Goal: Task Accomplishment & Management: Manage account settings

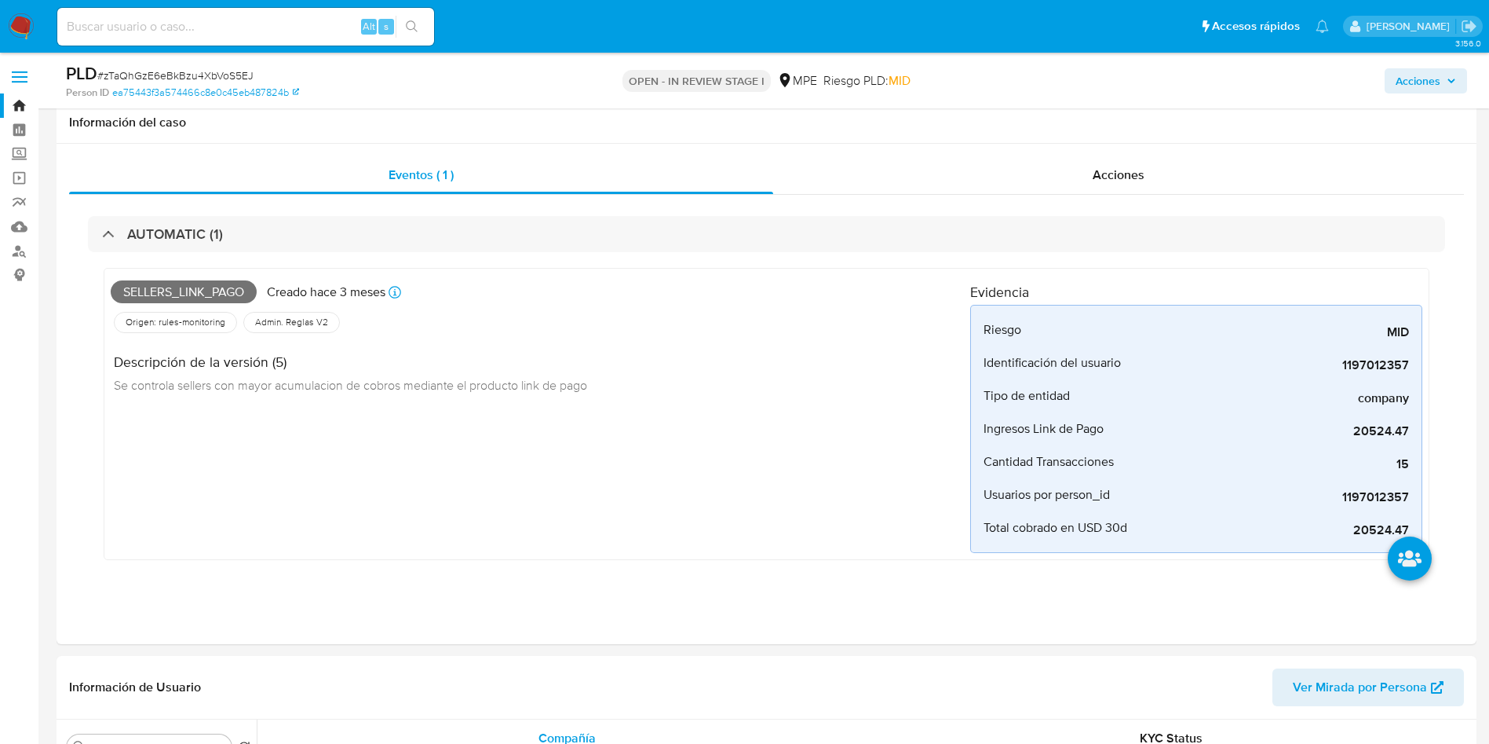
select select "10"
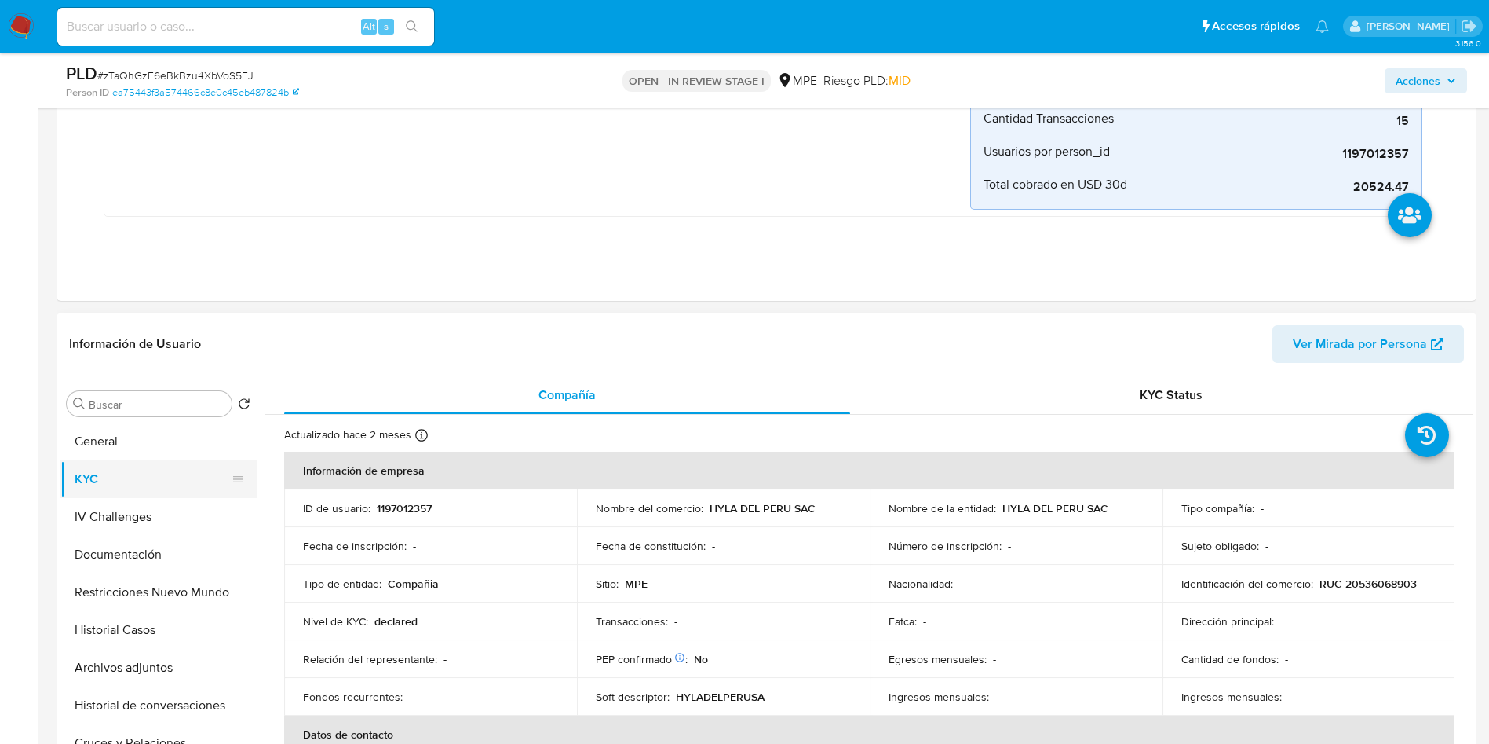
scroll to position [471, 0]
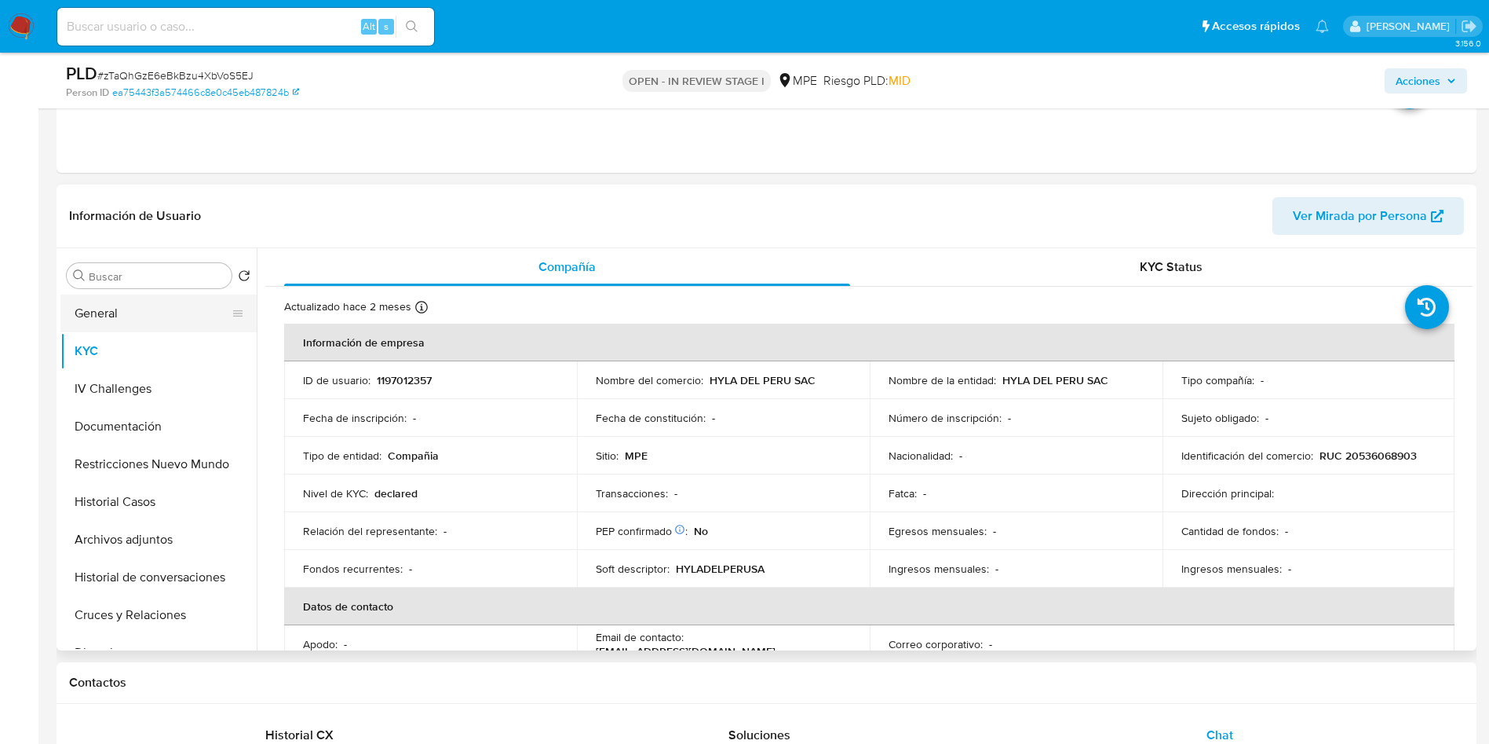
click at [155, 308] on button "General" at bounding box center [152, 313] width 184 height 38
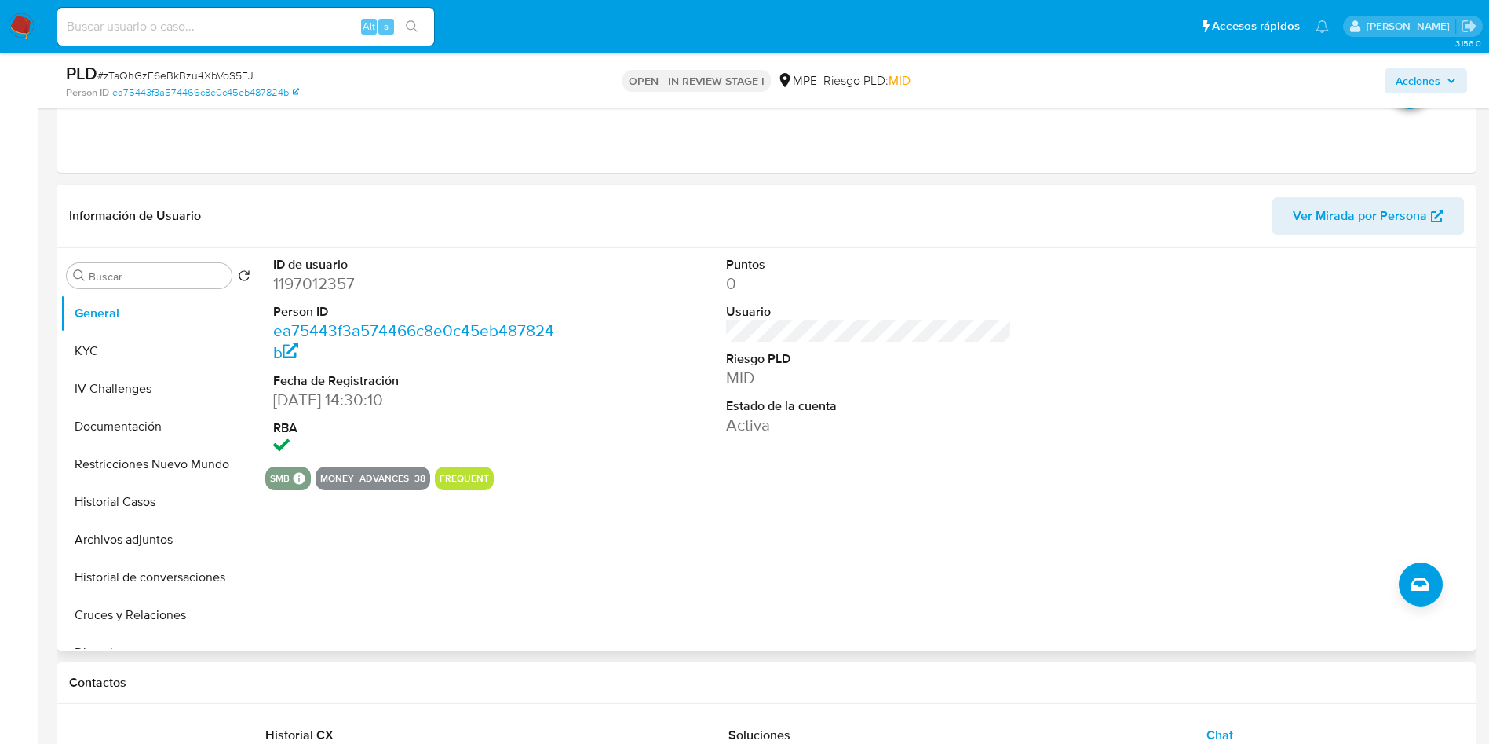
click at [937, 406] on dt "Estado de la cuenta" at bounding box center [869, 405] width 287 height 17
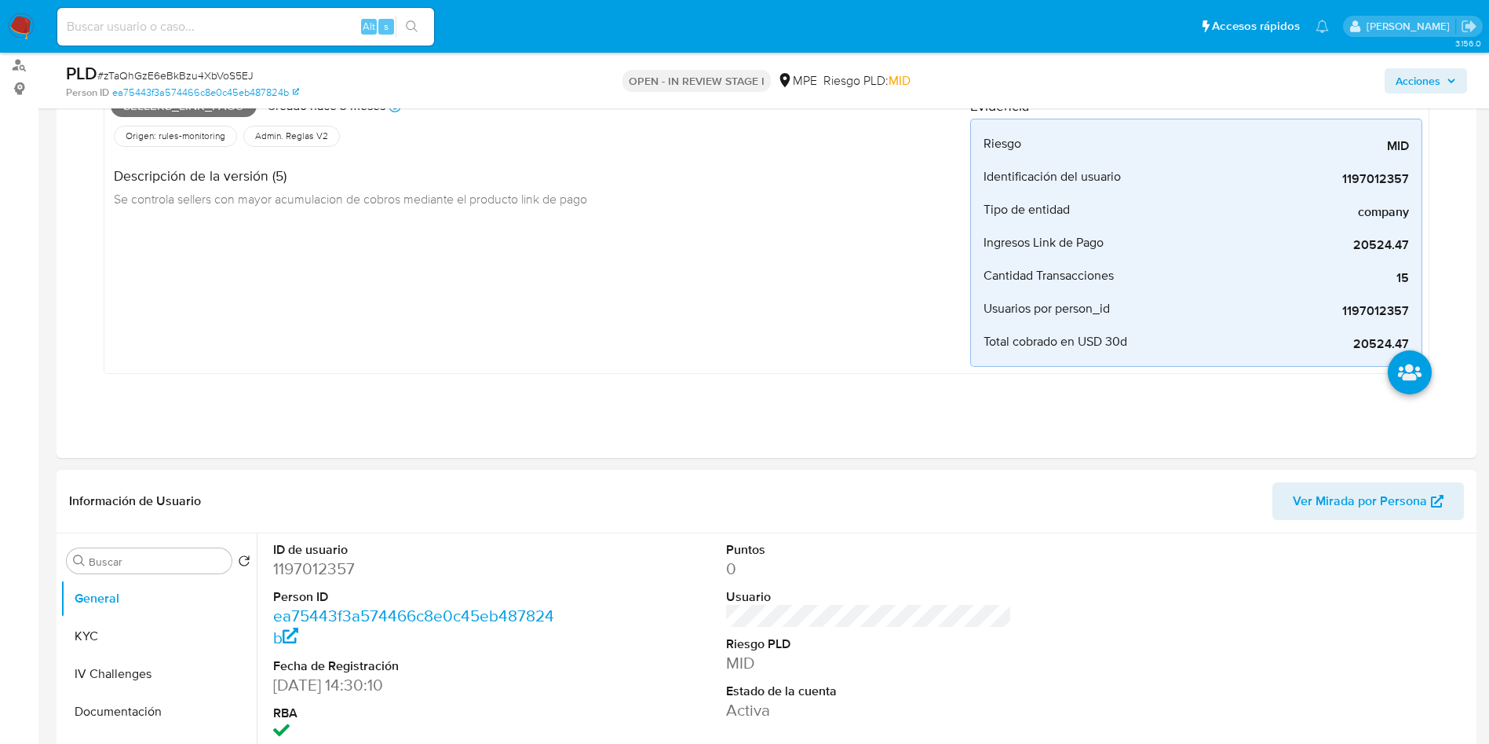
scroll to position [236, 0]
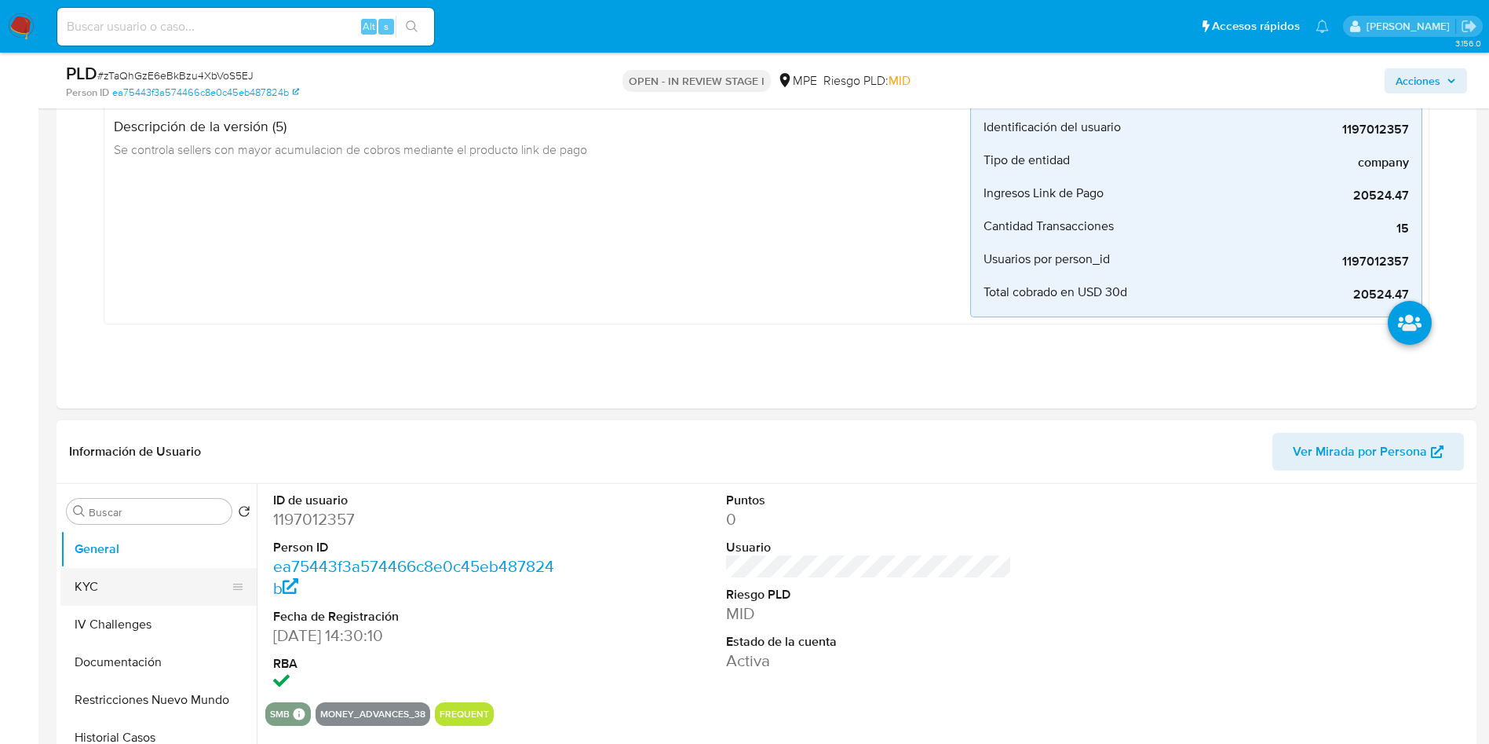
click at [206, 585] on button "KYC" at bounding box center [152, 587] width 184 height 38
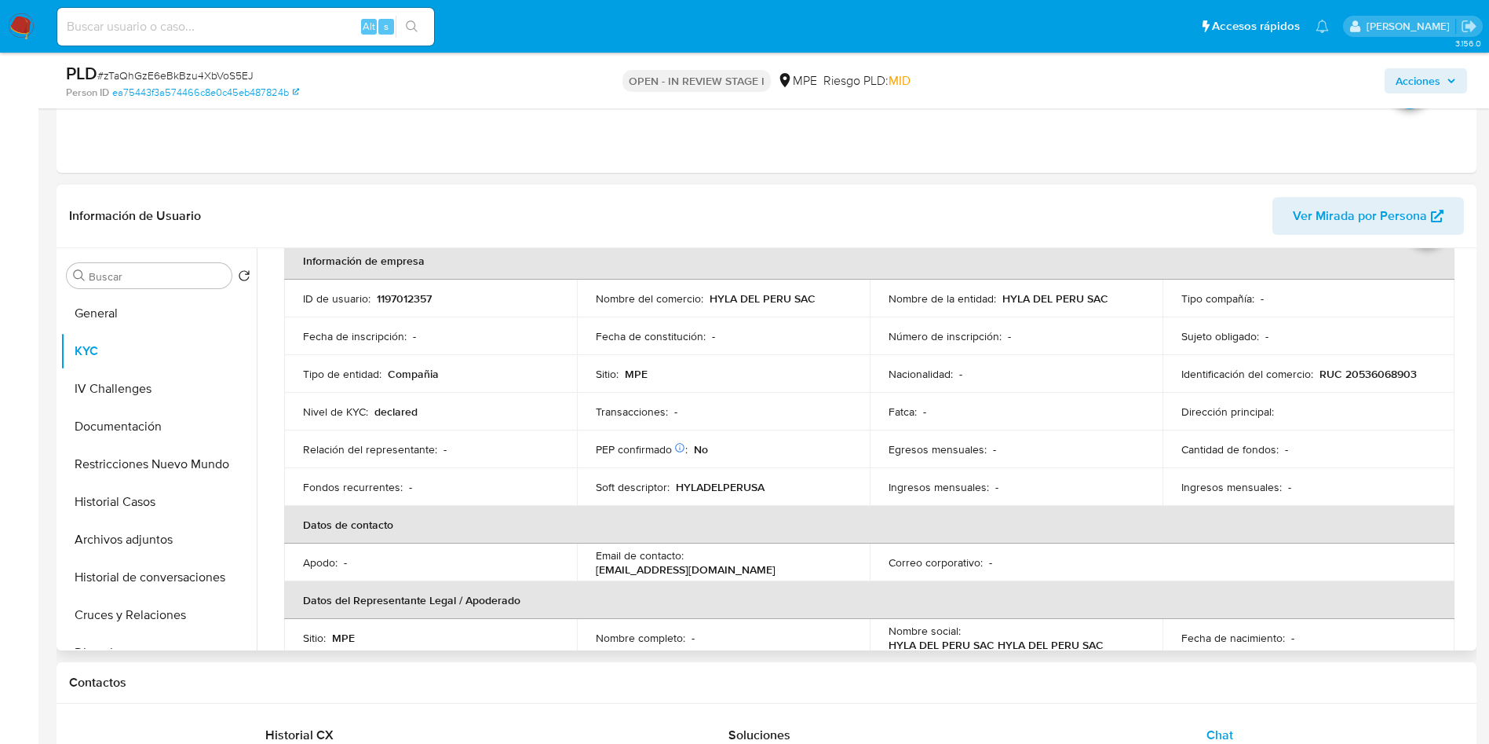
scroll to position [118, 0]
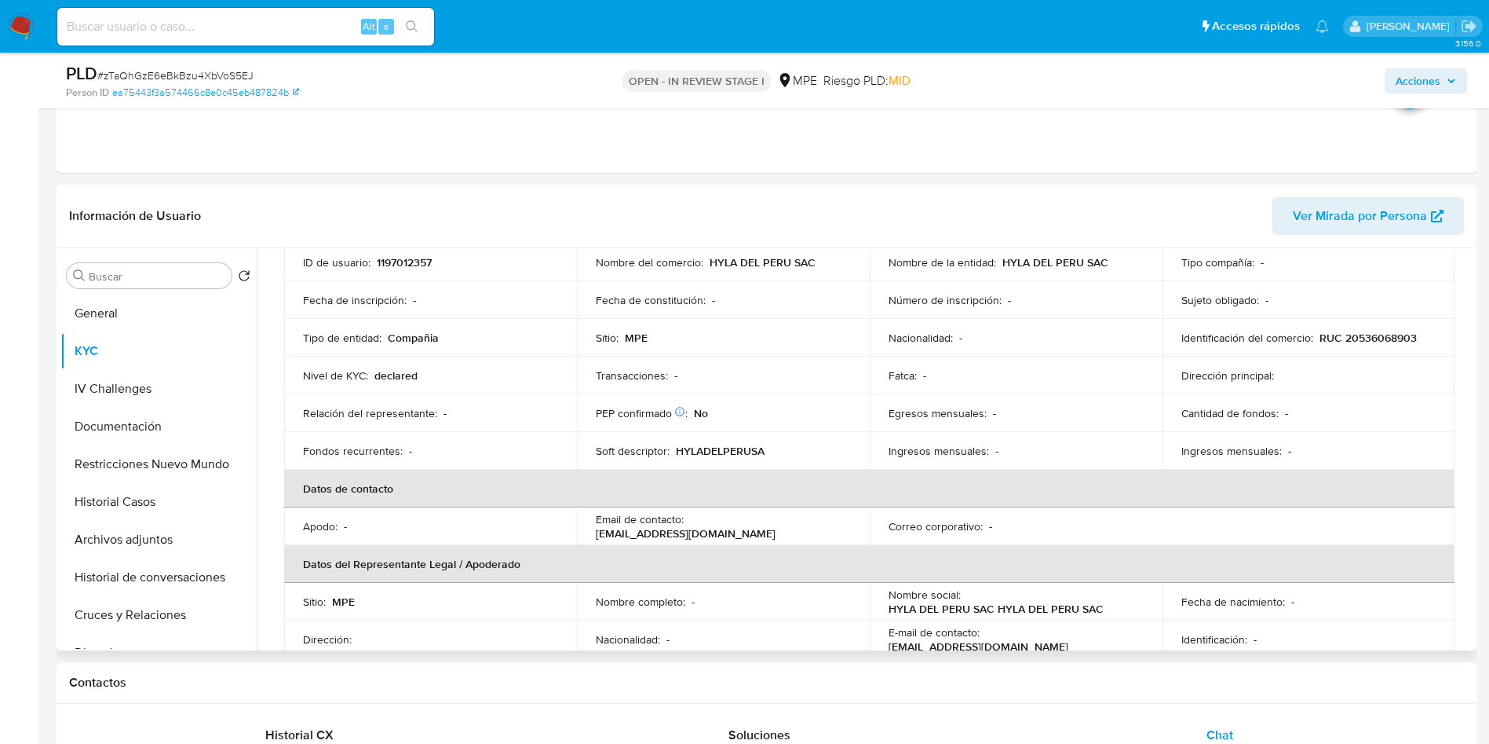
click at [764, 532] on p "cobranza@hyla.pe" at bounding box center [686, 533] width 180 height 14
drag, startPoint x: 684, startPoint y: 529, endPoint x: 794, endPoint y: 525, distance: 110.0
click at [794, 525] on div "Email de contacto : cobranza@hyla.pe" at bounding box center [723, 526] width 255 height 28
copy div "cobranza@hyla.pe"
click at [140, 471] on button "Restricciones Nuevo Mundo" at bounding box center [152, 464] width 184 height 38
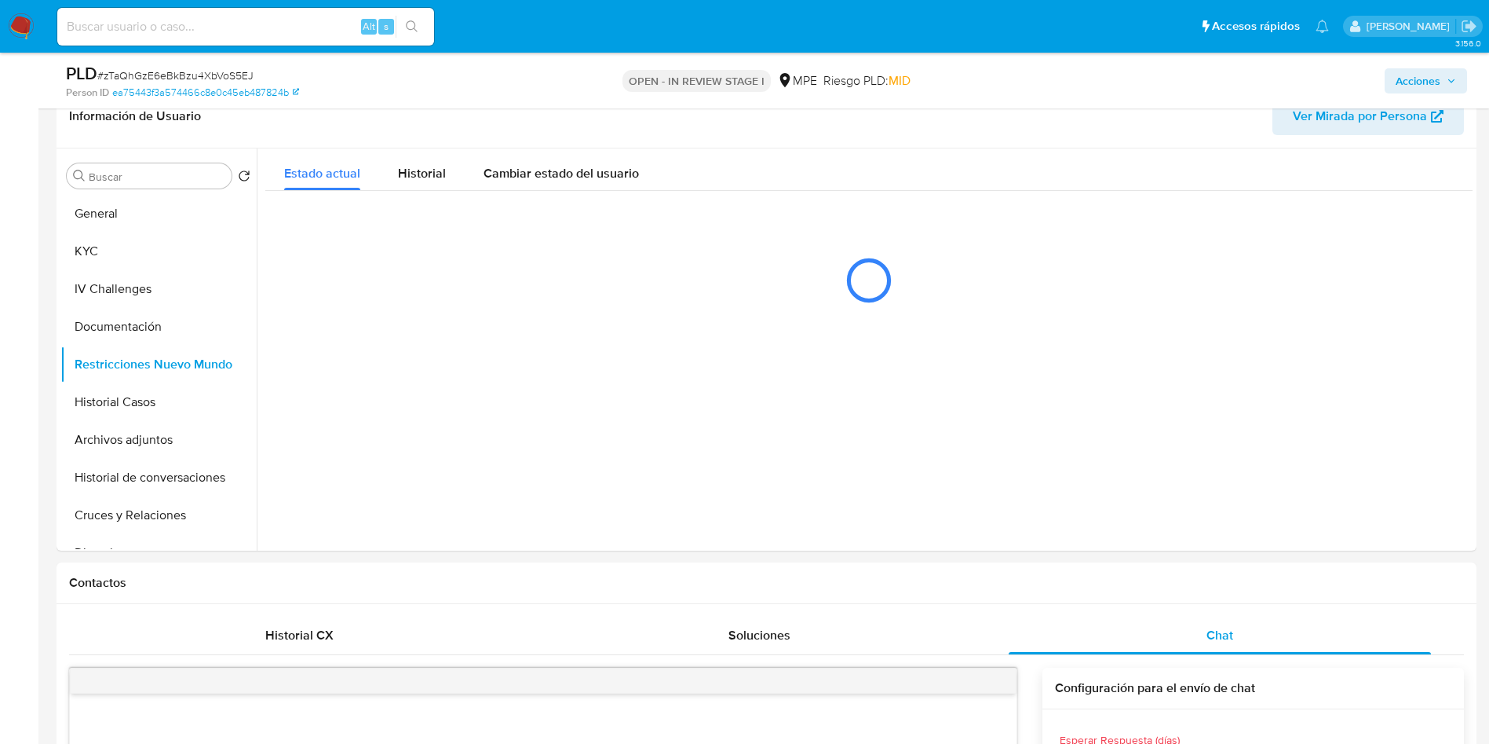
scroll to position [589, 0]
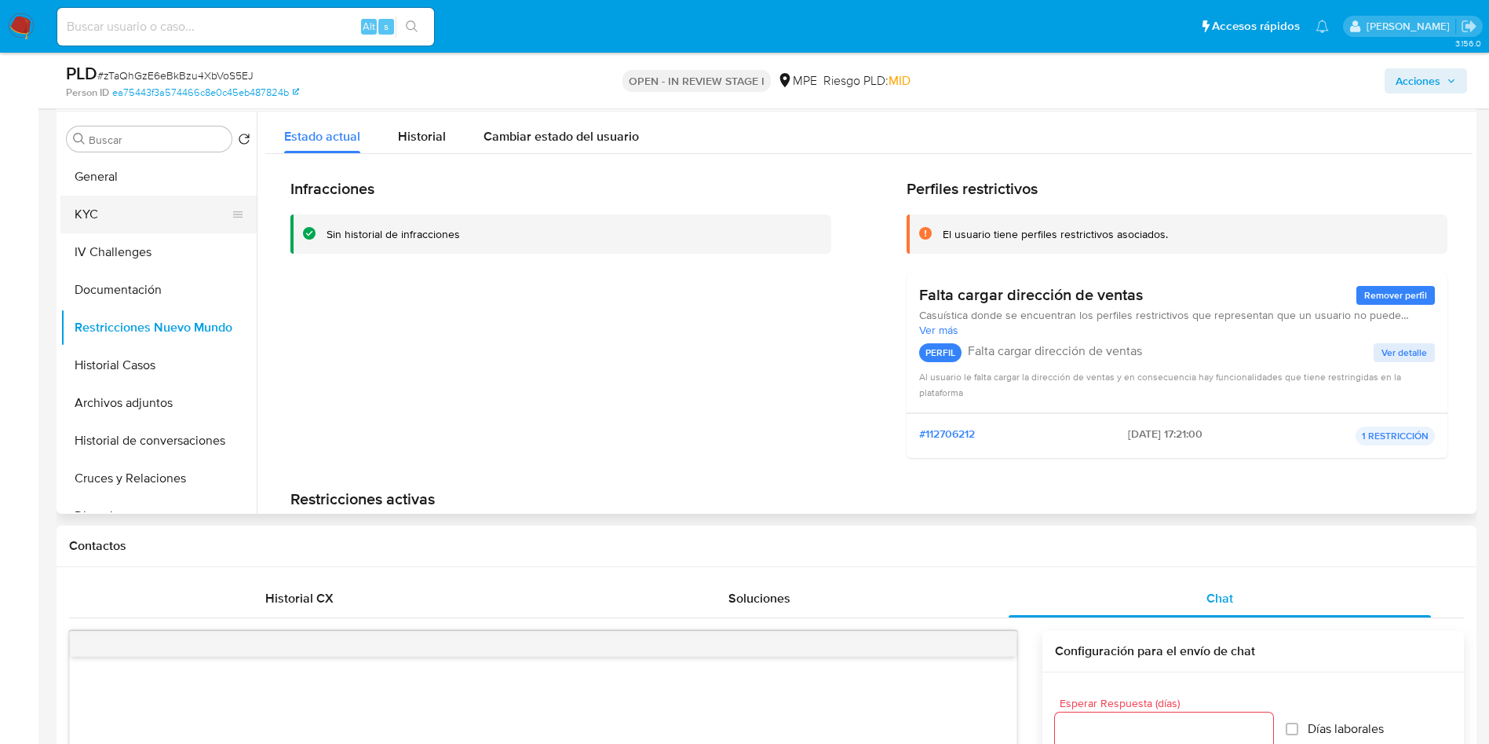
click at [146, 206] on button "KYC" at bounding box center [152, 215] width 184 height 38
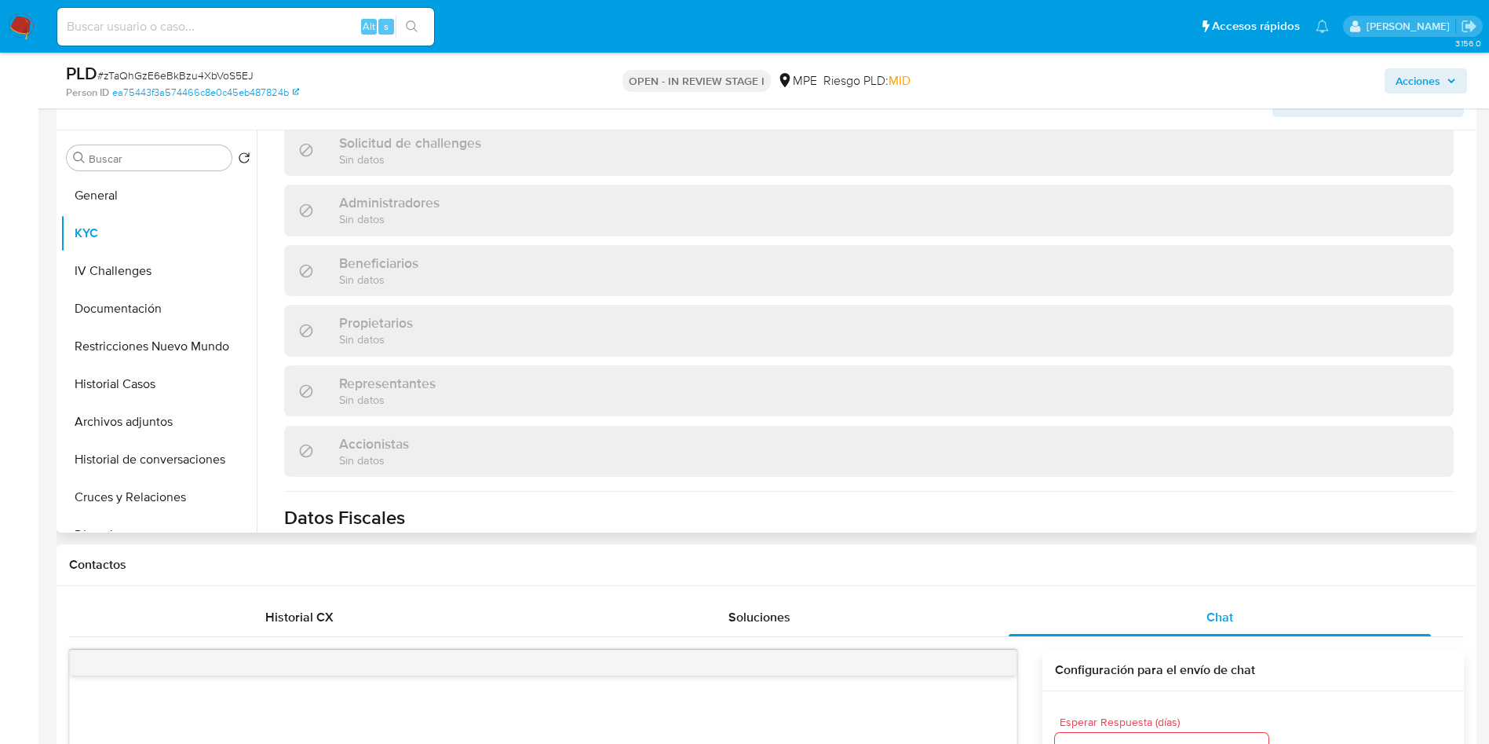
scroll to position [806, 0]
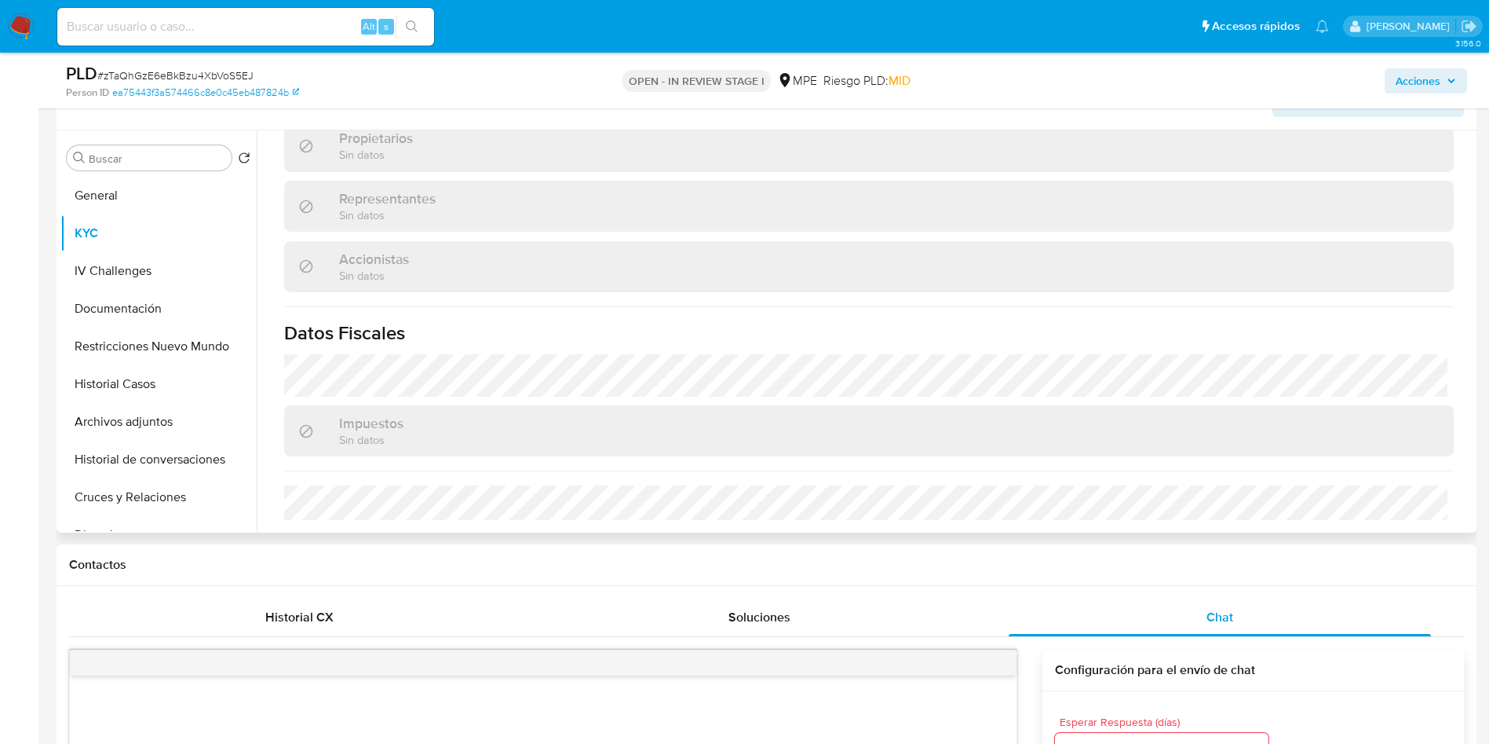
drag, startPoint x: 1397, startPoint y: 323, endPoint x: 1139, endPoint y: 298, distance: 258.8
click at [1397, 324] on h1 "Datos Fiscales" at bounding box center [869, 333] width 1170 height 24
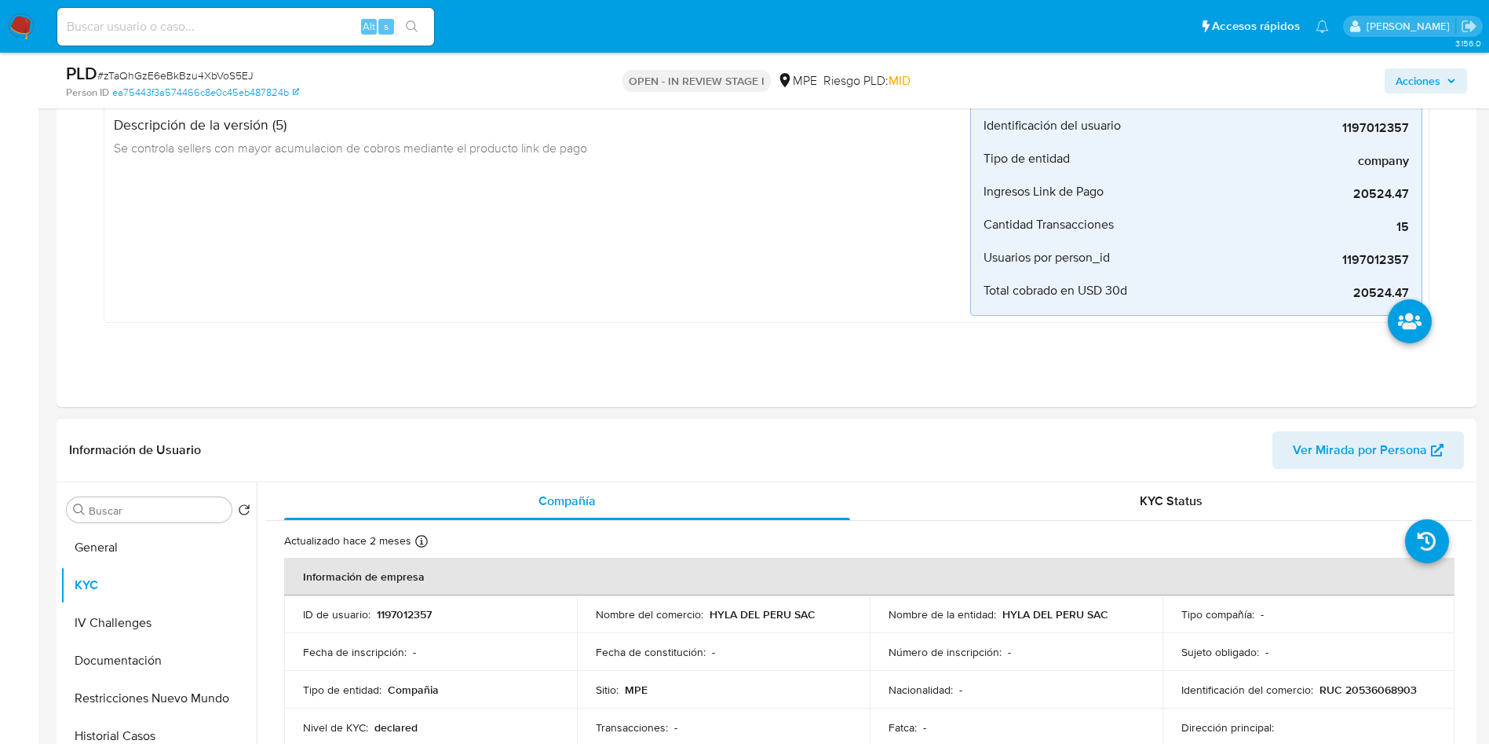
scroll to position [471, 0]
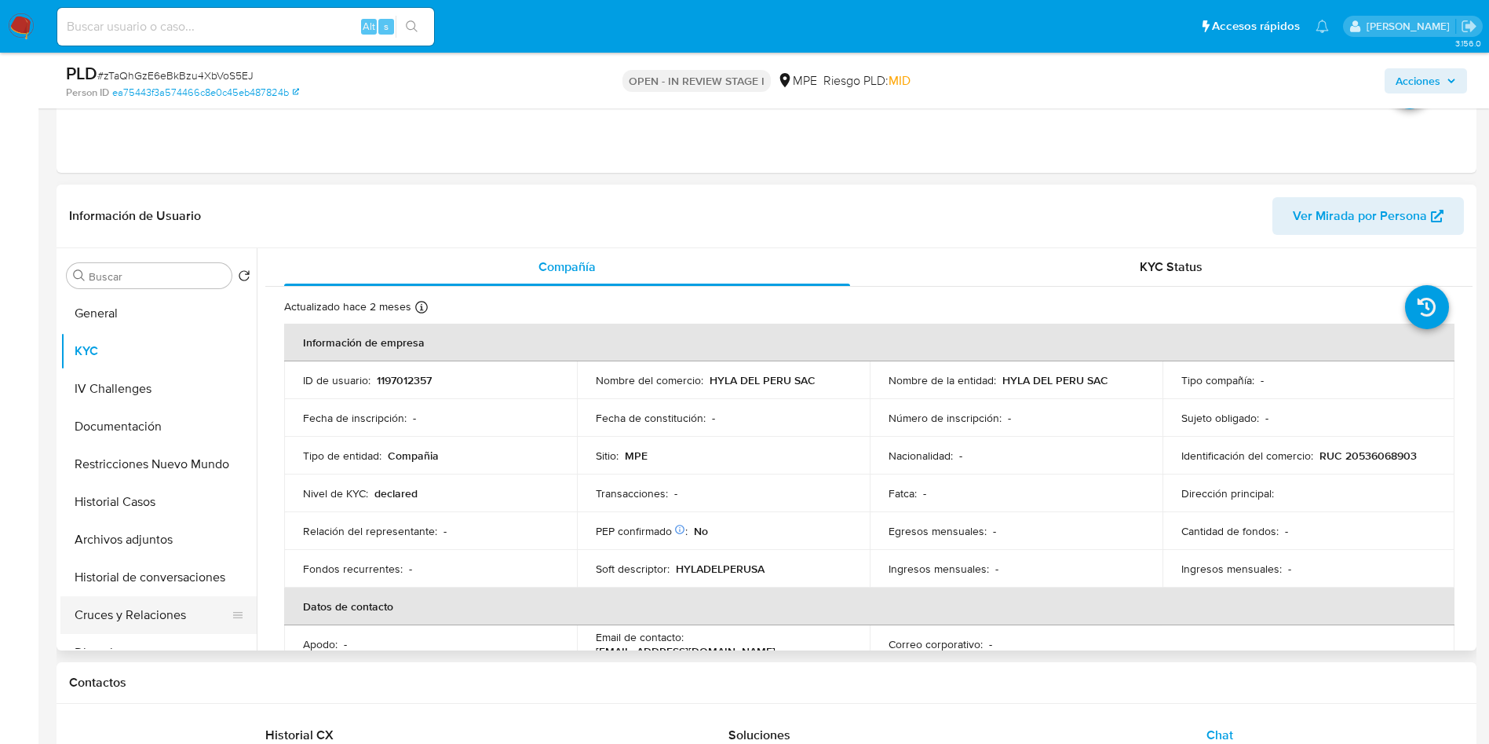
click at [163, 604] on button "Cruces y Relaciones" at bounding box center [152, 615] width 184 height 38
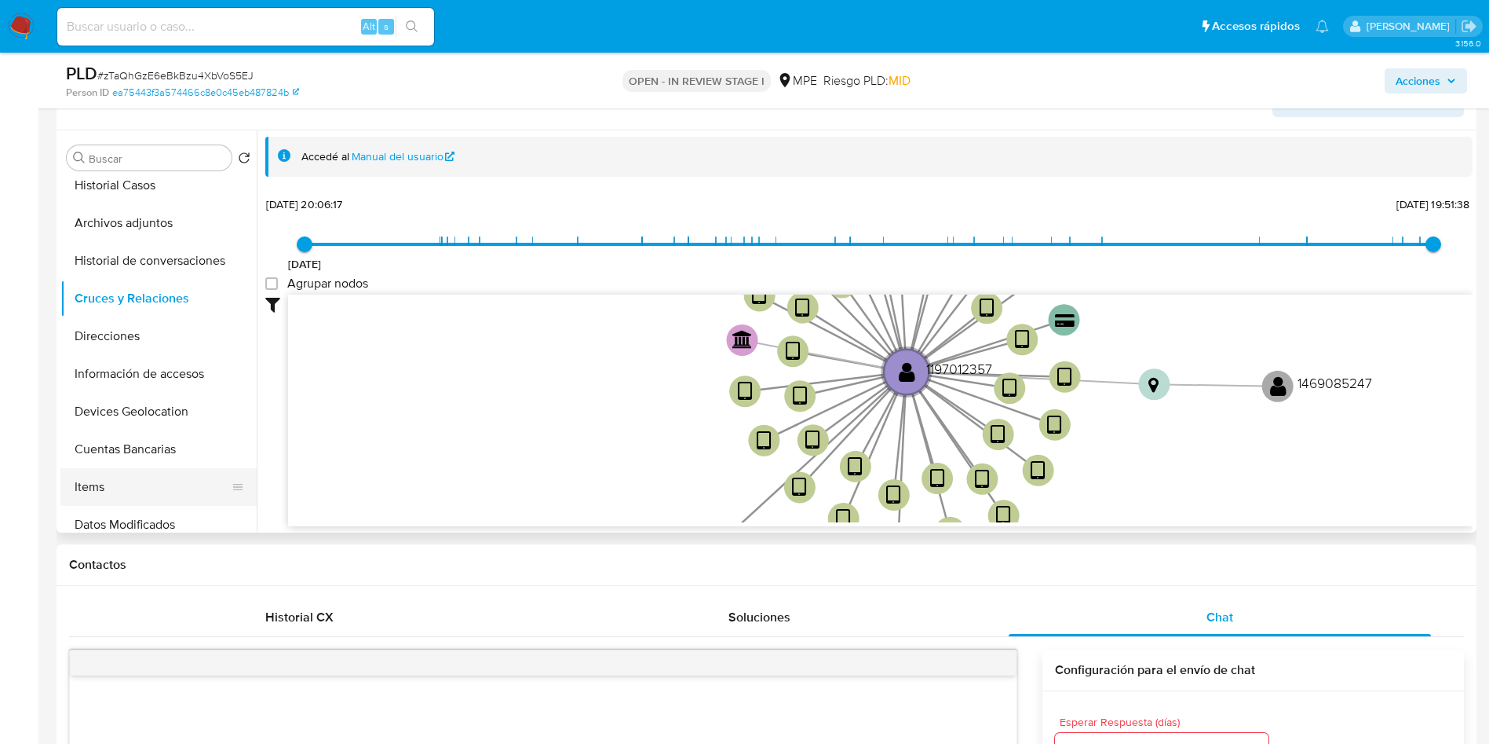
scroll to position [236, 0]
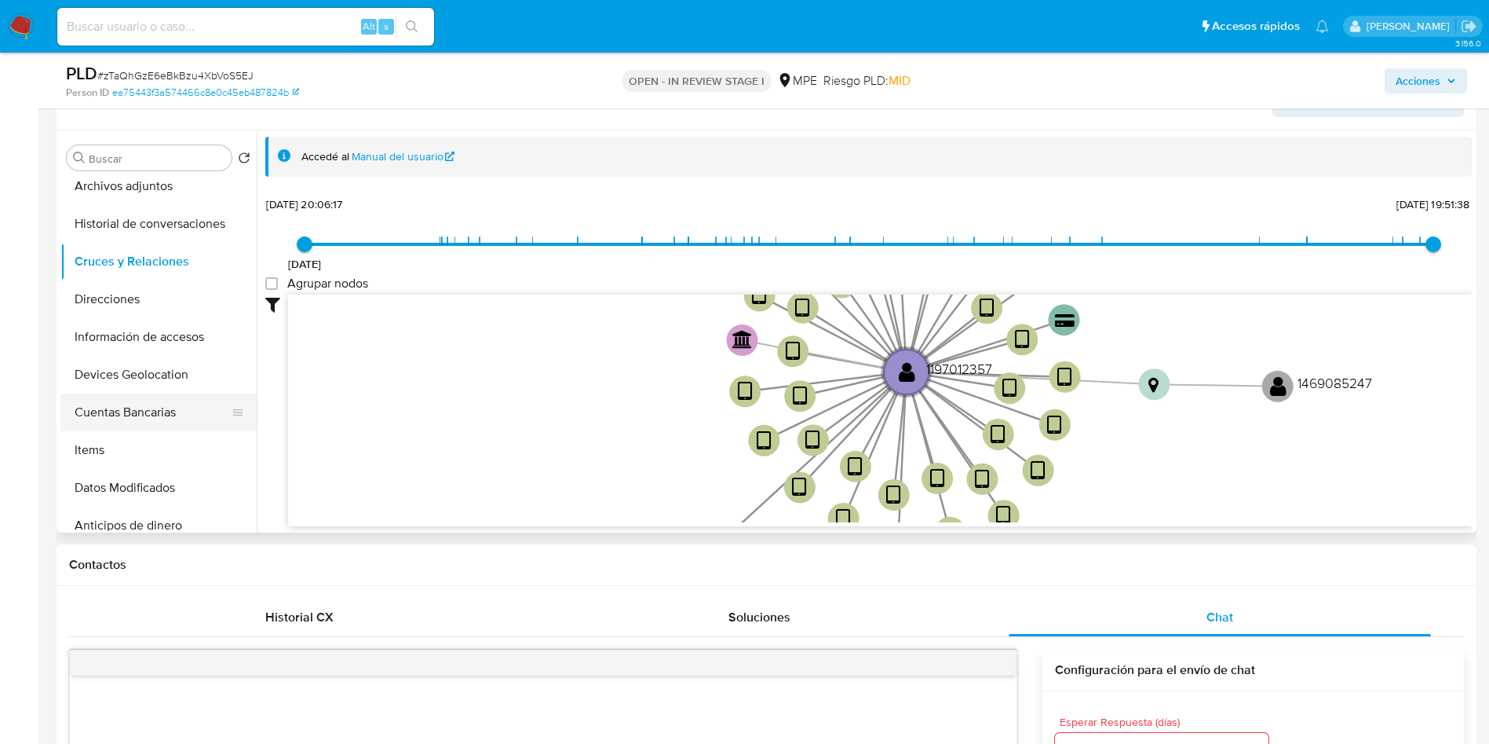
click at [139, 407] on button "Cuentas Bancarias" at bounding box center [152, 412] width 184 height 38
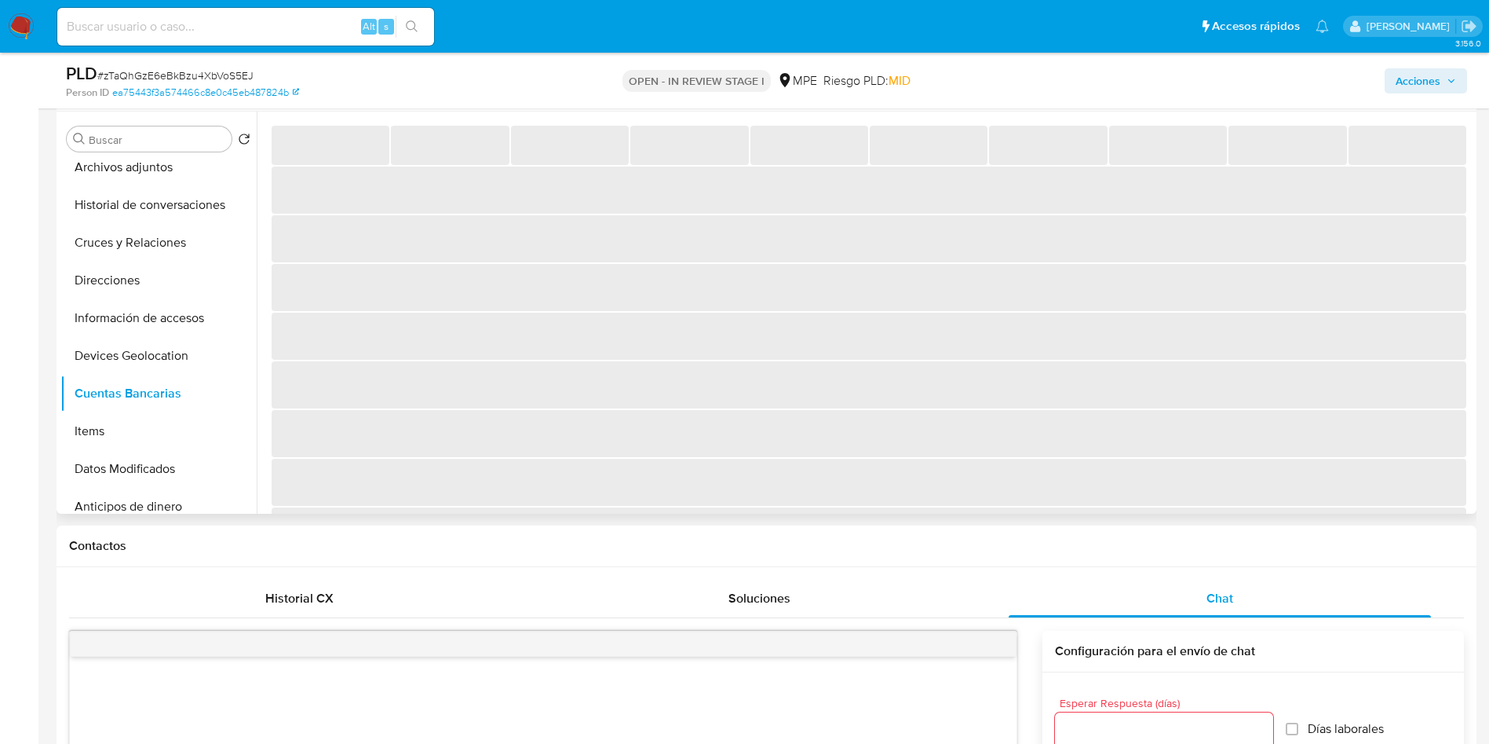
scroll to position [471, 0]
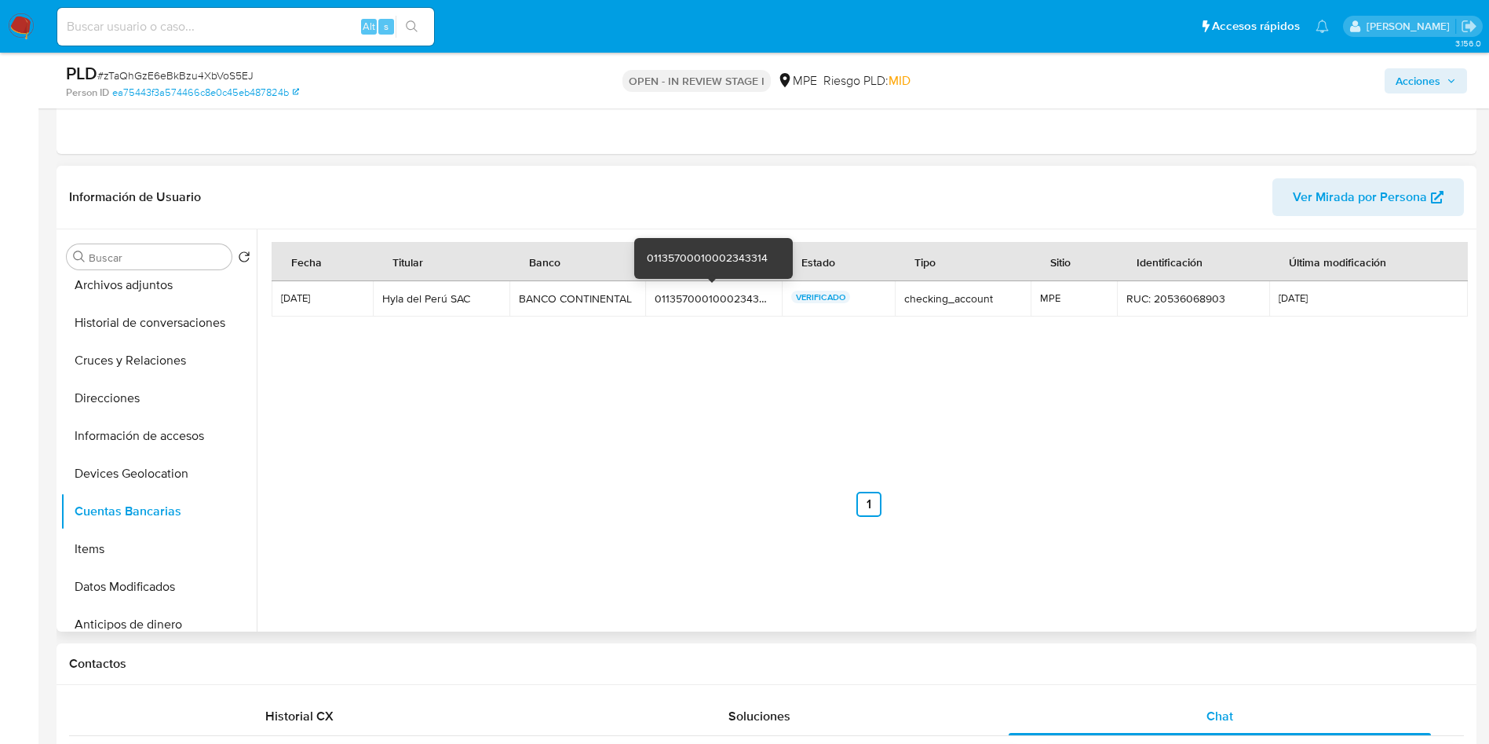
click at [715, 299] on div "01135700010002343314" at bounding box center [714, 298] width 118 height 14
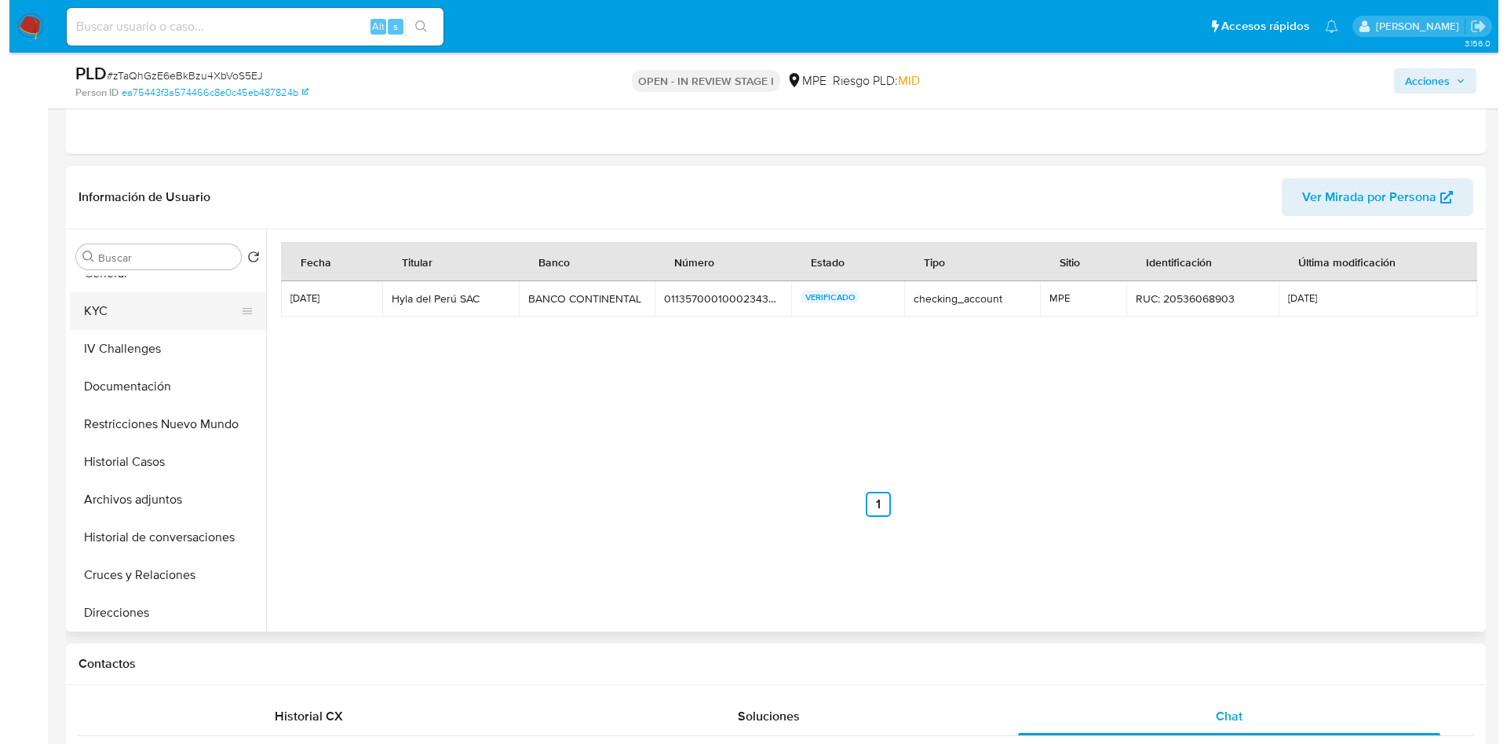
scroll to position [0, 0]
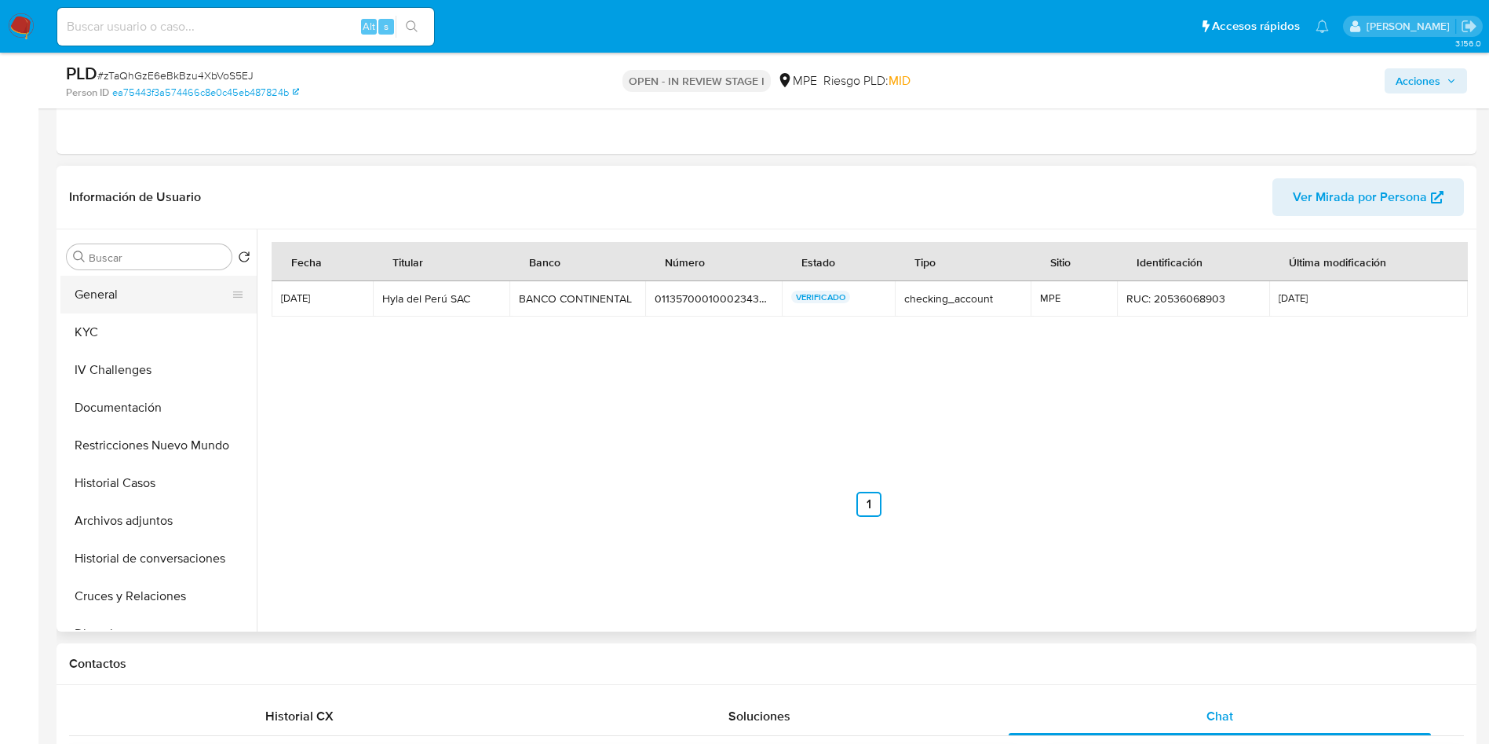
click at [151, 308] on button "General" at bounding box center [152, 295] width 184 height 38
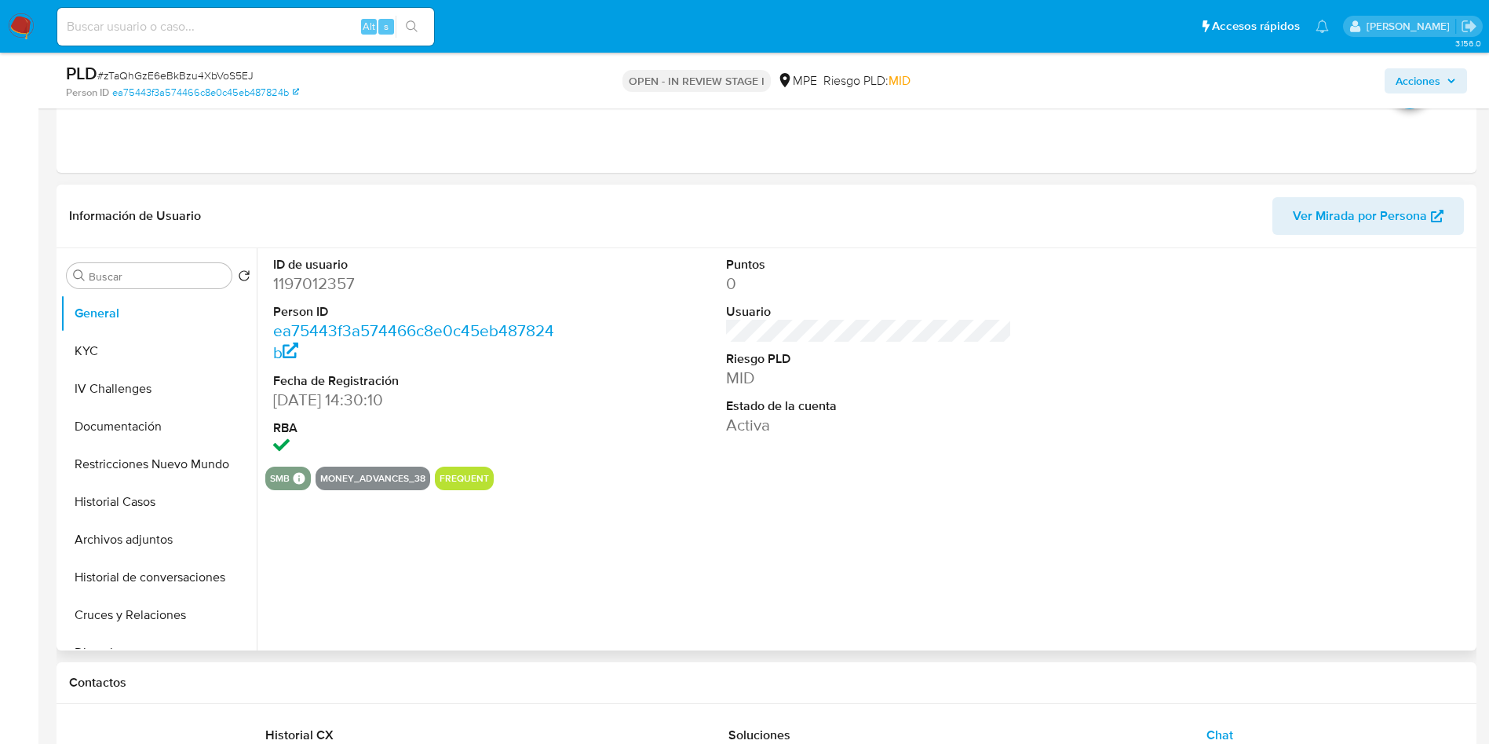
click at [333, 287] on dd "1197012357" at bounding box center [416, 283] width 287 height 22
copy dd "1197012357"
drag, startPoint x: 130, startPoint y: 356, endPoint x: 146, endPoint y: 356, distance: 16.5
click at [130, 356] on button "KYC" at bounding box center [158, 351] width 196 height 38
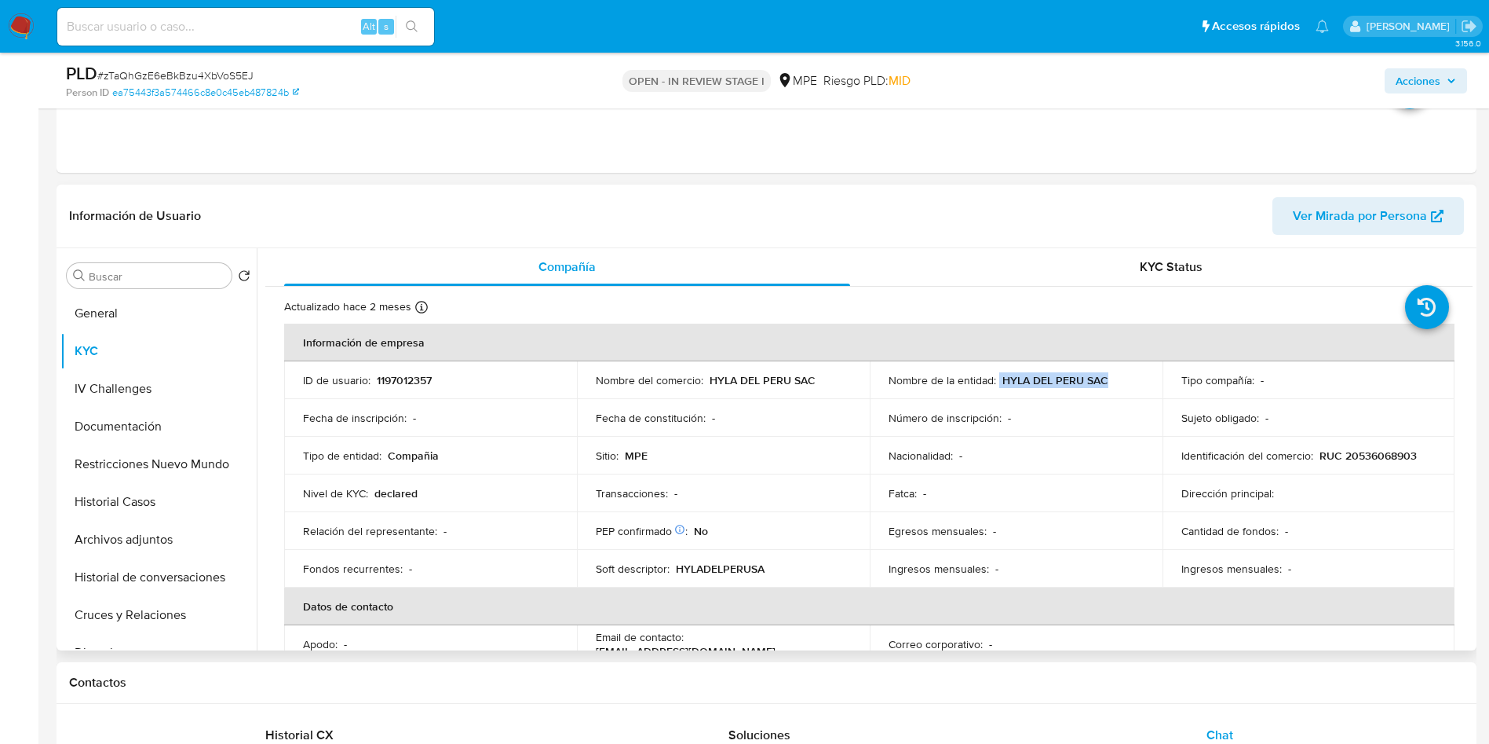
drag, startPoint x: 996, startPoint y: 381, endPoint x: 1113, endPoint y: 381, distance: 116.2
click at [1113, 381] on div "Nombre de la entidad : HYLA DEL PERU SAC" at bounding box center [1016, 380] width 255 height 14
copy div "HYLA DEL PERU SAC"
click at [171, 539] on button "Archivos adjuntos" at bounding box center [152, 540] width 184 height 38
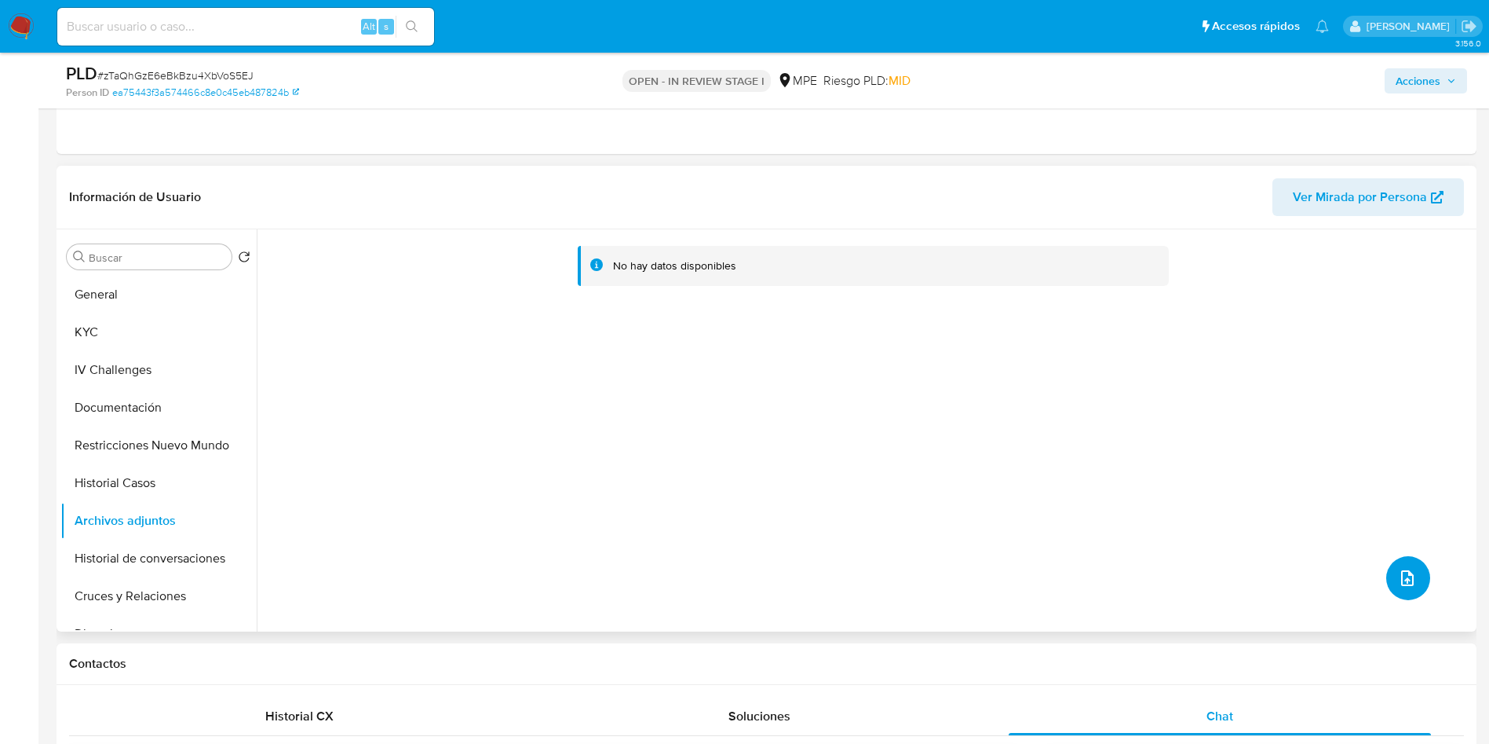
click at [1409, 578] on icon "upload-file" at bounding box center [1407, 577] width 19 height 19
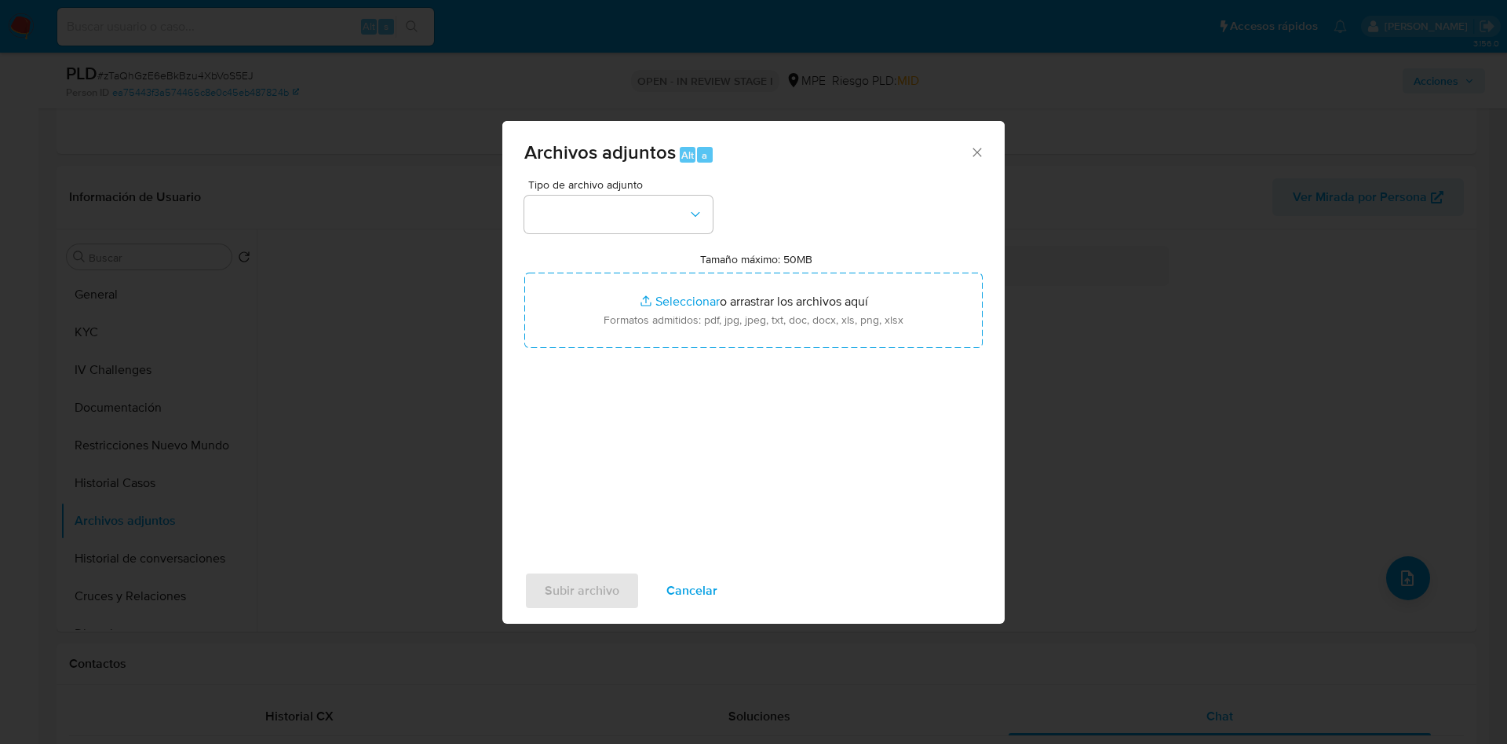
click at [696, 379] on div "Tipo de archivo adjunto Tamaño máximo: 50MB Seleccionar archivos Seleccionar o …" at bounding box center [753, 364] width 459 height 371
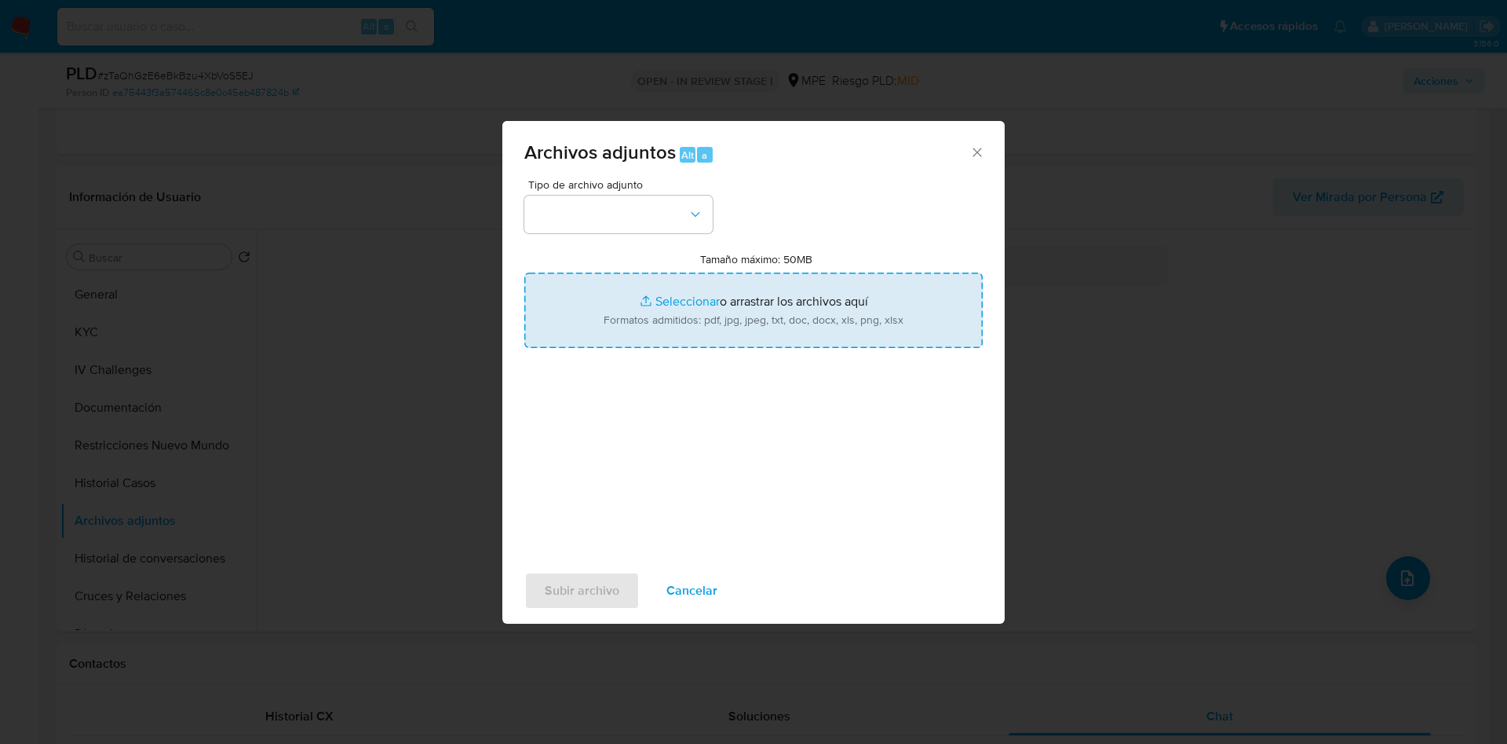
click at [704, 302] on input "Tamaño máximo: 50MB Seleccionar archivos" at bounding box center [753, 309] width 459 height 75
type input "C:\fakepath\Case Log 1197012357 - 27_08_2025.pdf"
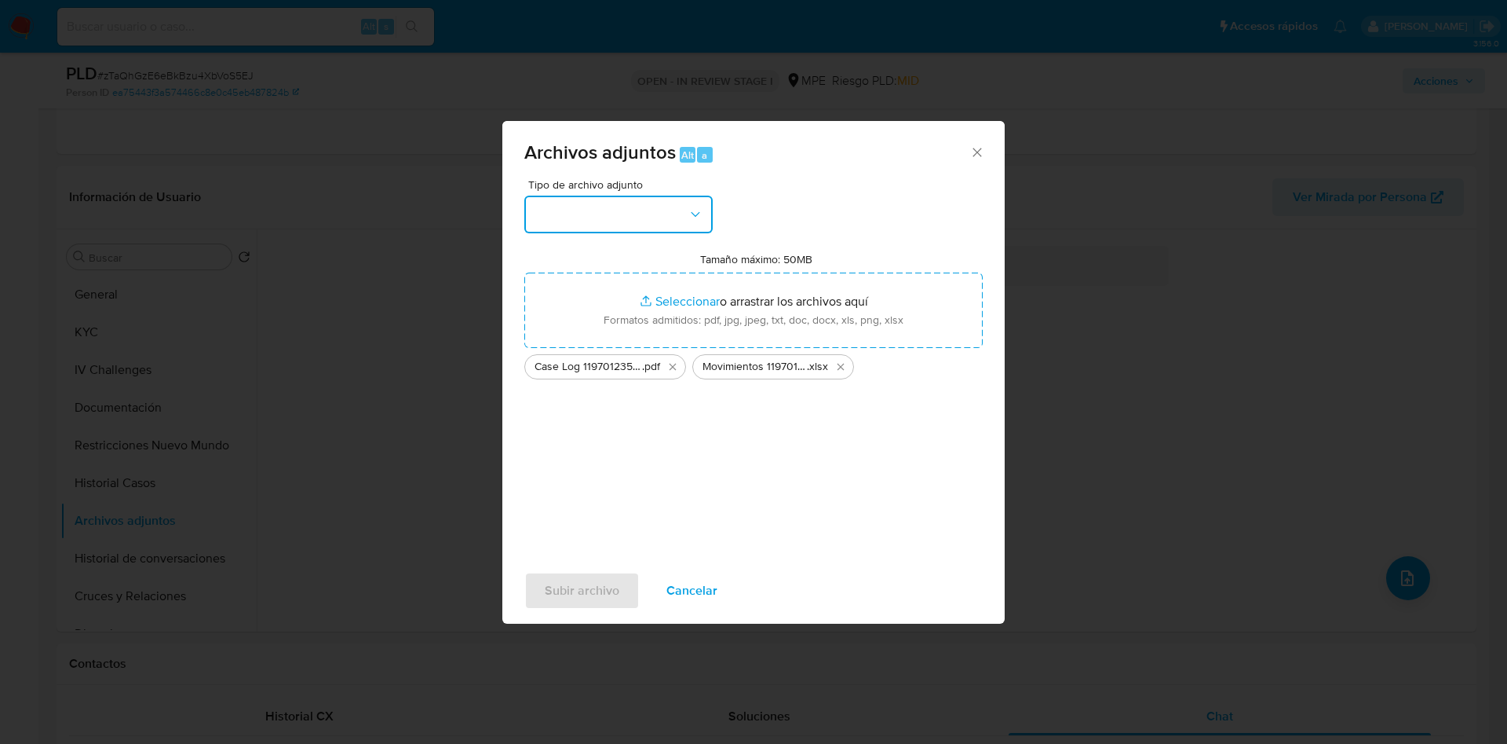
click at [633, 209] on button "button" at bounding box center [618, 215] width 188 height 38
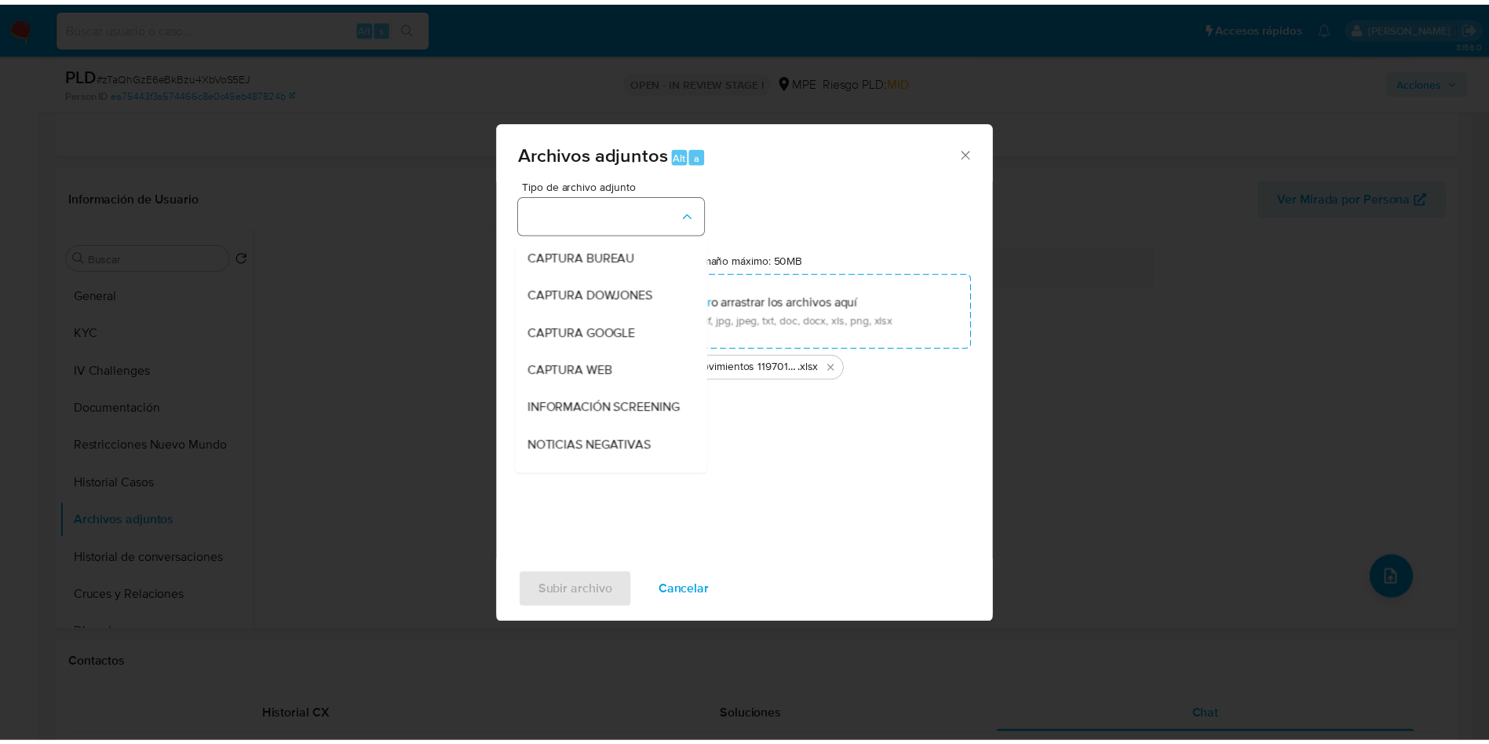
scroll to position [118, 0]
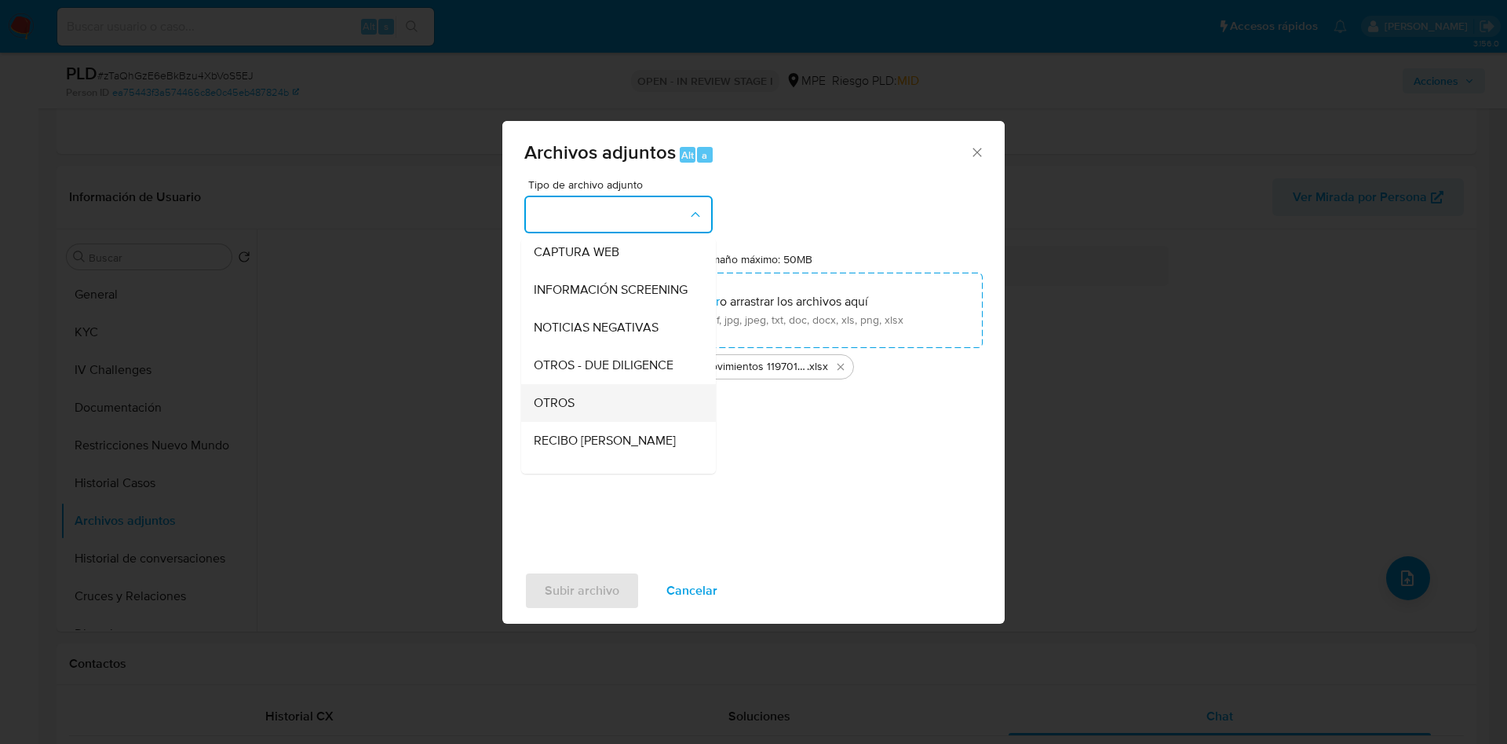
click at [597, 411] on div "OTROS" at bounding box center [614, 403] width 160 height 38
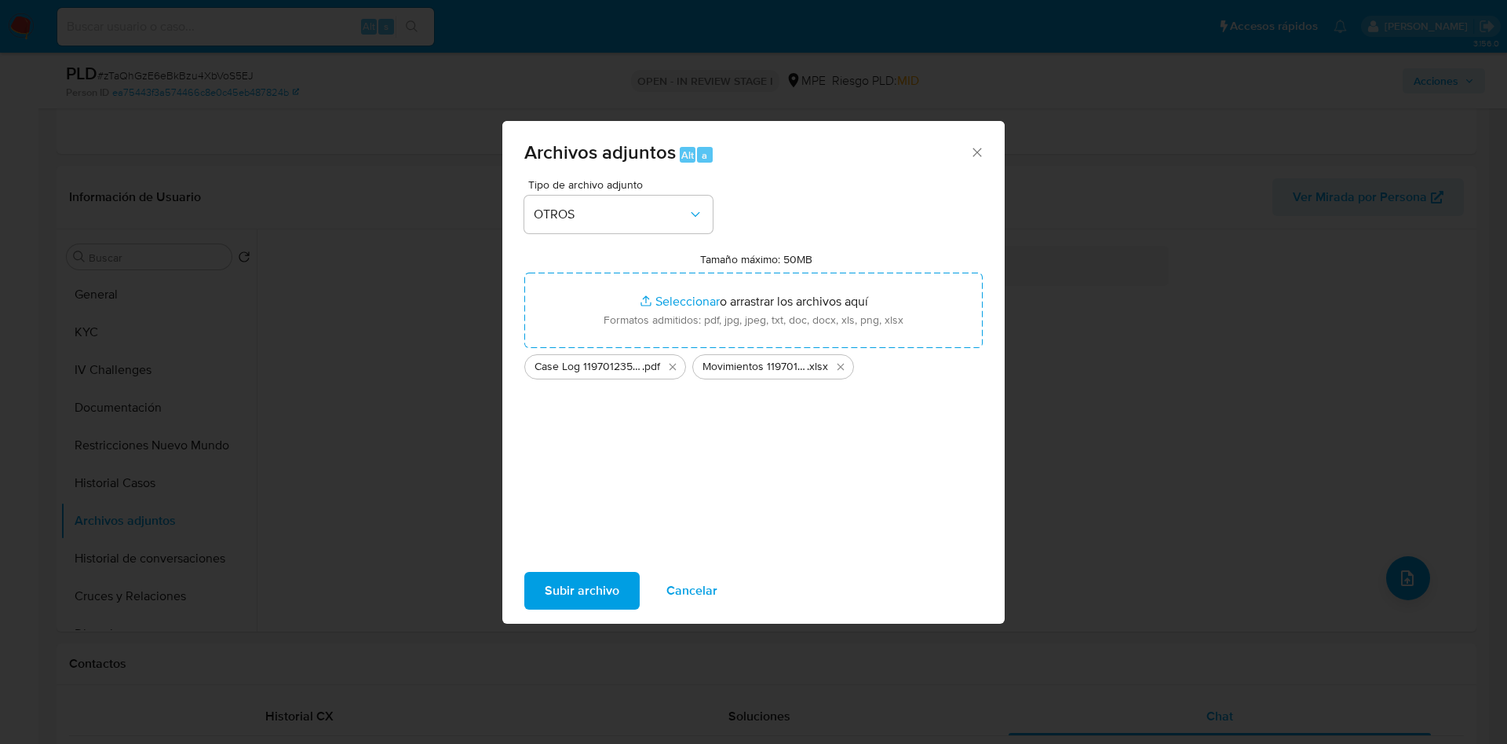
click at [591, 605] on span "Subir archivo" at bounding box center [582, 590] width 75 height 35
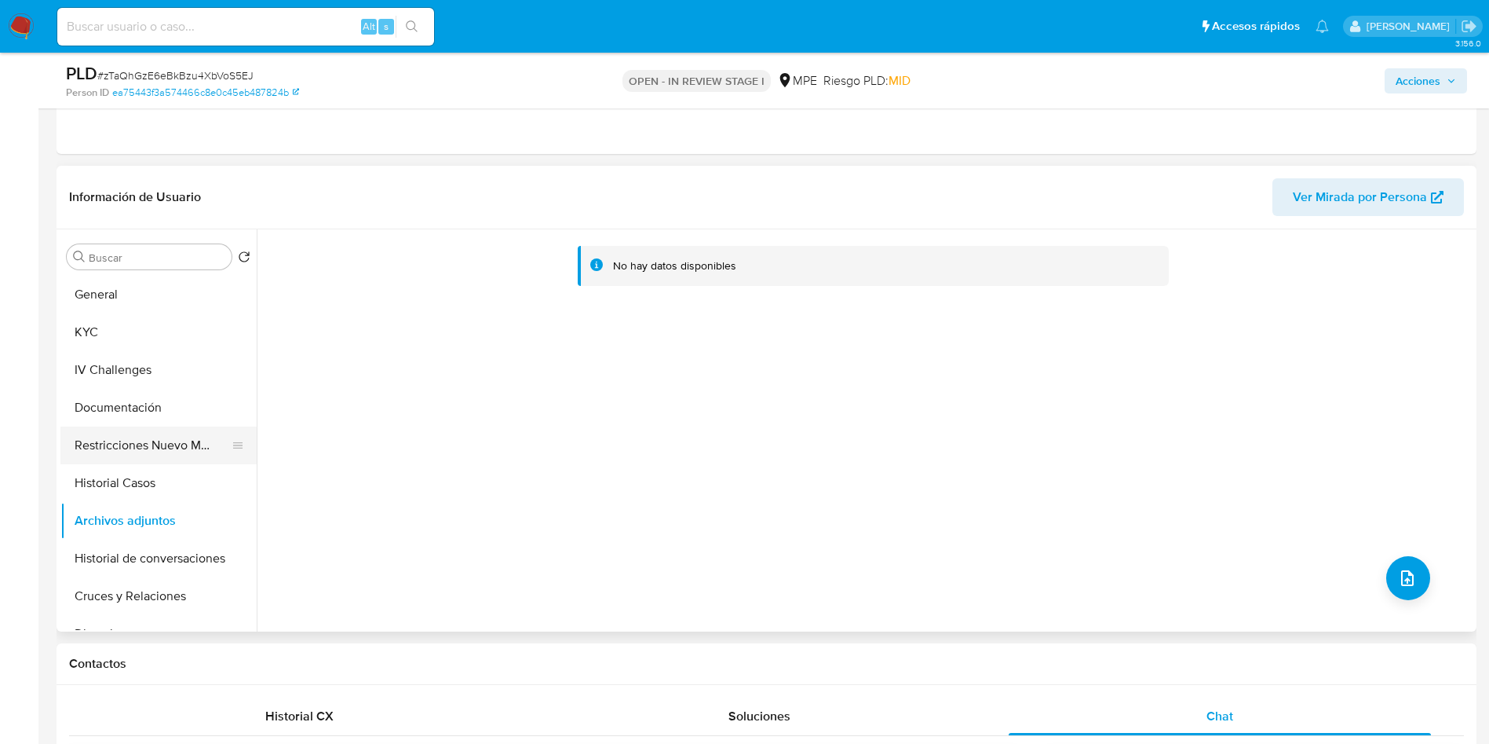
click at [166, 462] on button "Restricciones Nuevo Mundo" at bounding box center [152, 445] width 184 height 38
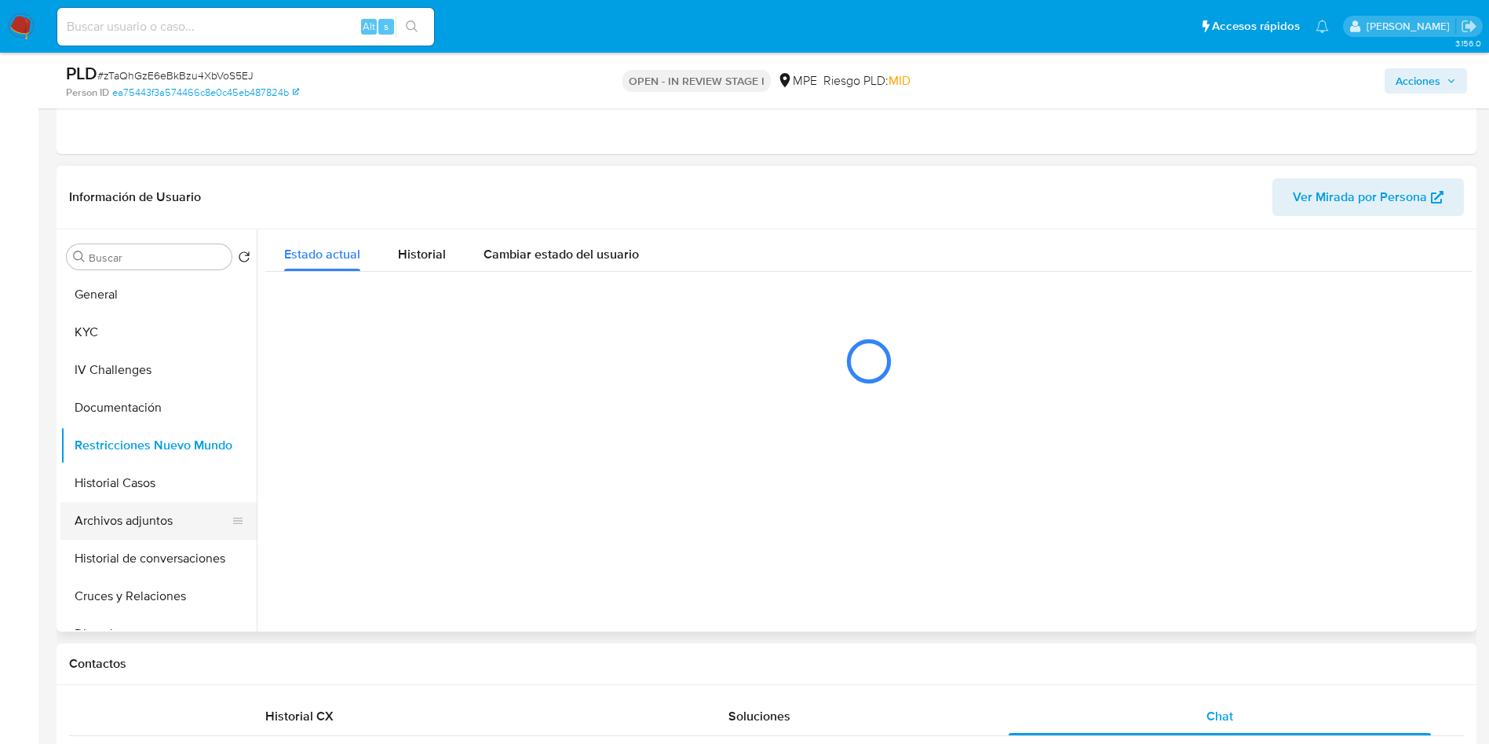
click at [158, 512] on button "Archivos adjuntos" at bounding box center [152, 521] width 184 height 38
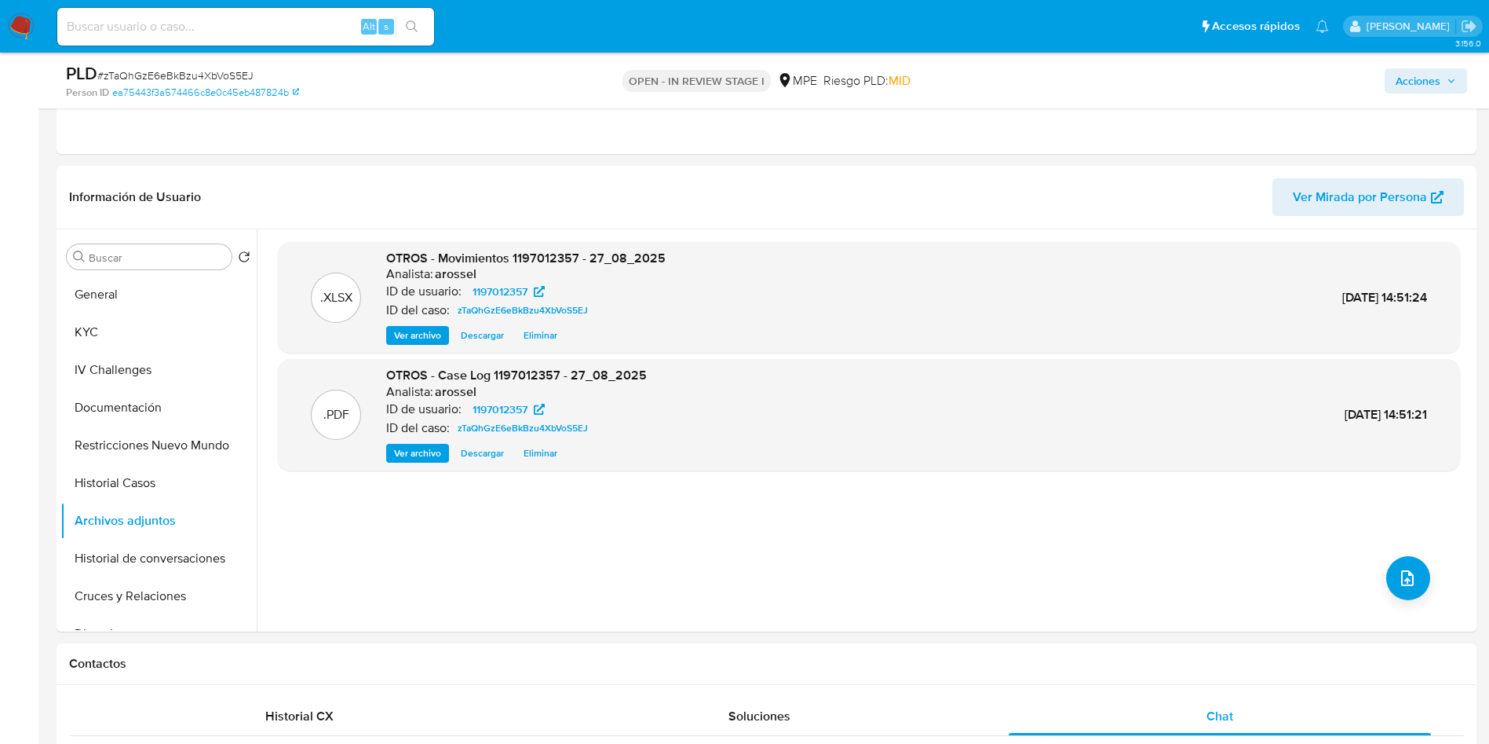
click at [1449, 78] on icon "button" at bounding box center [1451, 80] width 9 height 9
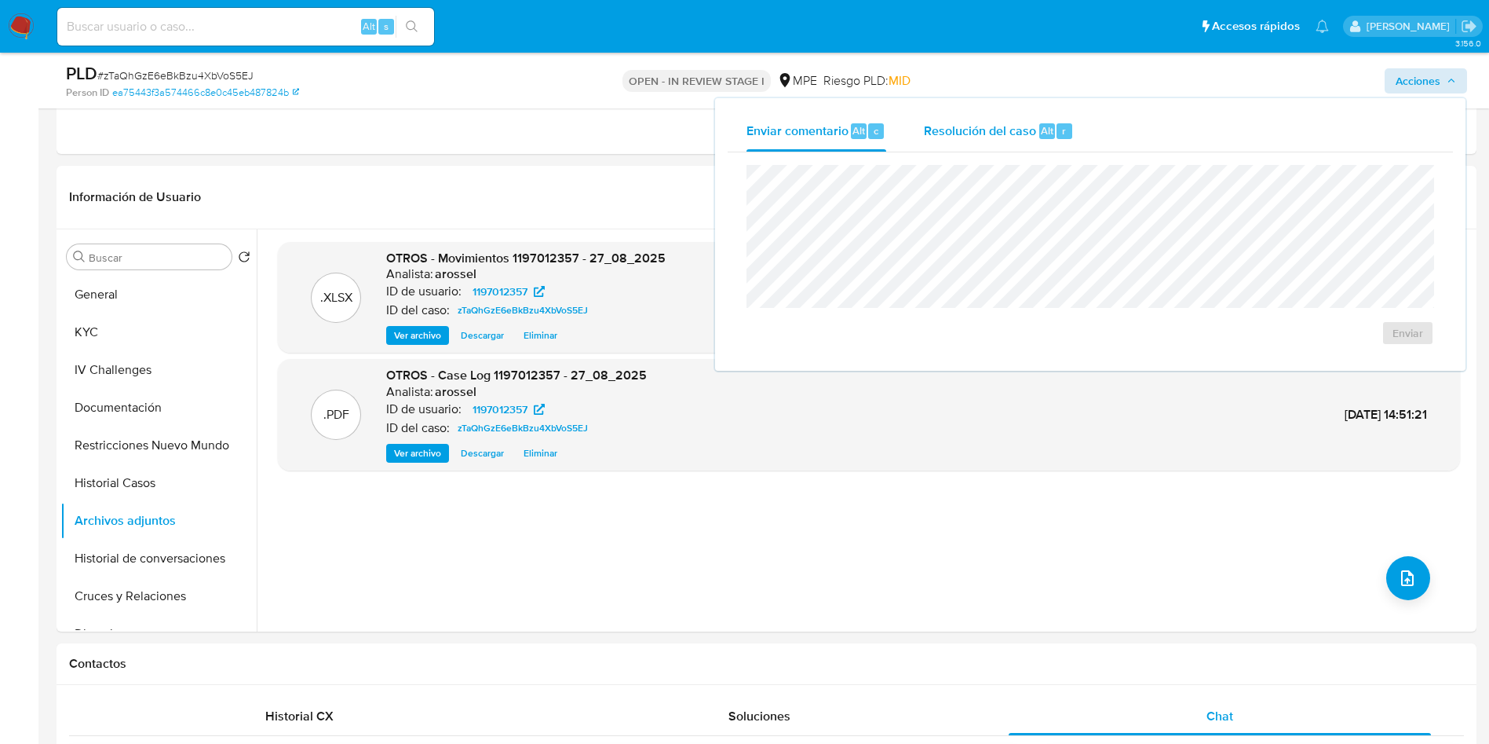
click at [1023, 122] on span "Resolución del caso" at bounding box center [980, 130] width 112 height 18
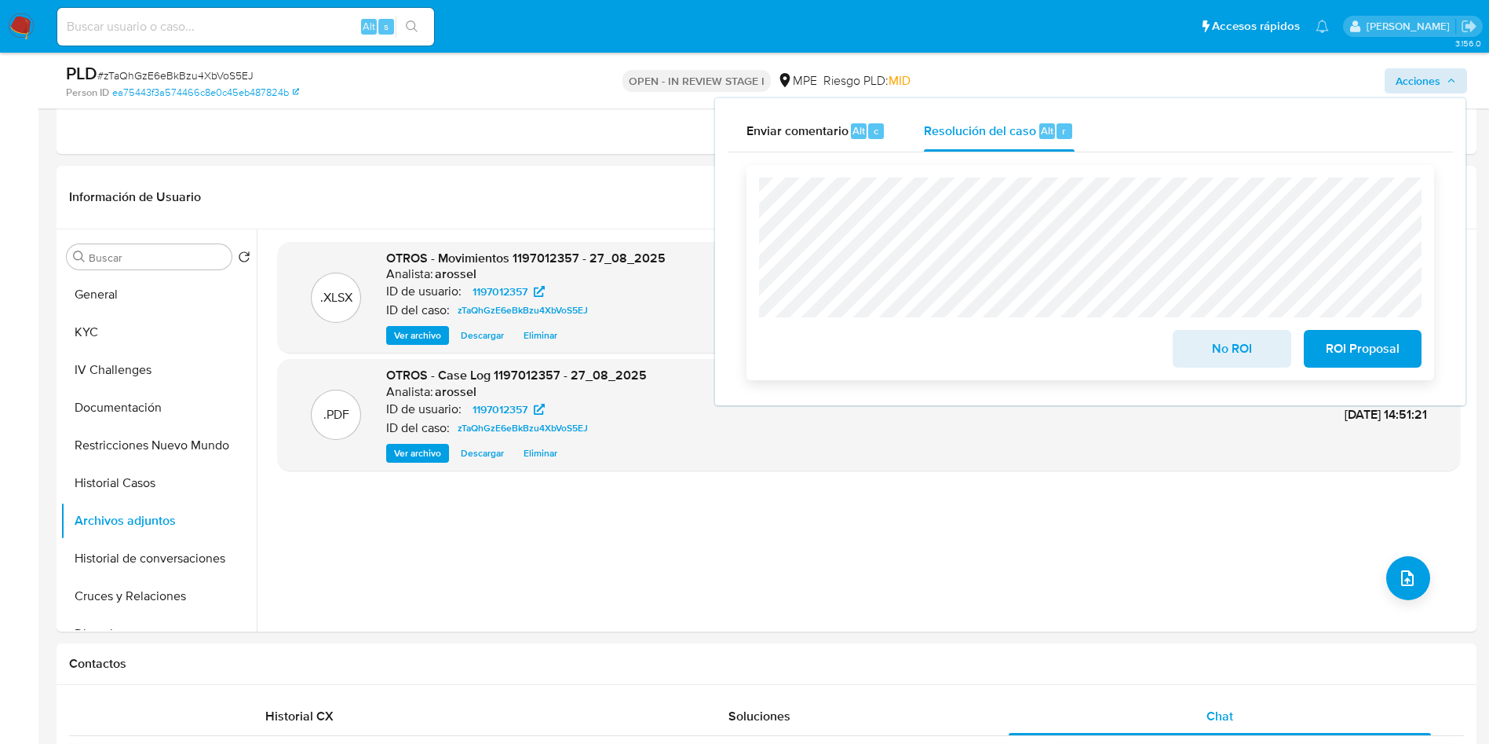
click at [1222, 356] on span "No ROI" at bounding box center [1231, 348] width 77 height 35
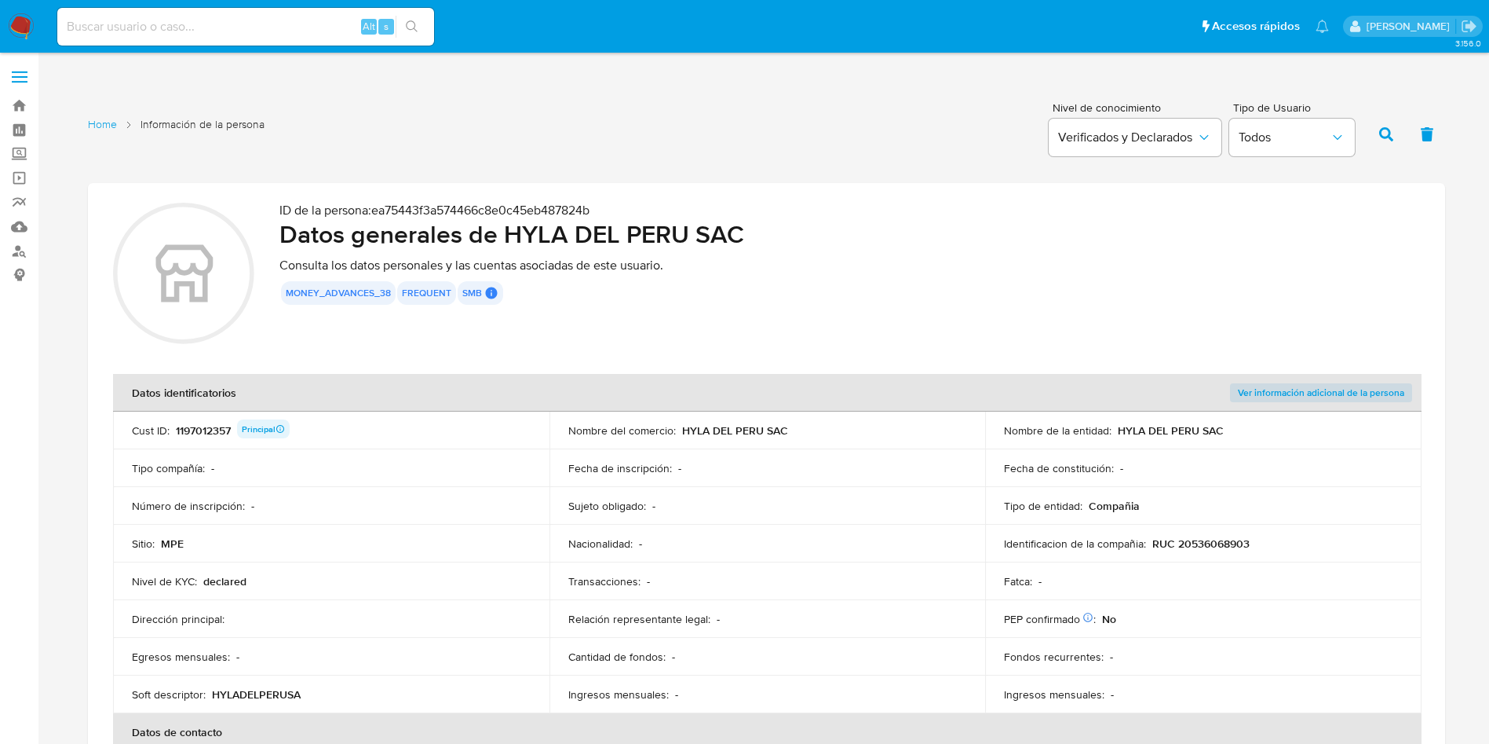
drag, startPoint x: 510, startPoint y: 228, endPoint x: 560, endPoint y: 11, distance: 223.0
click at [753, 238] on h2 "Datos generales de HYLA DEL PERU SAC" at bounding box center [850, 233] width 1141 height 31
click at [1197, 536] on p "RUC 20536068903" at bounding box center [1201, 543] width 97 height 14
click at [1219, 545] on p "RUC 20536068903" at bounding box center [1201, 543] width 97 height 14
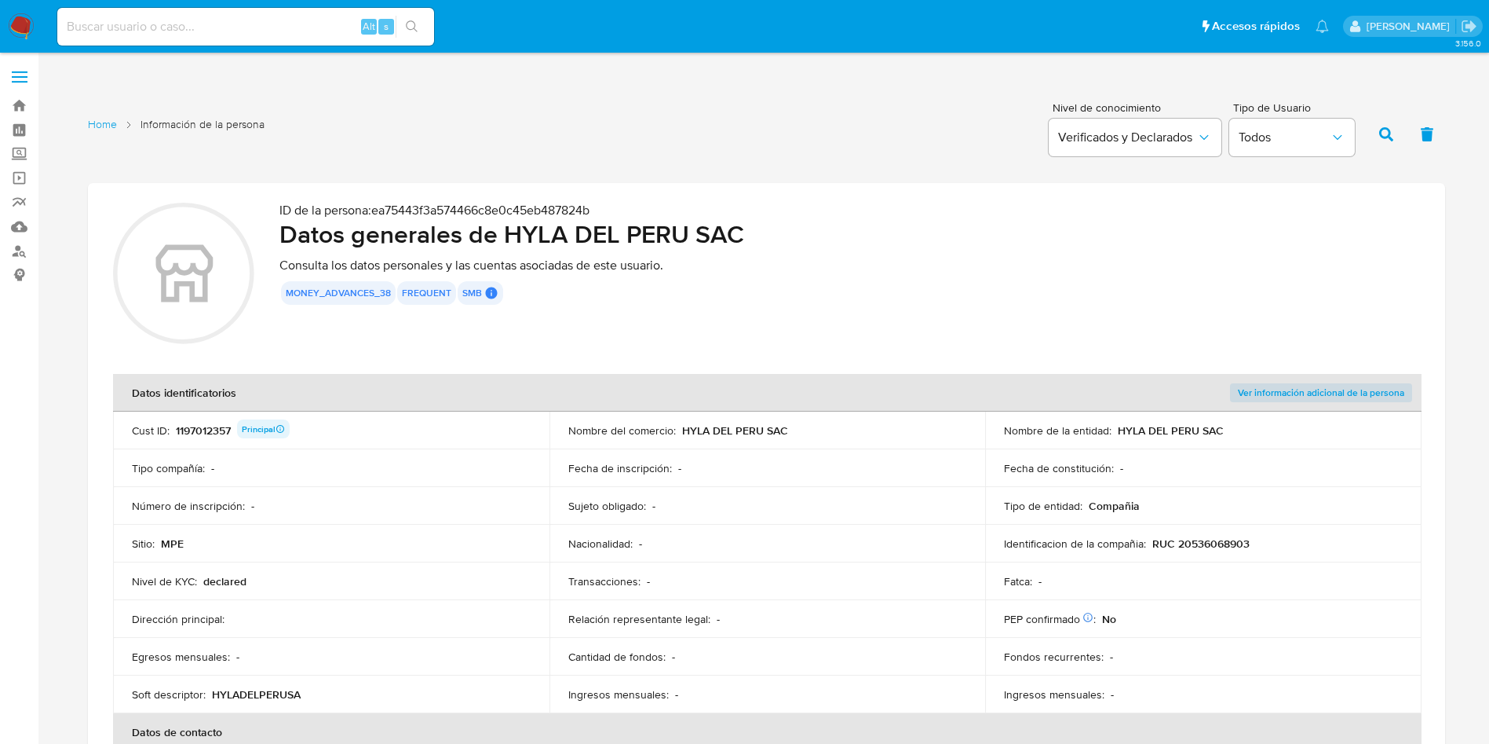
click at [1219, 545] on p "RUC 20536068903" at bounding box center [1201, 543] width 97 height 14
drag, startPoint x: 568, startPoint y: 227, endPoint x: 826, endPoint y: 220, distance: 257.6
click at [826, 220] on h2 "Datos generales de HYLA DEL PERU SAC" at bounding box center [850, 233] width 1141 height 31
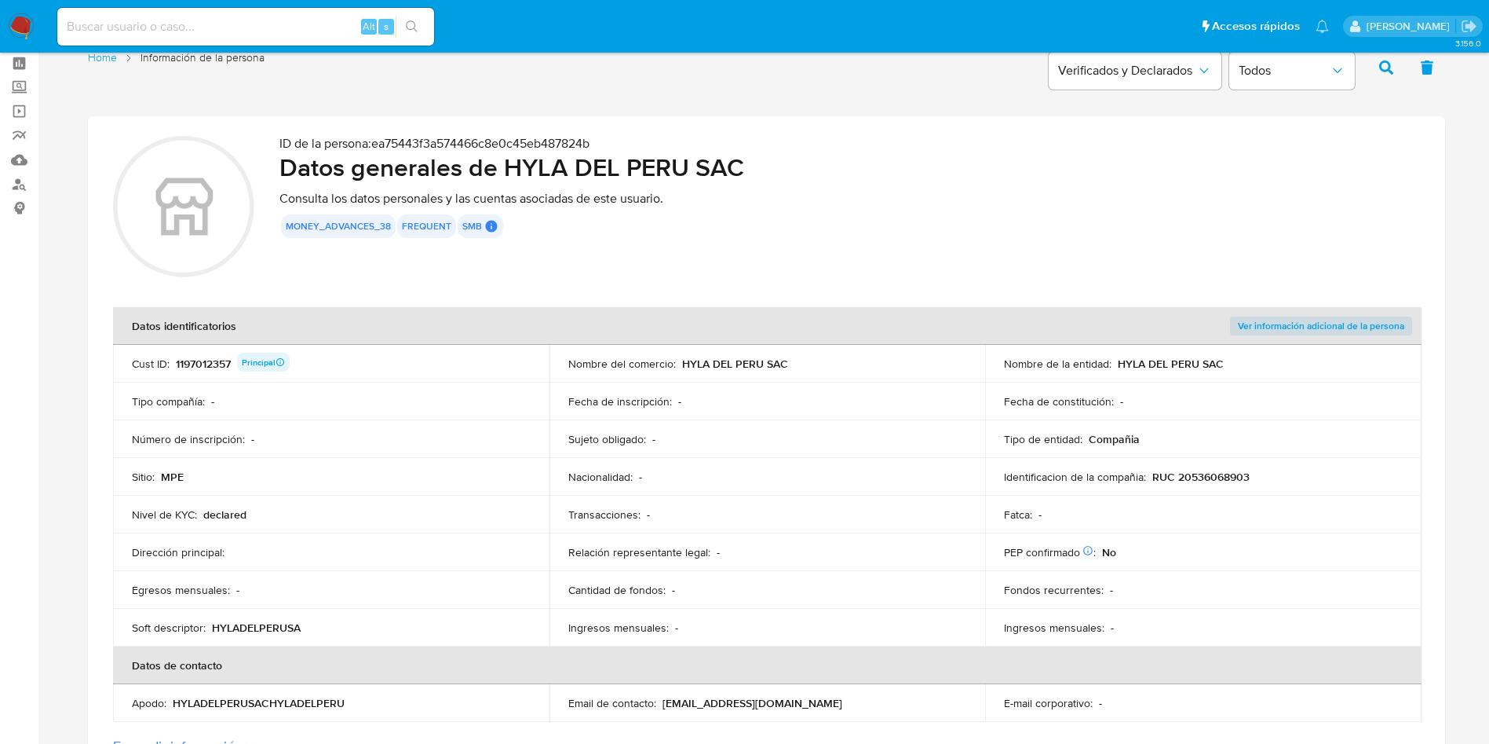
scroll to position [118, 0]
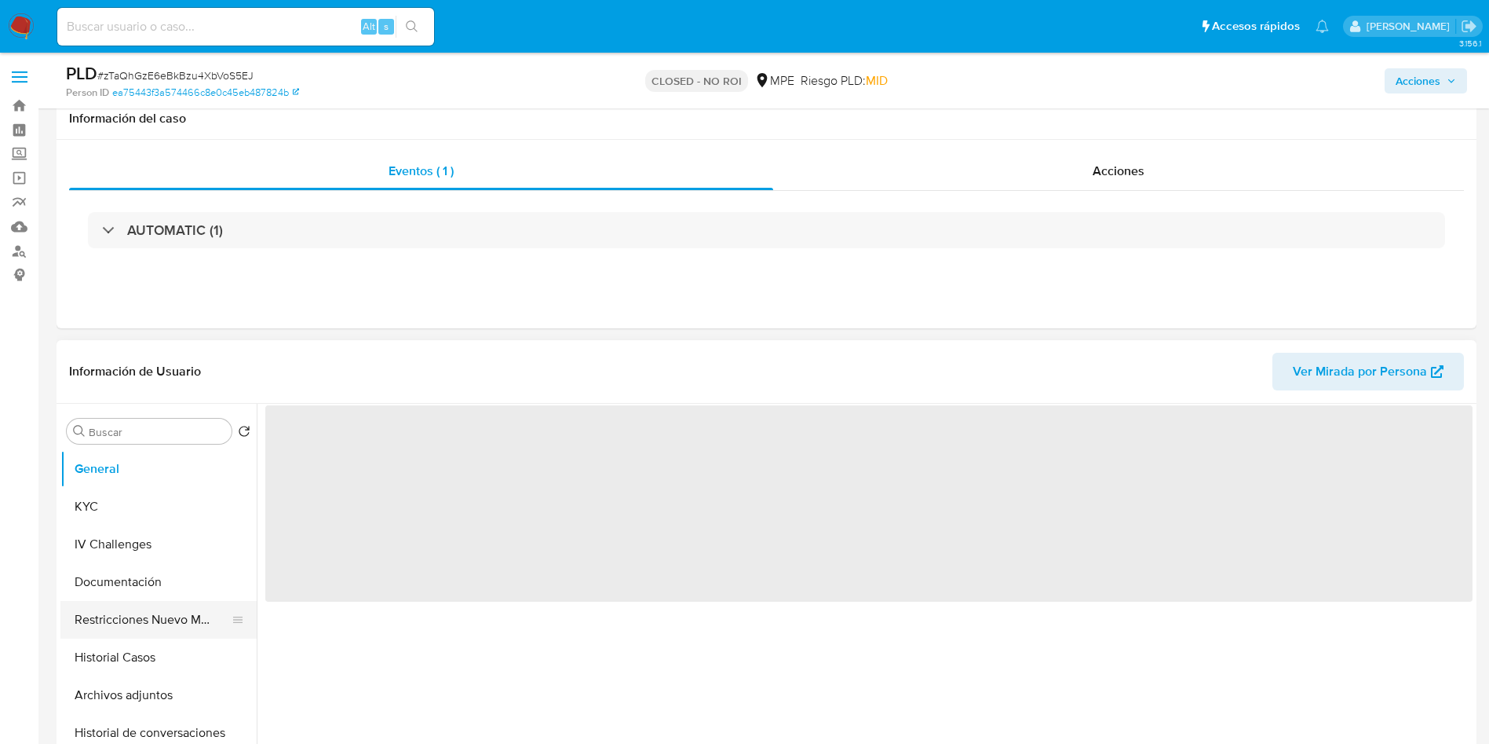
scroll to position [118, 0]
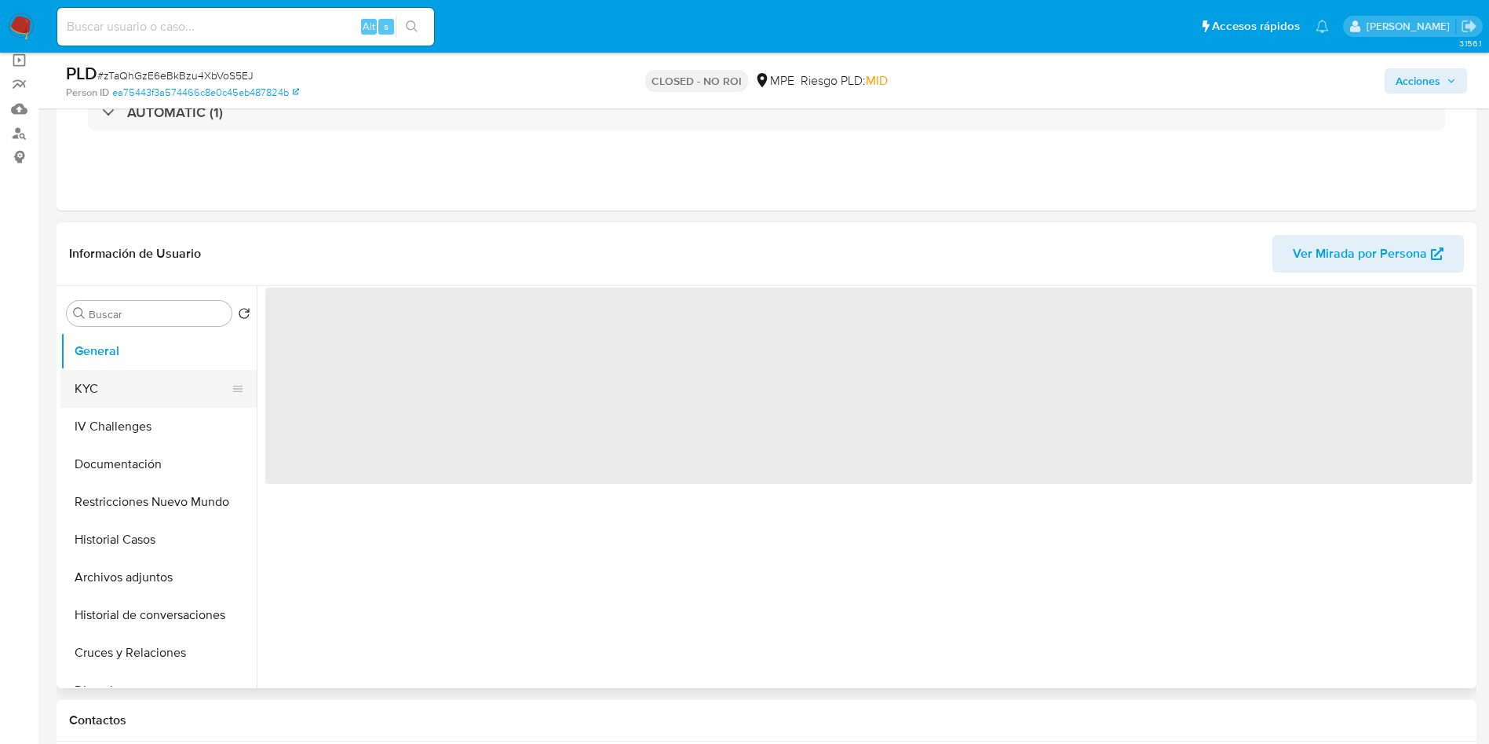
click at [110, 375] on button "KYC" at bounding box center [152, 389] width 184 height 38
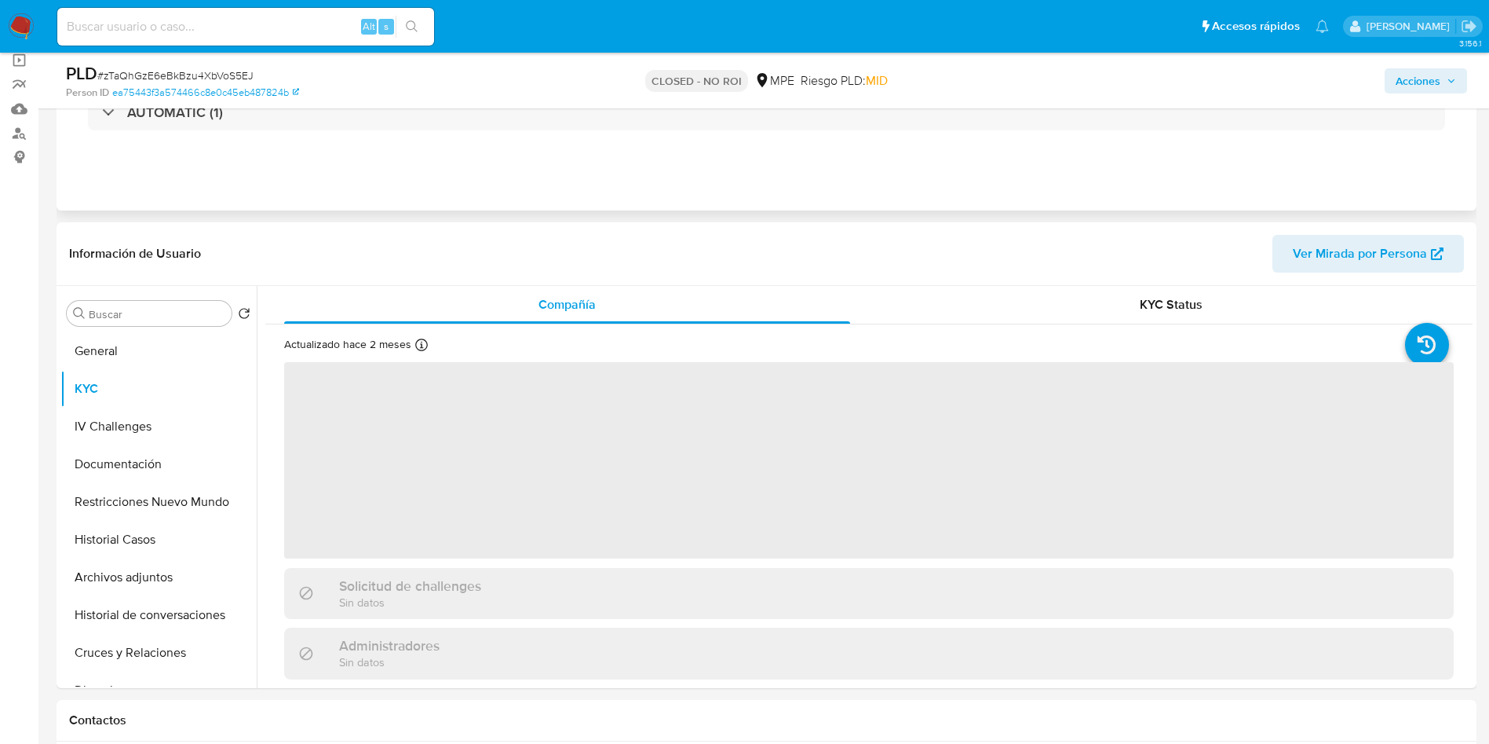
select select "10"
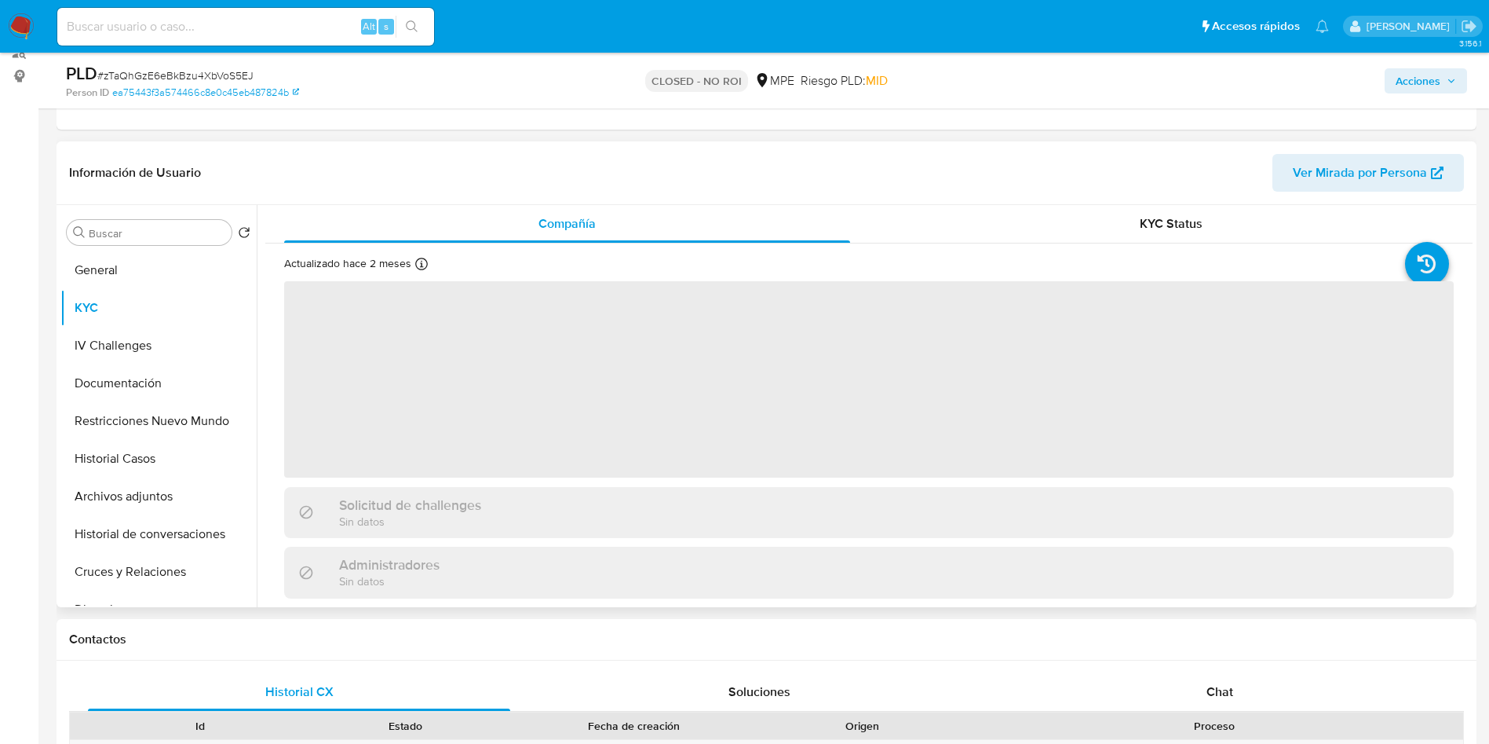
scroll to position [236, 0]
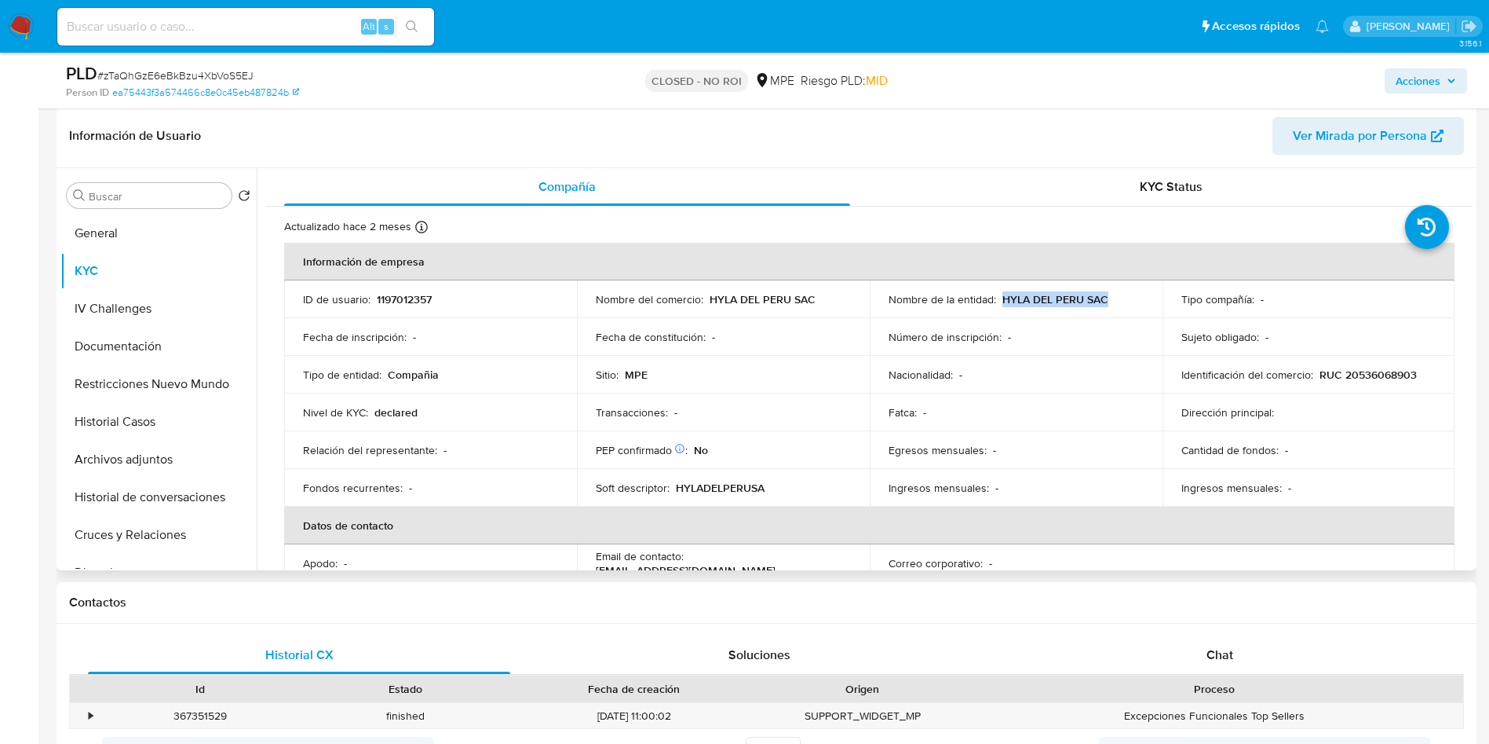
drag, startPoint x: 999, startPoint y: 301, endPoint x: 1105, endPoint y: 295, distance: 105.4
click at [1105, 295] on div "Nombre de la entidad : HYLA DEL PERU SAC" at bounding box center [1016, 299] width 255 height 14
copy p "HYLA DEL PERU SAC"
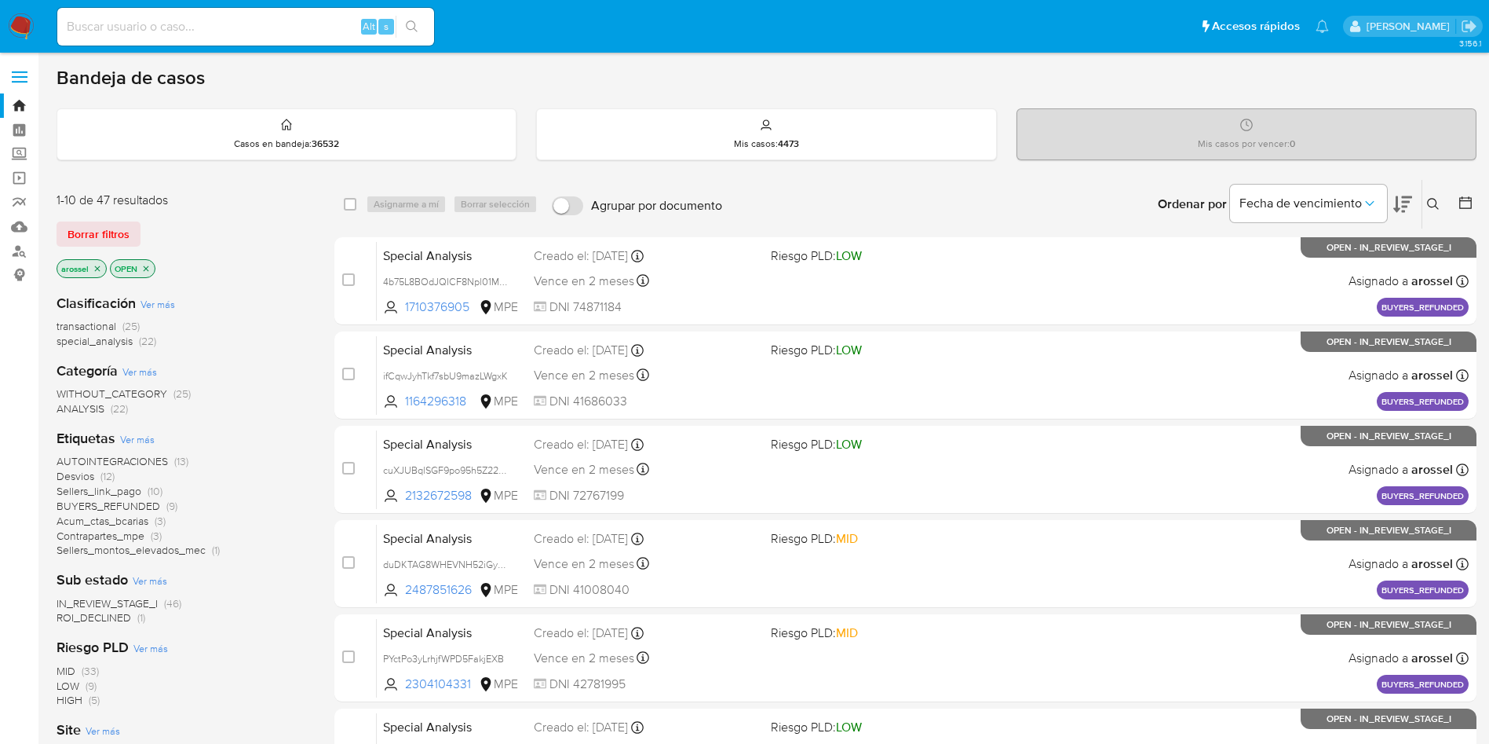
click at [119, 614] on span "ROI_DECLINED" at bounding box center [94, 617] width 75 height 16
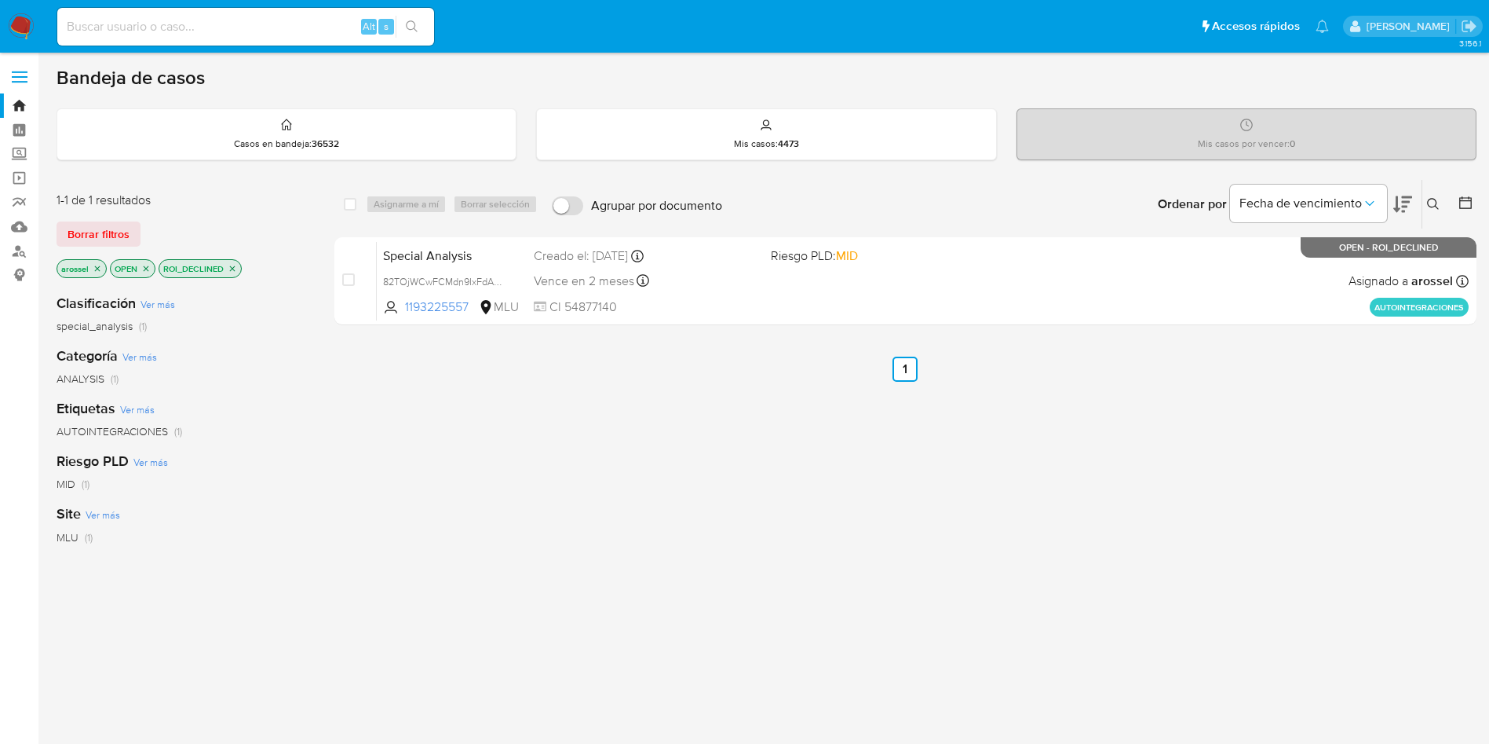
click at [903, 245] on span "Riesgo PLD: MID" at bounding box center [883, 254] width 225 height 20
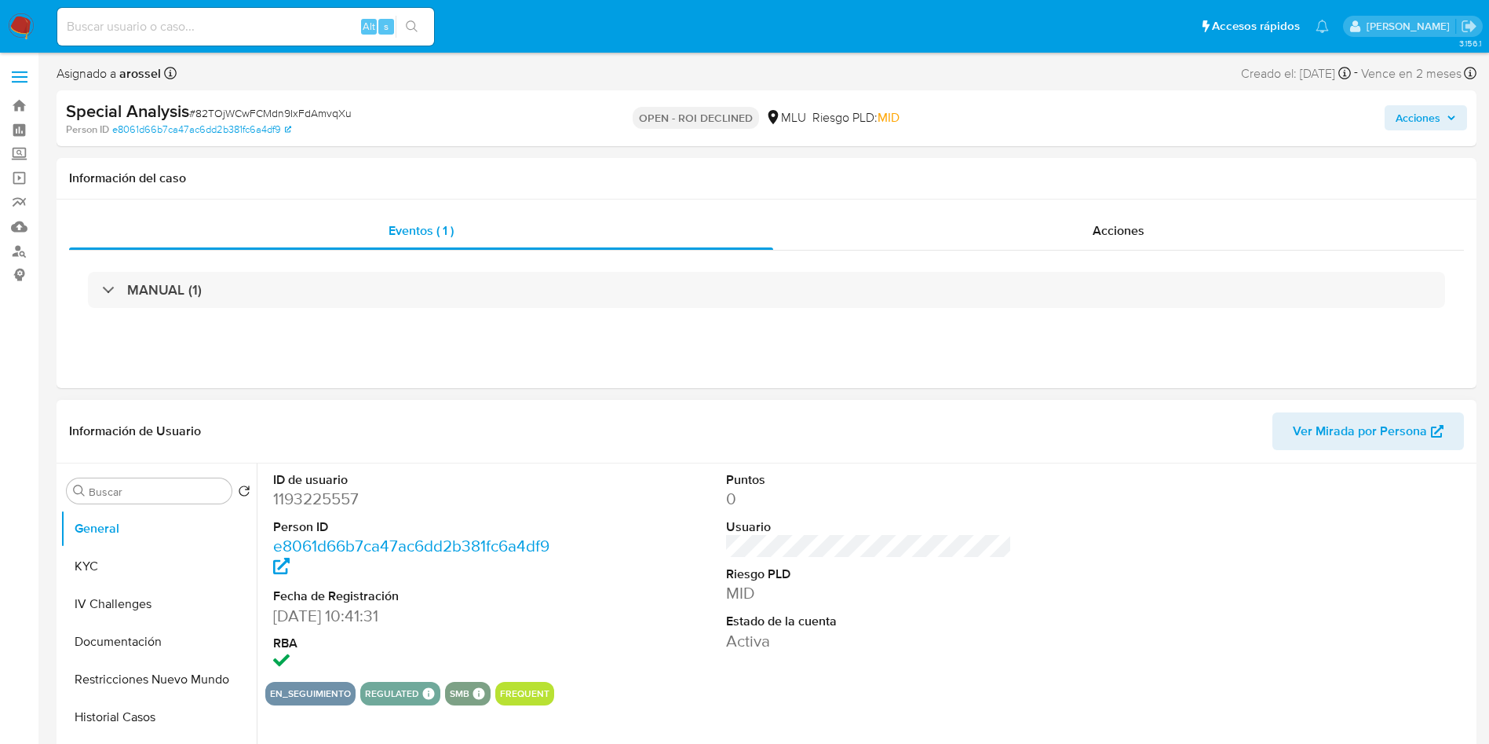
select select "10"
click at [1159, 221] on div "Acciones" at bounding box center [1118, 231] width 691 height 38
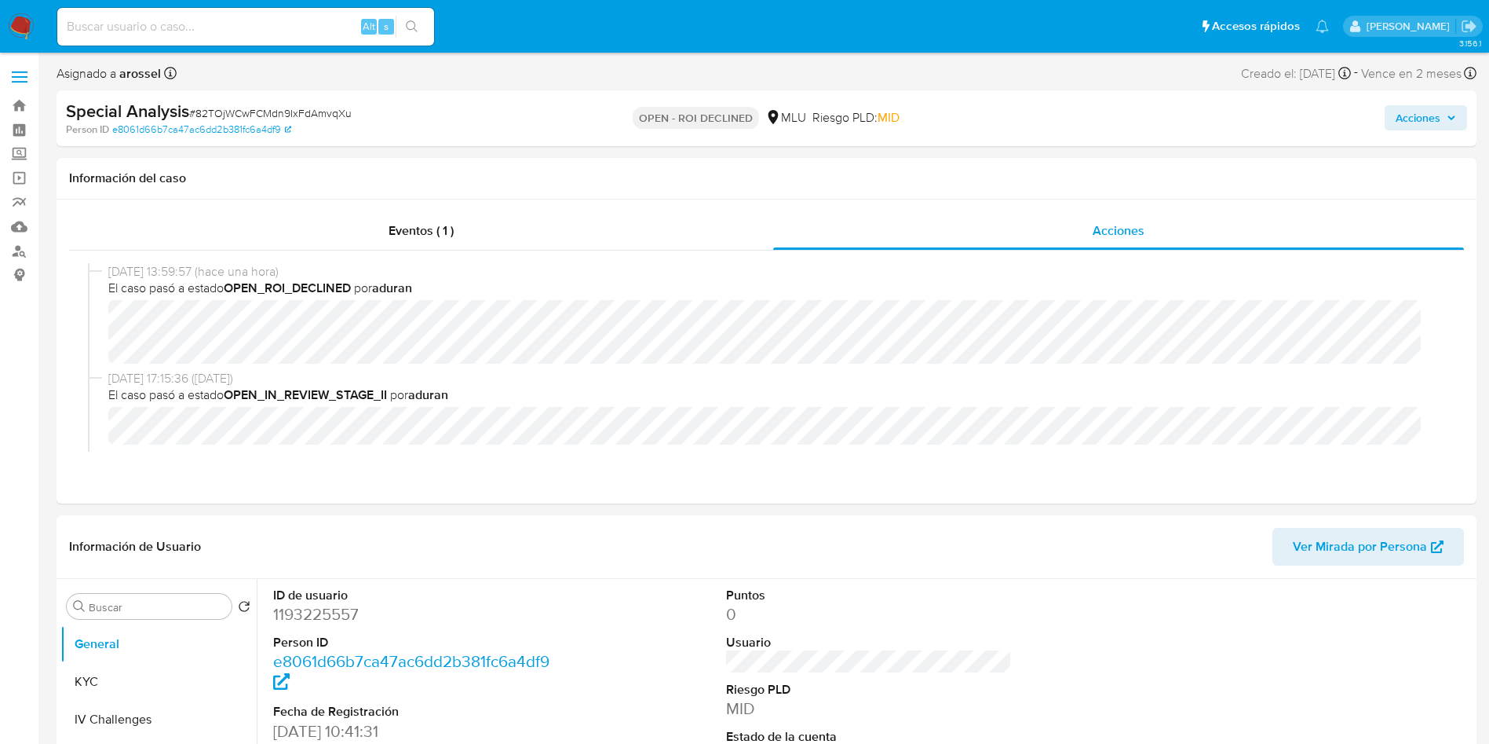
click at [1438, 119] on span "Acciones" at bounding box center [1418, 117] width 45 height 25
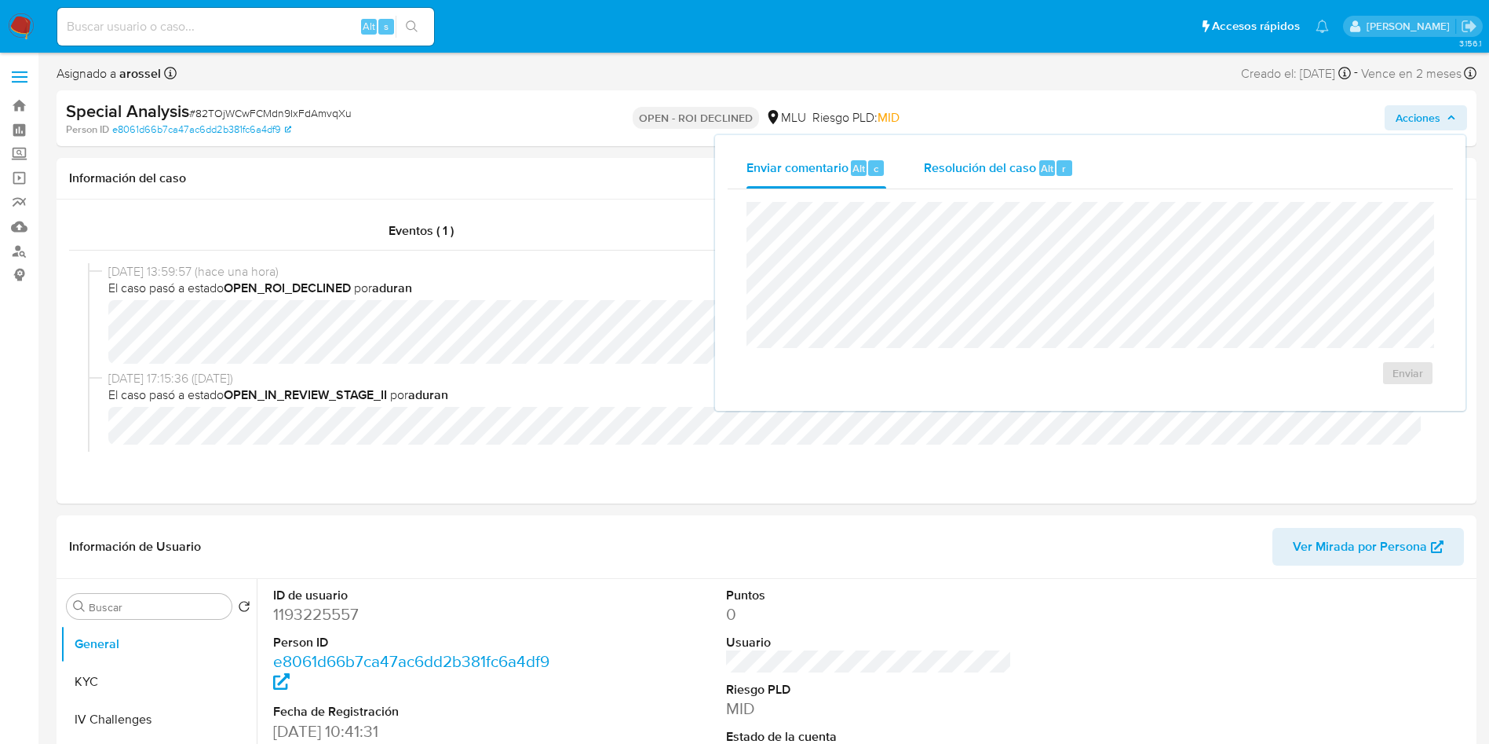
click at [967, 168] on span "Resolución del caso" at bounding box center [980, 168] width 112 height 18
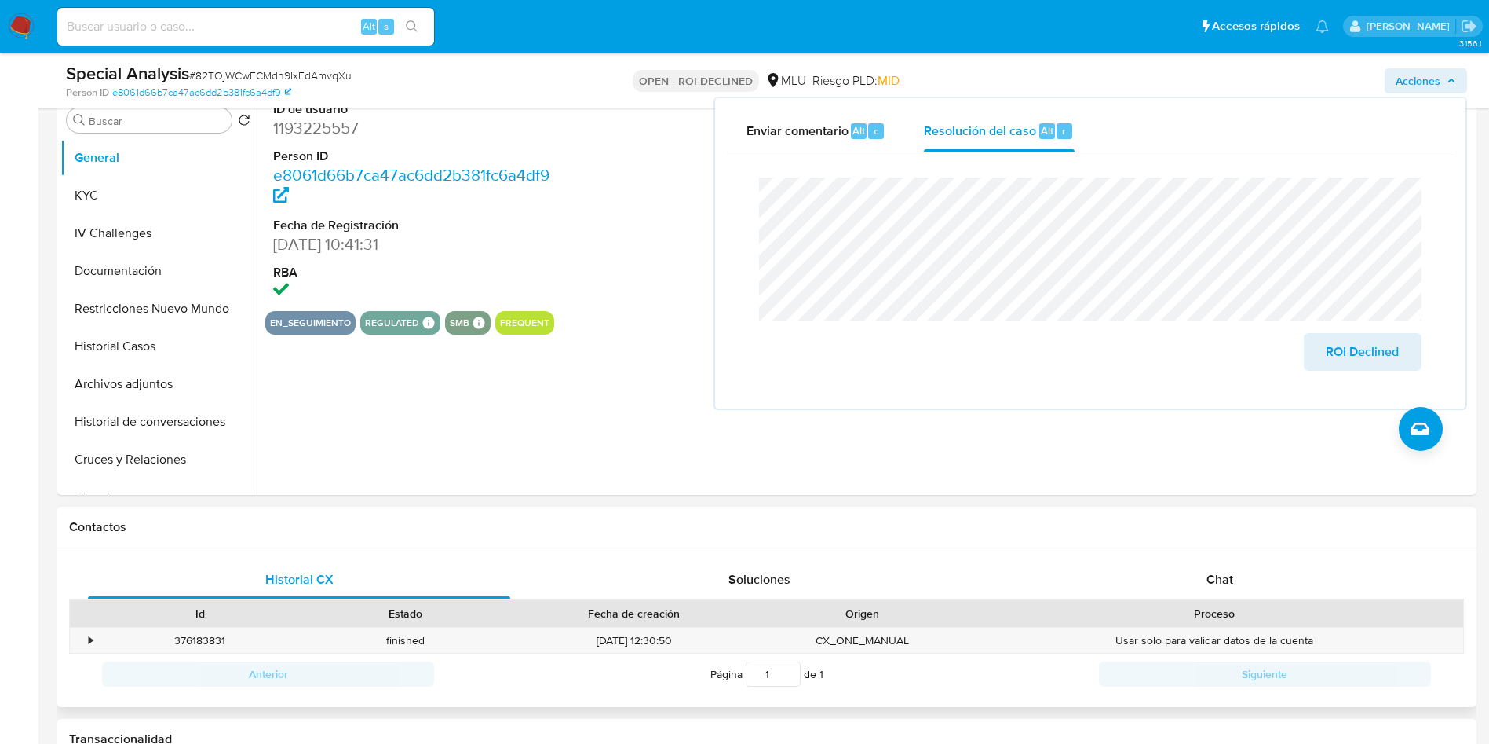
scroll to position [471, 0]
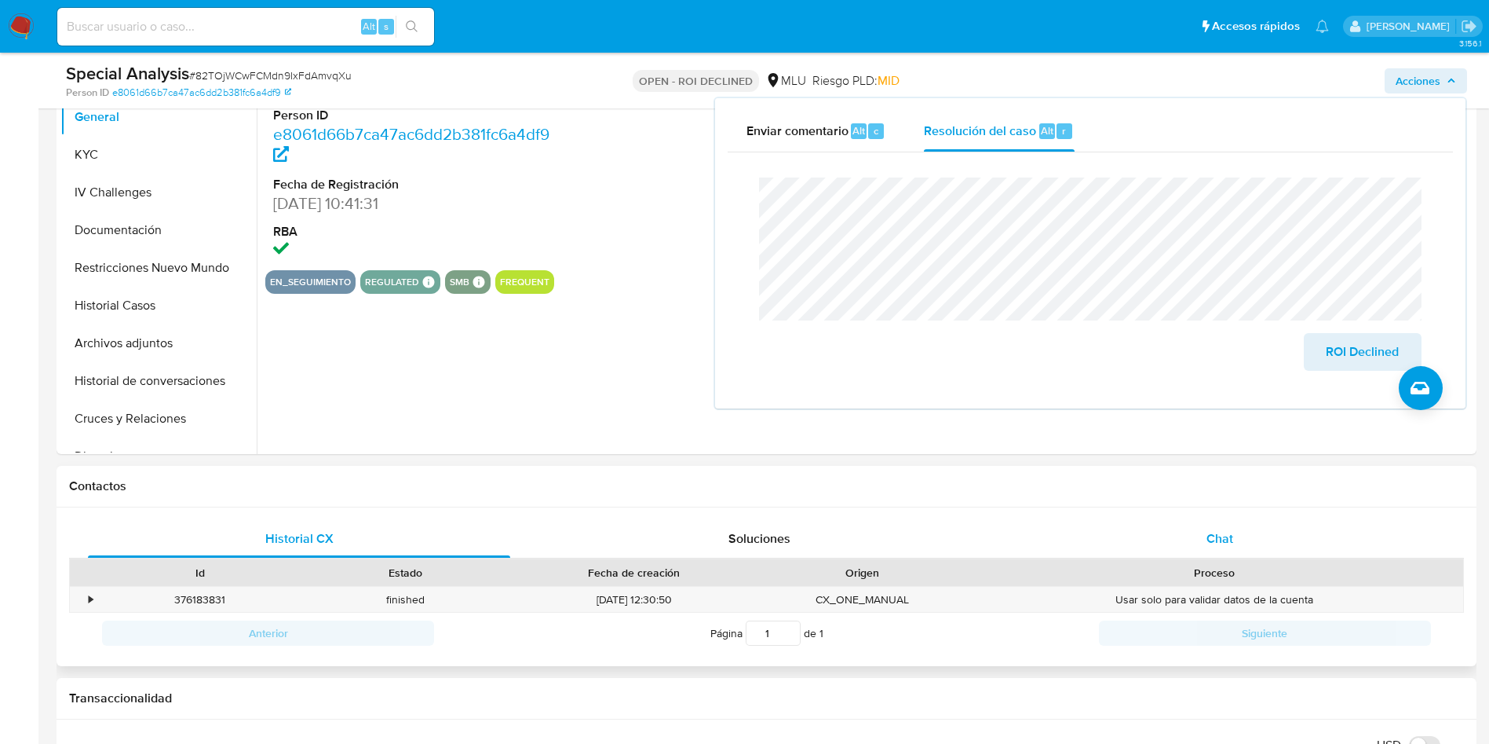
click at [1179, 540] on div "Chat" at bounding box center [1220, 539] width 422 height 38
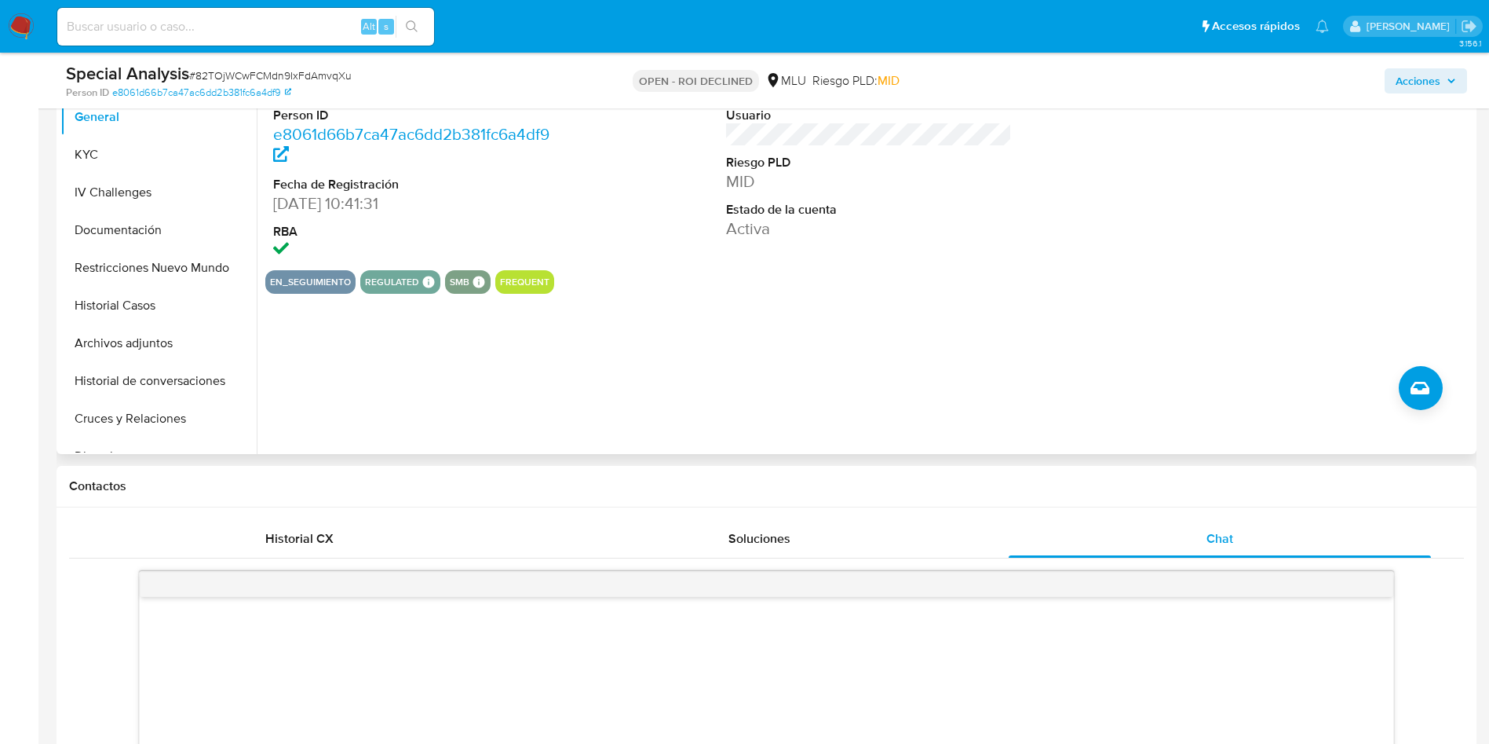
click at [792, 342] on div "ID de usuario 1193225557 Person ID e8061d66b7ca47ac6dd2b381fc6a4df9 Fecha de Re…" at bounding box center [865, 253] width 1216 height 402
click at [755, 336] on div "ID de usuario 1193225557 Person ID e8061d66b7ca47ac6dd2b381fc6a4df9 Fecha de Re…" at bounding box center [865, 253] width 1216 height 402
click at [747, 338] on div "ID de usuario 1193225557 Person ID e8061d66b7ca47ac6dd2b381fc6a4df9 Fecha de Re…" at bounding box center [865, 253] width 1216 height 402
click at [752, 272] on div "en_seguimiento regulated Regulated MLU PASARELA Evaluation Result COMPLIES User…" at bounding box center [869, 282] width 1208 height 24
click at [769, 370] on div "ID de usuario 1193225557 Person ID e8061d66b7ca47ac6dd2b381fc6a4df9 Fecha de Re…" at bounding box center [865, 253] width 1216 height 402
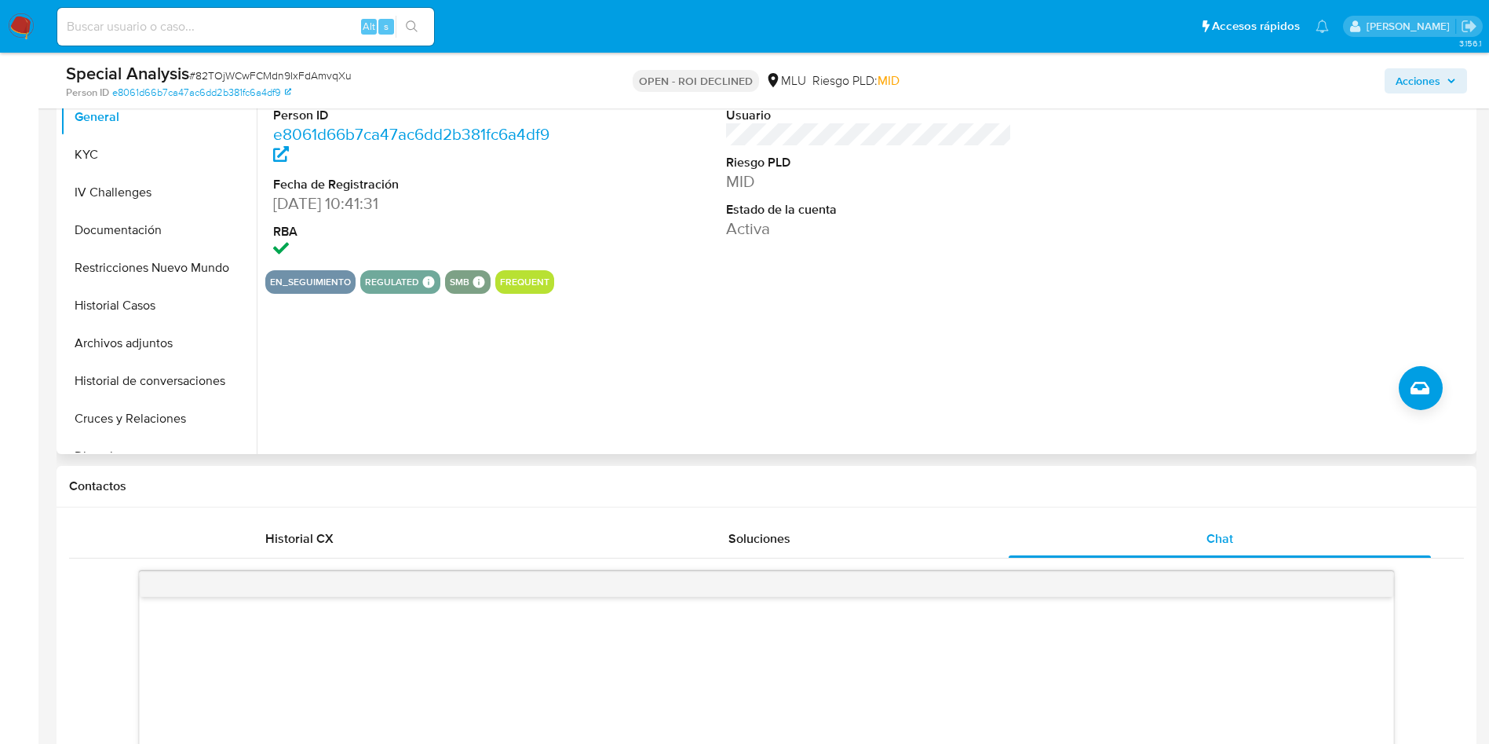
click at [747, 330] on div "ID de usuario 1193225557 Person ID e8061d66b7ca47ac6dd2b381fc6a4df9 Fecha de Re…" at bounding box center [865, 253] width 1216 height 402
click at [751, 325] on div "ID de usuario 1193225557 Person ID e8061d66b7ca47ac6dd2b381fc6a4df9 Fecha de Re…" at bounding box center [865, 253] width 1216 height 402
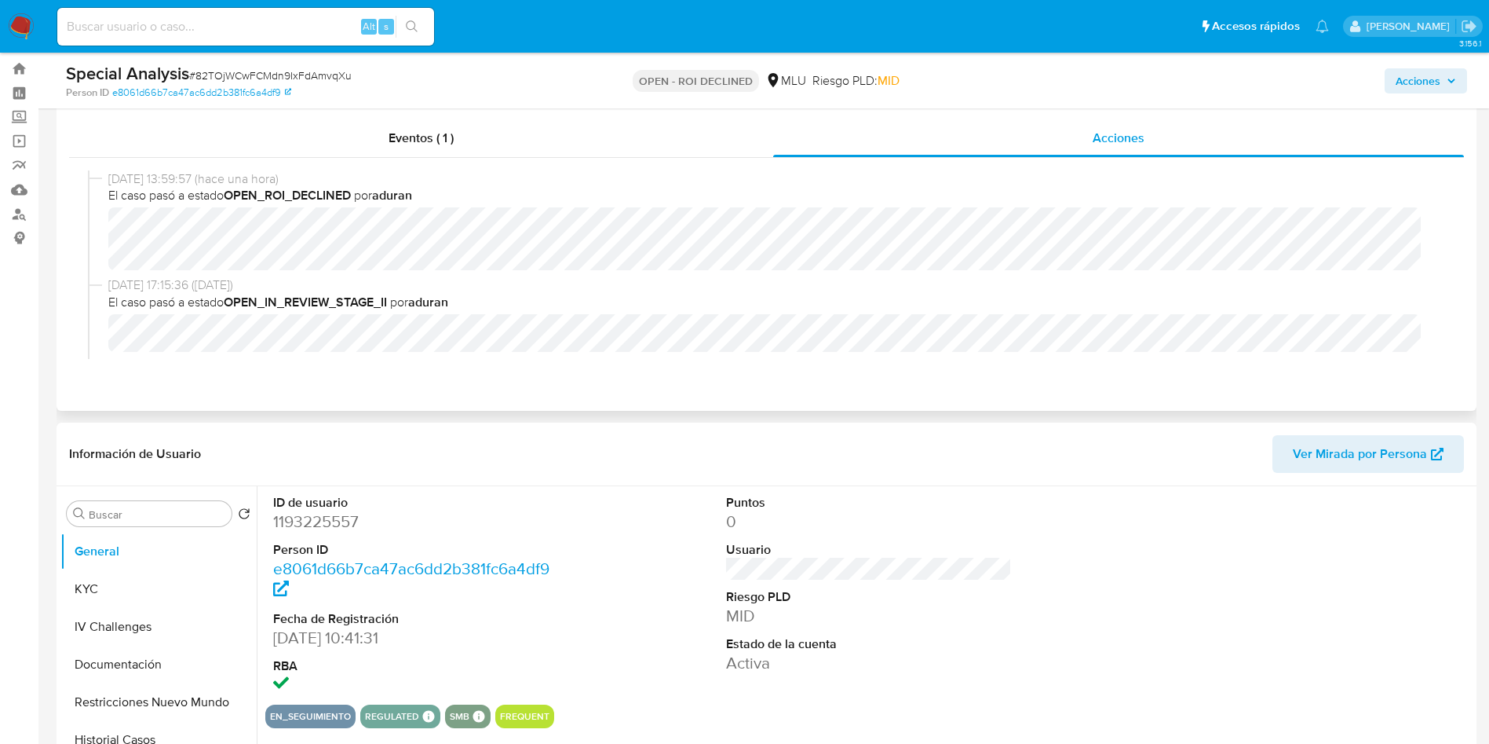
scroll to position [0, 0]
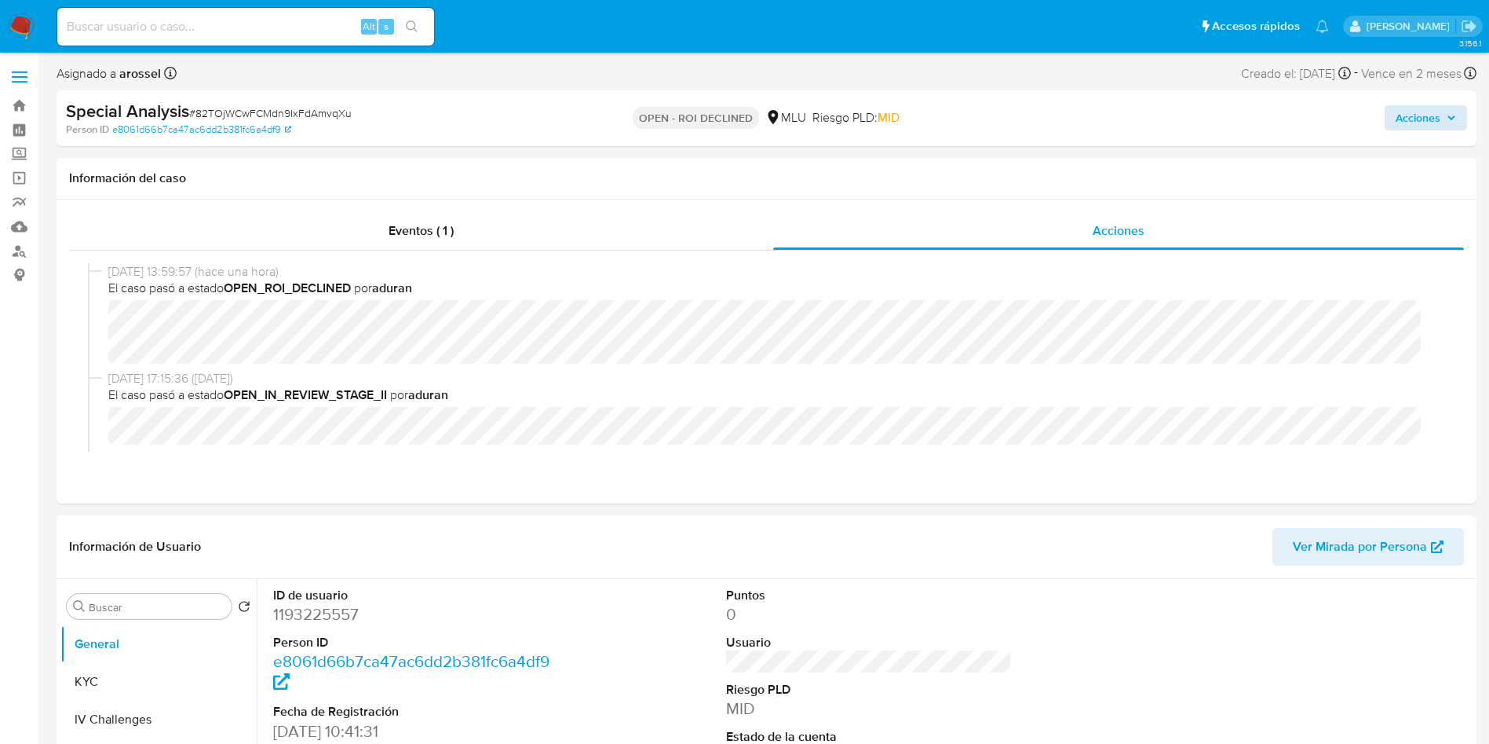
click at [1427, 130] on div "Acciones" at bounding box center [1235, 118] width 463 height 37
click at [1427, 125] on span "Acciones" at bounding box center [1418, 117] width 45 height 25
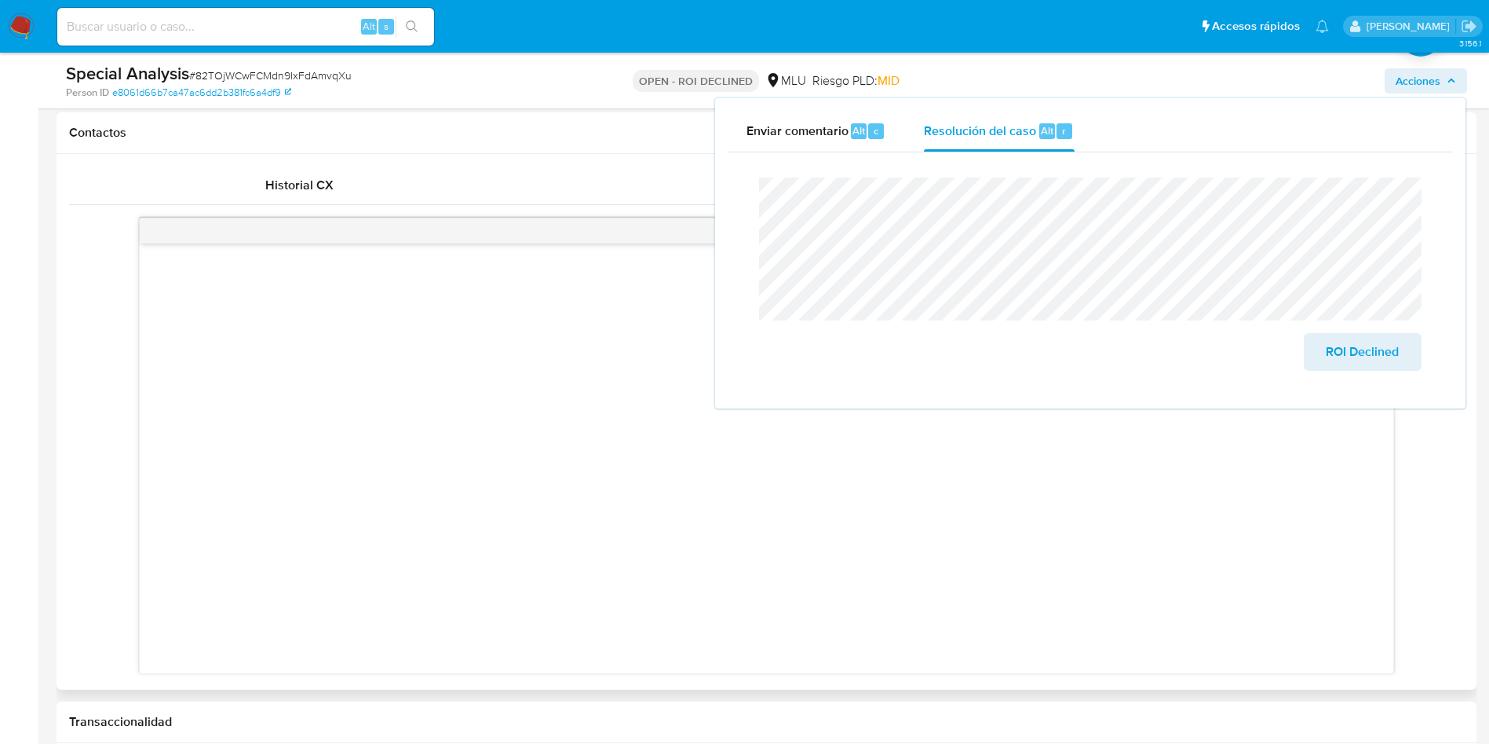
scroll to position [236, 0]
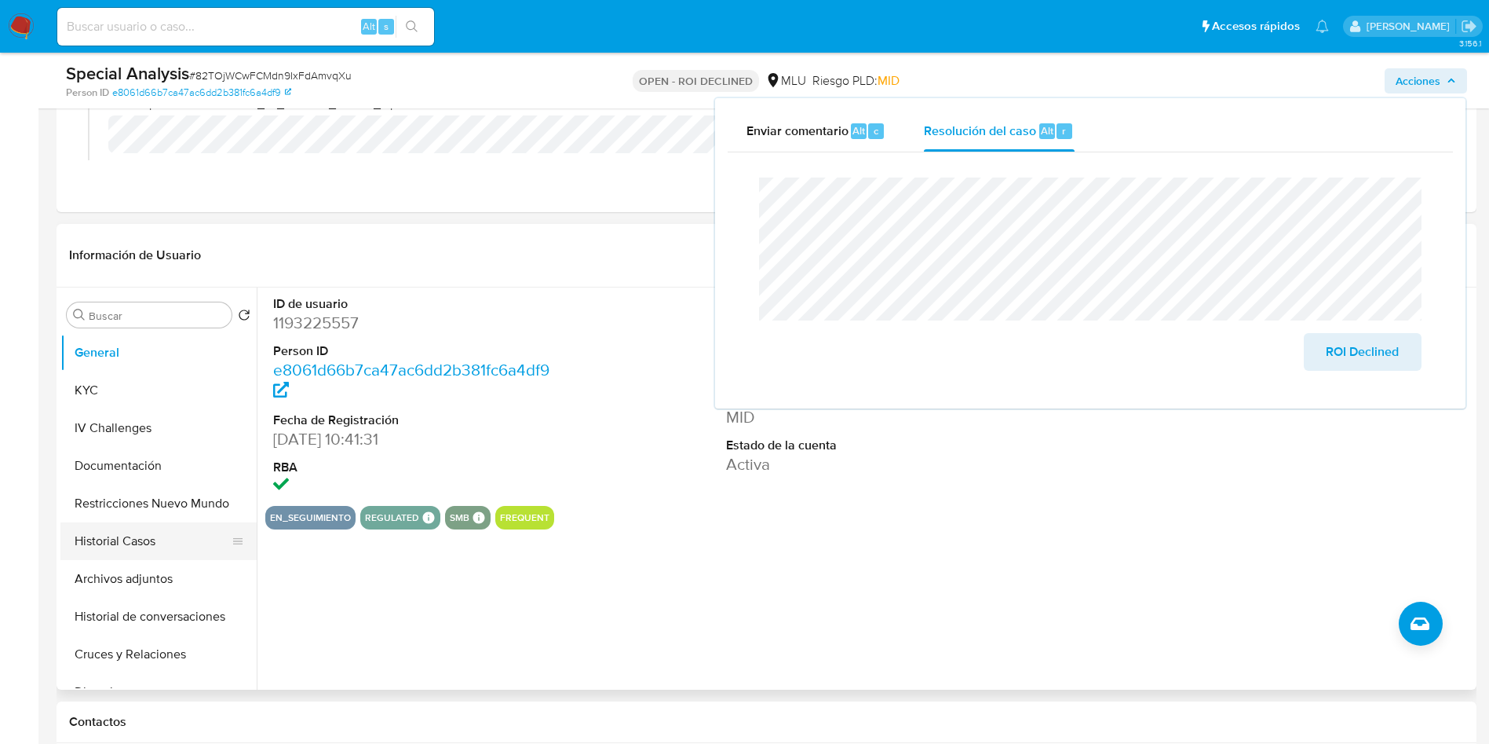
click at [126, 551] on button "Historial Casos" at bounding box center [152, 541] width 184 height 38
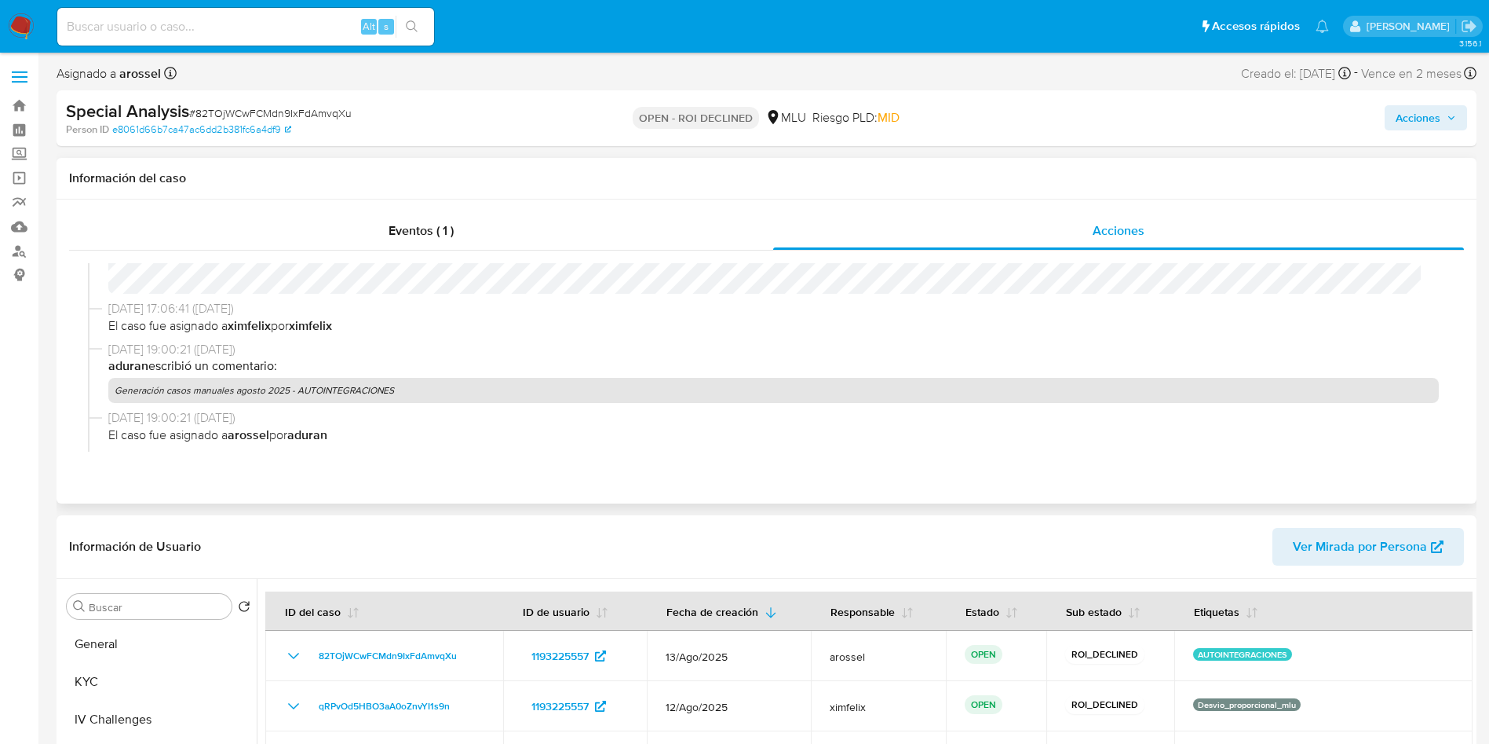
scroll to position [0, 0]
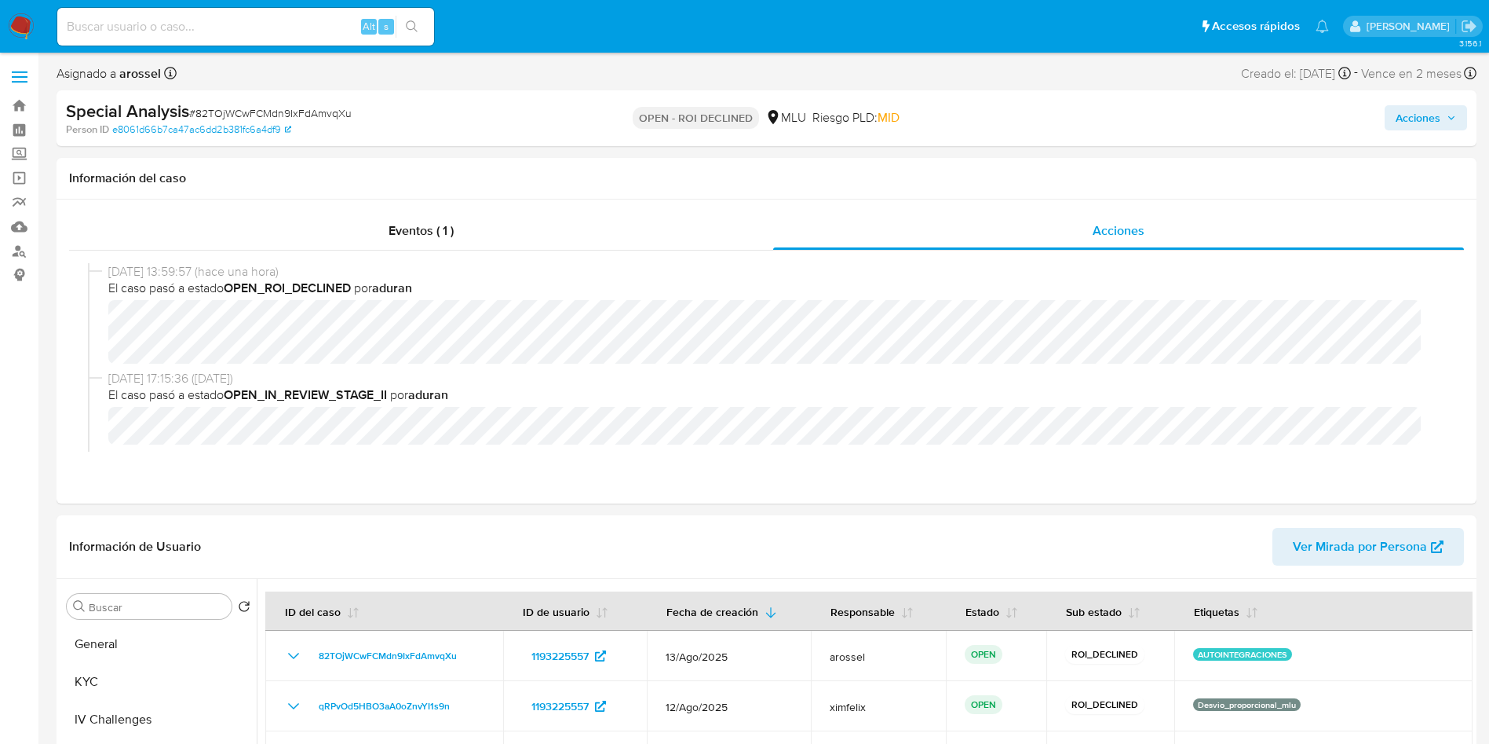
click at [298, 111] on span "# 82TOjWCwFCMdn9IxFdAmvqXu" at bounding box center [270, 113] width 163 height 16
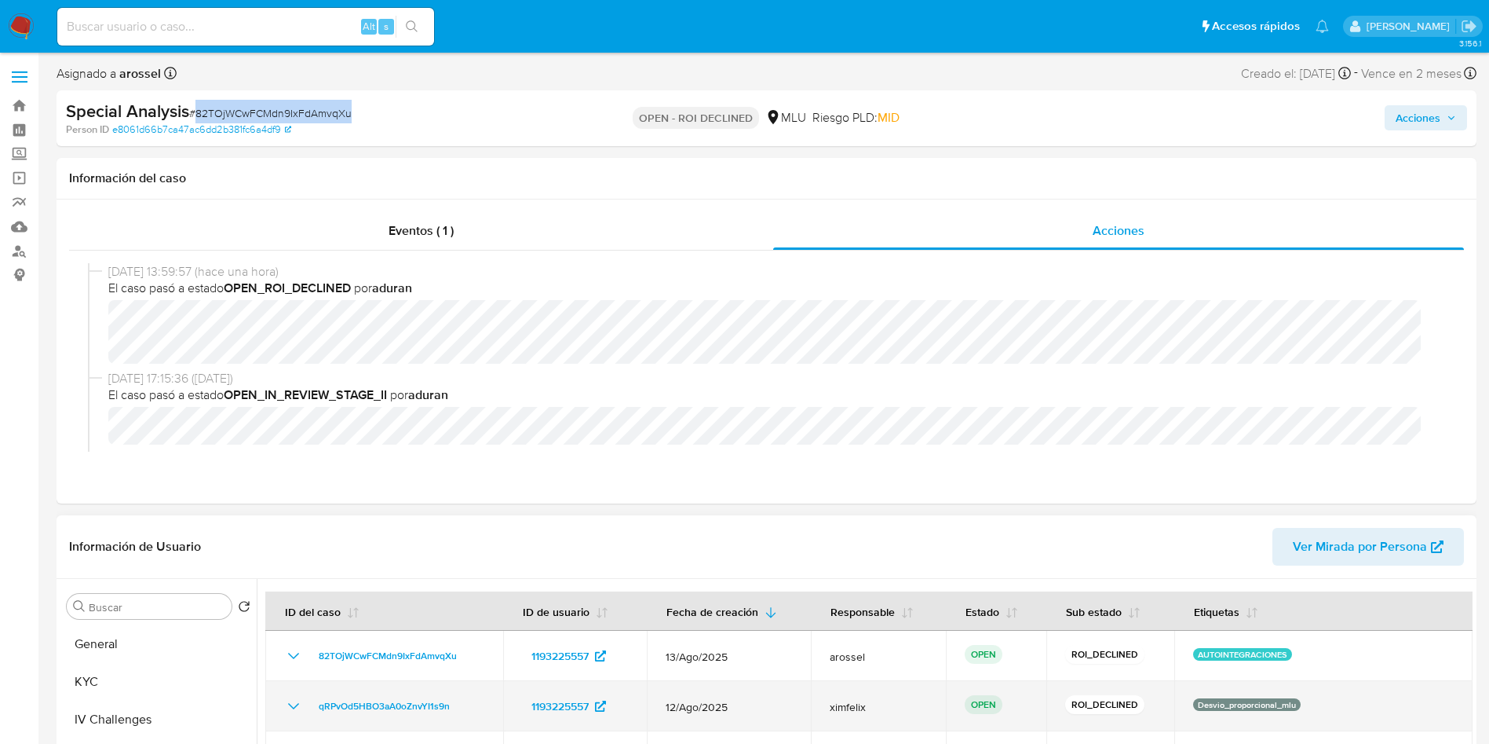
copy span "82TOjWCwFCMdn9IxFdAmvqXu"
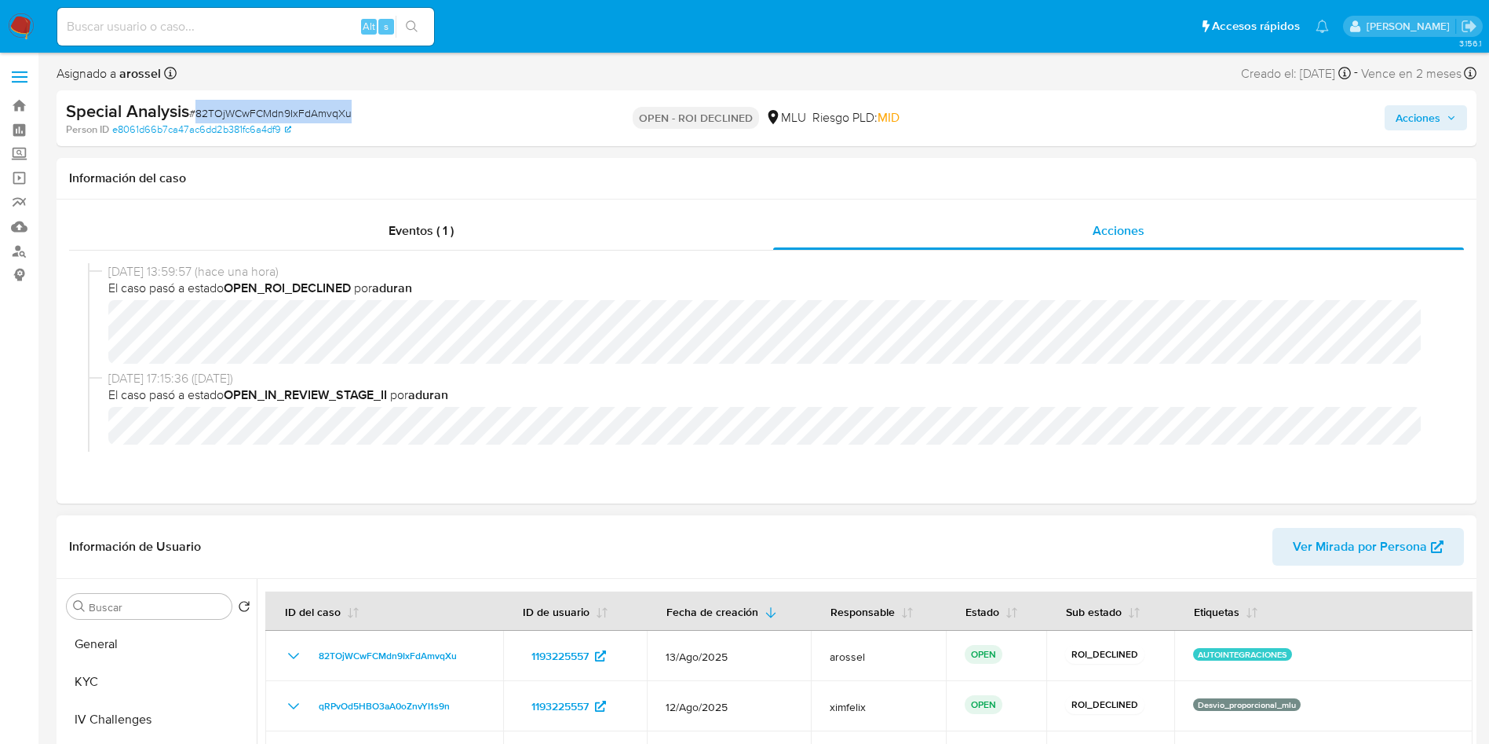
scroll to position [236, 0]
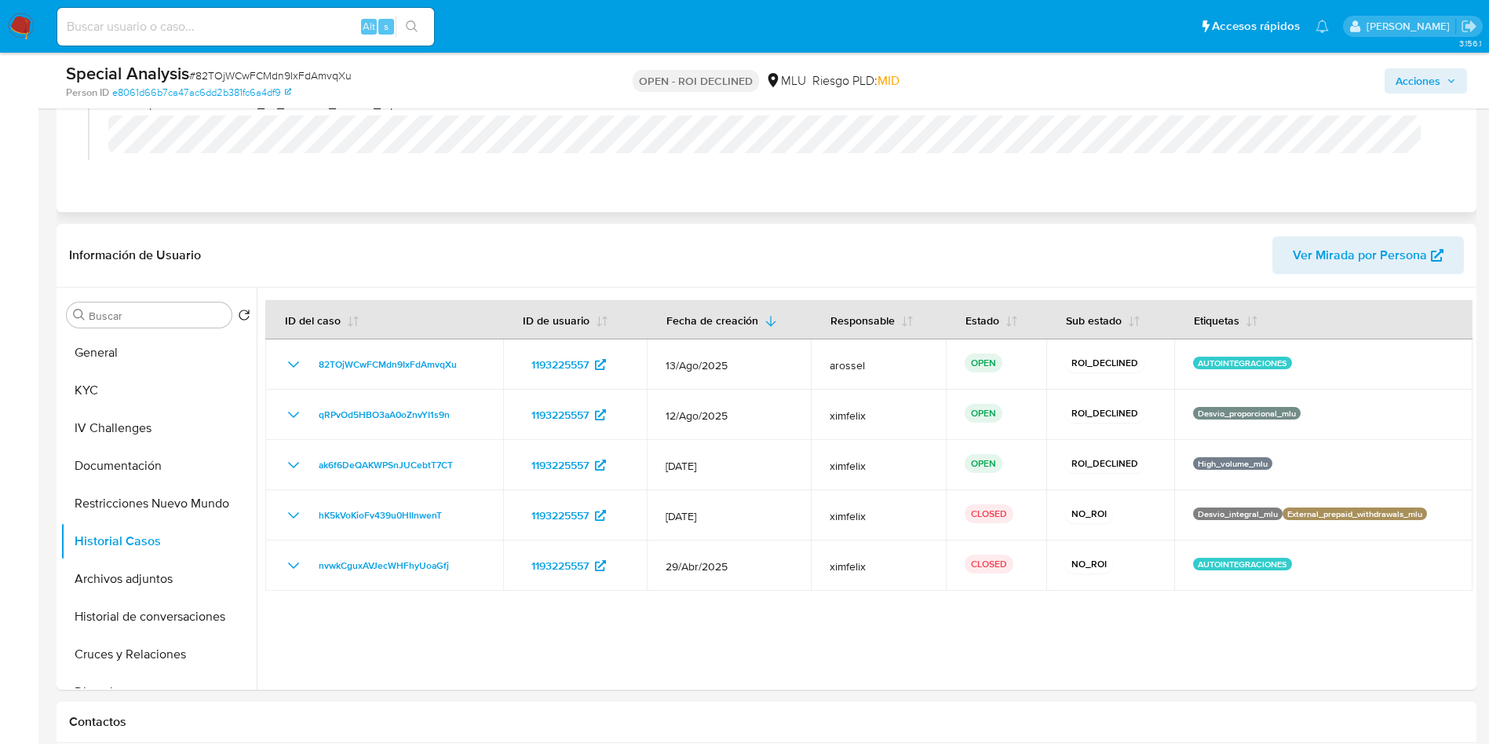
click at [1387, 181] on div "Eventos ( 1 ) Acciones 27/08/2025 13:59:57 (hace una hora) El caso pasó a estad…" at bounding box center [767, 60] width 1420 height 304
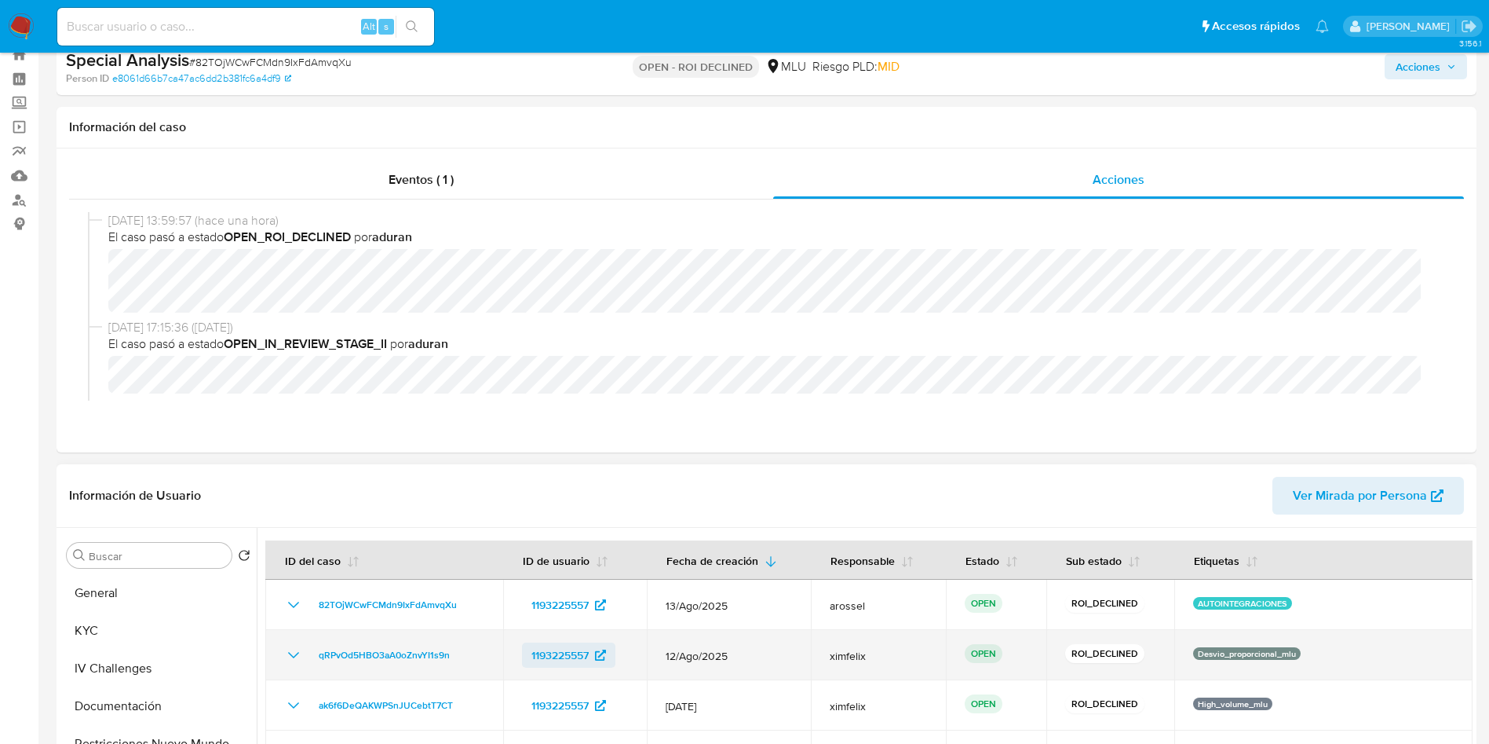
scroll to position [0, 0]
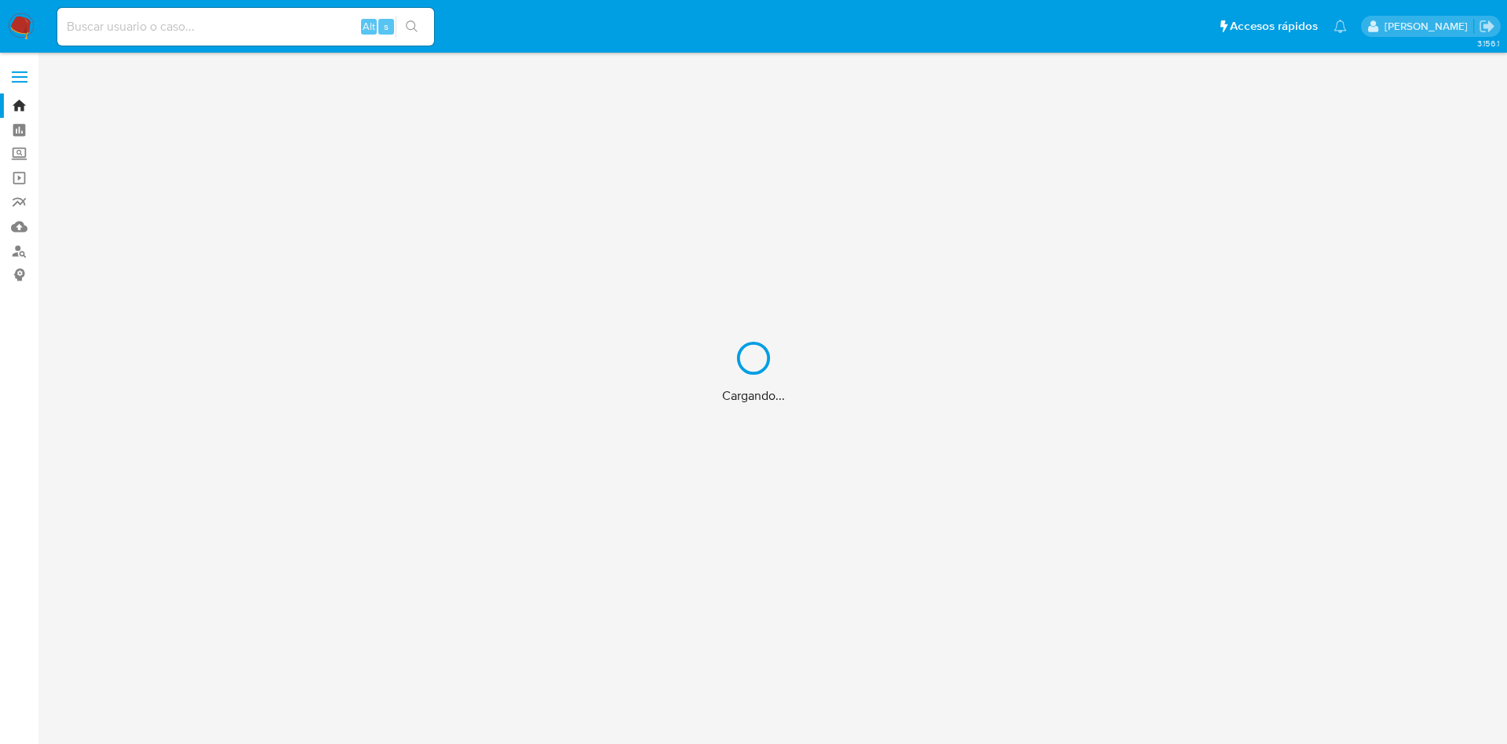
click at [302, 25] on div "Cargando..." at bounding box center [753, 372] width 1507 height 744
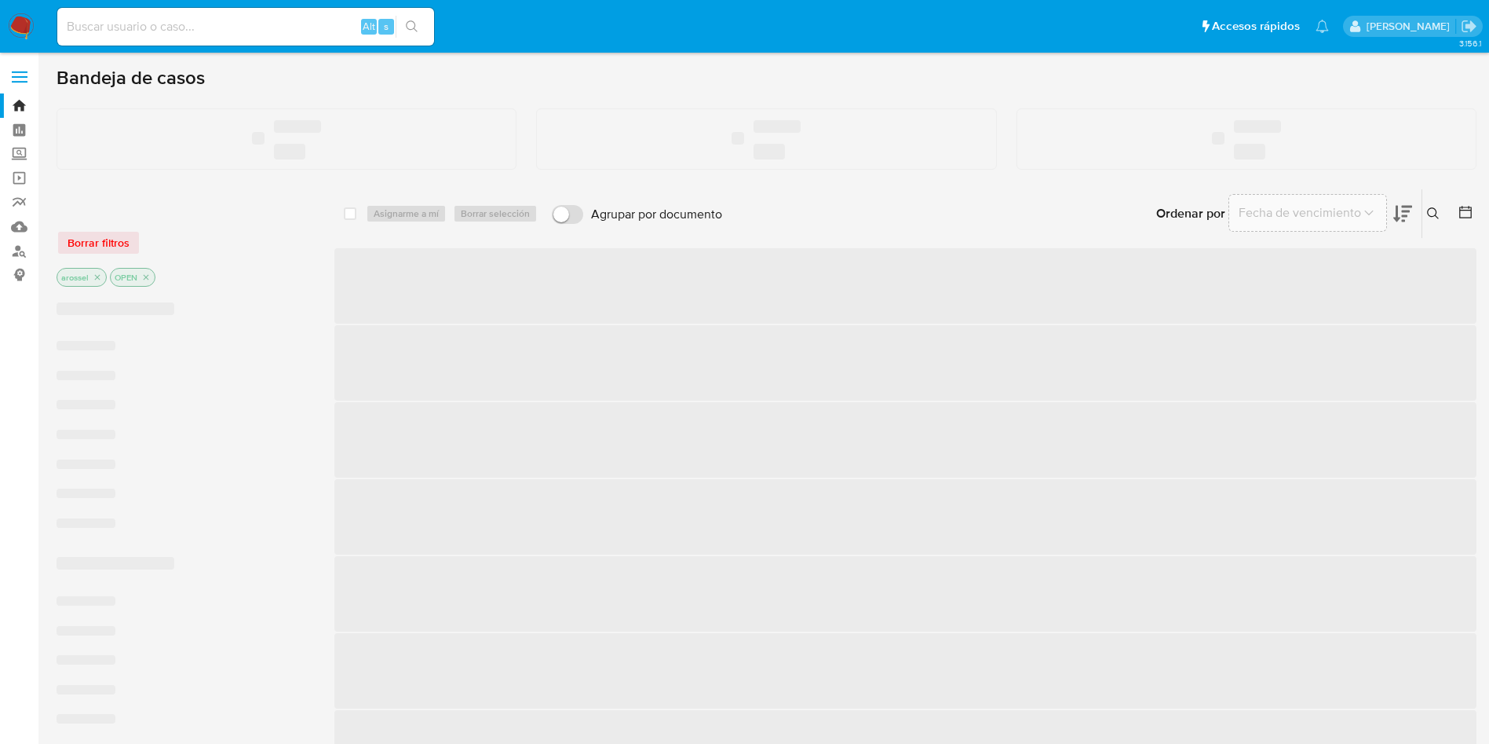
click at [291, 23] on input at bounding box center [245, 26] width 377 height 20
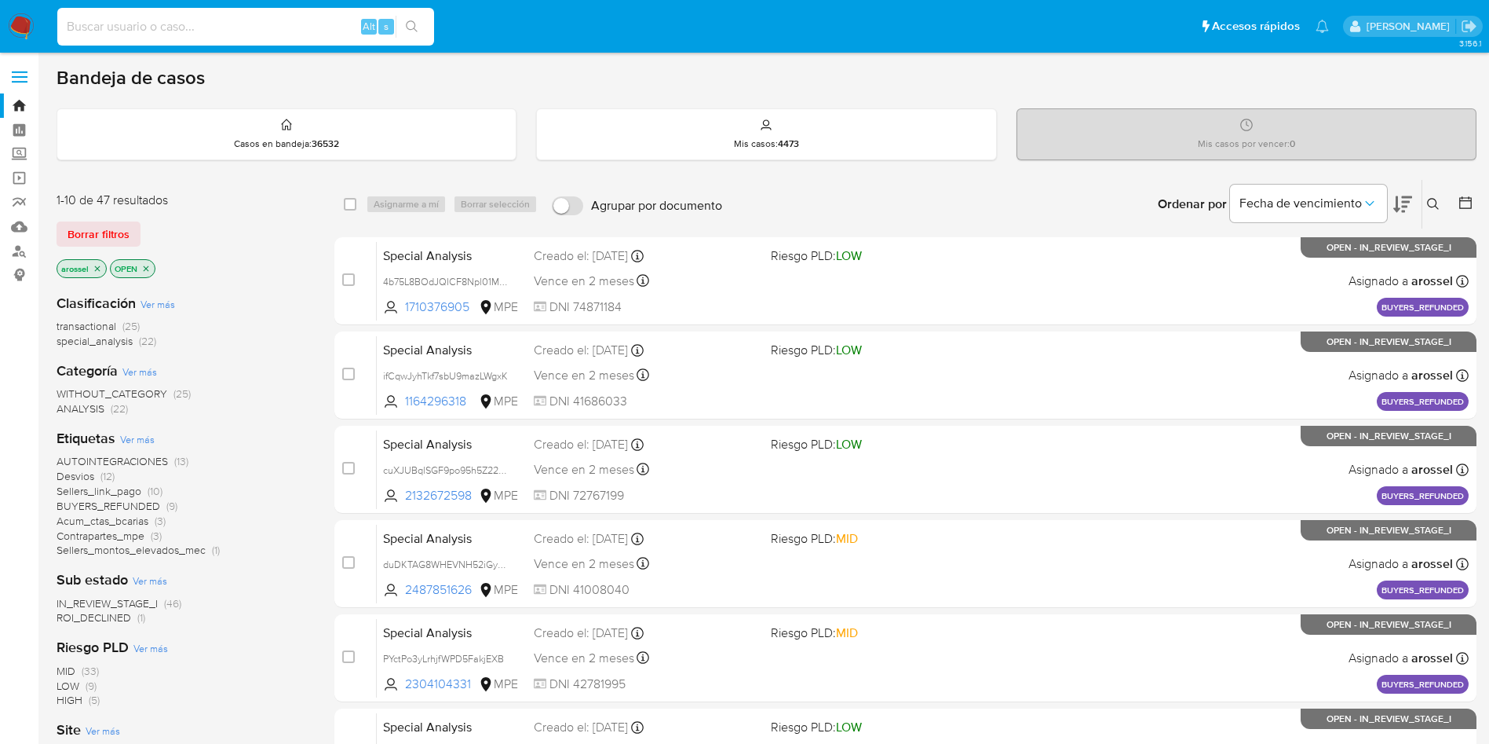
paste input "zXhhqOEQHNOpszcQizE1UnWx"
type input "zXhhqOEQHNOpszcQizE1UnWx"
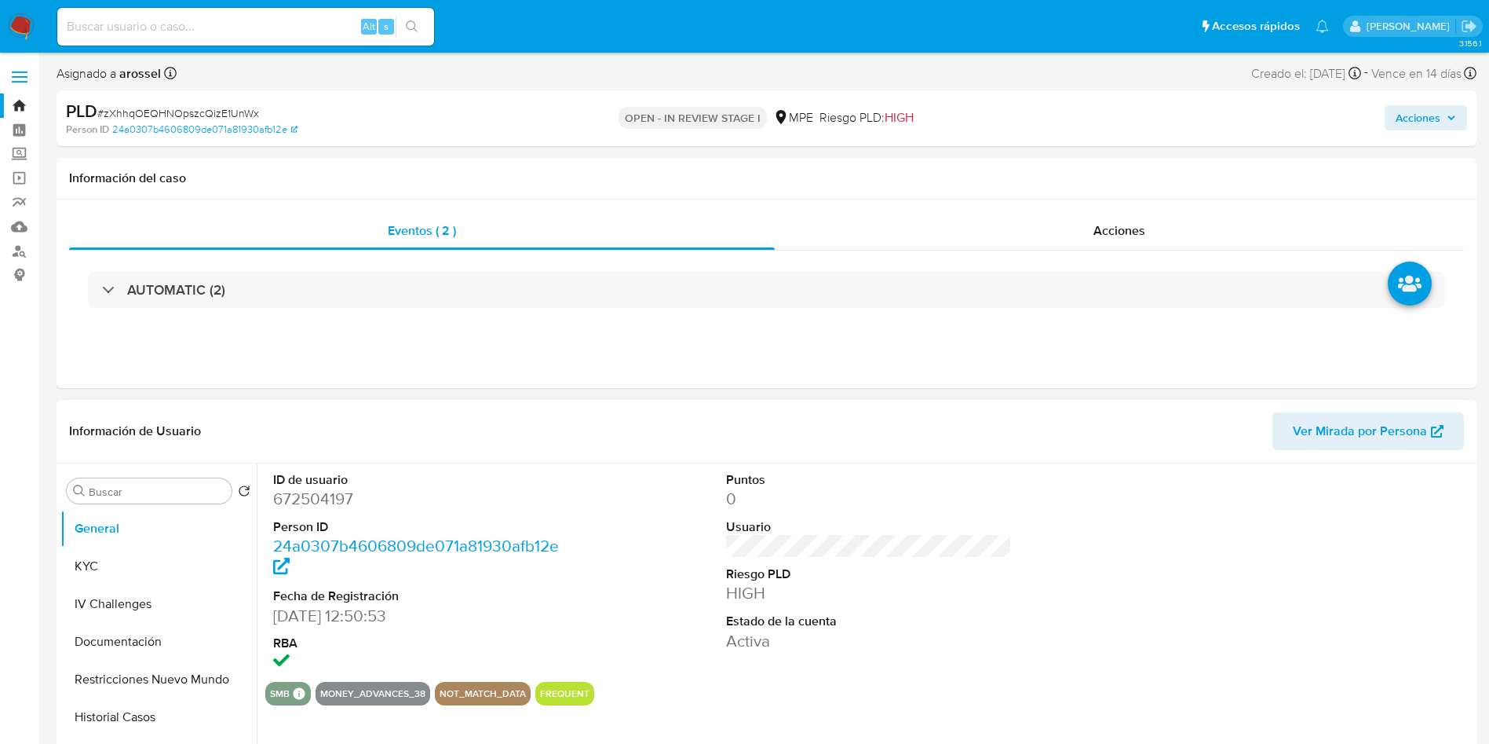
select select "10"
click at [1281, 159] on div "Información del caso" at bounding box center [767, 179] width 1420 height 42
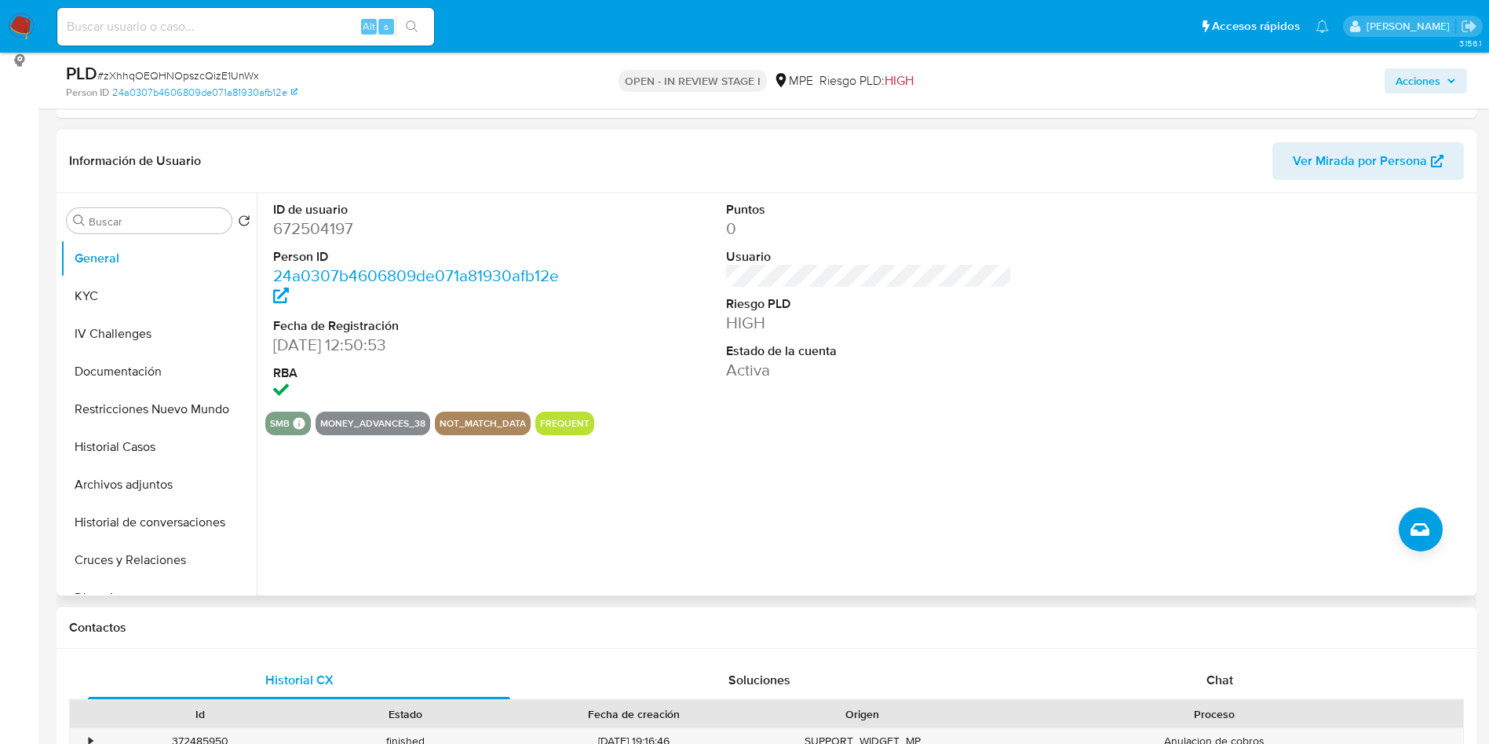
scroll to position [236, 0]
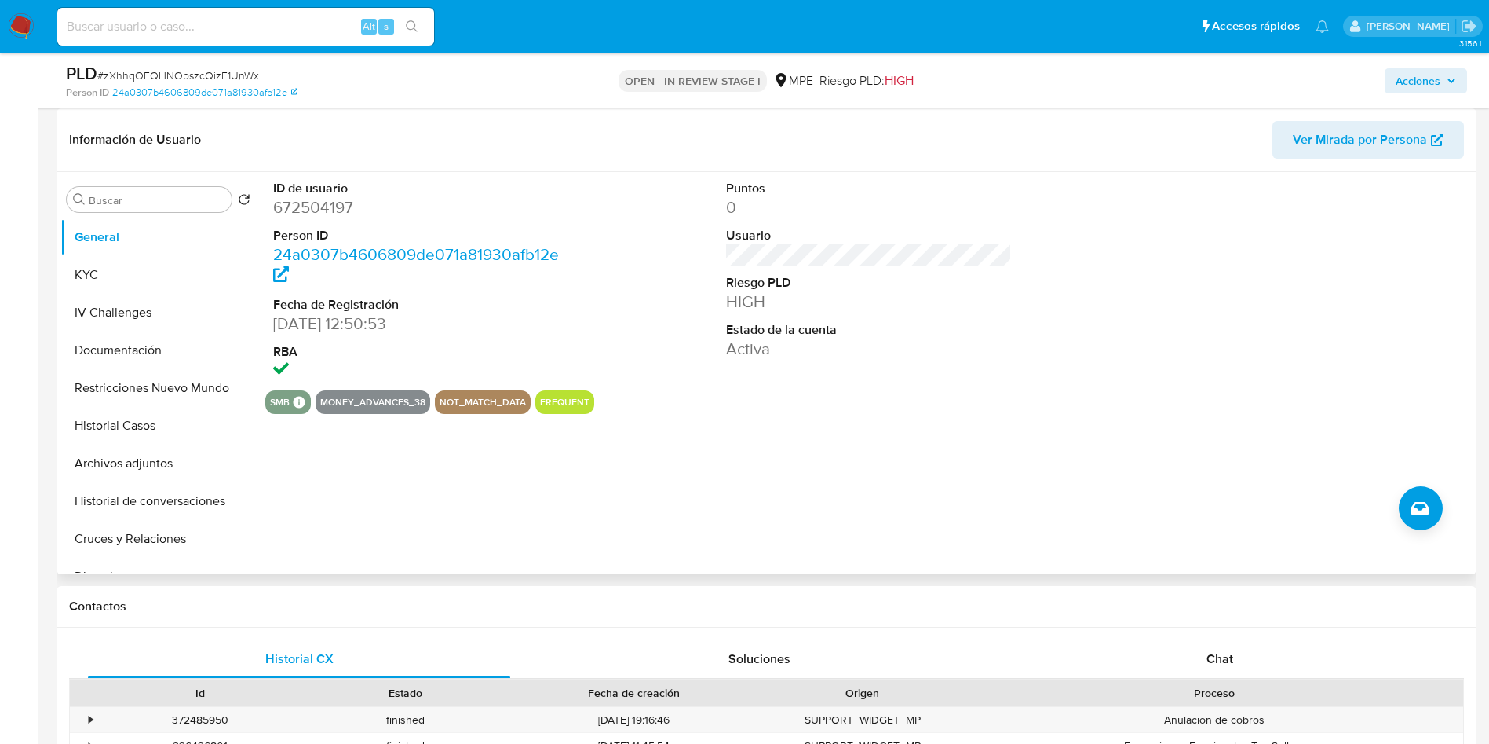
click at [1308, 123] on span "Ver Mirada por Persona" at bounding box center [1360, 140] width 134 height 38
click at [126, 539] on button "Cruces y Relaciones" at bounding box center [152, 539] width 184 height 38
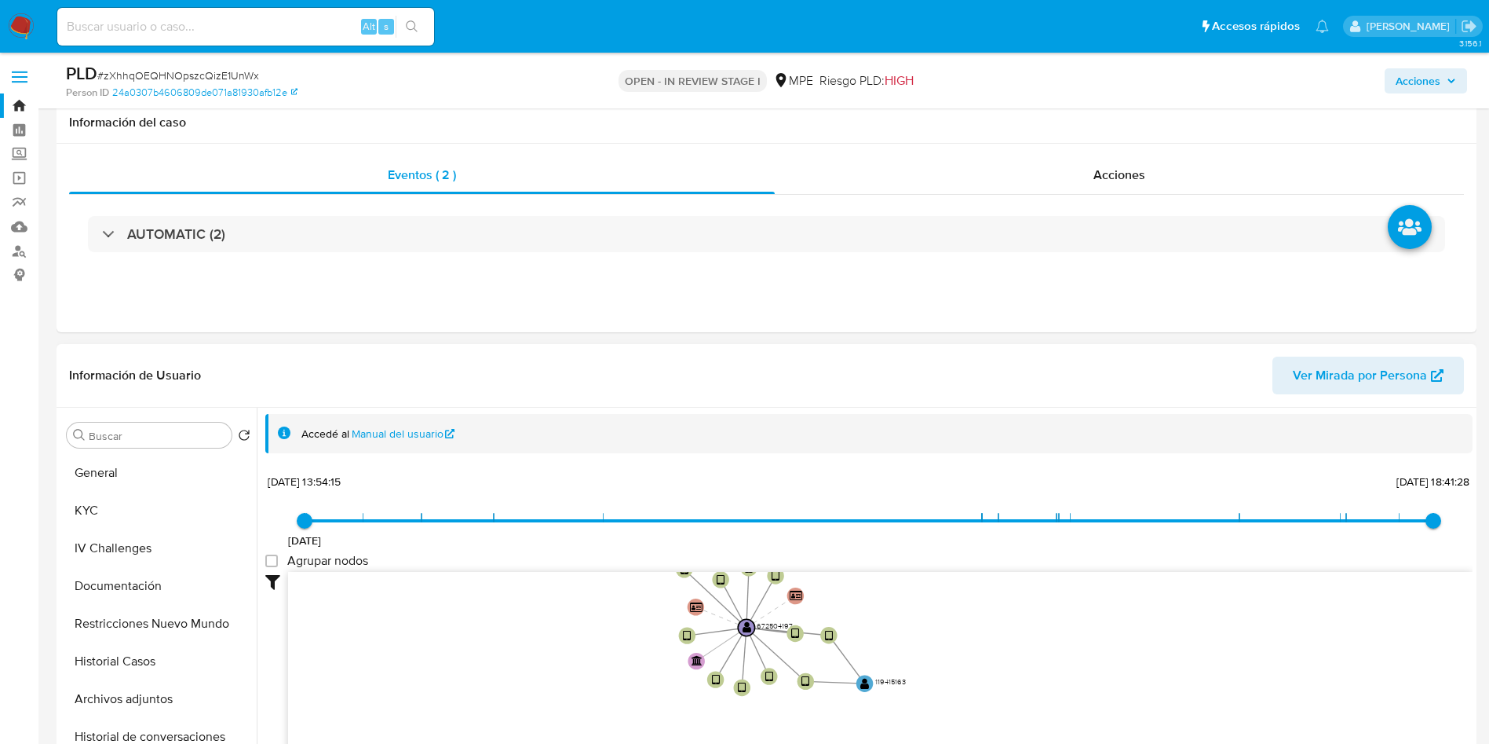
scroll to position [353, 0]
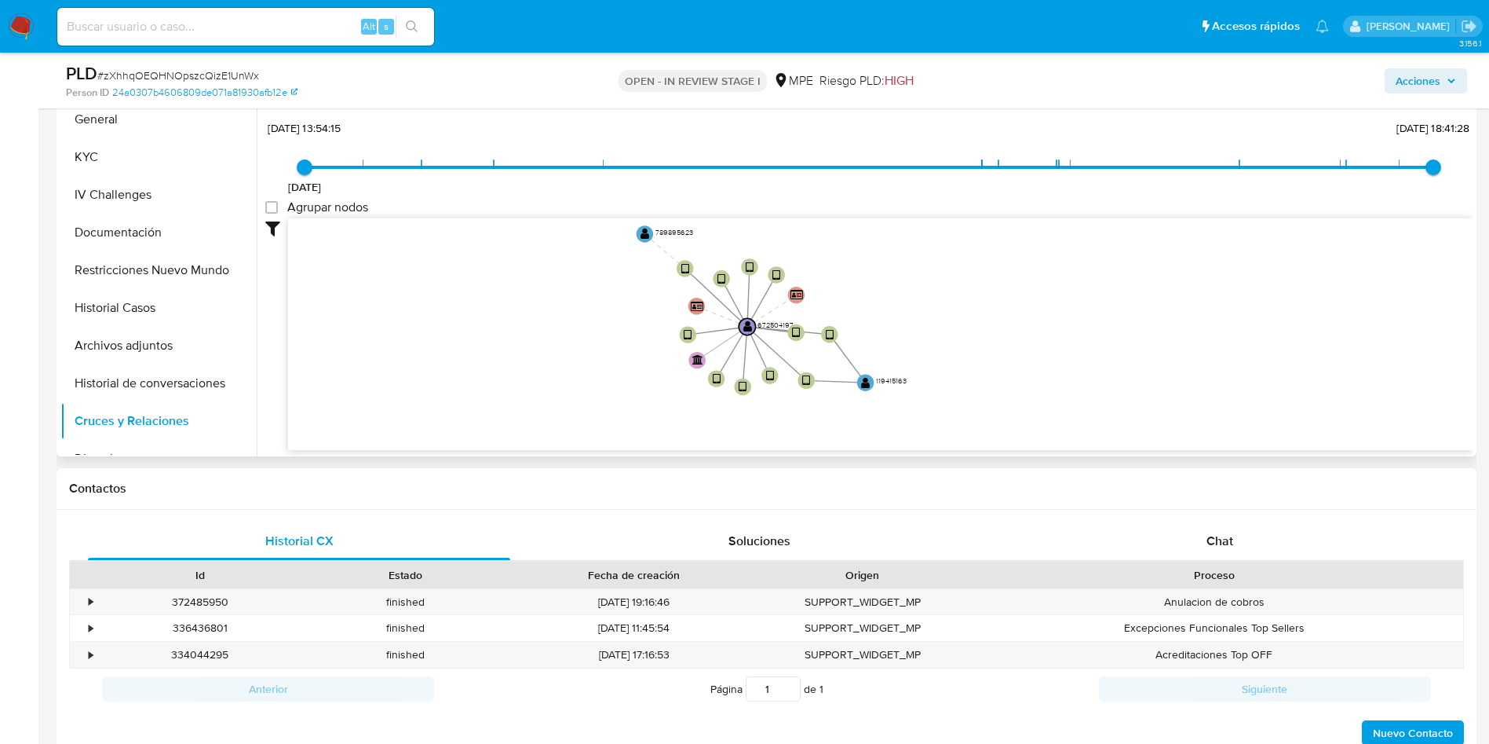
drag, startPoint x: 615, startPoint y: 323, endPoint x: 616, endPoint y: 375, distance: 52.6
click at [616, 375] on icon "device-611c69c208813b001920d9d6  device-6508b37701ed6614a05f91b9  device-6823…" at bounding box center [880, 332] width 1185 height 228
click at [174, 313] on button "Historial Casos" at bounding box center [152, 308] width 184 height 38
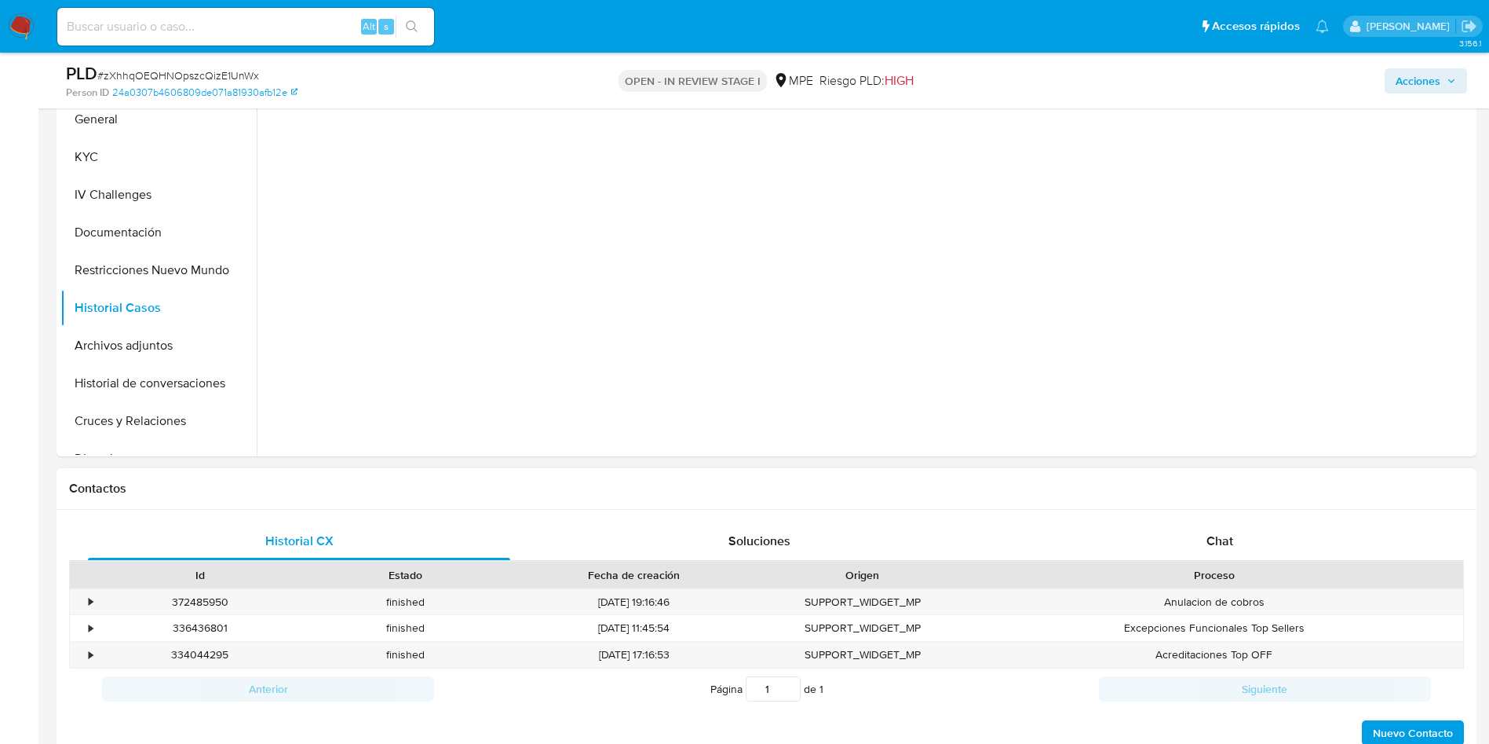
scroll to position [236, 0]
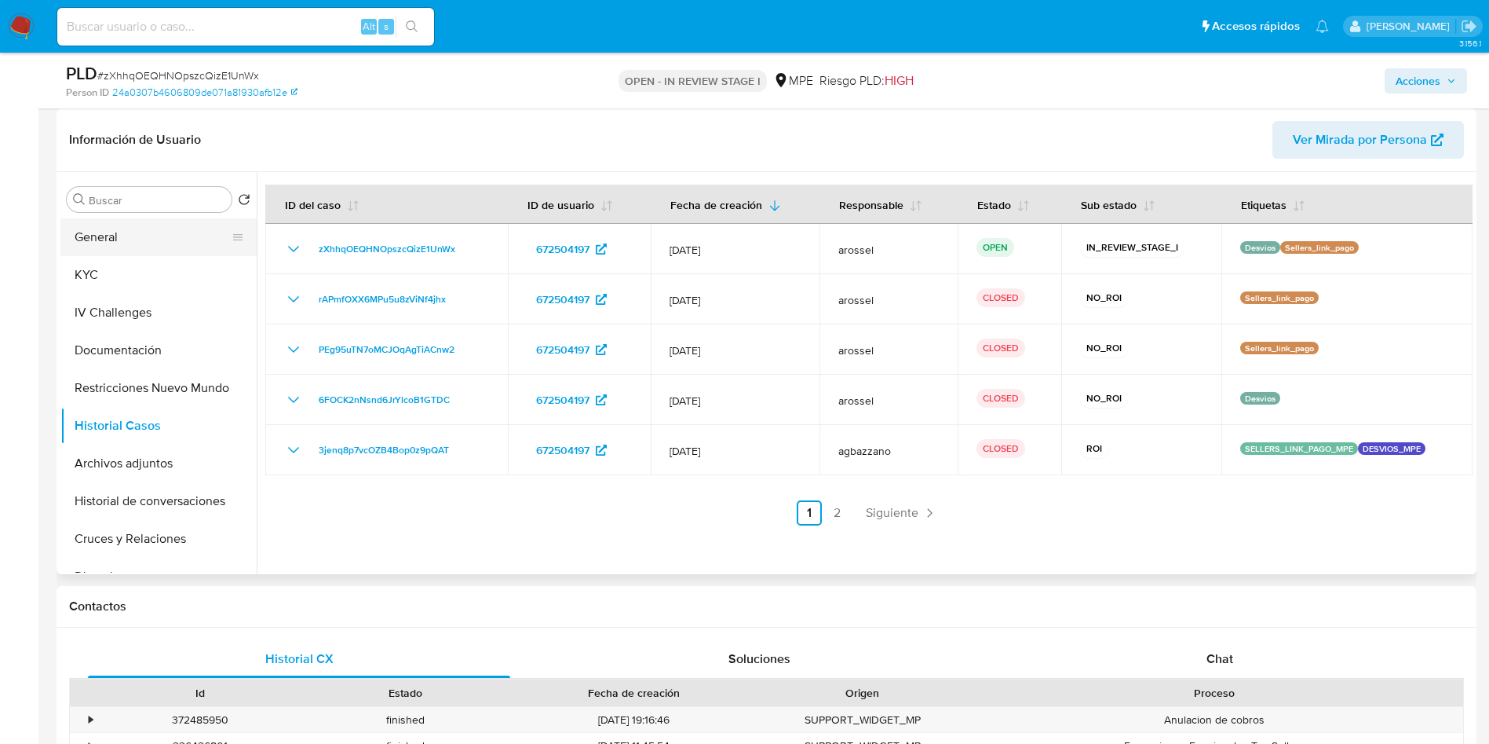
click at [155, 240] on button "General" at bounding box center [152, 237] width 184 height 38
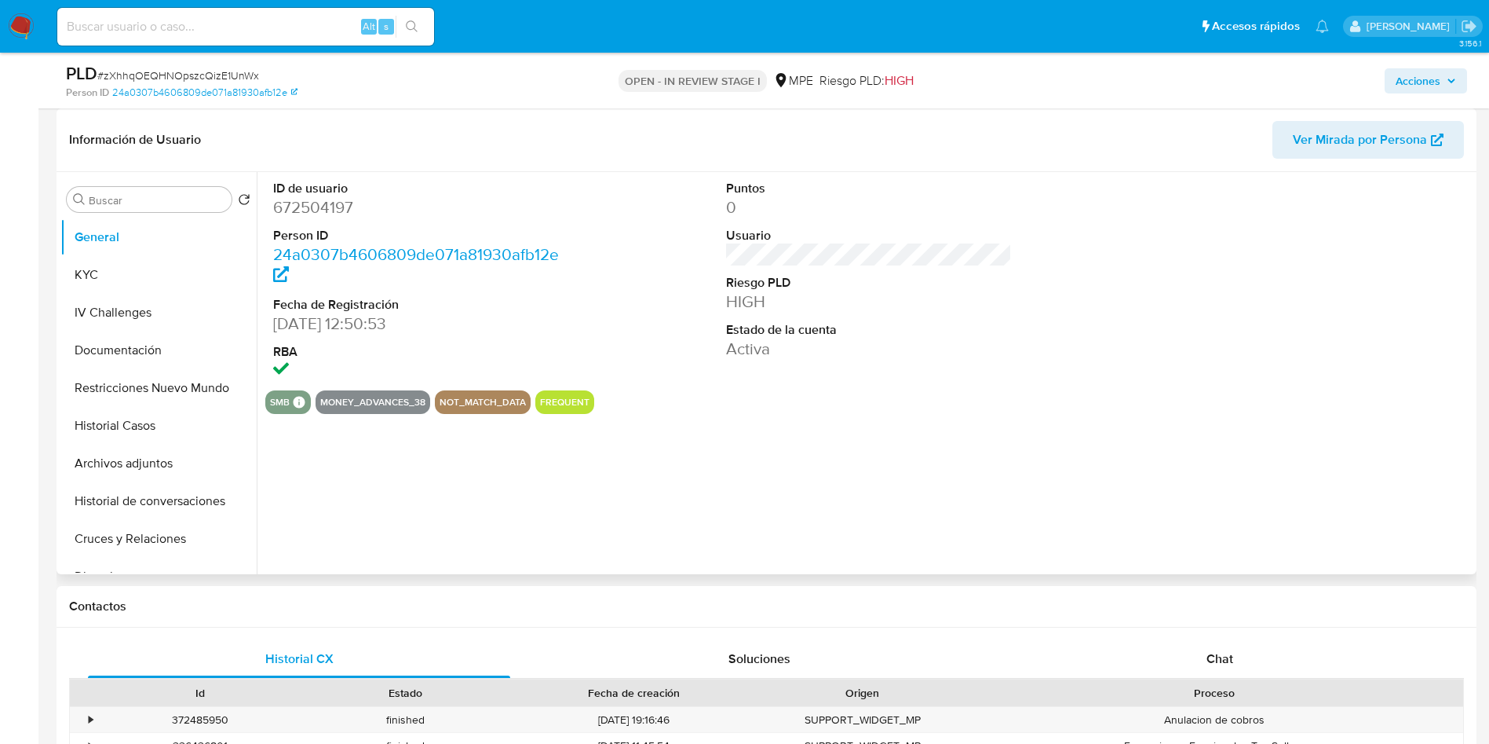
click at [348, 197] on dd "672504197" at bounding box center [416, 207] width 287 height 22
click at [330, 207] on dd "672504197" at bounding box center [416, 207] width 287 height 22
copy dd "672504197"
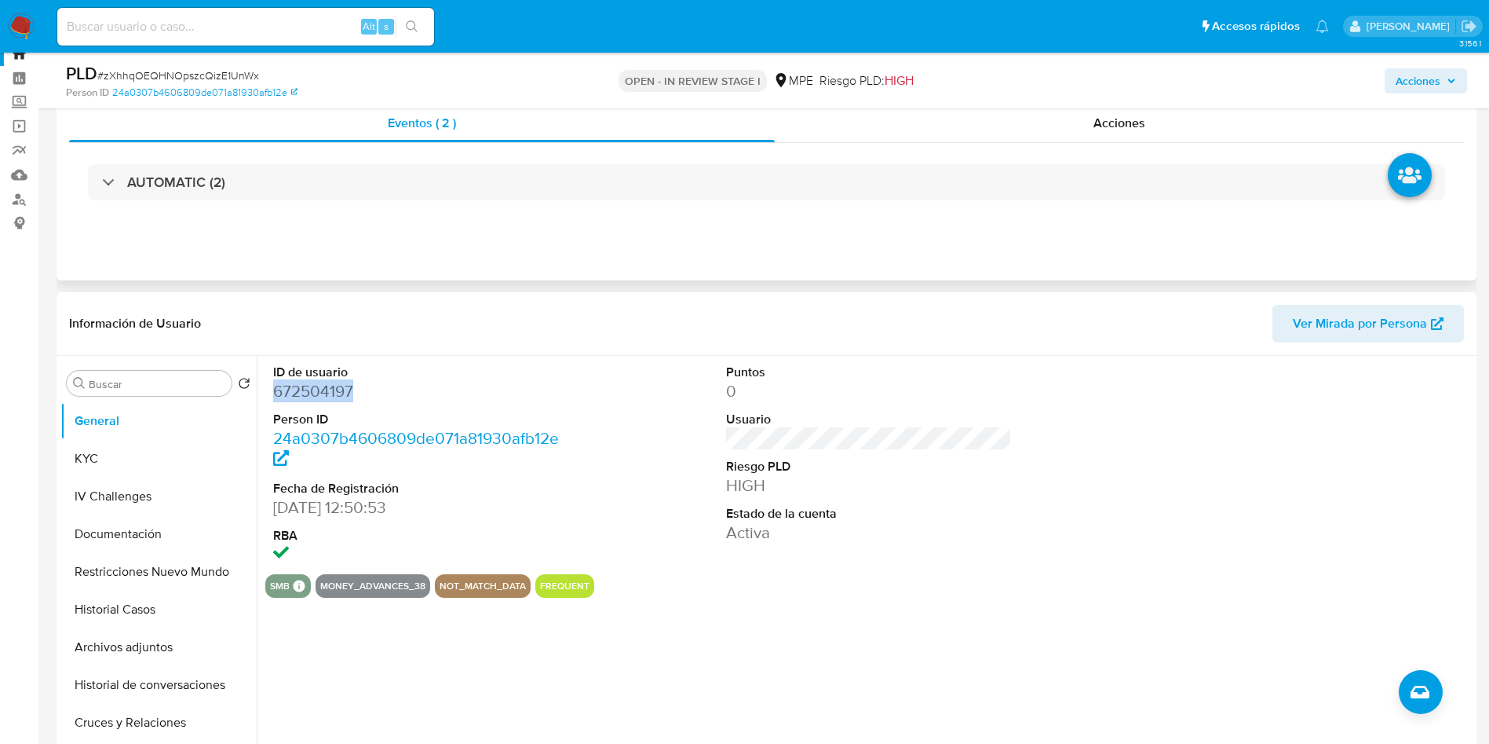
scroll to position [0, 0]
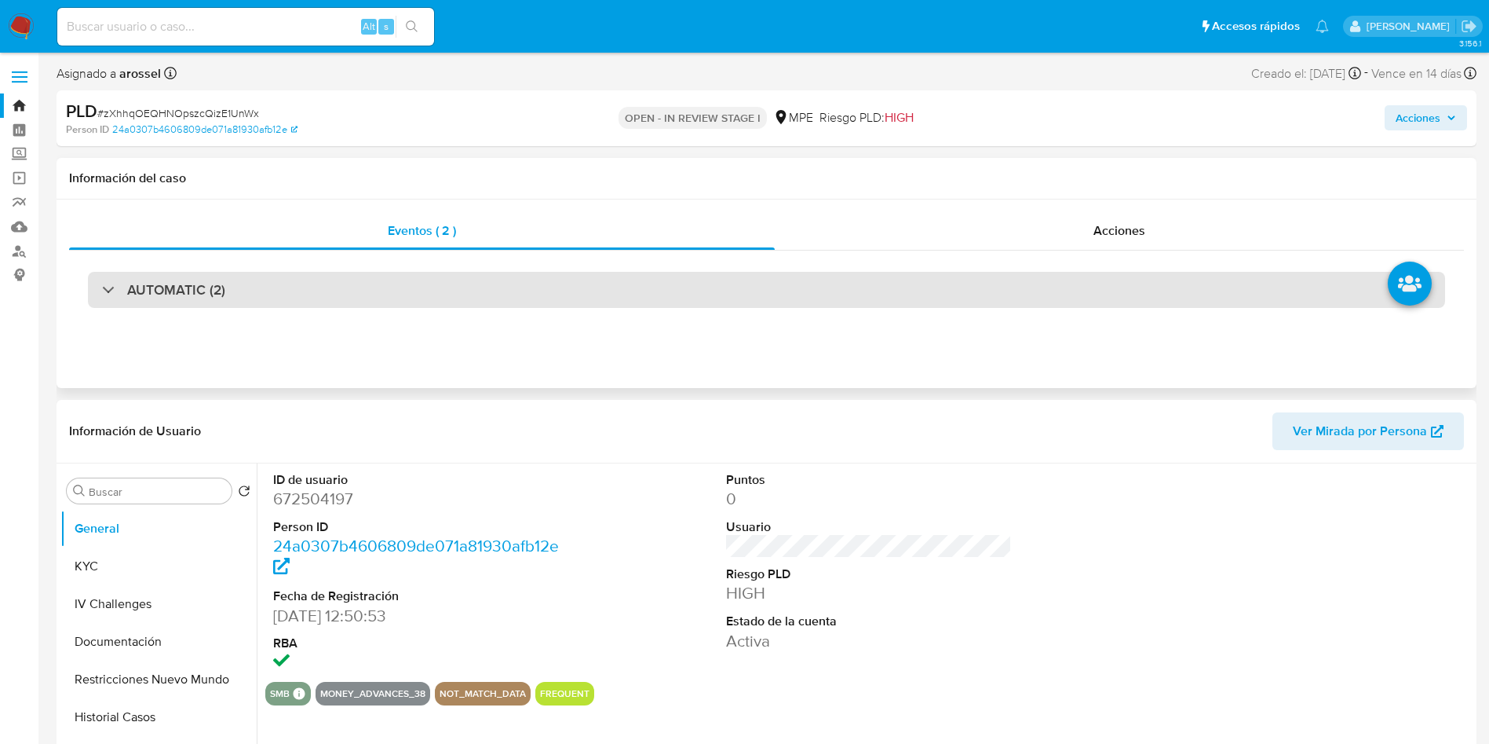
click at [354, 280] on div "AUTOMATIC (2)" at bounding box center [767, 290] width 1358 height 36
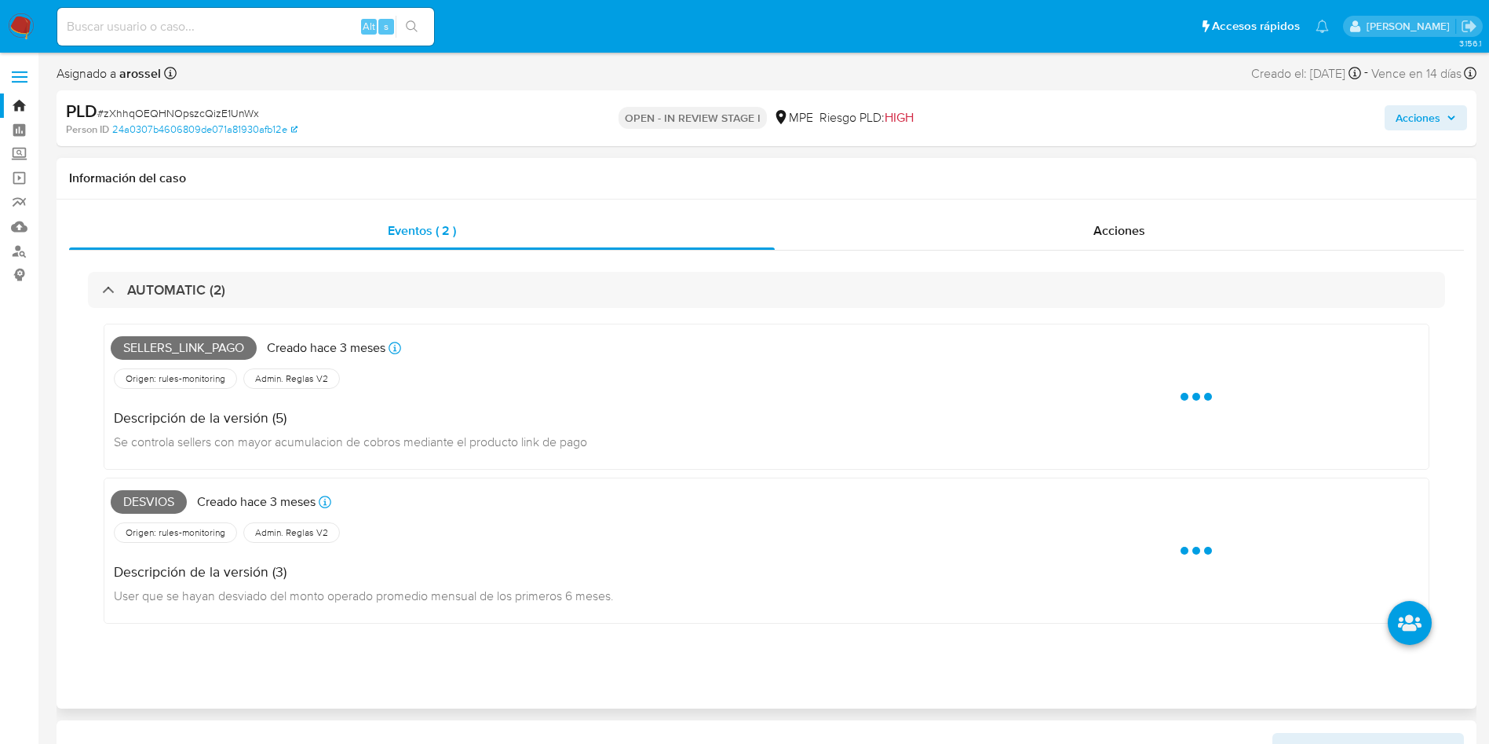
click at [152, 502] on span "Desvios" at bounding box center [149, 502] width 76 height 24
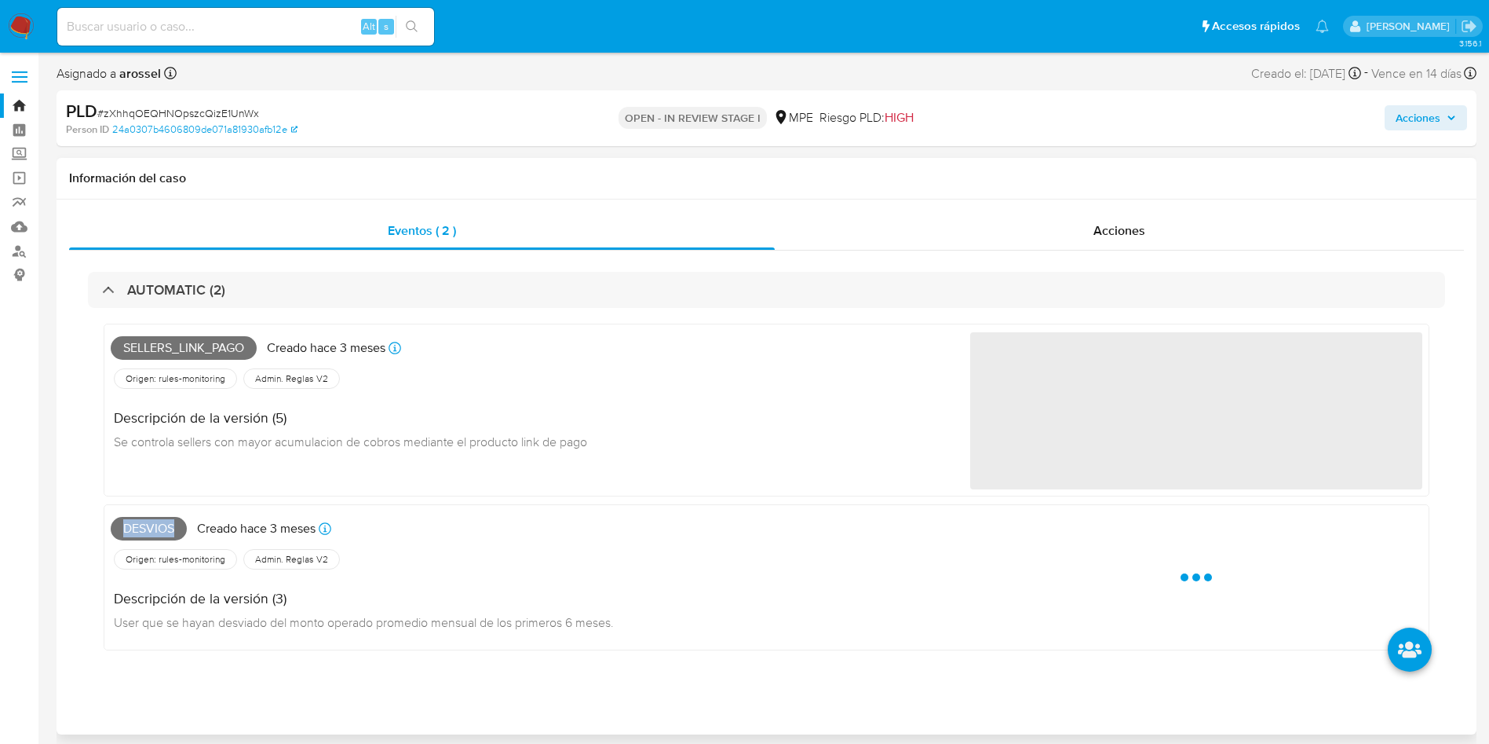
copy span "Desvios"
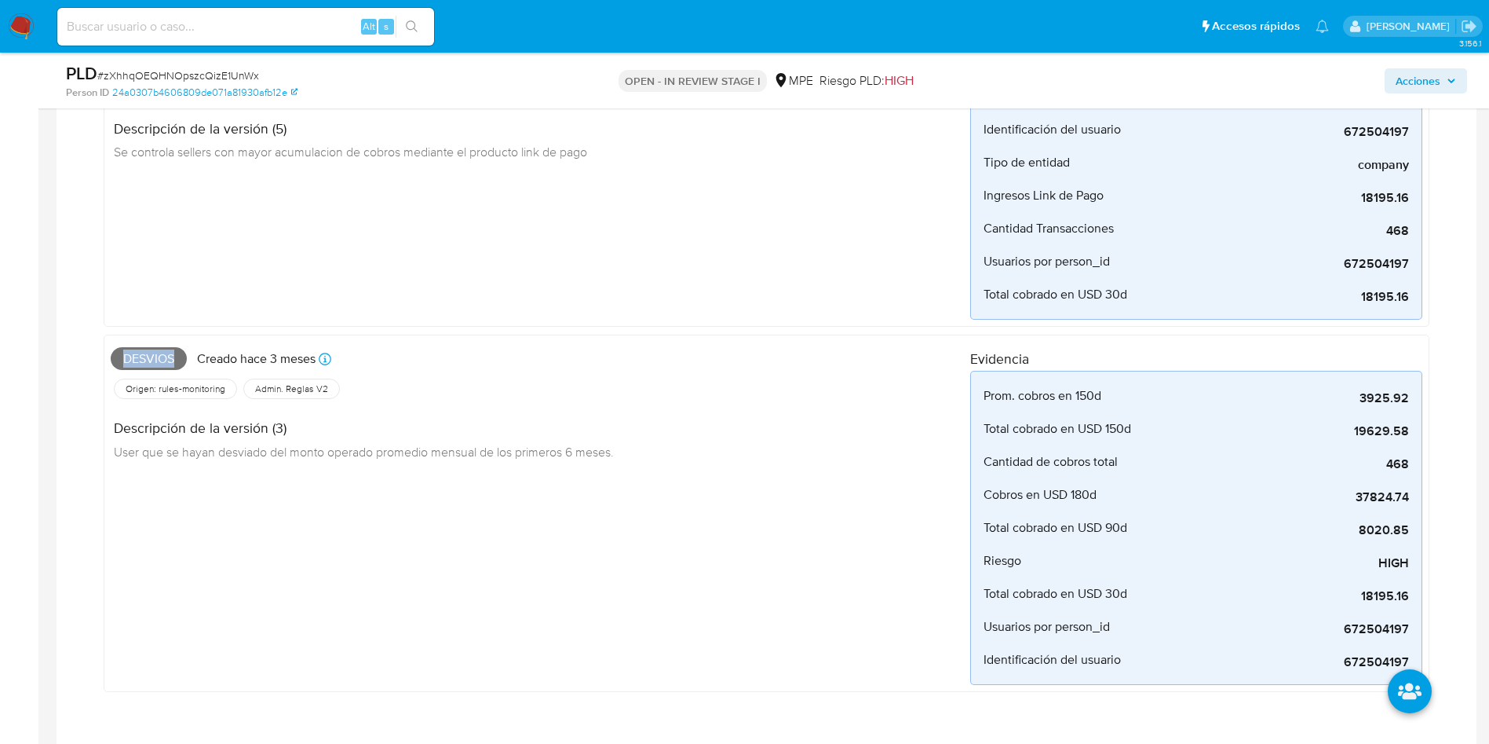
scroll to position [236, 0]
click at [159, 350] on span "Desvios" at bounding box center [149, 357] width 76 height 24
click at [222, 72] on span "# zXhhqOEQHNOpszcQizE1UnWx" at bounding box center [178, 76] width 162 height 16
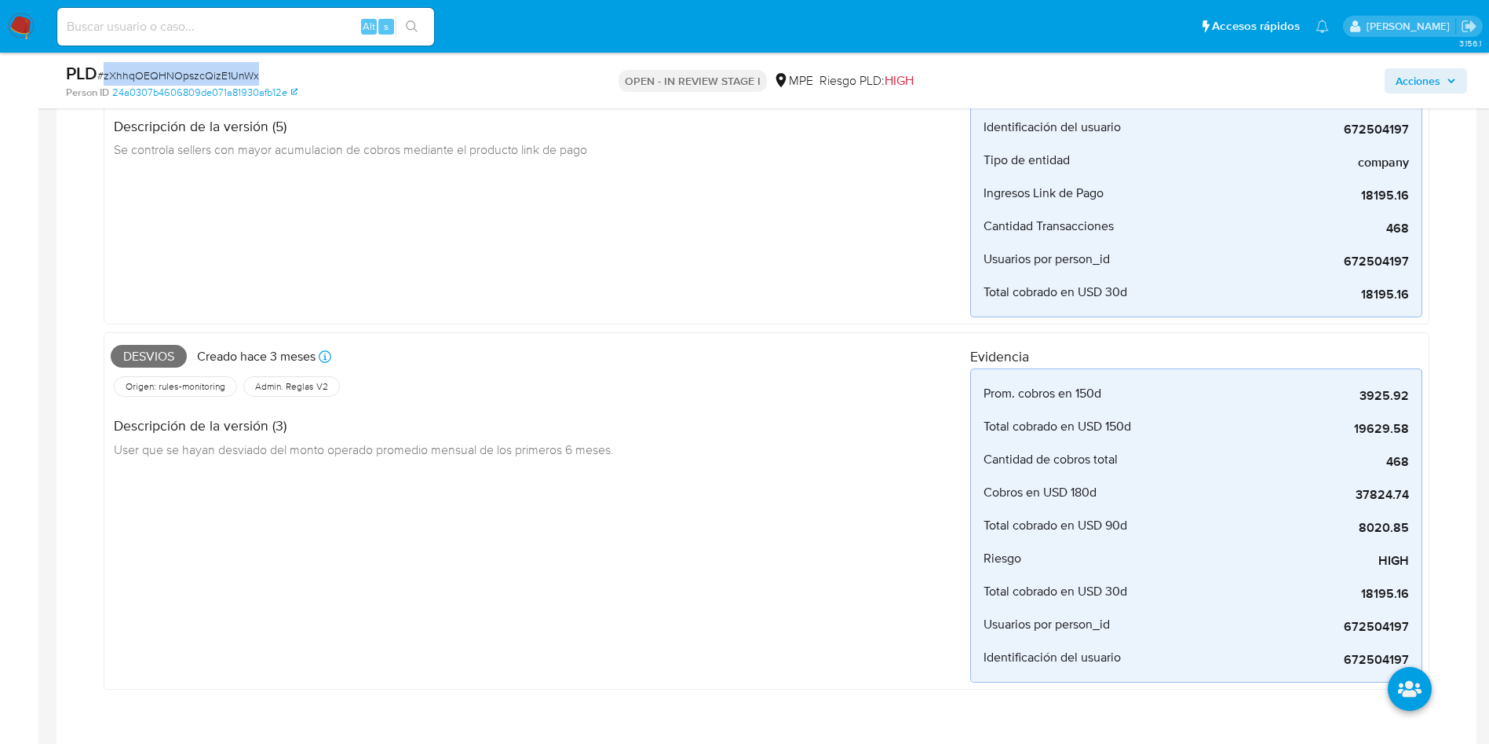
copy span "zXhhqOEQHNOpszcQizE1UnWx"
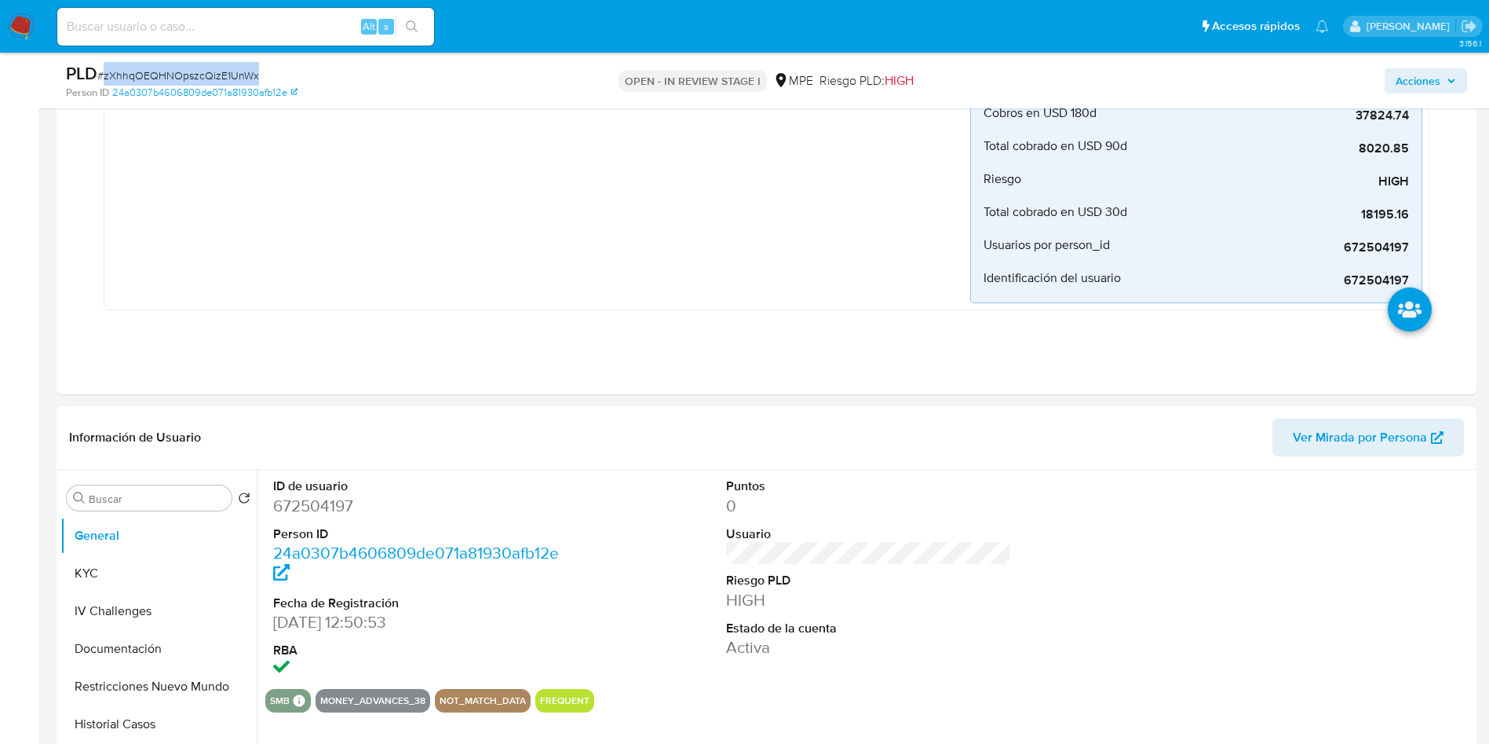
scroll to position [707, 0]
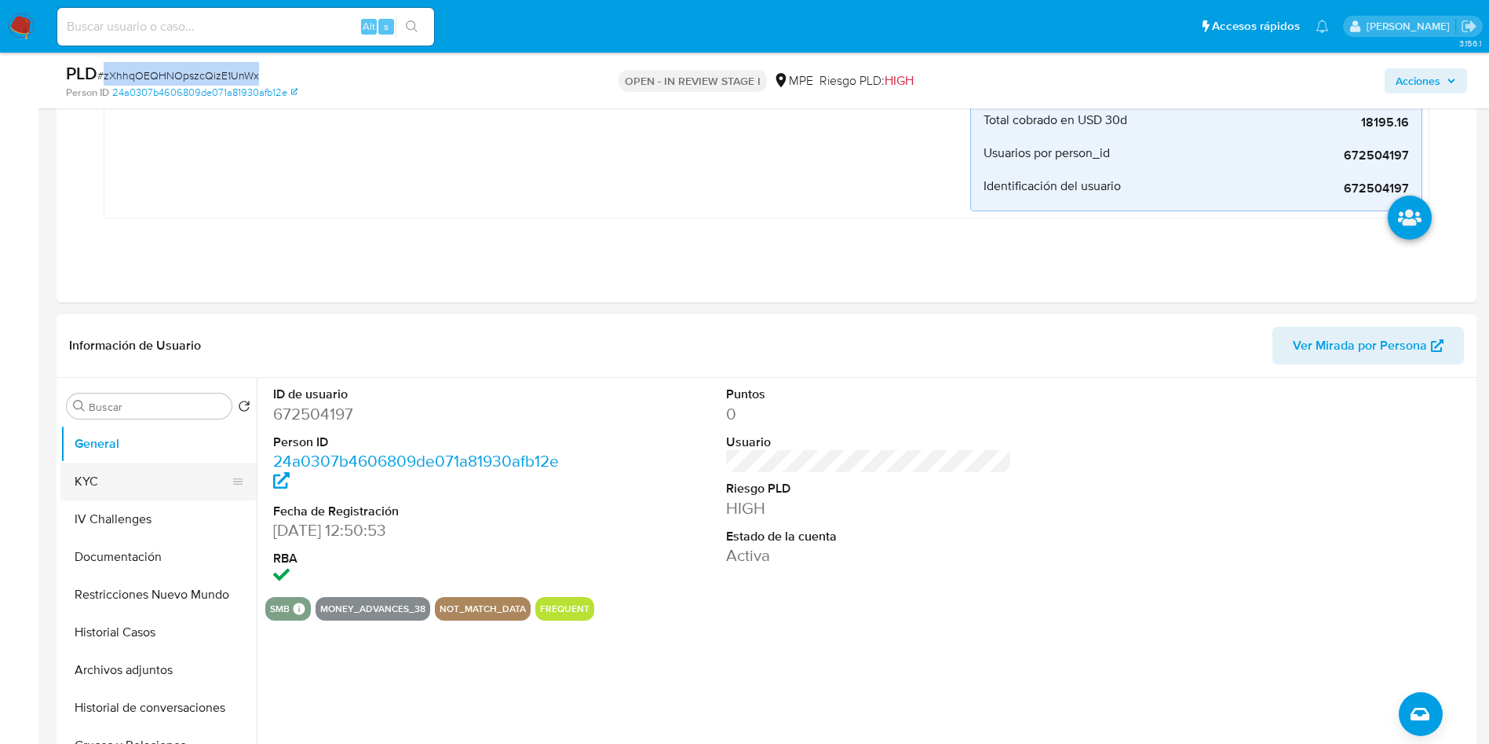
click at [164, 469] on button "KYC" at bounding box center [152, 481] width 184 height 38
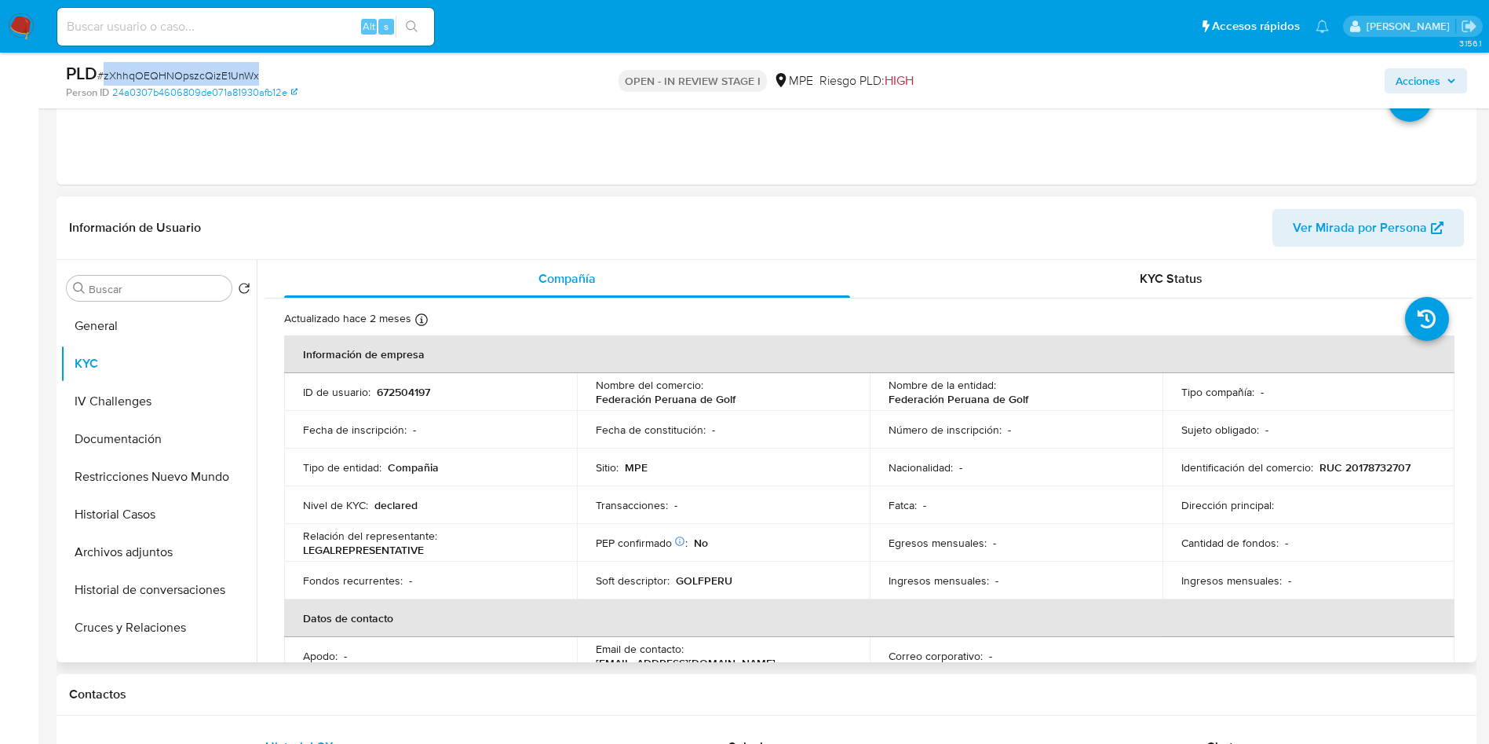
scroll to position [21, 0]
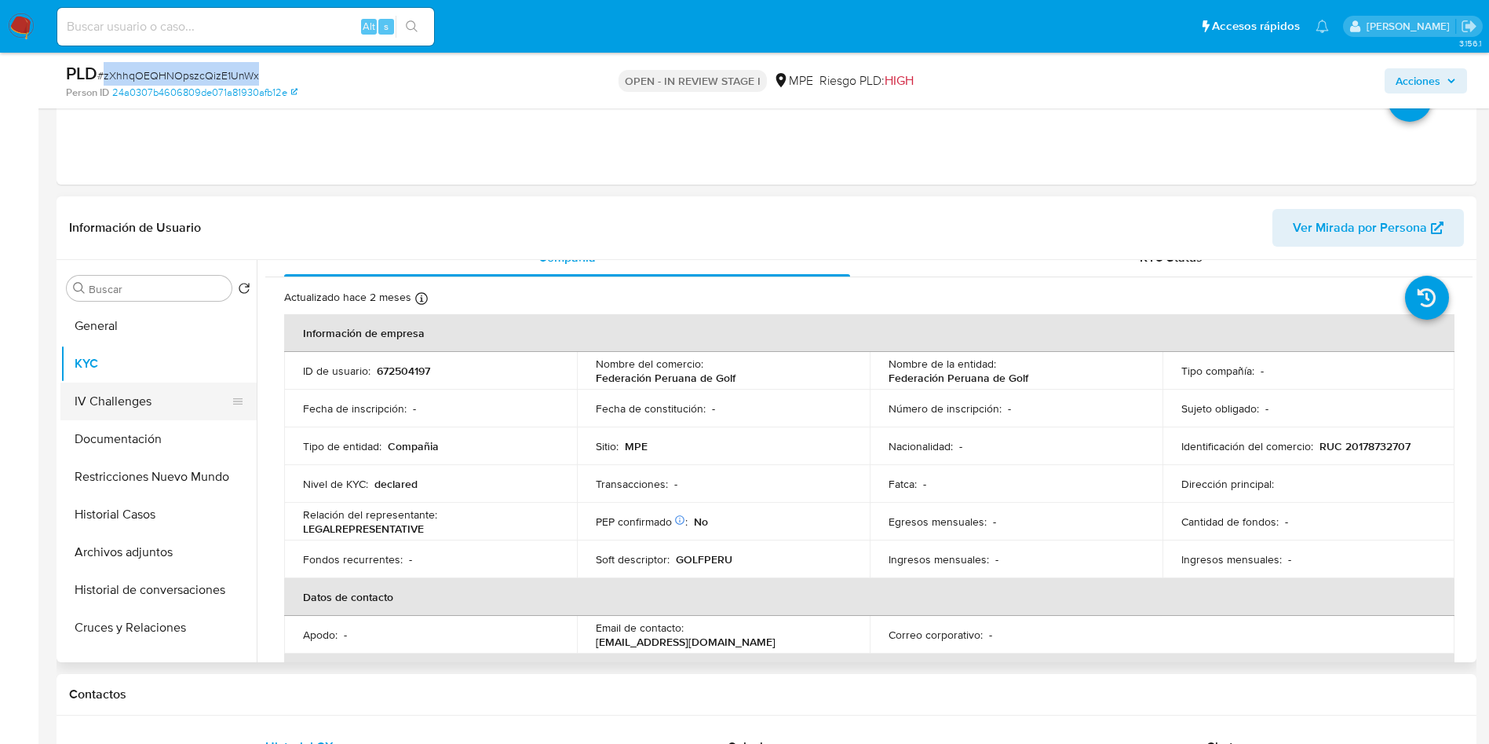
click at [144, 400] on button "IV Challenges" at bounding box center [152, 401] width 184 height 38
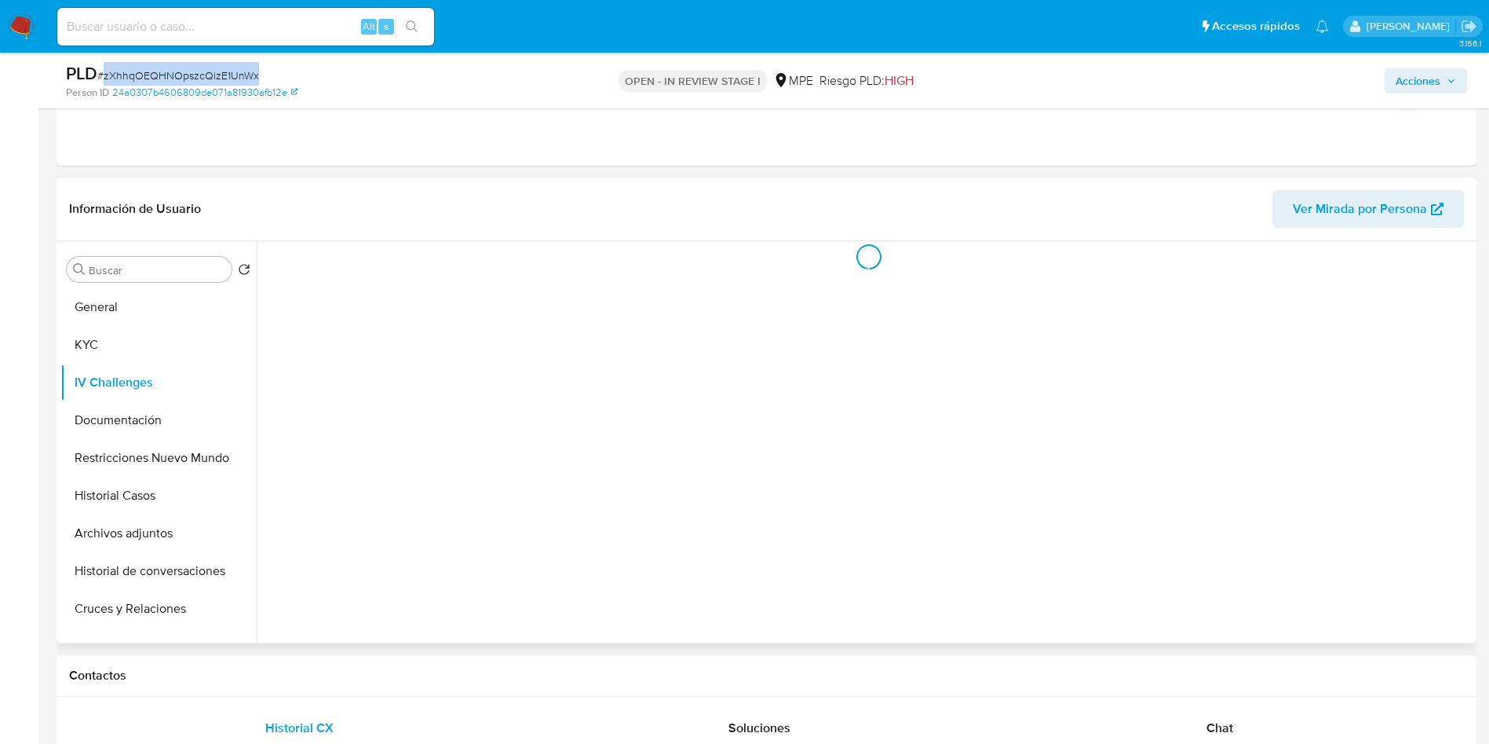
scroll to position [0, 0]
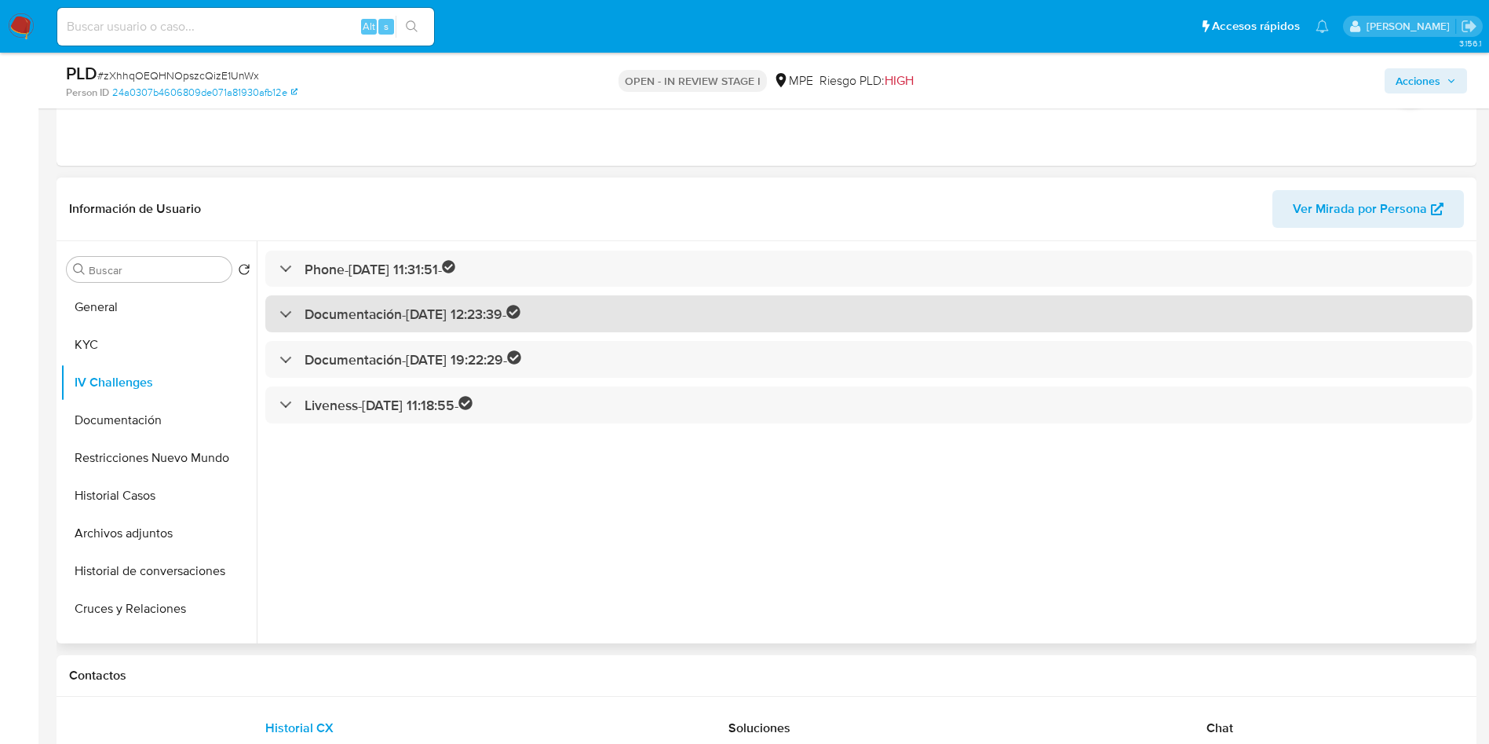
click at [429, 311] on h3 "Documentación - 15/08/2021 12:23:39 -" at bounding box center [413, 314] width 216 height 18
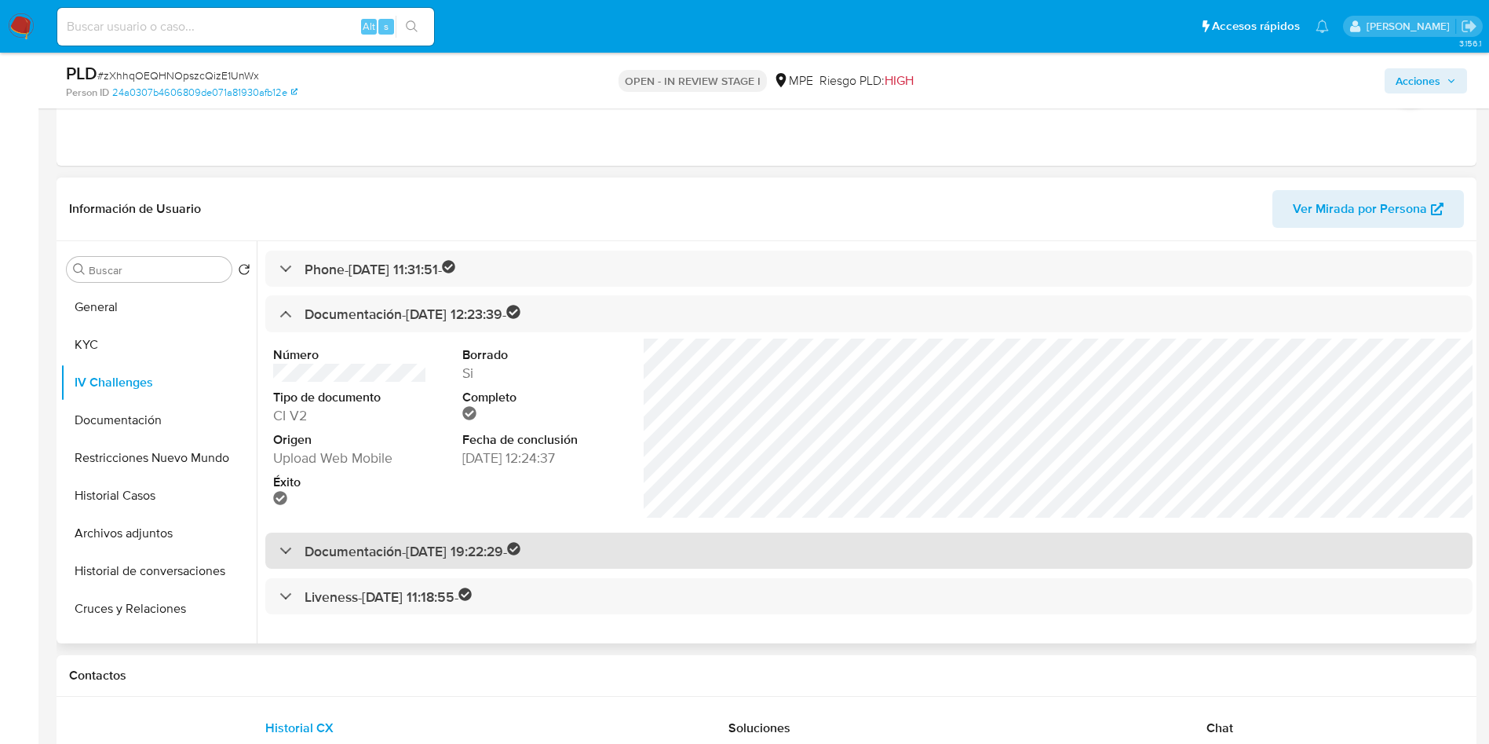
click at [507, 539] on div "Documentación - 12/02/2024 19:22:29 -" at bounding box center [869, 550] width 1208 height 37
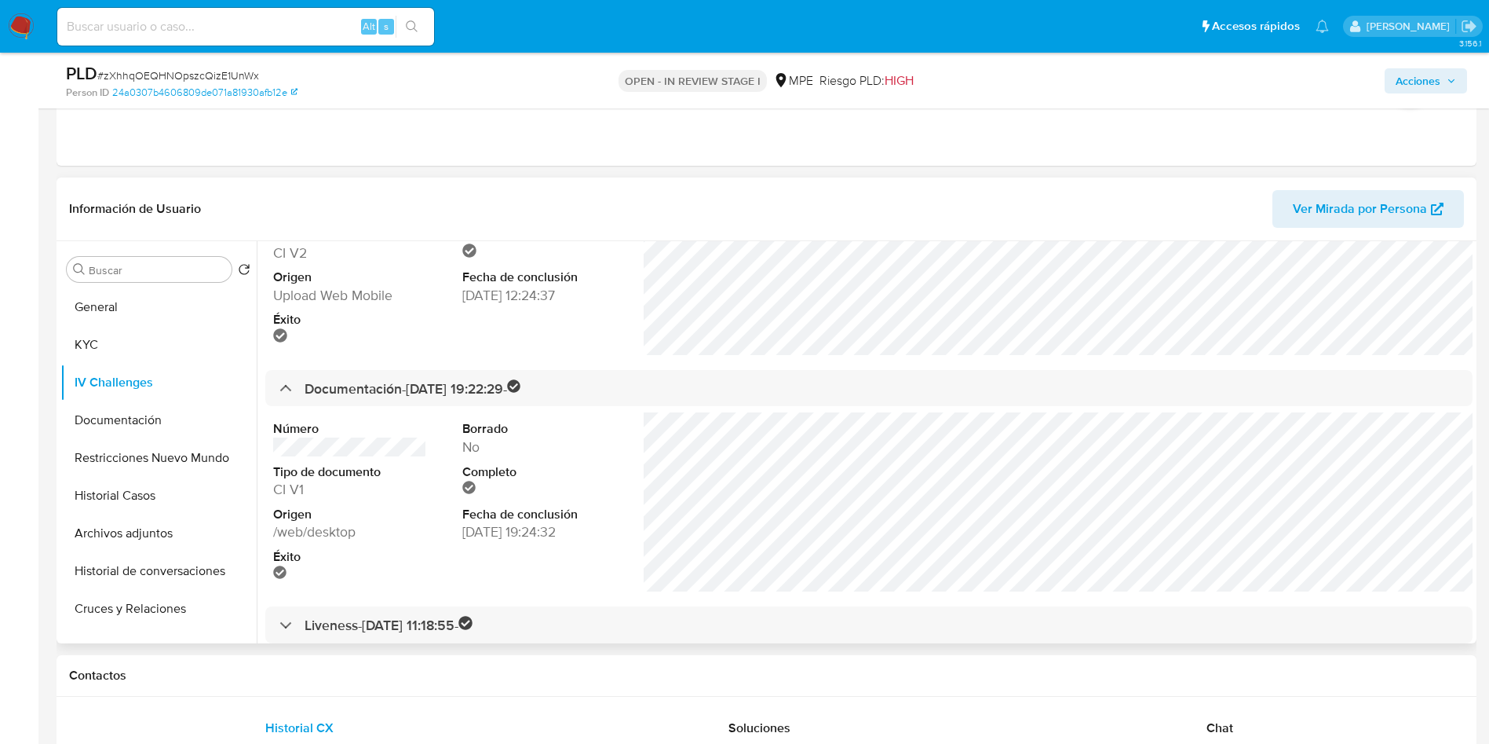
scroll to position [179, 0]
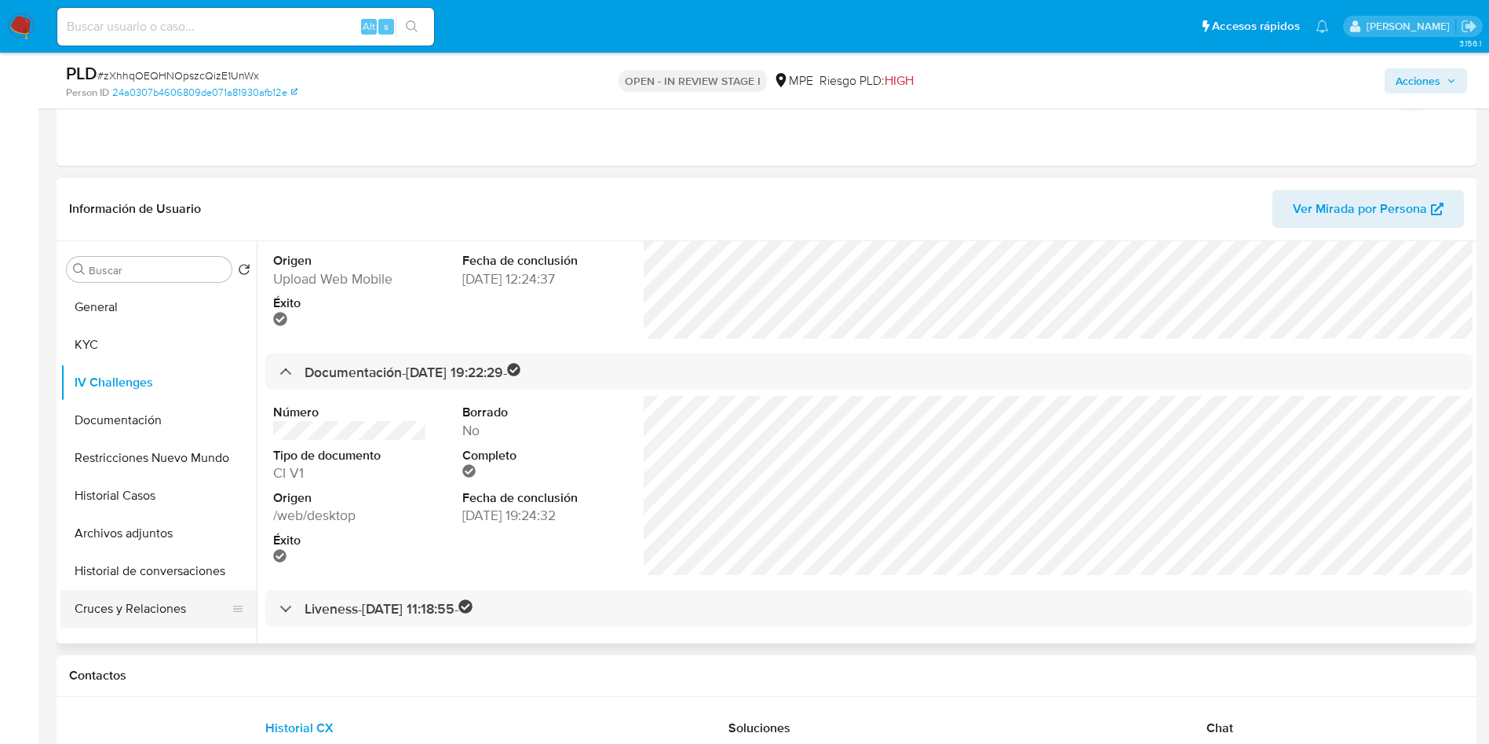
click at [170, 599] on button "Cruces y Relaciones" at bounding box center [152, 609] width 184 height 38
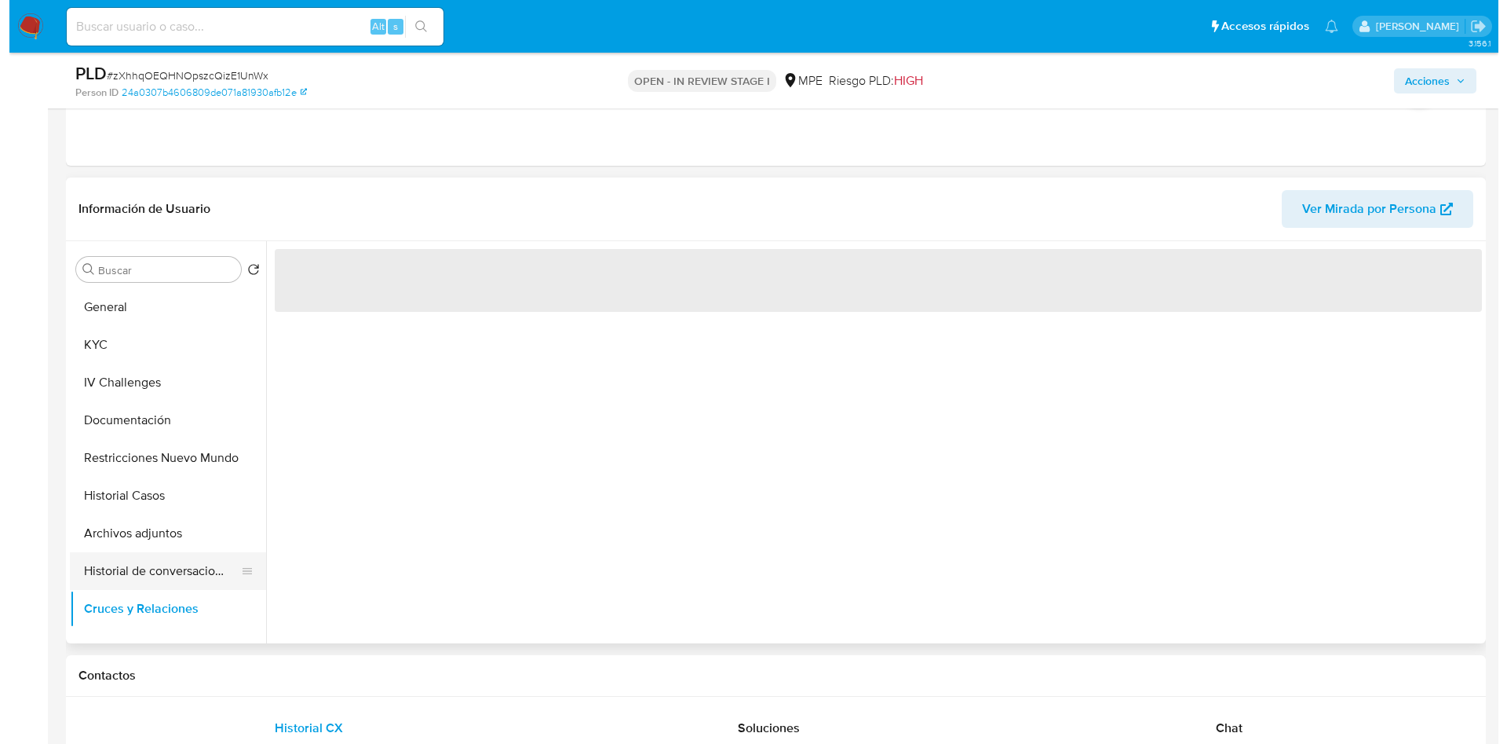
scroll to position [0, 0]
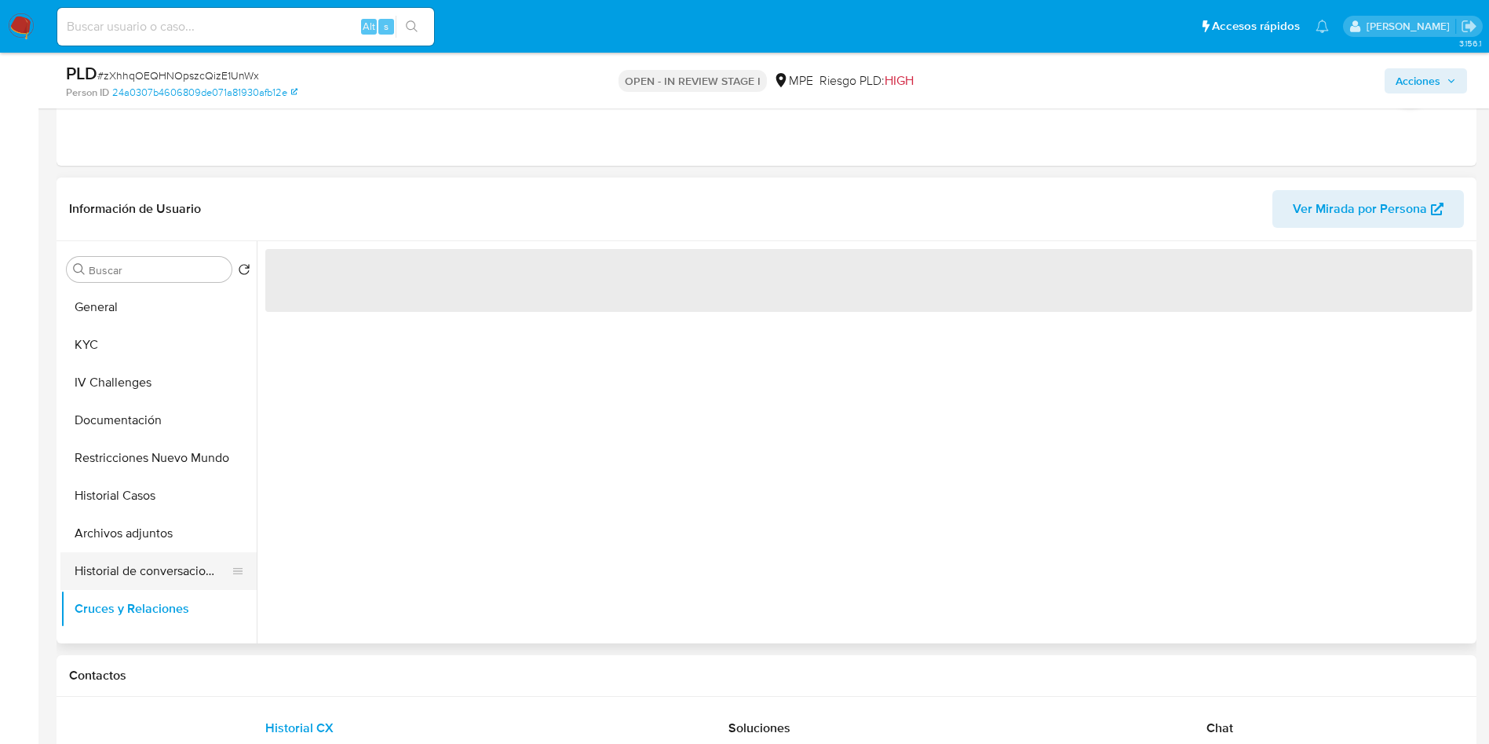
click at [161, 572] on button "Historial de conversaciones" at bounding box center [152, 571] width 184 height 38
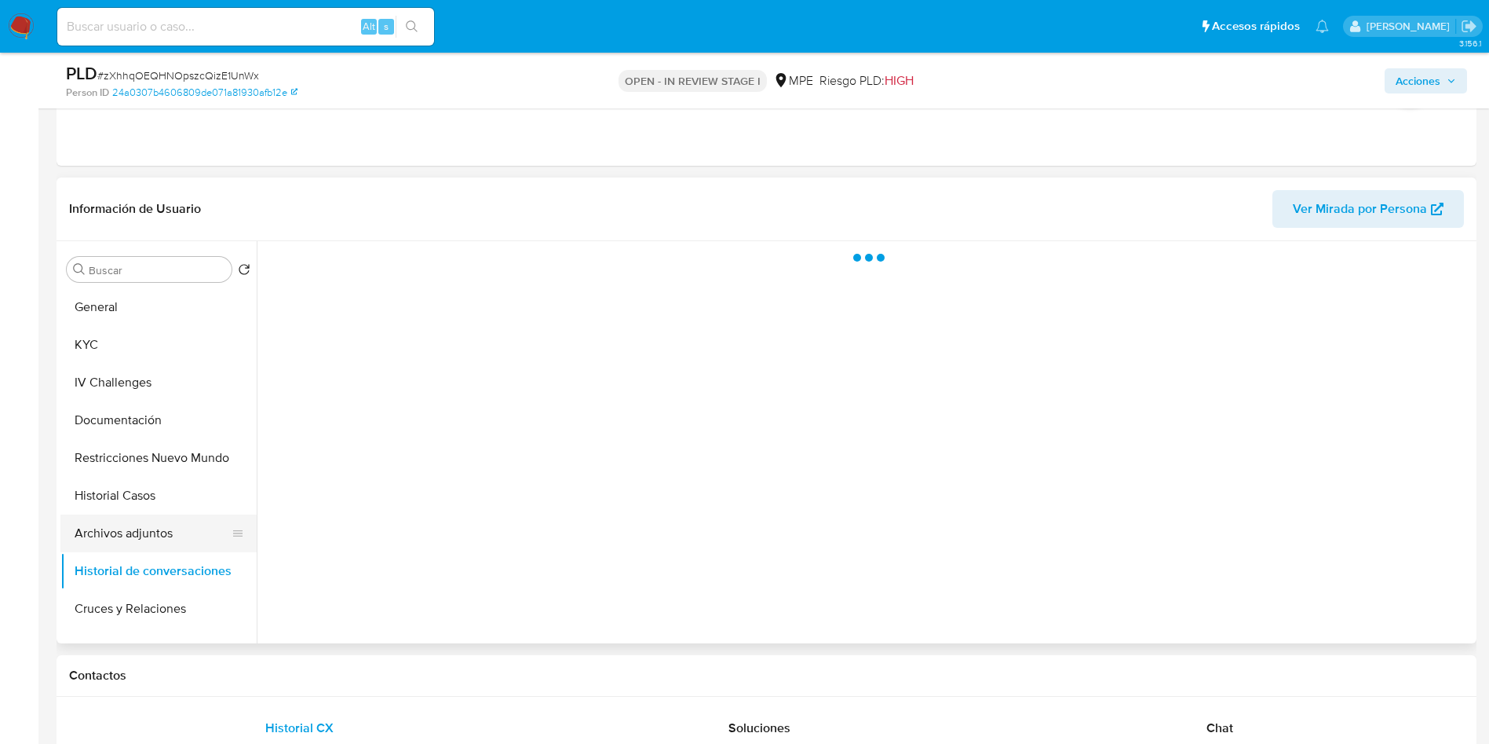
click at [159, 540] on button "Archivos adjuntos" at bounding box center [152, 533] width 184 height 38
click at [159, 506] on button "Historial Casos" at bounding box center [152, 496] width 184 height 38
click at [173, 576] on button "Historial de conversaciones" at bounding box center [152, 571] width 184 height 38
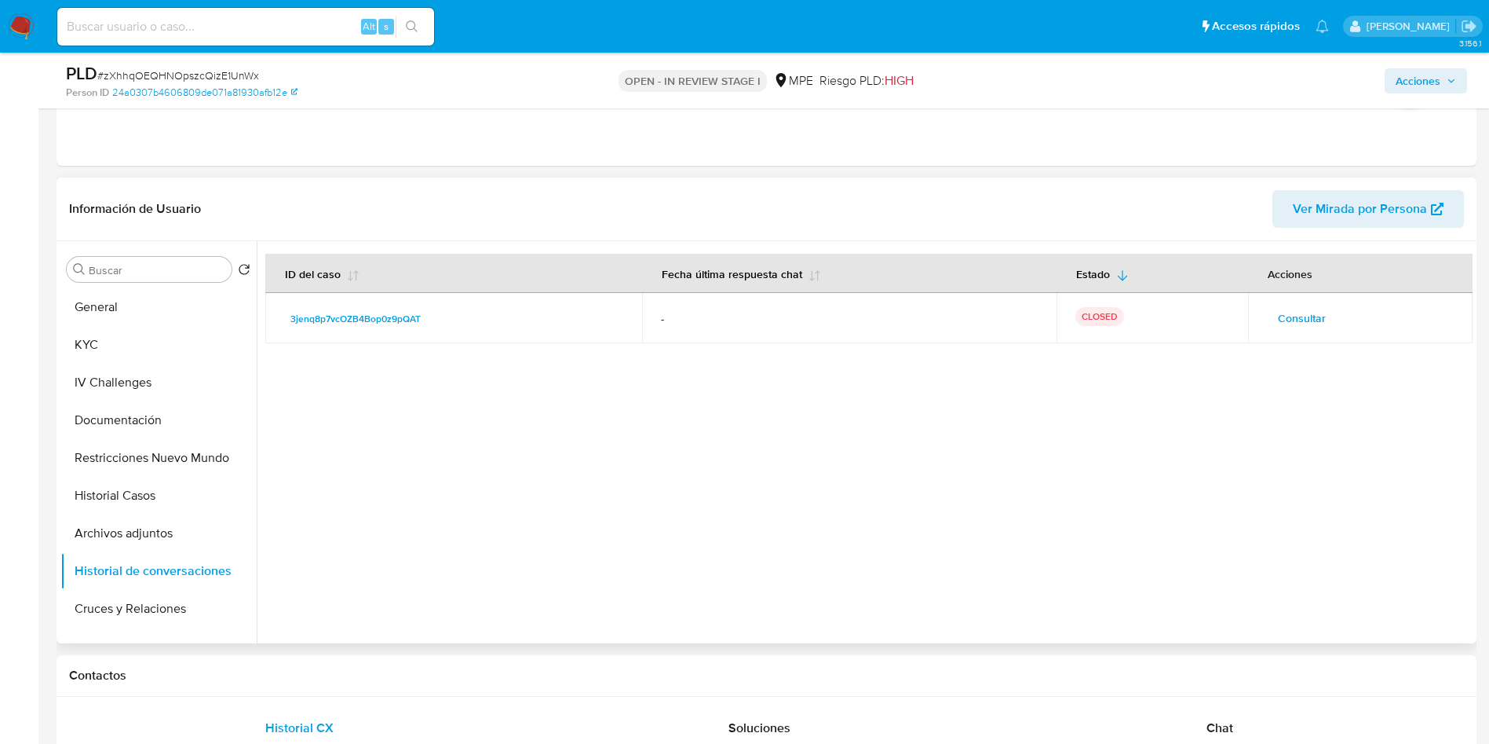
click at [1320, 317] on span "Consultar" at bounding box center [1302, 318] width 48 height 22
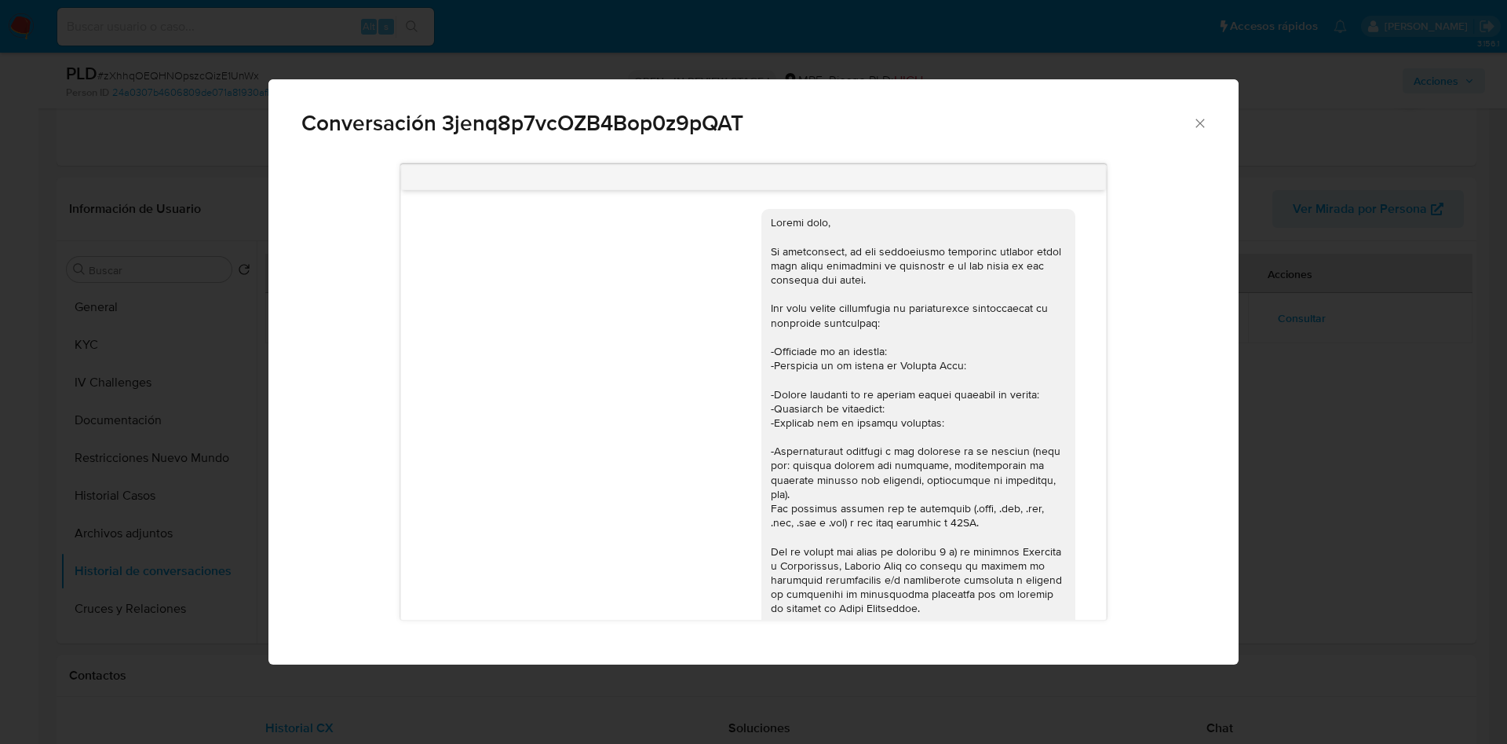
scroll to position [1034, 0]
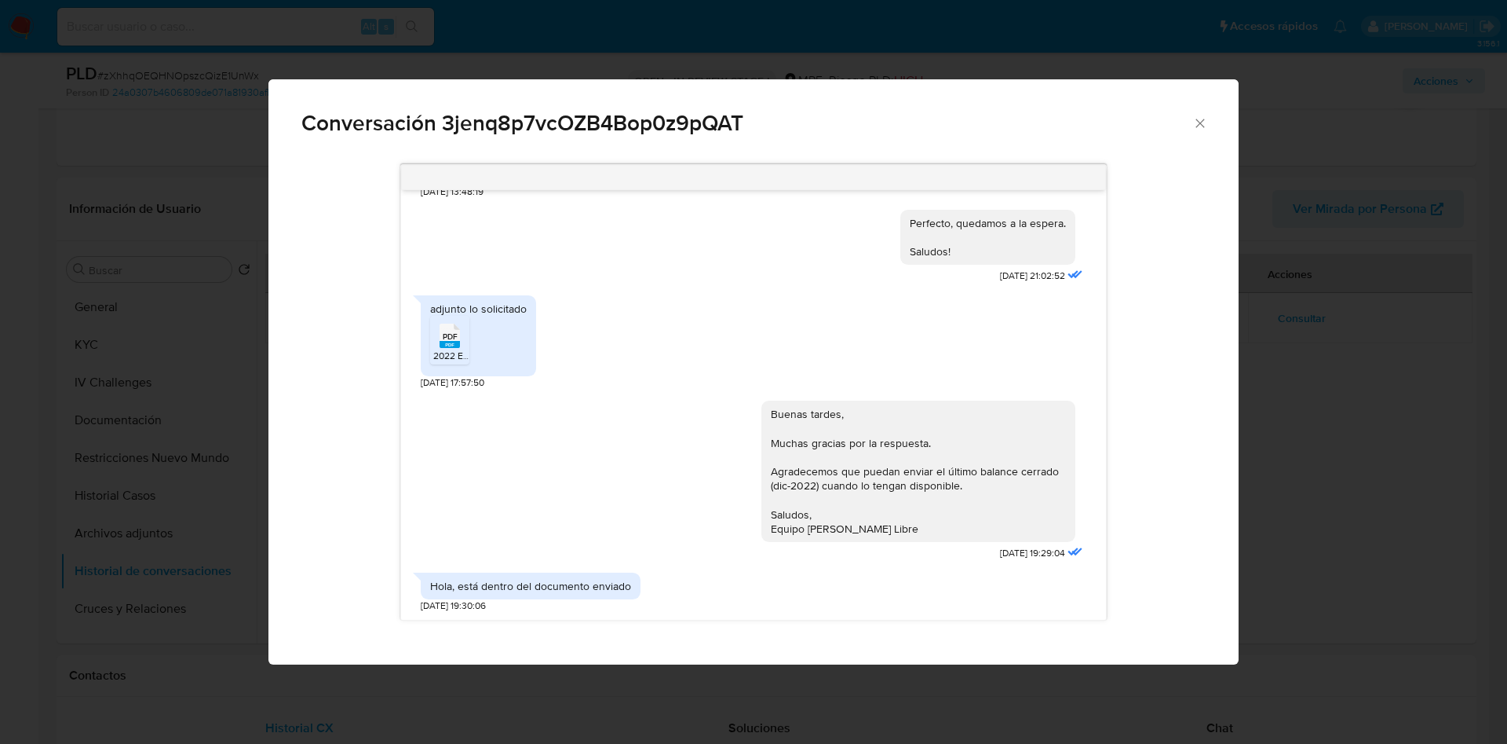
click at [1265, 428] on div "Conversación 3jenq8p7vcOZB4Bop0z9pQAT 14/07/2023 13:06:28 Lo que requieren son …" at bounding box center [753, 372] width 1507 height 744
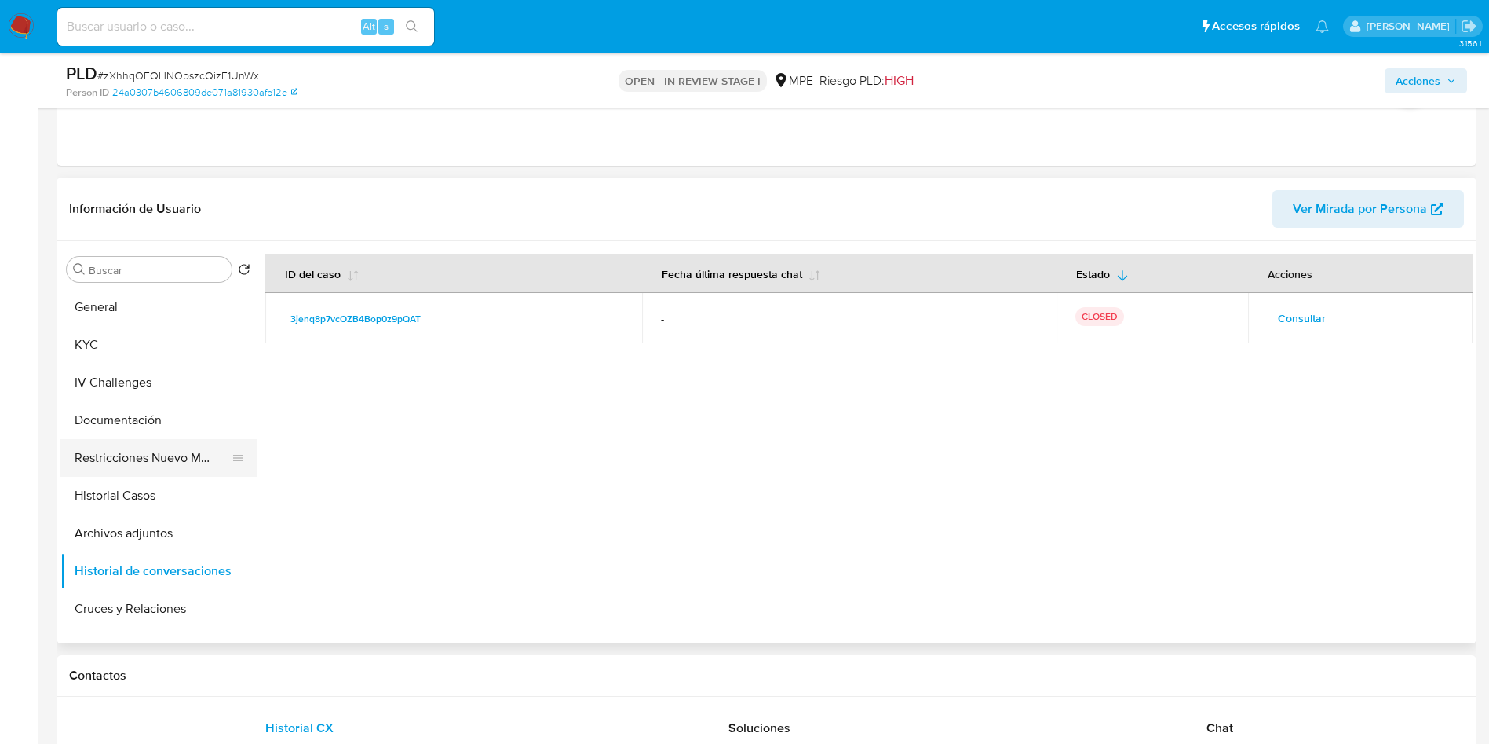
click at [178, 475] on button "Restricciones Nuevo Mundo" at bounding box center [152, 458] width 184 height 38
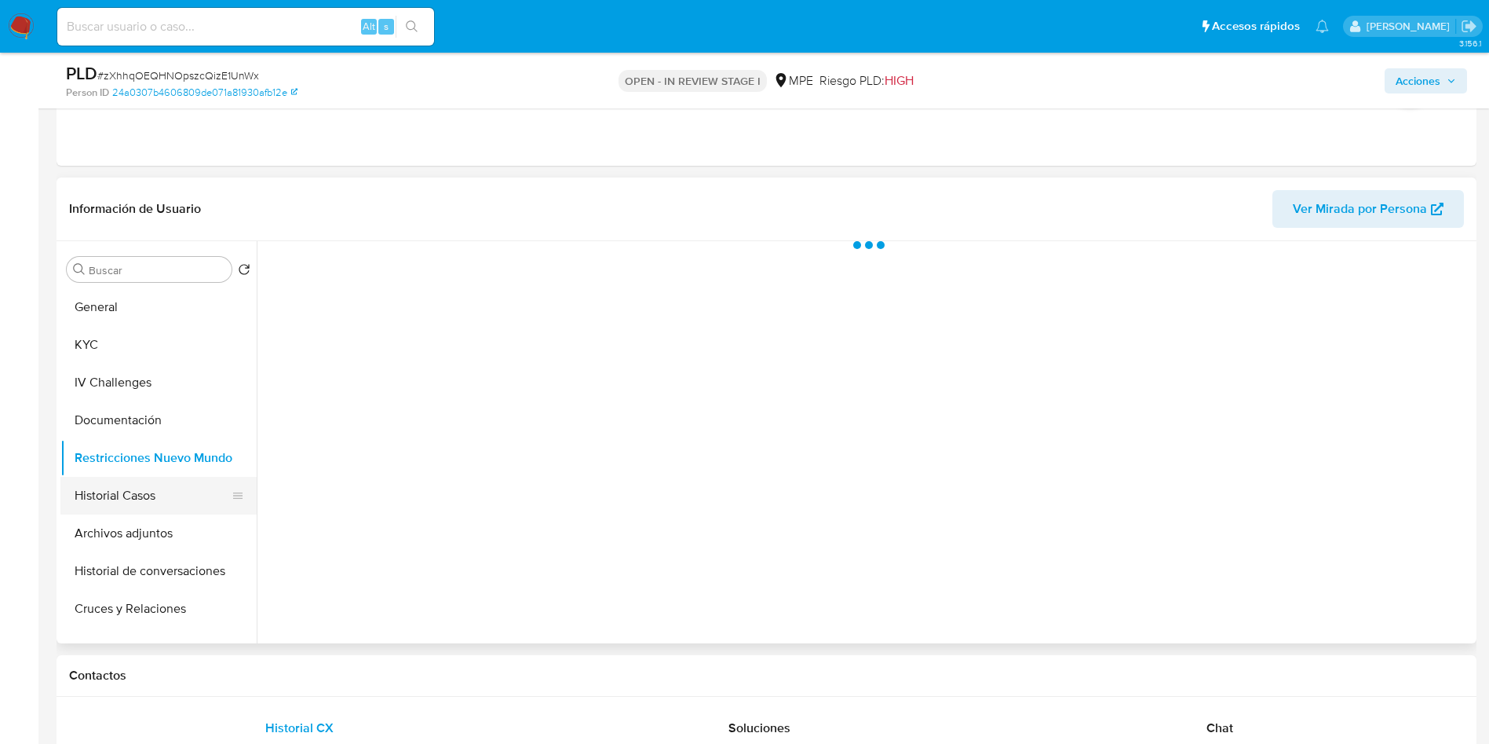
click at [218, 500] on button "Historial Casos" at bounding box center [152, 496] width 184 height 38
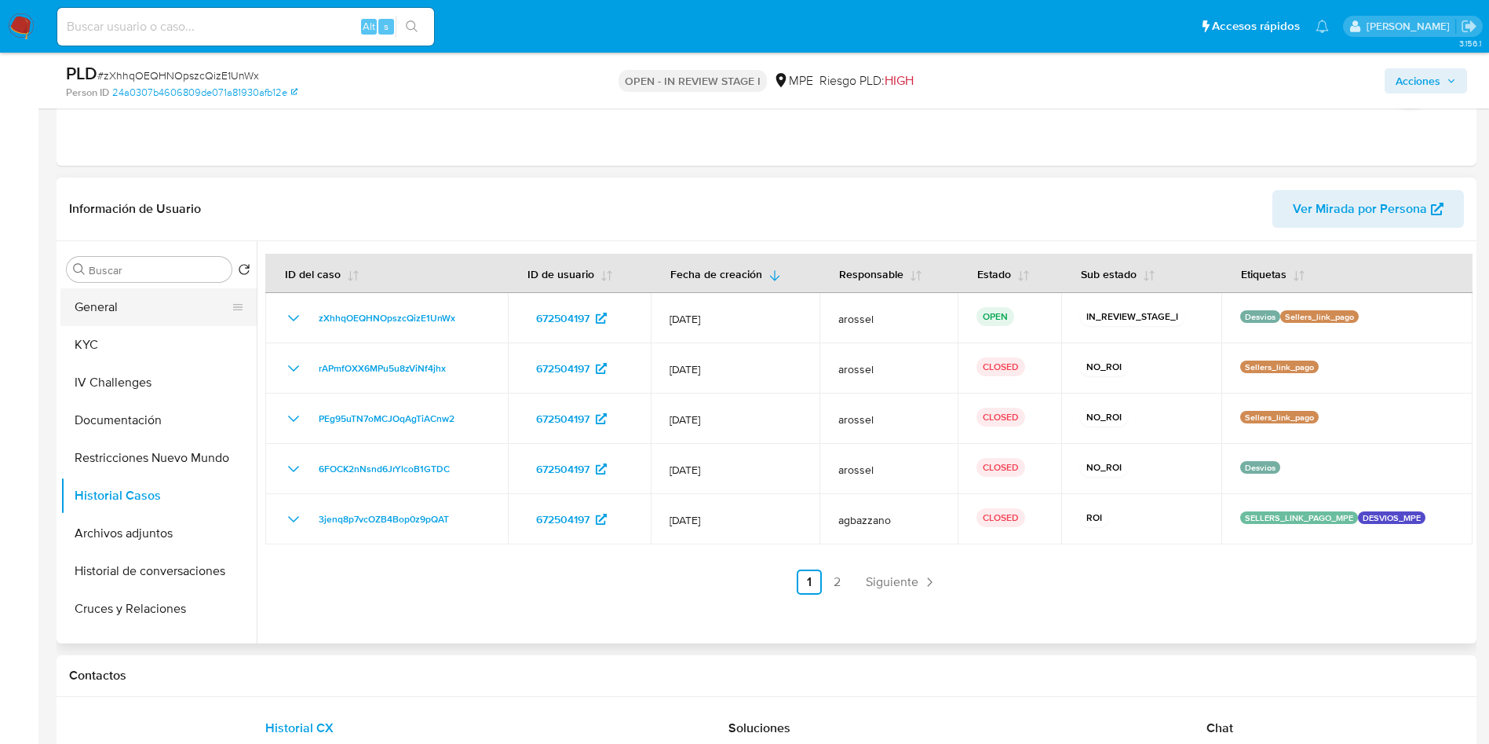
click at [117, 309] on button "General" at bounding box center [152, 307] width 184 height 38
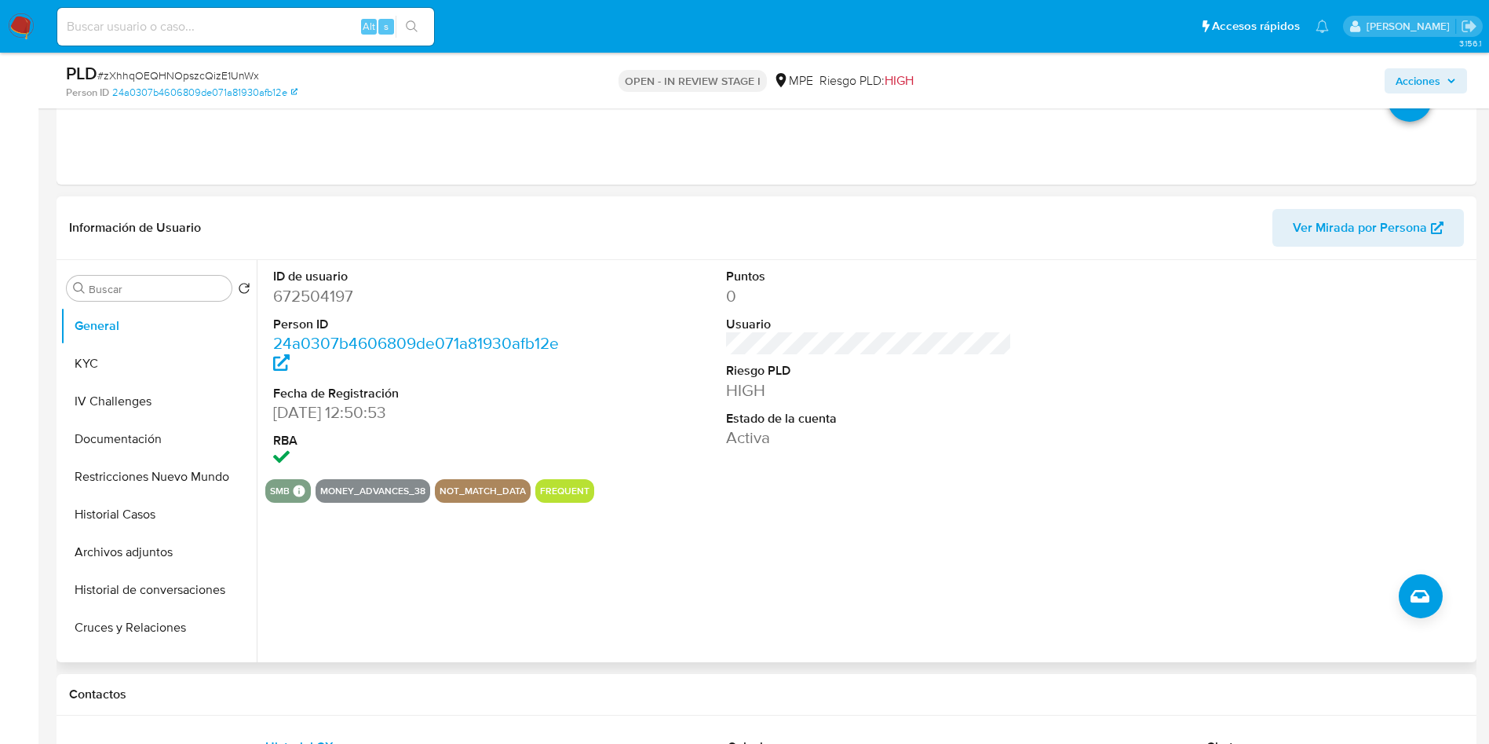
click at [312, 301] on dd "672504197" at bounding box center [416, 296] width 287 height 22
copy dd "672504197"
click at [337, 302] on dd "672504197" at bounding box center [416, 296] width 287 height 22
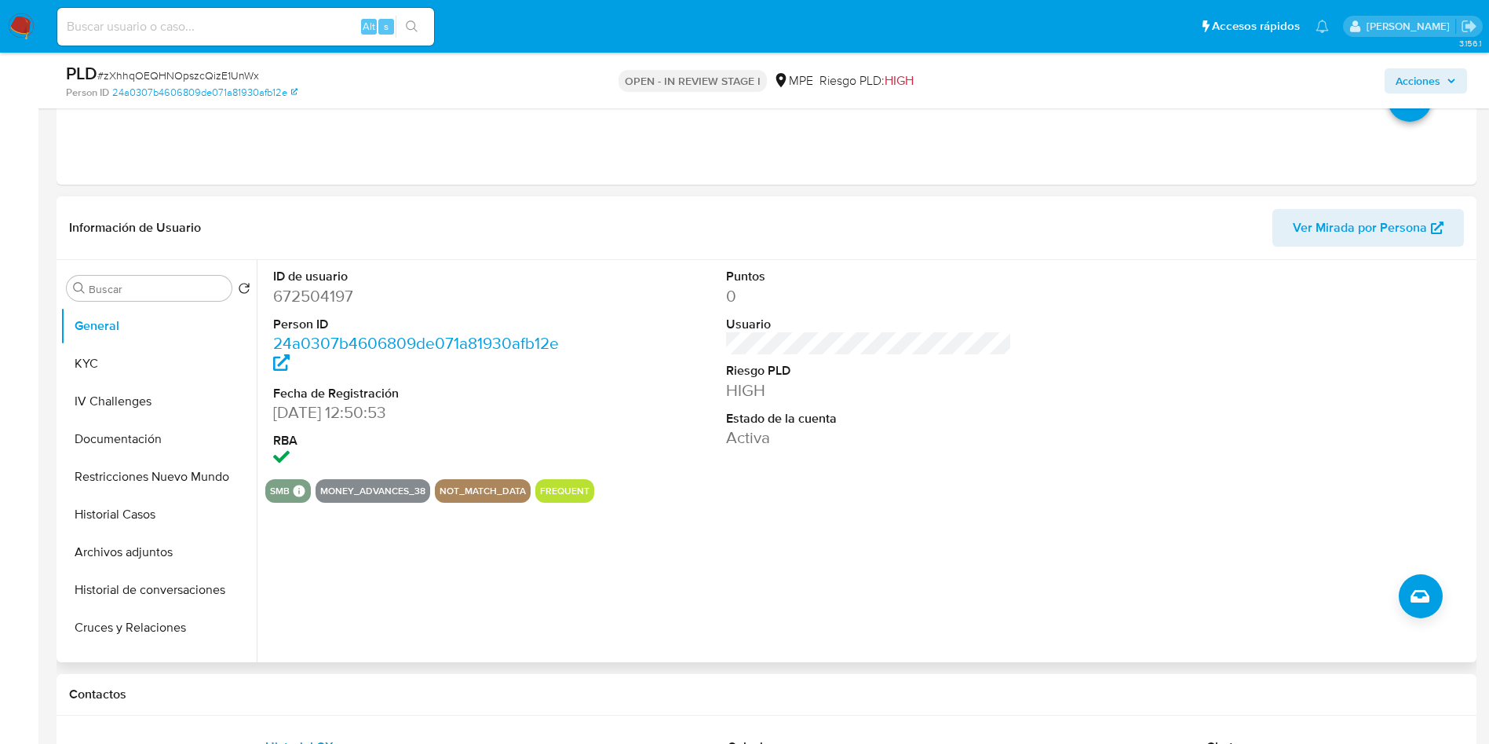
click at [676, 630] on div "ID de usuario 672504197 Person ID 24a0307b4606809de071a81930afb12e Fecha de Reg…" at bounding box center [865, 461] width 1216 height 402
click at [922, 485] on div "smb SMB SMB Advisor Email - Advisor Name - money_advances_38 not_match_data fre…" at bounding box center [869, 491] width 1208 height 24
click at [126, 522] on button "Historial Casos" at bounding box center [152, 514] width 184 height 38
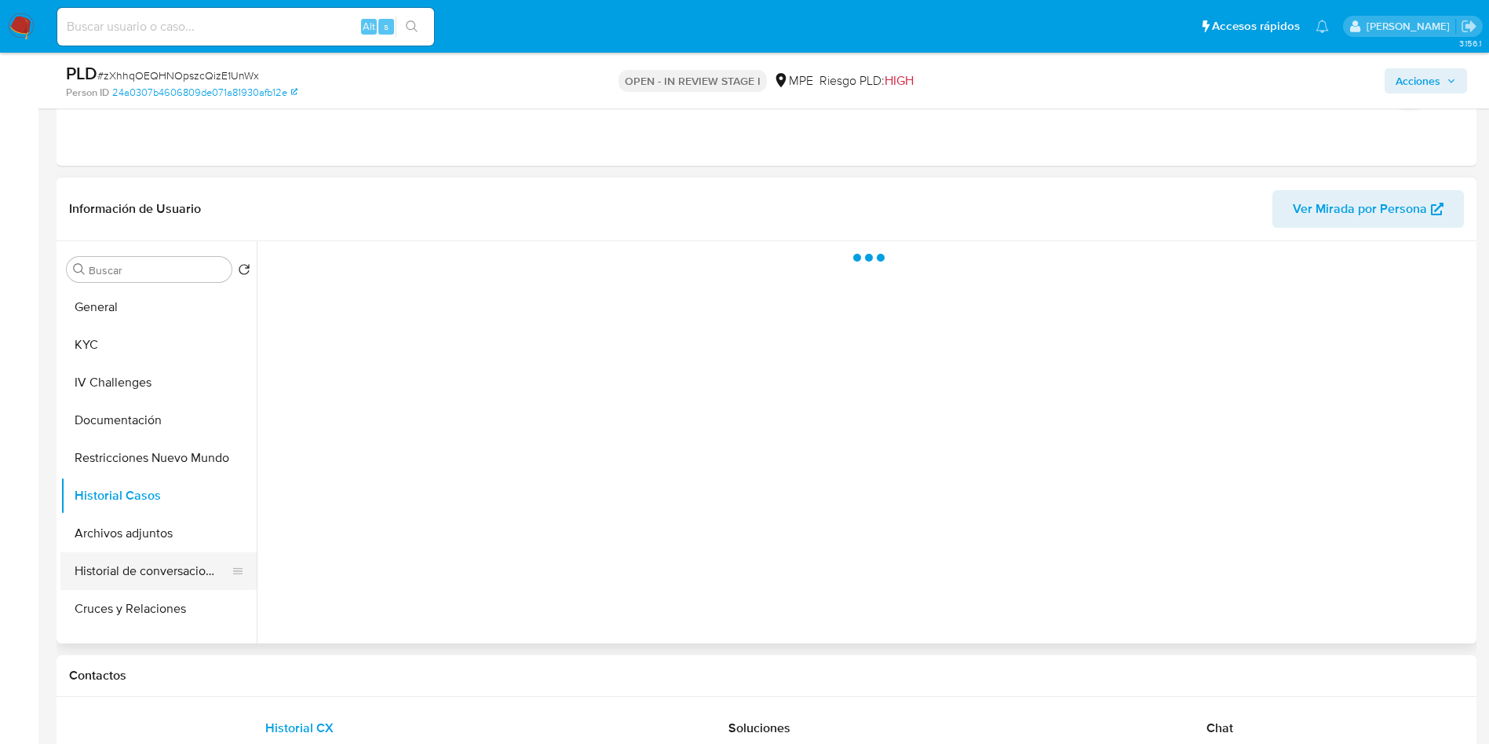
click at [122, 557] on button "Historial de conversaciones" at bounding box center [152, 571] width 184 height 38
click at [122, 532] on button "Archivos adjuntos" at bounding box center [152, 533] width 184 height 38
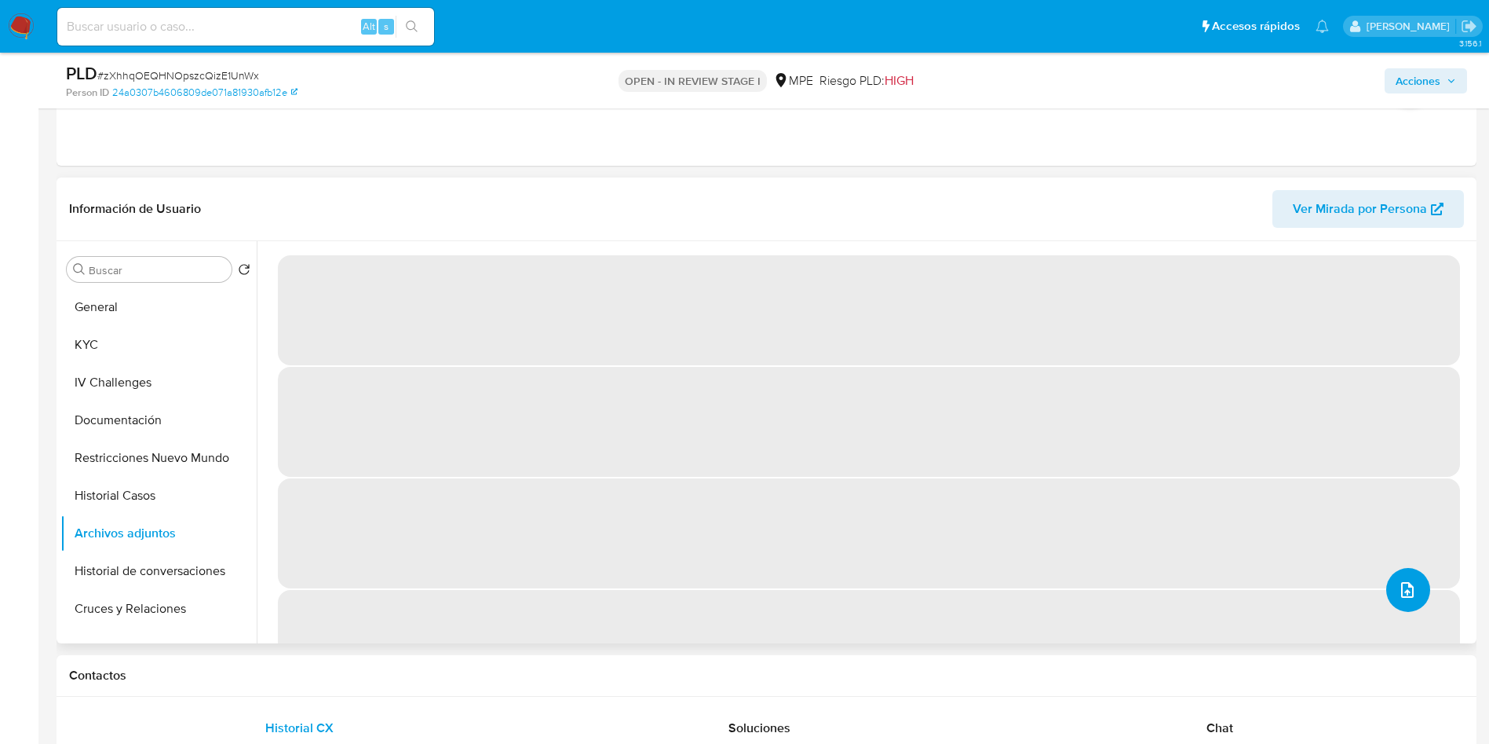
click at [1420, 602] on button "upload-file" at bounding box center [1409, 590] width 44 height 44
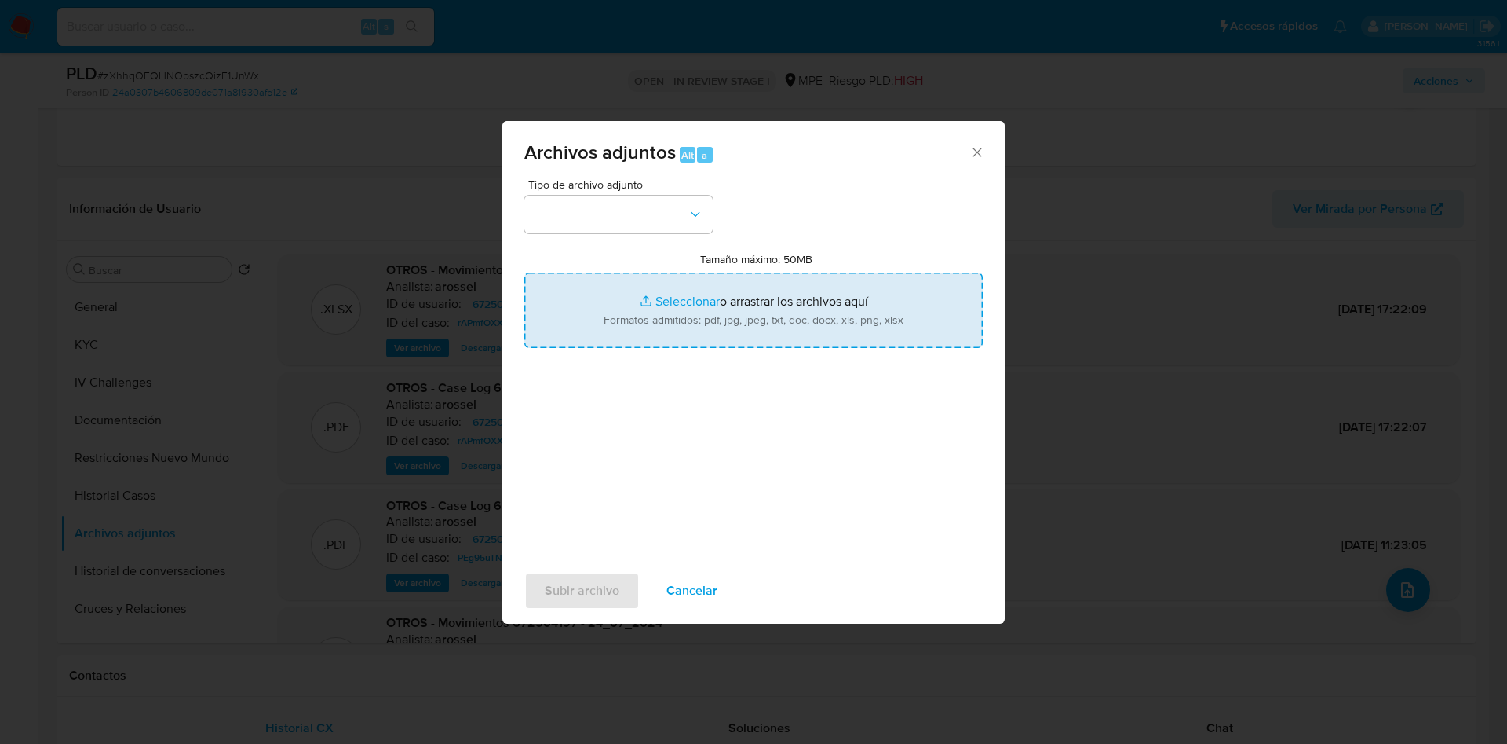
click at [626, 313] on input "Tamaño máximo: 50MB Seleccionar archivos" at bounding box center [753, 309] width 459 height 75
type input "C:\fakepath\Case Log 672504197 - 27_08_2025.pdf"
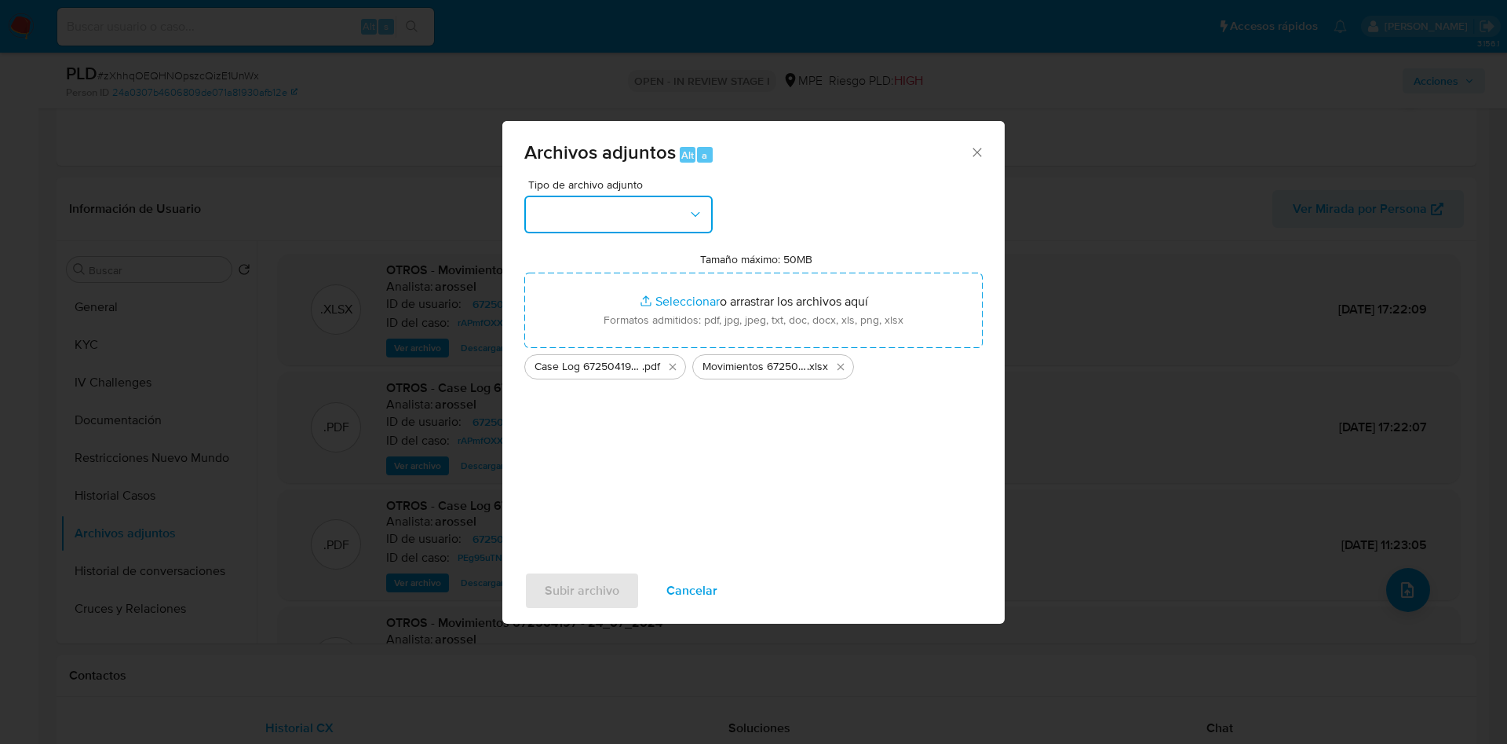
click at [658, 219] on button "button" at bounding box center [618, 215] width 188 height 38
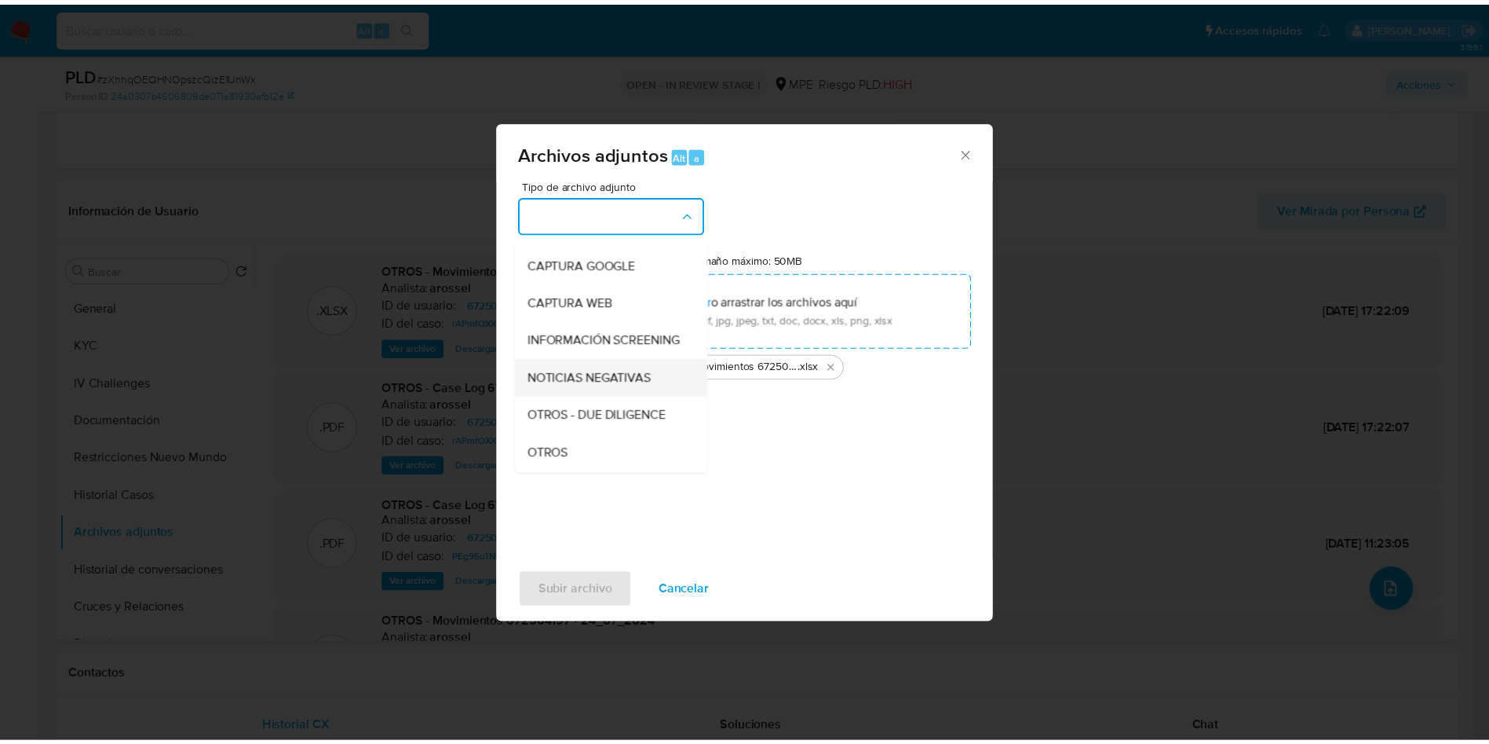
scroll to position [118, 0]
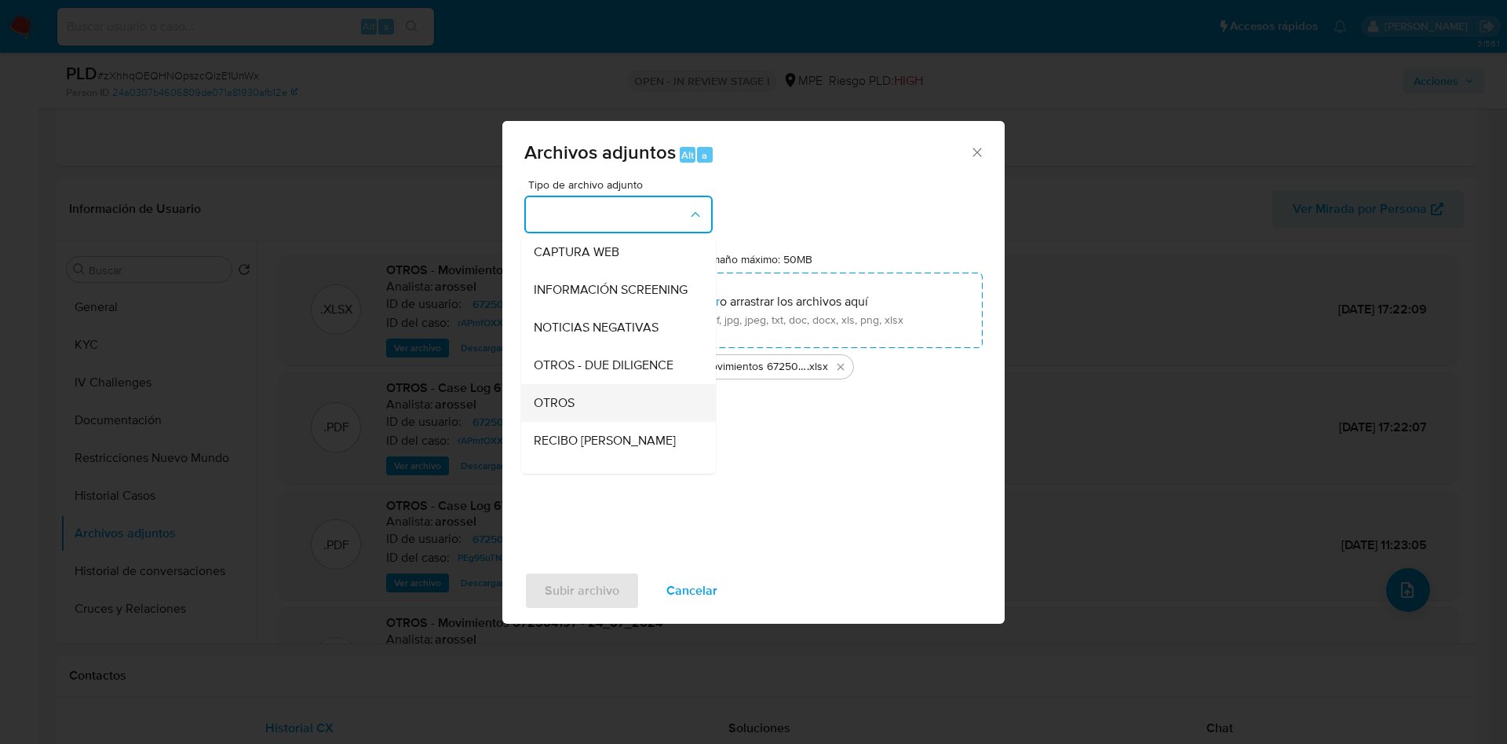
click at [624, 416] on div "OTROS" at bounding box center [614, 403] width 160 height 38
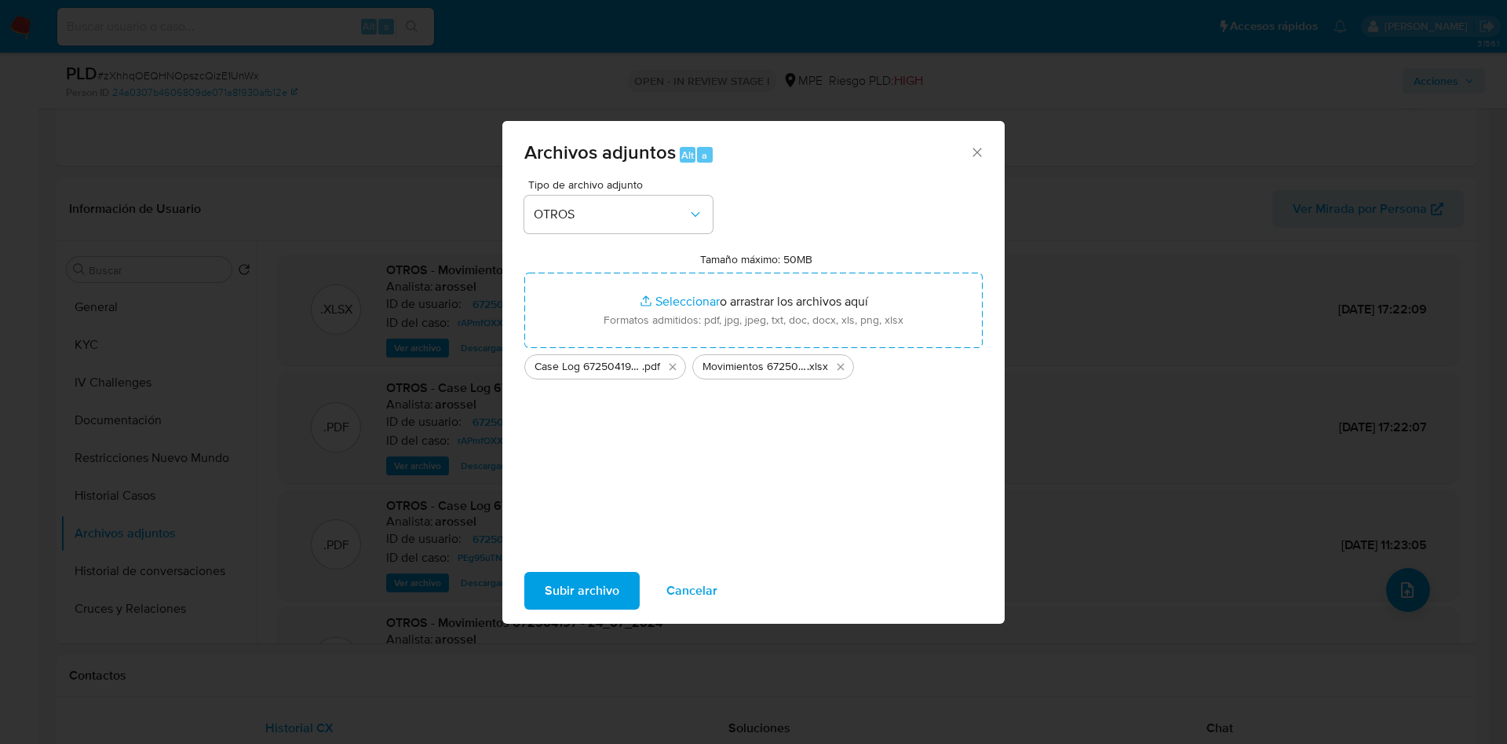
click at [590, 597] on span "Subir archivo" at bounding box center [582, 590] width 75 height 35
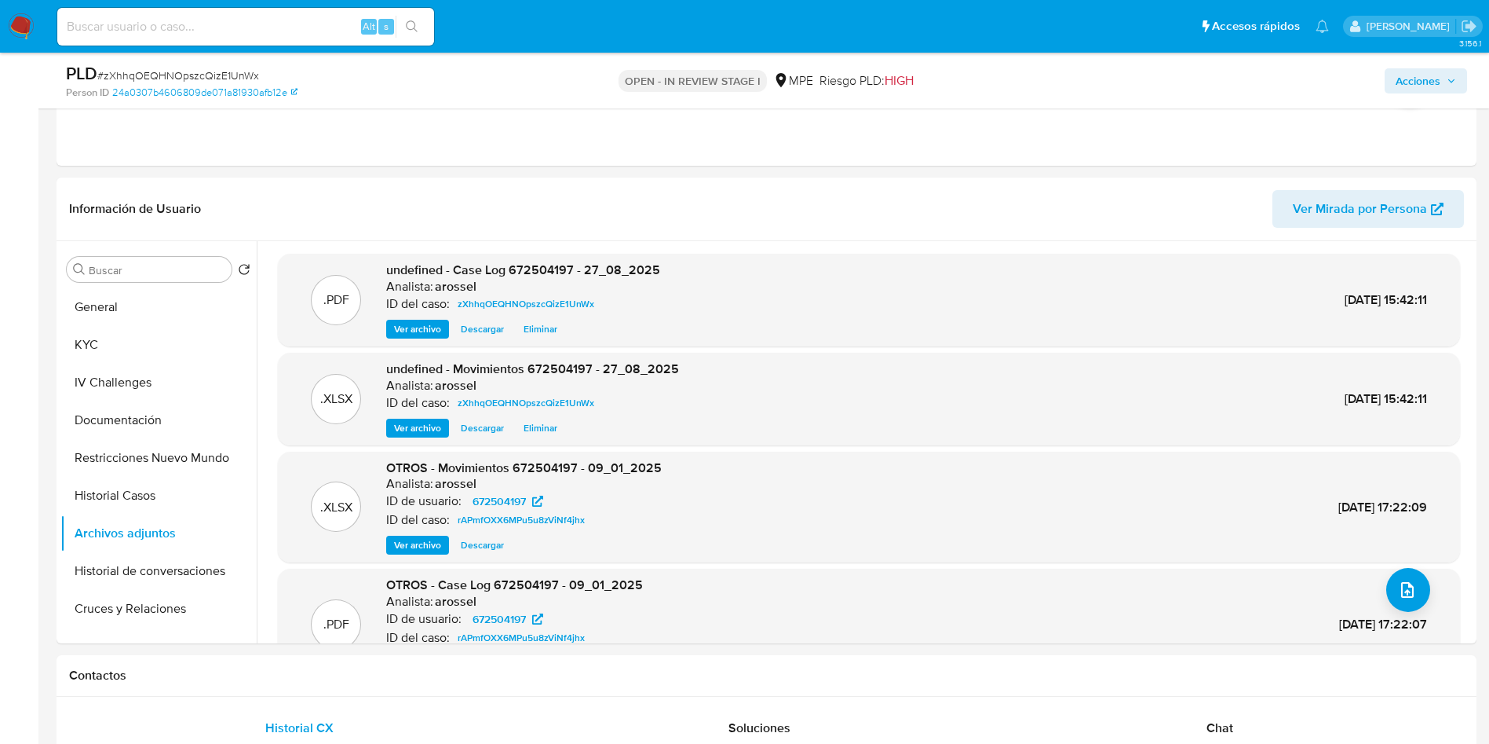
click at [1428, 97] on div "Acciones" at bounding box center [1235, 80] width 463 height 37
click at [1469, 78] on div "PLD # zXhhqOEQHNOpszcQizE1UnWx Person ID 24a0307b4606809de071a81930afb12e OPEN …" at bounding box center [767, 81] width 1420 height 56
click at [1436, 93] on span "Acciones" at bounding box center [1418, 80] width 45 height 25
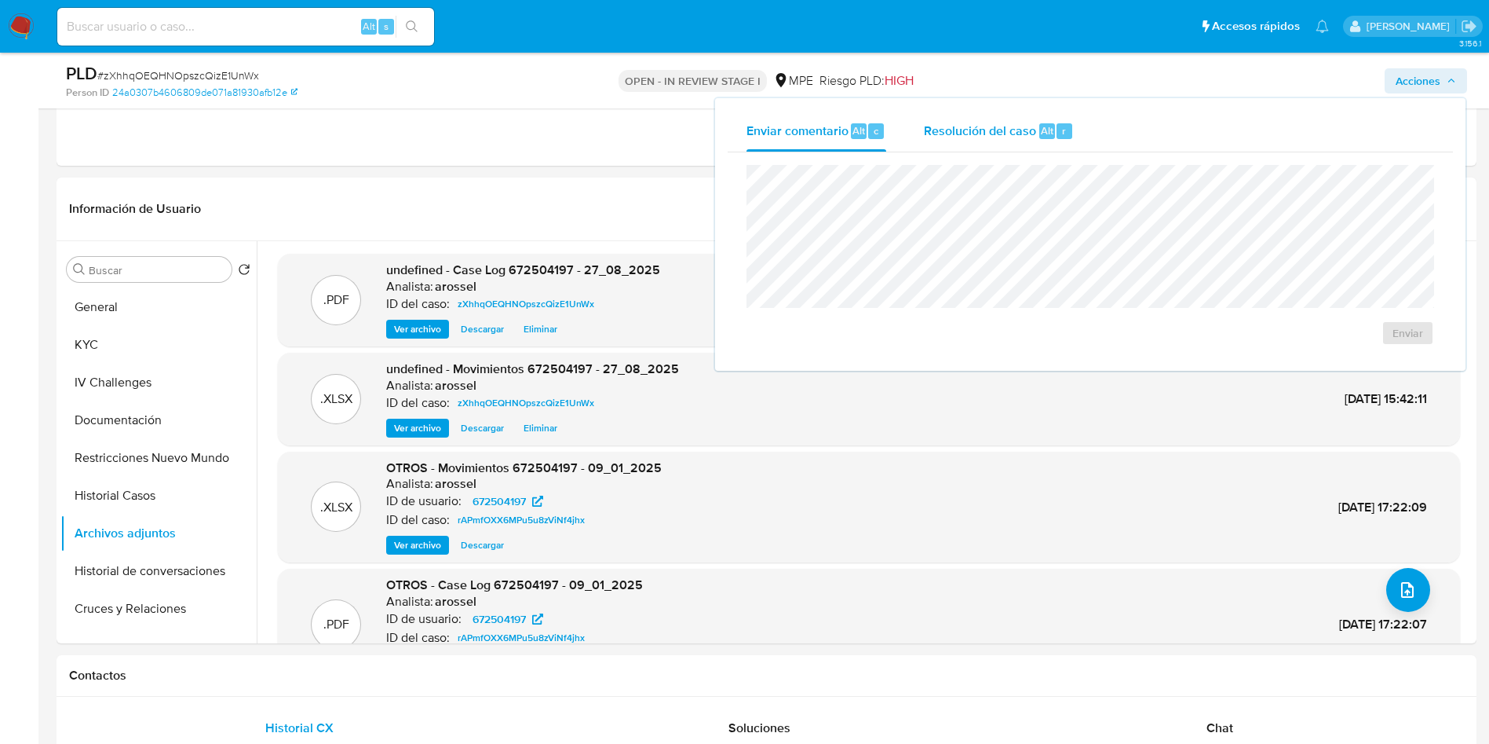
click at [1003, 137] on span "Resolución del caso" at bounding box center [980, 130] width 112 height 18
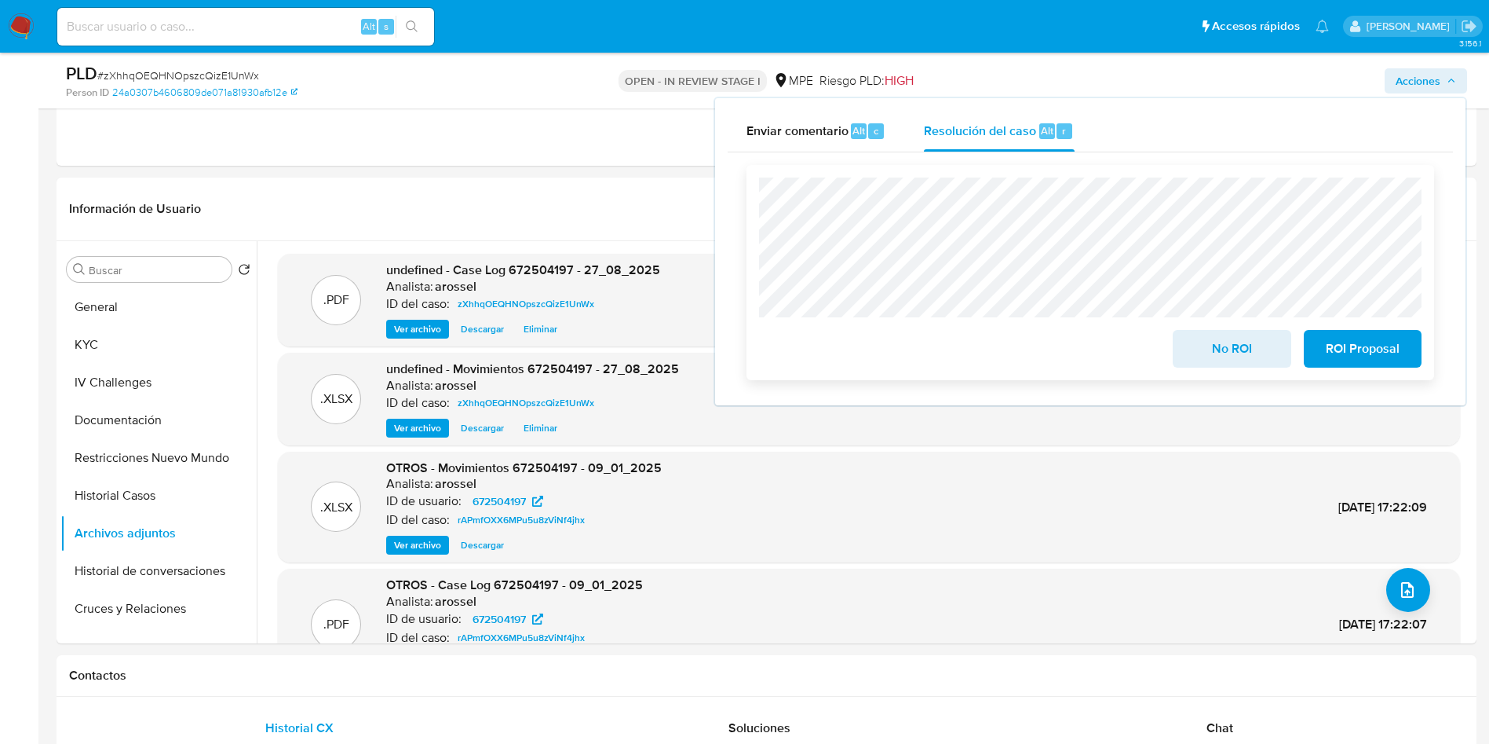
click at [1248, 342] on span "No ROI" at bounding box center [1231, 348] width 77 height 35
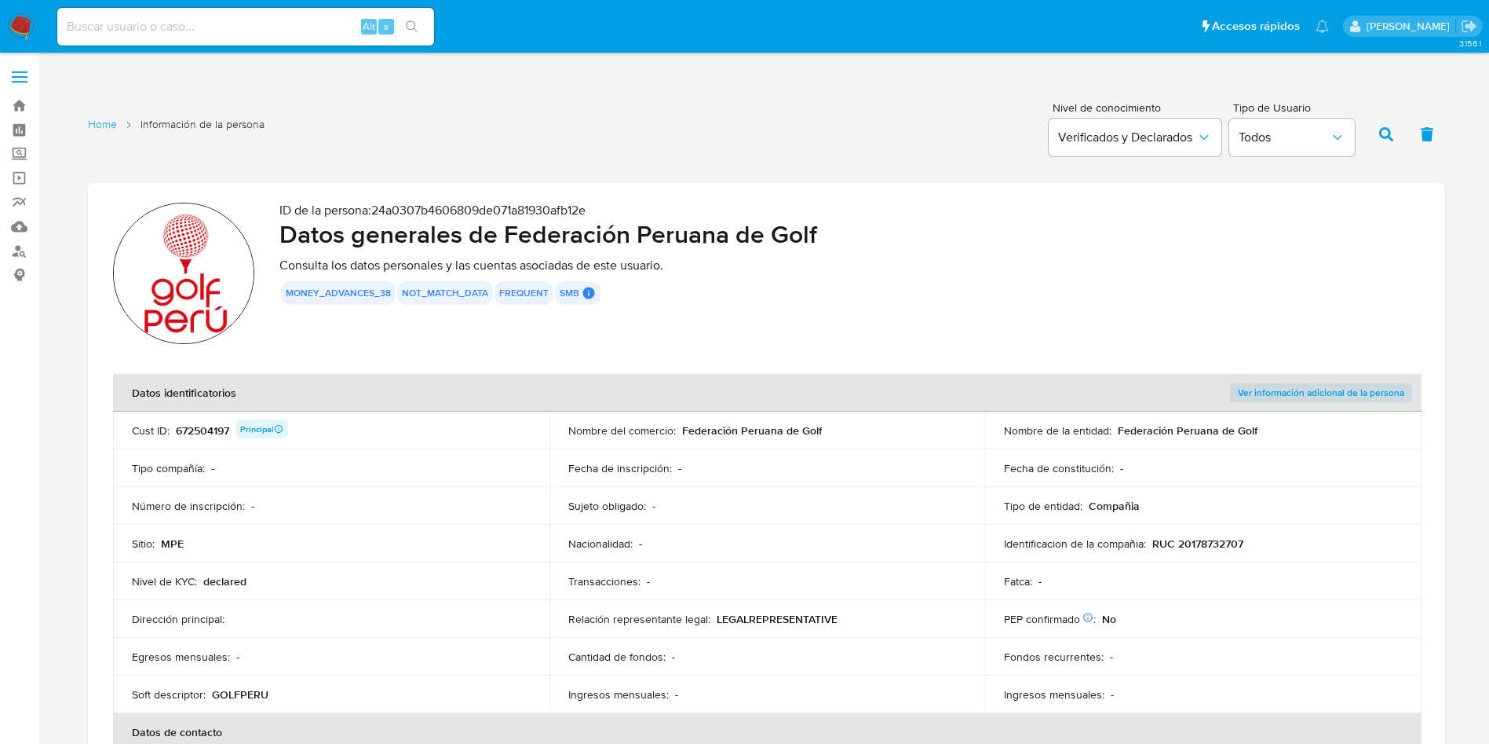
click at [999, 509] on td "Tipo de entidad : Compañia" at bounding box center [1203, 506] width 437 height 38
drag, startPoint x: 1364, startPoint y: 291, endPoint x: 871, endPoint y: 225, distance: 497.4
click at [1364, 291] on div "money_advances_38 not_match_data frequent smb SMB SMB User Id 672504197 Princip…" at bounding box center [850, 293] width 1141 height 24
click at [818, 365] on section "ID de la persona : 24a0307b4606809de071a81930afb12e Datos generales de Federaci…" at bounding box center [767, 512] width 1358 height 658
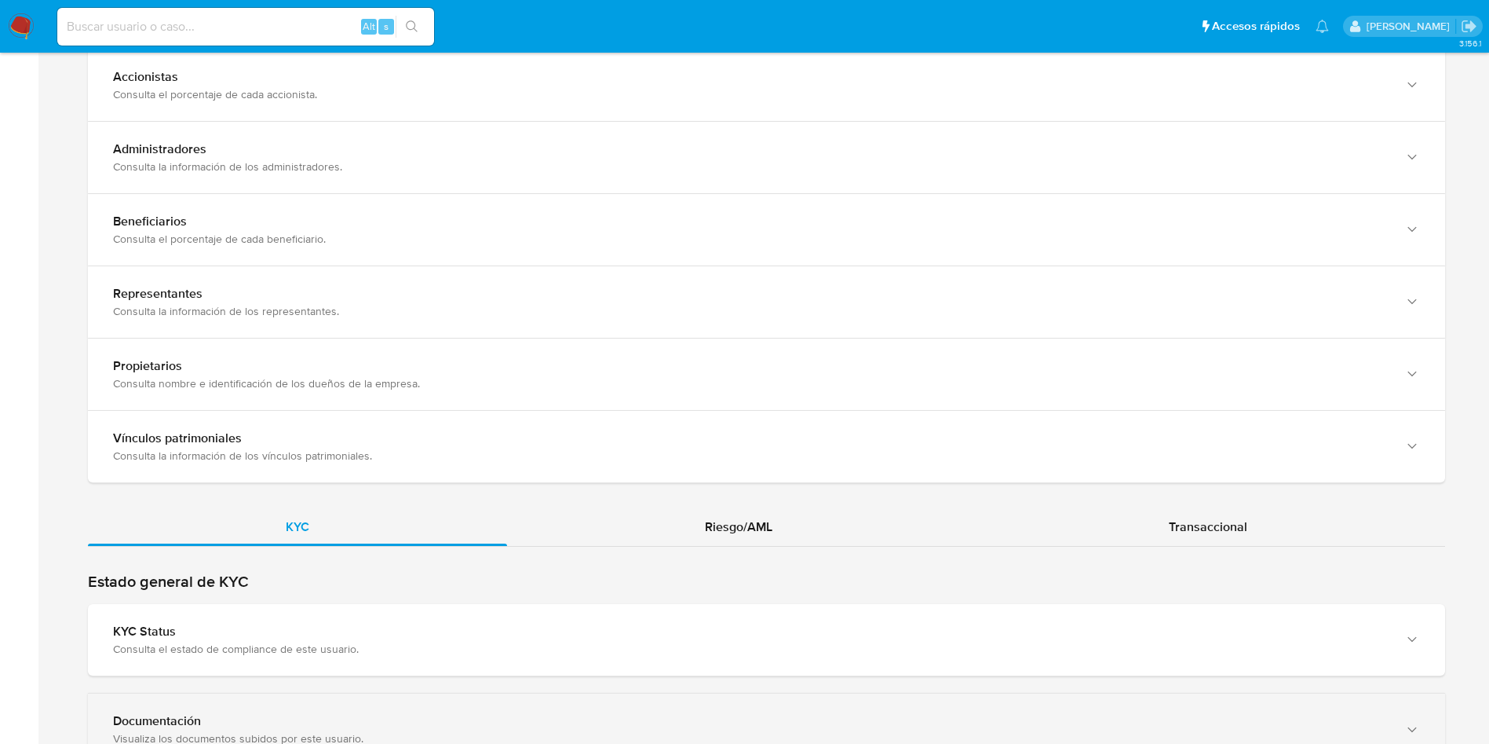
scroll to position [1178, 0]
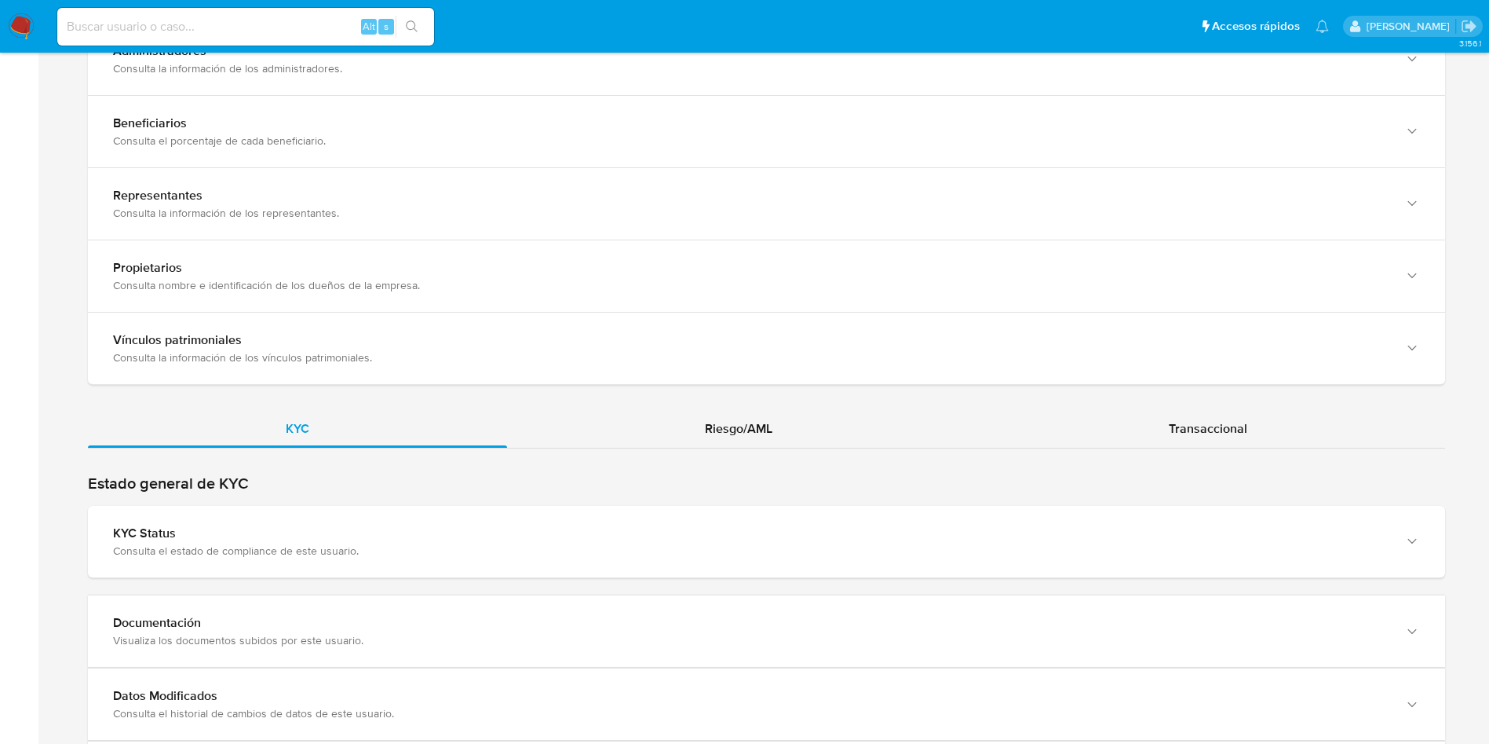
click at [423, 579] on div "Estado general de KYC KYC Status Consulta el estado de compliance de este usuar…" at bounding box center [767, 680] width 1358 height 414
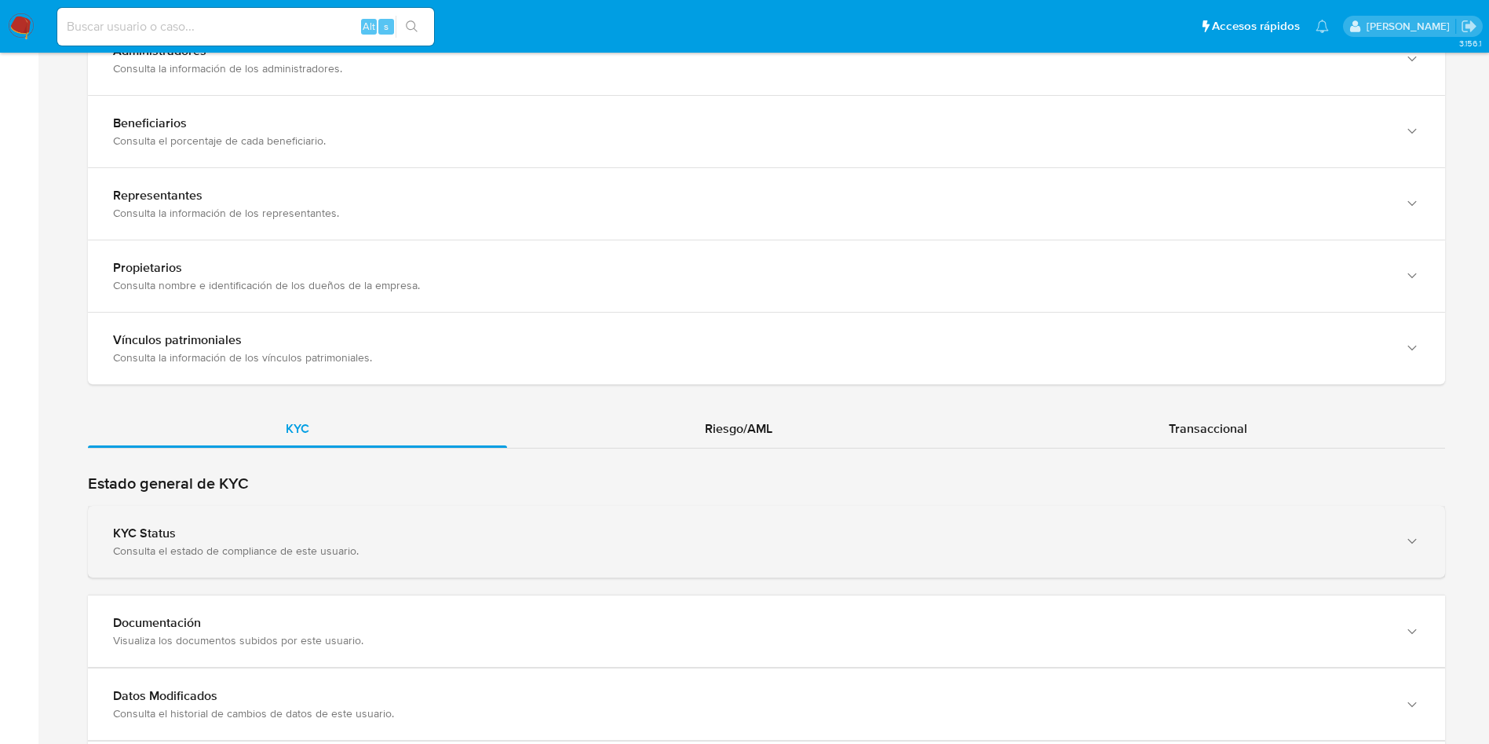
click at [433, 543] on div "Consulta el estado de compliance de este usuario." at bounding box center [751, 550] width 1276 height 14
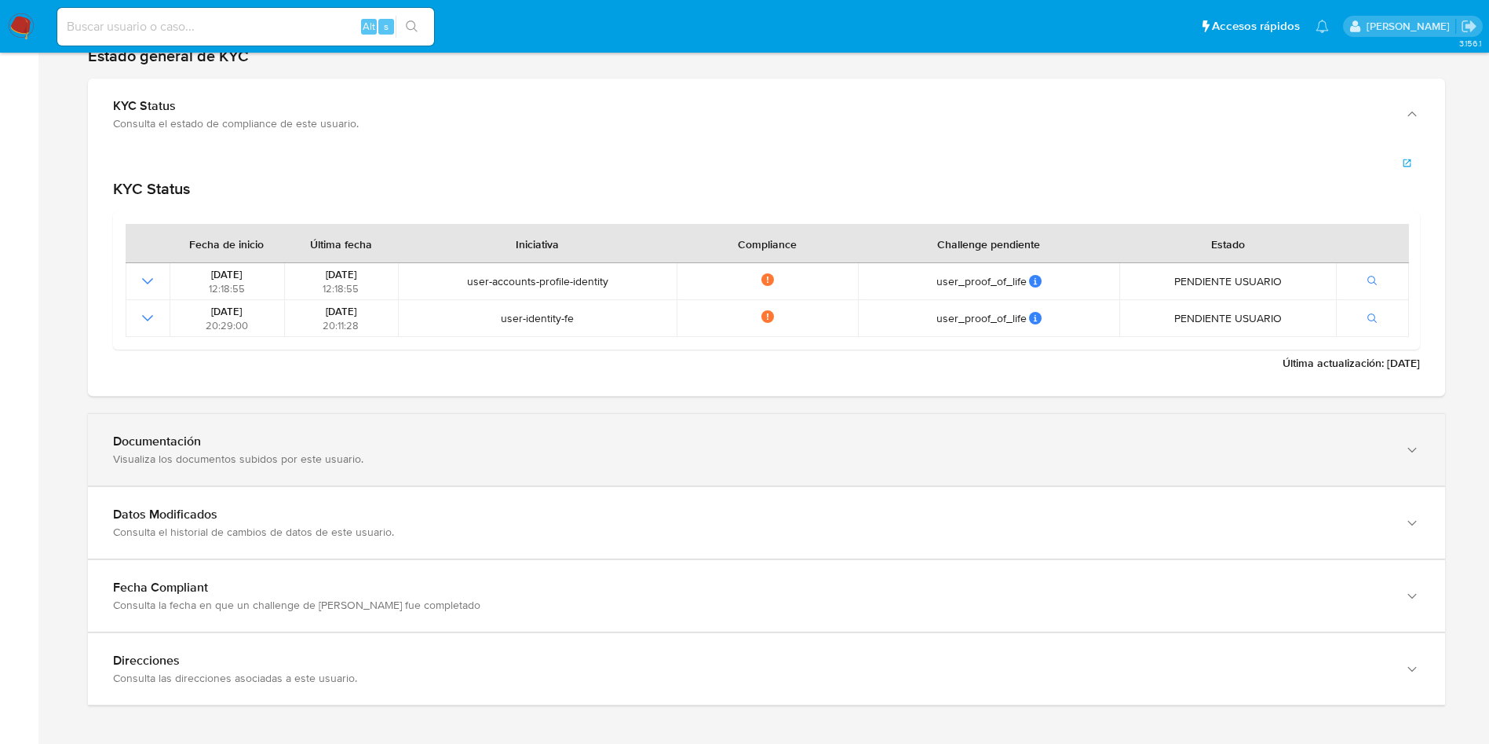
scroll to position [1614, 0]
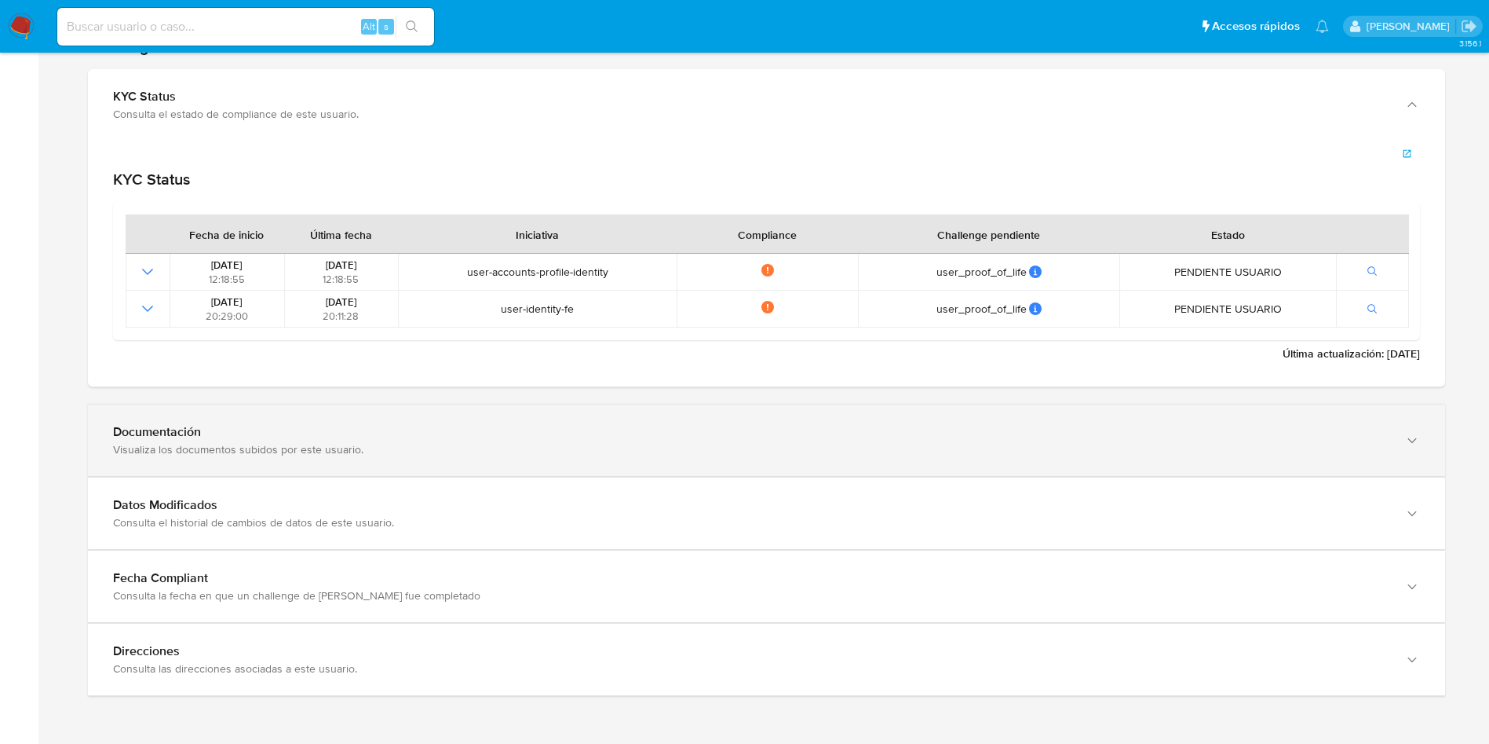
click at [330, 478] on div "Datos Modificados Consulta el historial de cambios de datos de este usuario." at bounding box center [767, 512] width 1358 height 71
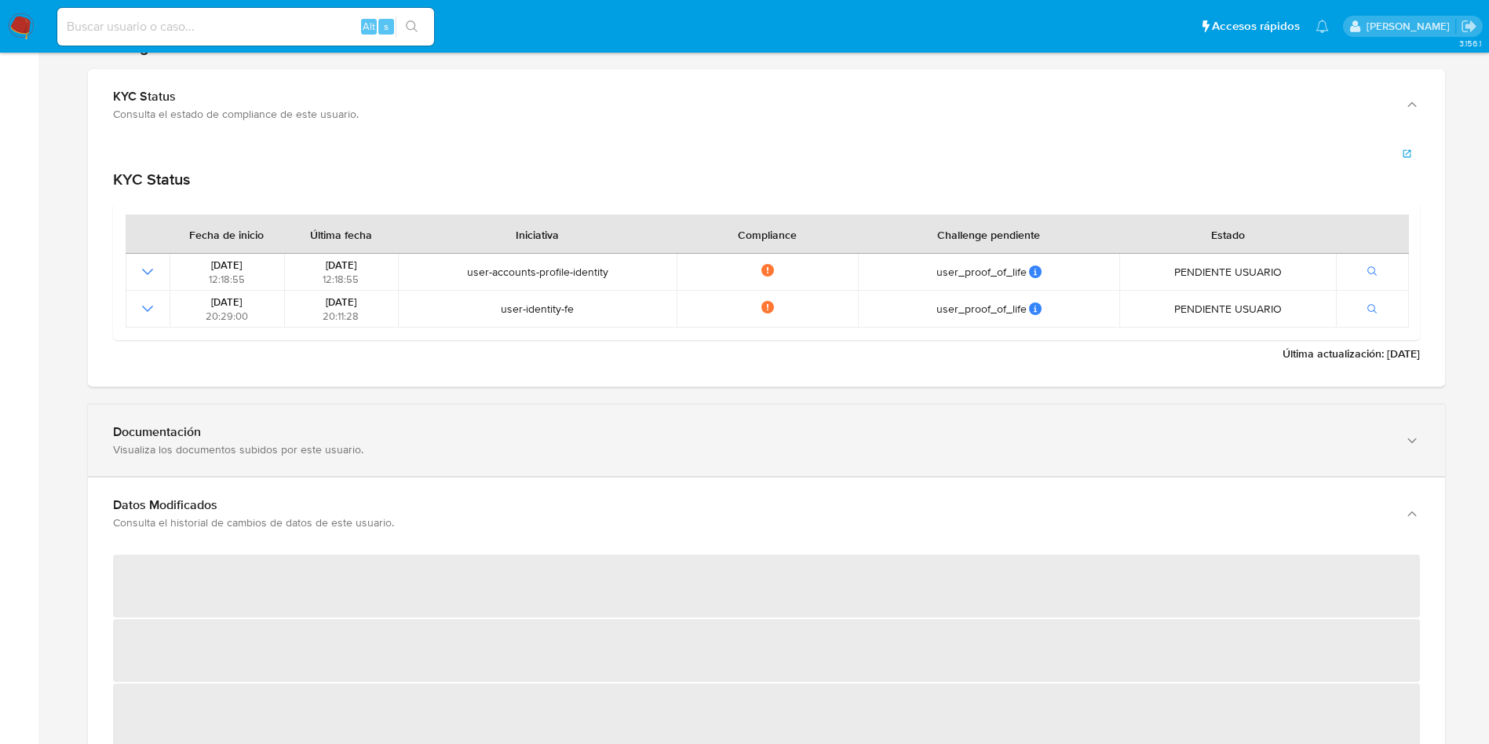
click at [342, 449] on div "Visualiza los documentos subidos por este usuario." at bounding box center [751, 449] width 1276 height 14
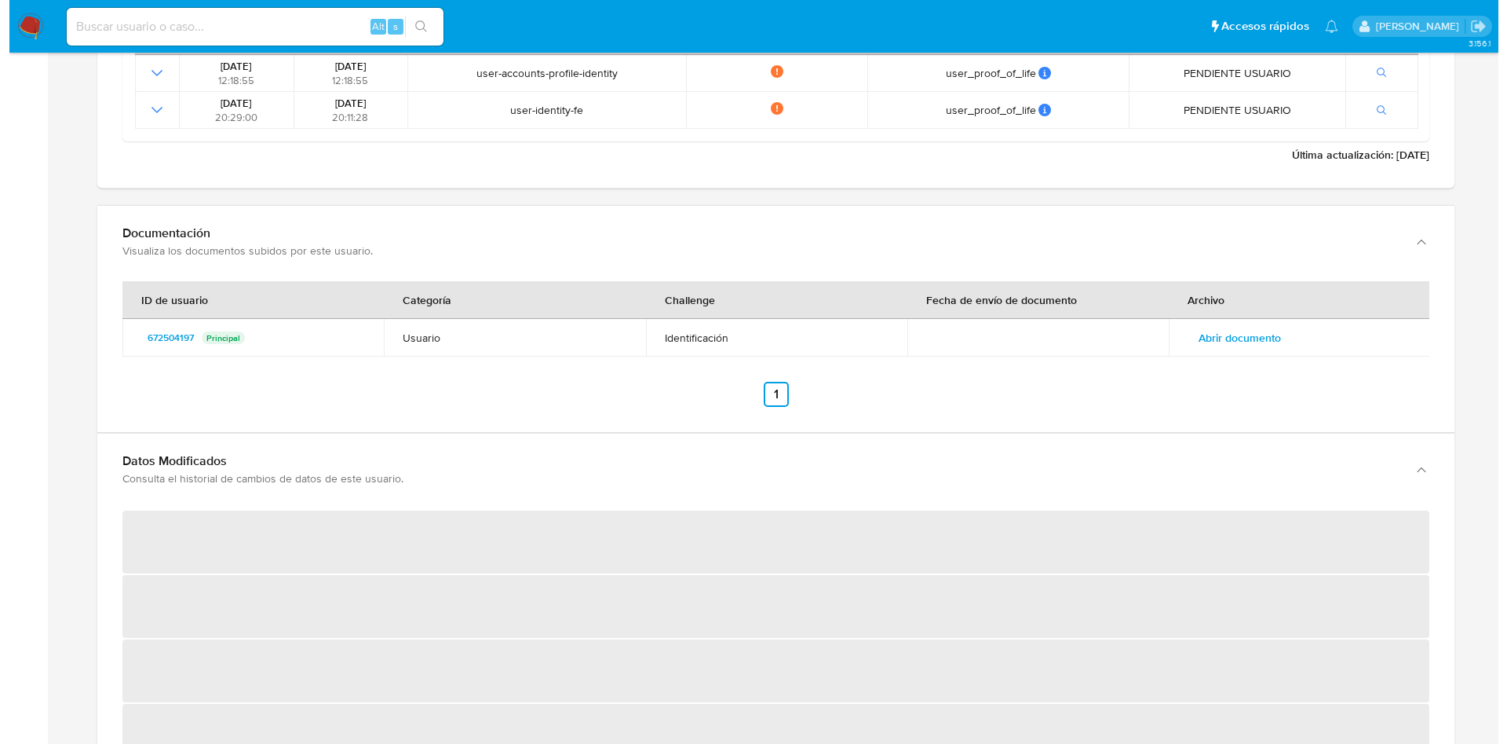
scroll to position [1850, 0]
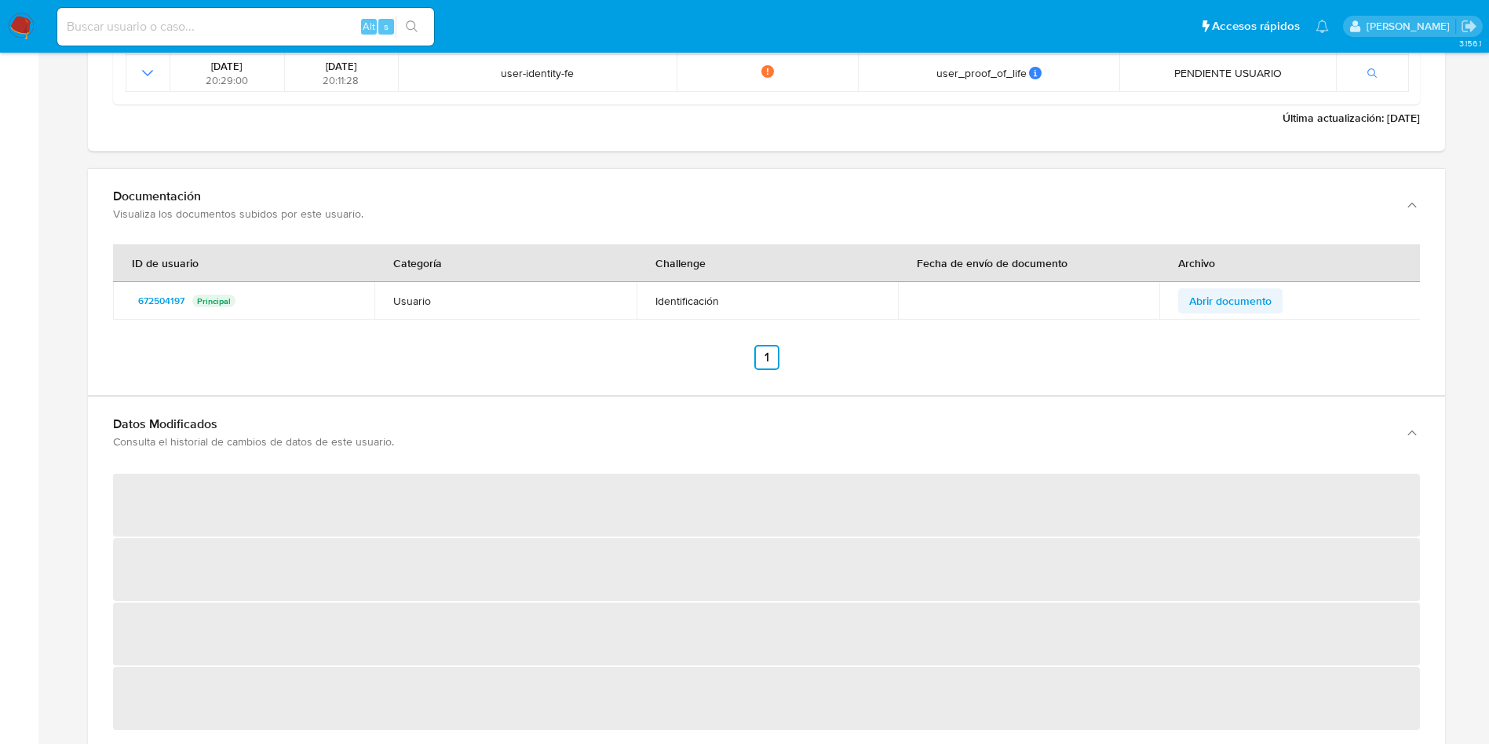
click at [1228, 301] on span "Abrir documento" at bounding box center [1230, 301] width 82 height 22
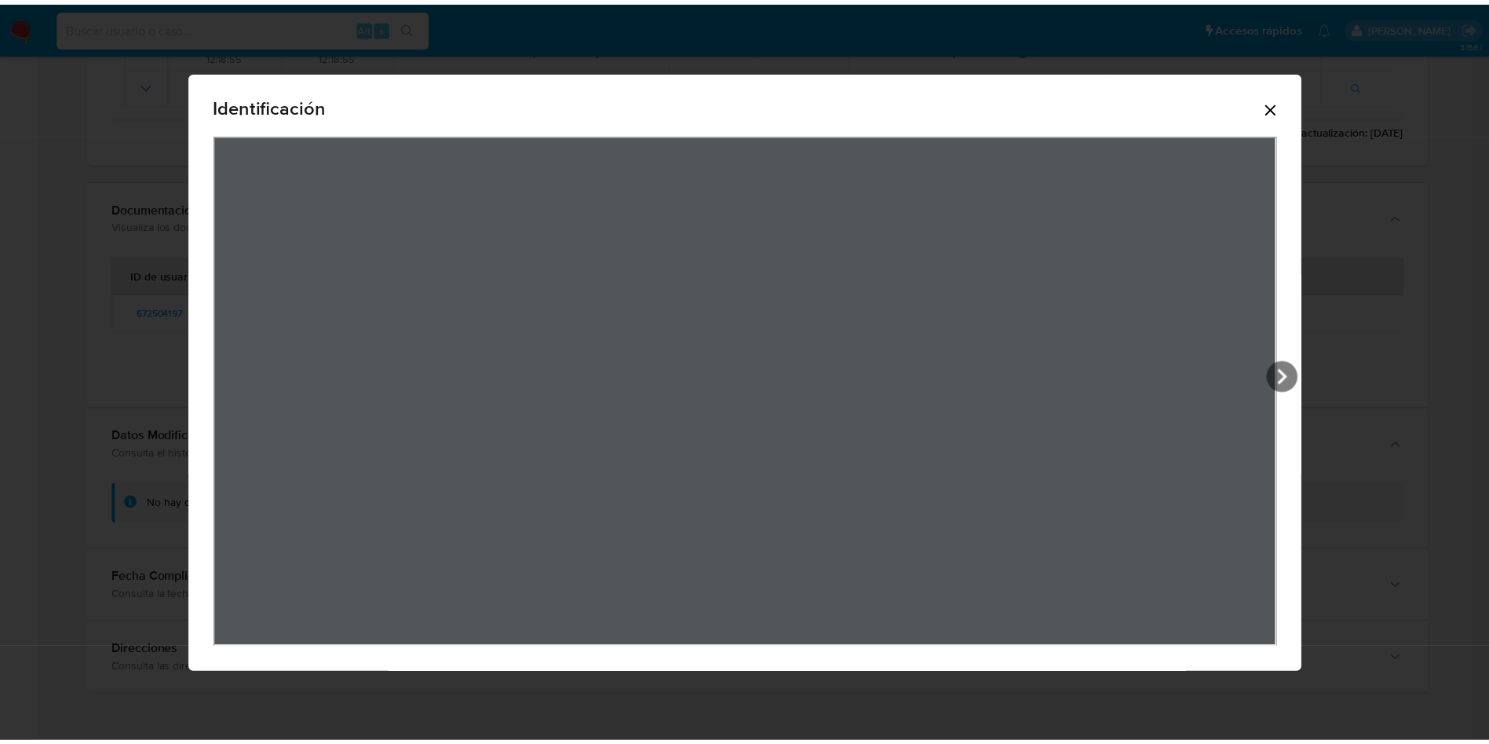
scroll to position [1838, 0]
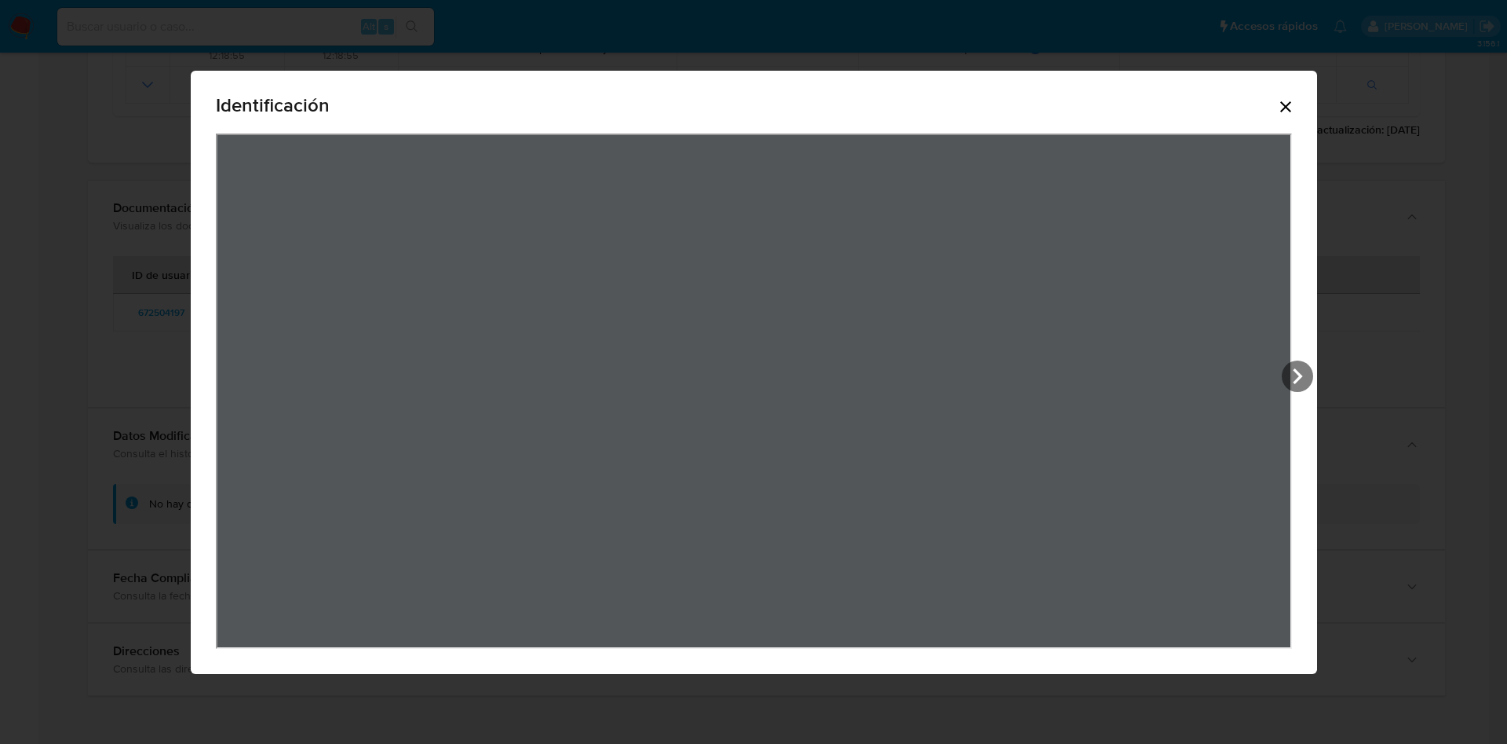
click at [1292, 121] on div "Identificación" at bounding box center [754, 108] width 1076 height 50
click at [1295, 103] on icon "Cerrar" at bounding box center [1286, 106] width 19 height 19
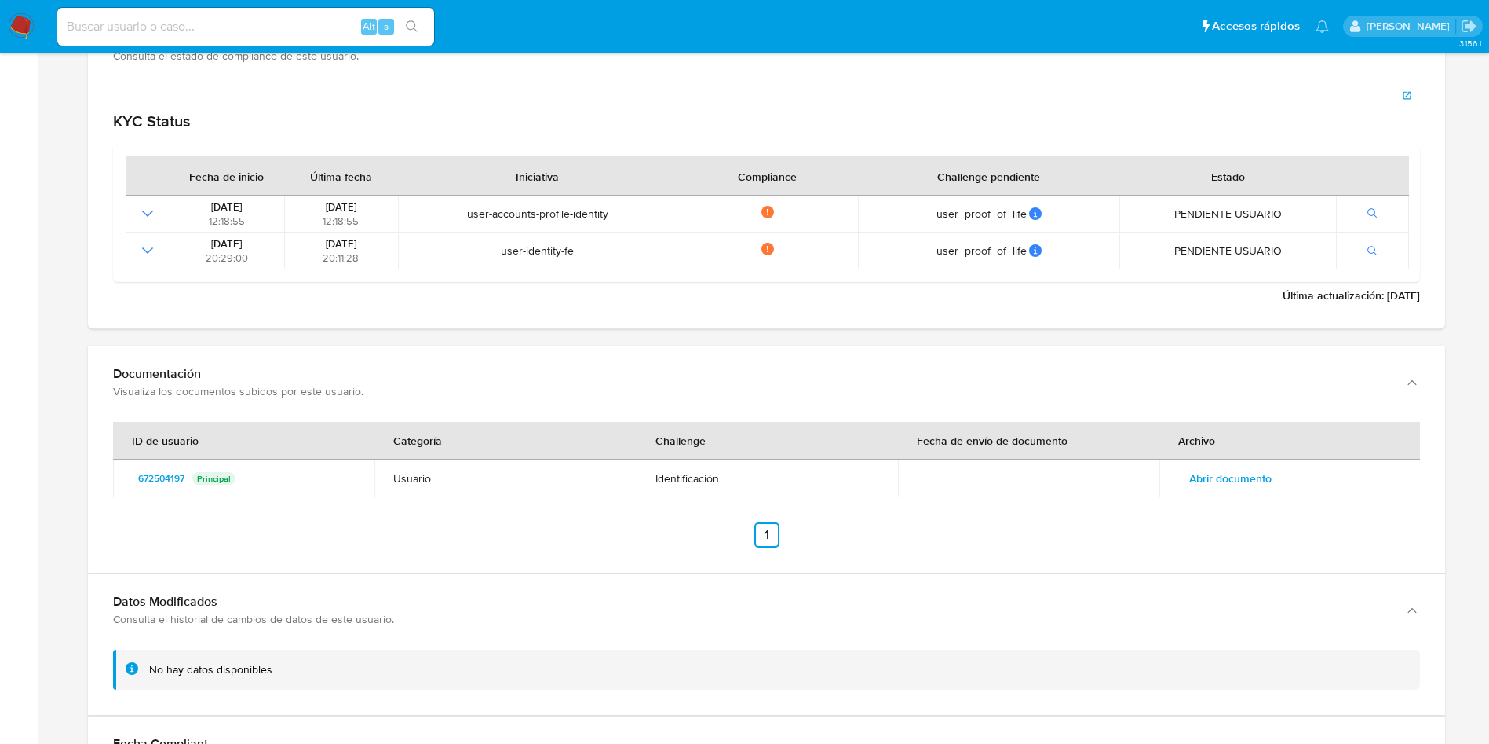
scroll to position [1720, 0]
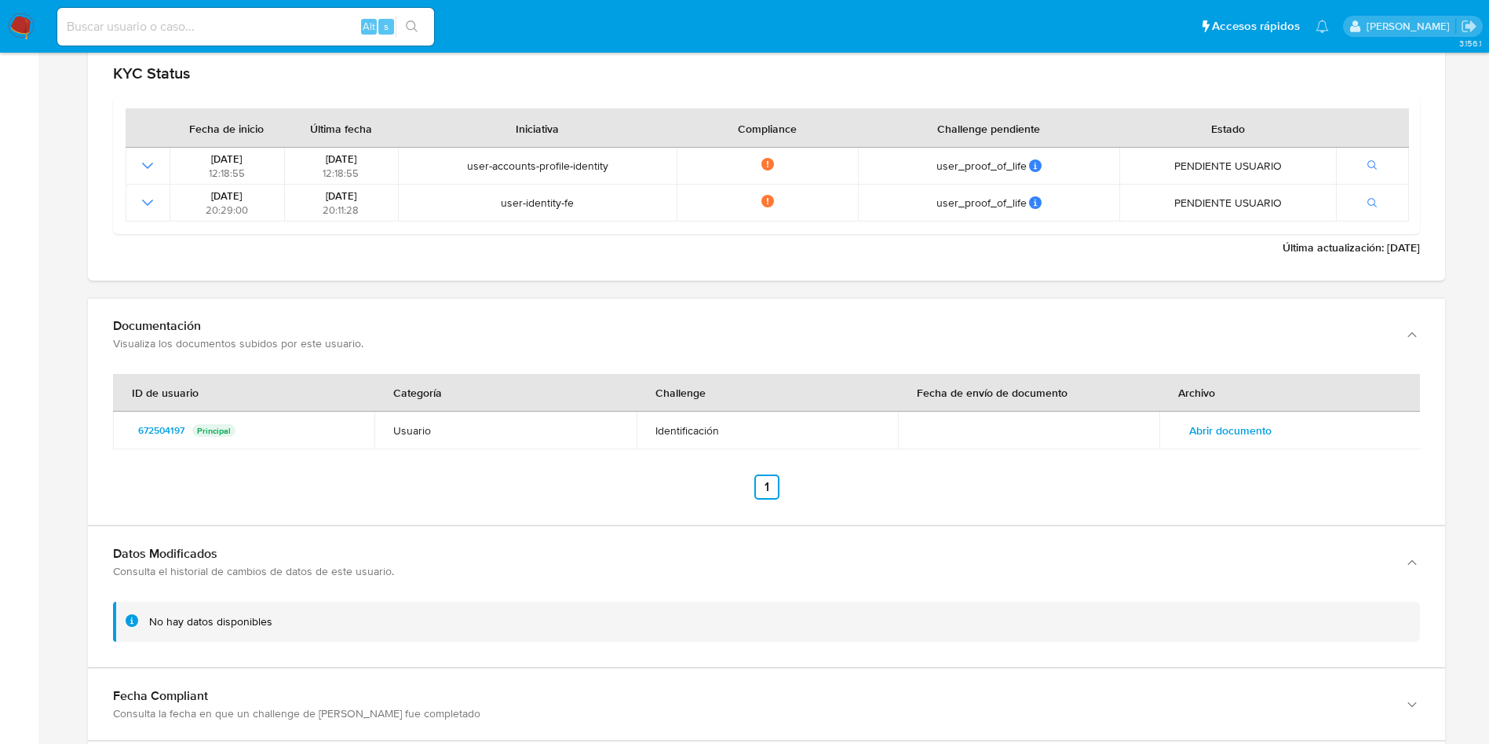
click at [1219, 433] on span "Abrir documento" at bounding box center [1230, 430] width 82 height 22
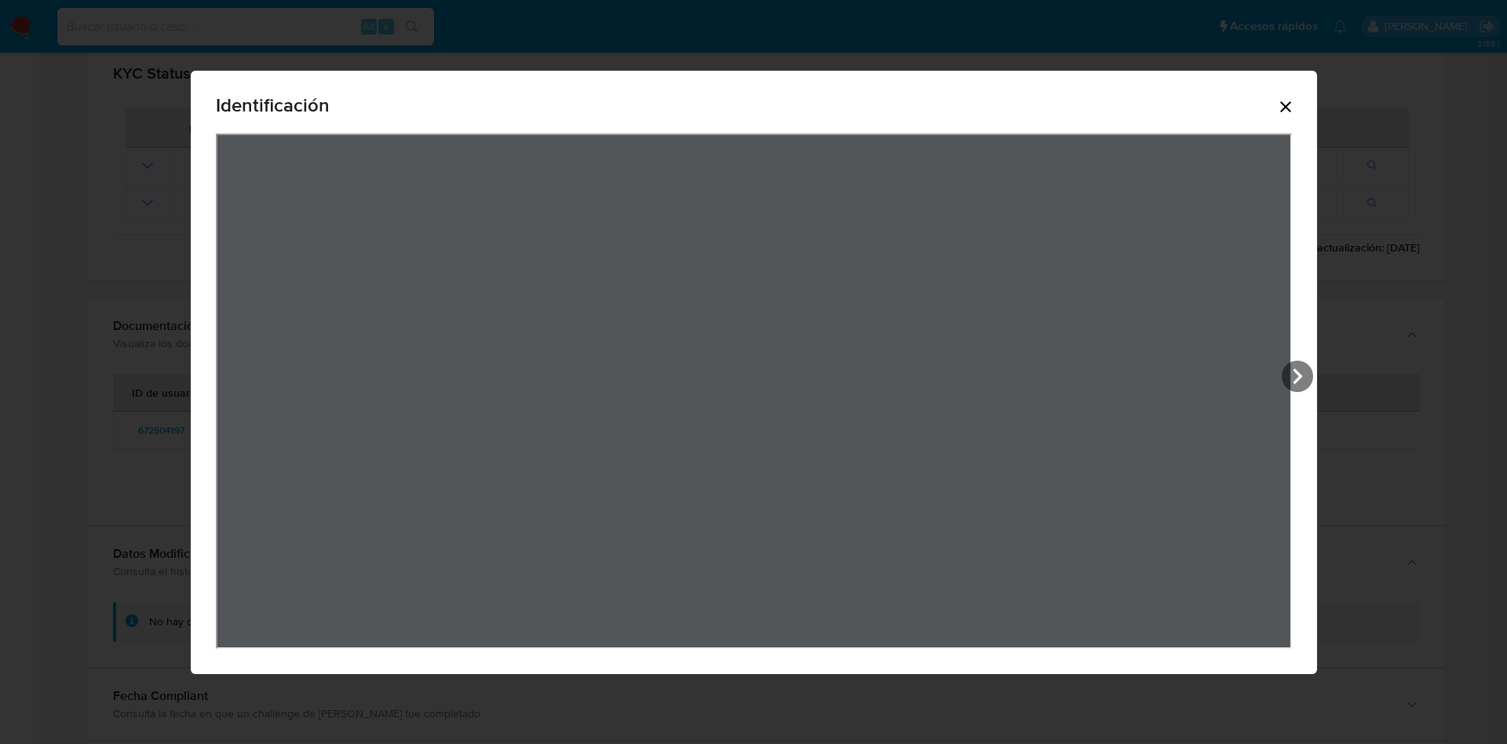
click at [1295, 105] on icon "Cerrar" at bounding box center [1286, 106] width 19 height 19
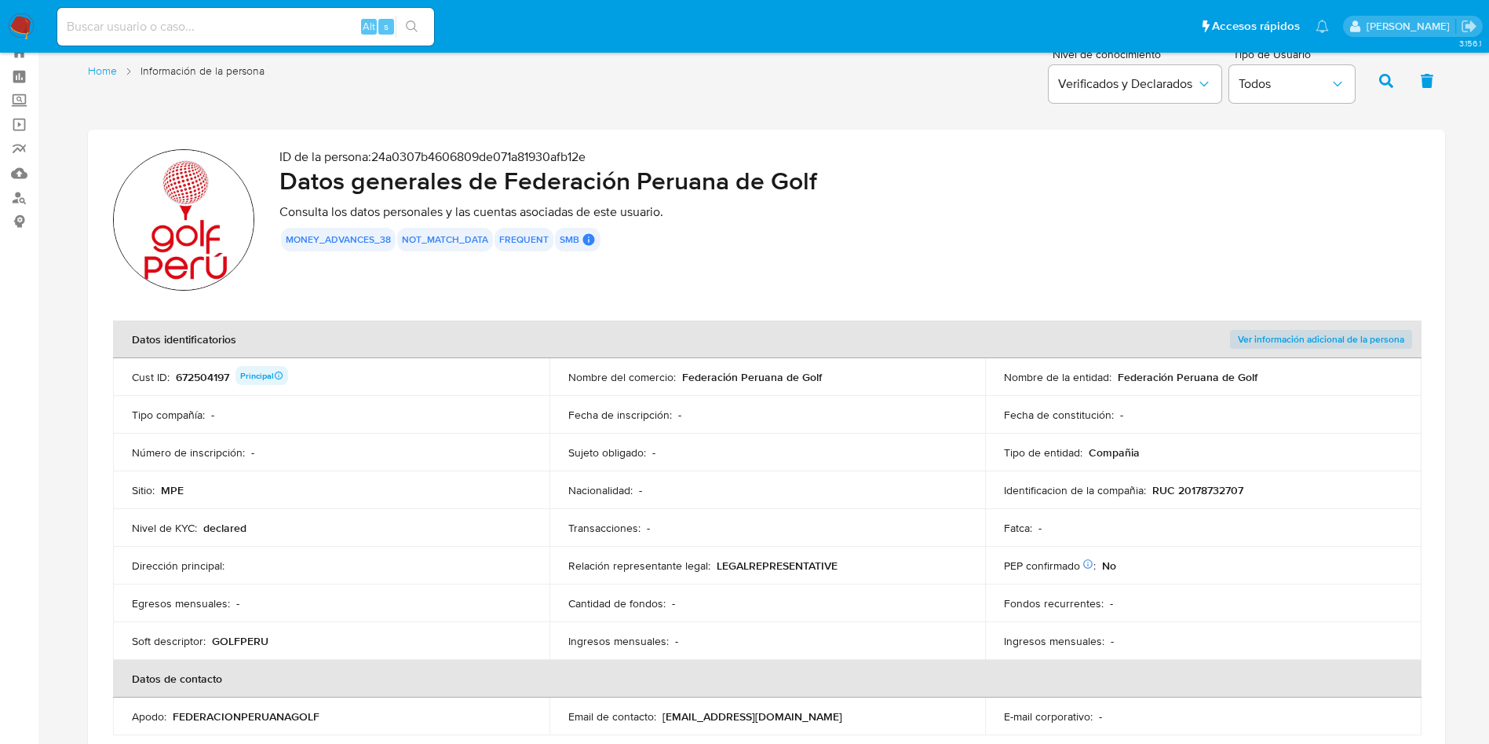
scroll to position [0, 0]
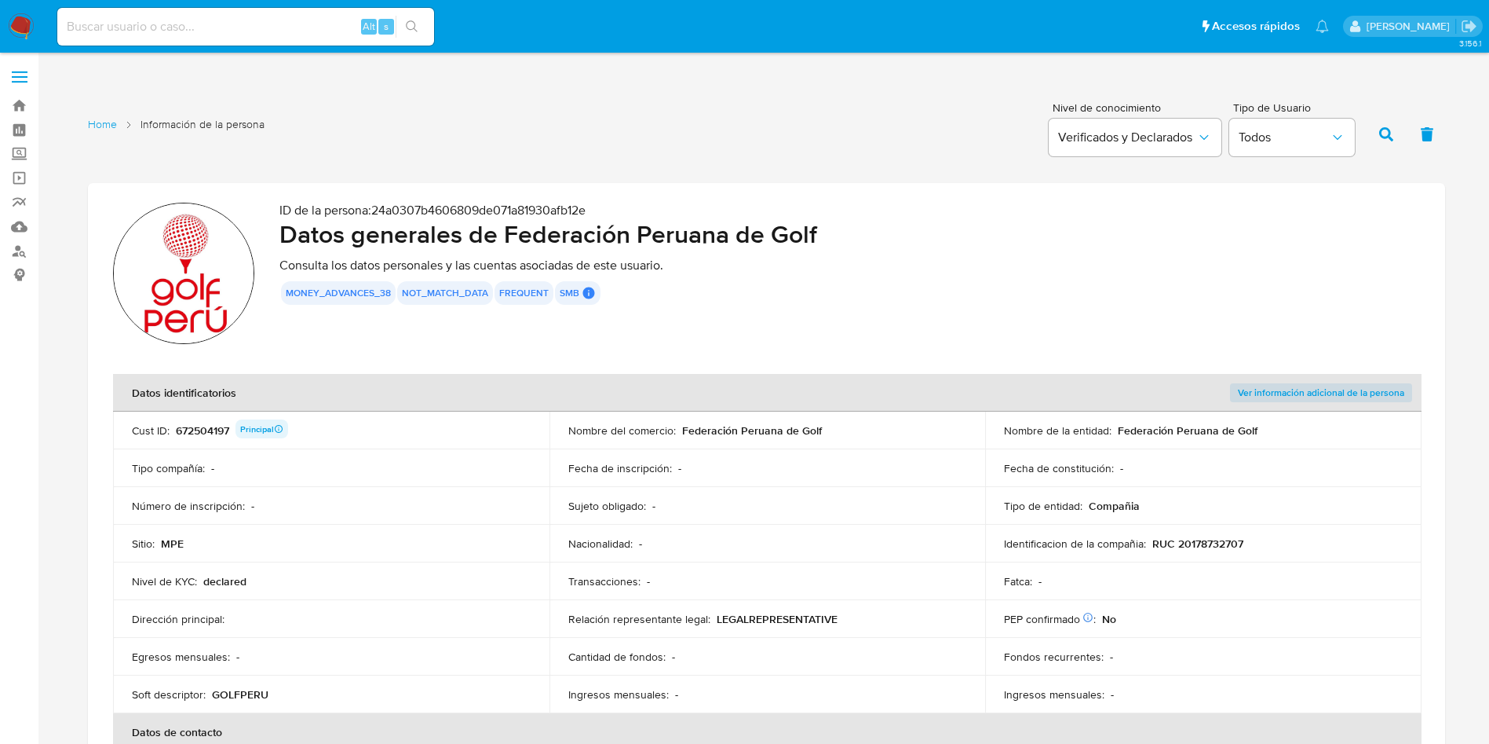
click at [217, 429] on div "672504197 Principal" at bounding box center [232, 430] width 112 height 22
drag, startPoint x: 191, startPoint y: 414, endPoint x: 204, endPoint y: 429, distance: 20.0
click at [204, 429] on div "672504197 Principal" at bounding box center [232, 430] width 112 height 22
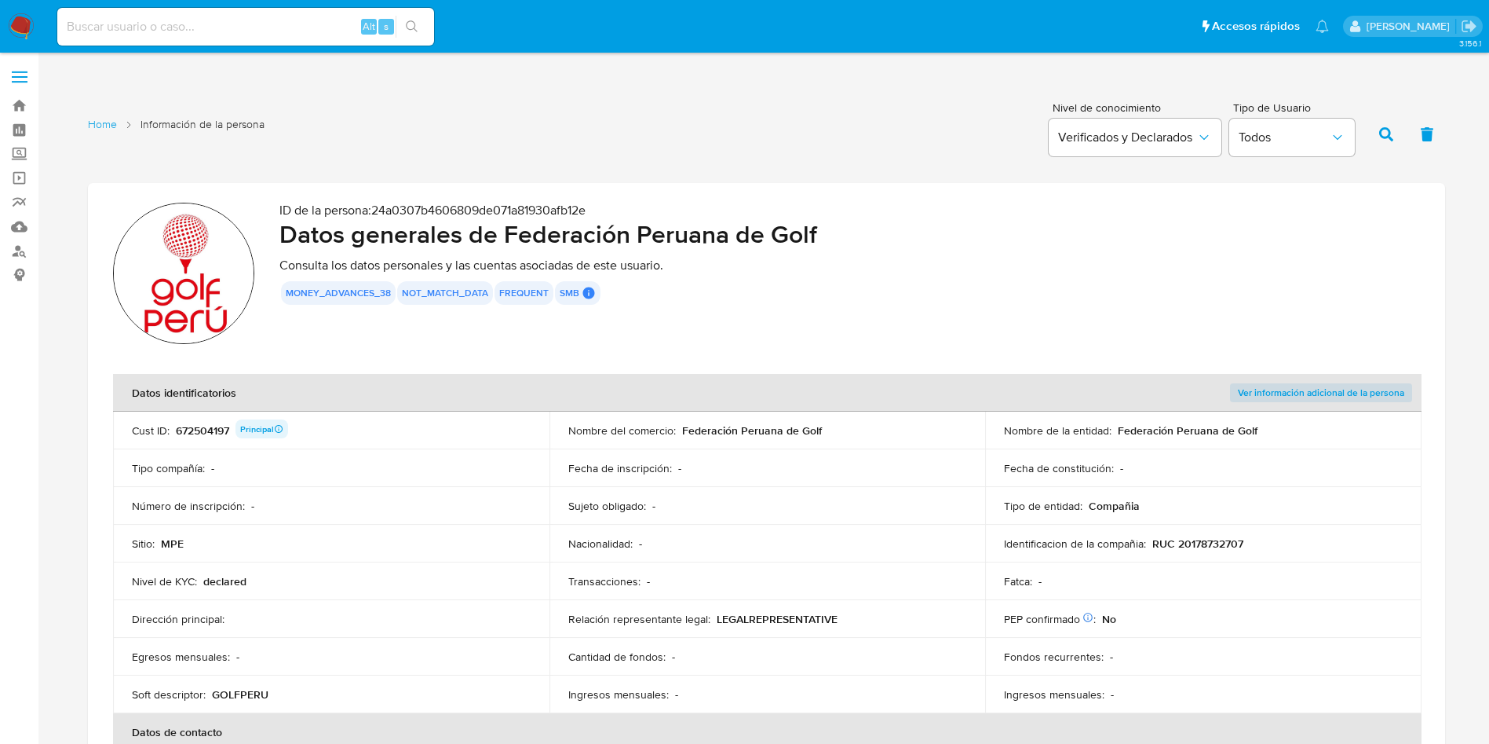
drag, startPoint x: 204, startPoint y: 429, endPoint x: 181, endPoint y: 426, distance: 23.7
click at [181, 426] on div "672504197 Principal" at bounding box center [232, 430] width 112 height 22
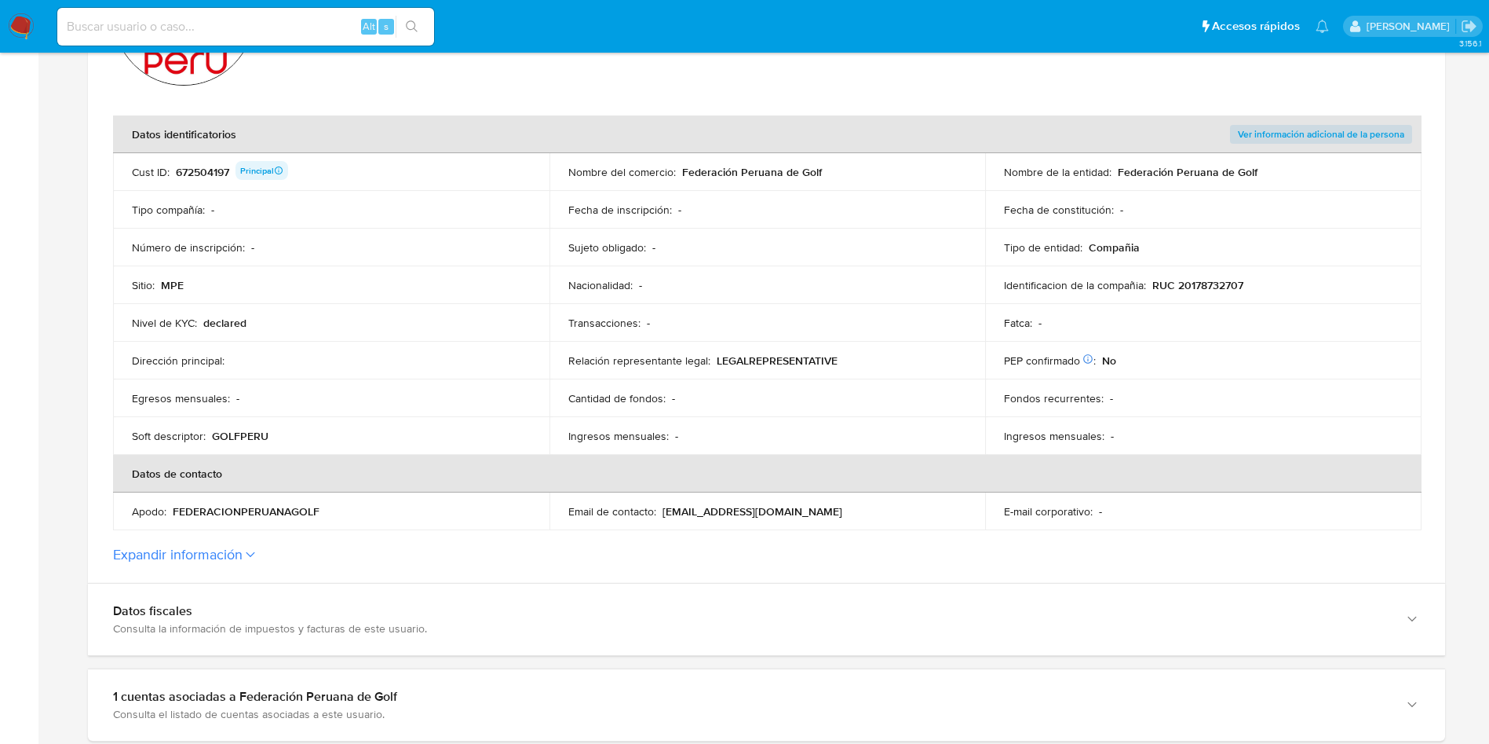
scroll to position [471, 0]
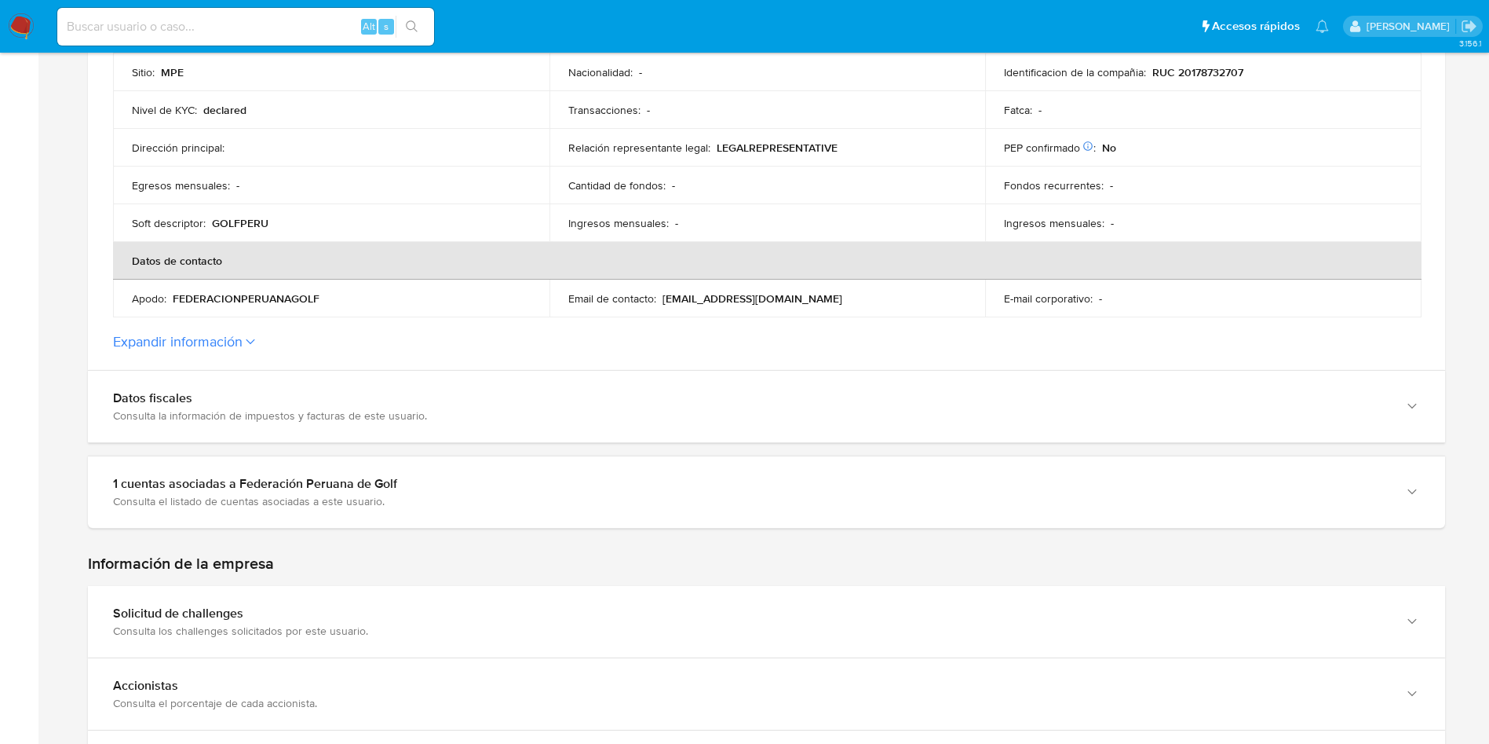
click at [247, 364] on section "ID de la persona : 24a0307b4606809de071a81930afb12e Datos generales de Federaci…" at bounding box center [767, 41] width 1358 height 658
click at [253, 355] on section "ID de la persona : 24a0307b4606809de071a81930afb12e Datos generales de Federaci…" at bounding box center [767, 41] width 1358 height 658
click at [253, 347] on label "Expandir información" at bounding box center [766, 341] width 1307 height 17
click at [243, 347] on button "Expandir información" at bounding box center [178, 341] width 130 height 17
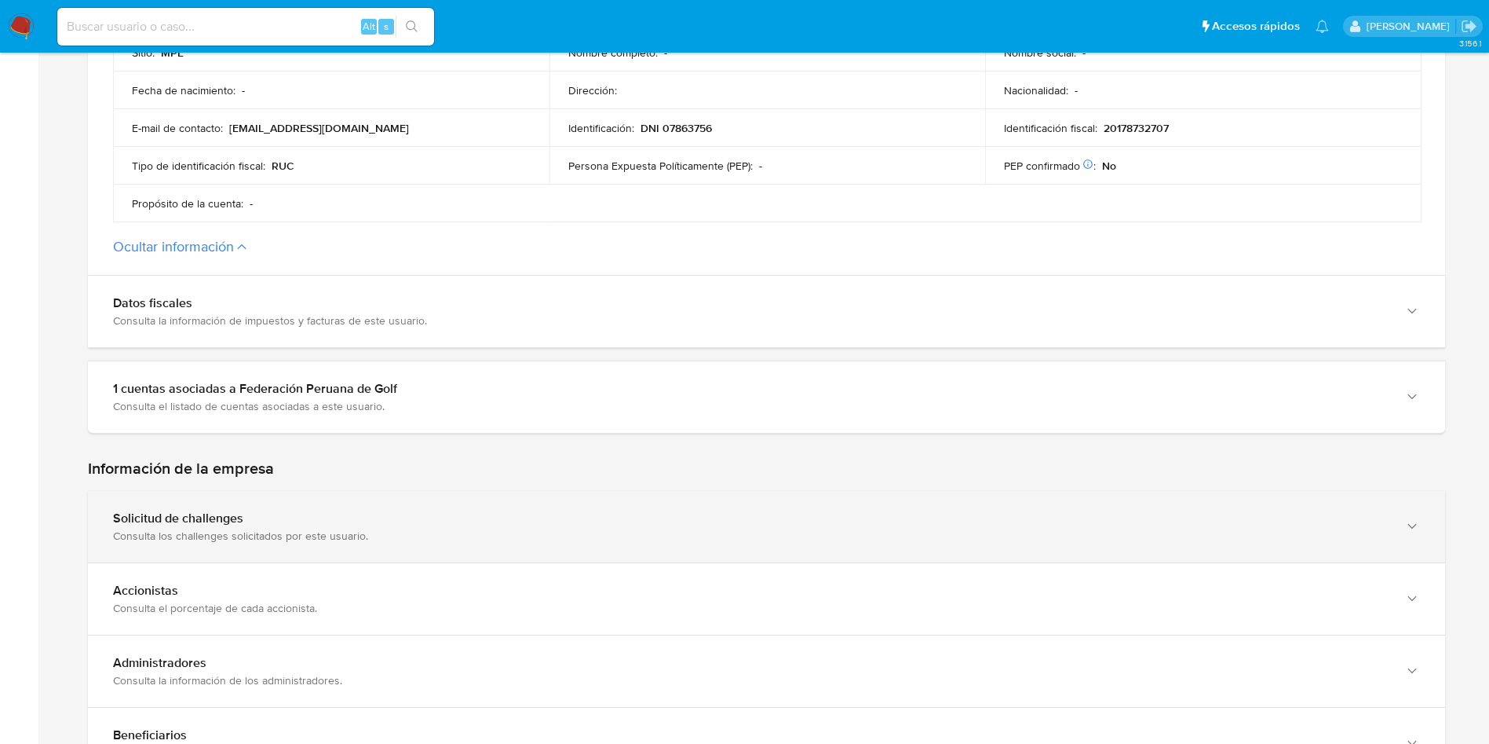
scroll to position [824, 0]
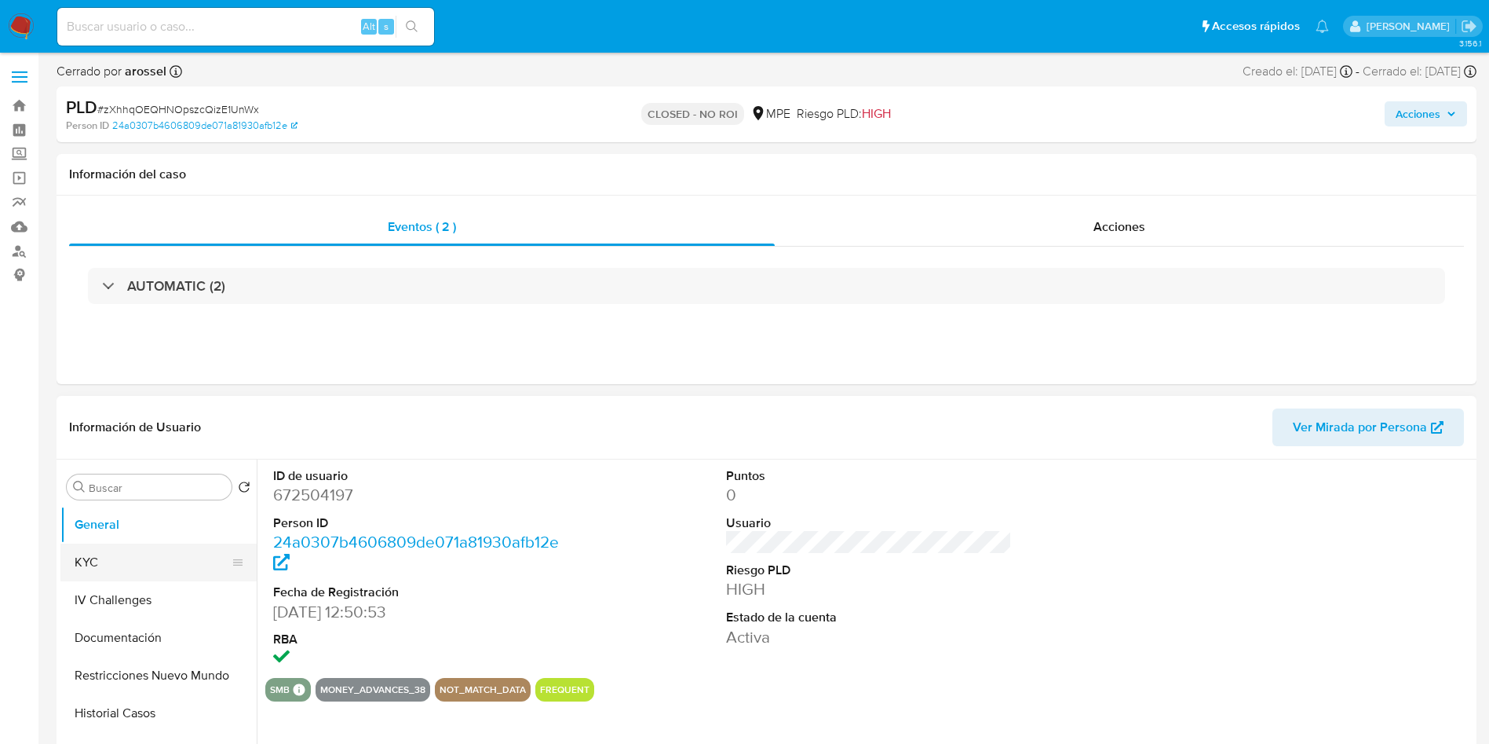
select select "10"
click at [126, 578] on button "KYC" at bounding box center [152, 562] width 184 height 38
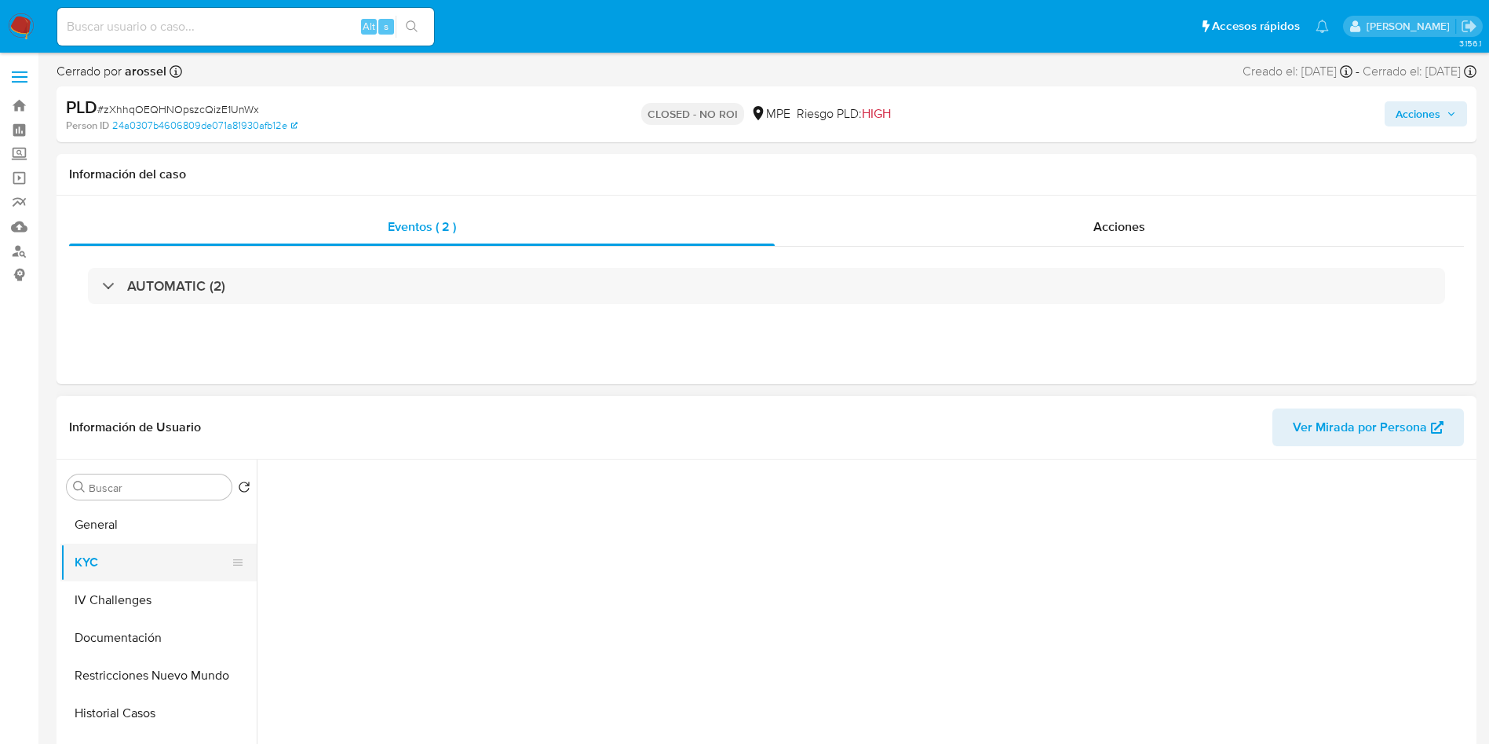
click at [111, 565] on button "KYC" at bounding box center [152, 562] width 184 height 38
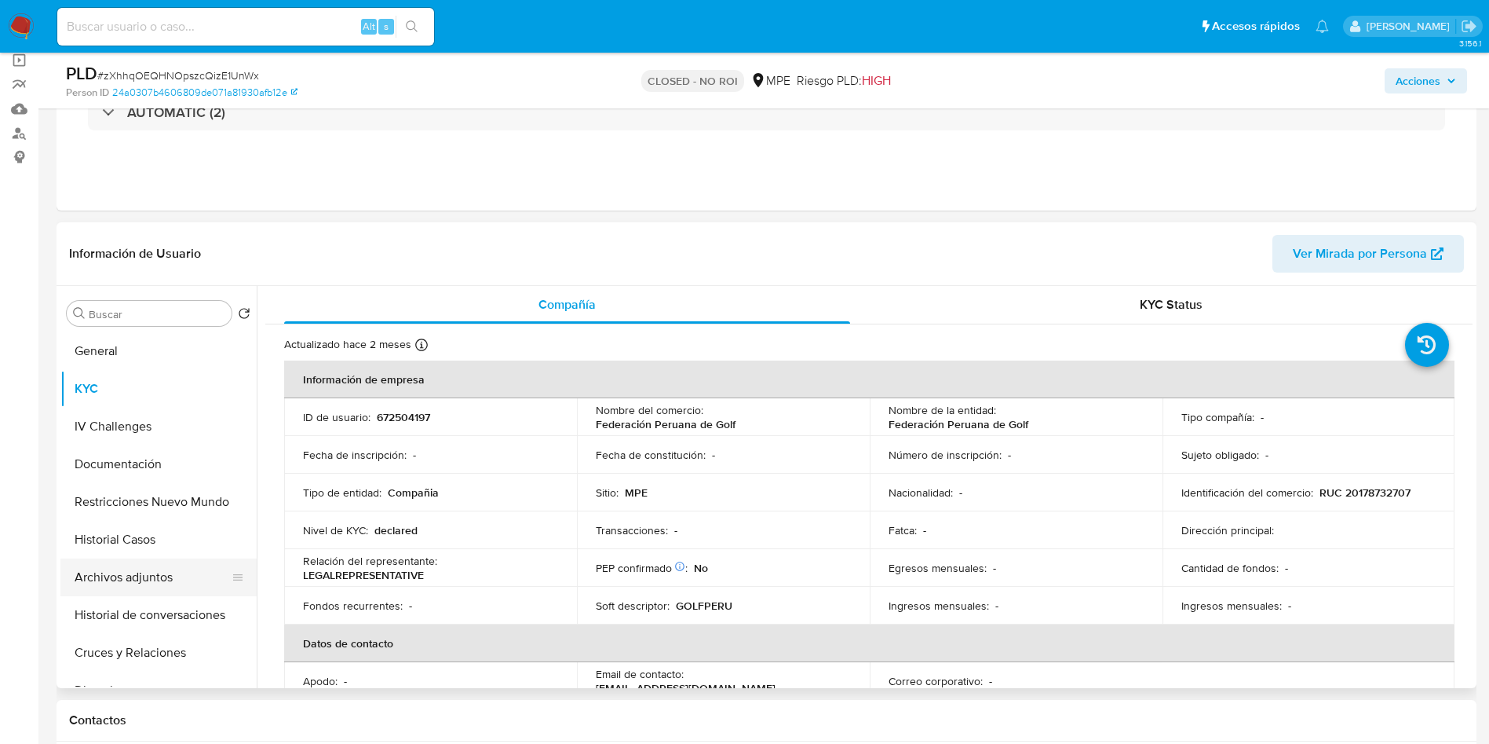
click at [170, 566] on button "Archivos adjuntos" at bounding box center [152, 577] width 184 height 38
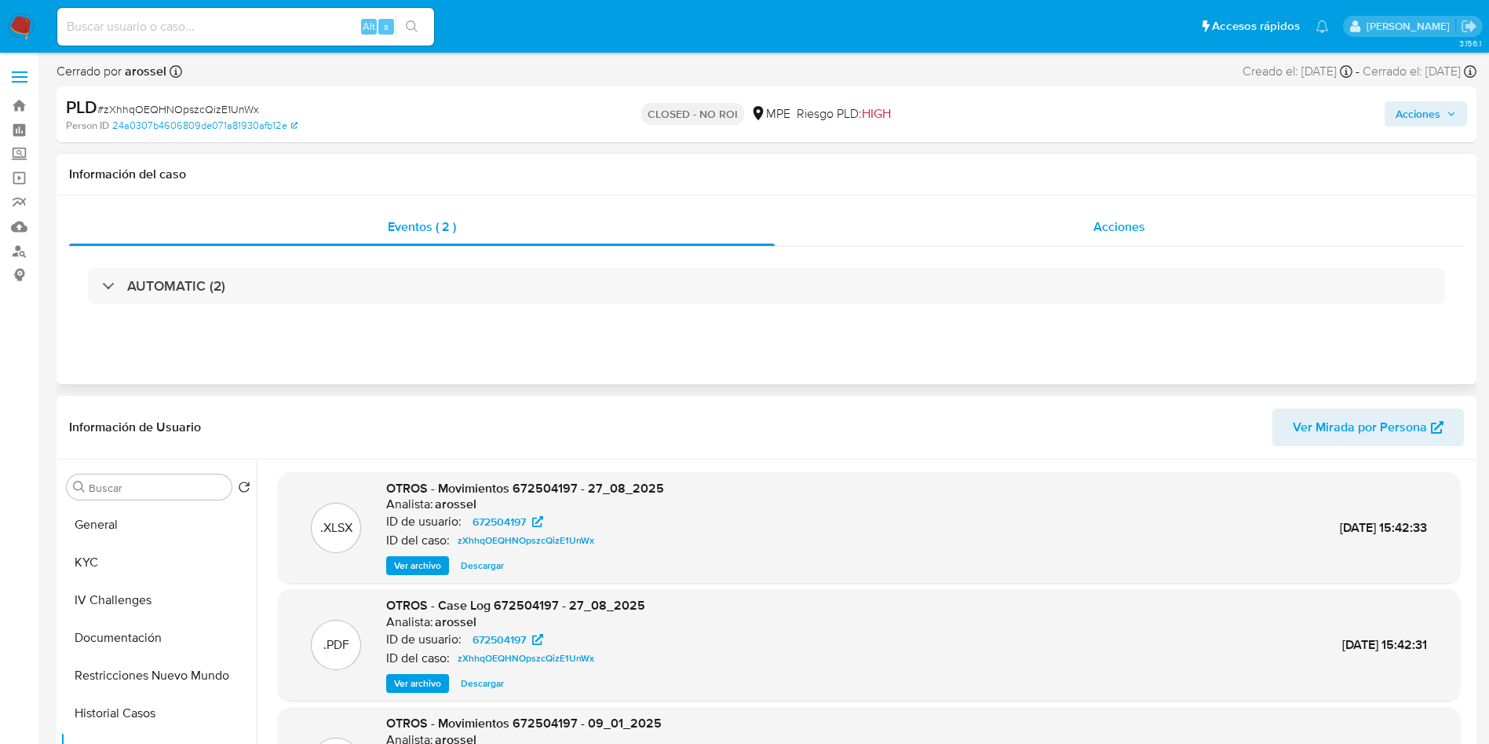
click at [1166, 220] on div "Acciones" at bounding box center [1119, 227] width 689 height 38
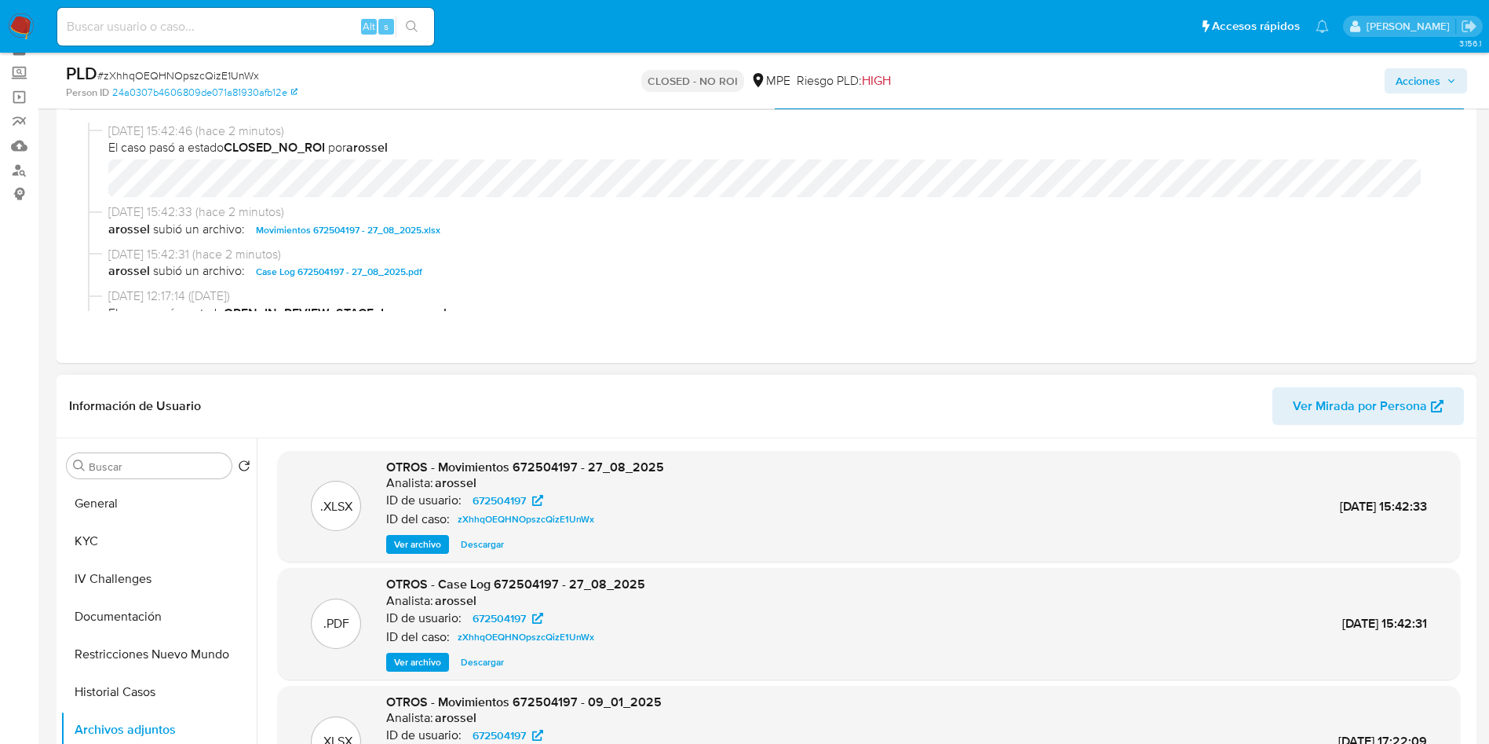
scroll to position [118, 0]
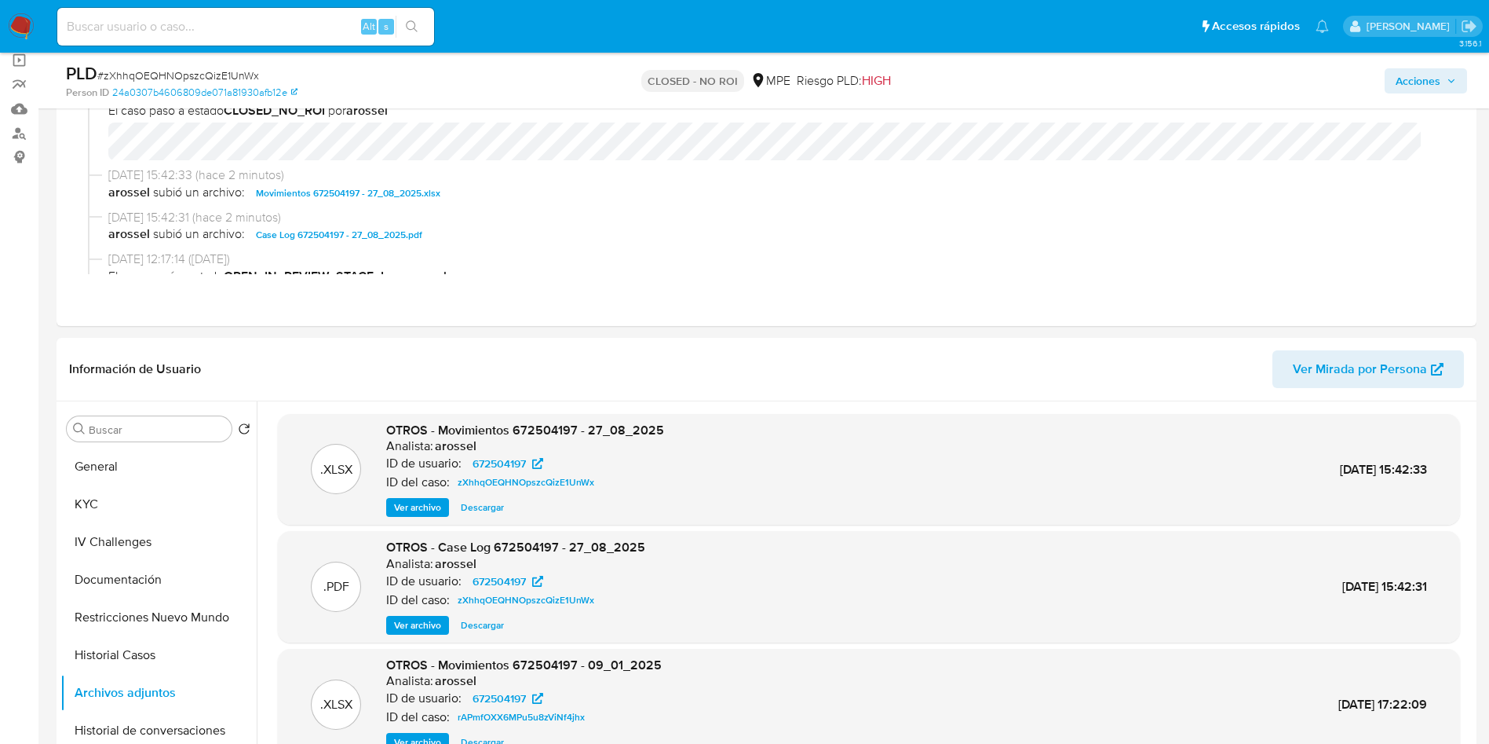
click at [1427, 93] on div "Acciones" at bounding box center [1235, 80] width 463 height 37
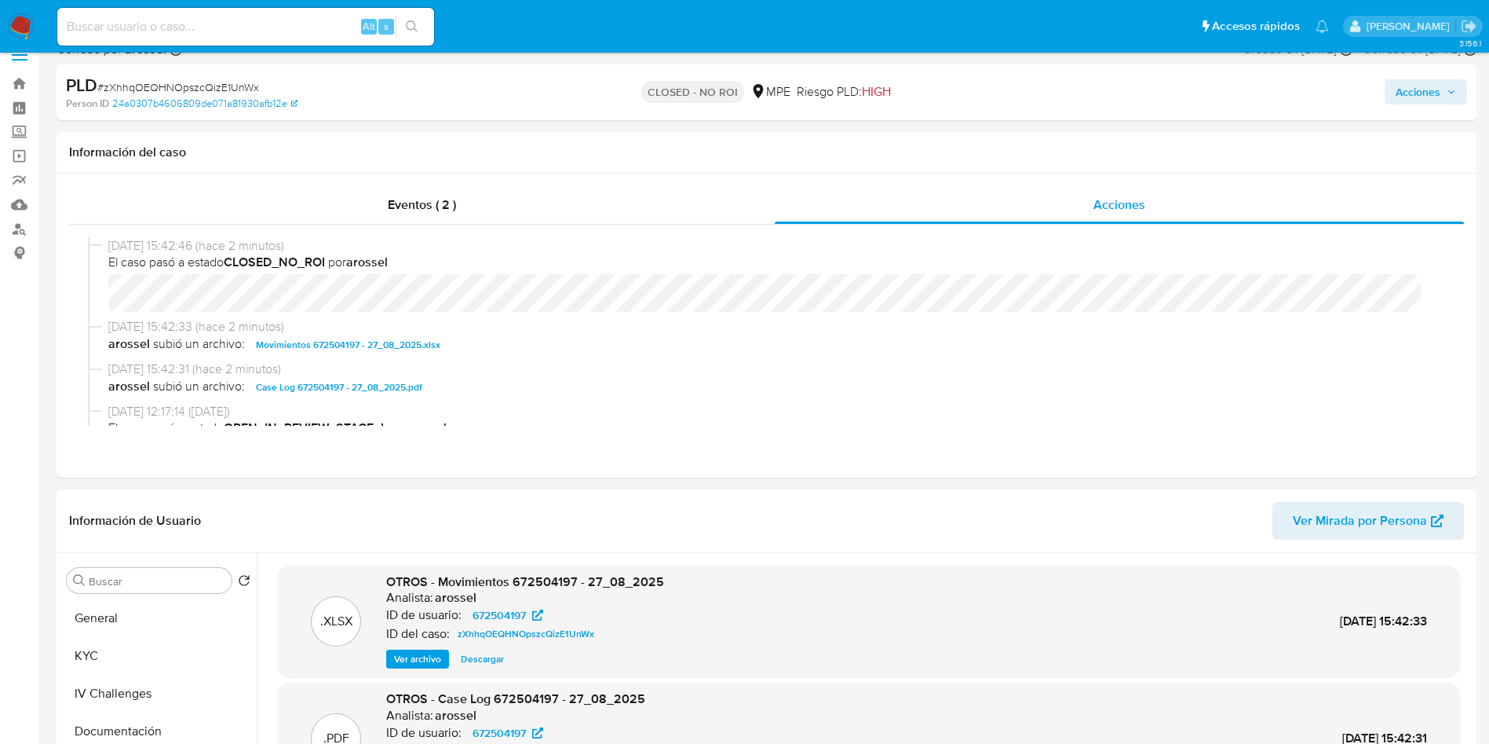
scroll to position [0, 0]
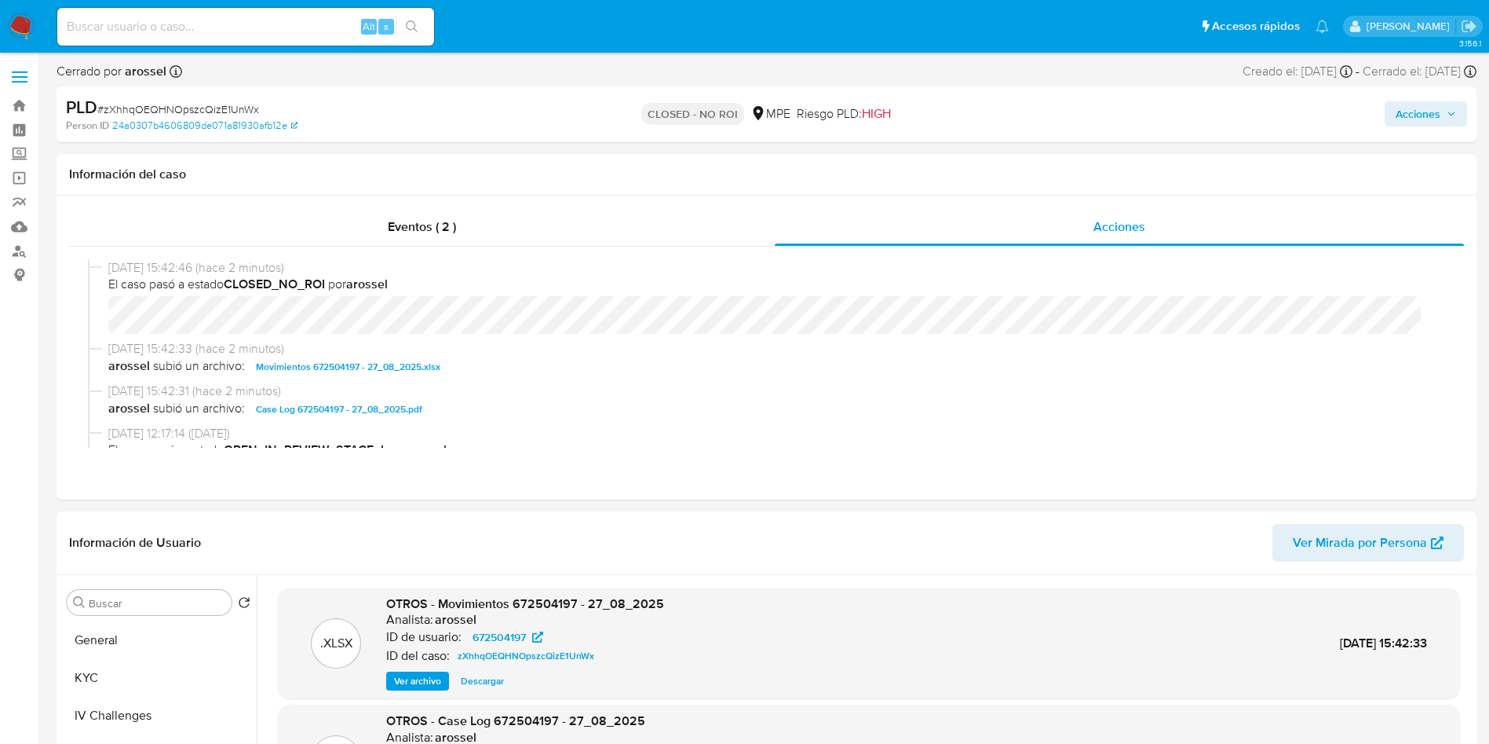
click at [1407, 127] on div "Acciones" at bounding box center [1235, 114] width 463 height 37
click at [1412, 124] on span "Acciones" at bounding box center [1418, 113] width 45 height 25
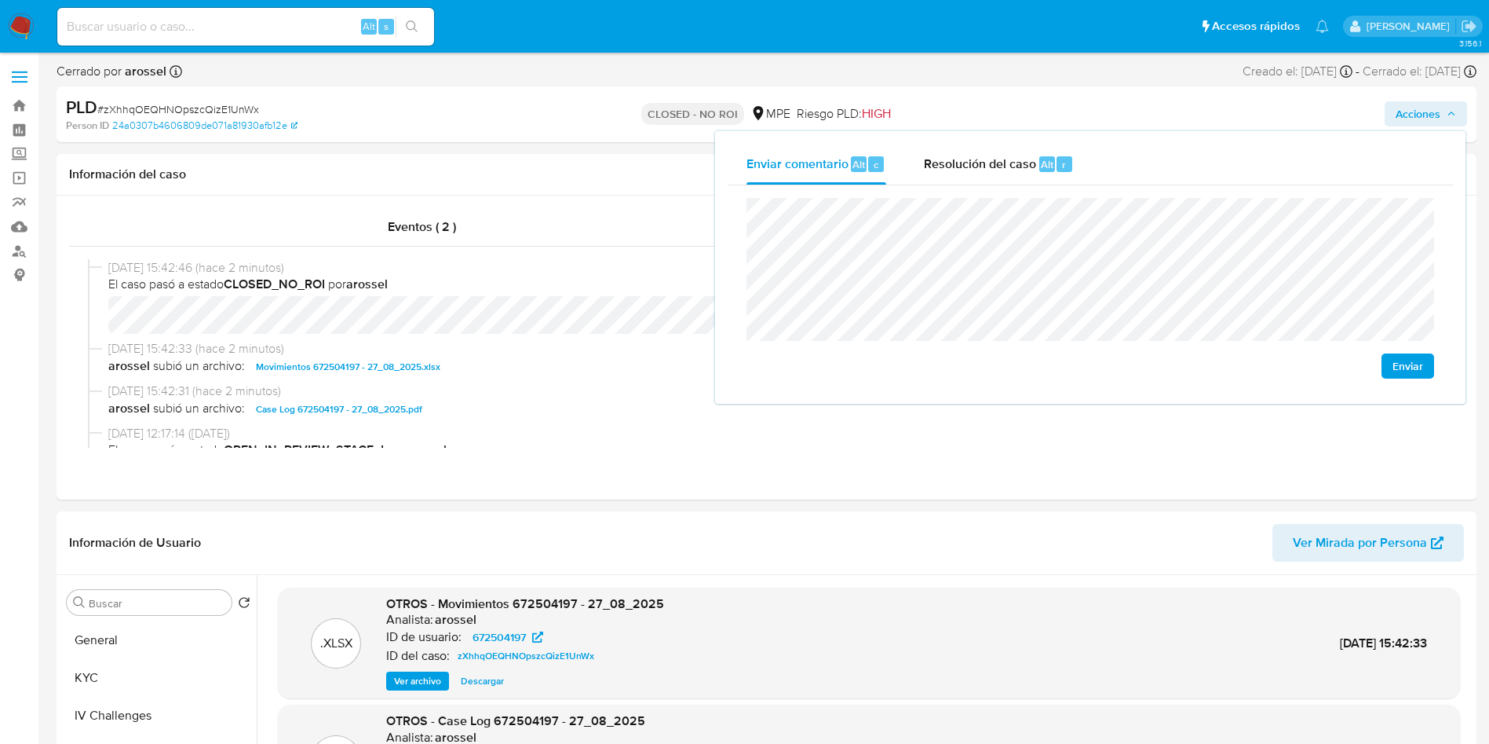
click at [1411, 356] on span "Enviar" at bounding box center [1408, 366] width 31 height 22
click at [566, 155] on div "Información del caso" at bounding box center [767, 175] width 1420 height 42
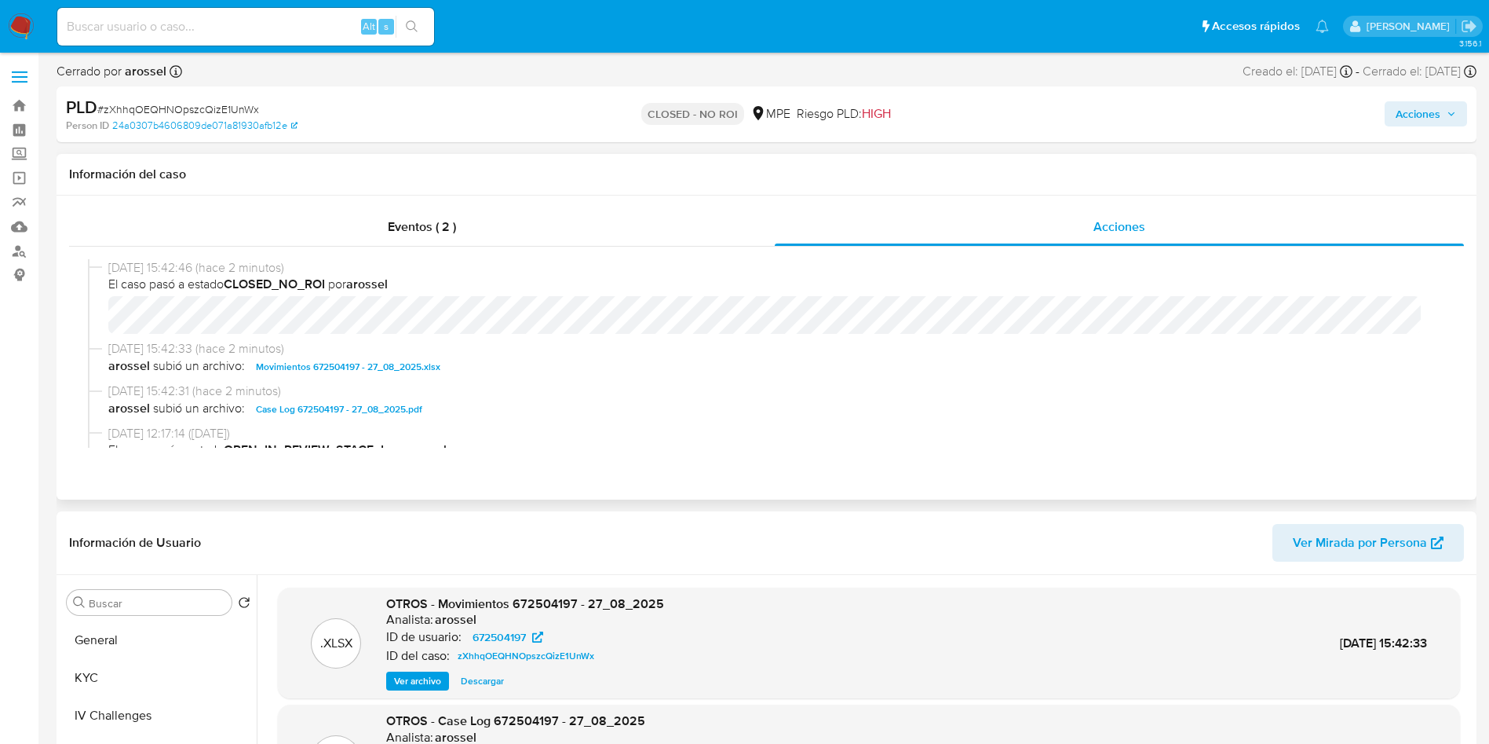
click at [457, 254] on div "27/08/2025 15:42:46 (hace 2 minutos) El caso pasó a estado CLOSED_NO_ROI por ar…" at bounding box center [766, 354] width 1395 height 214
click at [456, 232] on span "Eventos ( 2 )" at bounding box center [422, 226] width 68 height 18
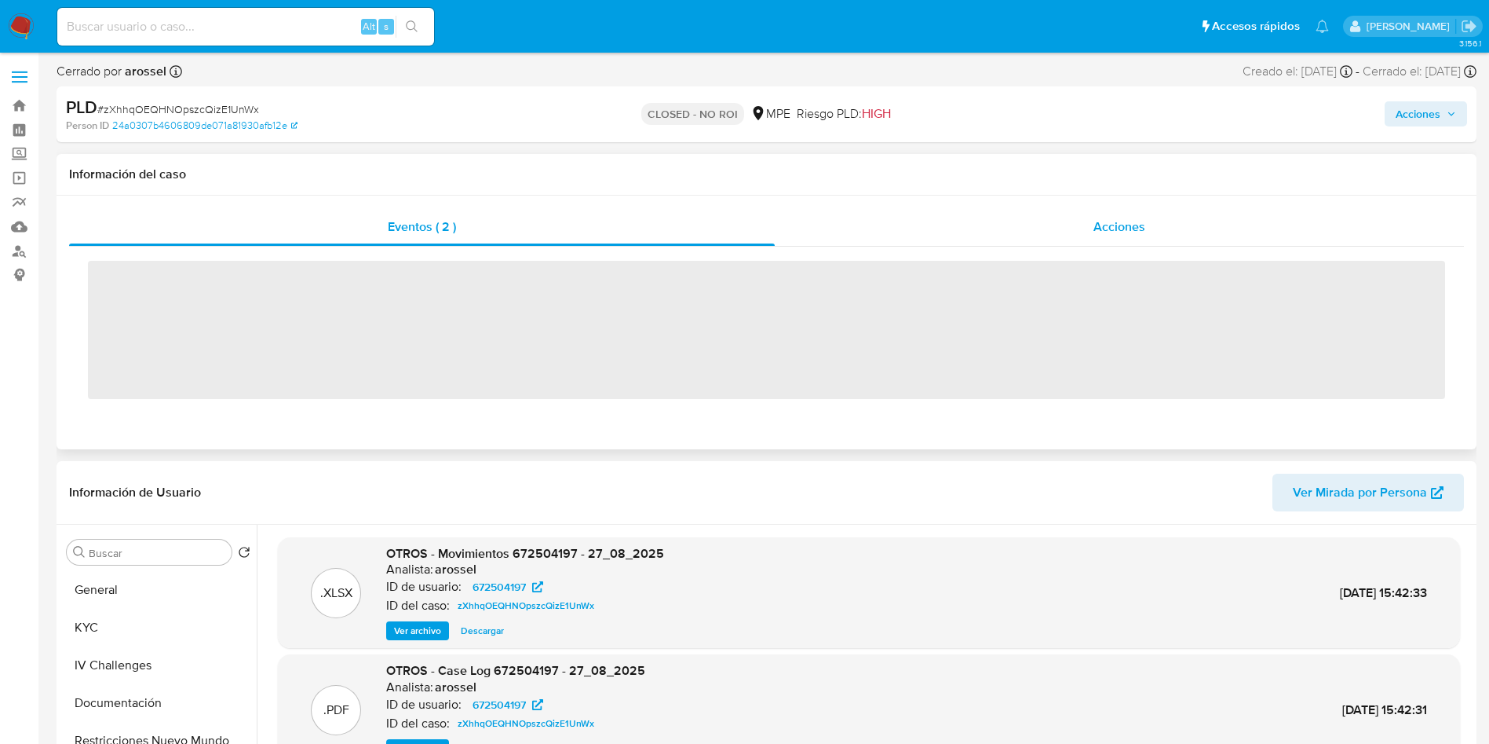
click at [1080, 209] on div "Acciones" at bounding box center [1119, 227] width 689 height 38
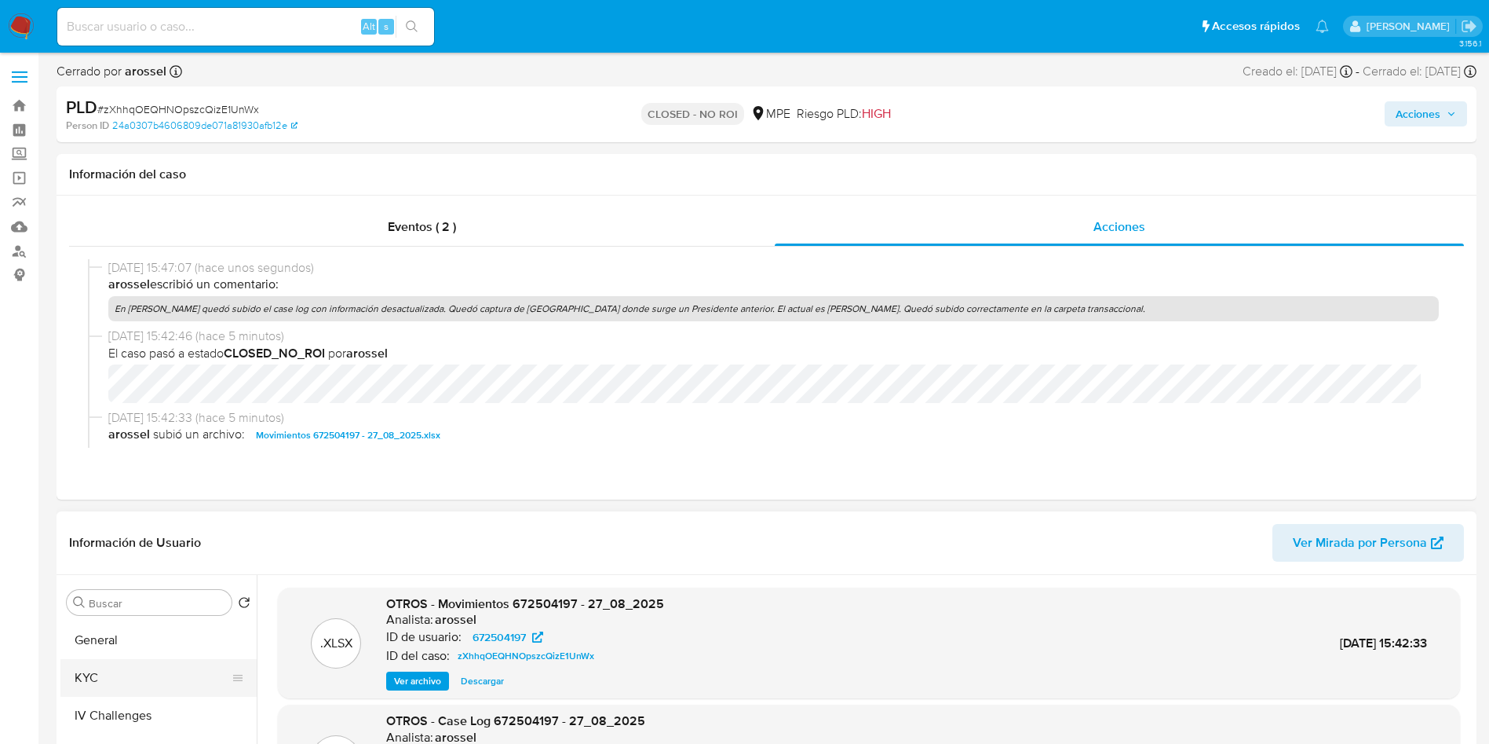
click at [161, 681] on button "KYC" at bounding box center [152, 678] width 184 height 38
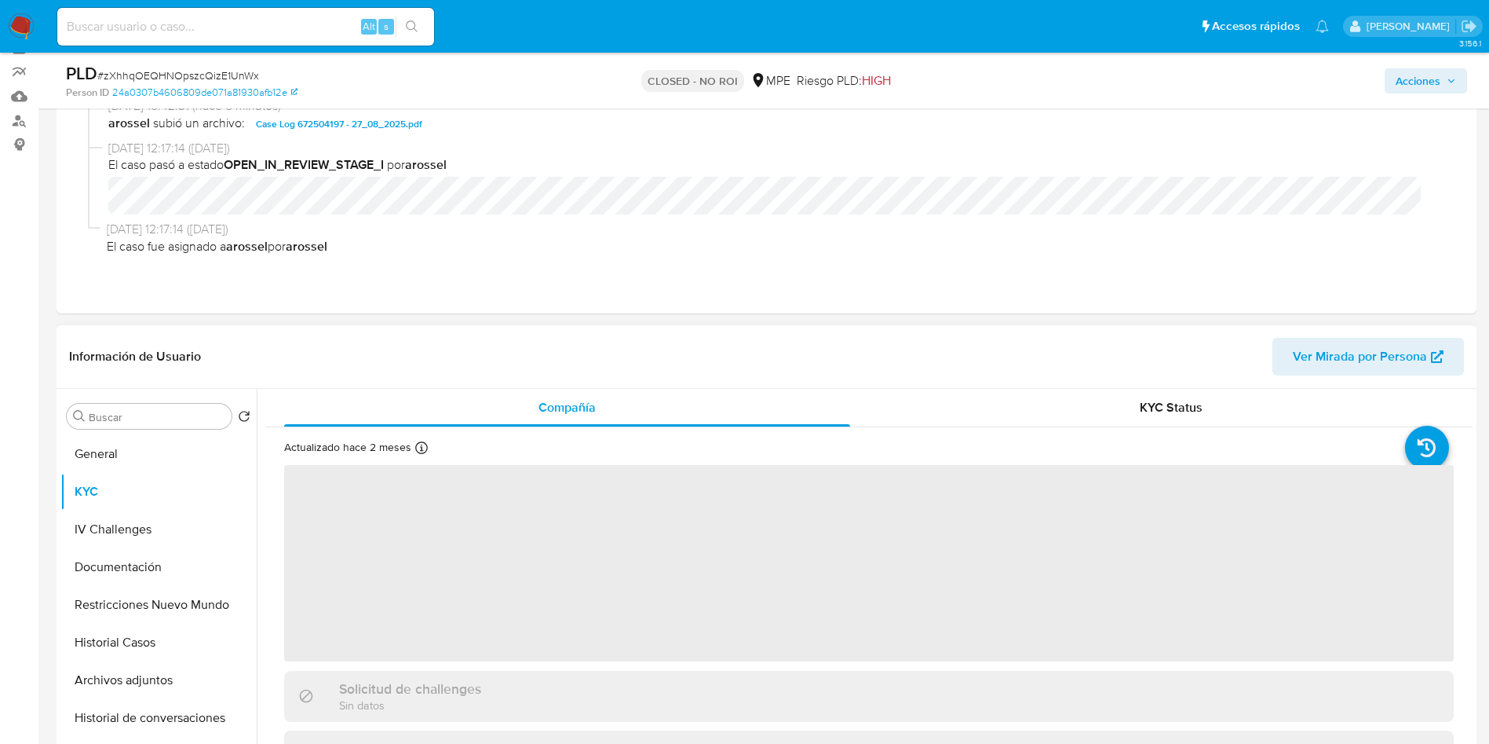
scroll to position [353, 0]
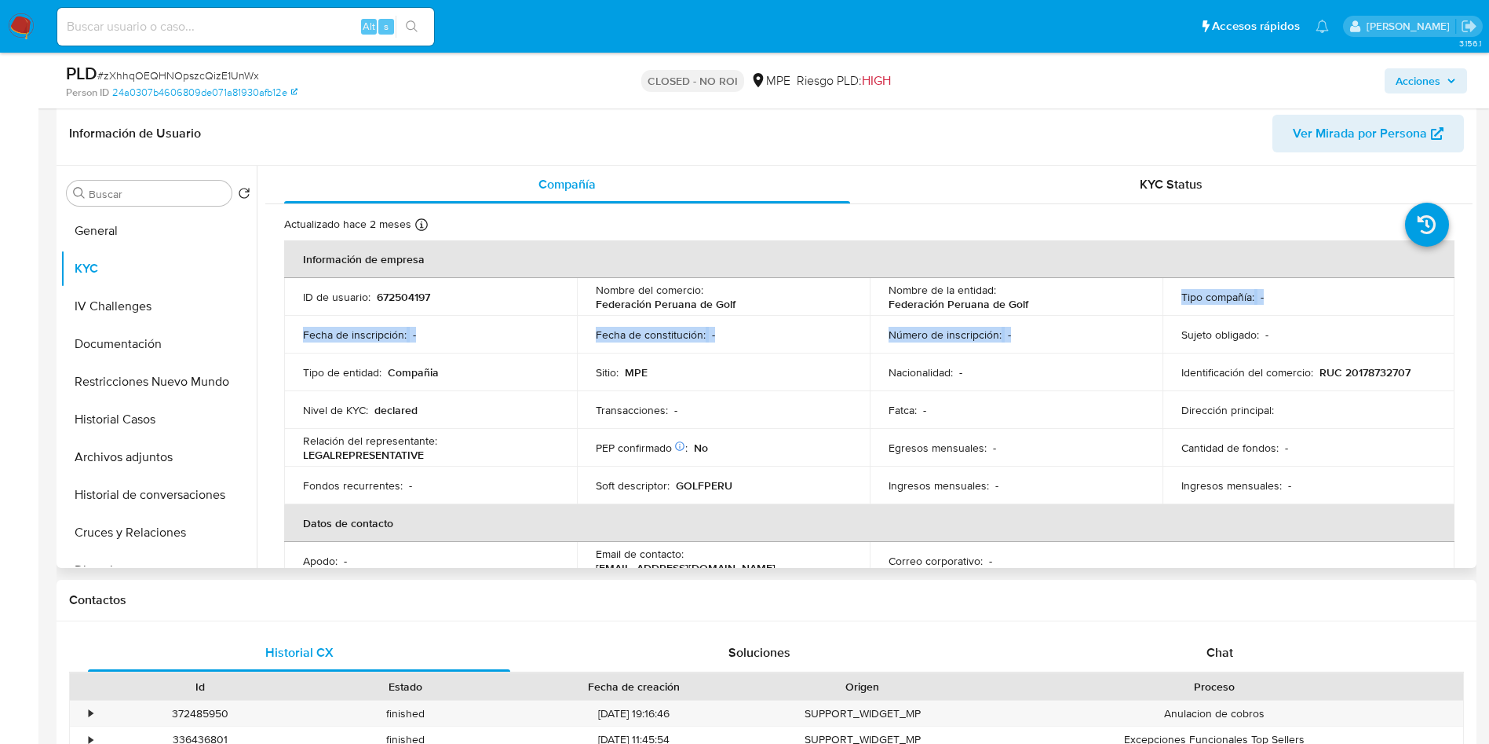
drag, startPoint x: 875, startPoint y: 306, endPoint x: 1025, endPoint y: 291, distance: 151.6
click at [1032, 285] on td "Nombre de la entidad : Federación Peruana de Golf" at bounding box center [1016, 297] width 293 height 38
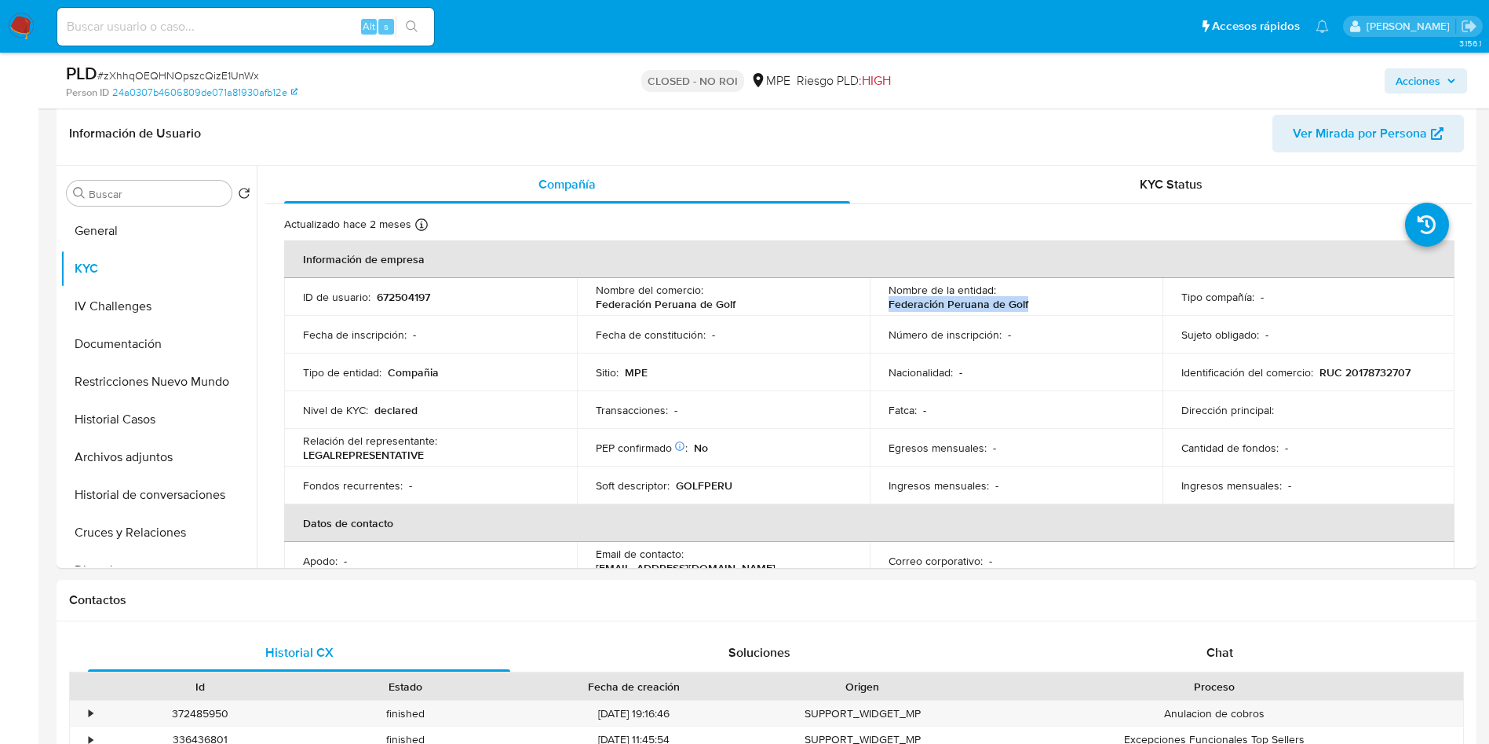
copy p "Federación Peruana de Golf"
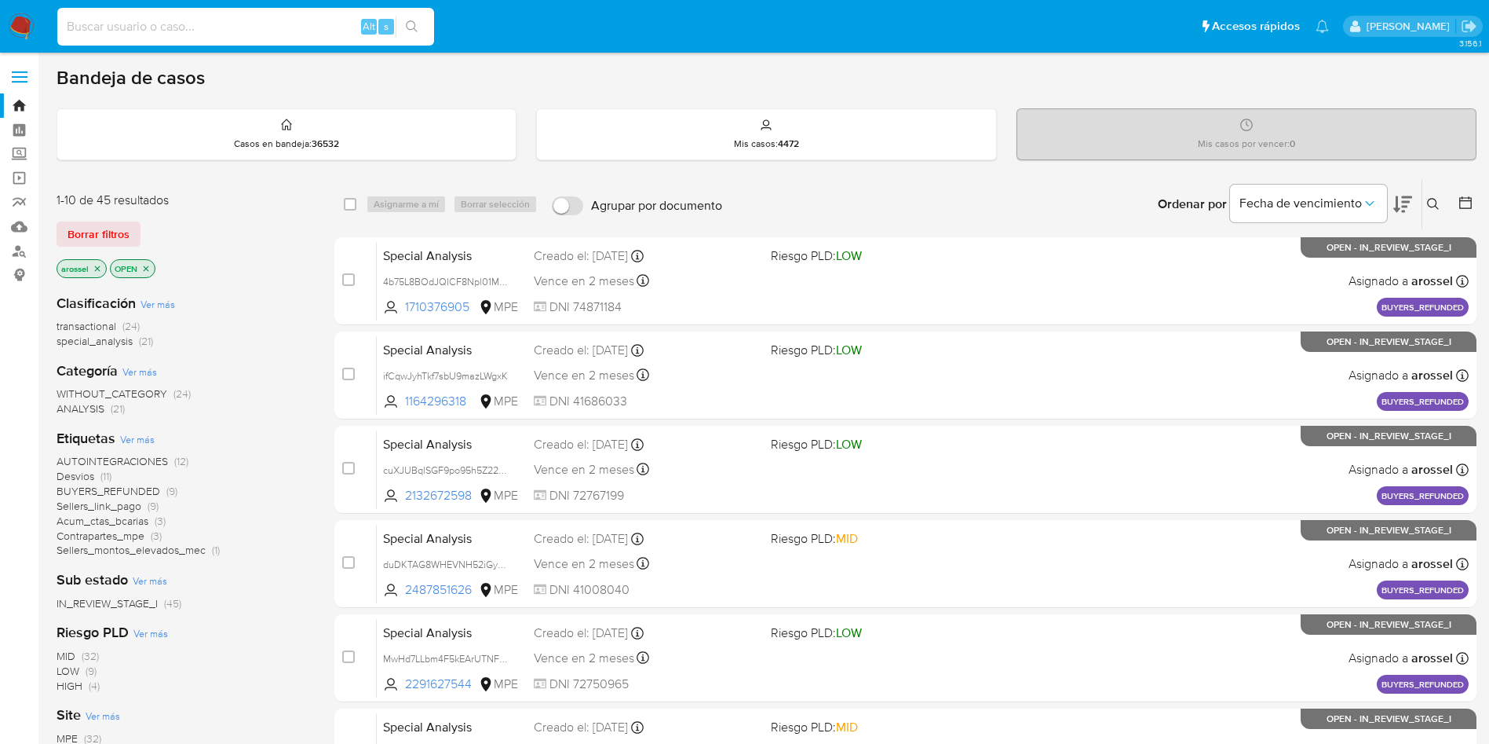
click at [238, 35] on input at bounding box center [245, 26] width 377 height 20
paste input "xu8Jn34MNqGRyYrlSvOTWtfi"
type input "xu8Jn34MNqGRyYrlSvOTWtfi"
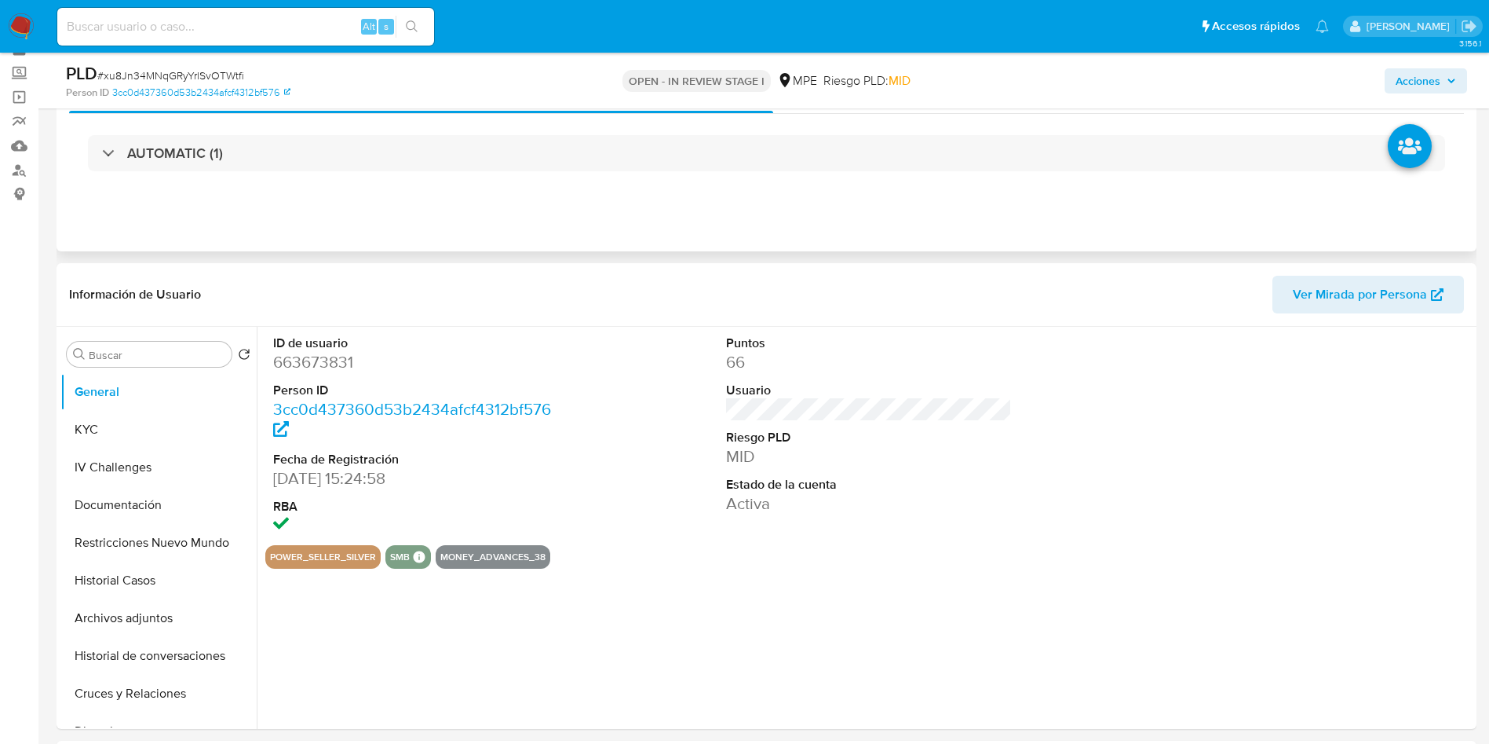
scroll to position [118, 0]
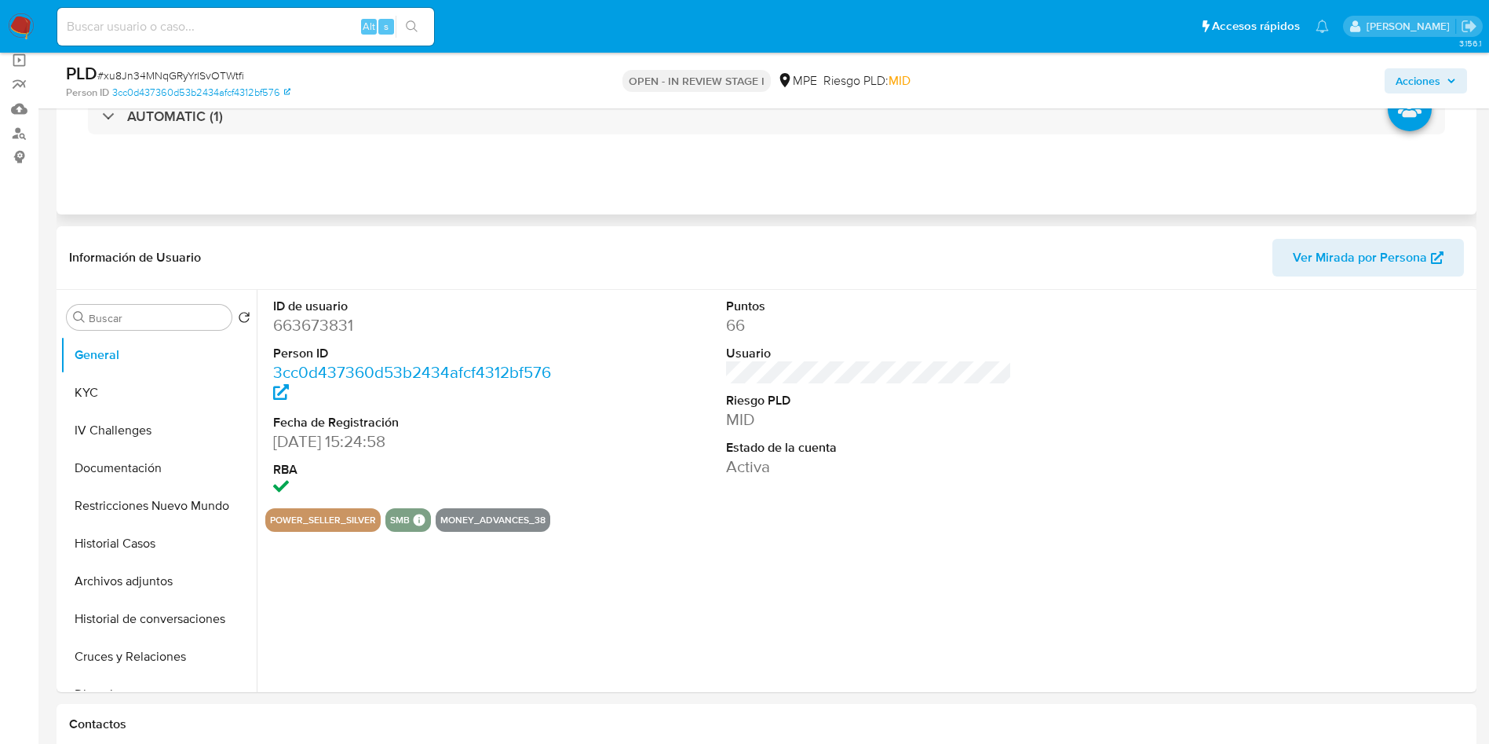
select select "10"
click at [956, 359] on dt "Usuario" at bounding box center [869, 353] width 287 height 17
click at [821, 393] on dl "Puntos 66 Usuario Riesgo PLD MID Estado de la cuenta Activa" at bounding box center [869, 388] width 287 height 181
click at [922, 433] on dl "Puntos 66 Usuario Riesgo PLD MID Estado de la cuenta Activa" at bounding box center [869, 388] width 287 height 181
click at [913, 359] on dt "Usuario" at bounding box center [869, 353] width 287 height 17
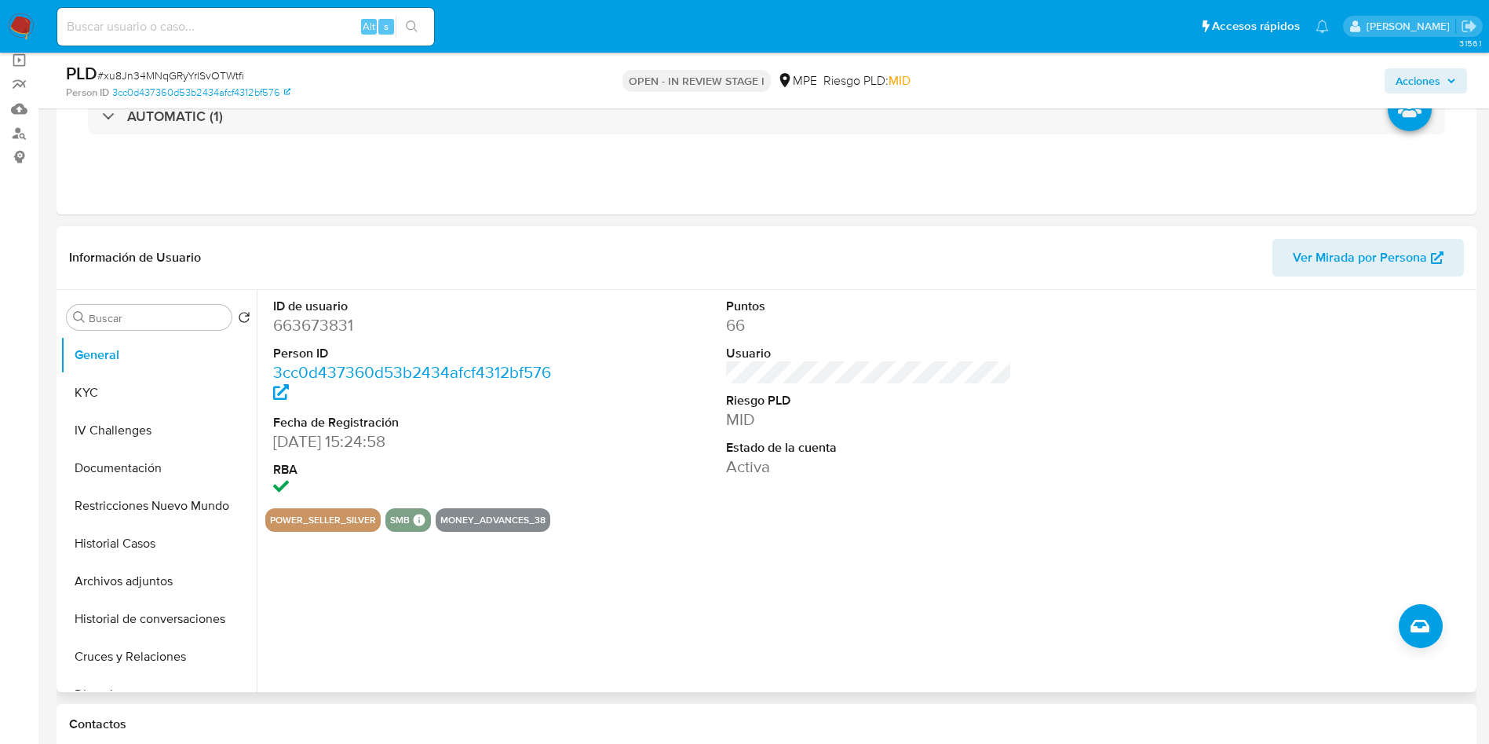
click at [897, 488] on div "Puntos 66 Usuario Riesgo PLD MID Estado de la cuenta Activa" at bounding box center [869, 399] width 302 height 218
click at [1364, 243] on span "Ver Mirada por Persona" at bounding box center [1360, 258] width 134 height 38
click at [836, 511] on div "power_seller_silver smb SMB SMB Advisor Email - Advisor Name - money_advances_38" at bounding box center [869, 520] width 1208 height 24
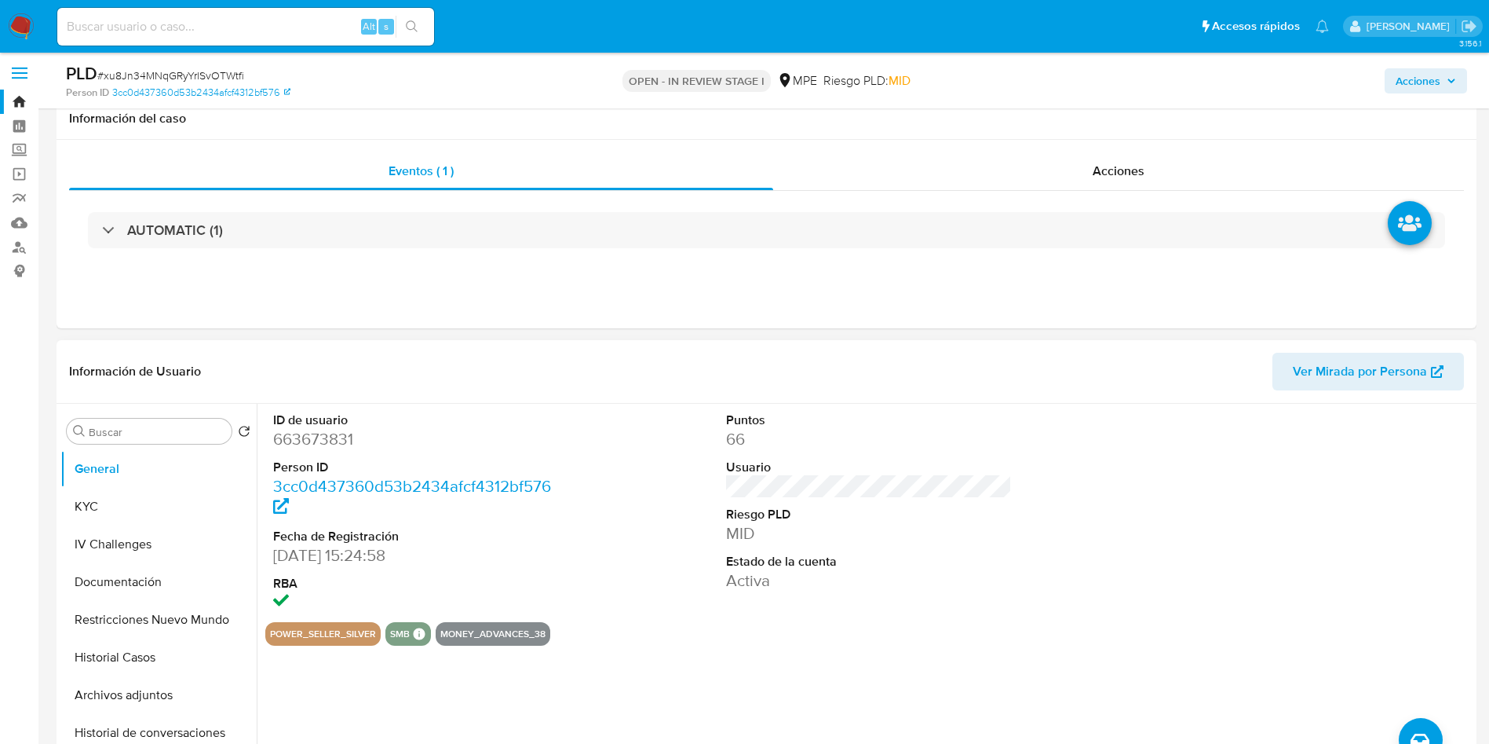
scroll to position [0, 0]
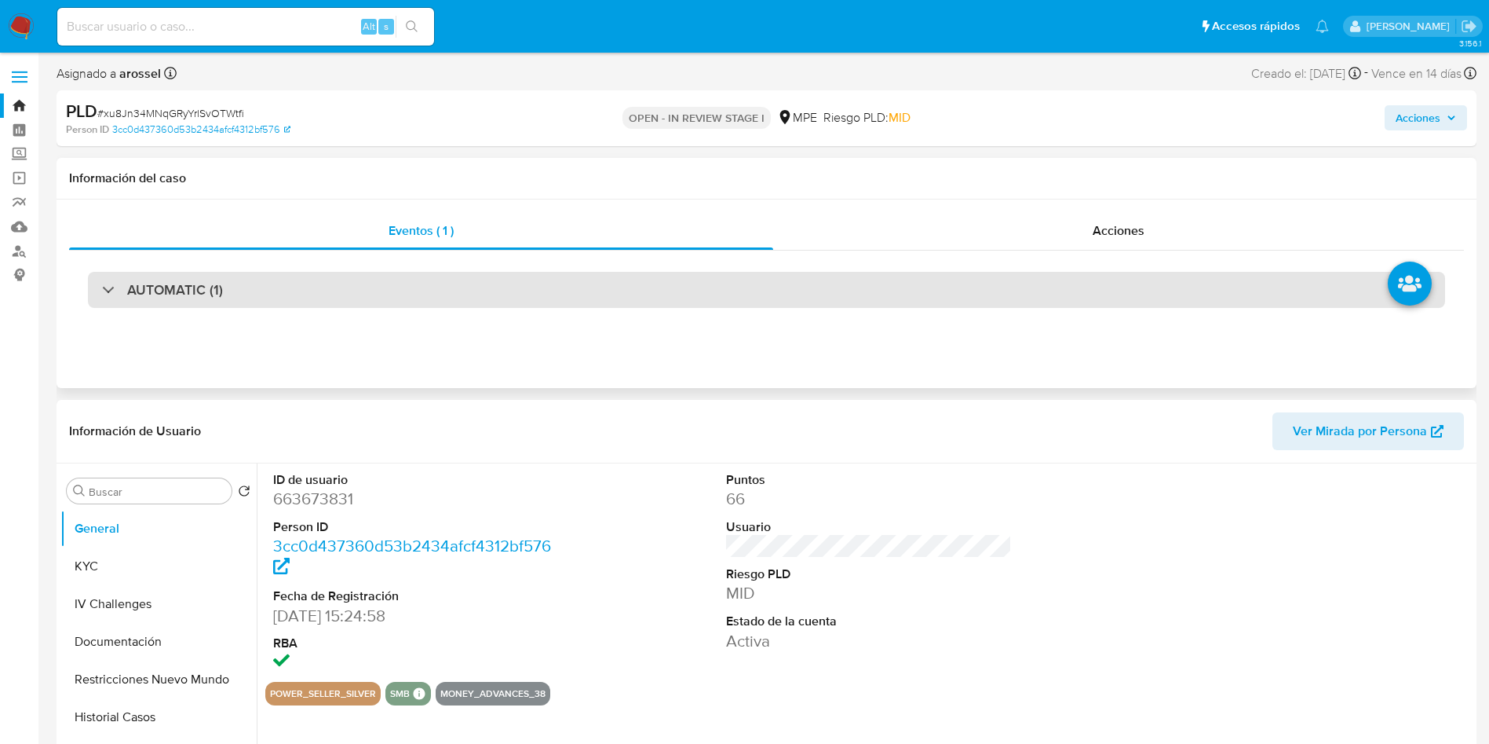
click at [465, 274] on div "AUTOMATIC (1)" at bounding box center [767, 290] width 1358 height 36
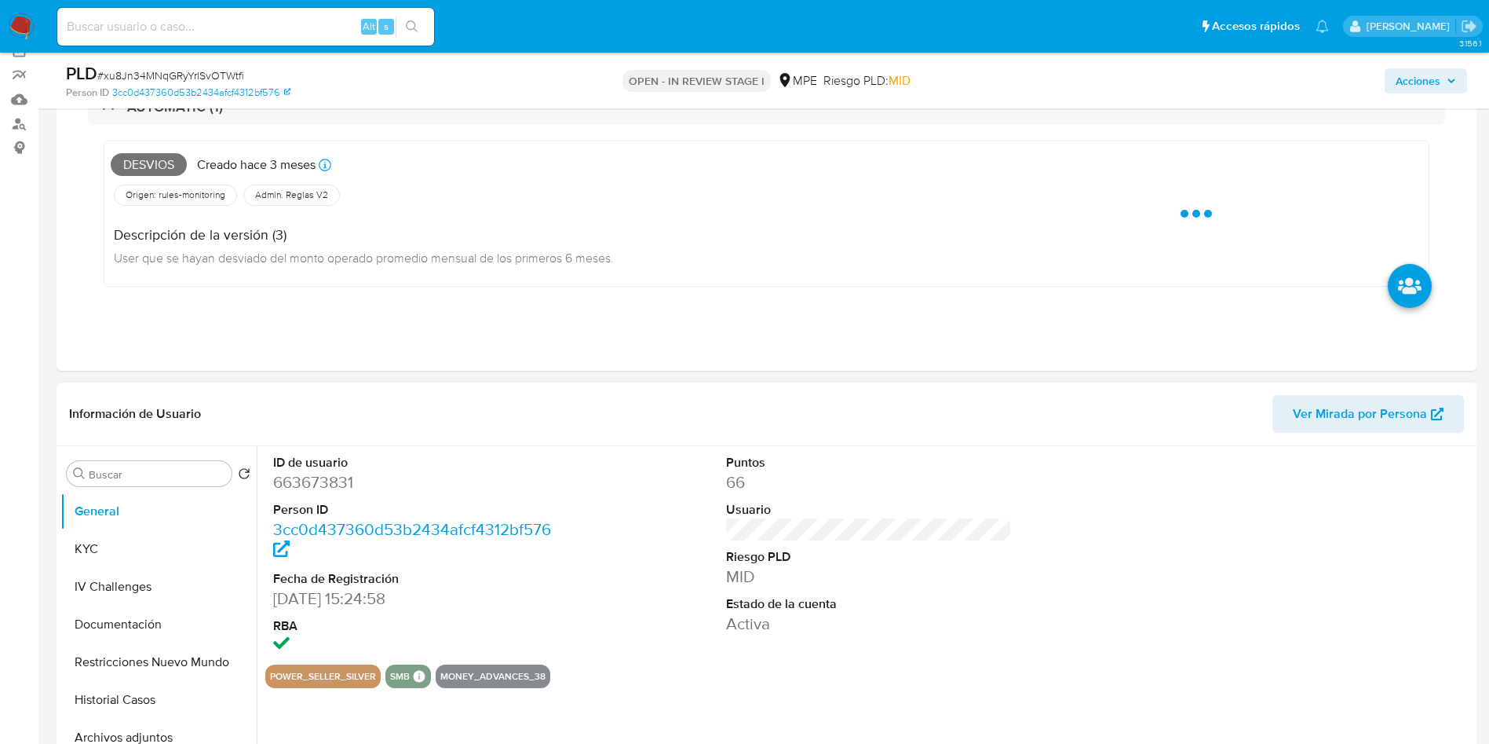
scroll to position [236, 0]
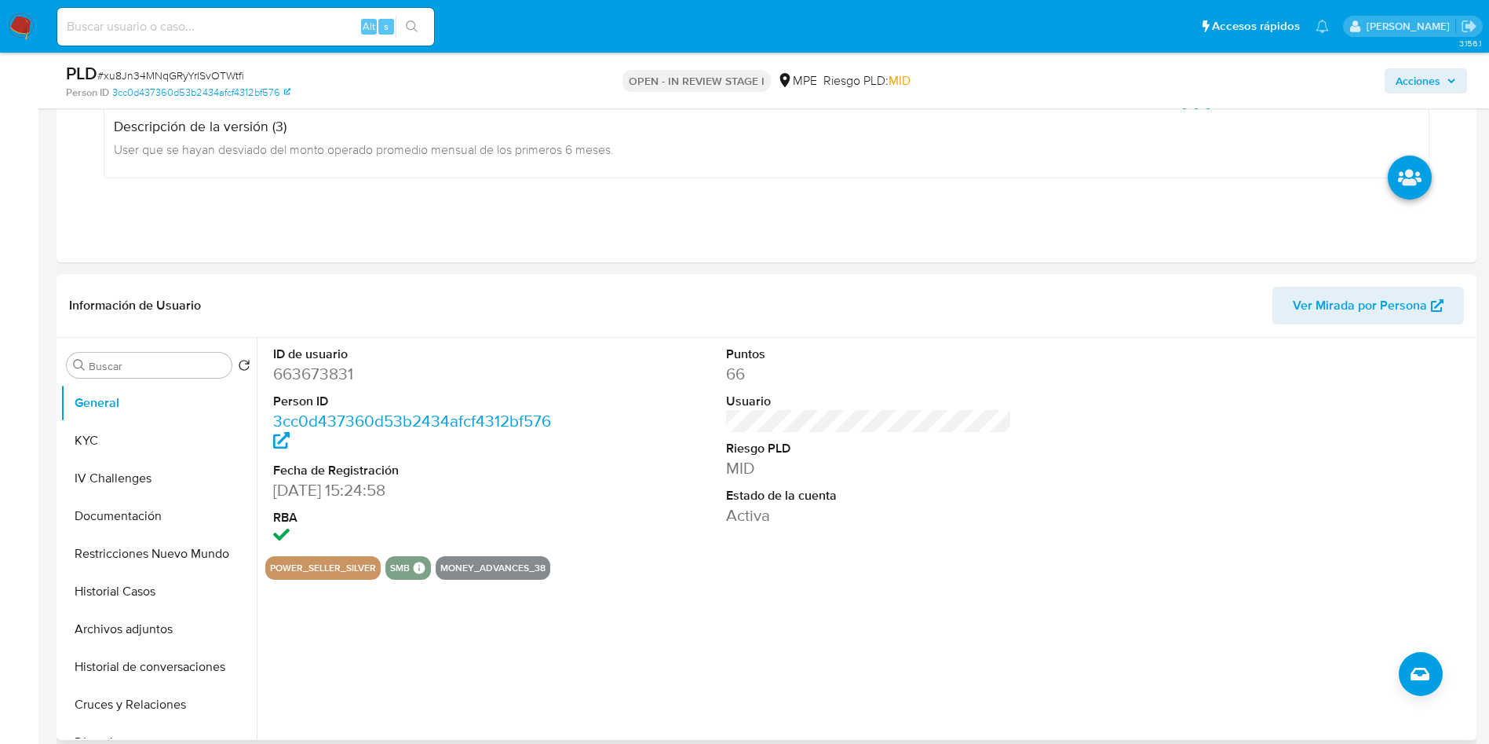
click at [958, 568] on div "power_seller_silver smb SMB SMB Advisor Email - Advisor Name - money_advances_38" at bounding box center [869, 568] width 1208 height 24
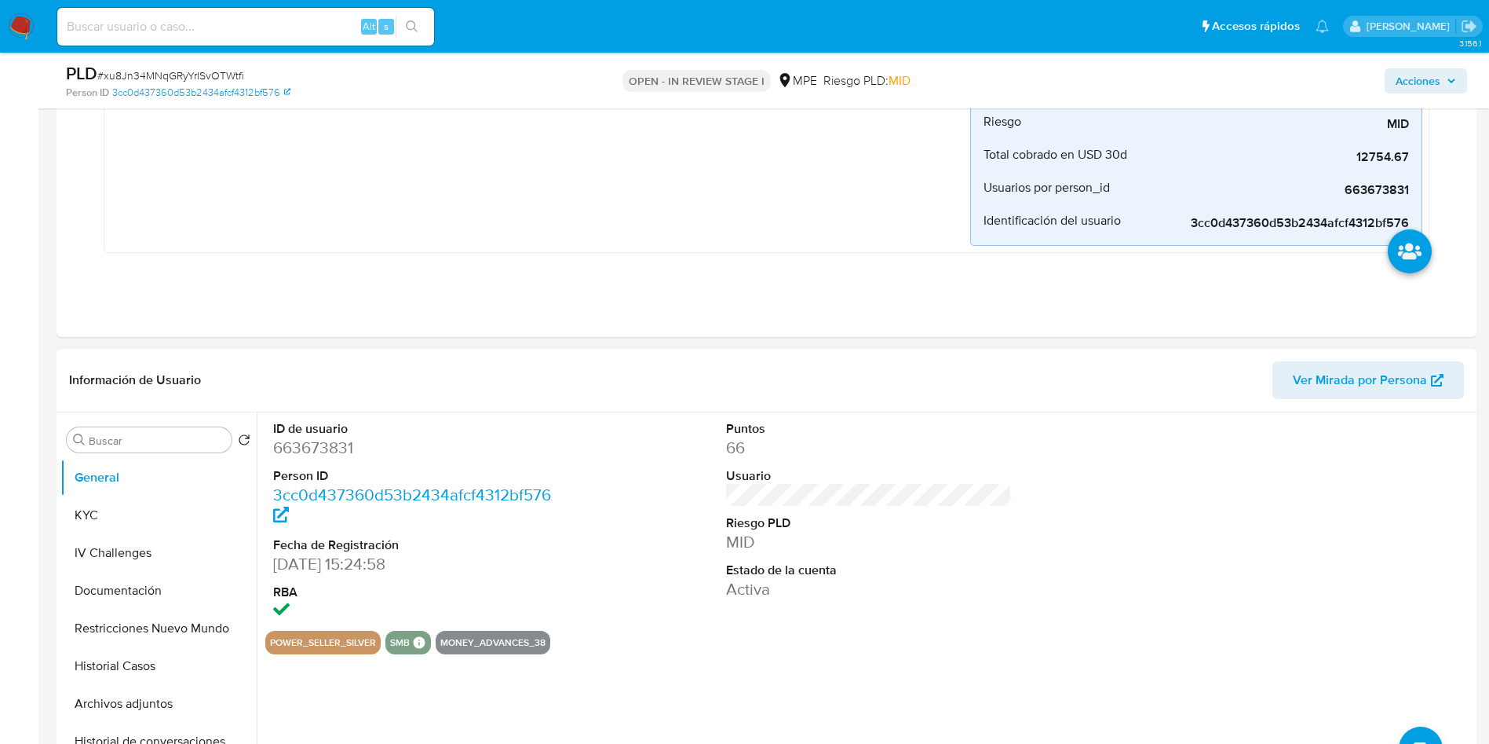
scroll to position [471, 0]
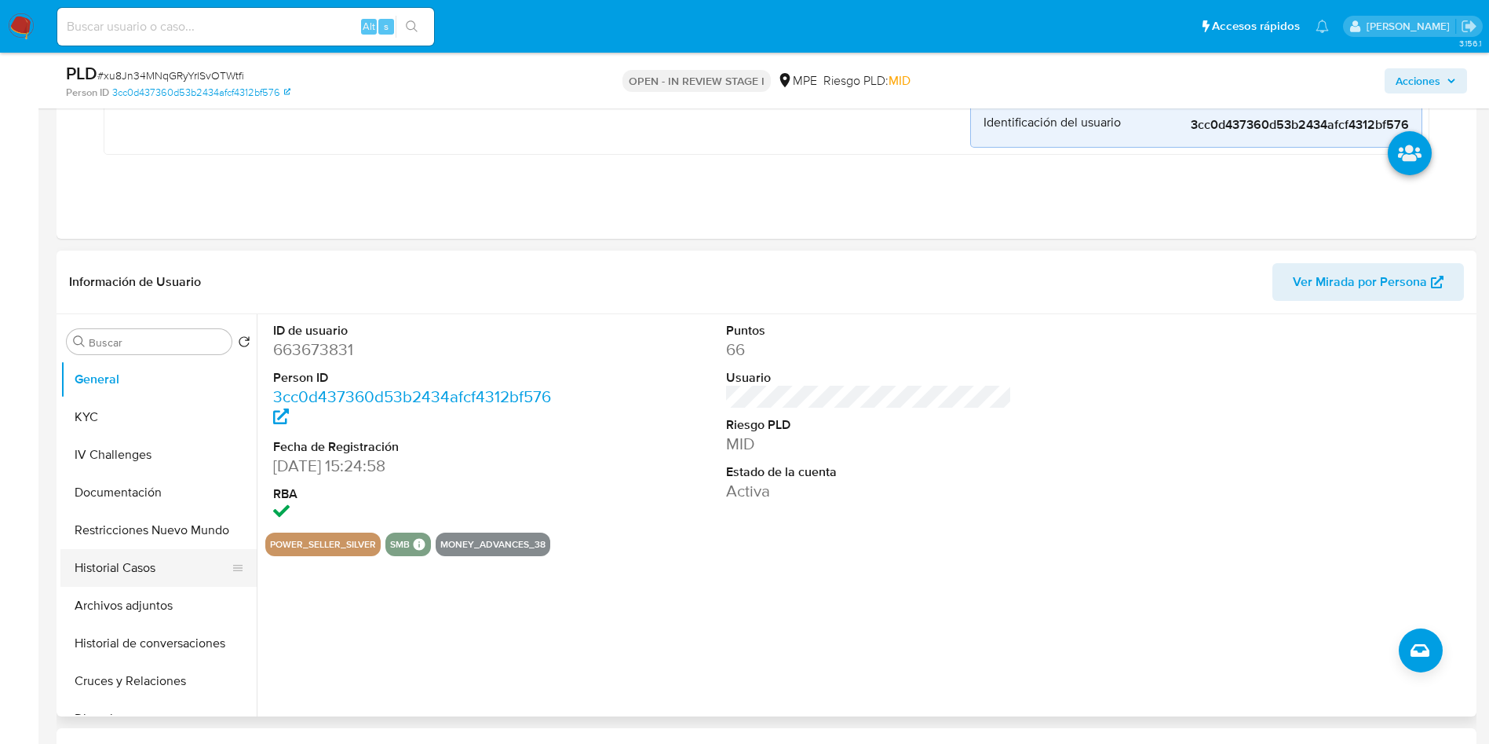
click at [164, 581] on button "Historial Casos" at bounding box center [152, 568] width 184 height 38
click at [164, 587] on button "Archivos adjuntos" at bounding box center [158, 606] width 196 height 38
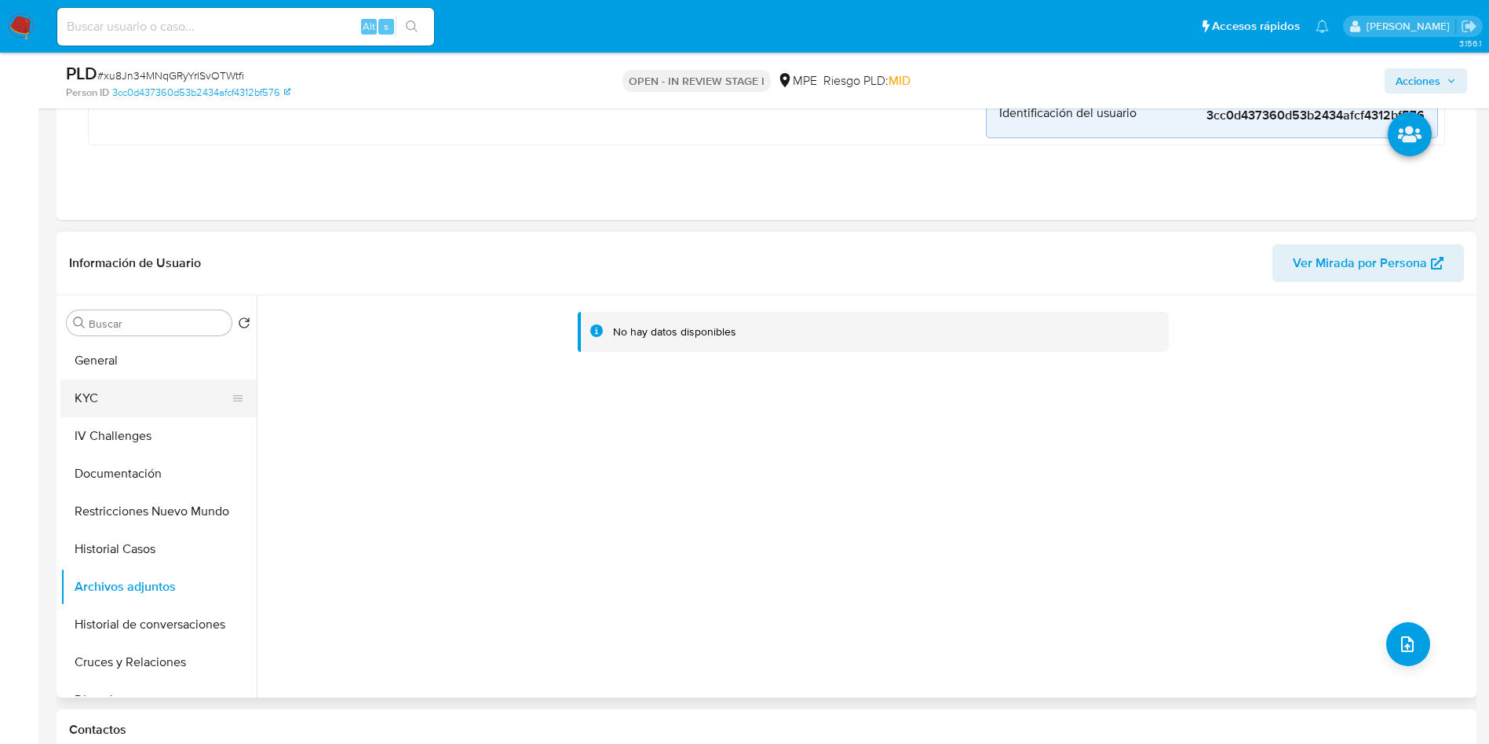
click at [150, 403] on button "KYC" at bounding box center [152, 398] width 184 height 38
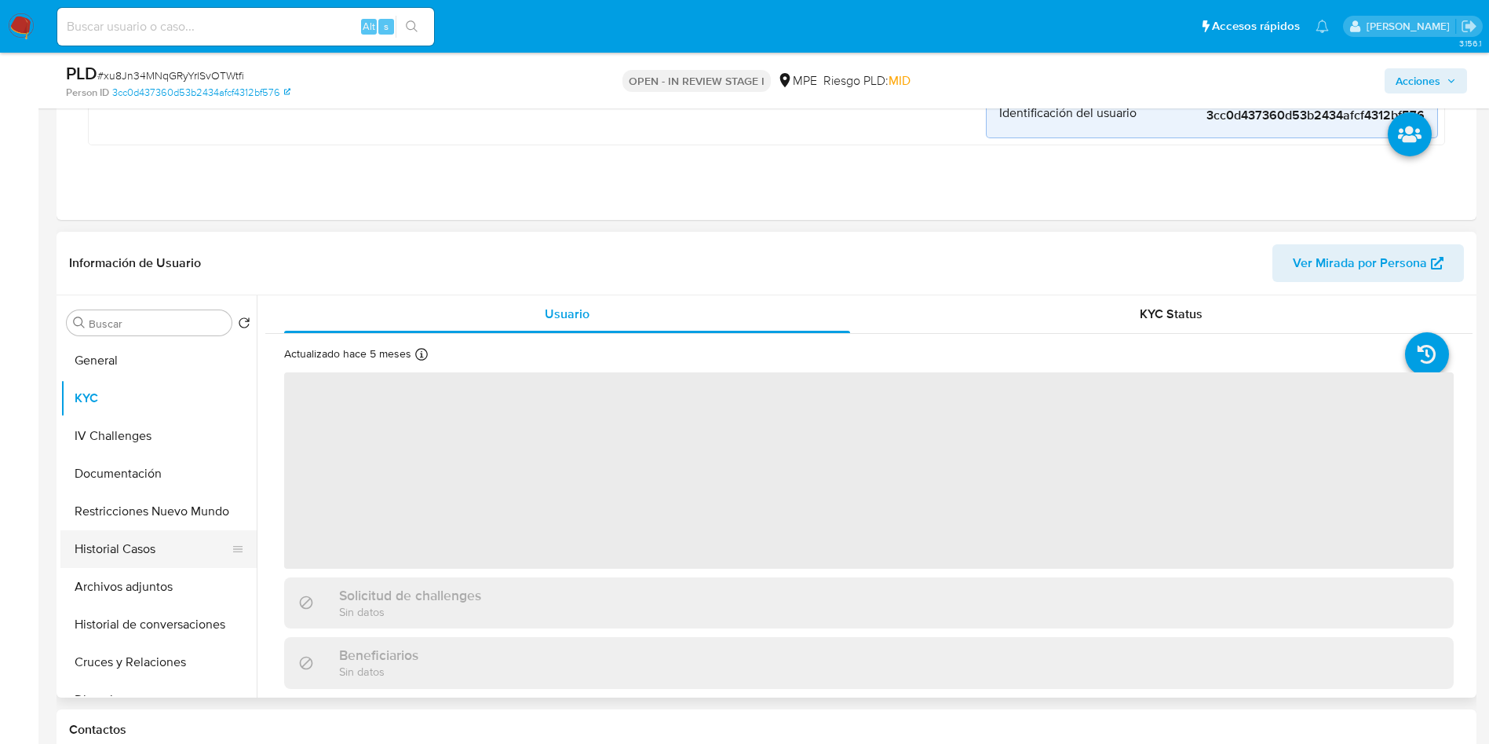
click at [121, 535] on button "Historial Casos" at bounding box center [152, 549] width 184 height 38
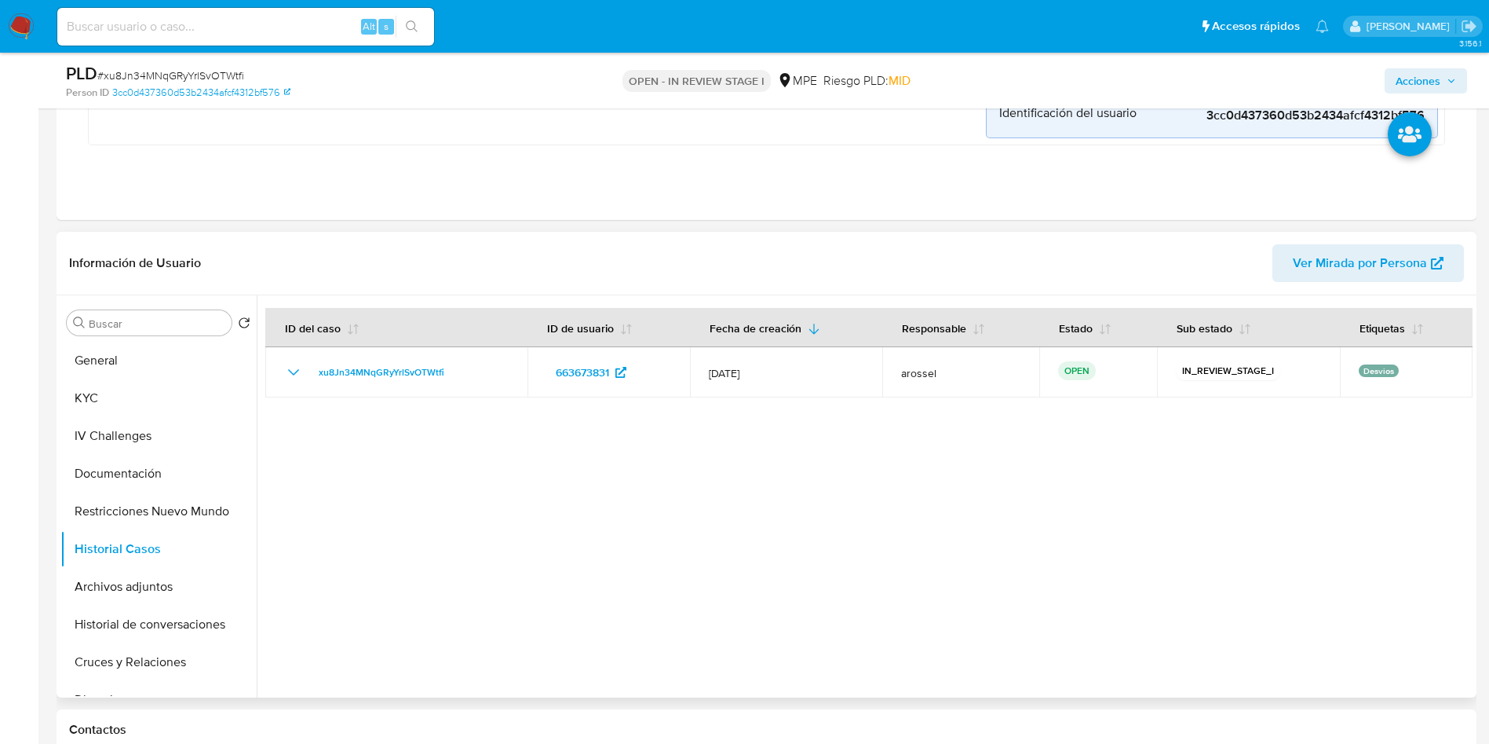
click at [1392, 251] on span "Ver Mirada por Persona" at bounding box center [1360, 263] width 134 height 38
click at [803, 517] on div at bounding box center [865, 496] width 1216 height 402
click at [130, 389] on button "KYC" at bounding box center [152, 398] width 184 height 38
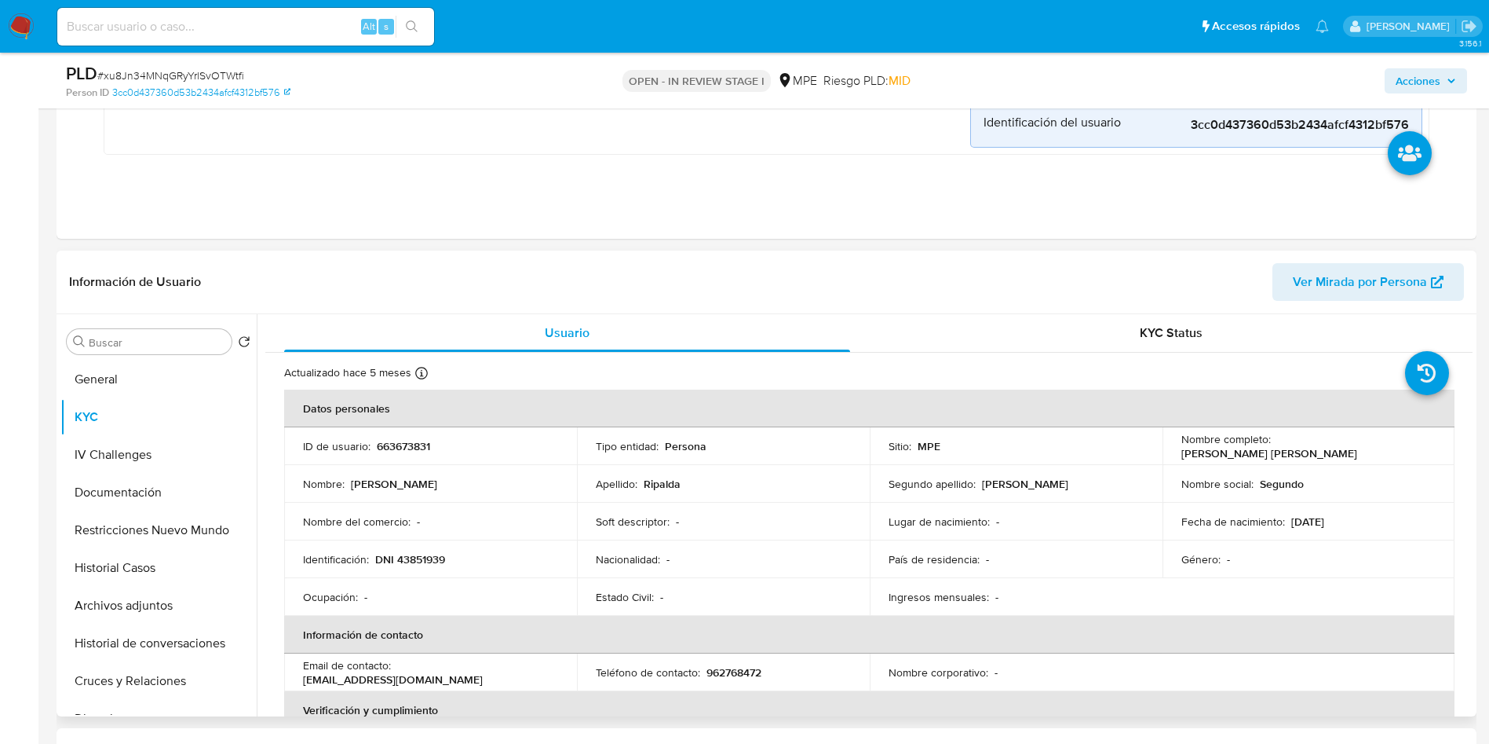
click at [1234, 560] on td "Género : -" at bounding box center [1309, 559] width 293 height 38
click at [1196, 495] on td "Nombre social : Segundo" at bounding box center [1309, 484] width 293 height 38
click at [1230, 459] on td "Nombre completo : [PERSON_NAME] [PERSON_NAME]" at bounding box center [1309, 446] width 293 height 38
click at [1277, 433] on td "Nombre completo : [PERSON_NAME] [PERSON_NAME]" at bounding box center [1309, 446] width 293 height 38
drag, startPoint x: 1271, startPoint y: 440, endPoint x: 1401, endPoint y: 445, distance: 130.4
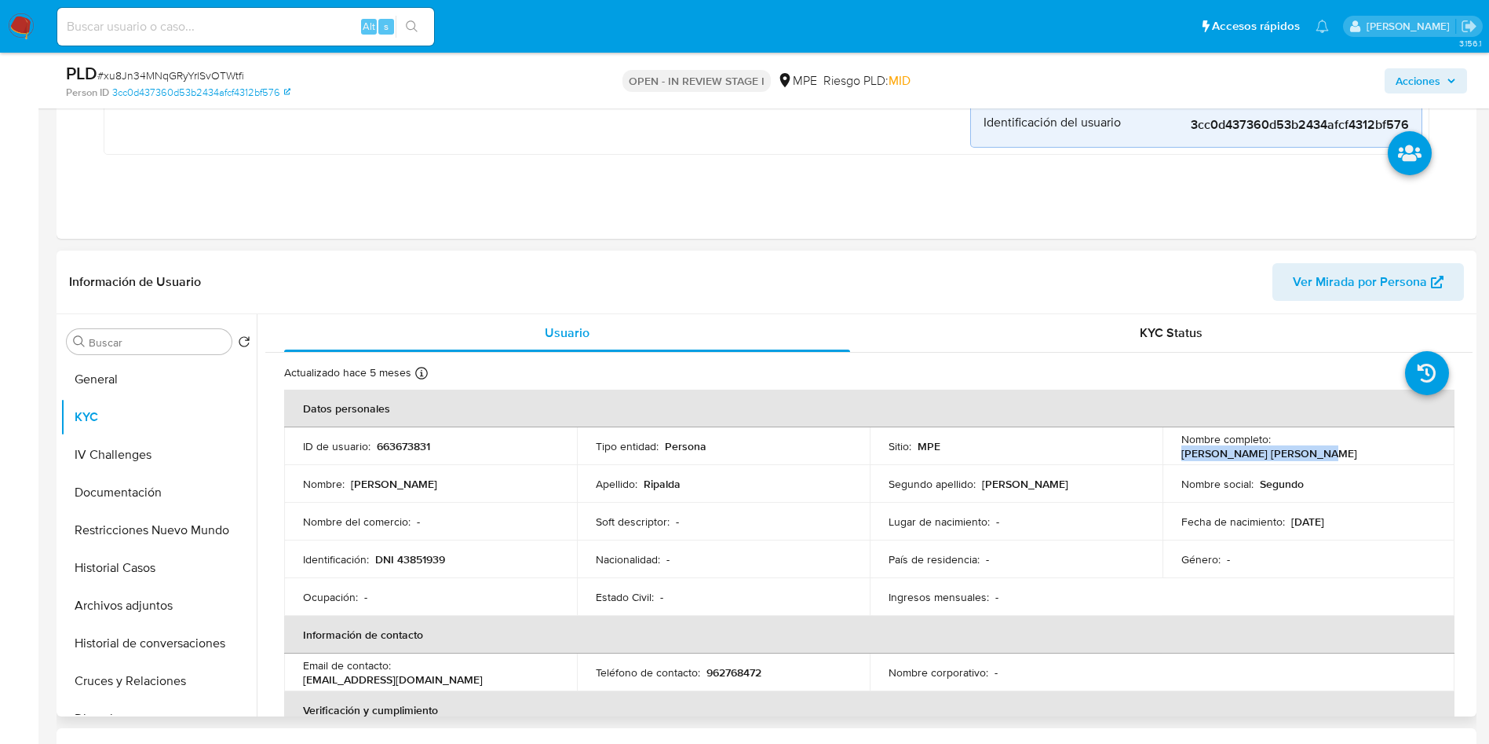
click at [1358, 446] on p "[PERSON_NAME]" at bounding box center [1270, 453] width 176 height 14
click at [1020, 470] on td "Segundo apellido : Burga" at bounding box center [1016, 484] width 293 height 38
click at [174, 562] on button "Historial Casos" at bounding box center [152, 568] width 184 height 38
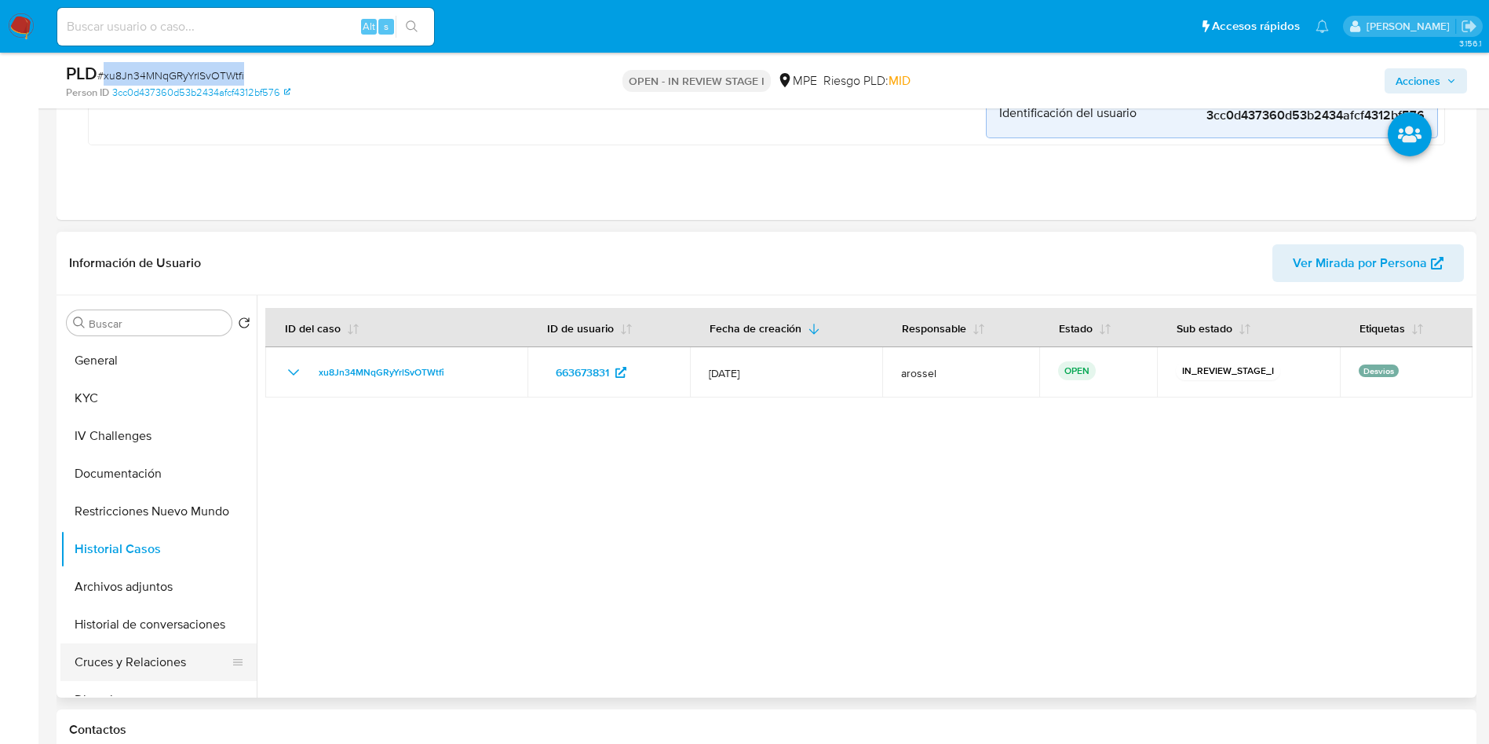
click at [175, 672] on button "Cruces y Relaciones" at bounding box center [152, 662] width 184 height 38
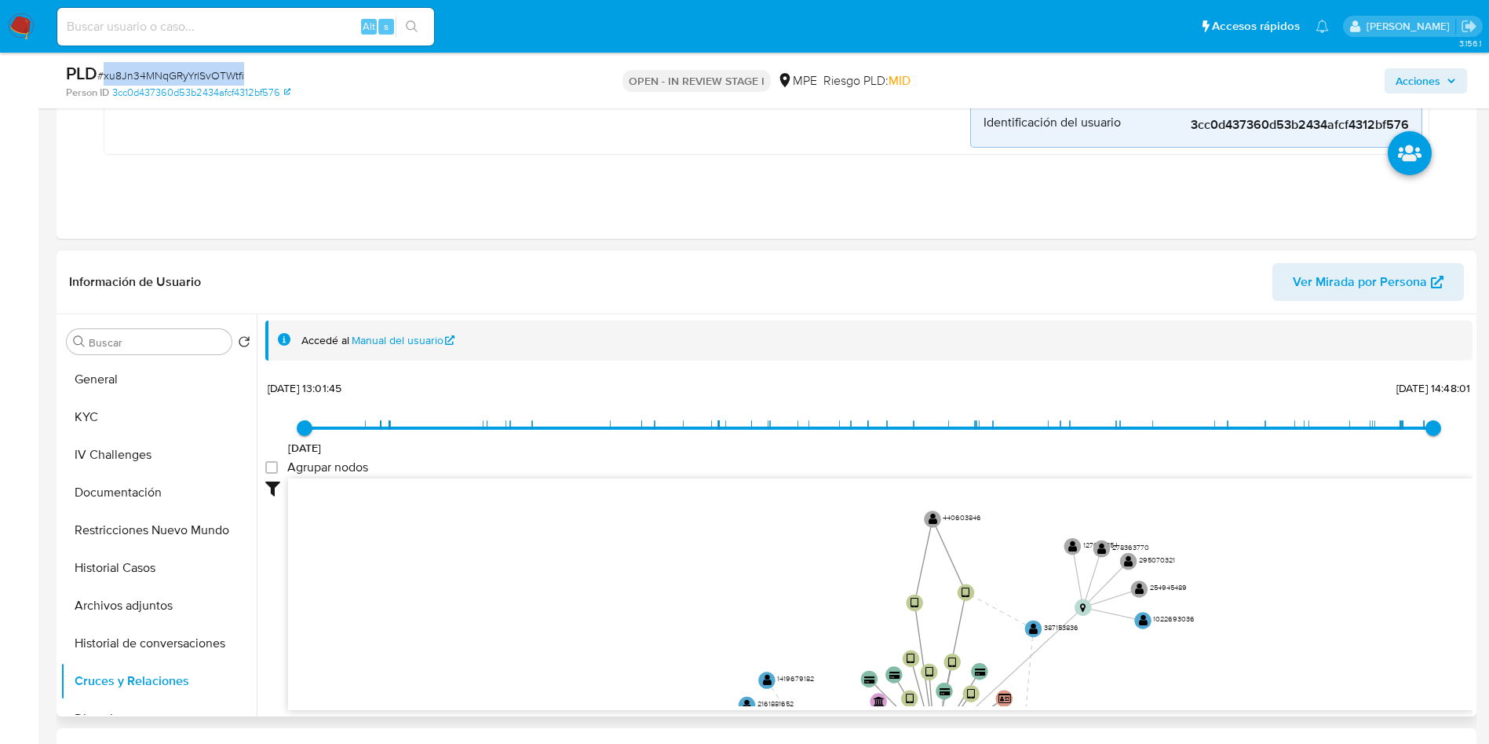
scroll to position [2, 0]
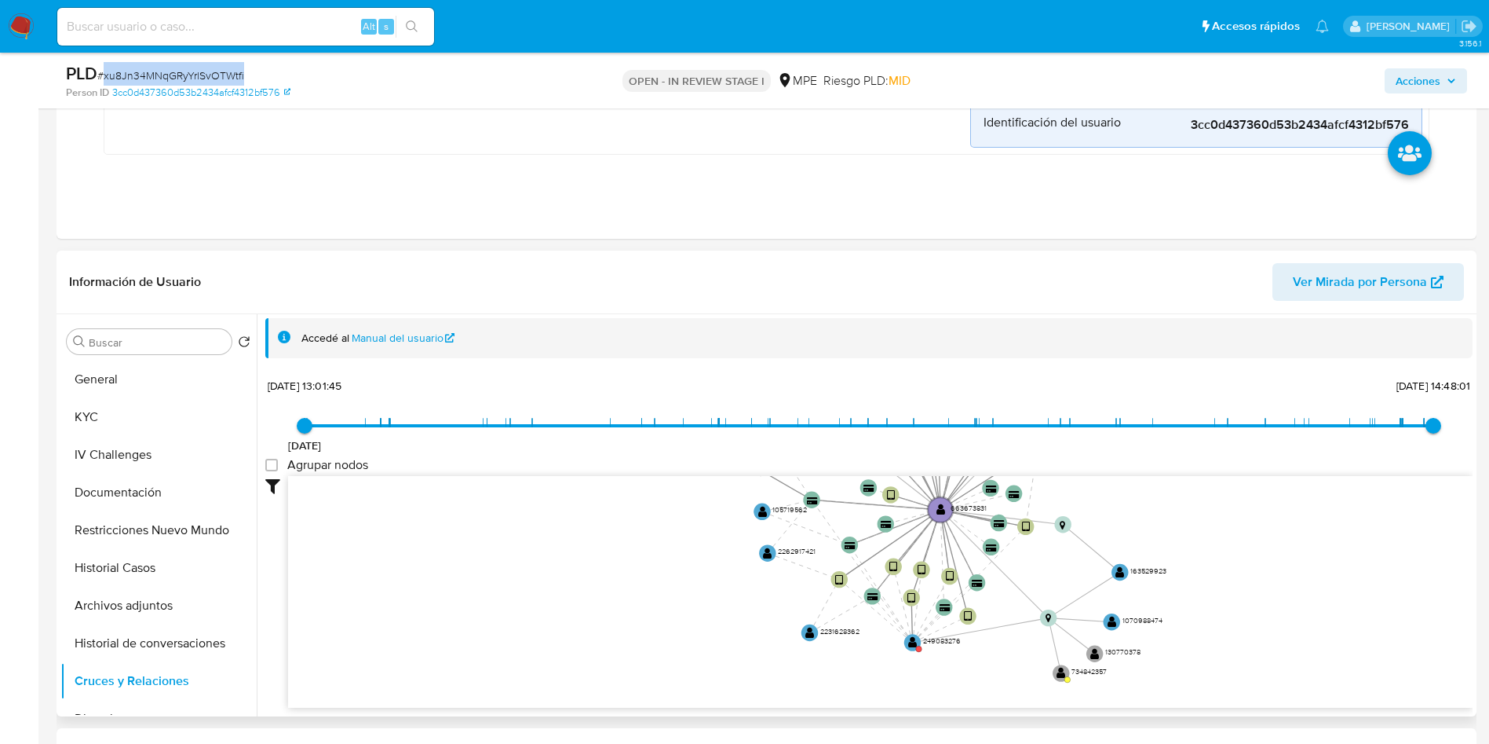
drag, startPoint x: 1205, startPoint y: 621, endPoint x: 1182, endPoint y: 530, distance: 94.1
click at [1182, 530] on icon "device-639e662008813b0018d2f84a  device-64c7a6df32549cd8332ac7a1  device-6319…" at bounding box center [880, 590] width 1185 height 228
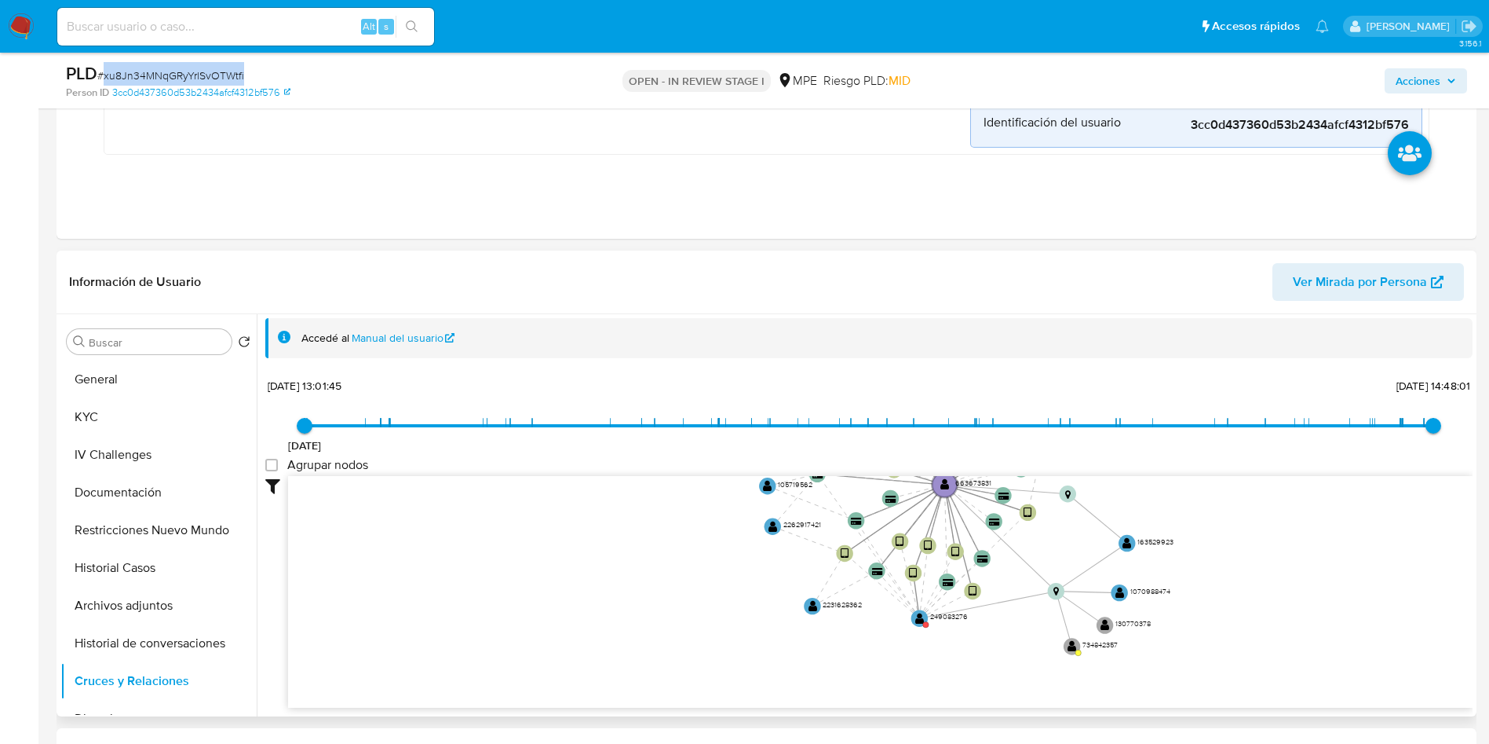
drag, startPoint x: 1120, startPoint y: 592, endPoint x: 1125, endPoint y: 470, distance: 121.8
click at [1125, 470] on div "15/6/2021 15/6/2021, 13:01:45 27/7/2025, 14:48:01 Agrupar nodos Filtros Confian…" at bounding box center [869, 542] width 1208 height 334
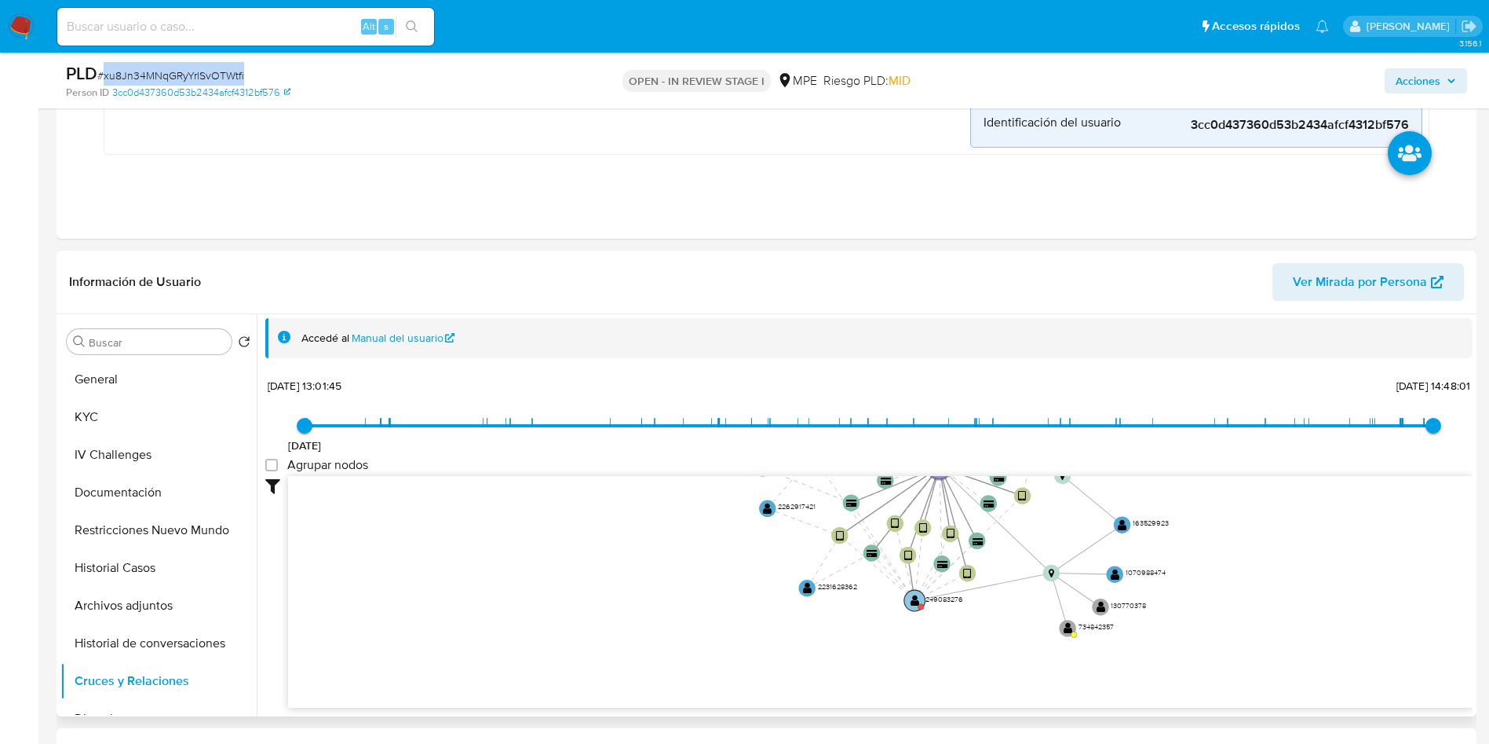
click at [913, 602] on text "" at bounding box center [915, 600] width 9 height 12
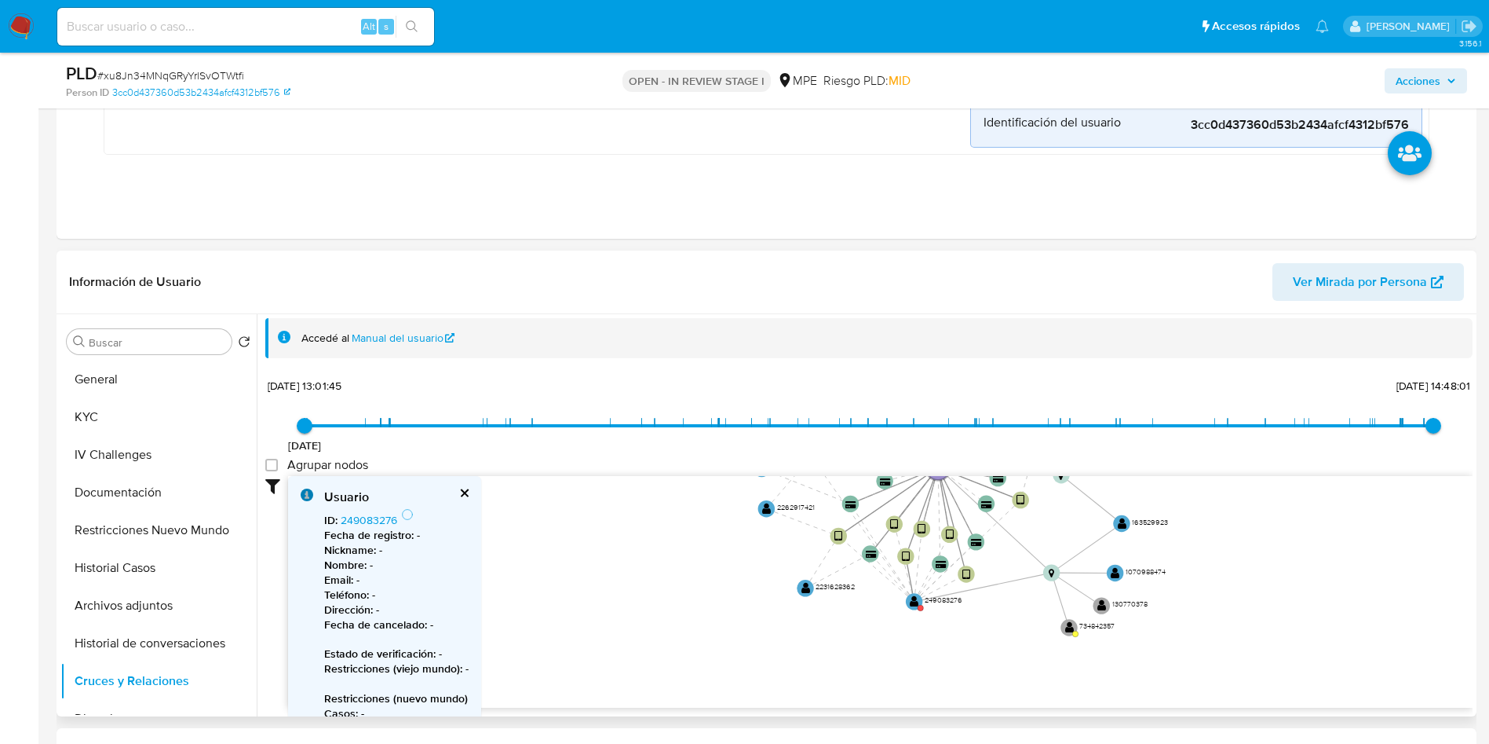
click at [370, 509] on div "ID : 249083276 Fecha de registro : - Nickname : - Nombre : - Email : - Teléfono…" at bounding box center [396, 666] width 144 height 316
click at [382, 521] on link "249083276" at bounding box center [369, 520] width 57 height 16
click at [159, 418] on button "KYC" at bounding box center [152, 417] width 184 height 38
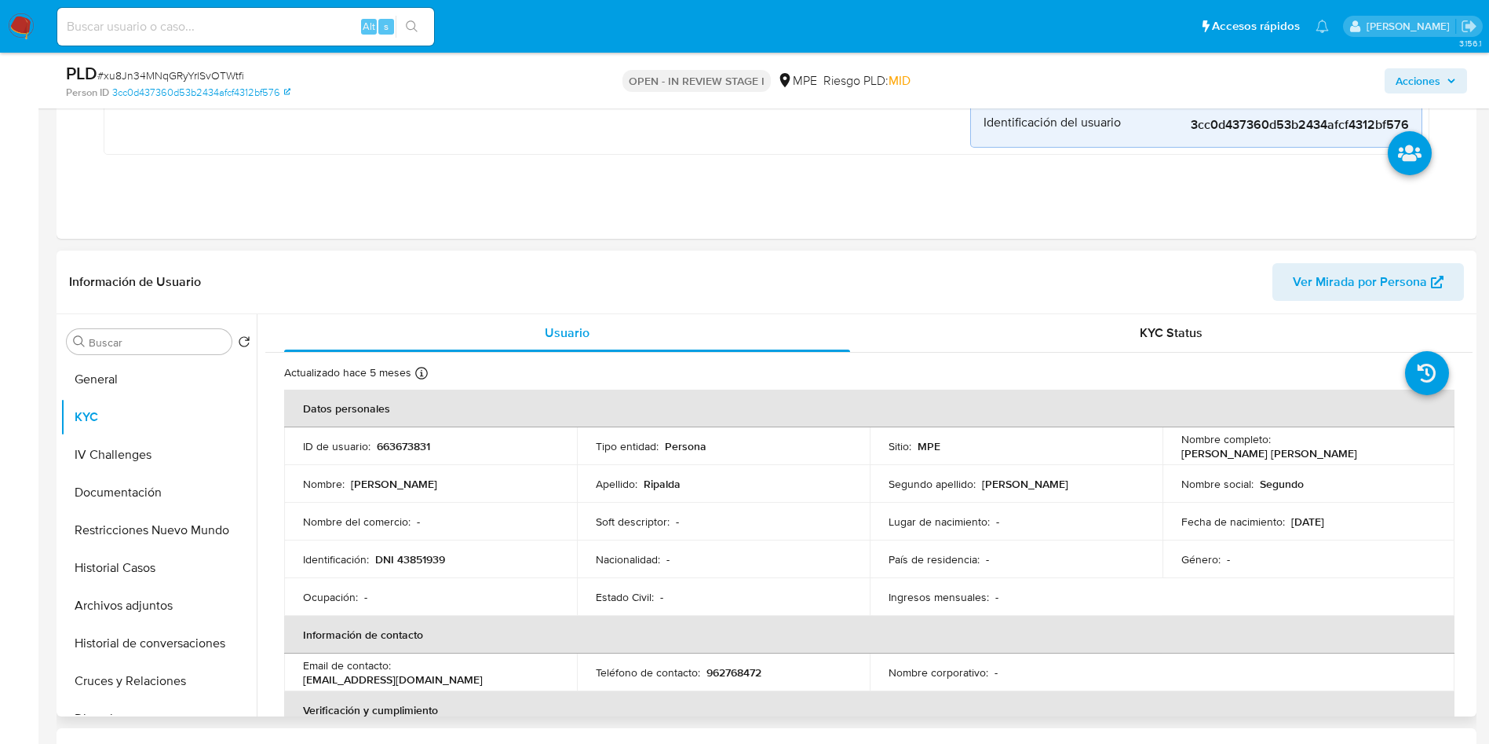
click at [401, 442] on p "663673831" at bounding box center [403, 446] width 53 height 14
copy p "663673831"
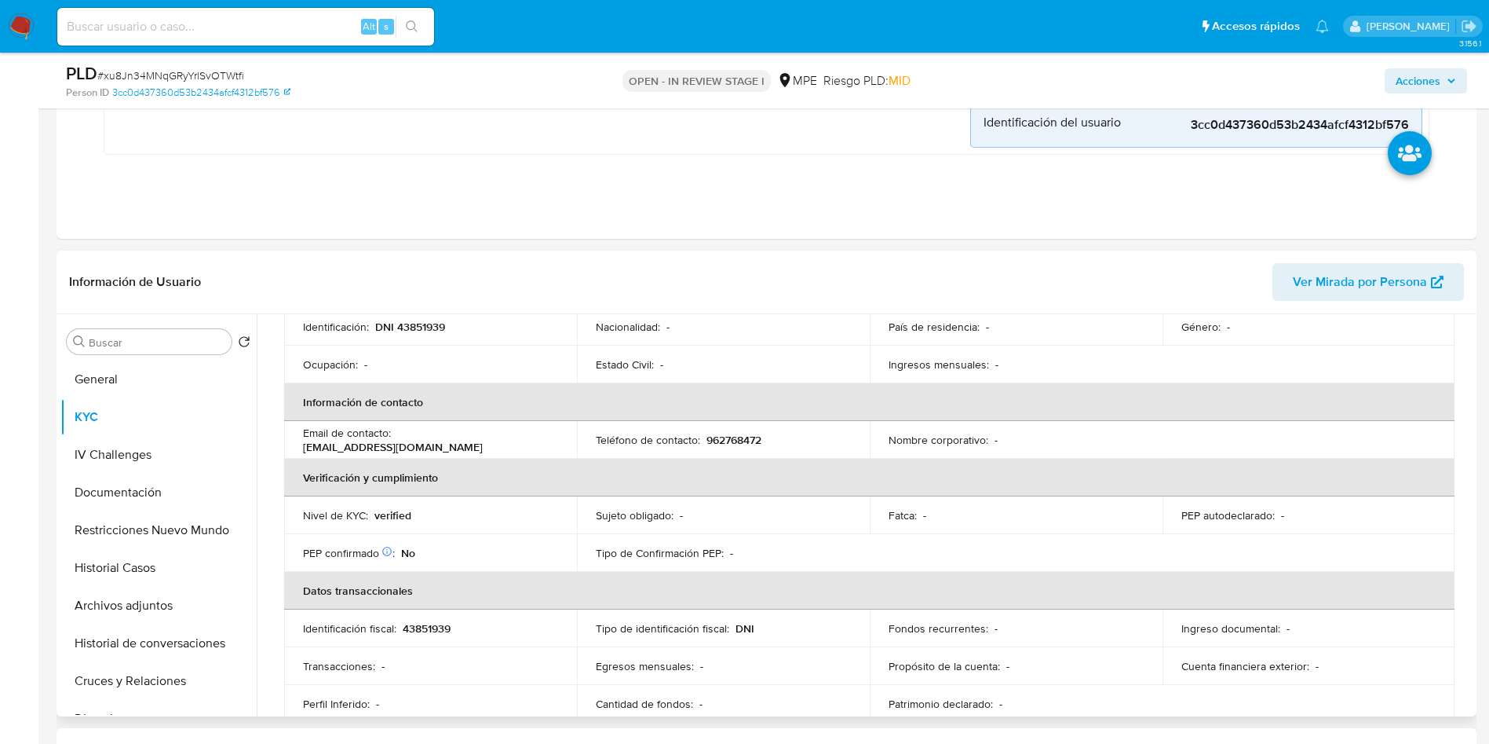
scroll to position [236, 0]
click at [163, 409] on button "KYC" at bounding box center [152, 417] width 184 height 38
click at [144, 383] on button "General" at bounding box center [152, 379] width 184 height 38
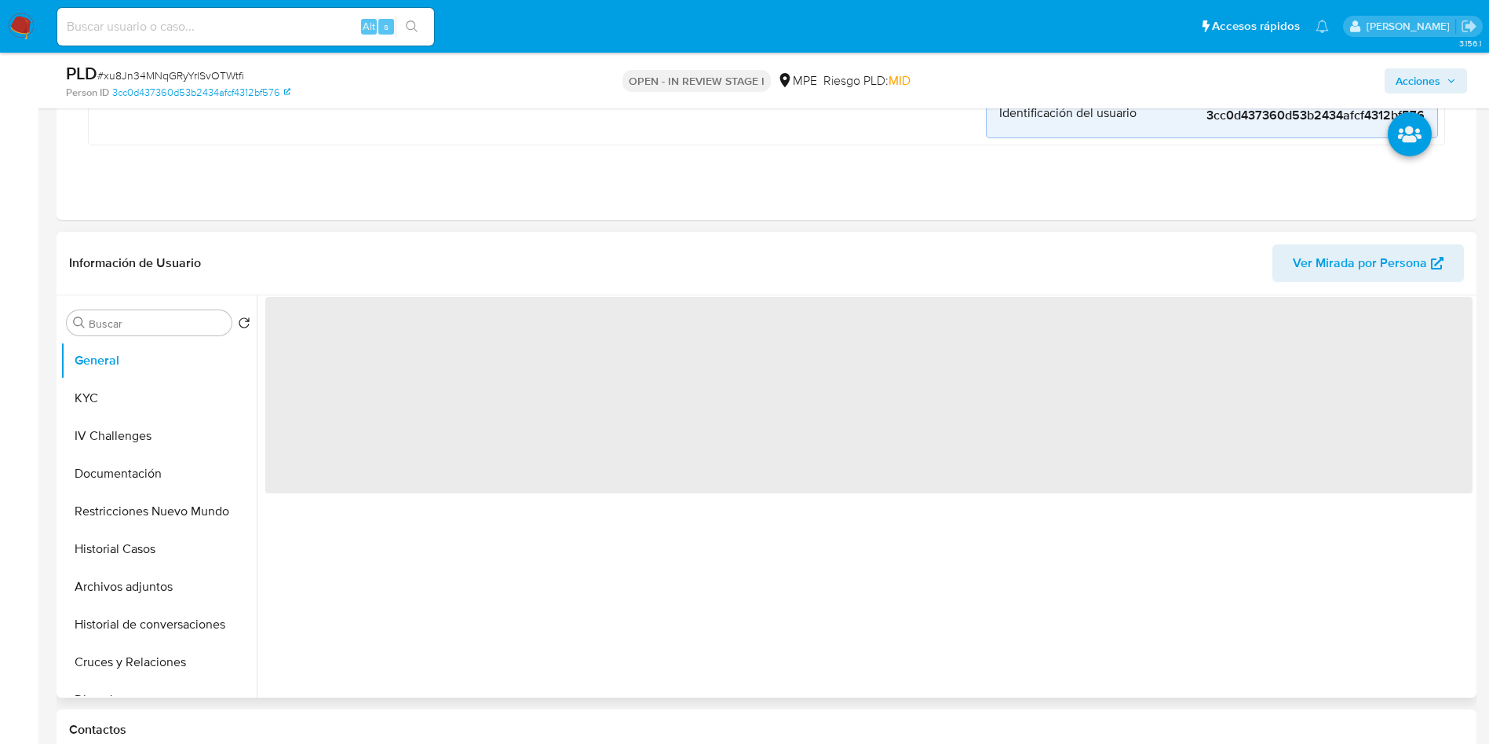
scroll to position [589, 0]
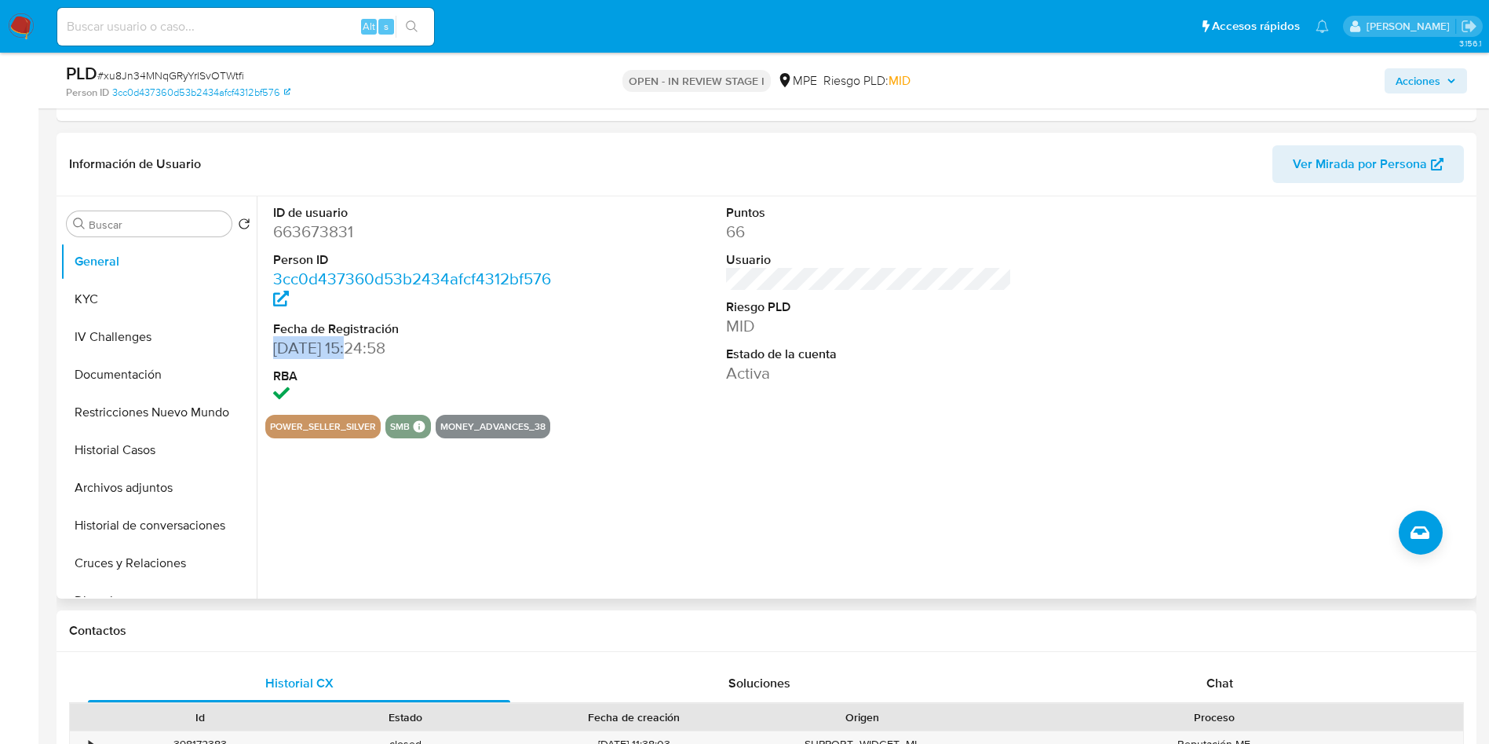
drag, startPoint x: 268, startPoint y: 348, endPoint x: 357, endPoint y: 354, distance: 89.7
click at [357, 354] on div "ID de usuario 663673831 Person ID 3cc0d437360d53b2434afcf4312bf576 Fecha de Reg…" at bounding box center [416, 305] width 302 height 218
copy dd "26/10/2020"
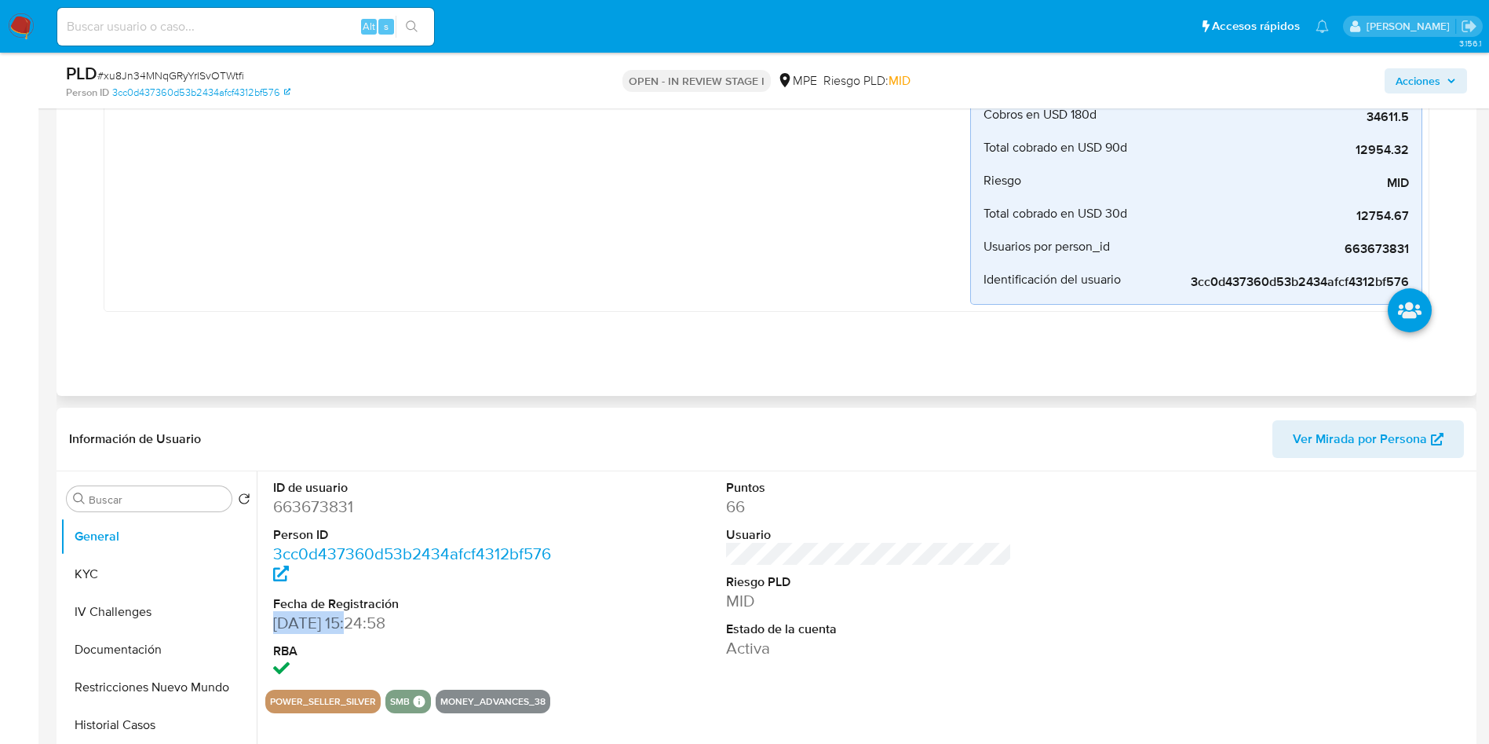
scroll to position [118, 0]
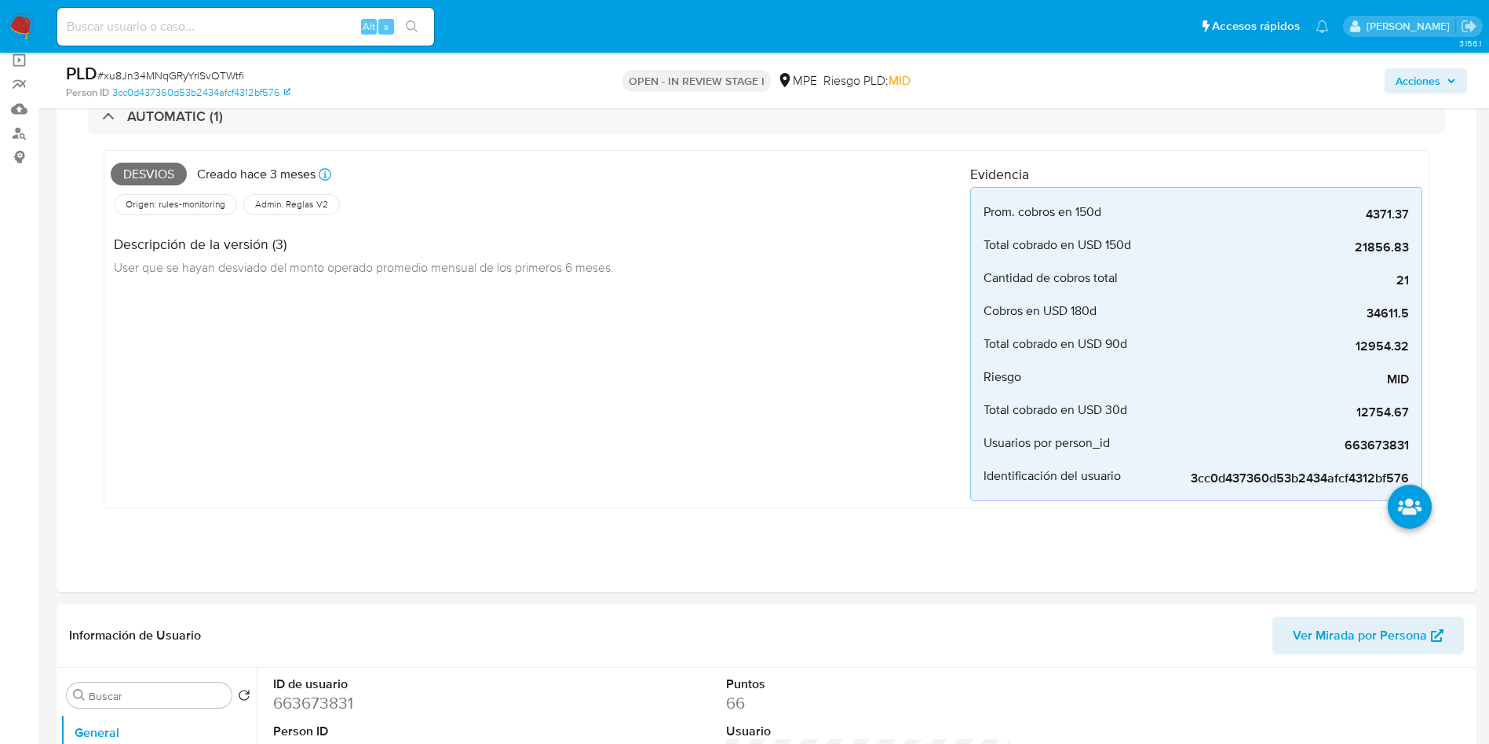
click at [218, 76] on span "# xu8Jn34MNqGRyYrlSvOTWtfi" at bounding box center [170, 76] width 147 height 16
copy span "xu8Jn34MNqGRyYrlSvOTWtfi"
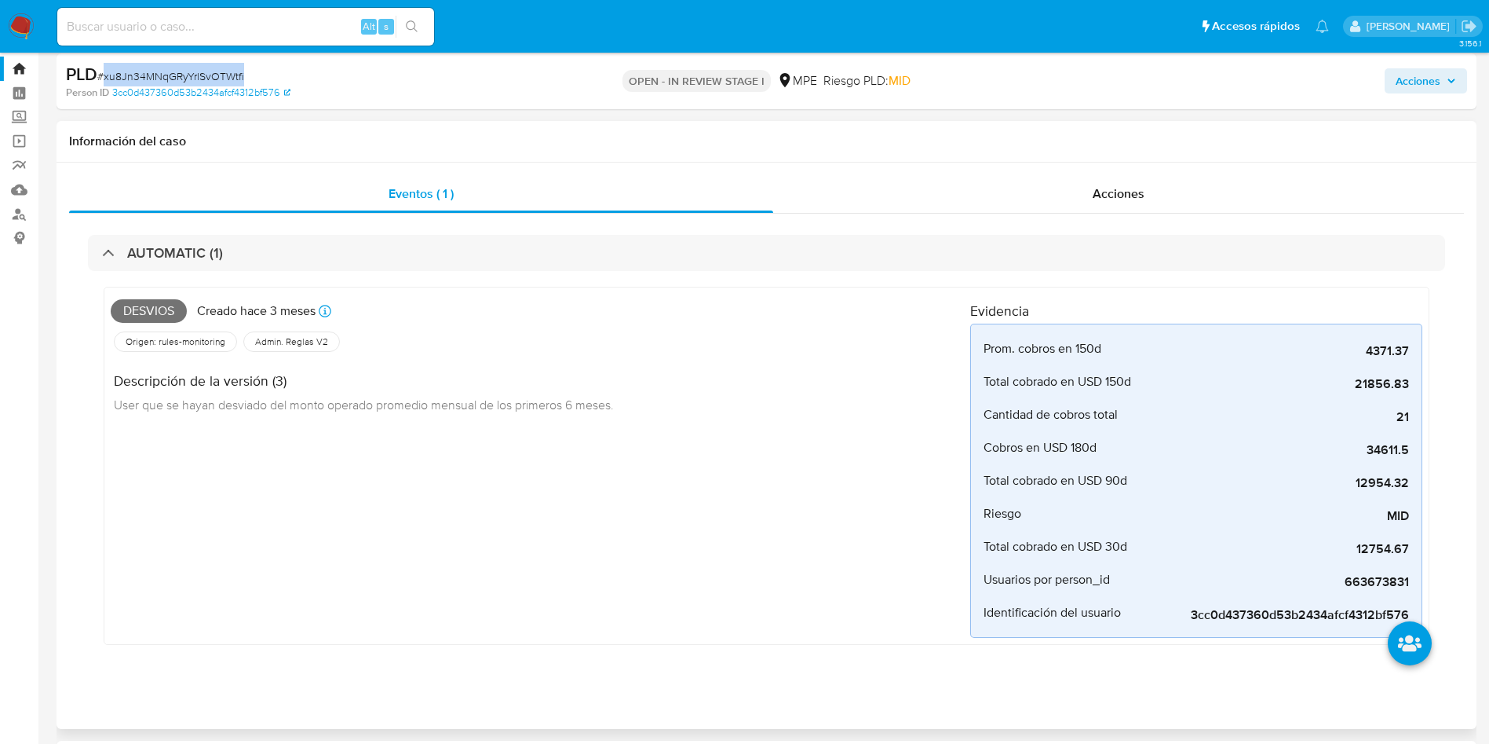
scroll to position [0, 0]
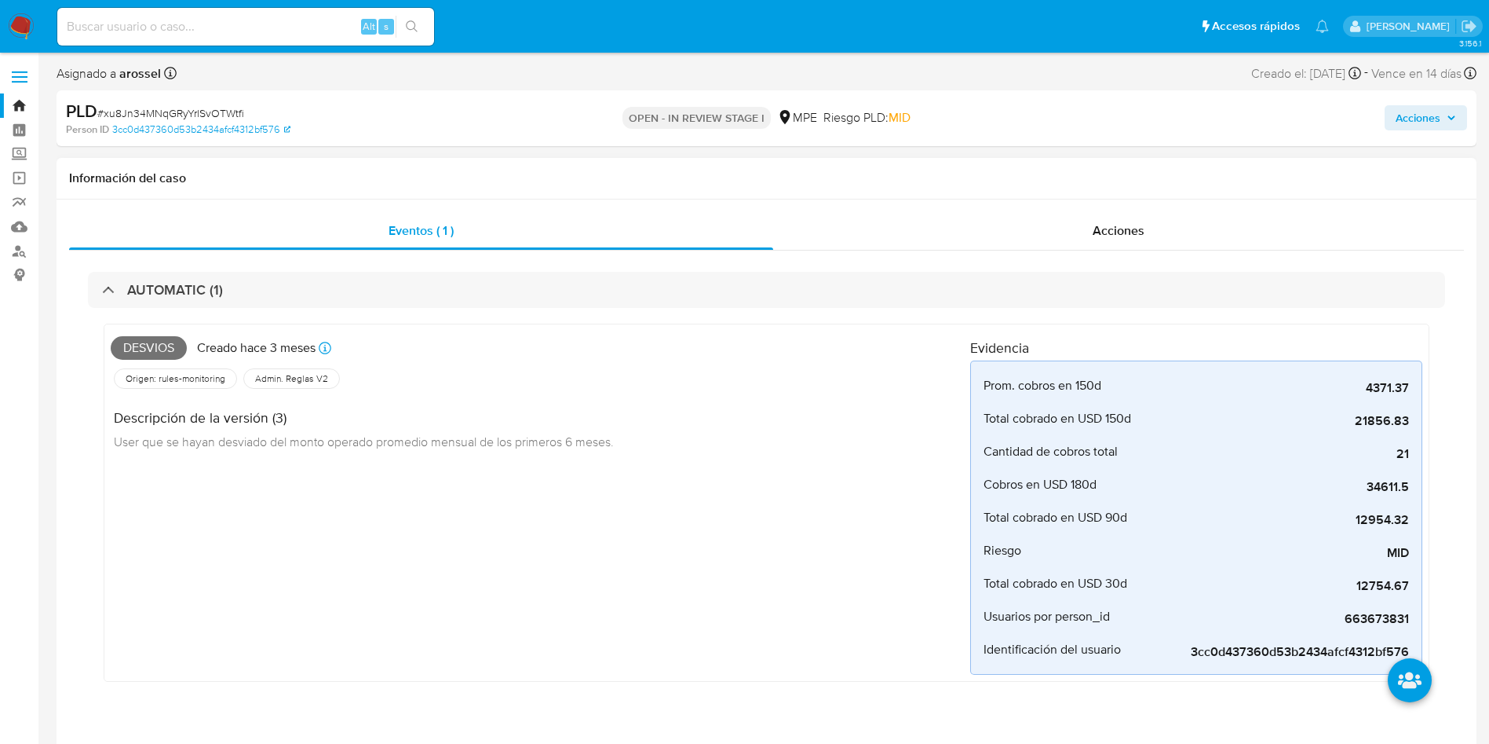
click at [137, 353] on span "Desvios" at bounding box center [149, 348] width 76 height 24
copy span "Desvios"
click at [169, 109] on span "# xu8Jn34MNqGRyYrlSvOTWtfi" at bounding box center [170, 113] width 147 height 16
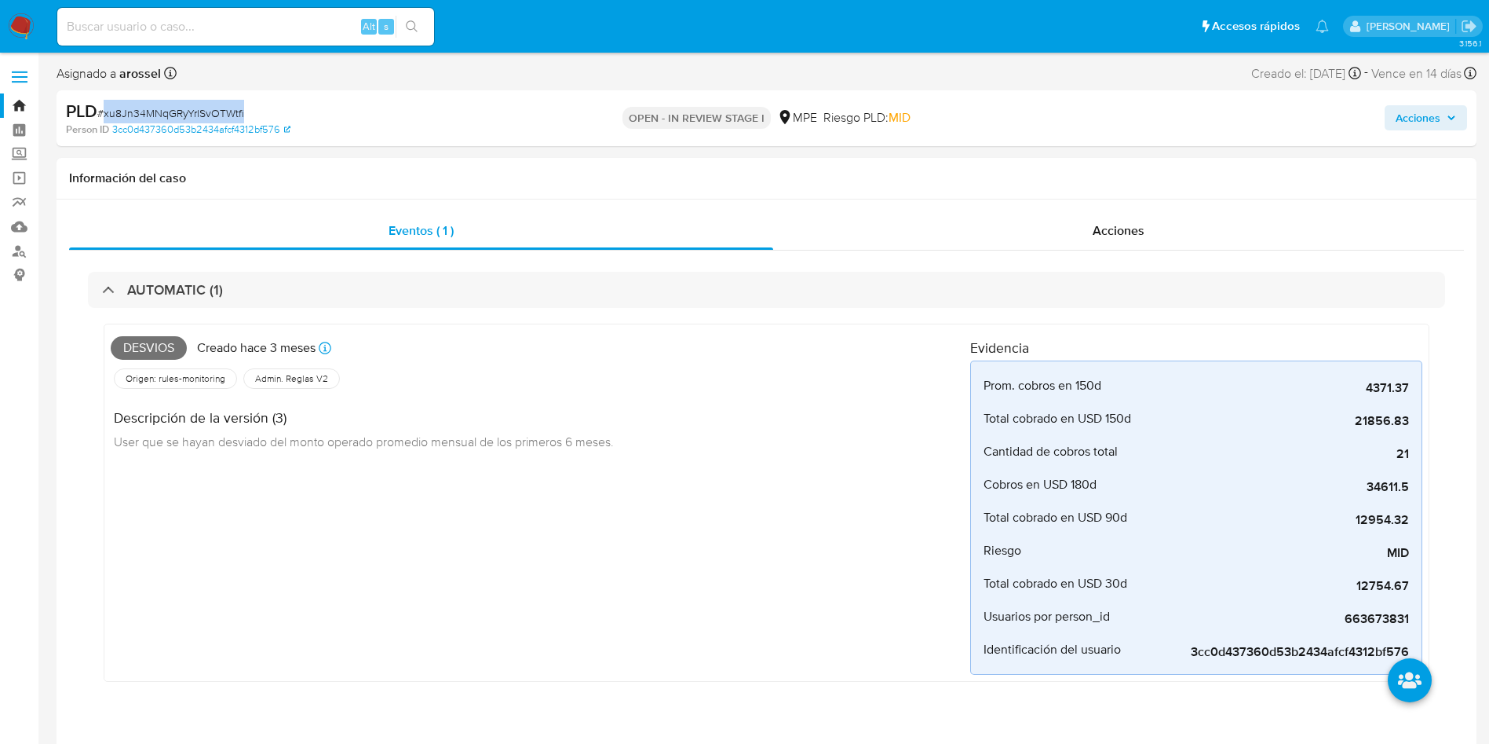
copy span "xu8Jn34MNqGRyYrlSvOTWtfi"
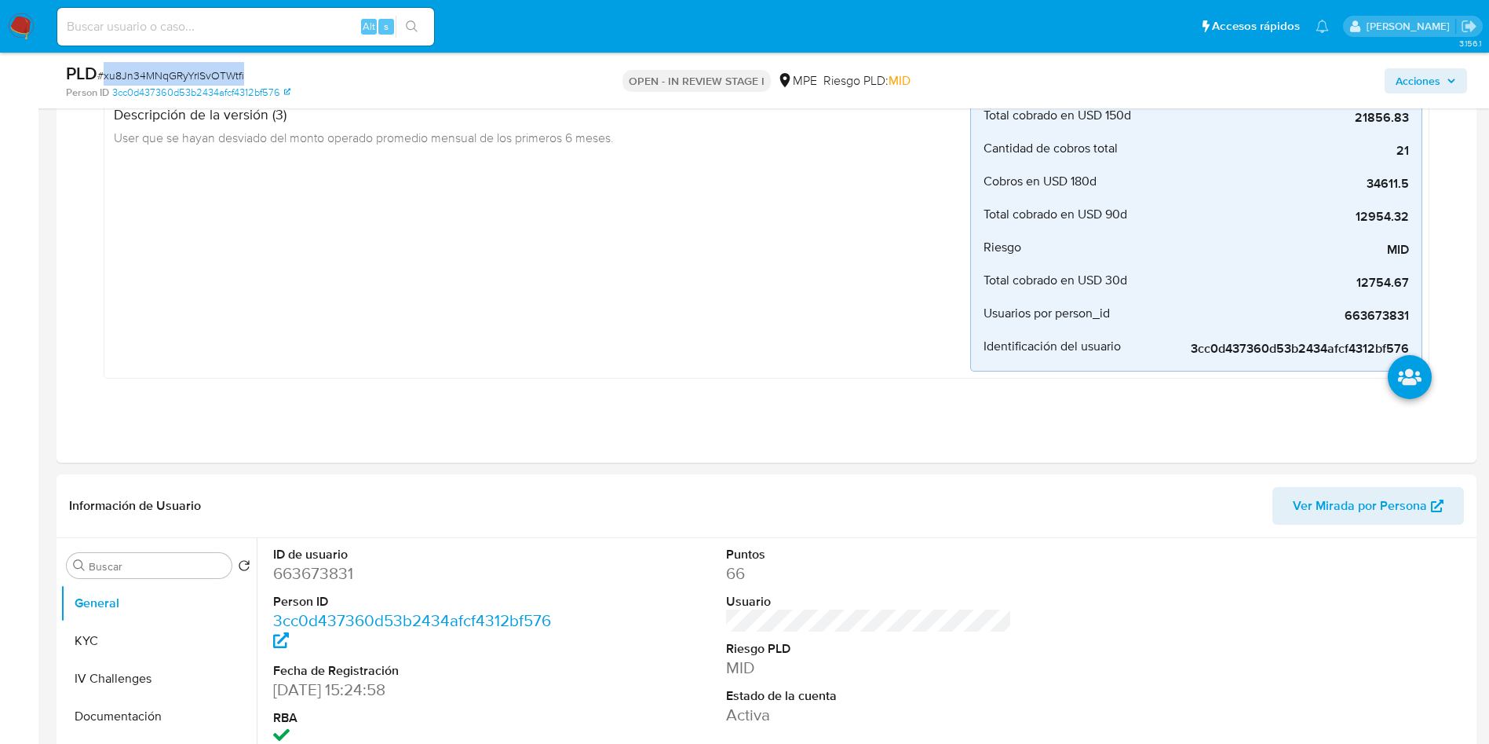
scroll to position [353, 0]
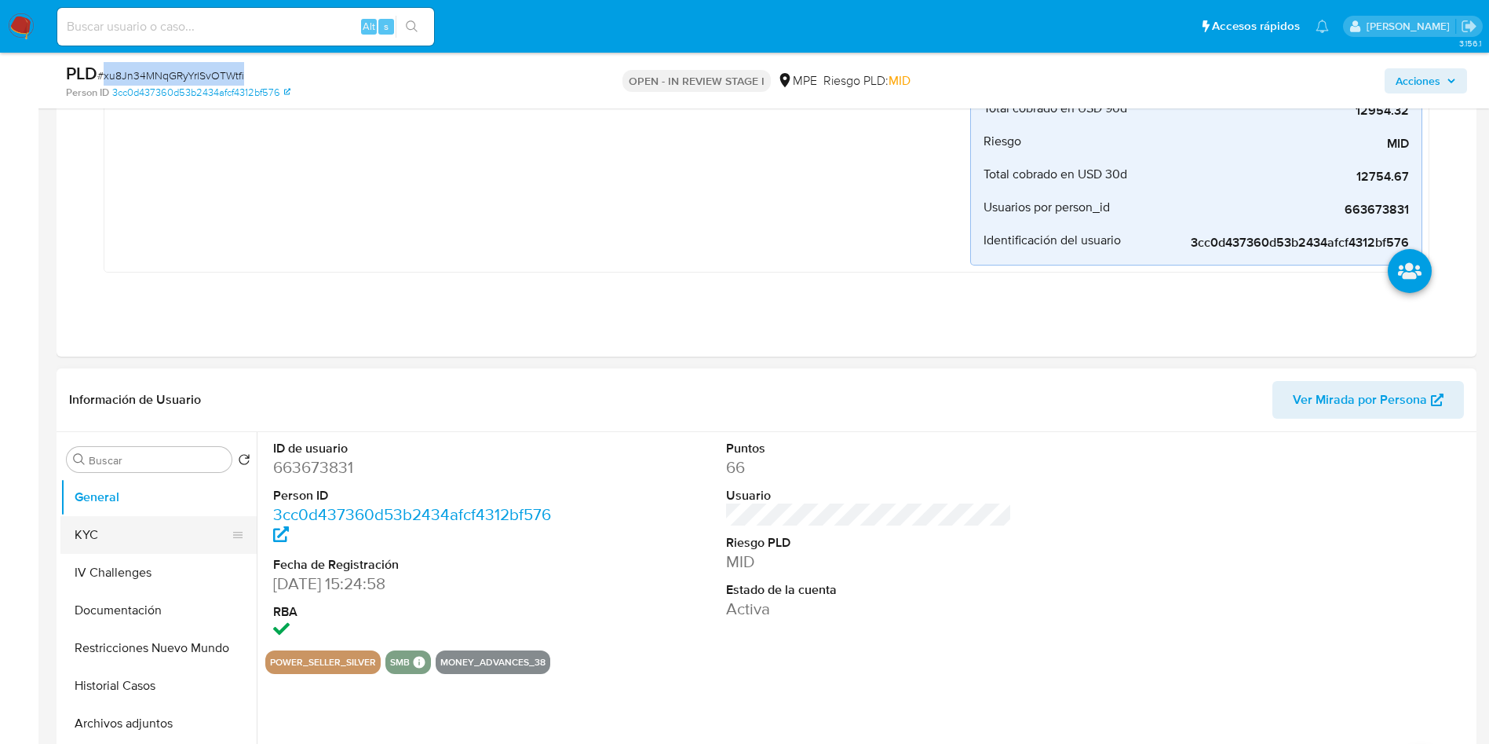
click at [127, 524] on button "KYC" at bounding box center [152, 535] width 184 height 38
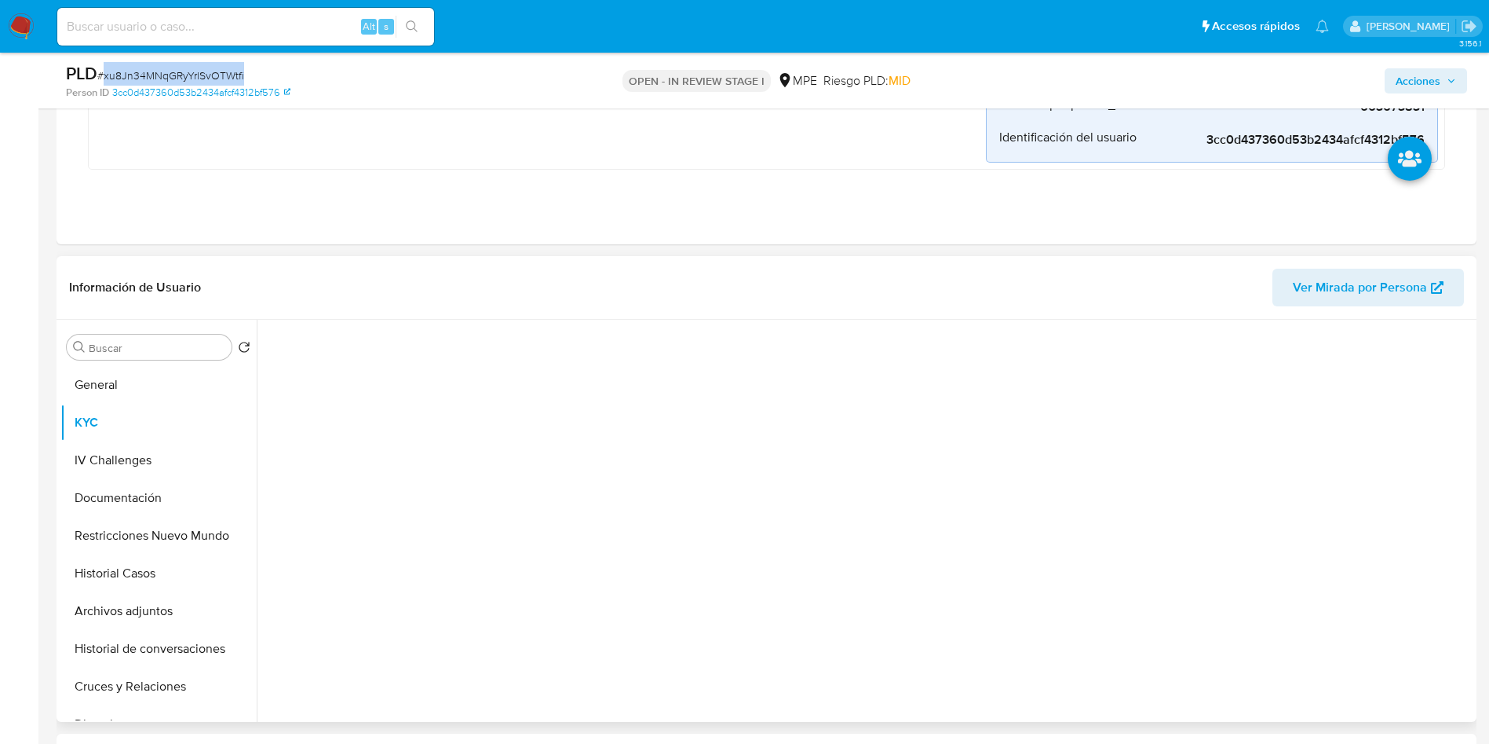
scroll to position [589, 0]
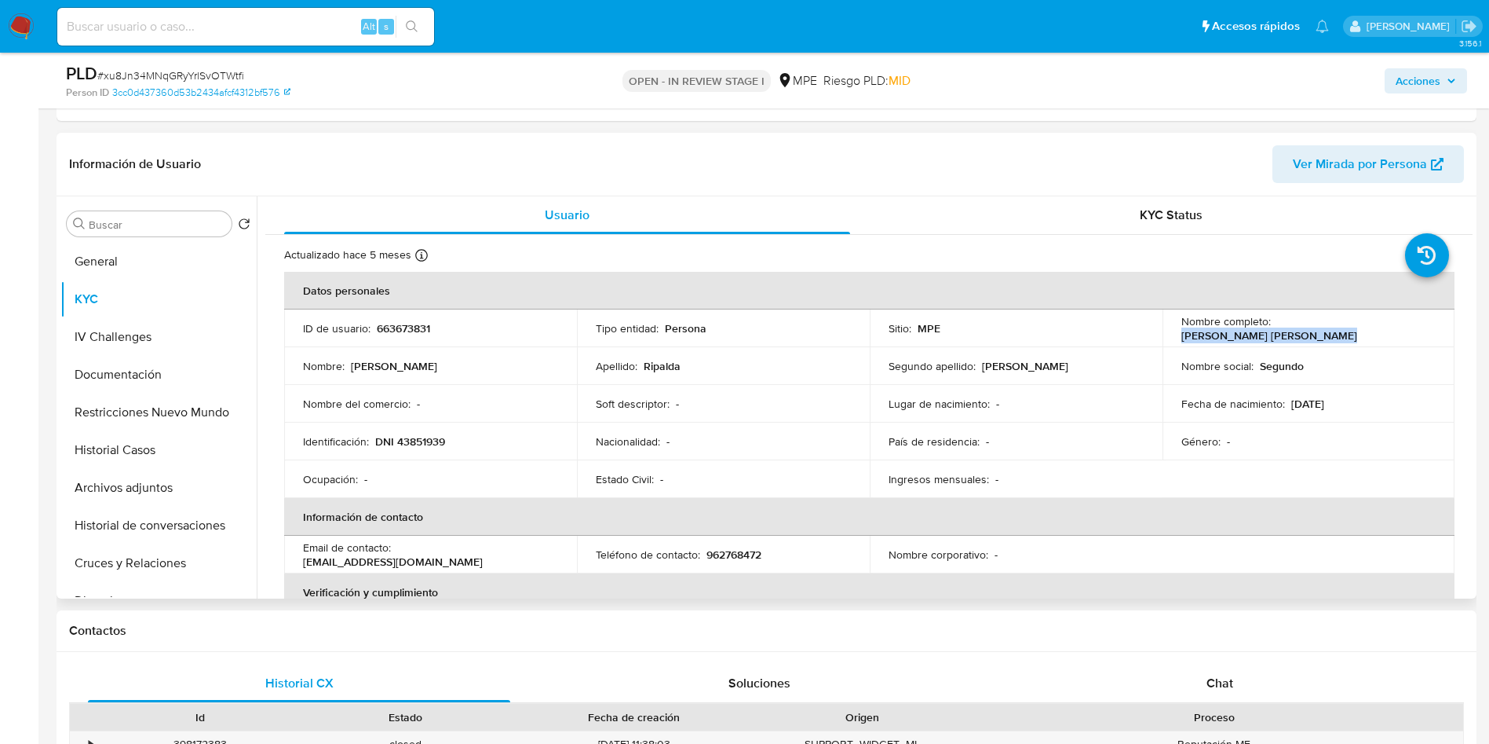
drag, startPoint x: 1274, startPoint y: 329, endPoint x: 1419, endPoint y: 329, distance: 144.5
click at [1358, 329] on p "Oscar Segundo Ripalda Burga" at bounding box center [1270, 335] width 176 height 14
copy p "Oscar Segundo Ripalda Burga"
click at [526, 470] on td "Ocupación : -" at bounding box center [430, 479] width 293 height 38
drag, startPoint x: 375, startPoint y: 441, endPoint x: 455, endPoint y: 446, distance: 81.0
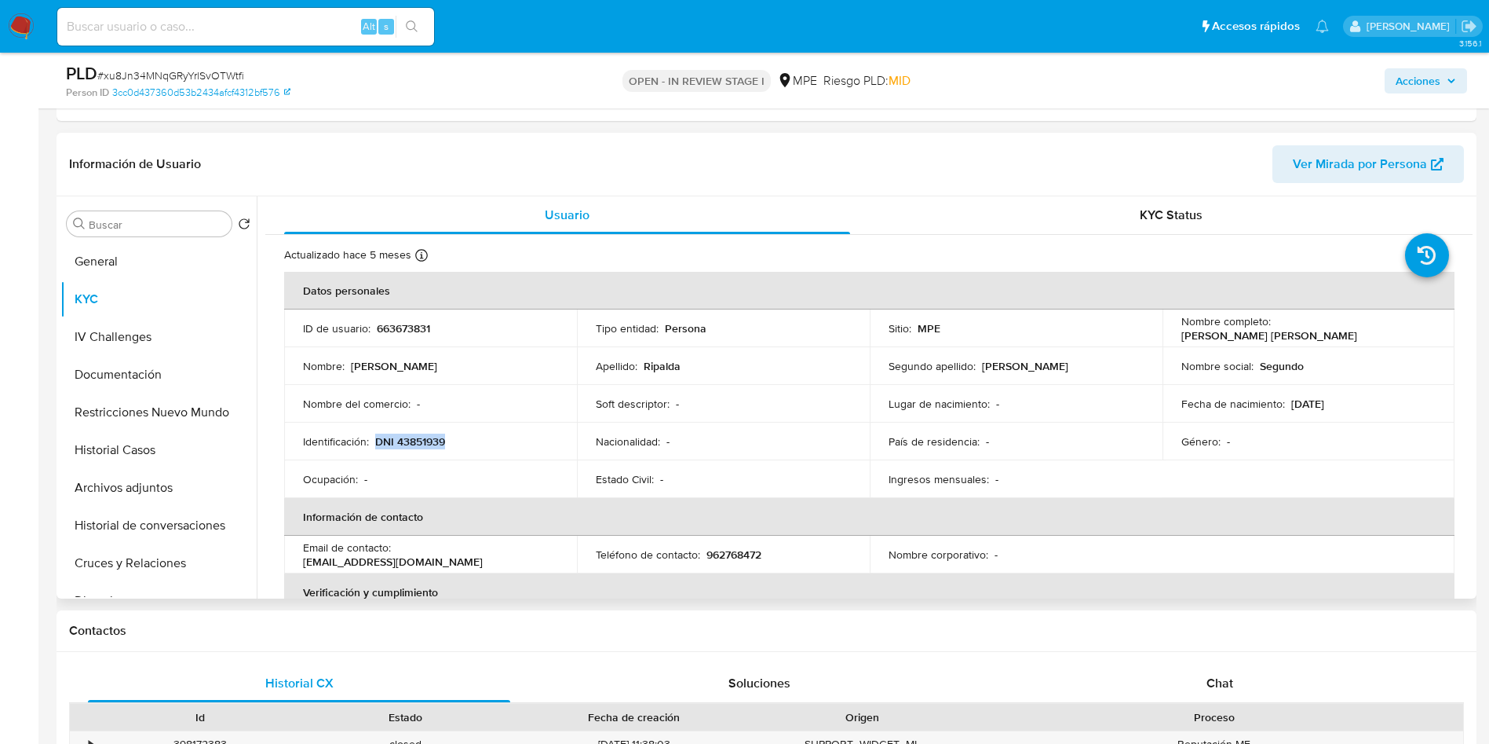
click at [455, 446] on div "Identificación : DNI 43851939" at bounding box center [430, 441] width 255 height 14
copy p "DNI 43851939"
click at [975, 455] on td "País de residencia : -" at bounding box center [1016, 441] width 293 height 38
drag, startPoint x: 1299, startPoint y: 407, endPoint x: 1336, endPoint y: 407, distance: 37.7
click at [1325, 407] on p "05/11/1986" at bounding box center [1308, 403] width 33 height 14
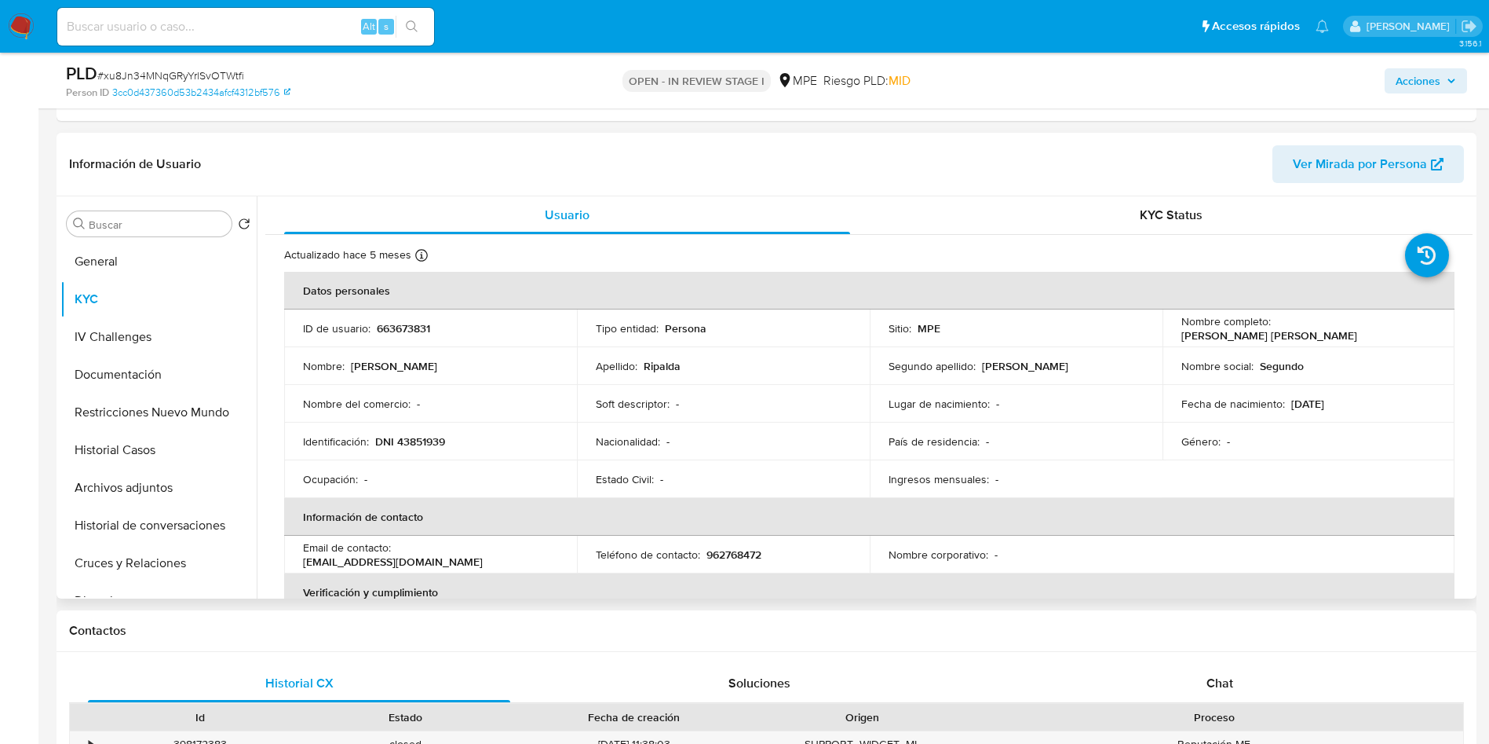
copy p "05/11/1986"
click at [1047, 175] on header "Información de Usuario Ver Mirada por Persona" at bounding box center [766, 164] width 1395 height 38
click at [408, 328] on p "663673831" at bounding box center [403, 328] width 53 height 14
copy p "663673831"
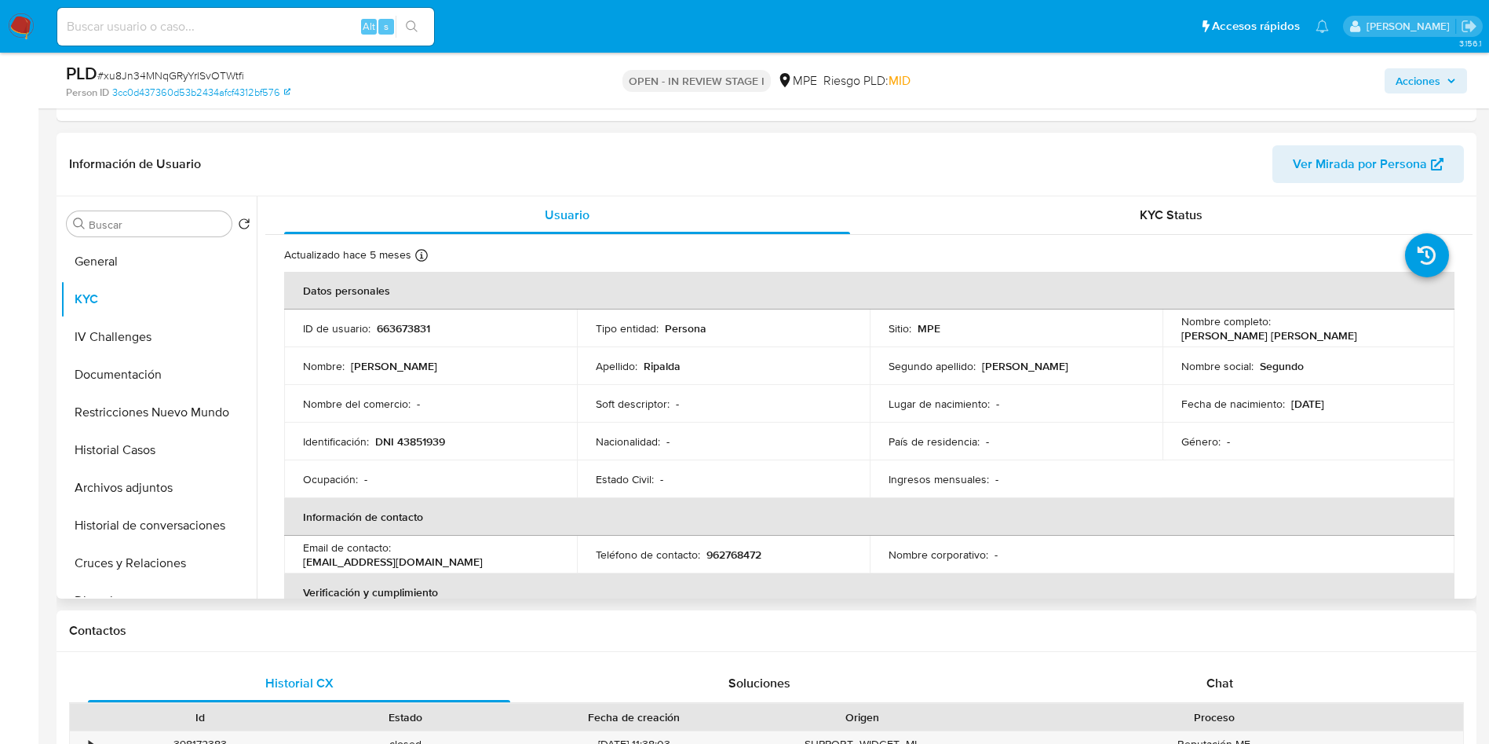
click at [1275, 333] on p "[PERSON_NAME]" at bounding box center [1270, 335] width 176 height 14
click at [1277, 328] on p "[PERSON_NAME]" at bounding box center [1270, 335] width 176 height 14
drag, startPoint x: 1273, startPoint y: 327, endPoint x: 1435, endPoint y: 327, distance: 162.5
click at [1435, 327] on td "Nombre completo : Oscar Segundo Ripalda Burga" at bounding box center [1309, 328] width 293 height 38
click at [445, 416] on td "Nombre del comercio : -" at bounding box center [430, 404] width 293 height 38
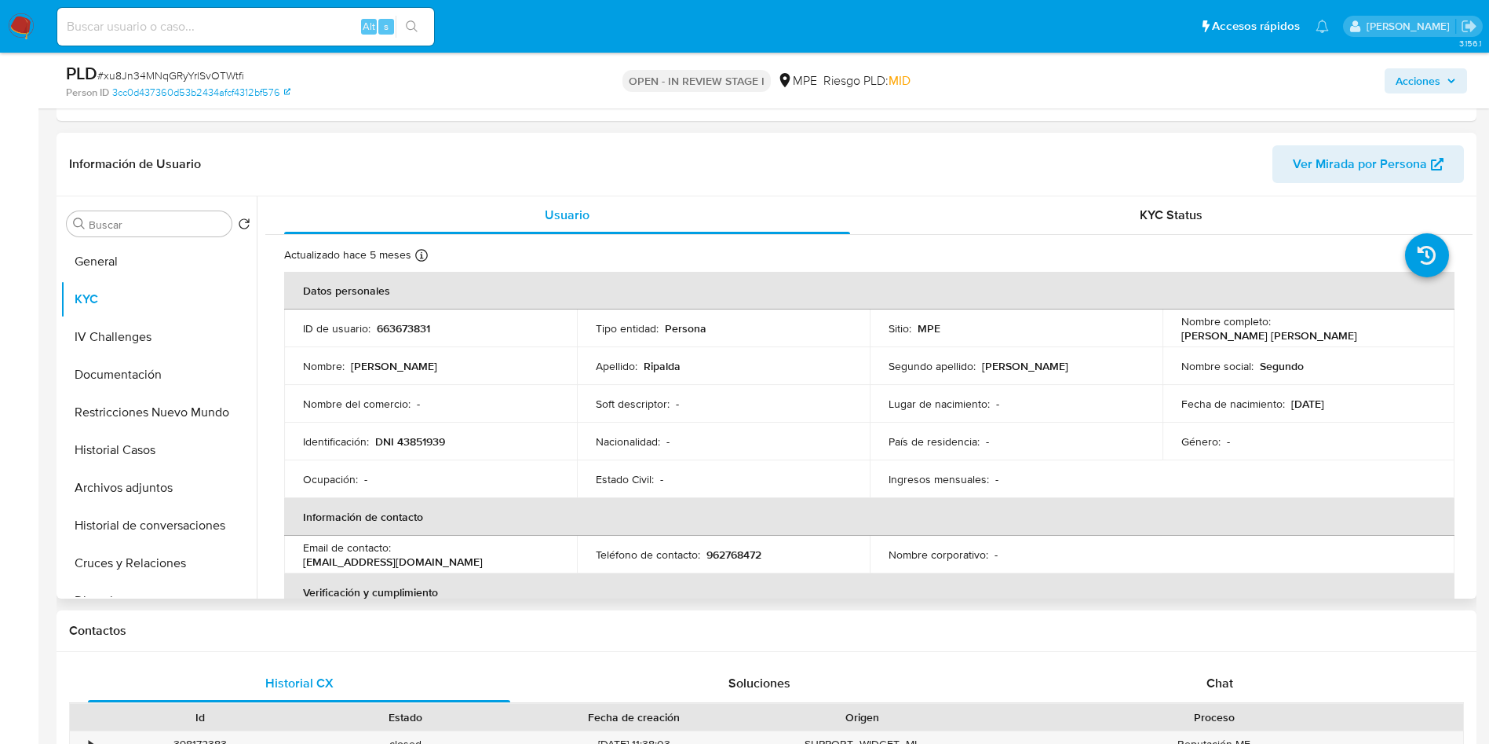
click at [414, 450] on td "Identificación : DNI 43851939" at bounding box center [430, 441] width 293 height 38
click at [418, 443] on p "DNI 43851939" at bounding box center [410, 441] width 70 height 14
click at [409, 438] on p "DNI 43851939" at bounding box center [410, 441] width 70 height 14
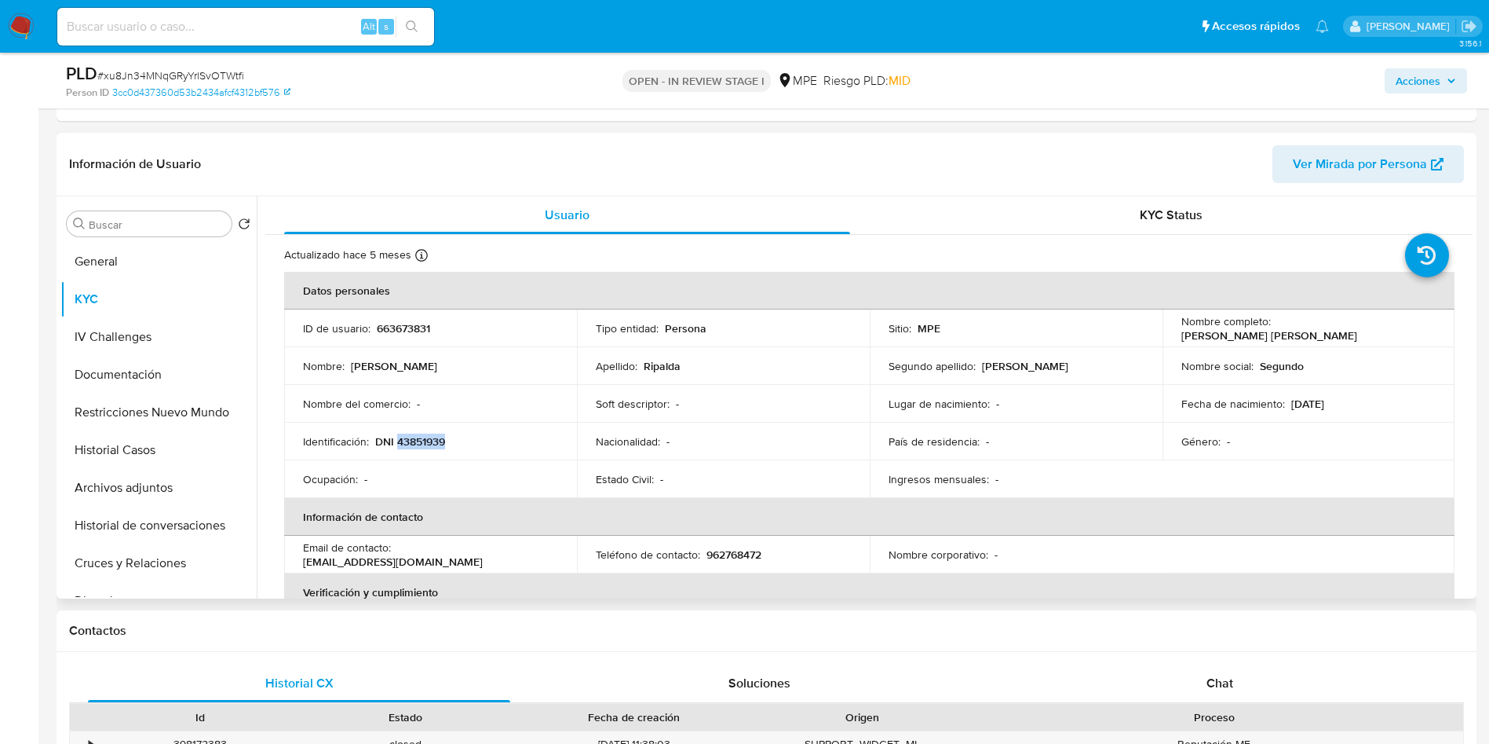
click at [409, 438] on p "DNI 43851939" at bounding box center [410, 441] width 70 height 14
click at [158, 558] on button "Cruces y Relaciones" at bounding box center [152, 563] width 184 height 38
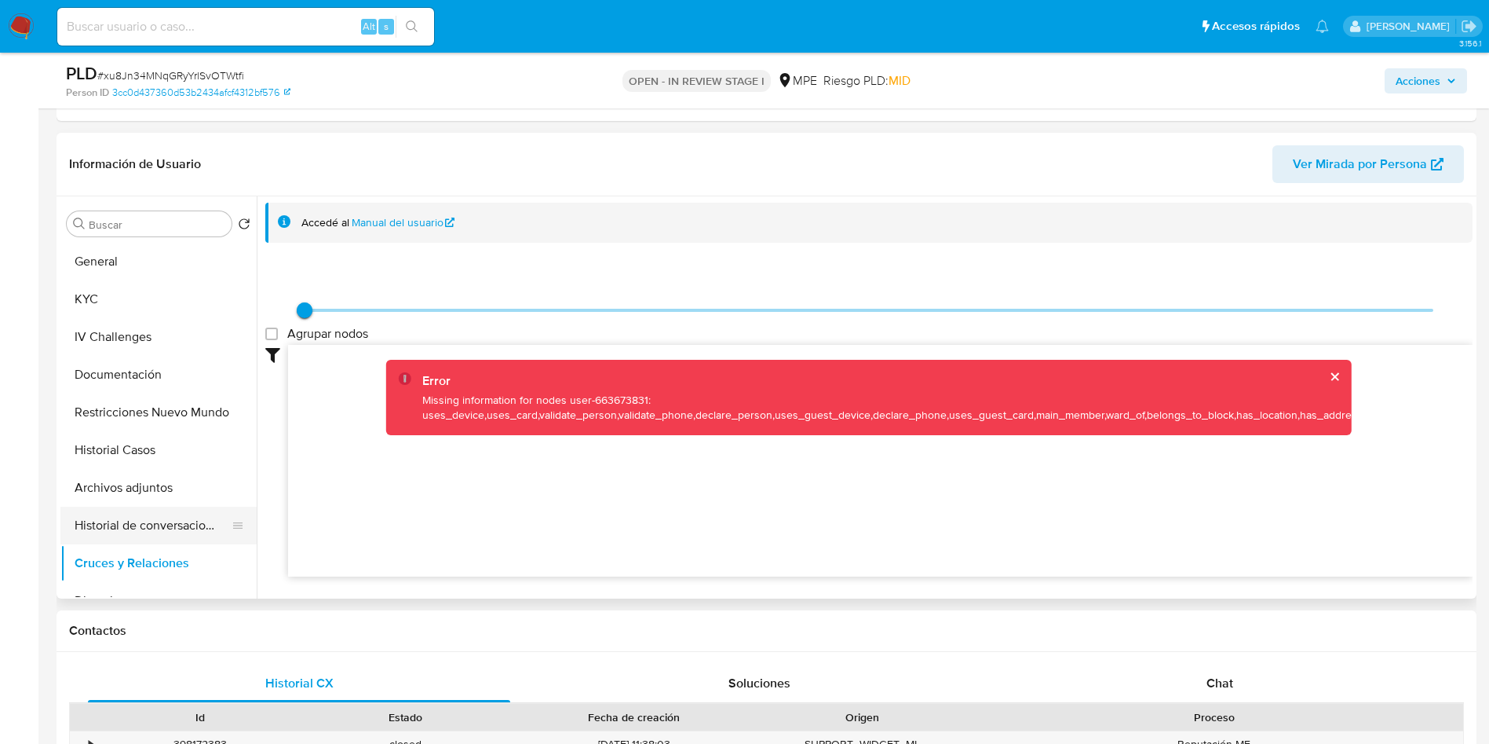
click at [134, 528] on button "Historial de conversaciones" at bounding box center [152, 525] width 184 height 38
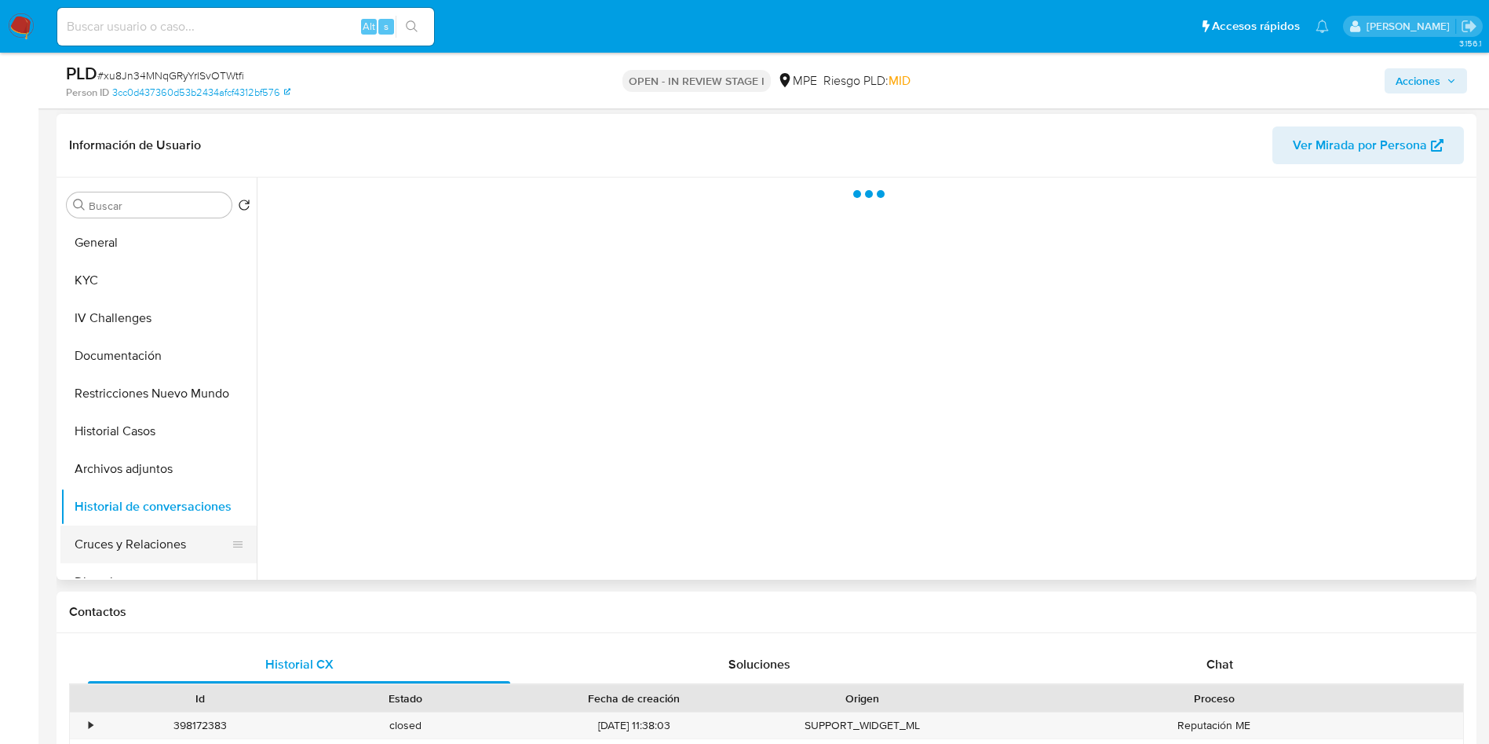
click at [149, 537] on button "Cruces y Relaciones" at bounding box center [152, 544] width 184 height 38
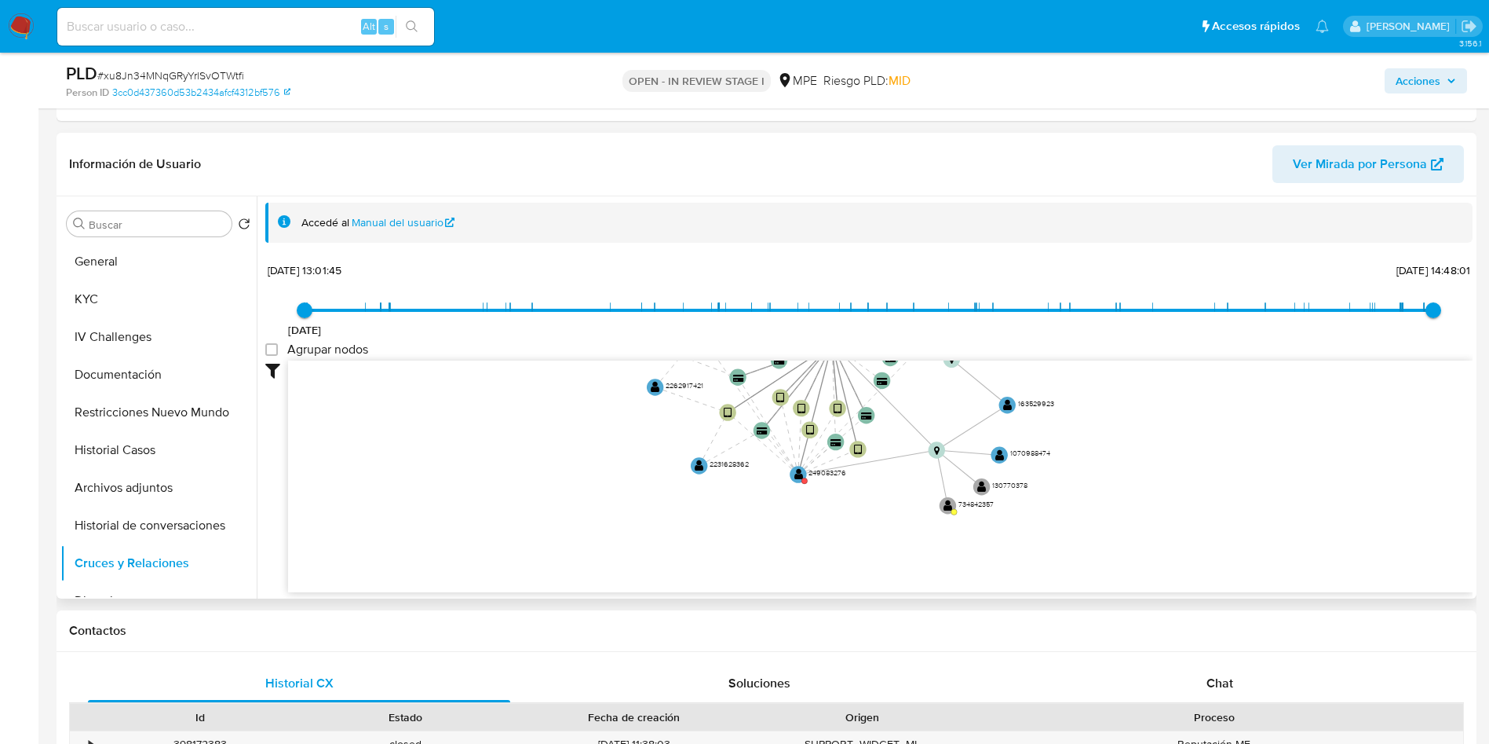
drag, startPoint x: 1113, startPoint y: 545, endPoint x: 994, endPoint y: 349, distance: 229.3
click at [994, 349] on div "15/6/2021 15/6/2021, 13:01:45 27/7/2025, 14:48:01 Agrupar nodos Filtros Confian…" at bounding box center [869, 426] width 1208 height 334
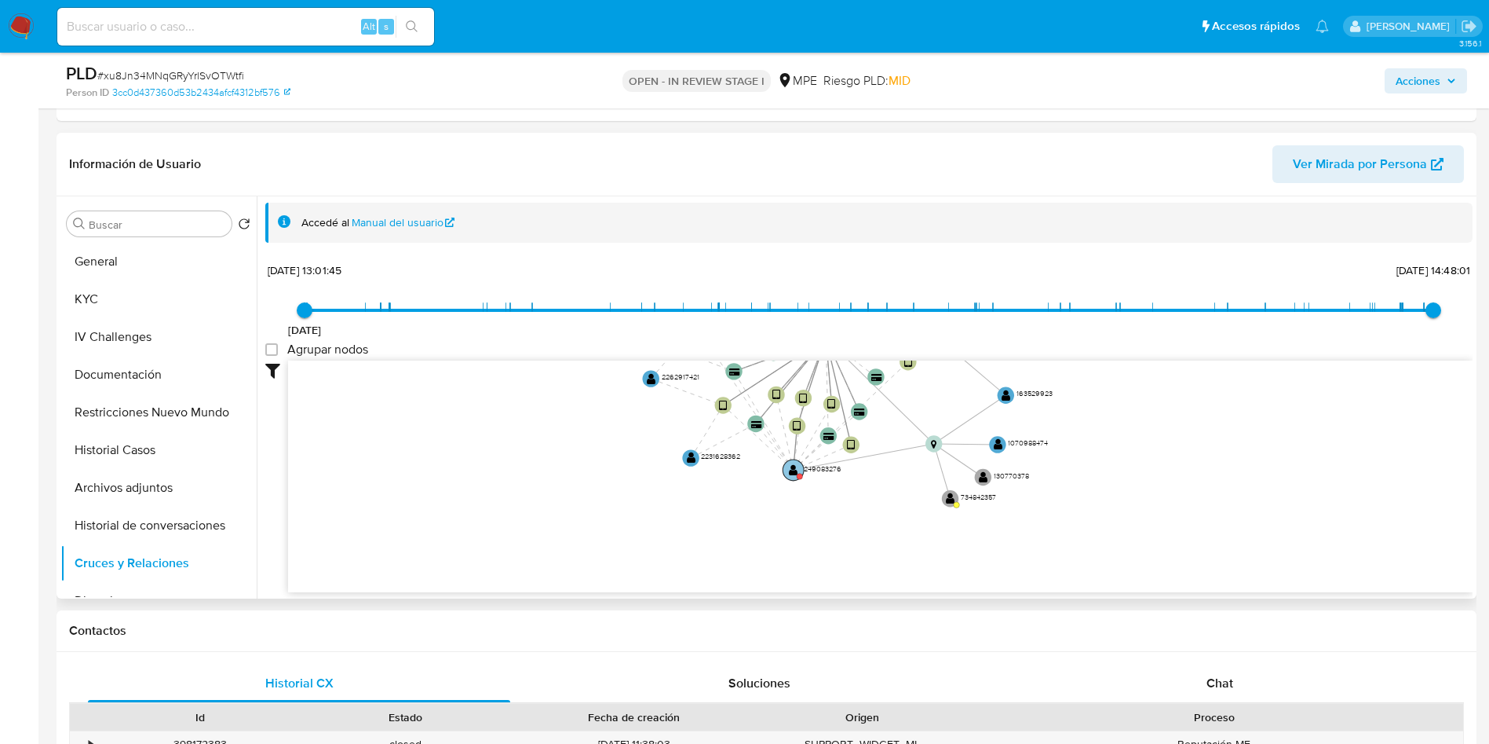
click at [786, 470] on circle at bounding box center [793, 469] width 21 height 21
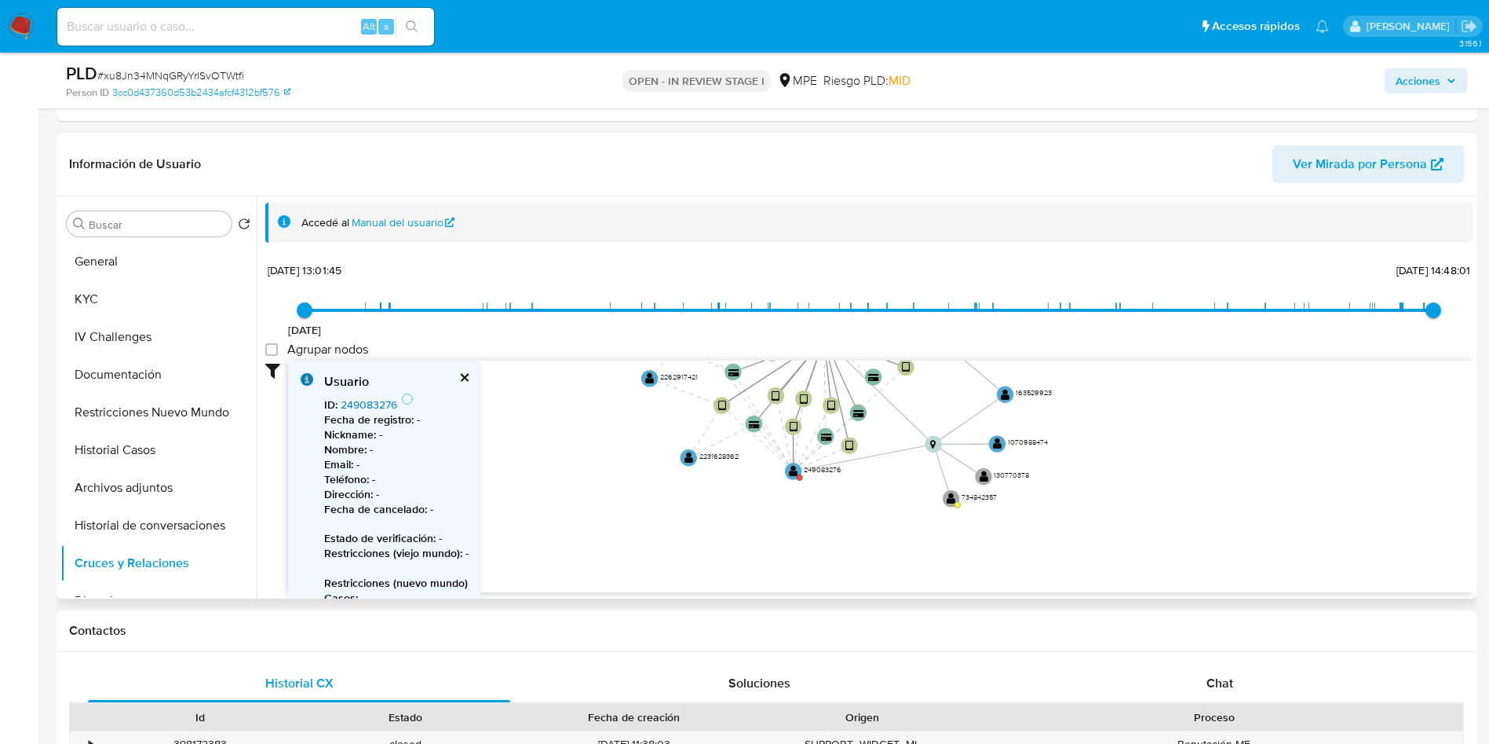
click at [345, 402] on link "249083276" at bounding box center [369, 404] width 57 height 16
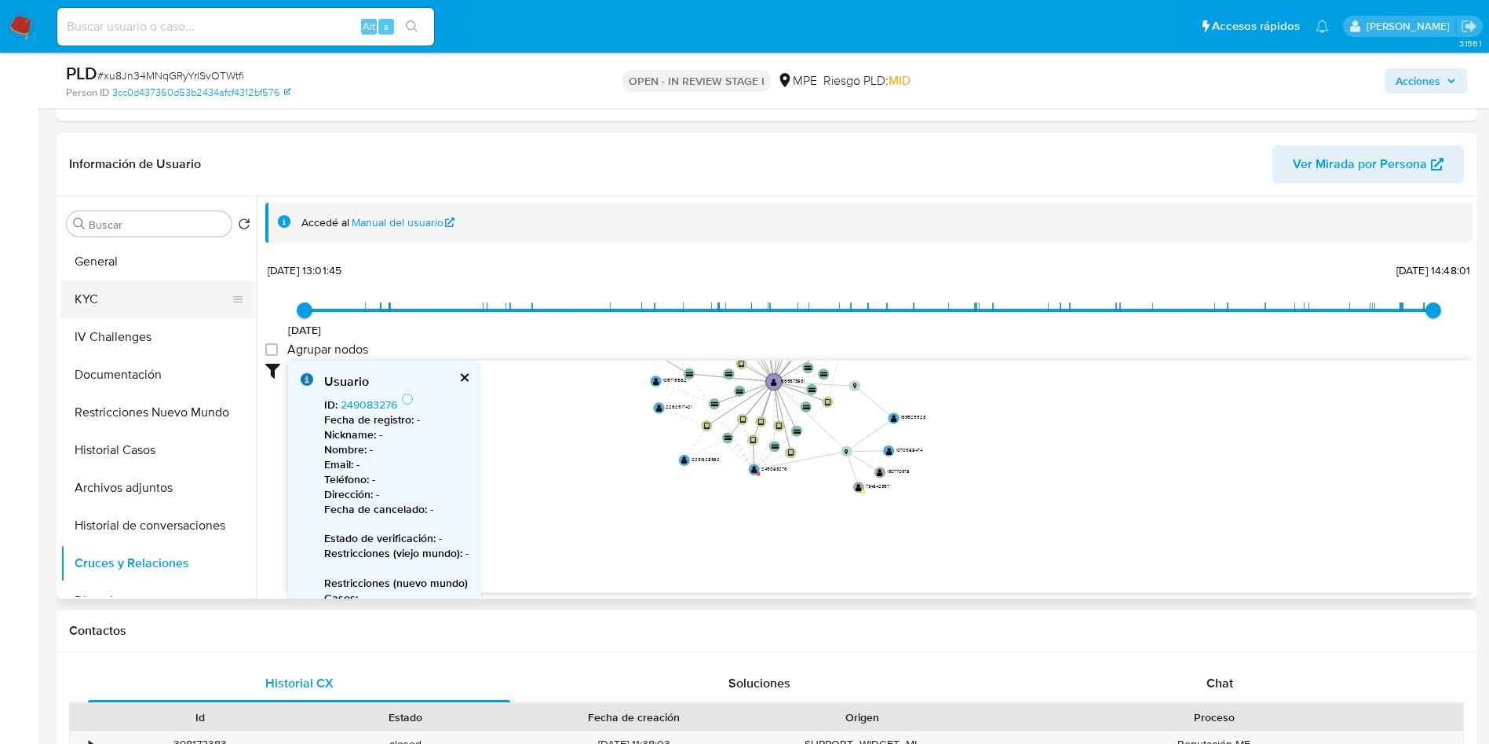
click at [137, 290] on button "KYC" at bounding box center [152, 299] width 184 height 38
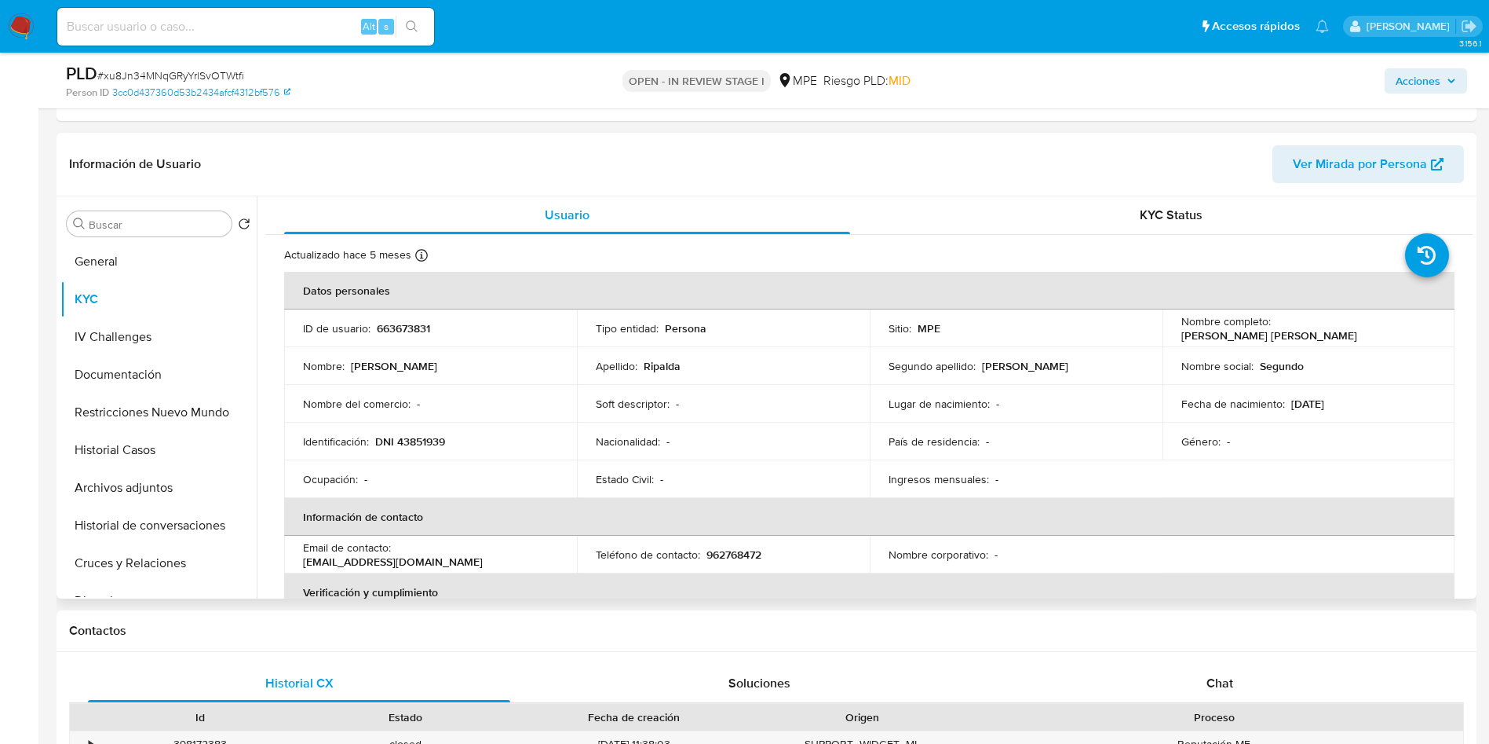
click at [440, 365] on div "Nombre : Oscar Segundo" at bounding box center [430, 366] width 255 height 14
click at [691, 382] on td "Apellido : Ripalda" at bounding box center [723, 366] width 293 height 38
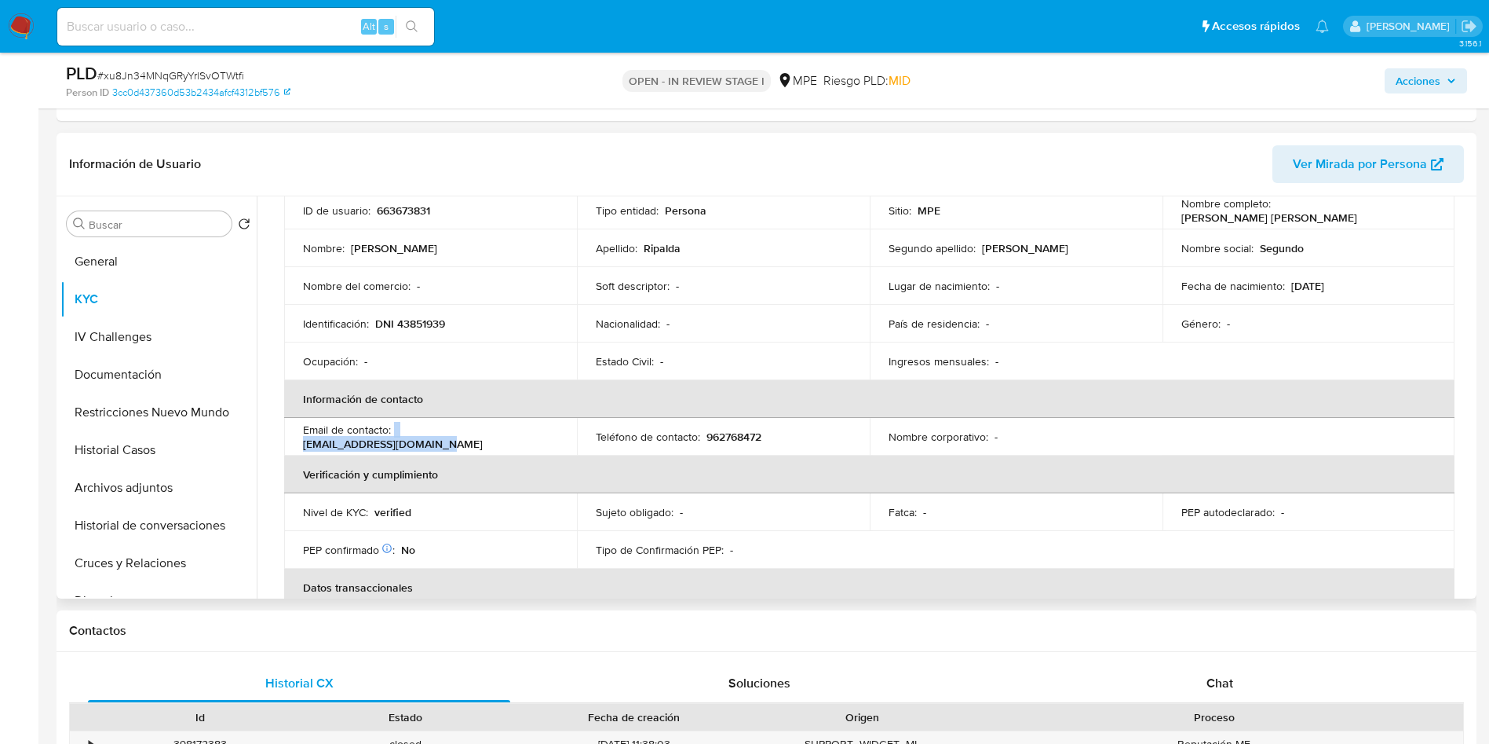
drag, startPoint x: 459, startPoint y: 434, endPoint x: 395, endPoint y: 436, distance: 64.4
click at [395, 436] on div "Email de contacto : oscar.ripbur@hotmail.com" at bounding box center [430, 436] width 255 height 28
click at [157, 262] on button "General" at bounding box center [152, 262] width 184 height 38
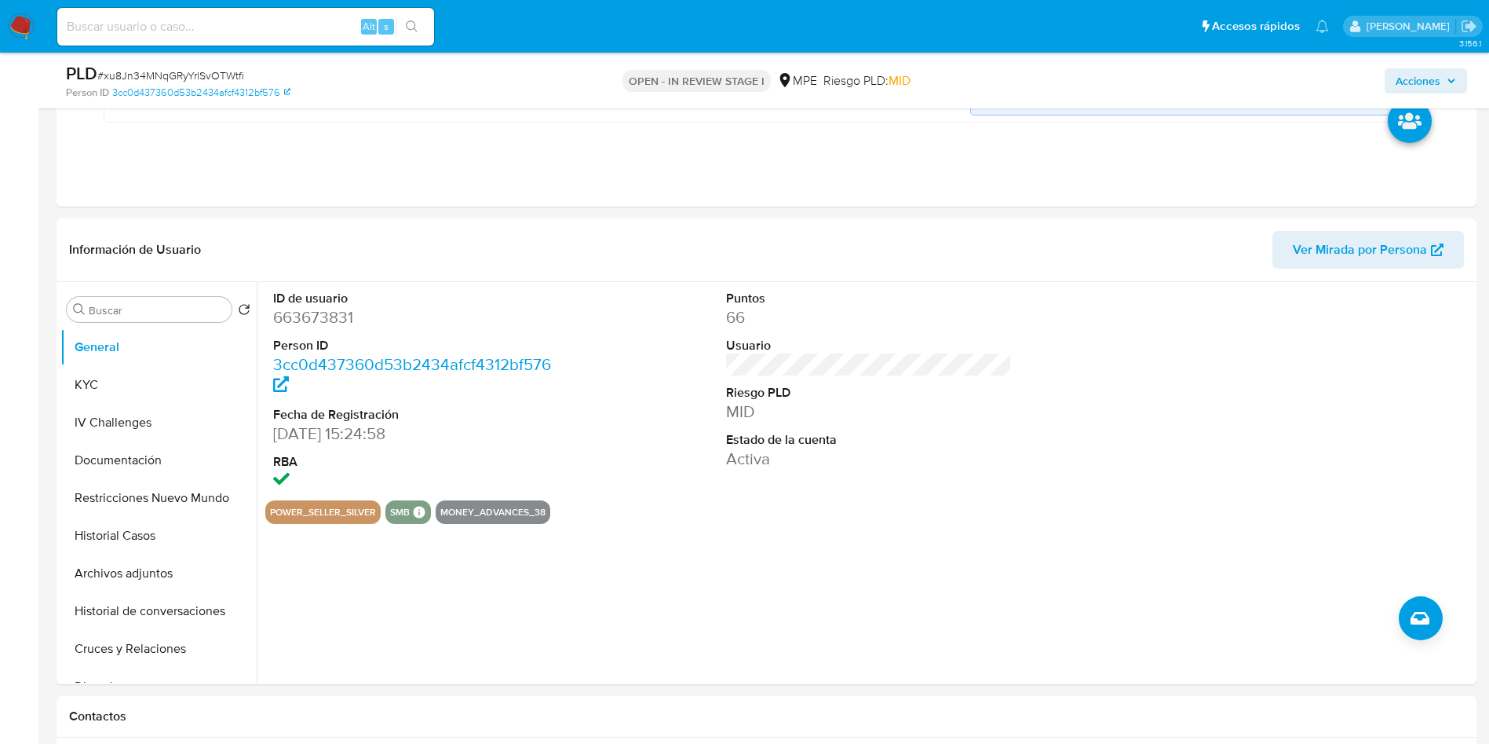
scroll to position [589, 0]
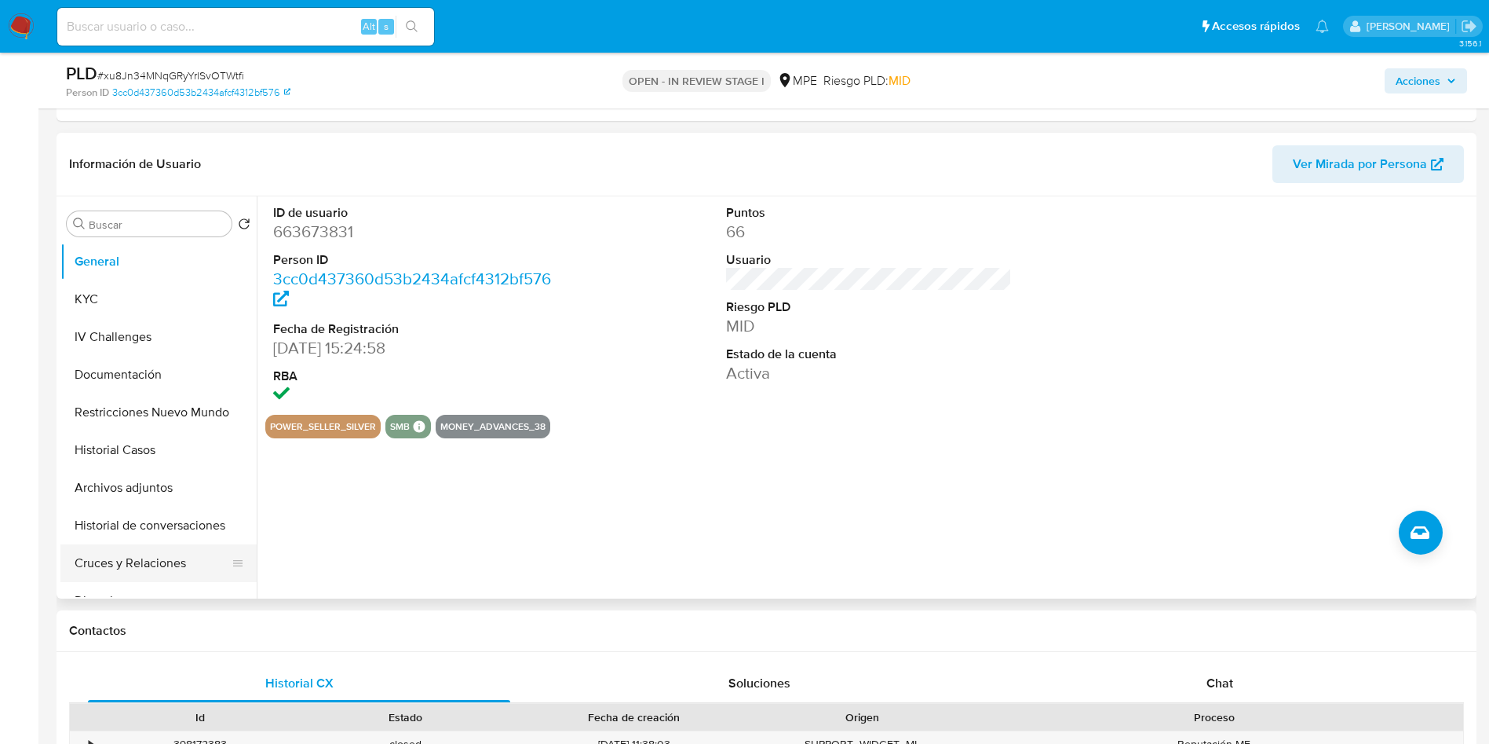
click at [129, 554] on button "Cruces y Relaciones" at bounding box center [152, 563] width 184 height 38
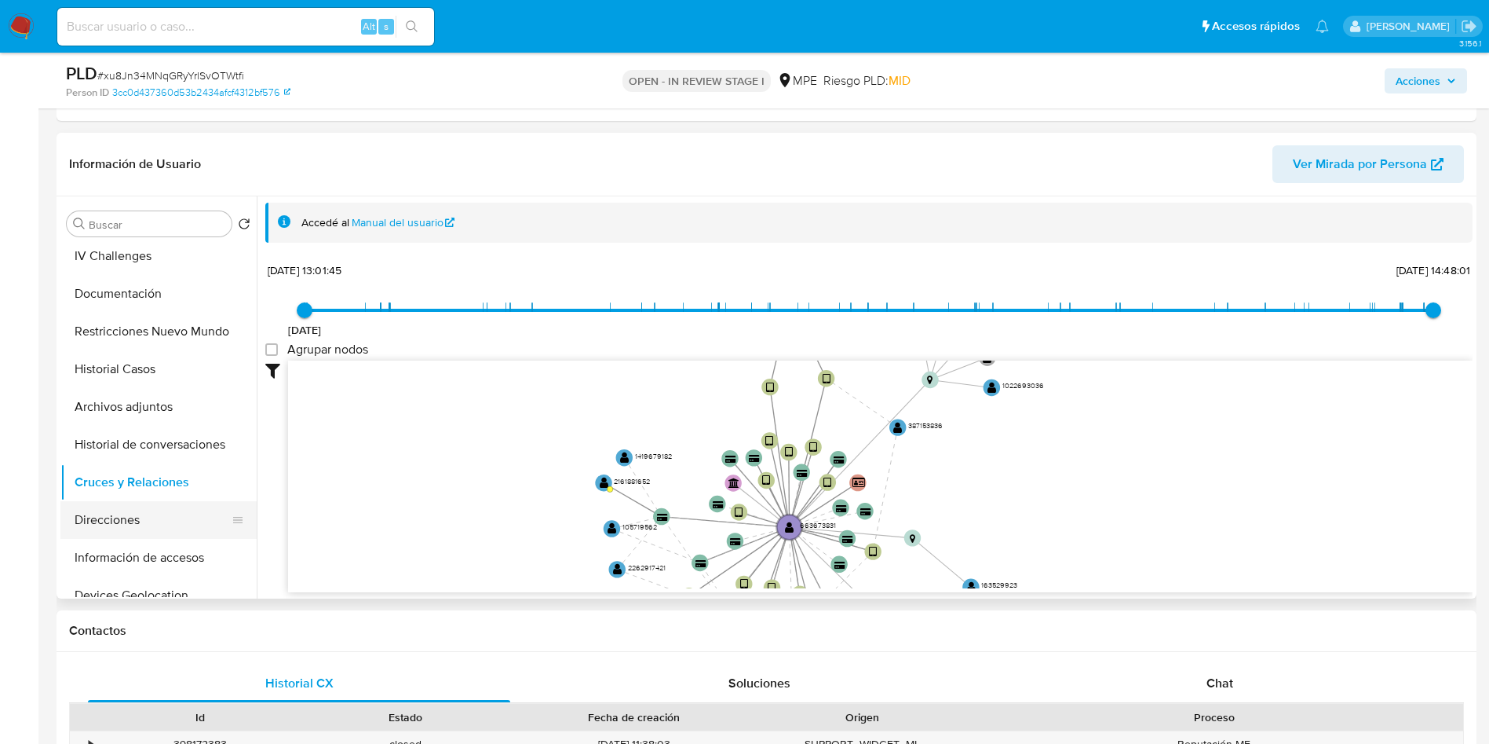
scroll to position [118, 0]
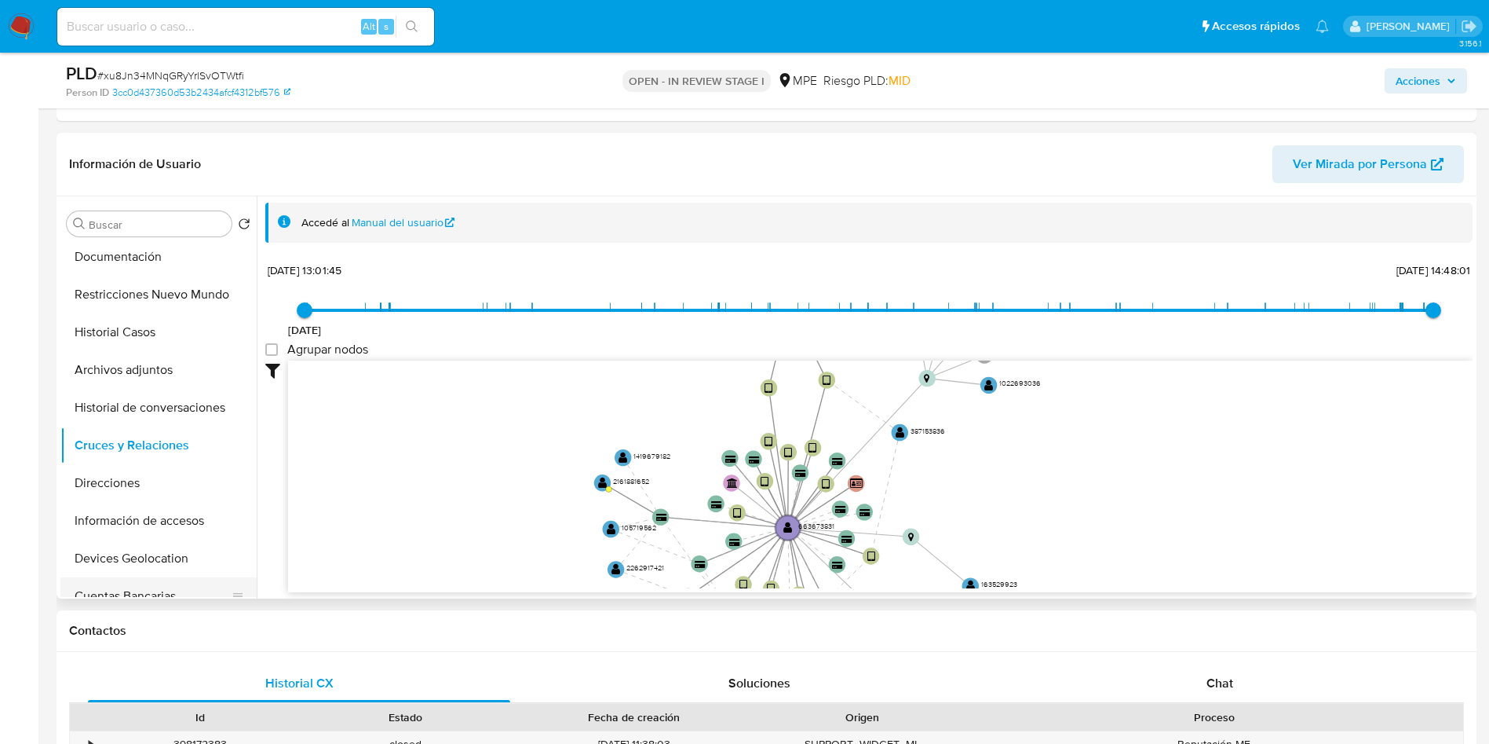
click at [173, 588] on button "Cuentas Bancarias" at bounding box center [152, 596] width 184 height 38
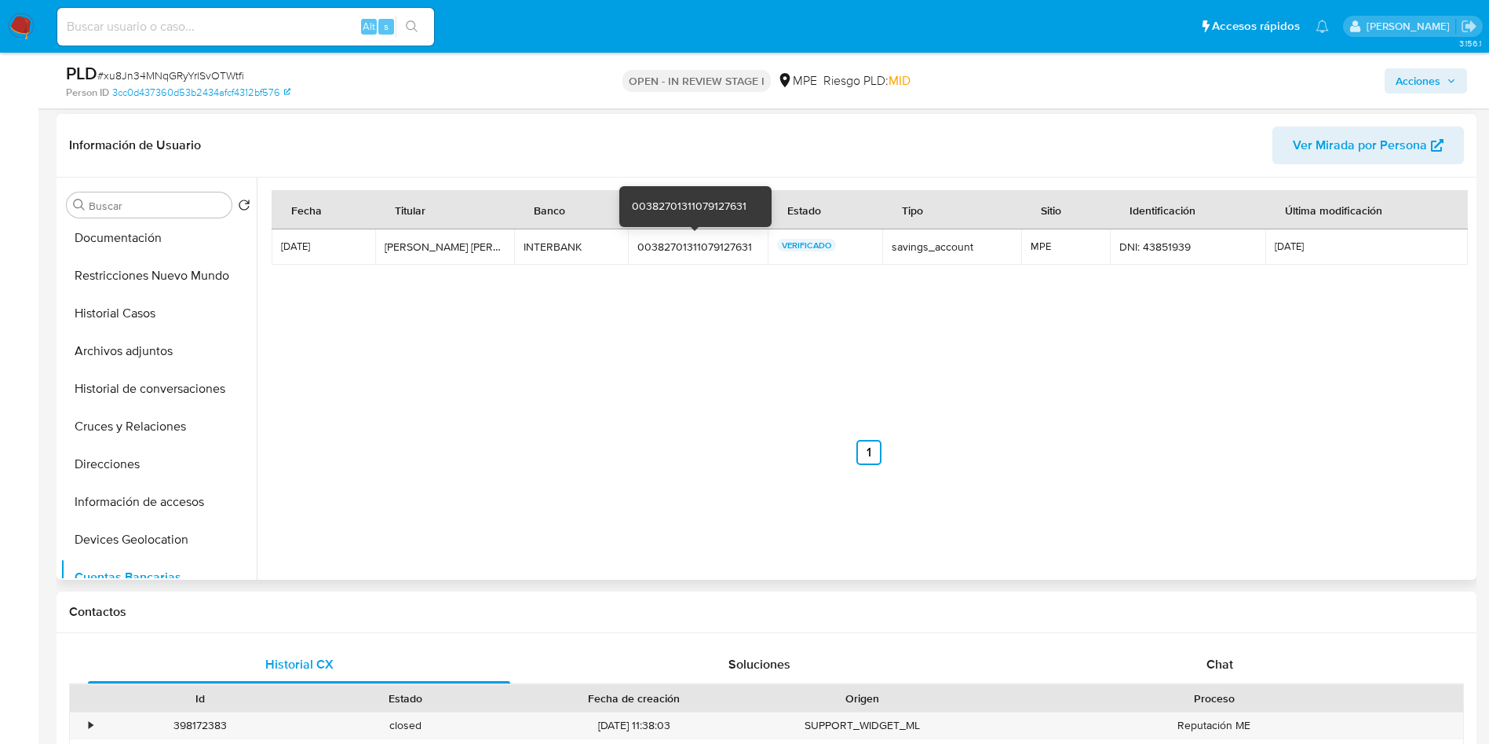
click at [686, 249] on div "00382701311079127631" at bounding box center [698, 246] width 120 height 14
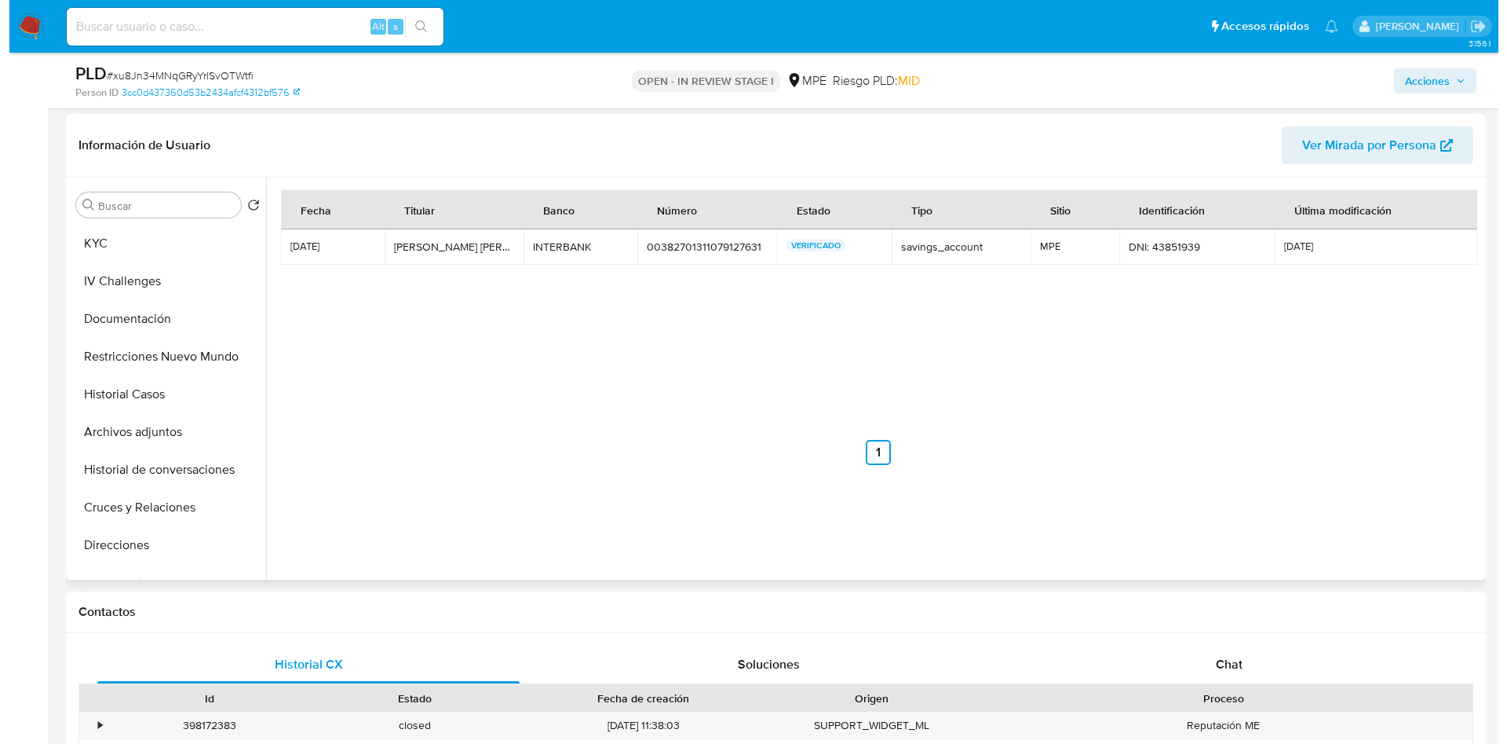
scroll to position [0, 0]
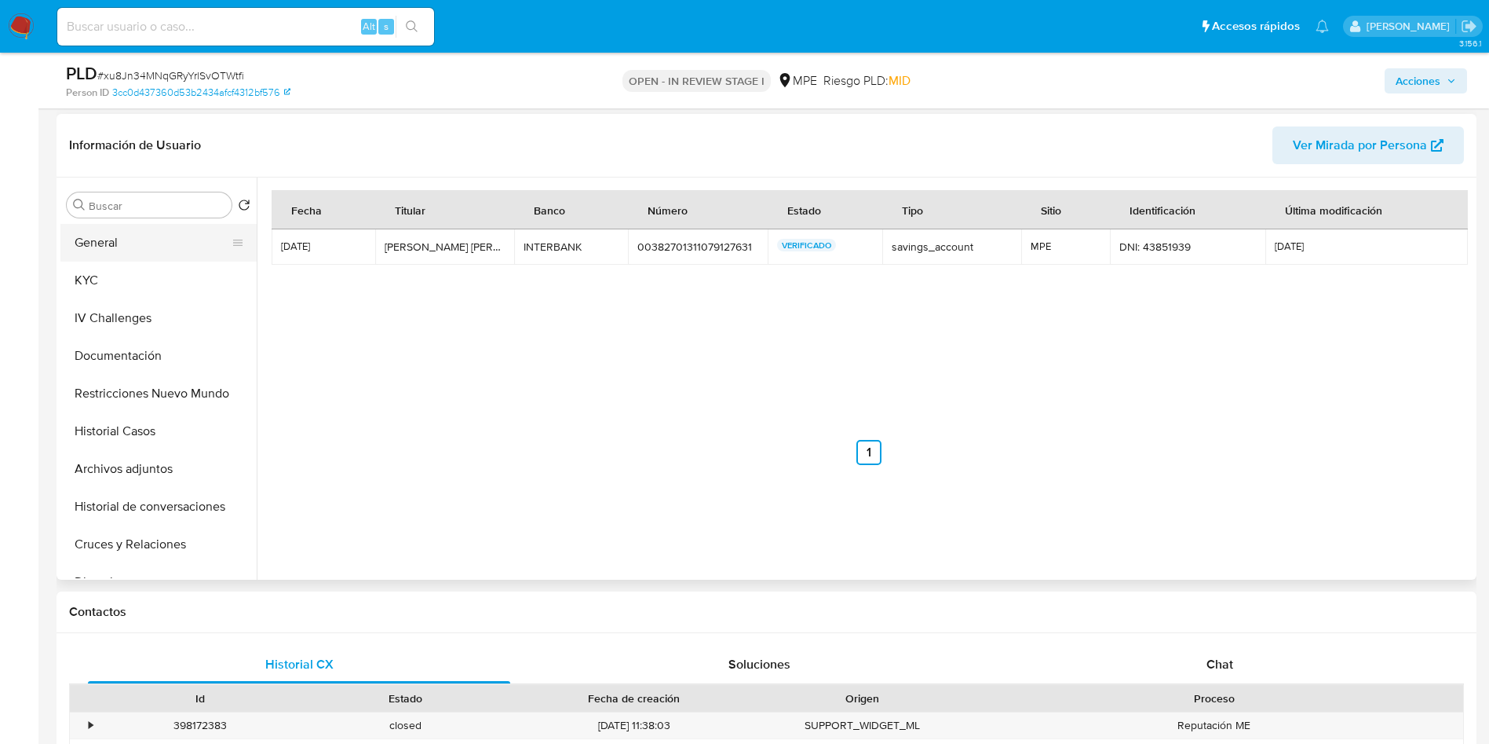
click at [104, 222] on div "Buscar Volver al orden por defecto General KYC IV Challenges Documentación Rest…" at bounding box center [158, 380] width 196 height 400
click at [109, 224] on button "General" at bounding box center [152, 243] width 184 height 38
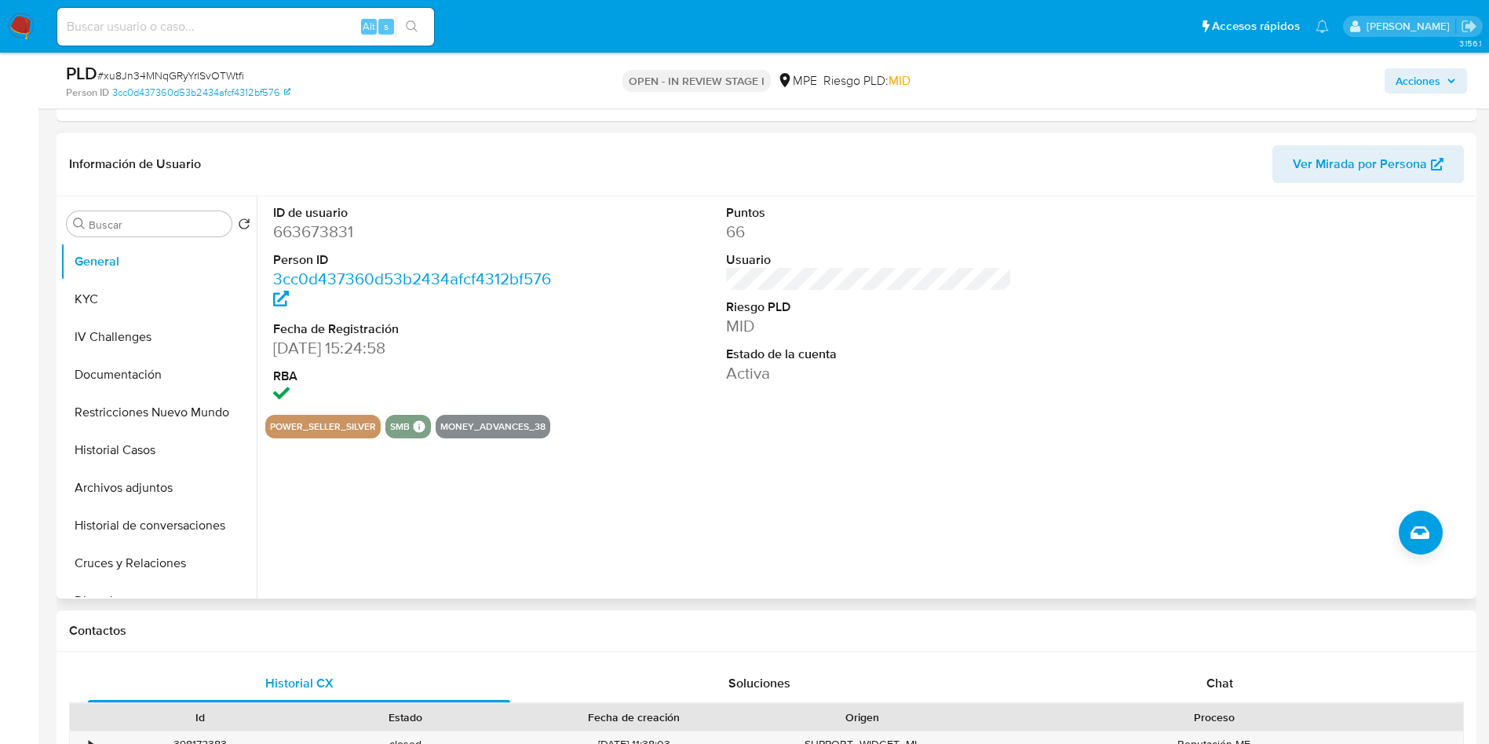
click at [314, 244] on dl "ID de usuario 663673831 Person ID 3cc0d437360d53b2434afcf4312bf576 Fecha de Reg…" at bounding box center [416, 305] width 287 height 203
click at [314, 236] on dd "663673831" at bounding box center [416, 232] width 287 height 22
drag, startPoint x: 170, startPoint y: 290, endPoint x: 898, endPoint y: 605, distance: 793.0
click at [170, 290] on button "KYC" at bounding box center [158, 299] width 196 height 38
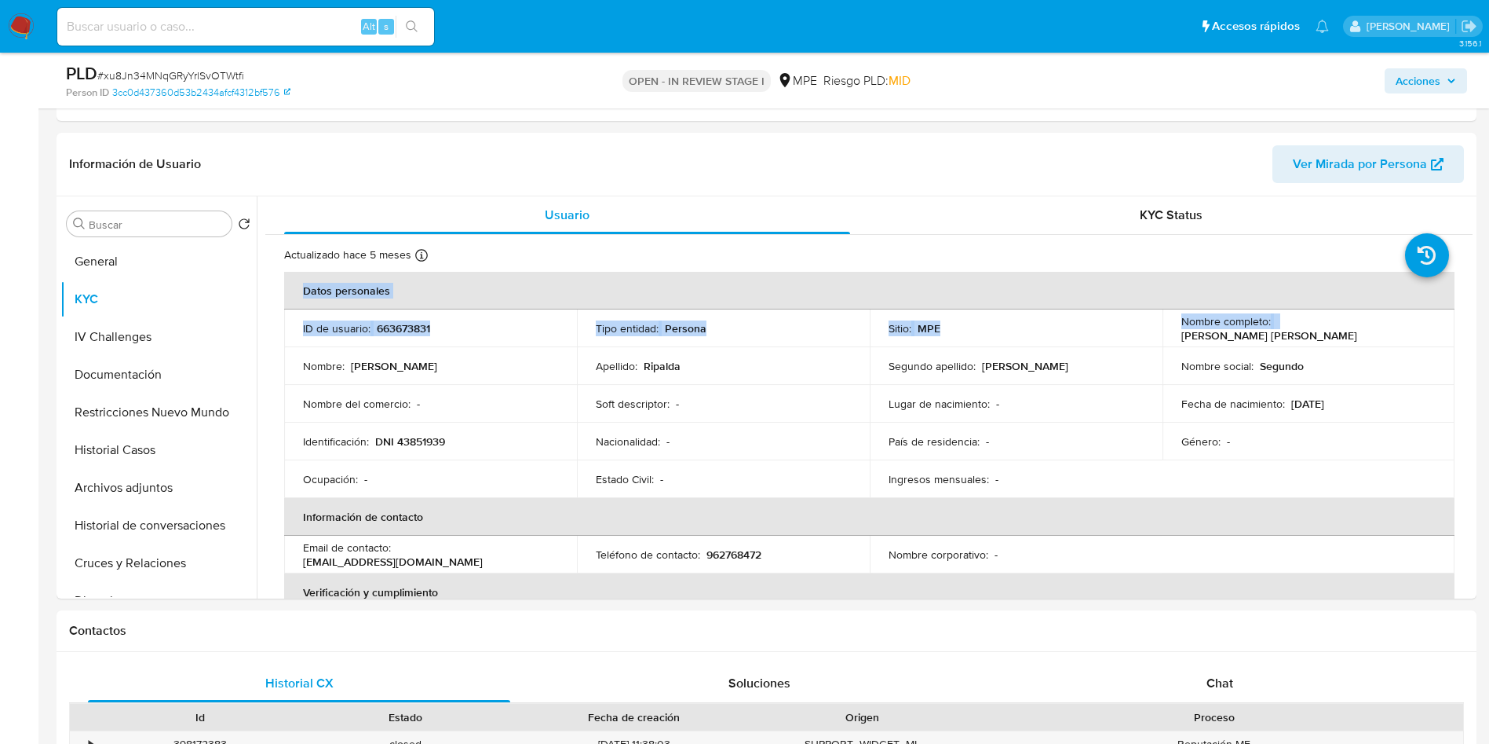
drag, startPoint x: 1271, startPoint y: 324, endPoint x: 1507, endPoint y: 356, distance: 237.7
click at [1116, 316] on td "Sitio : MPE" at bounding box center [1016, 328] width 293 height 38
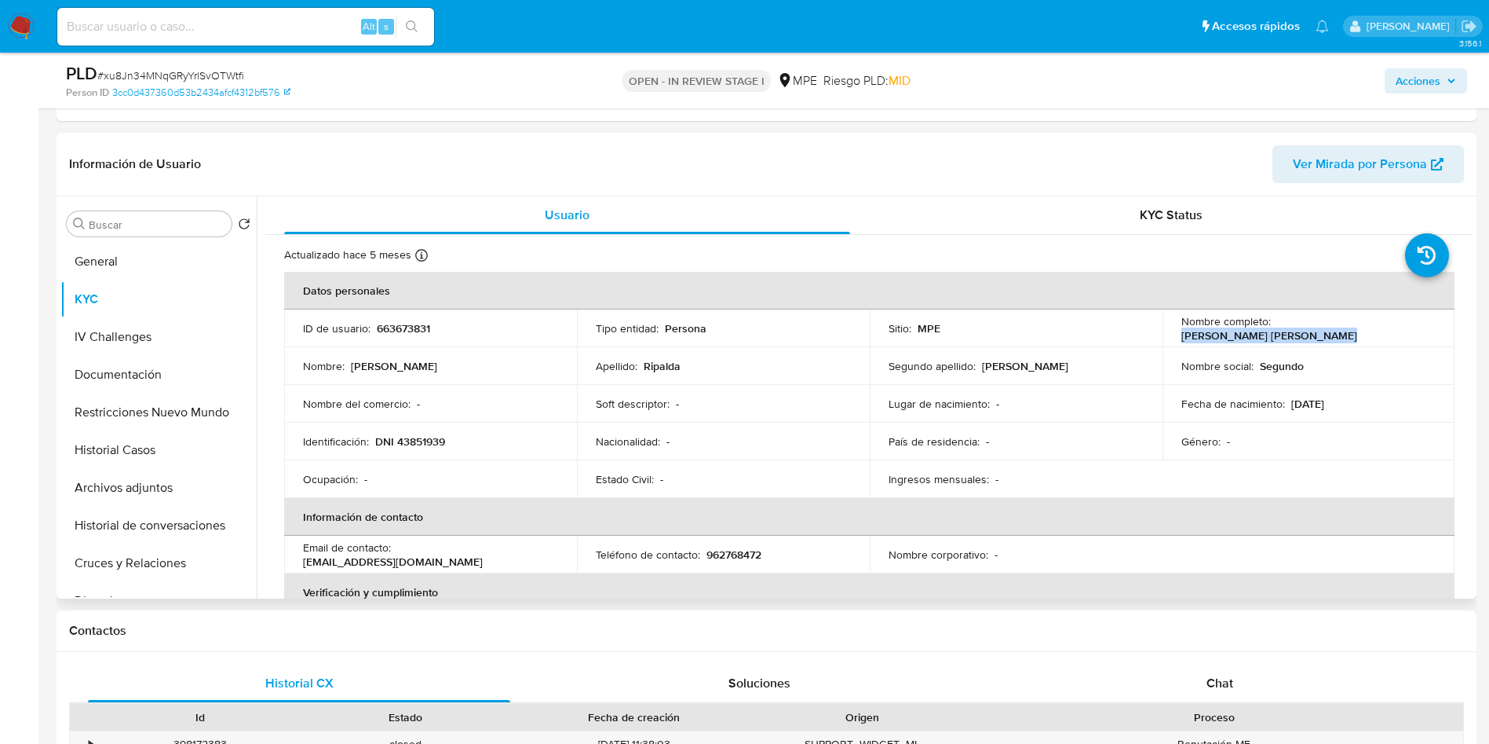
drag, startPoint x: 1275, startPoint y: 323, endPoint x: 1441, endPoint y: 322, distance: 165.7
click at [1441, 322] on td "Nombre completo : Oscar Segundo Ripalda Burga" at bounding box center [1309, 328] width 293 height 38
drag, startPoint x: 137, startPoint y: 470, endPoint x: 218, endPoint y: 692, distance: 236.7
click at [137, 469] on button "Archivos adjuntos" at bounding box center [158, 488] width 196 height 38
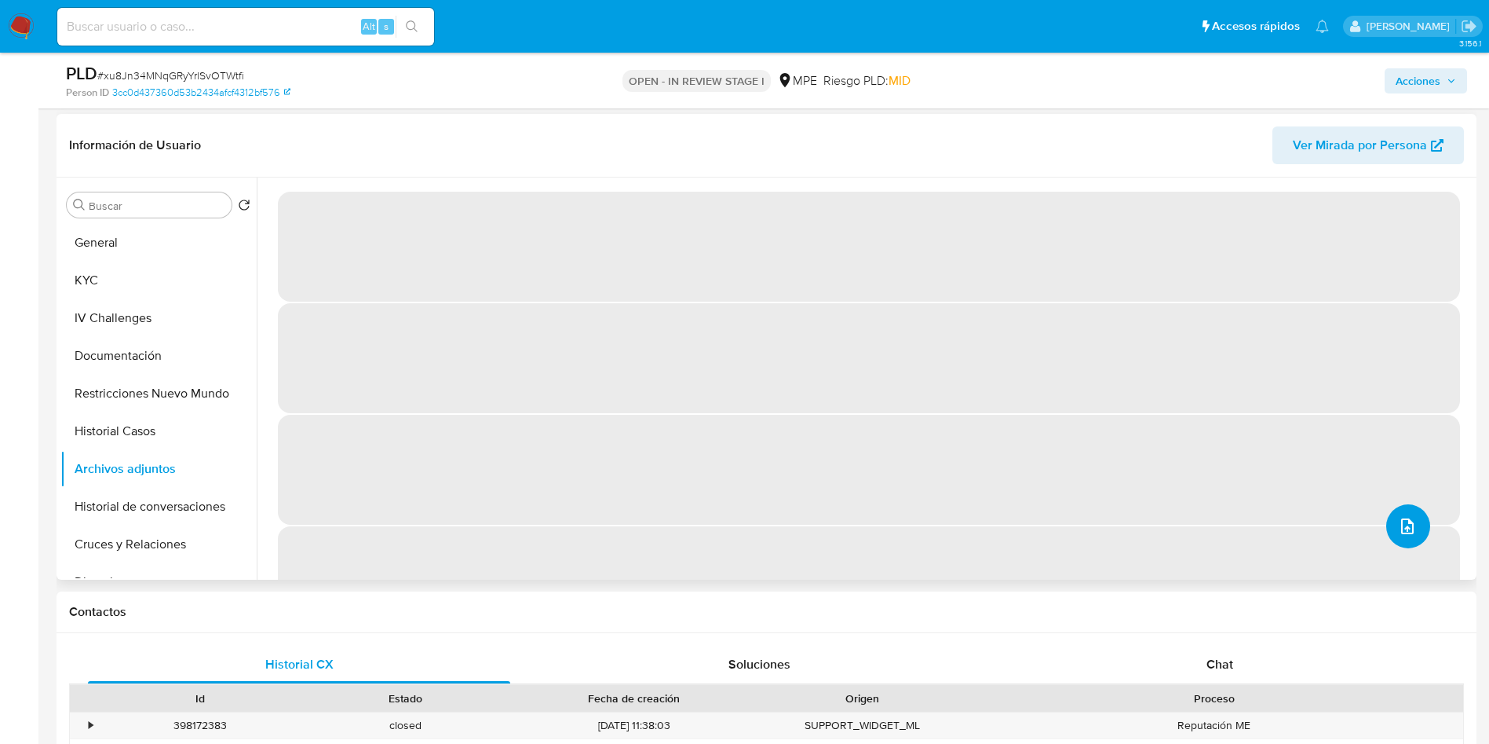
click at [1406, 540] on button "upload-file" at bounding box center [1409, 526] width 44 height 44
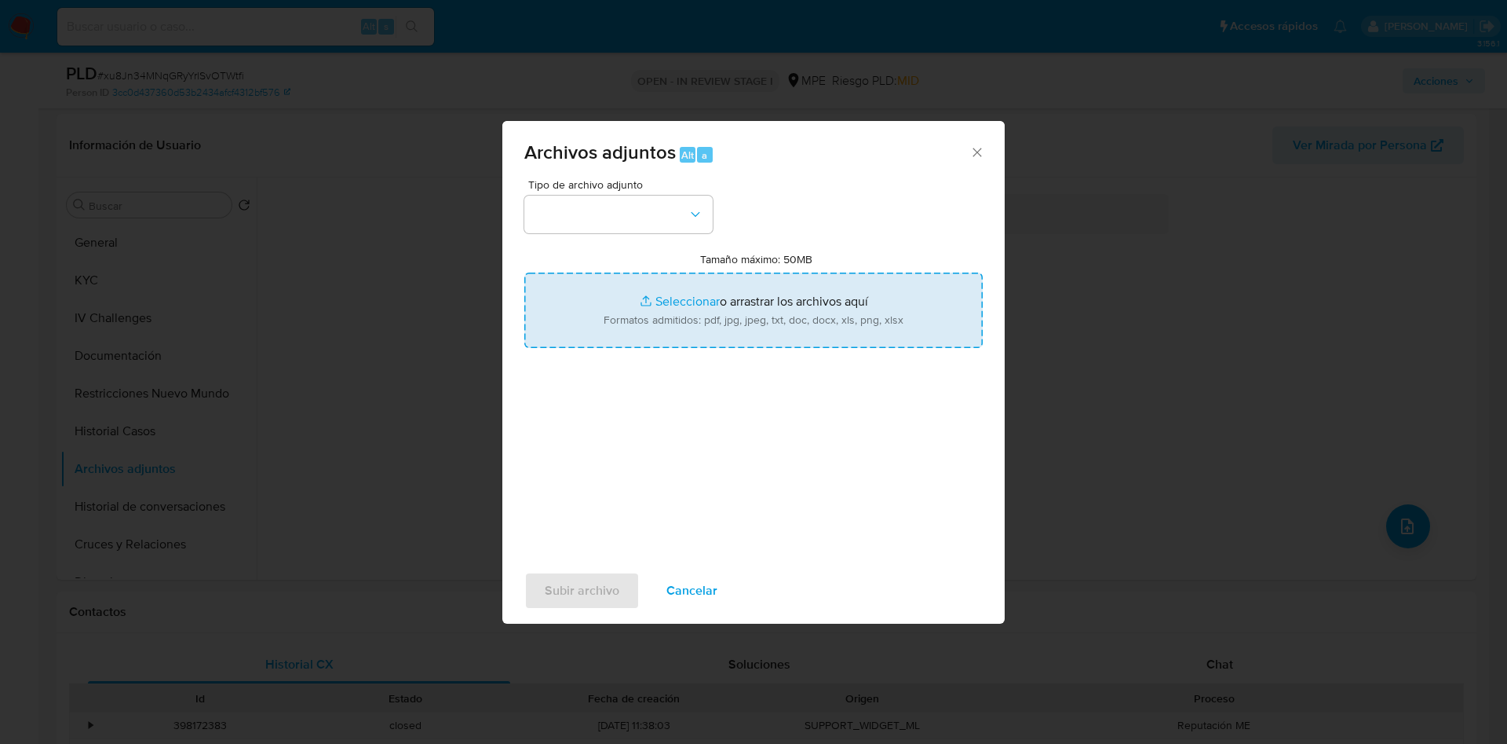
click at [760, 338] on input "Tamaño máximo: 50MB Seleccionar archivos" at bounding box center [753, 309] width 459 height 75
type input "C:\fakepath\Case Log 663673831 - 27_08_2025.pdf"
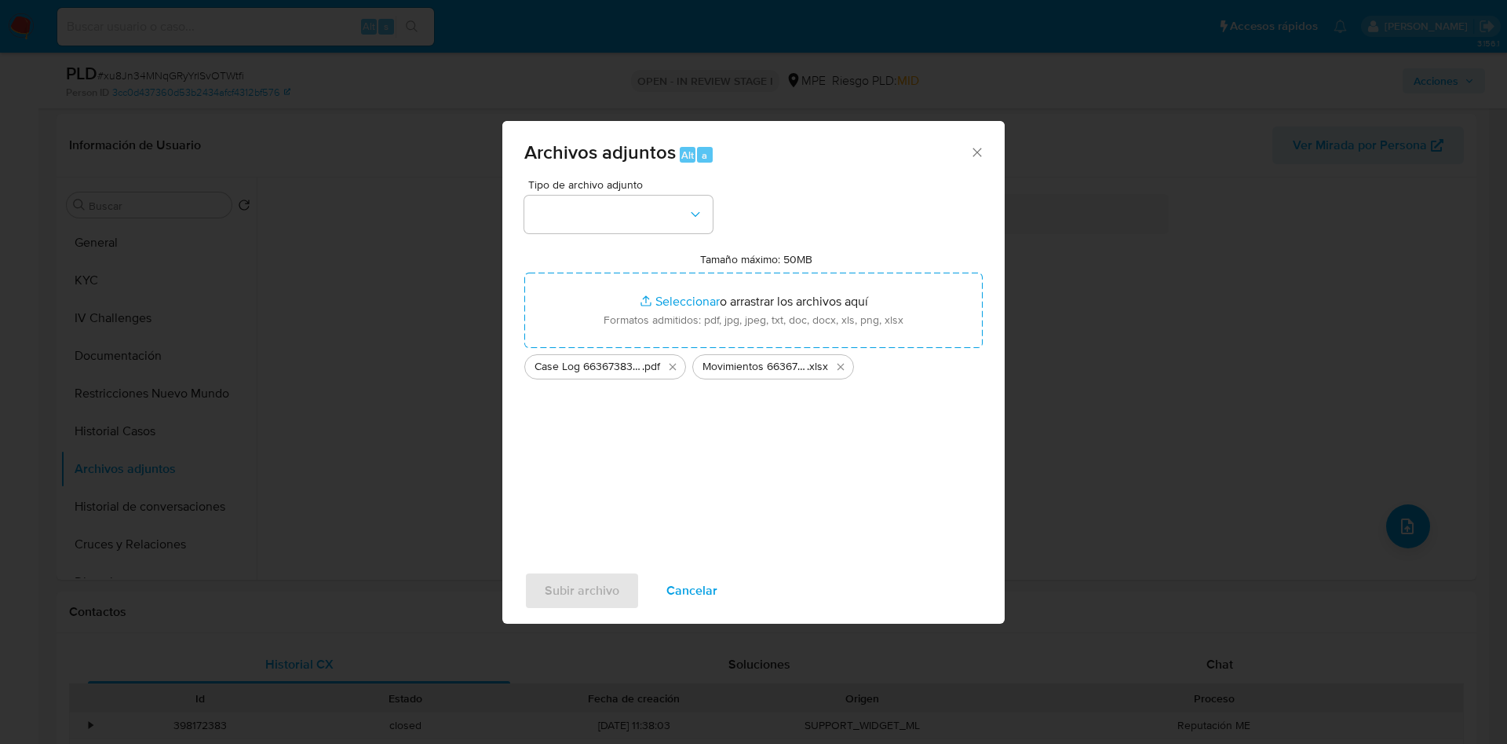
click at [634, 233] on div "Tipo de archivo adjunto Tamaño máximo: 50MB Seleccionar archivos Seleccionar o …" at bounding box center [753, 364] width 459 height 371
click at [640, 200] on button "button" at bounding box center [618, 215] width 188 height 38
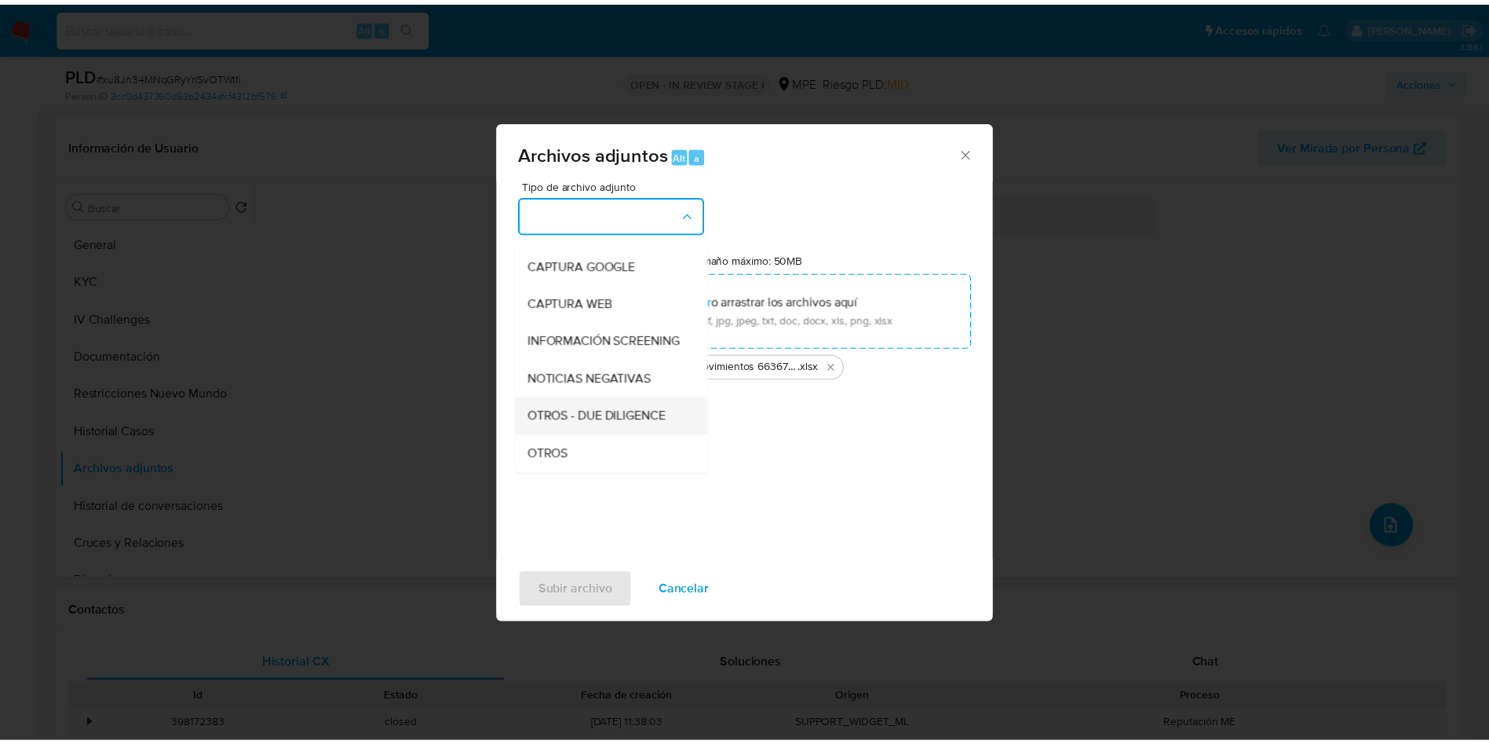
scroll to position [118, 0]
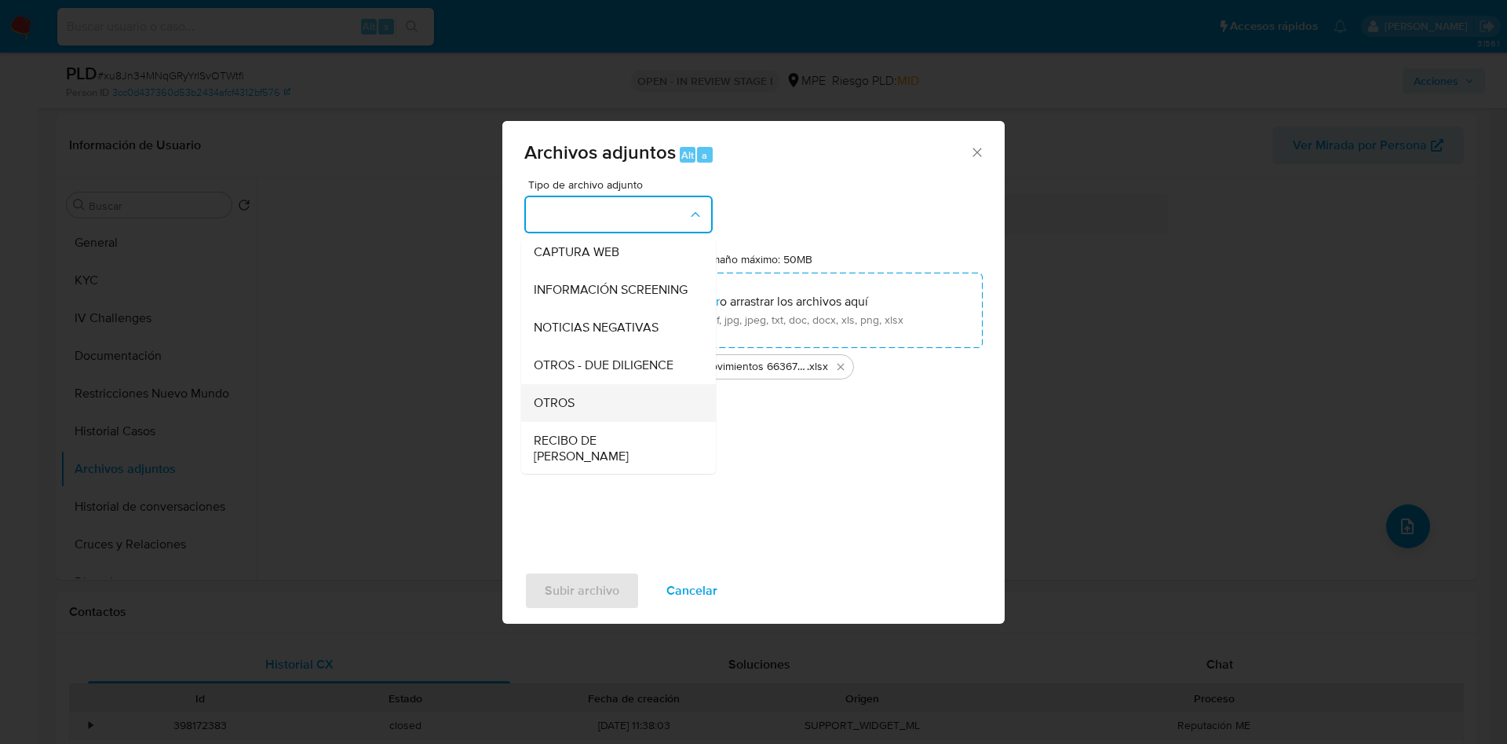
click at [616, 404] on div "OTROS" at bounding box center [614, 403] width 160 height 38
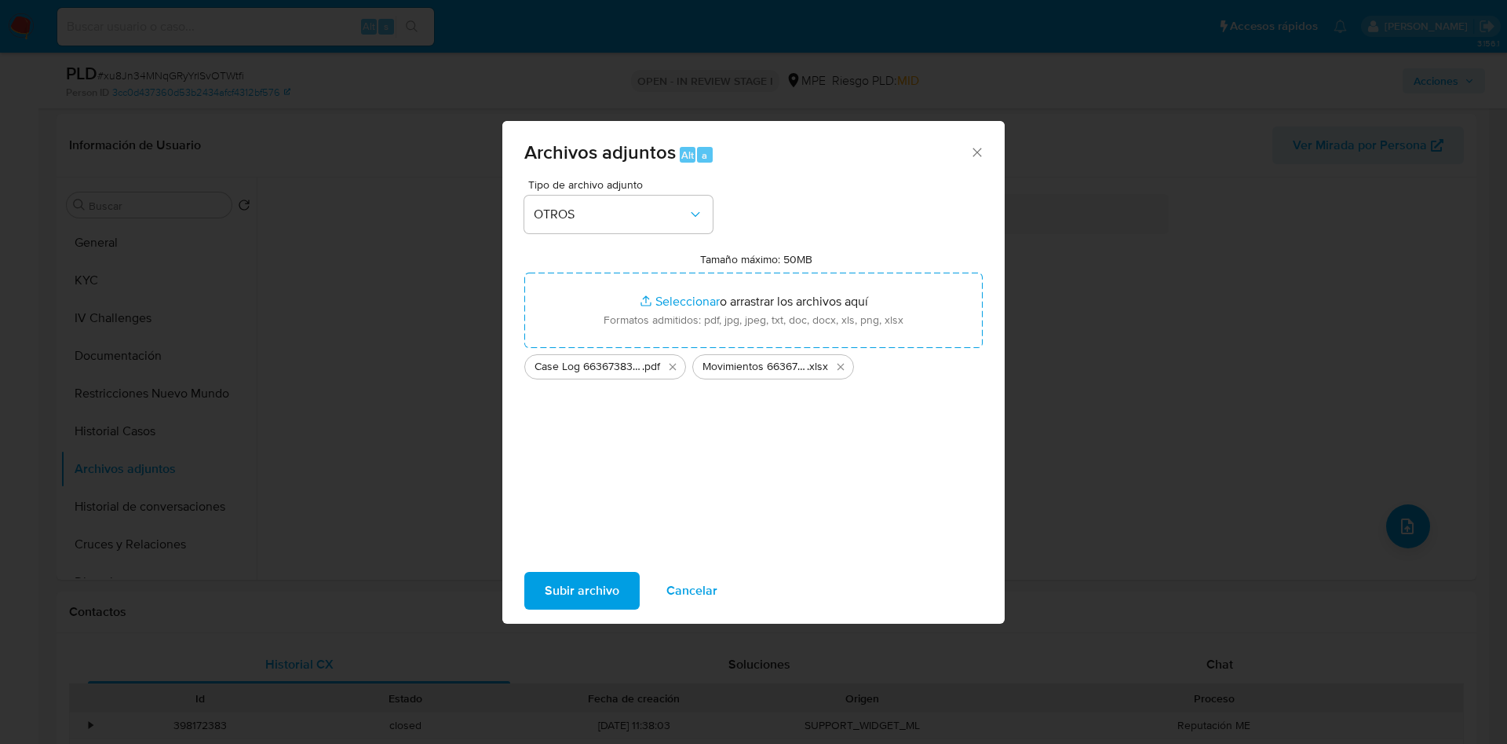
click at [589, 577] on span "Subir archivo" at bounding box center [582, 590] width 75 height 35
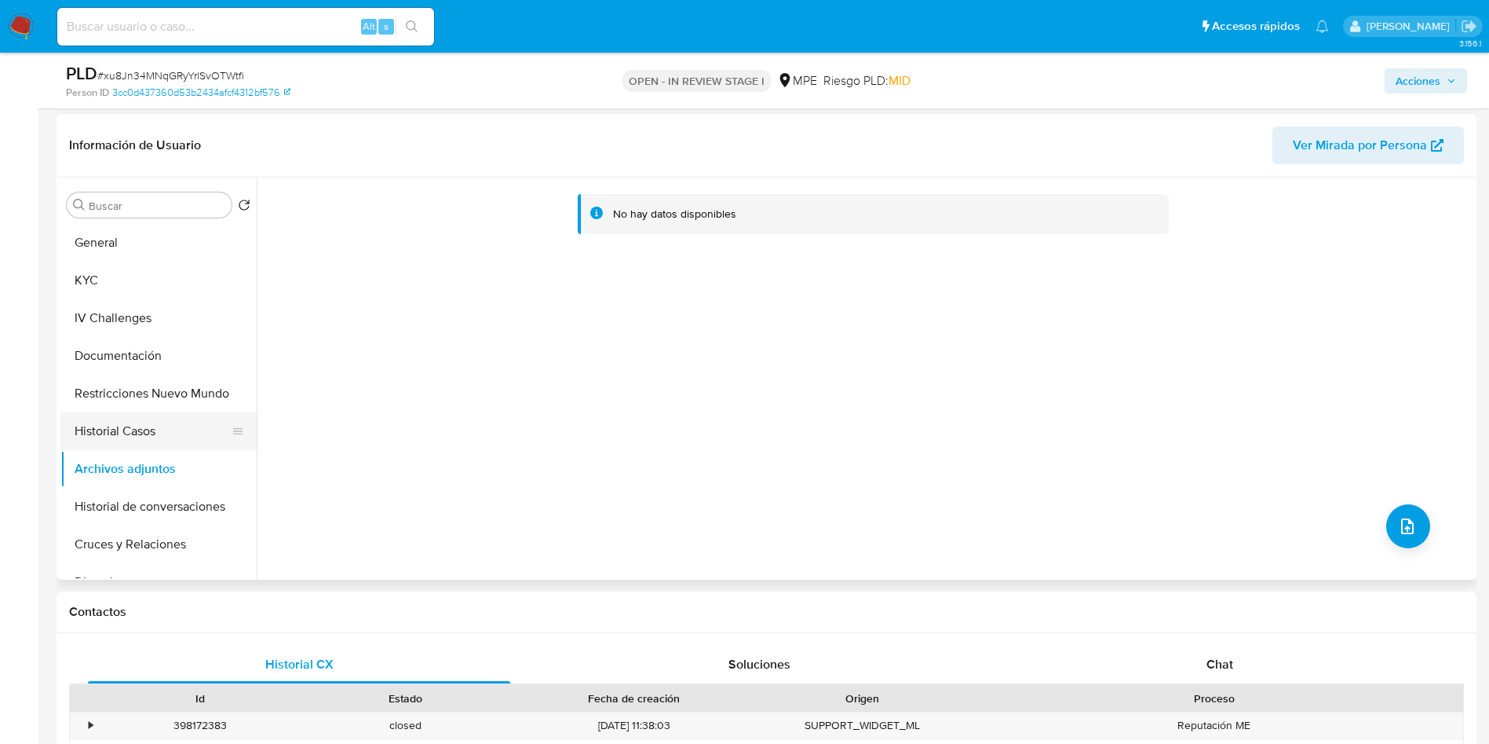
click at [127, 422] on button "Historial Casos" at bounding box center [152, 431] width 184 height 38
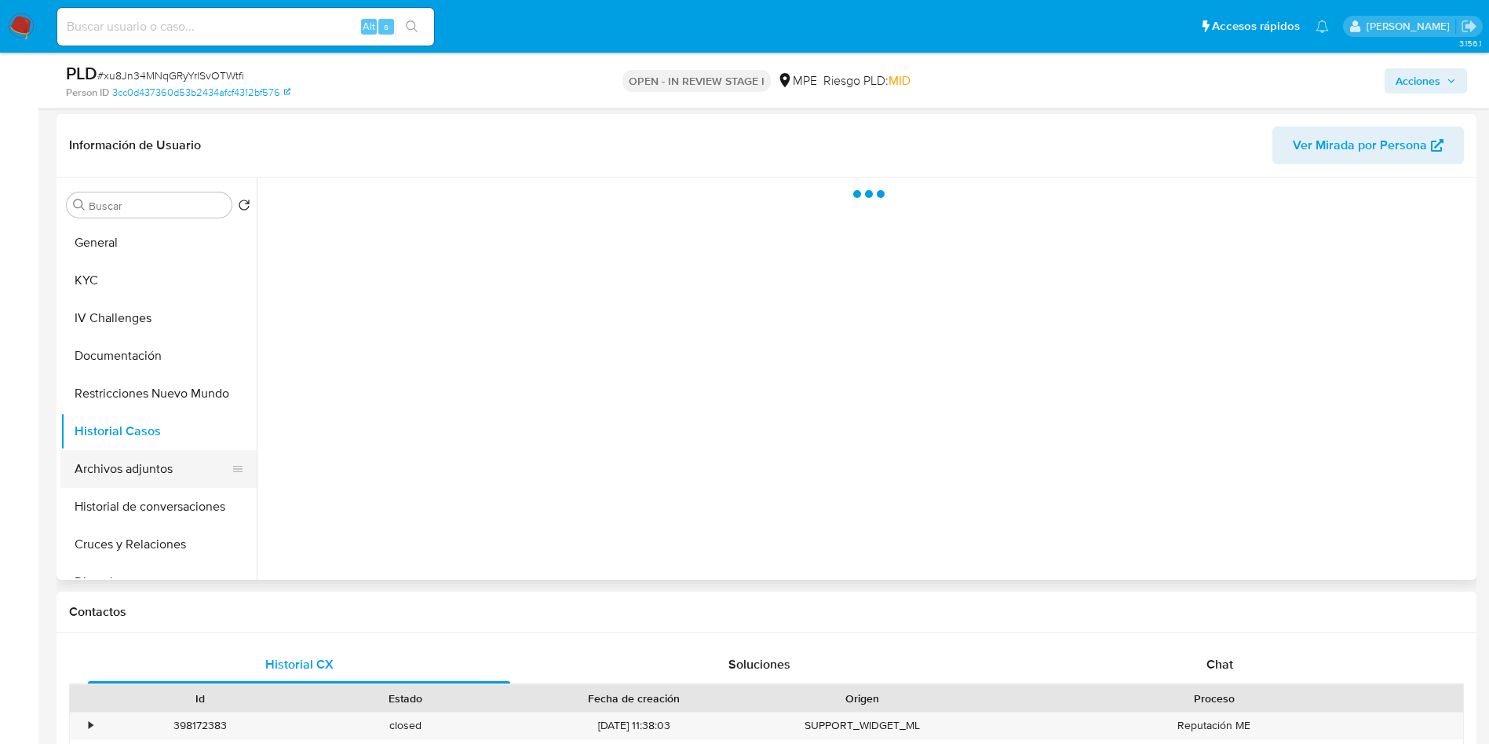
click at [141, 467] on button "Archivos adjuntos" at bounding box center [152, 469] width 184 height 38
click at [1439, 100] on div "PLD # xu8Jn34MNqGRyYrlSvOTWtfi Person ID 3cc0d437360d53b2434afcf4312bf576 OPEN …" at bounding box center [767, 81] width 1420 height 56
click at [1438, 87] on span "Acciones" at bounding box center [1418, 80] width 45 height 25
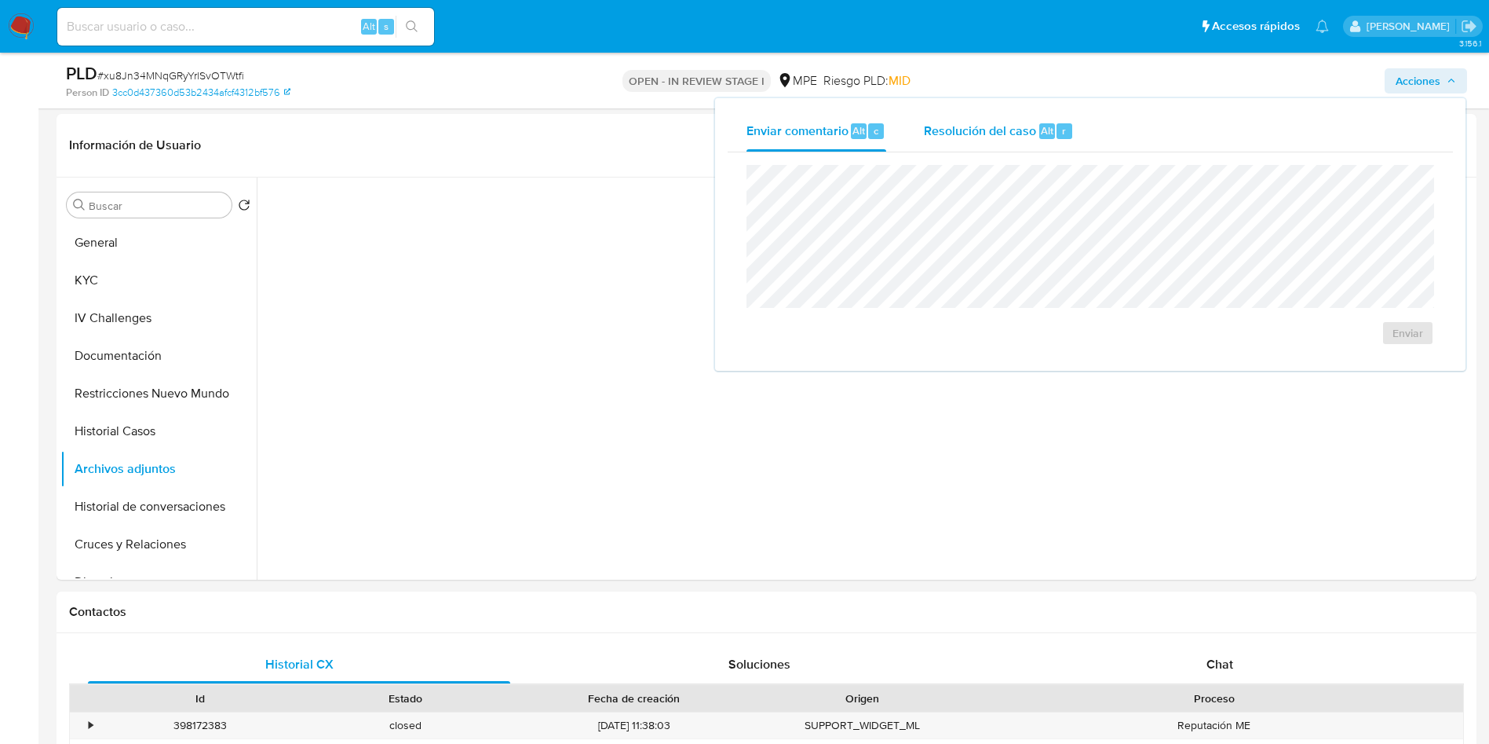
click at [919, 140] on button "Resolución del caso Alt r" at bounding box center [999, 131] width 188 height 41
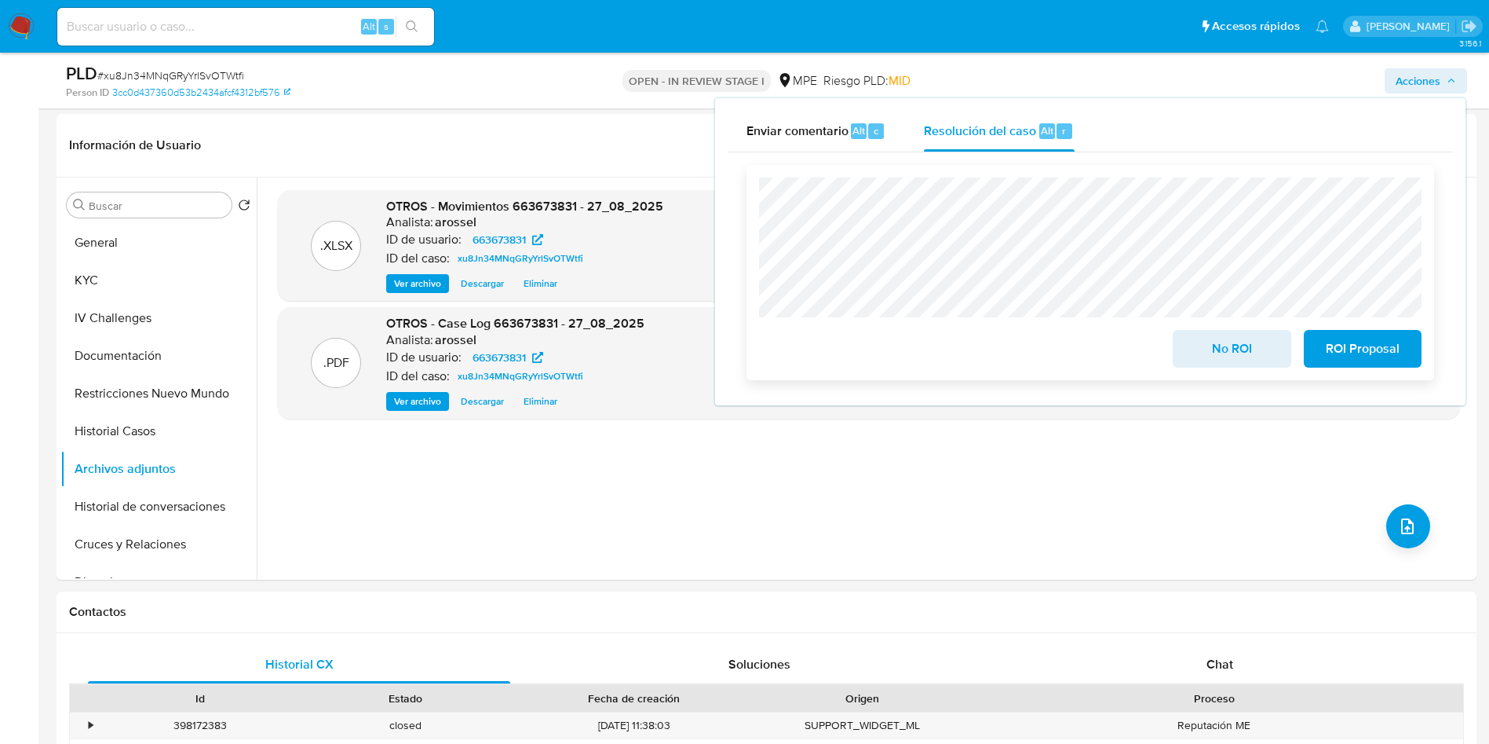
click at [1240, 365] on span "No ROI" at bounding box center [1231, 348] width 77 height 35
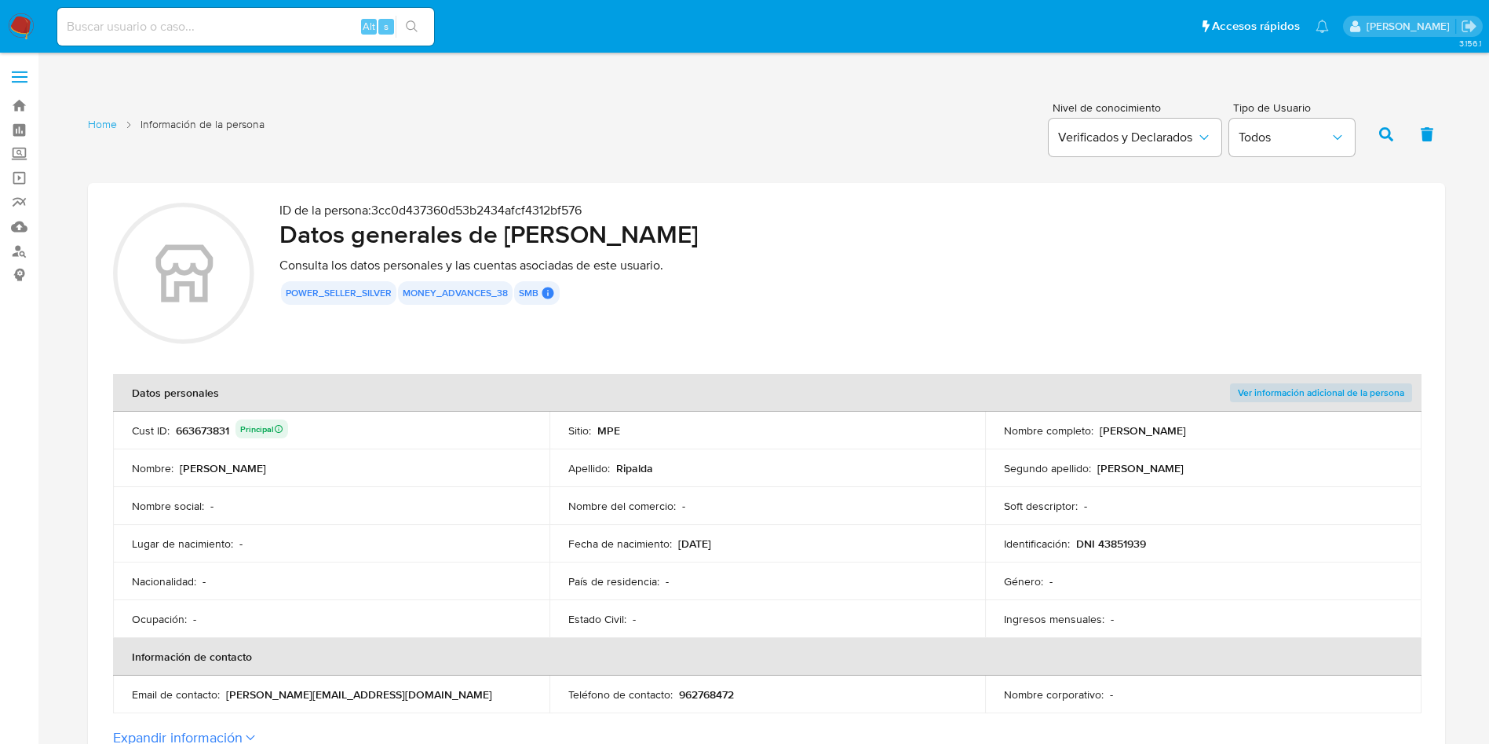
click at [718, 203] on p "ID de la persona : 3cc0d437360d53b2434afcf4312bf576" at bounding box center [850, 211] width 1141 height 16
drag, startPoint x: 510, startPoint y: 228, endPoint x: 971, endPoint y: 279, distance: 464.4
click at [971, 279] on div "ID de la persona : 3cc0d437360d53b2434afcf4312bf576 Datos generales de [PERSON_…" at bounding box center [850, 276] width 1141 height 146
click at [637, 236] on h2 "Datos generales de [PERSON_NAME]" at bounding box center [850, 233] width 1141 height 31
drag, startPoint x: 510, startPoint y: 233, endPoint x: 859, endPoint y: 228, distance: 348.6
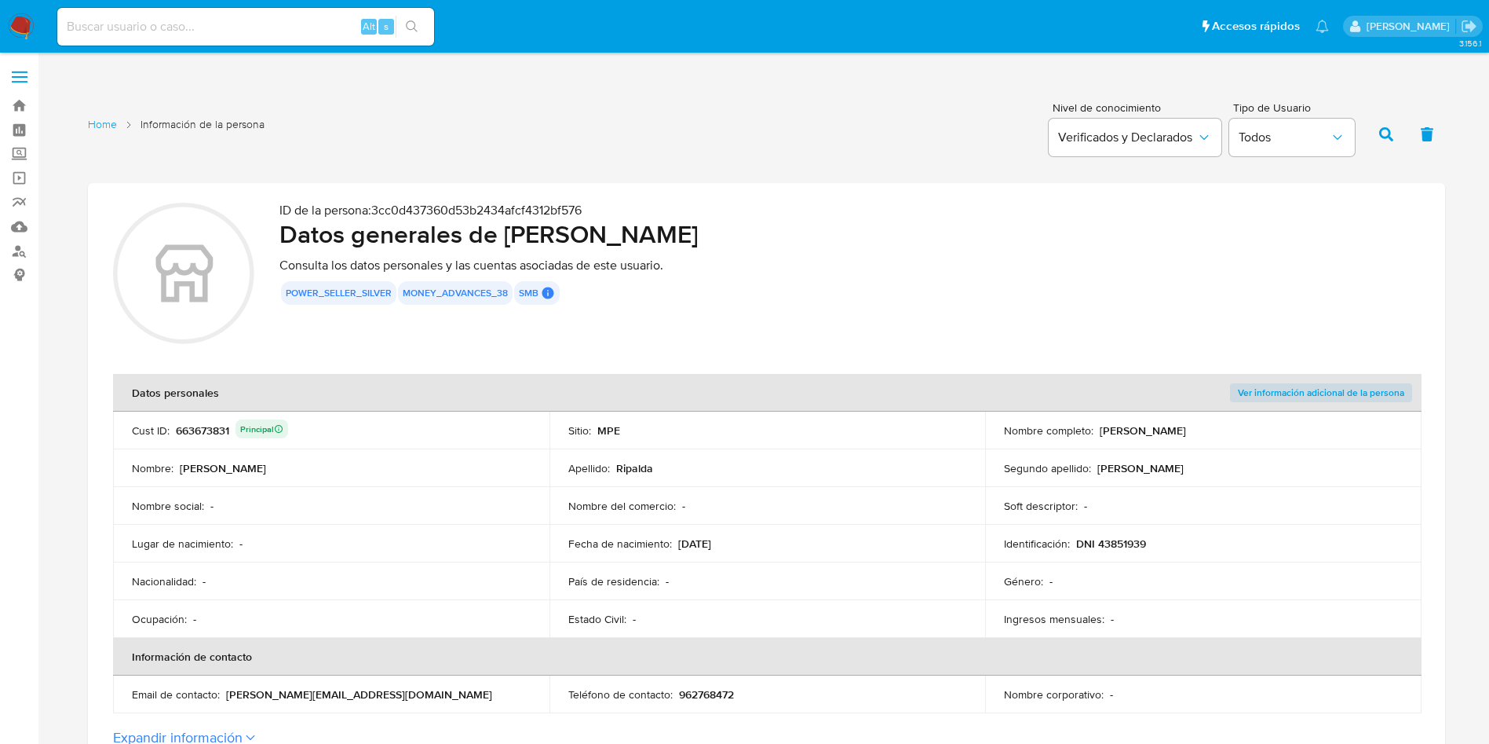
click at [859, 228] on h2 "Datos generales de [PERSON_NAME]" at bounding box center [850, 233] width 1141 height 31
click at [934, 311] on div "ID de la persona : 3cc0d437360d53b2434afcf4312bf576 Datos generales de [PERSON_…" at bounding box center [850, 276] width 1141 height 146
click at [1047, 312] on div "ID de la persona : 3cc0d437360d53b2434afcf4312bf576 Datos generales de [PERSON_…" at bounding box center [850, 276] width 1141 height 146
drag, startPoint x: 502, startPoint y: 223, endPoint x: 900, endPoint y: 224, distance: 397.3
click at [900, 224] on h2 "Datos generales de [PERSON_NAME]" at bounding box center [850, 233] width 1141 height 31
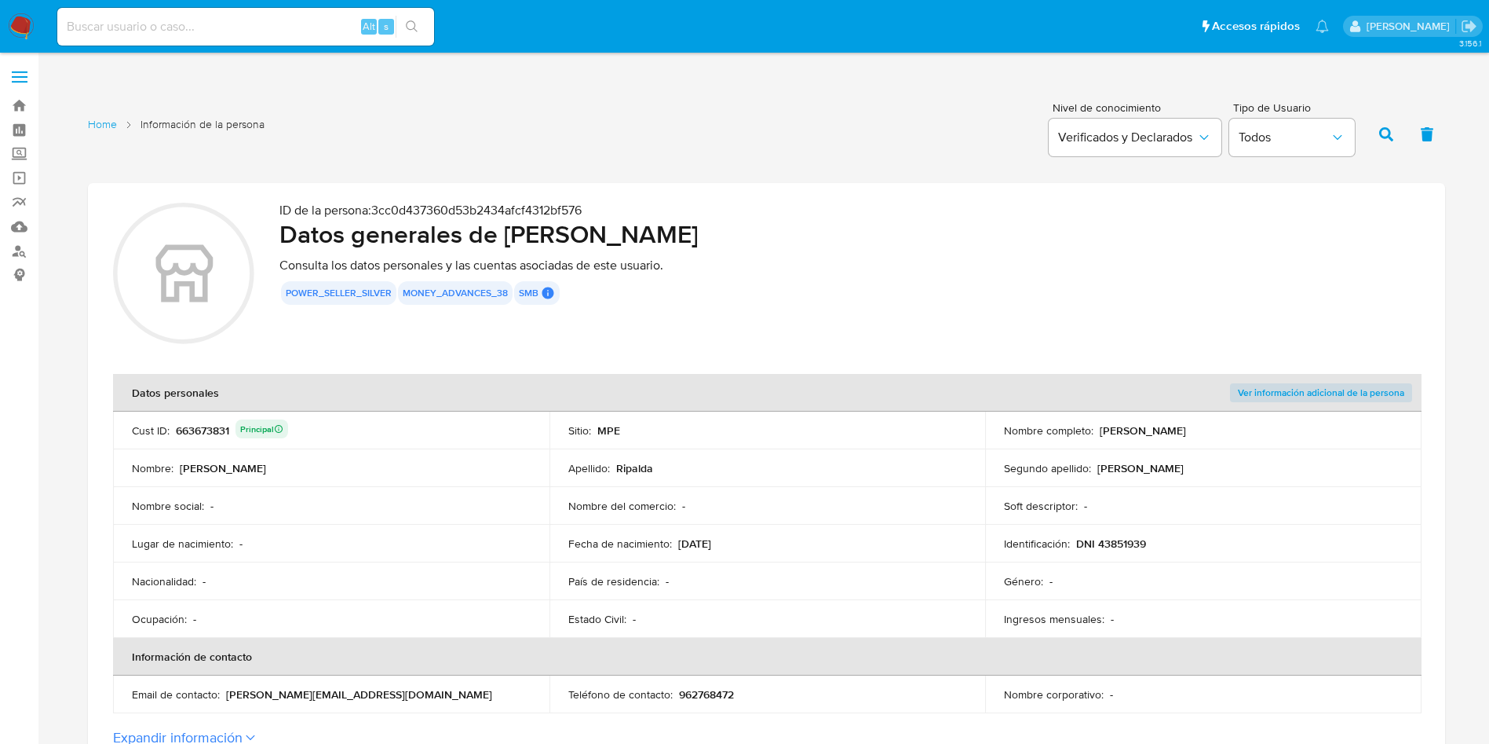
click at [934, 235] on h2 "Datos generales de [PERSON_NAME]" at bounding box center [850, 233] width 1141 height 31
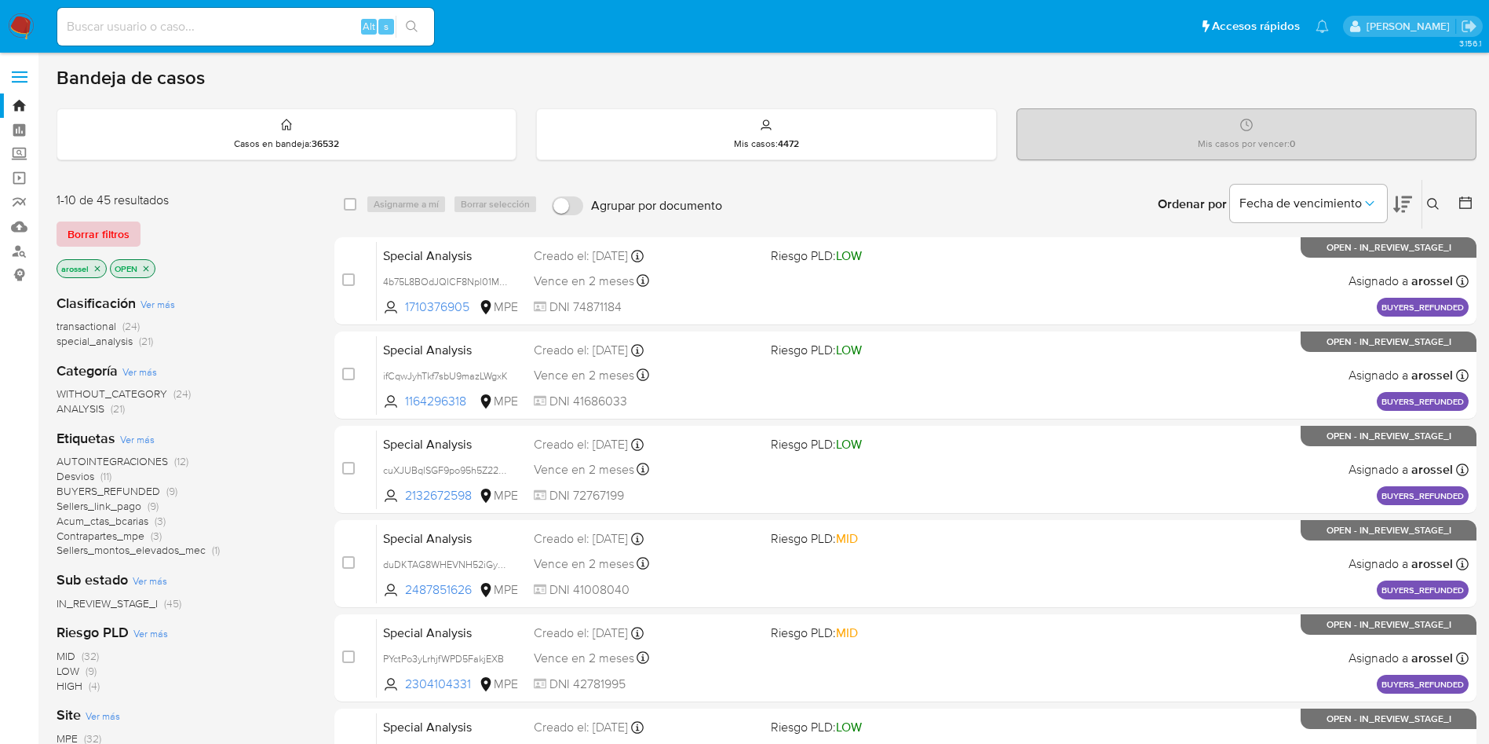
click at [122, 230] on span "Borrar filtros" at bounding box center [99, 234] width 62 height 22
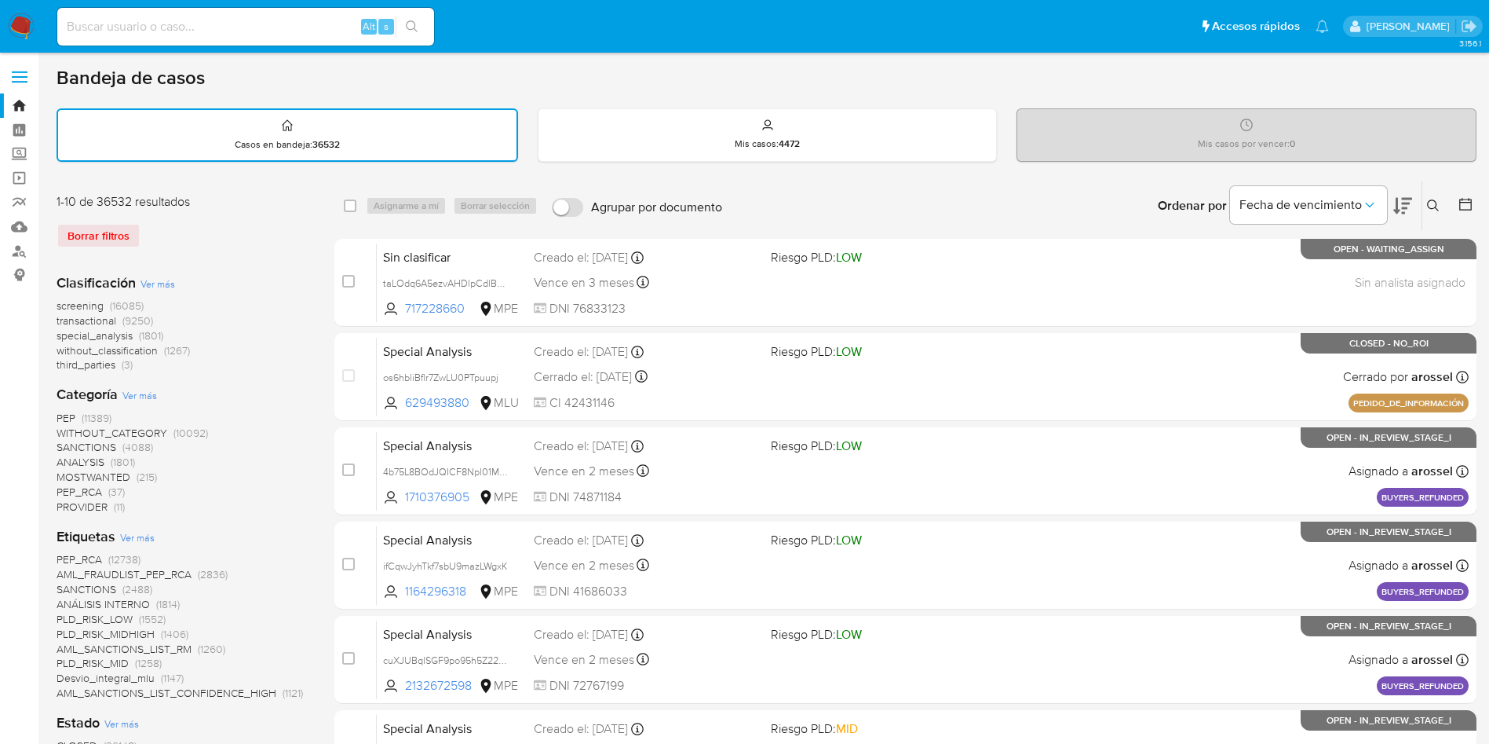
click at [1473, 195] on div at bounding box center [1463, 205] width 28 height 49
click at [1452, 210] on div at bounding box center [1463, 205] width 28 height 49
click at [1473, 202] on icon at bounding box center [1466, 204] width 16 height 16
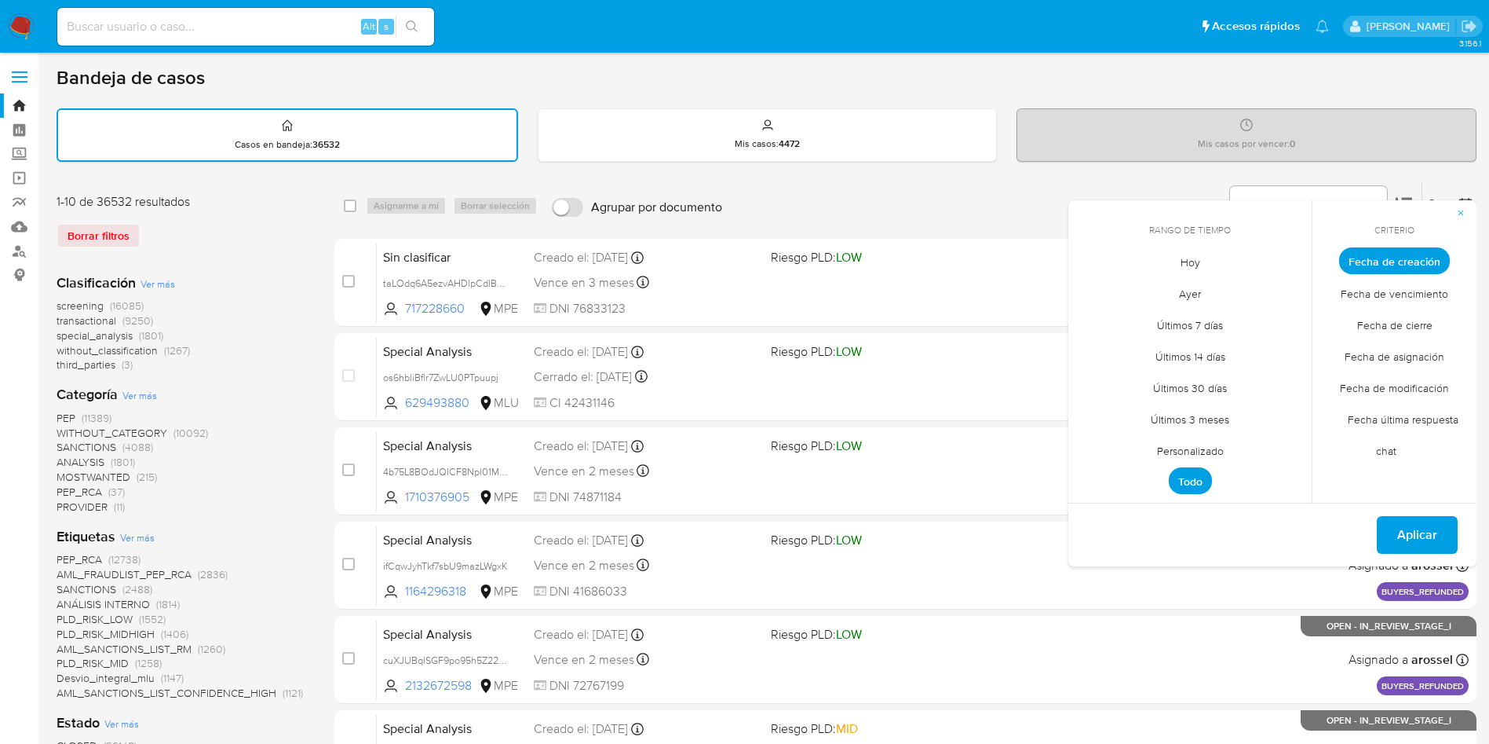
click at [1212, 254] on span "Hoy" at bounding box center [1190, 262] width 53 height 32
click at [1387, 316] on span "Fecha de cierre" at bounding box center [1395, 325] width 108 height 32
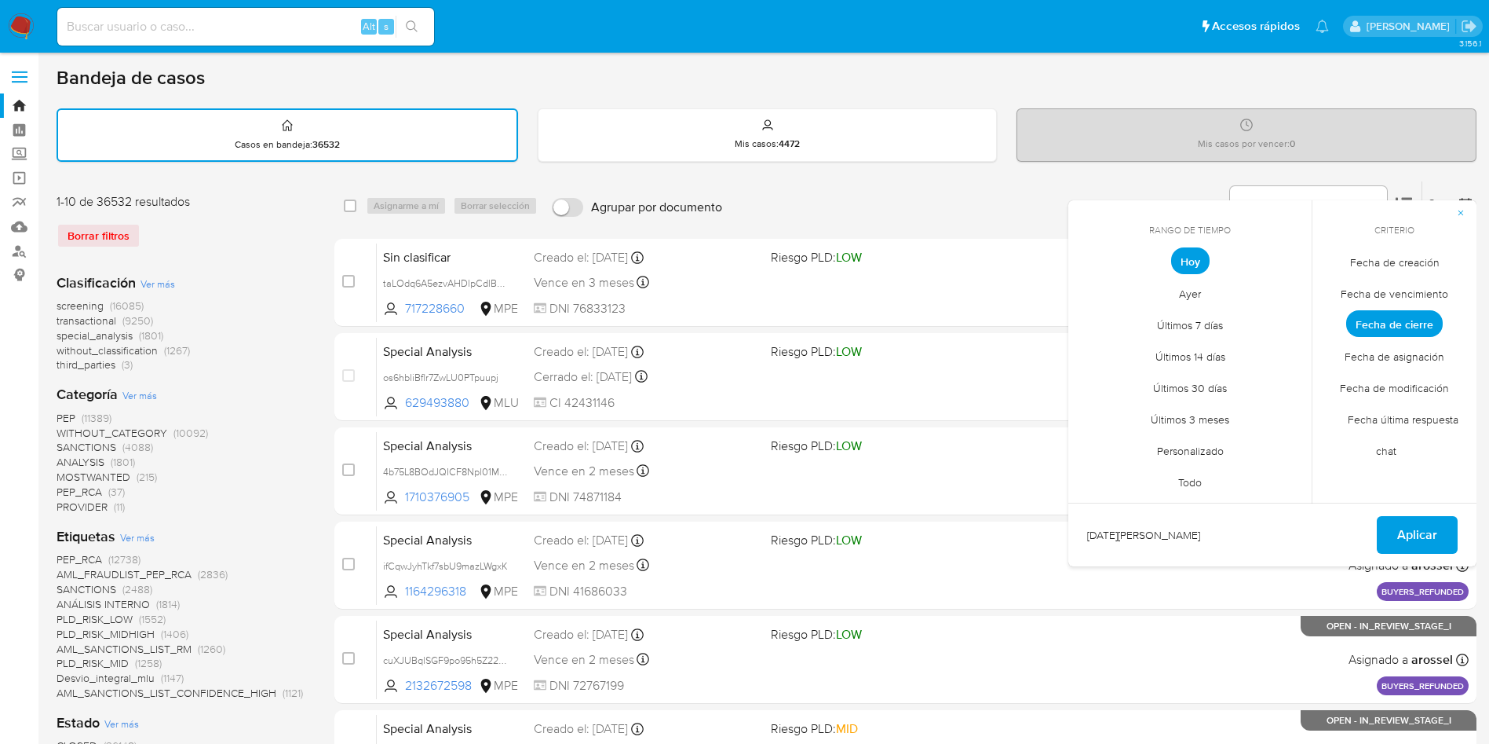
click at [1193, 289] on span "Ayer" at bounding box center [1190, 293] width 55 height 32
click at [1433, 532] on span "Aplicar" at bounding box center [1418, 534] width 40 height 35
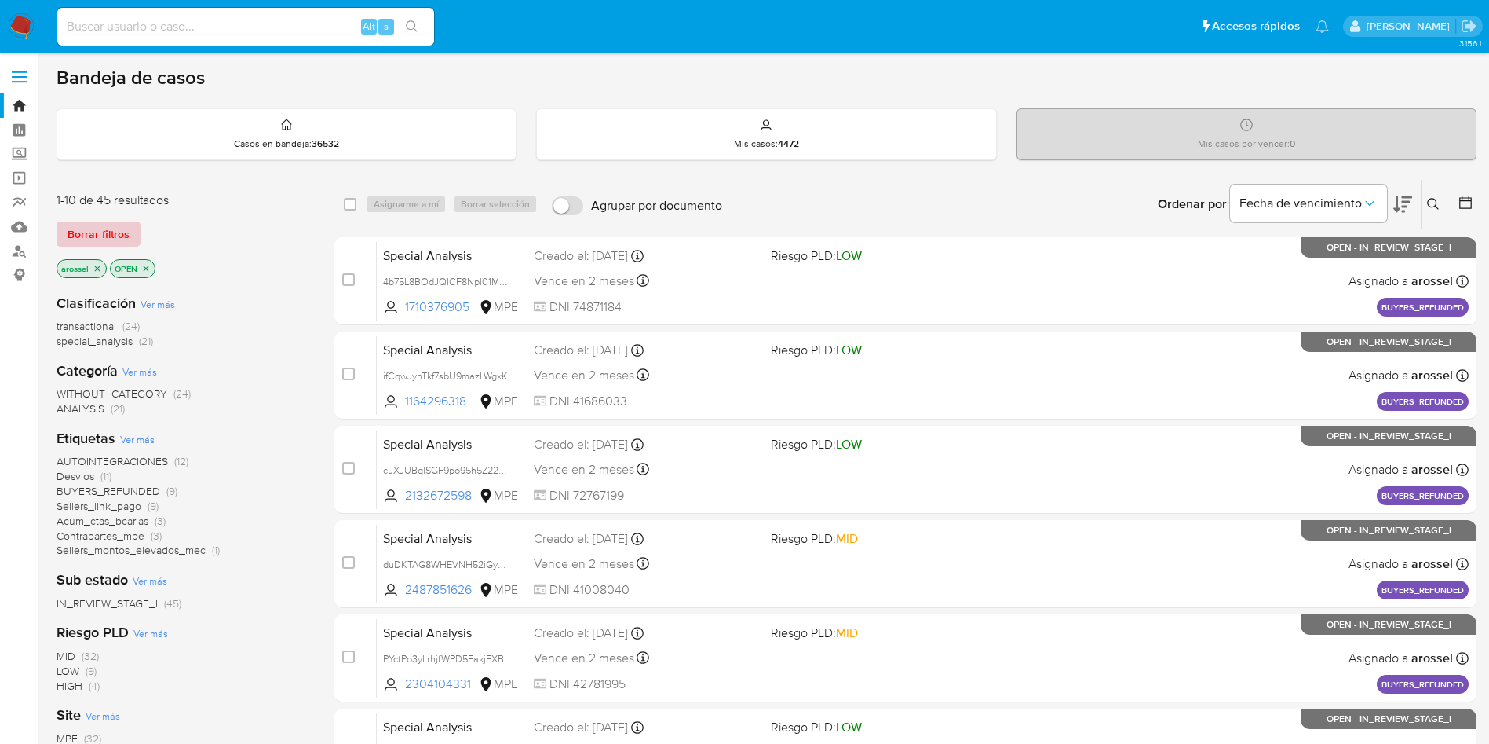
click at [111, 235] on span "Borrar filtros" at bounding box center [99, 234] width 62 height 22
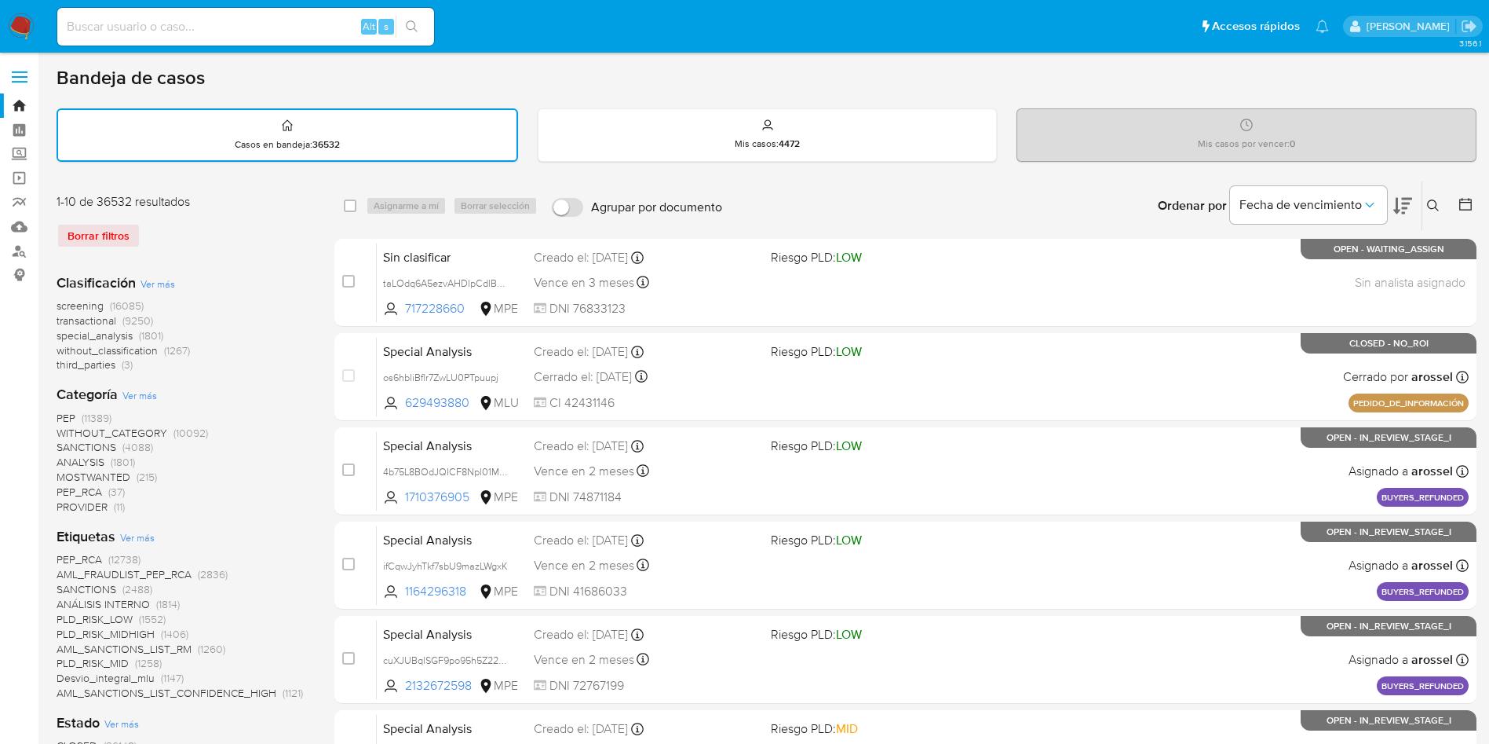
click at [1467, 189] on div at bounding box center [1463, 205] width 28 height 49
click at [1467, 191] on div at bounding box center [1463, 205] width 28 height 49
click at [1465, 199] on icon at bounding box center [1466, 204] width 13 height 13
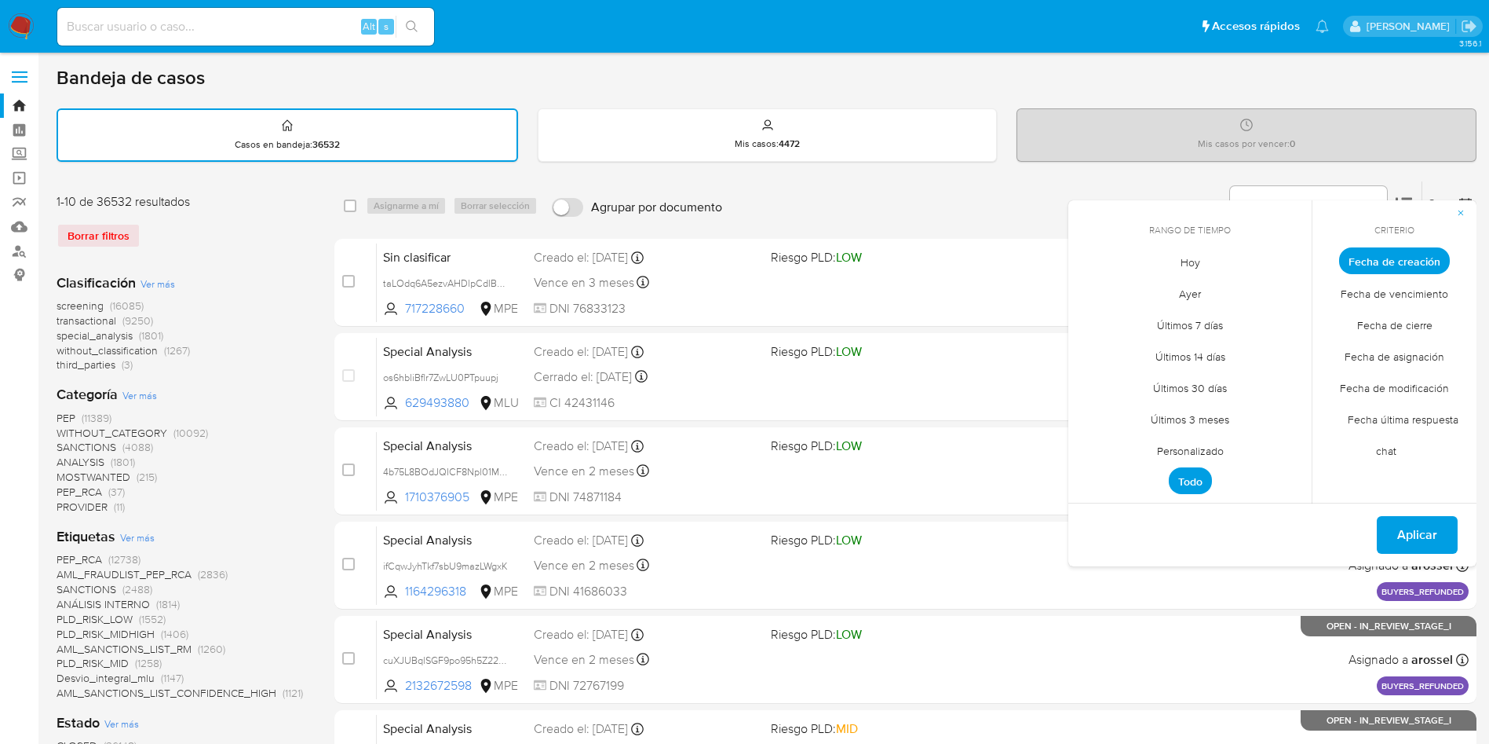
click at [1208, 271] on span "Hoy" at bounding box center [1190, 262] width 53 height 32
click at [1412, 322] on span "Fecha de cierre" at bounding box center [1395, 325] width 108 height 32
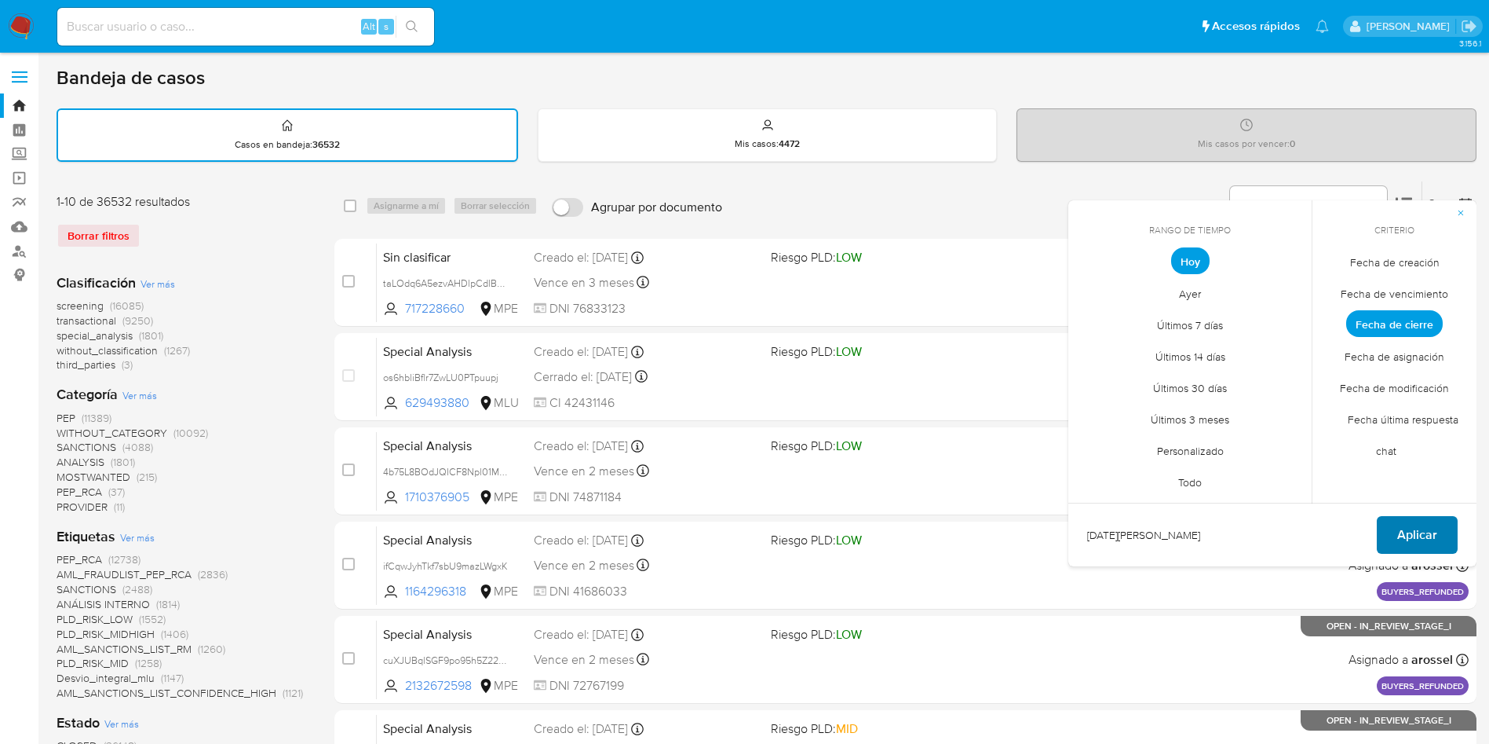
click at [1444, 535] on button "Aplicar" at bounding box center [1417, 535] width 81 height 38
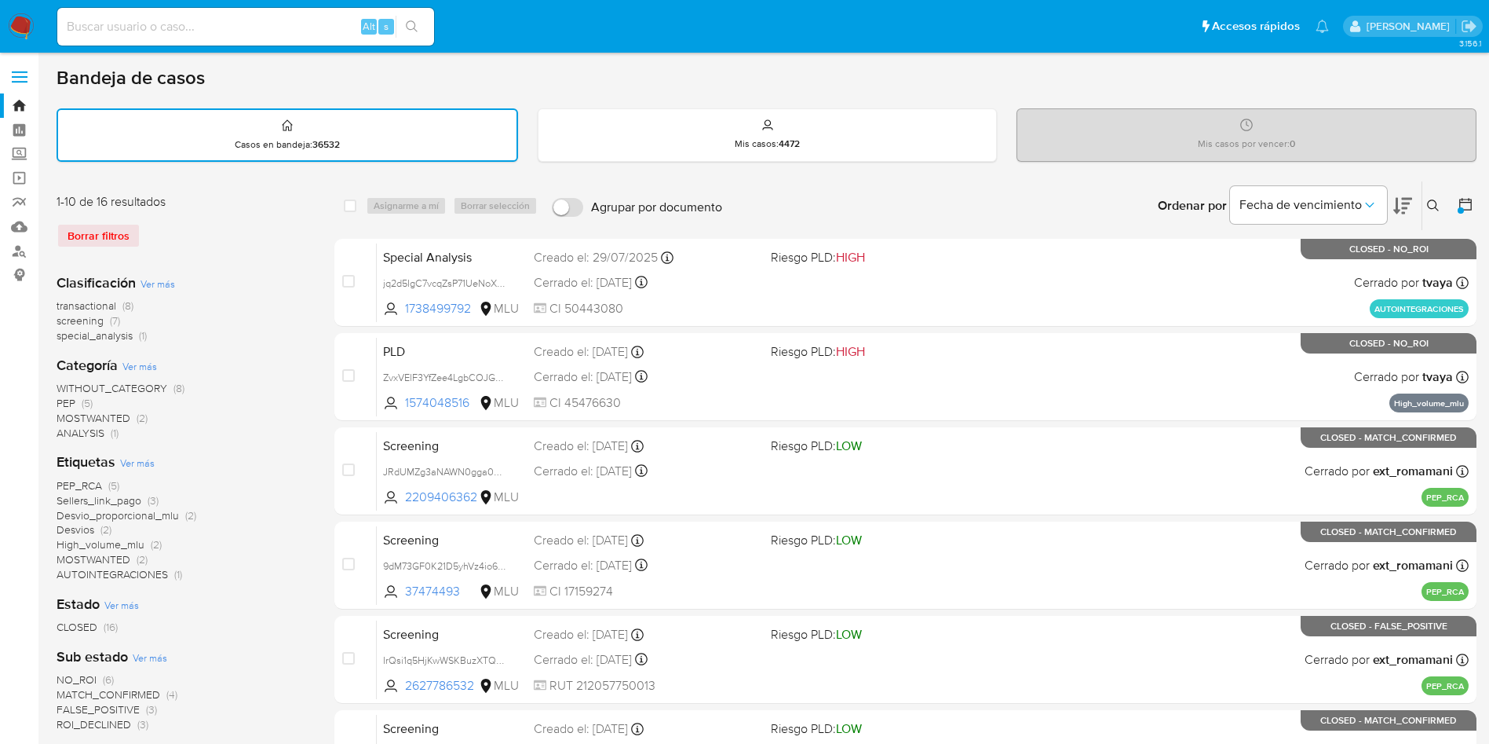
click at [309, 69] on div "Bandeja de casos" at bounding box center [767, 78] width 1420 height 24
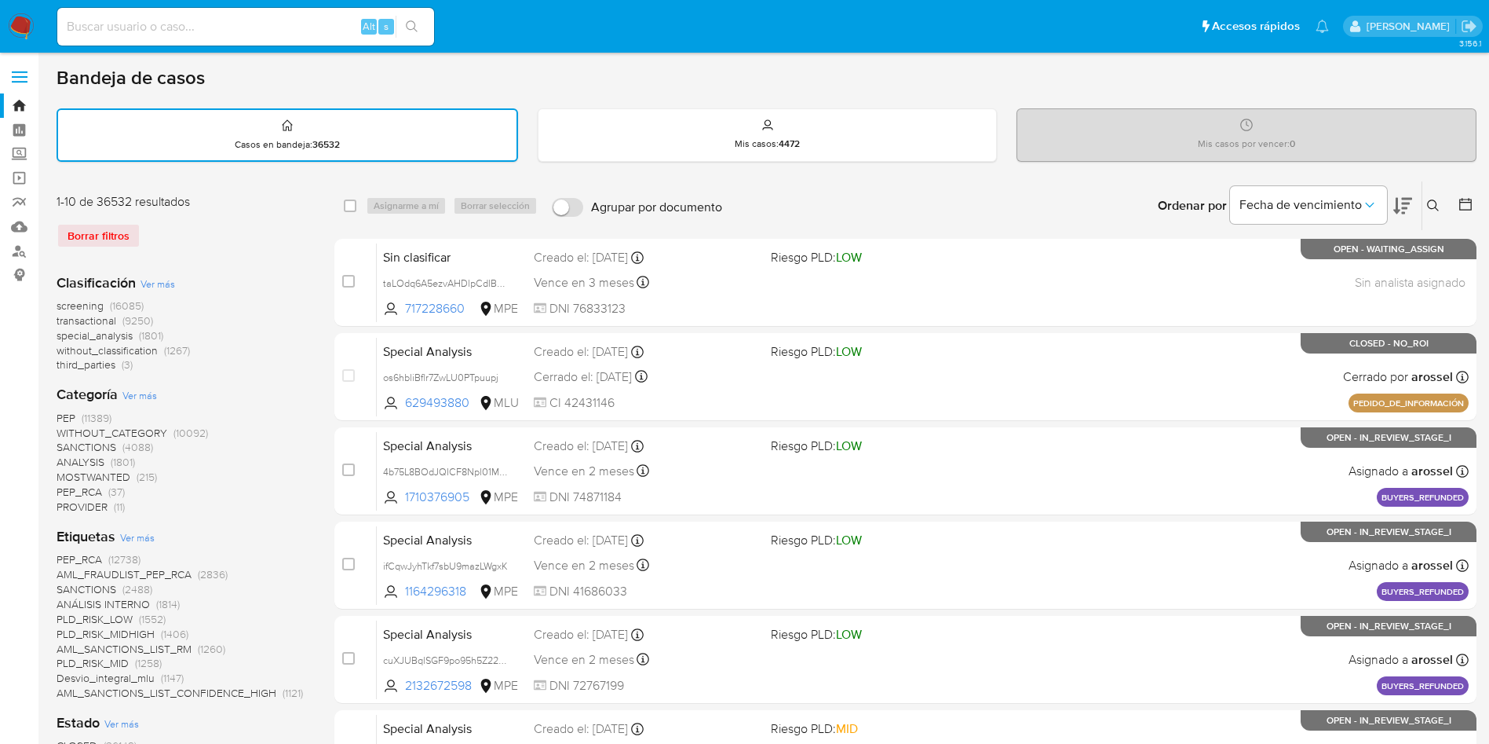
click at [127, 246] on div "Borrar filtros" at bounding box center [182, 235] width 251 height 25
click at [121, 232] on div "Borrar filtros" at bounding box center [182, 235] width 251 height 25
click at [1464, 202] on icon at bounding box center [1466, 204] width 13 height 13
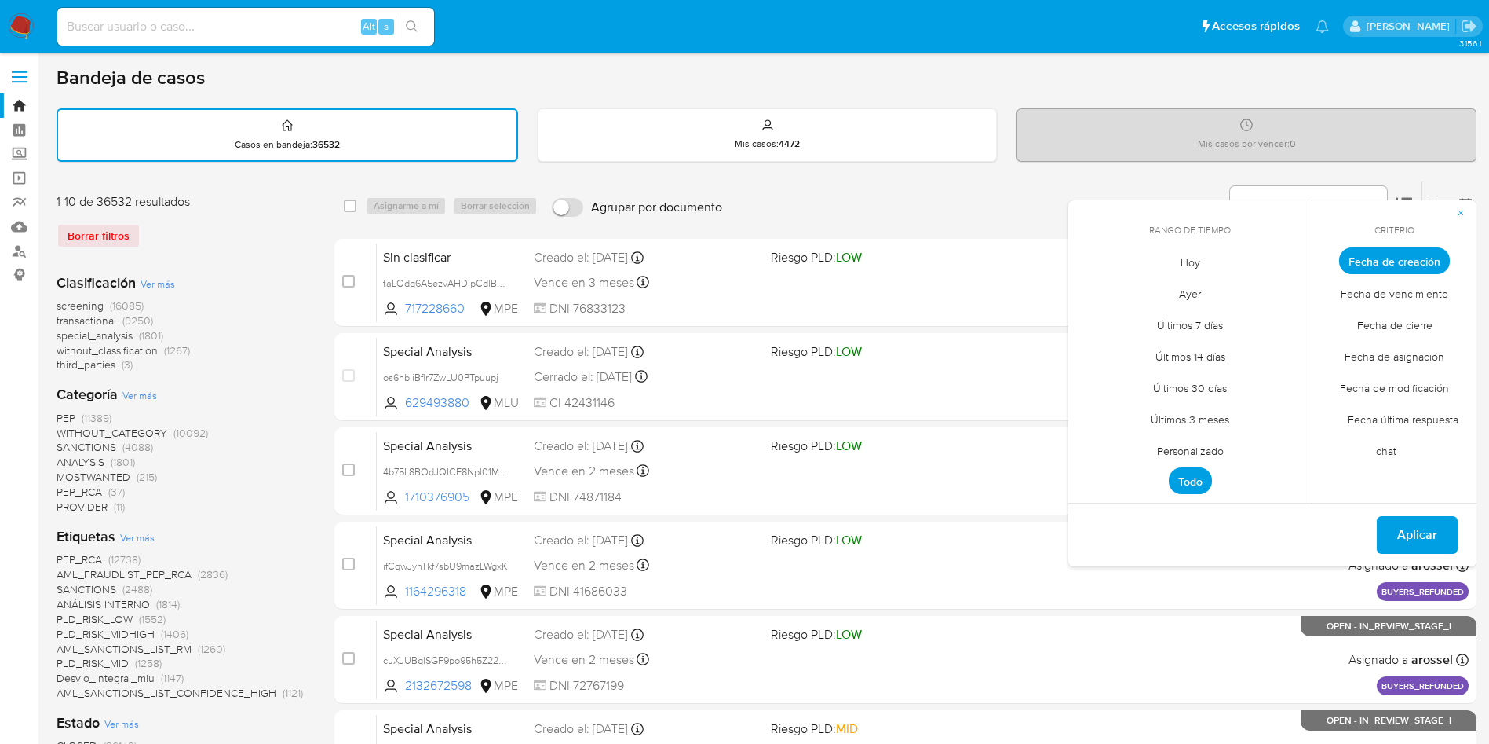
click at [1206, 442] on span "Personalizado" at bounding box center [1191, 450] width 100 height 32
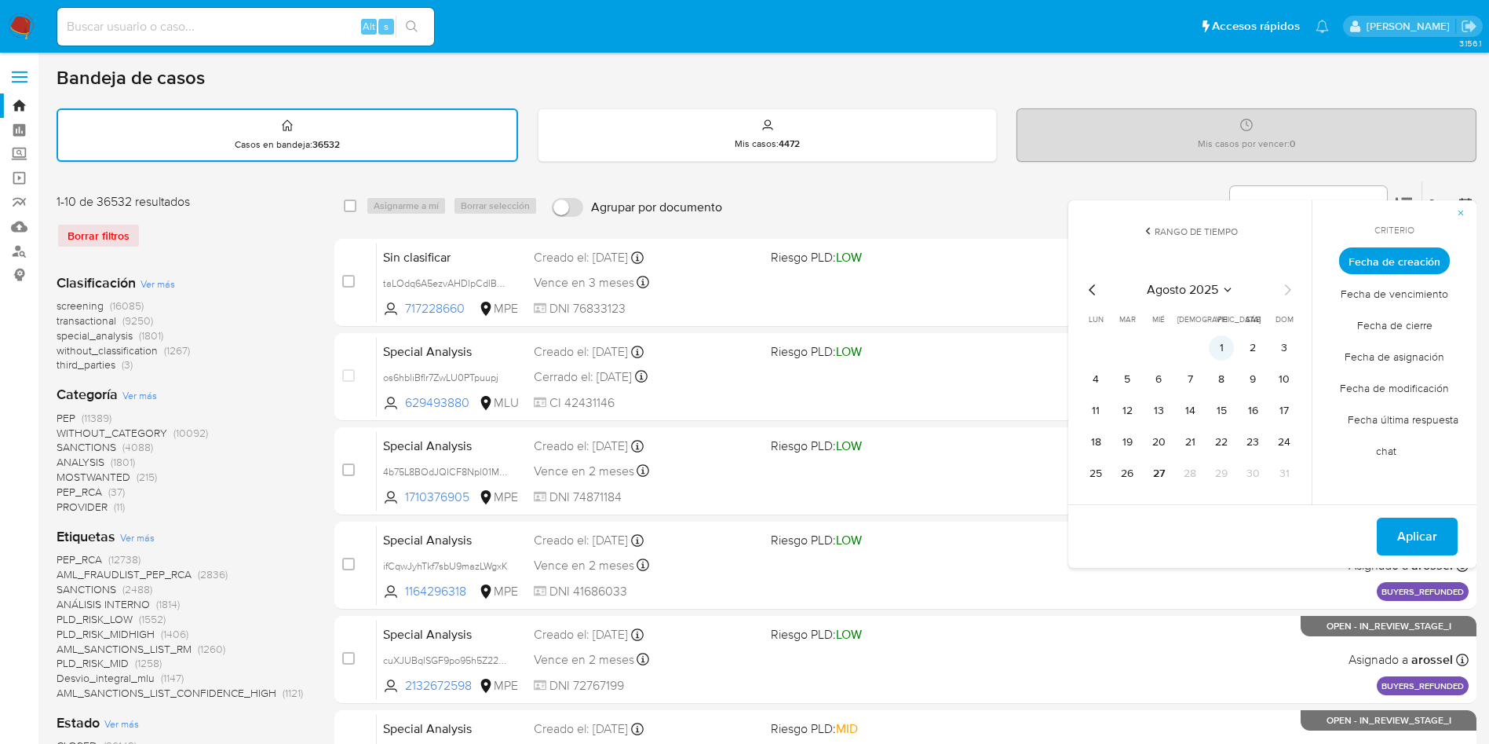
click at [1231, 345] on button "1" at bounding box center [1221, 347] width 25 height 25
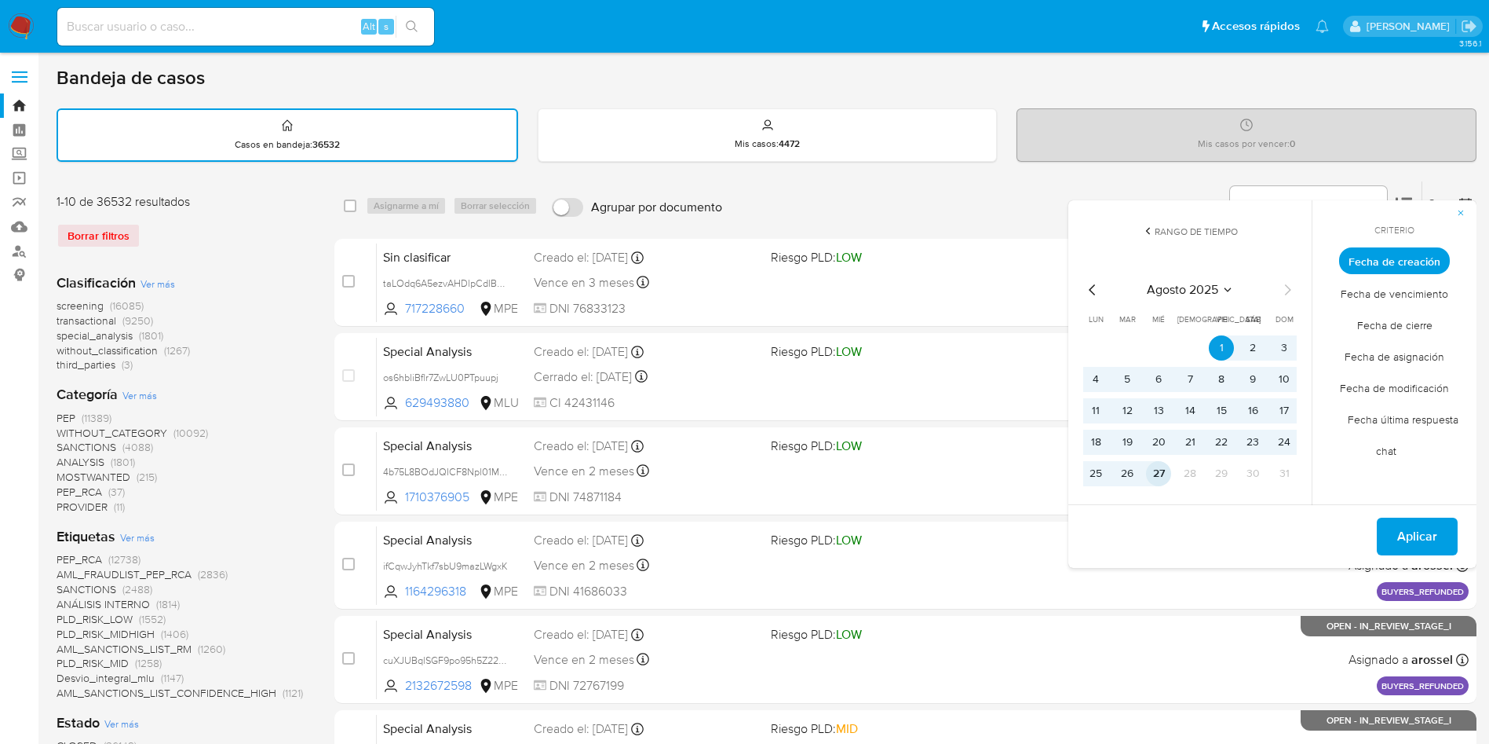
click at [1163, 474] on button "27" at bounding box center [1158, 473] width 25 height 25
click at [1420, 332] on span "Fecha de cierre" at bounding box center [1395, 325] width 108 height 32
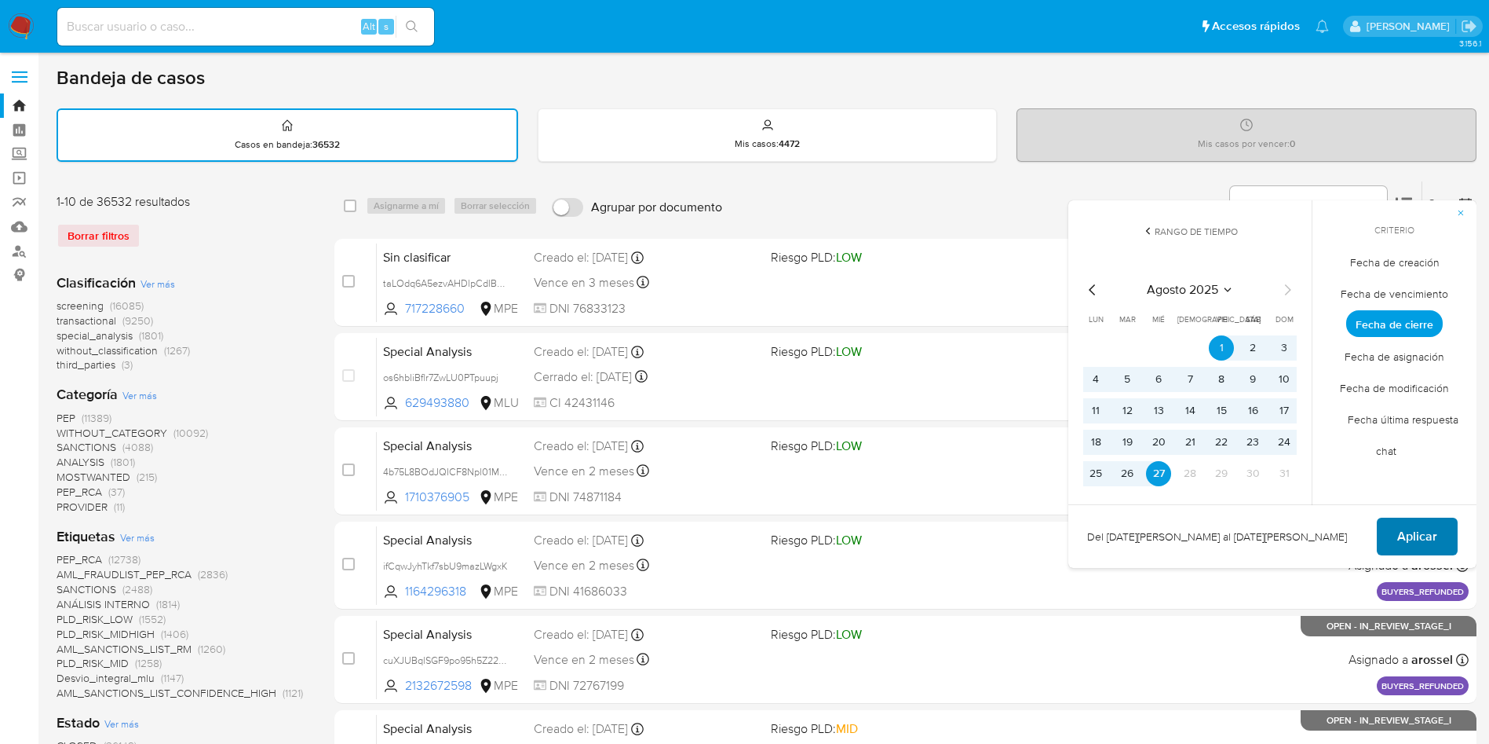
click at [1414, 528] on span "Aplicar" at bounding box center [1418, 536] width 40 height 35
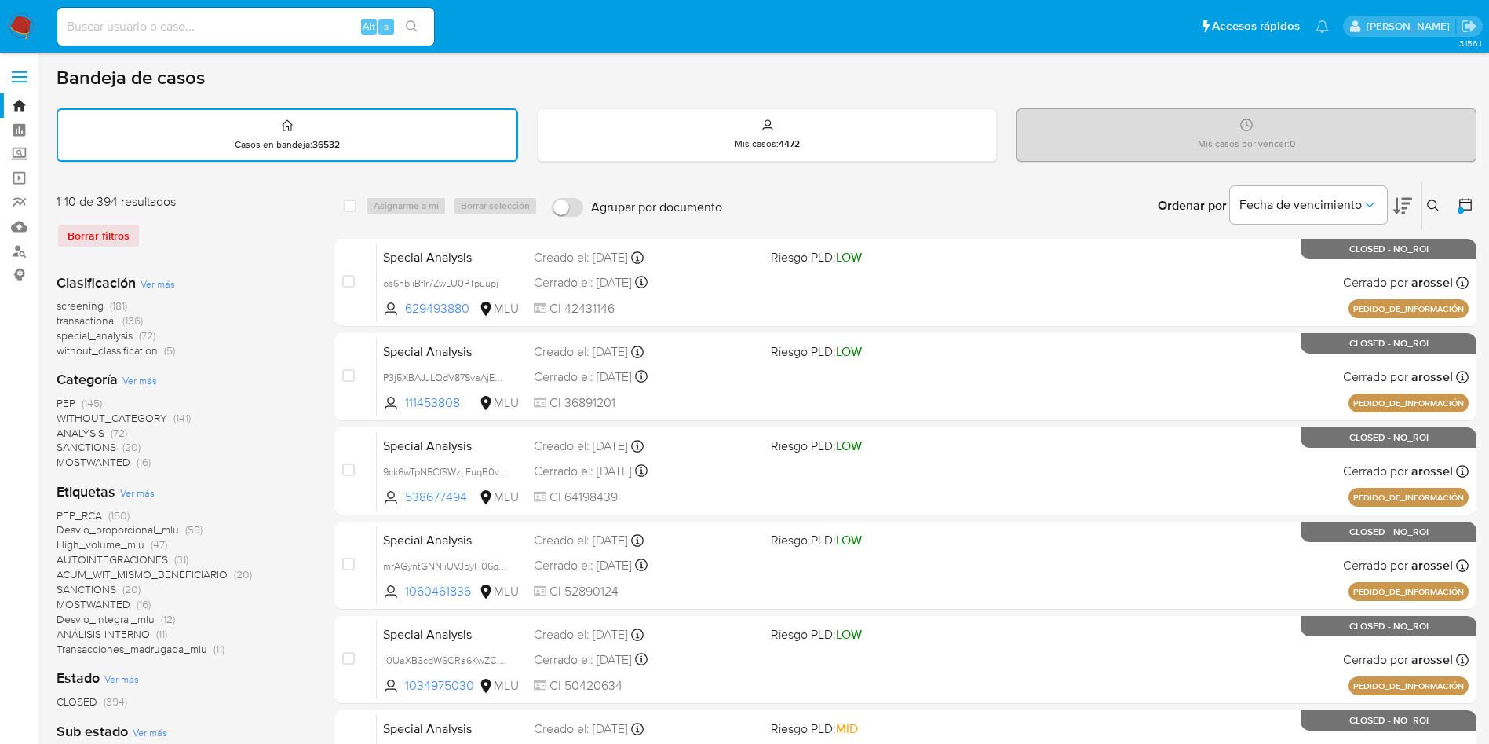
click at [1471, 205] on icon at bounding box center [1466, 204] width 13 height 13
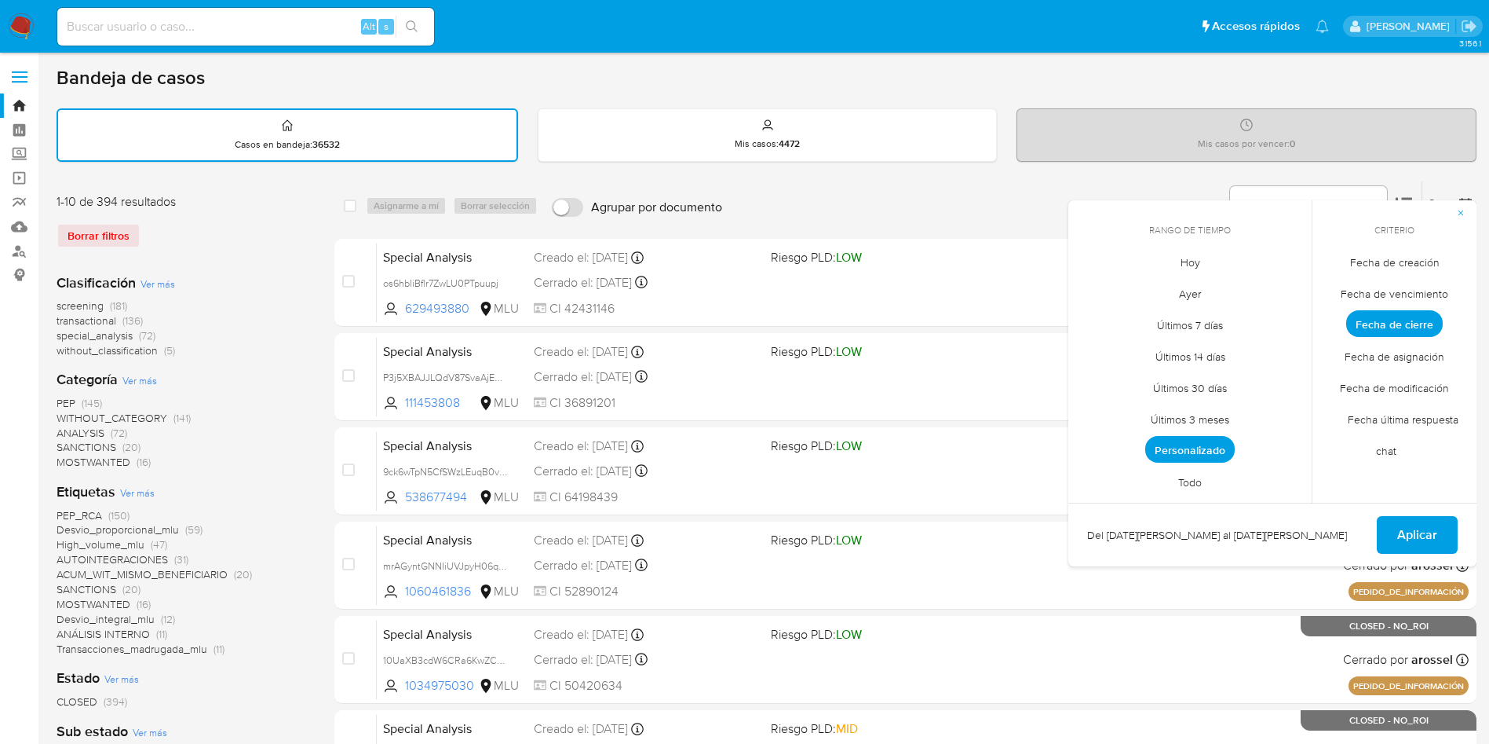
click at [1206, 448] on span "Personalizado" at bounding box center [1191, 449] width 90 height 27
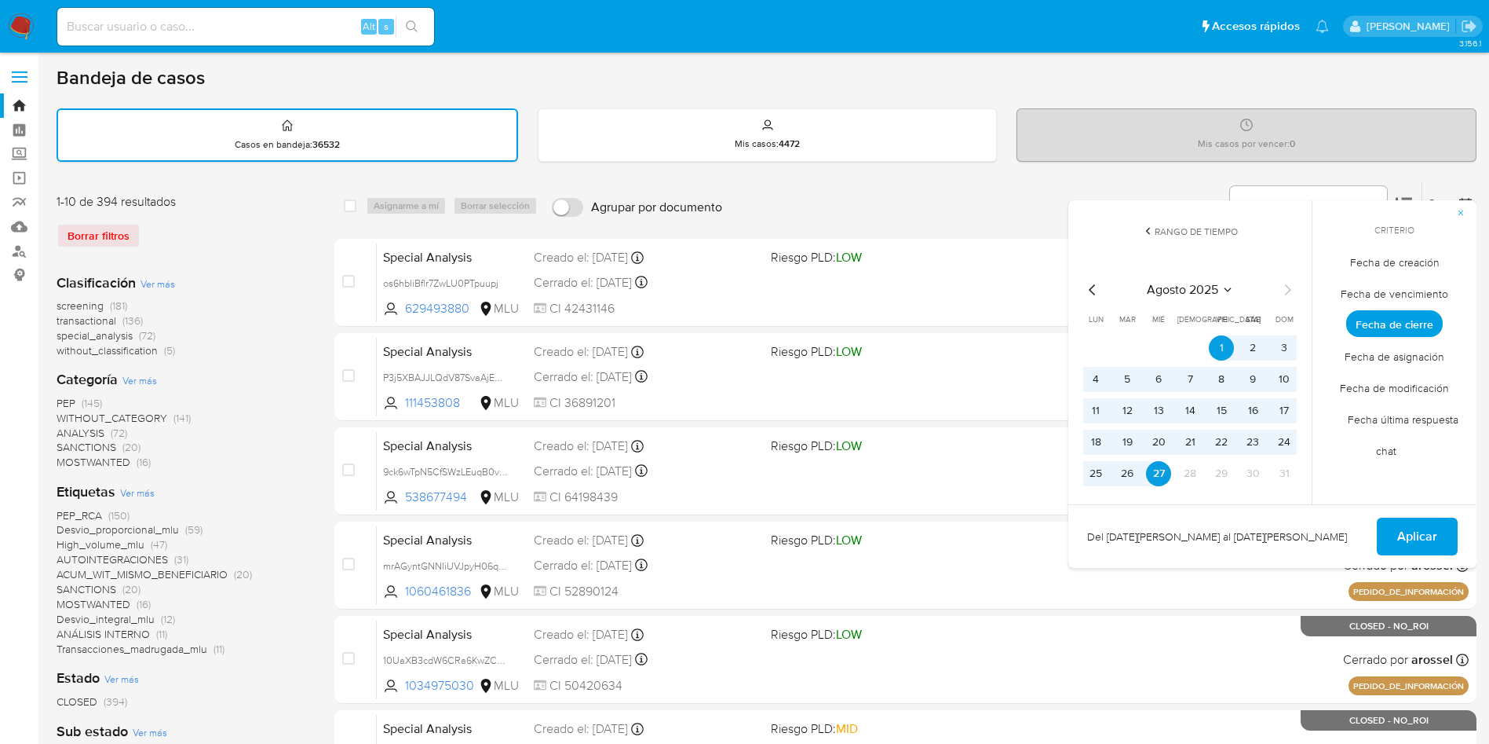
click at [1094, 283] on icon "Mes anterior" at bounding box center [1092, 289] width 19 height 19
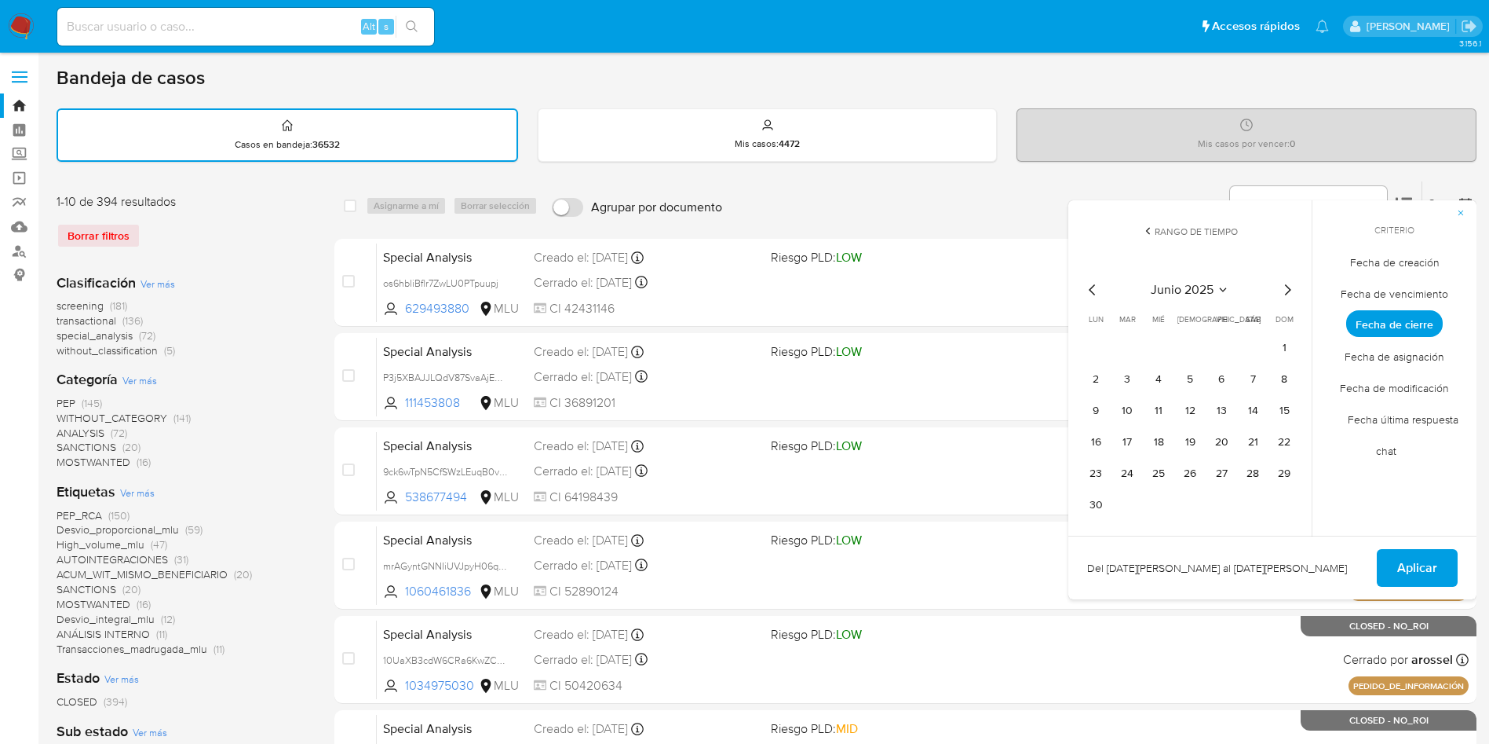
click at [1094, 283] on icon "Mes anterior" at bounding box center [1092, 289] width 19 height 19
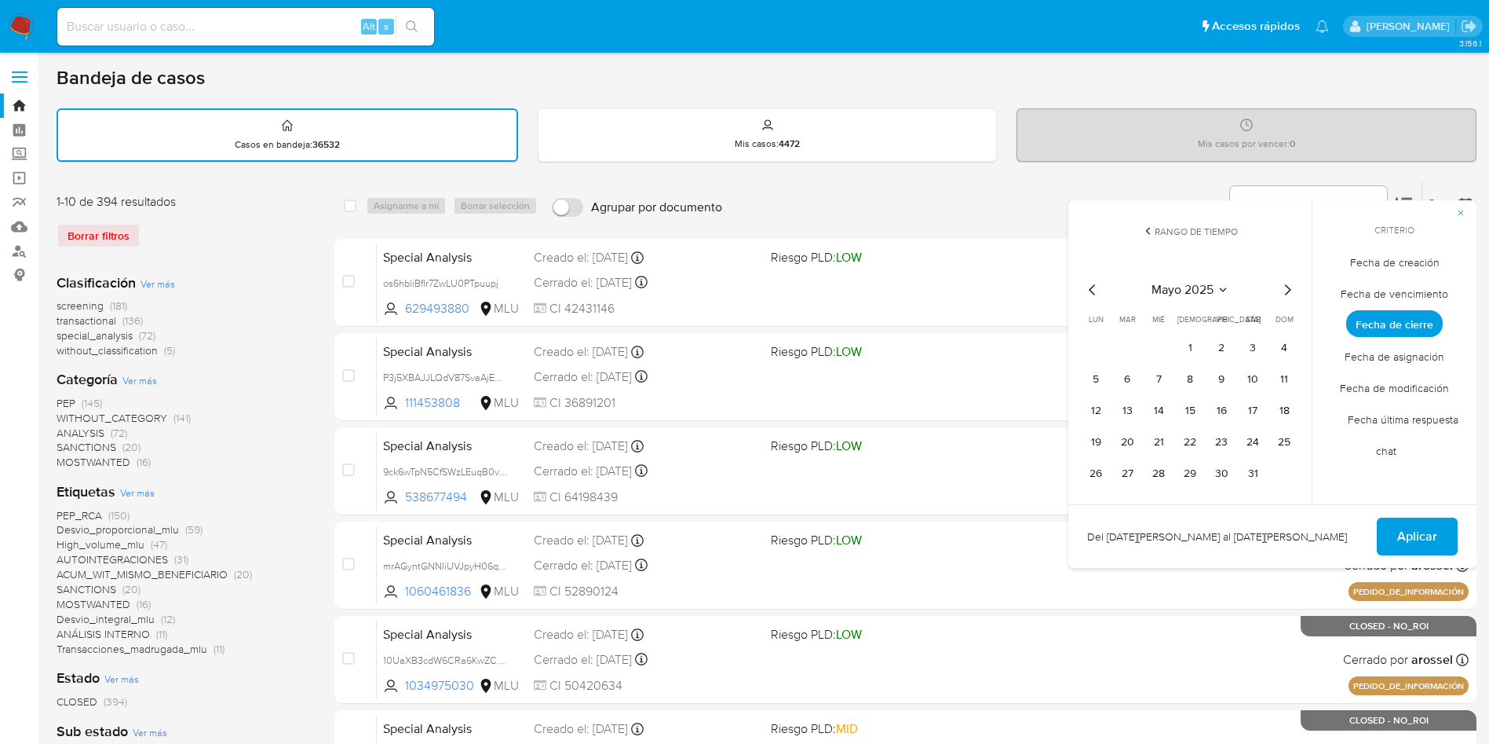
click at [1094, 283] on icon "Mes anterior" at bounding box center [1092, 289] width 19 height 19
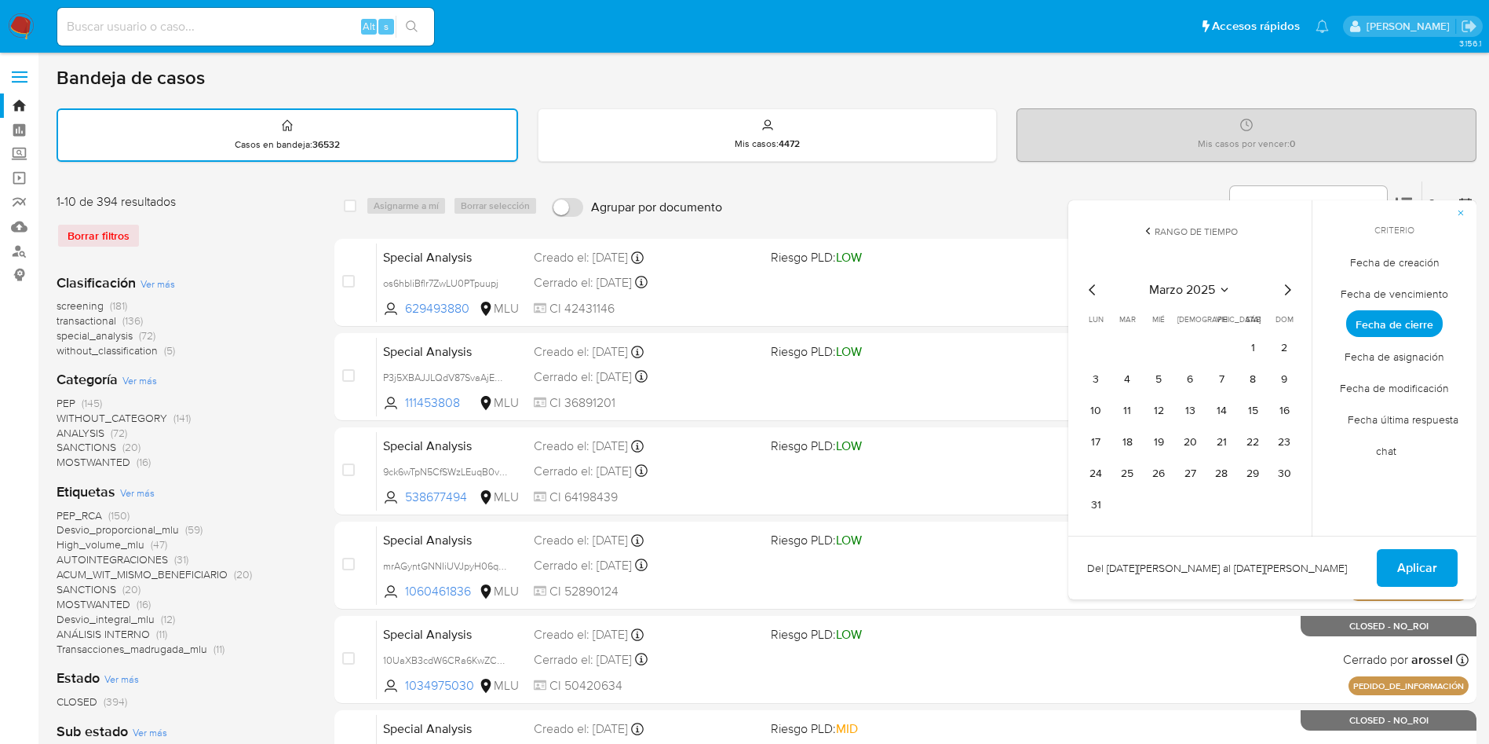
click at [1094, 283] on icon "Mes anterior" at bounding box center [1092, 289] width 19 height 19
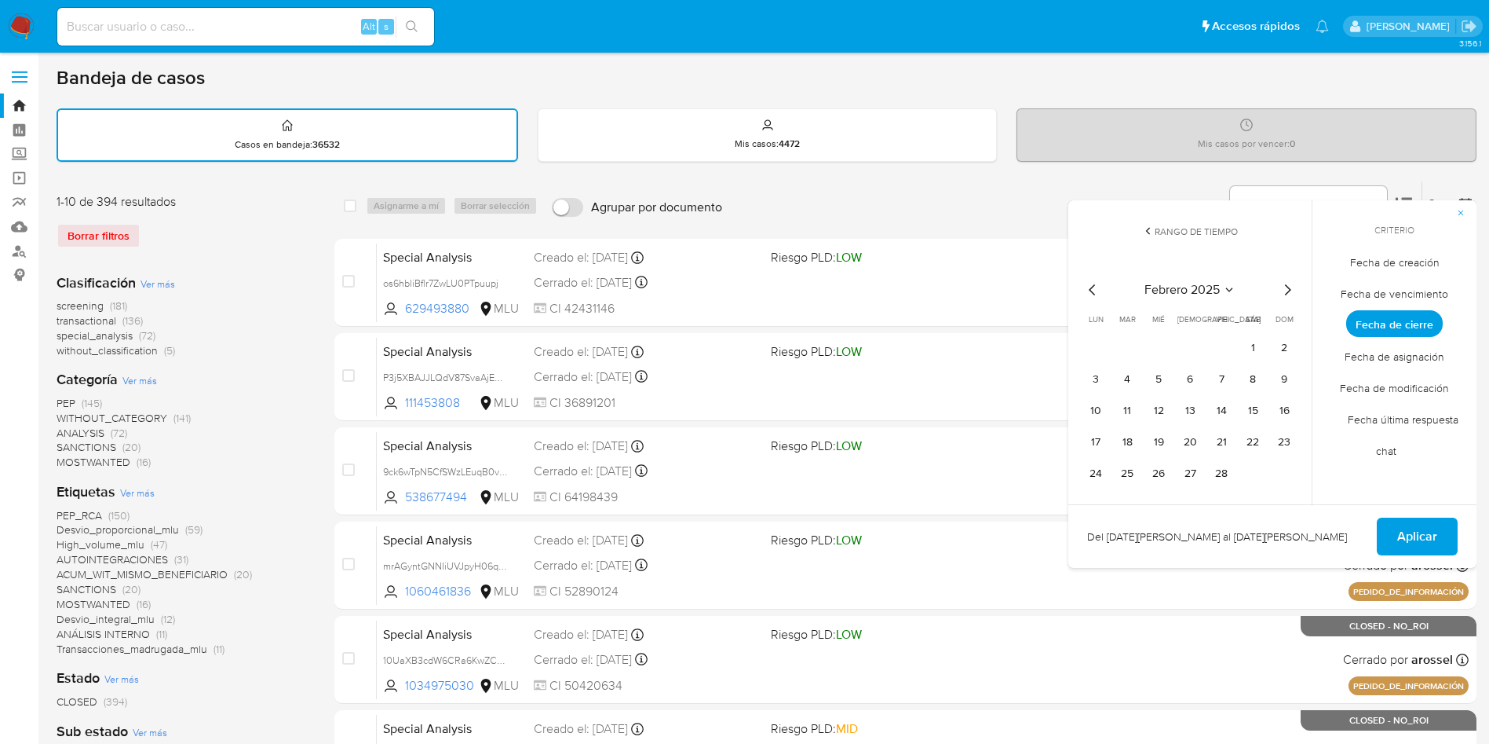
click at [1094, 283] on icon "Mes anterior" at bounding box center [1092, 289] width 19 height 19
click at [1156, 342] on button "1" at bounding box center [1158, 347] width 25 height 25
click at [1290, 291] on icon "Mes siguiente" at bounding box center [1287, 289] width 19 height 19
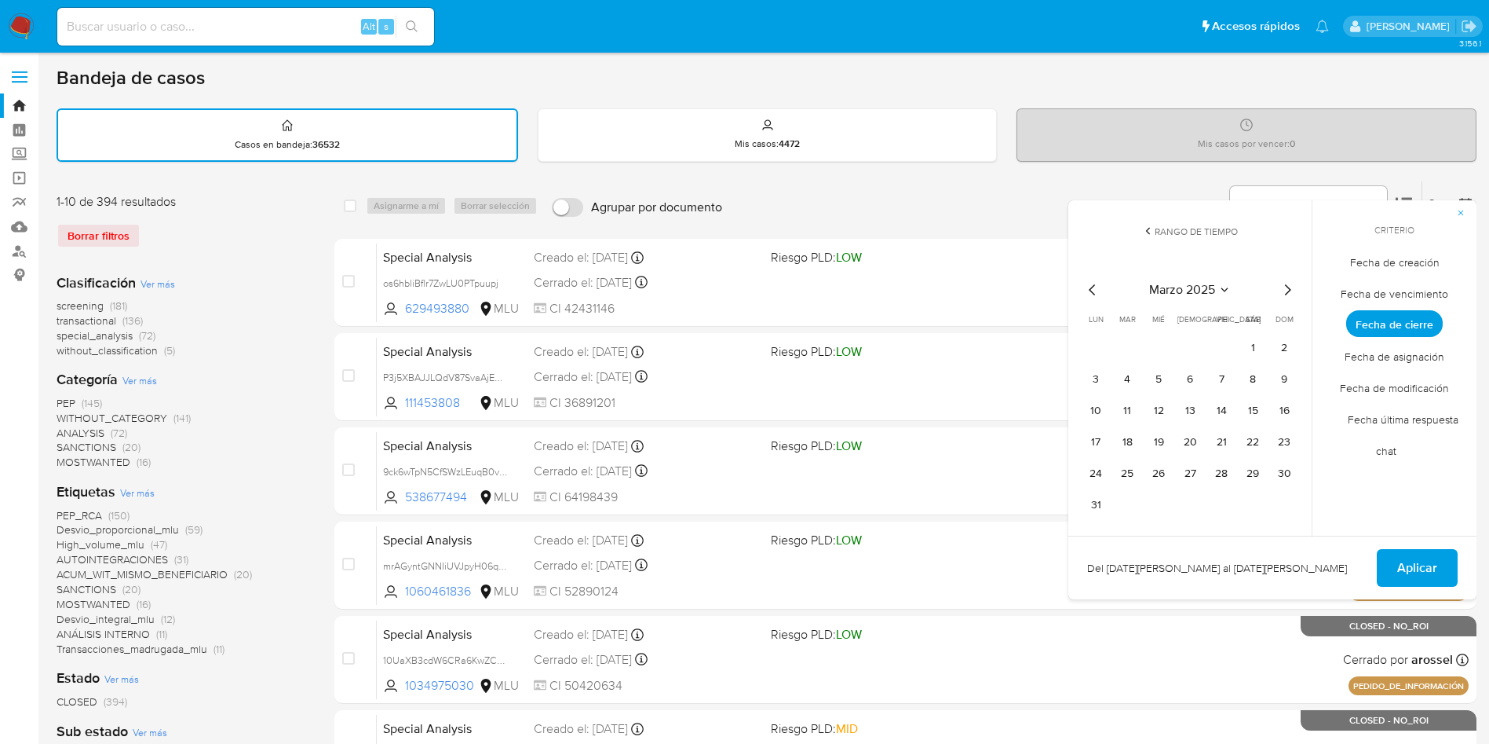
click at [1290, 291] on icon "Mes siguiente" at bounding box center [1287, 289] width 19 height 19
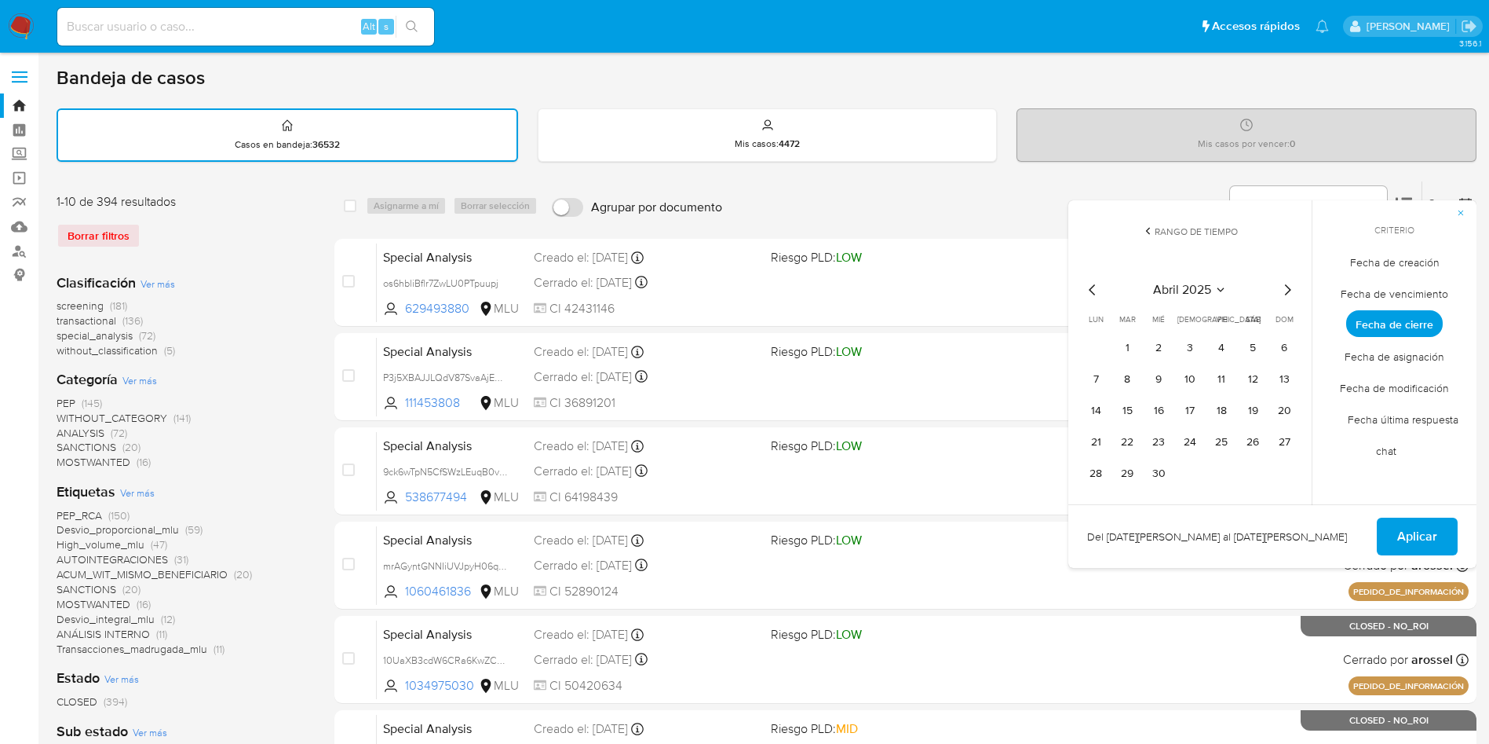
click at [1290, 291] on icon "Mes siguiente" at bounding box center [1287, 289] width 19 height 19
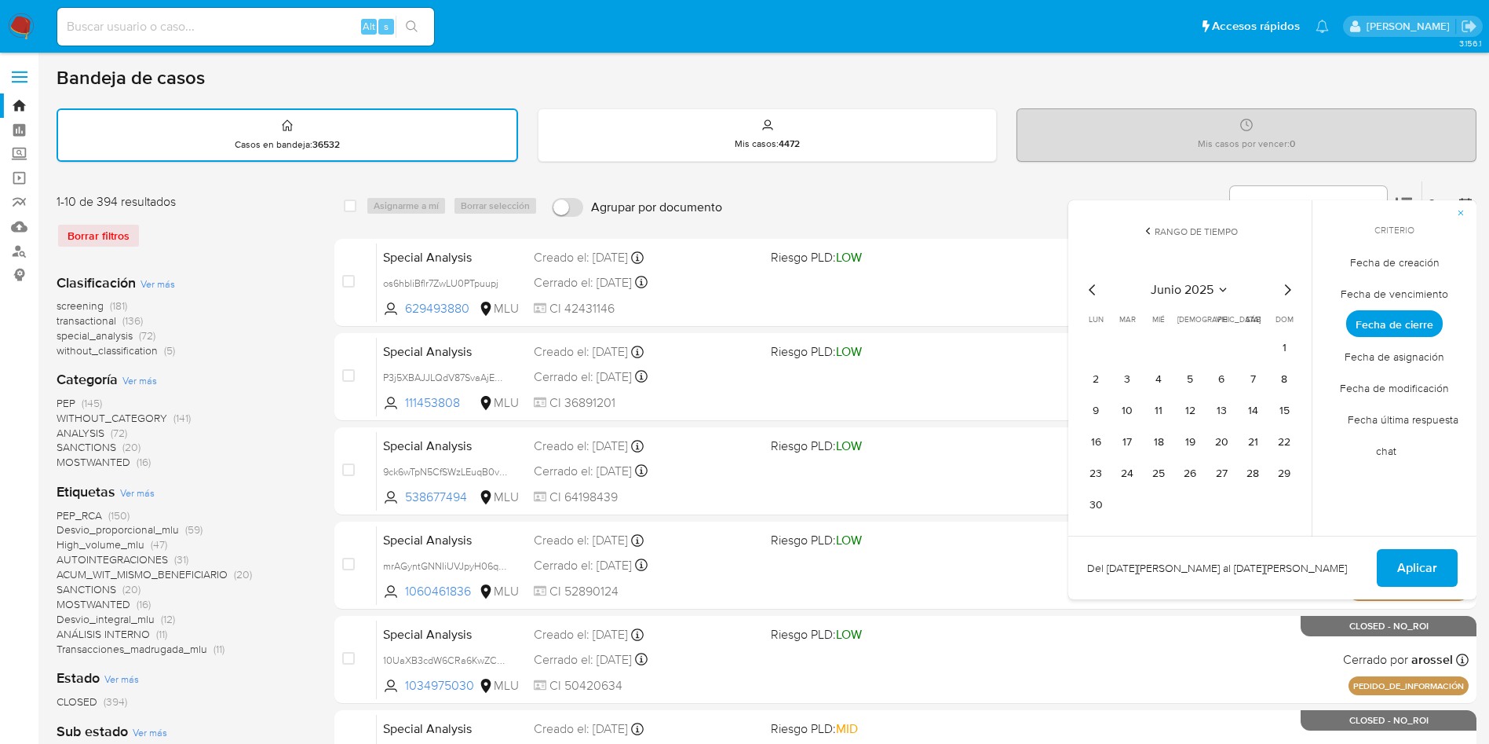
click at [1290, 291] on icon "Mes siguiente" at bounding box center [1287, 289] width 19 height 19
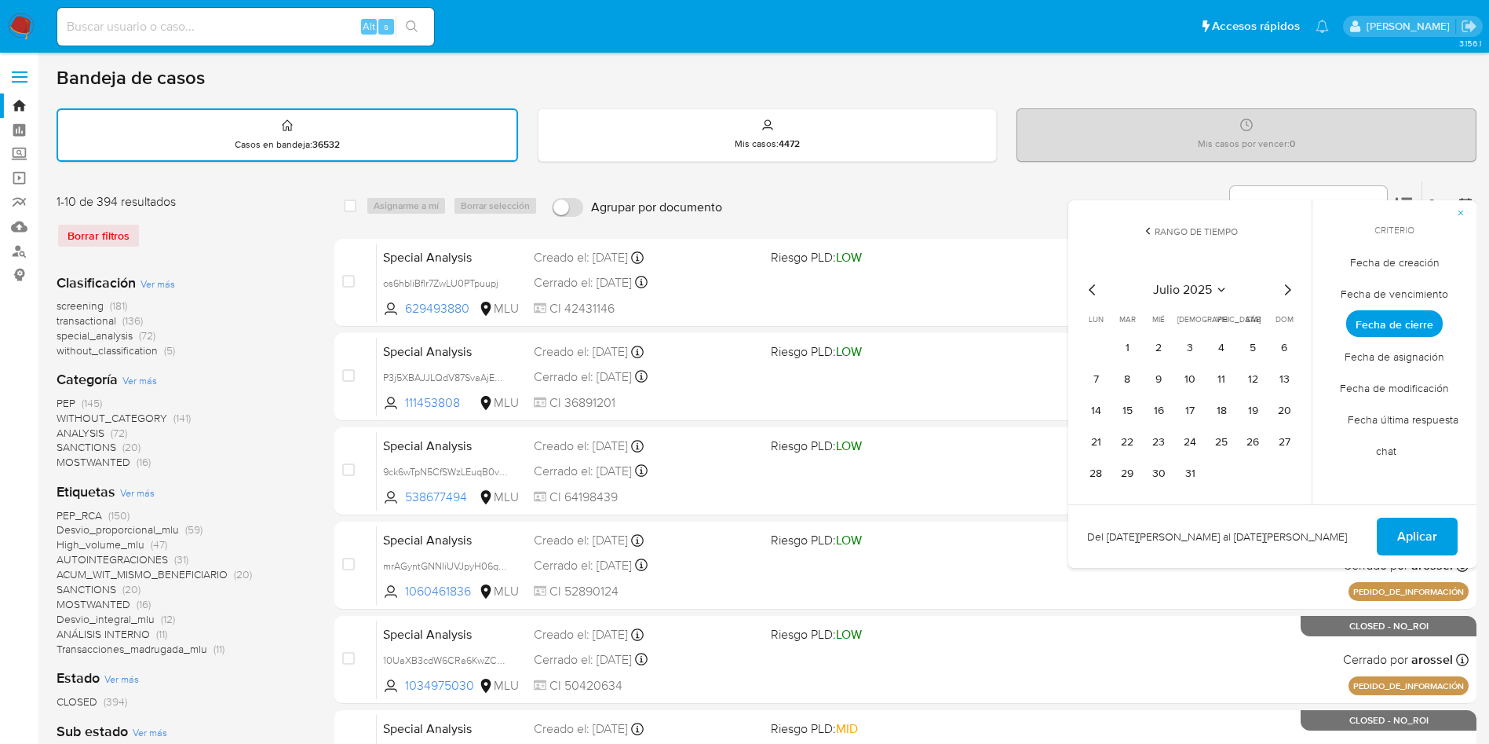
click at [1290, 291] on icon "Mes siguiente" at bounding box center [1287, 289] width 19 height 19
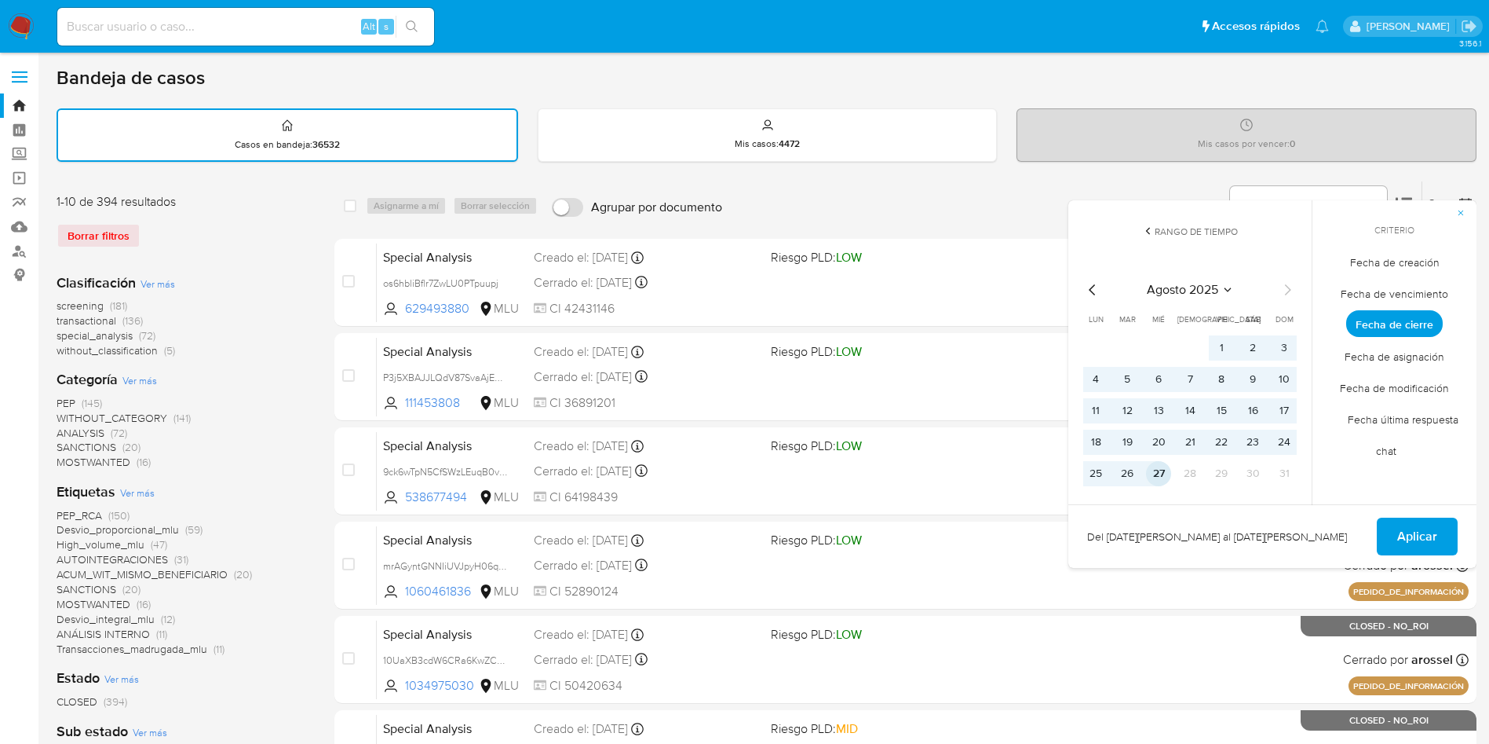
click at [1157, 478] on button "27" at bounding box center [1158, 473] width 25 height 25
click at [1406, 535] on span "Aplicar" at bounding box center [1418, 536] width 40 height 35
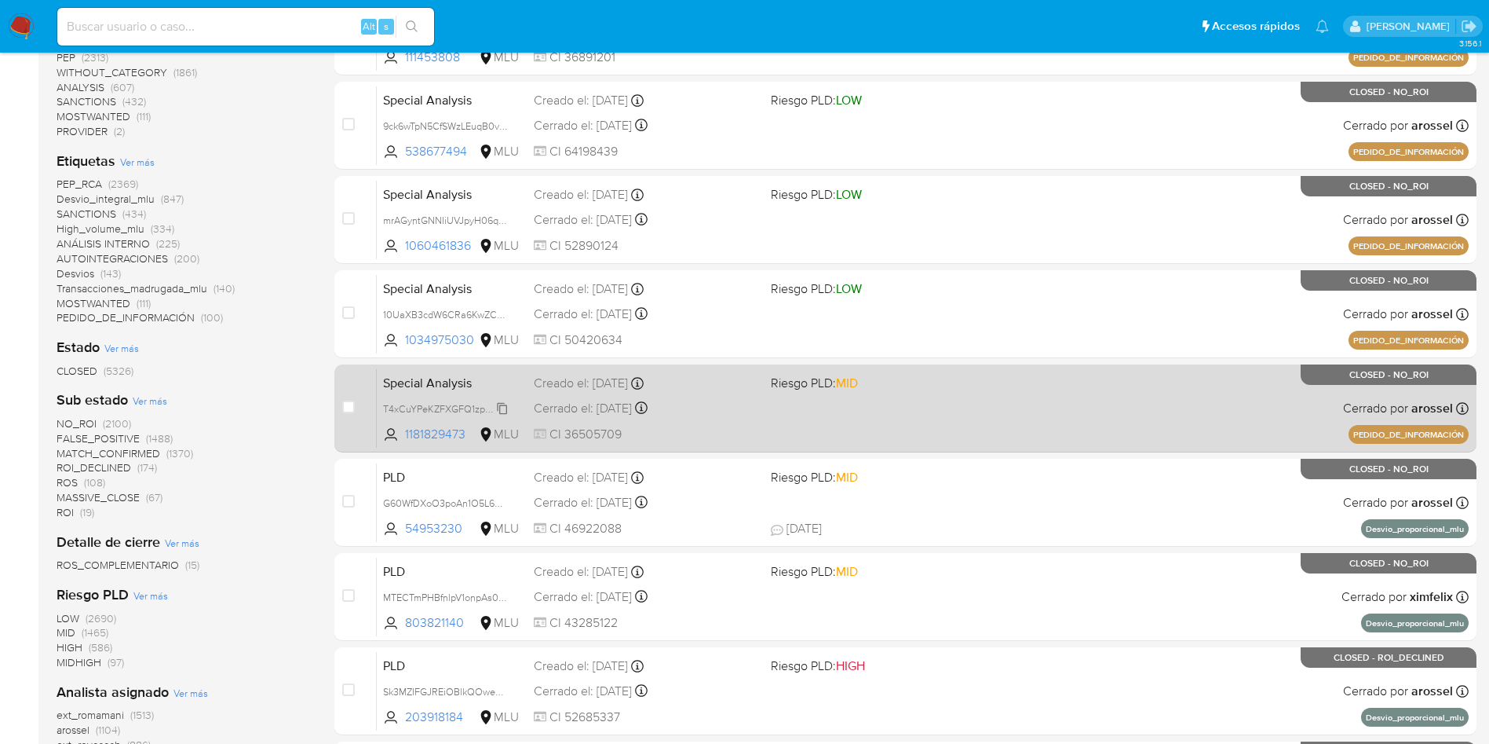
scroll to position [471, 0]
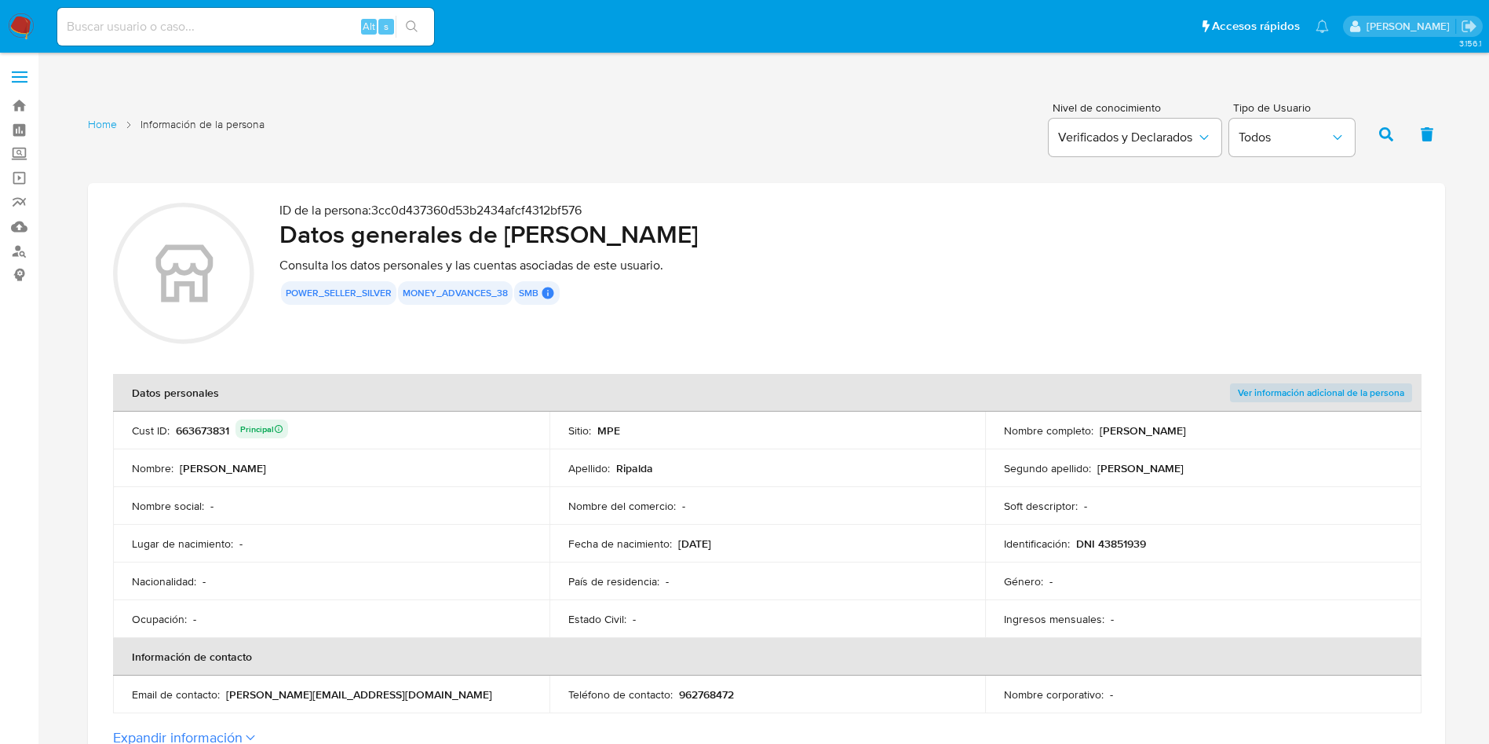
scroll to position [353, 0]
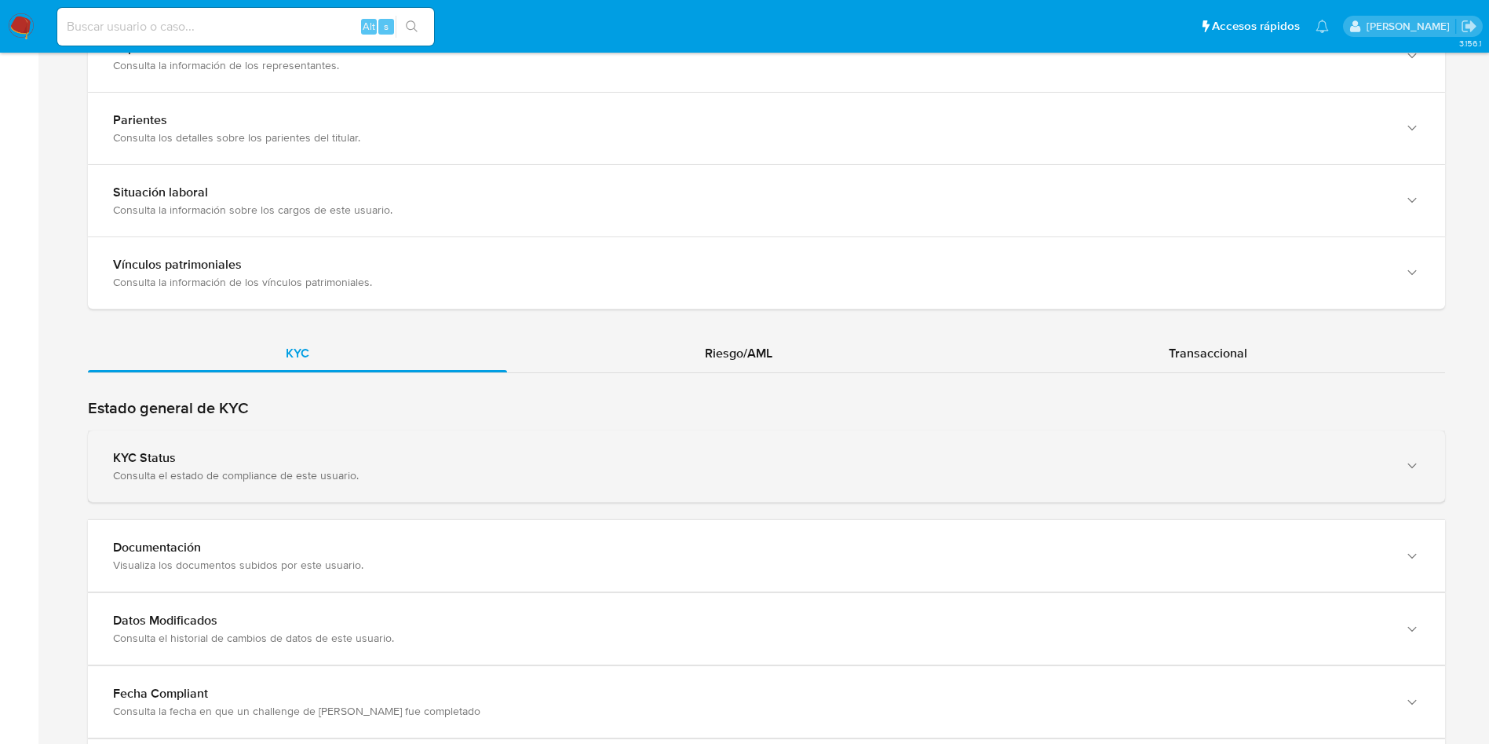
click at [434, 453] on div "KYC Status" at bounding box center [751, 458] width 1276 height 16
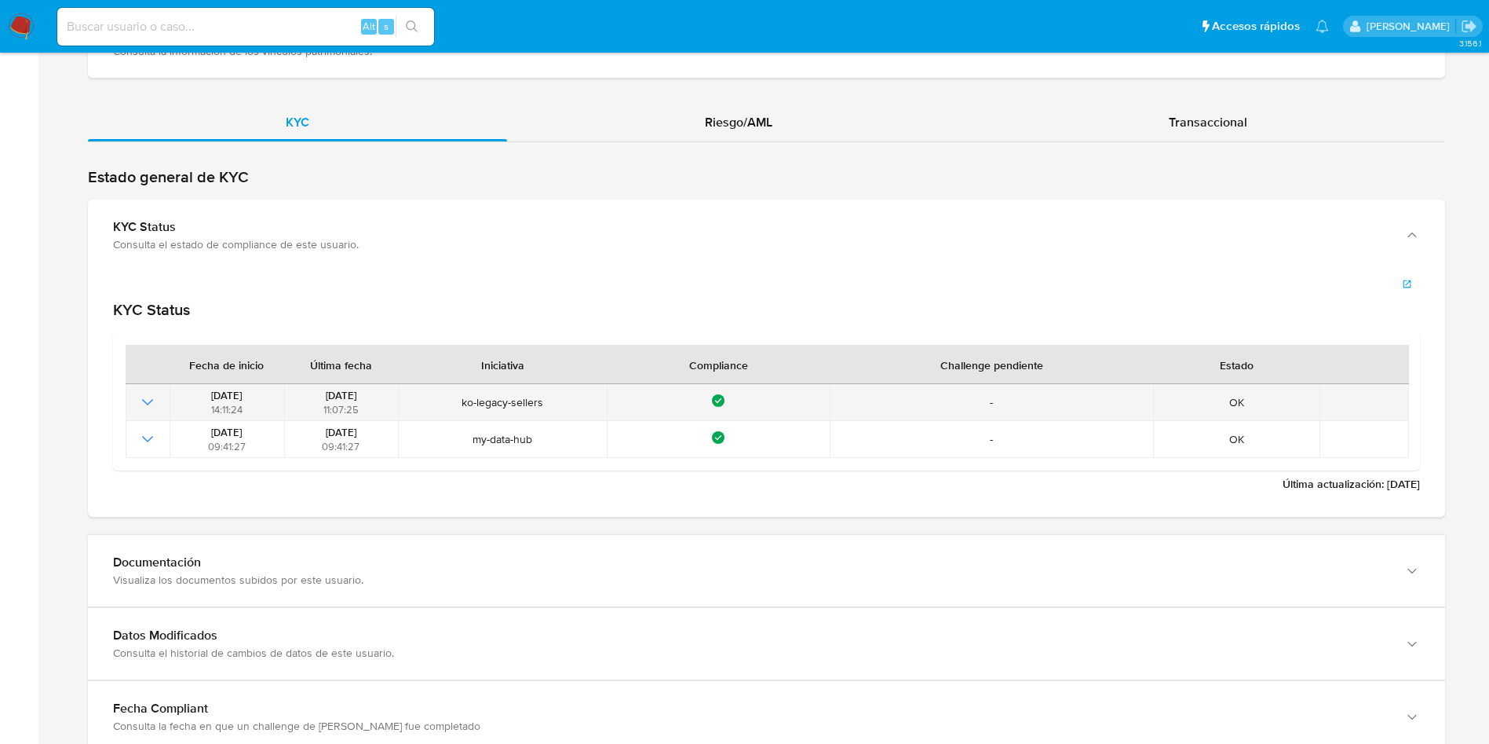
scroll to position [1413, 0]
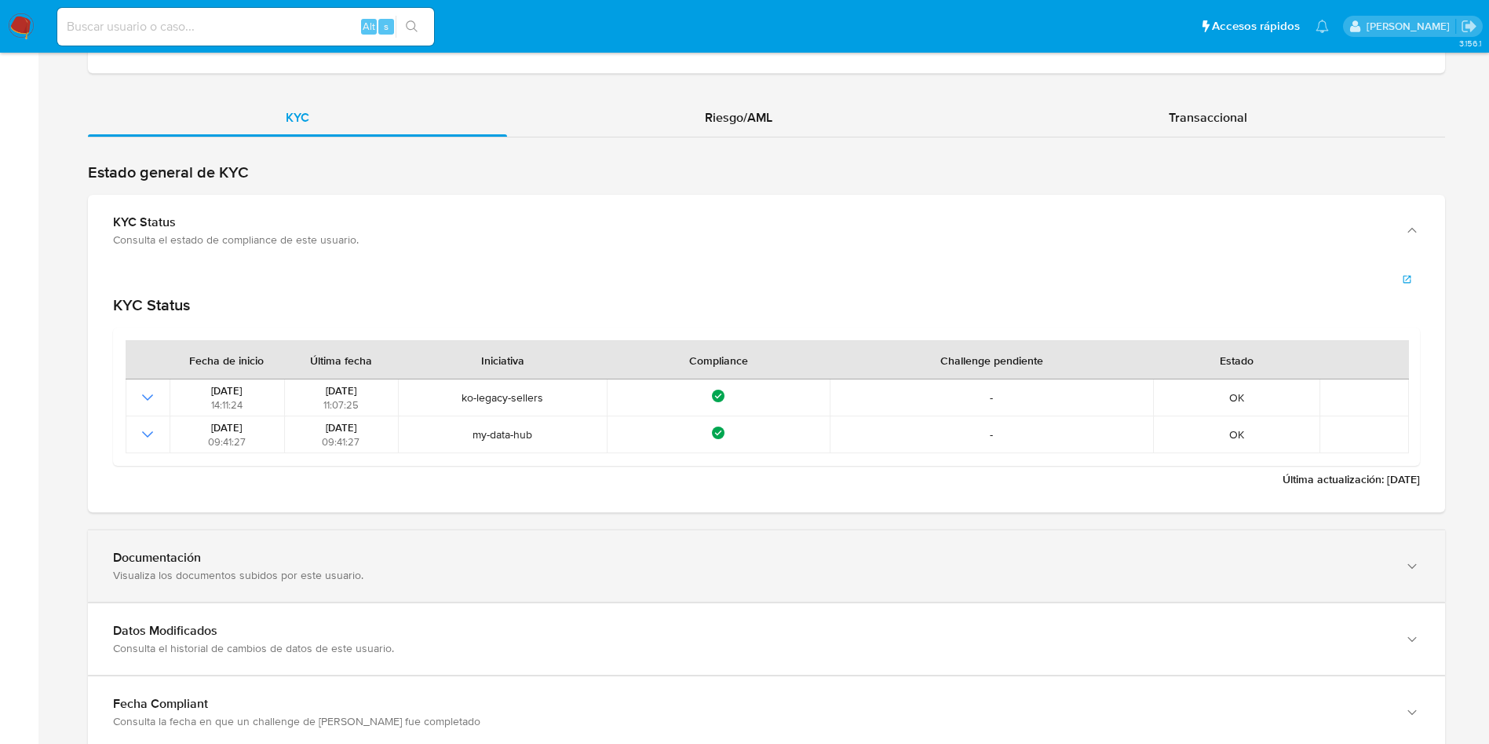
click at [301, 557] on div "Documentación" at bounding box center [751, 558] width 1276 height 16
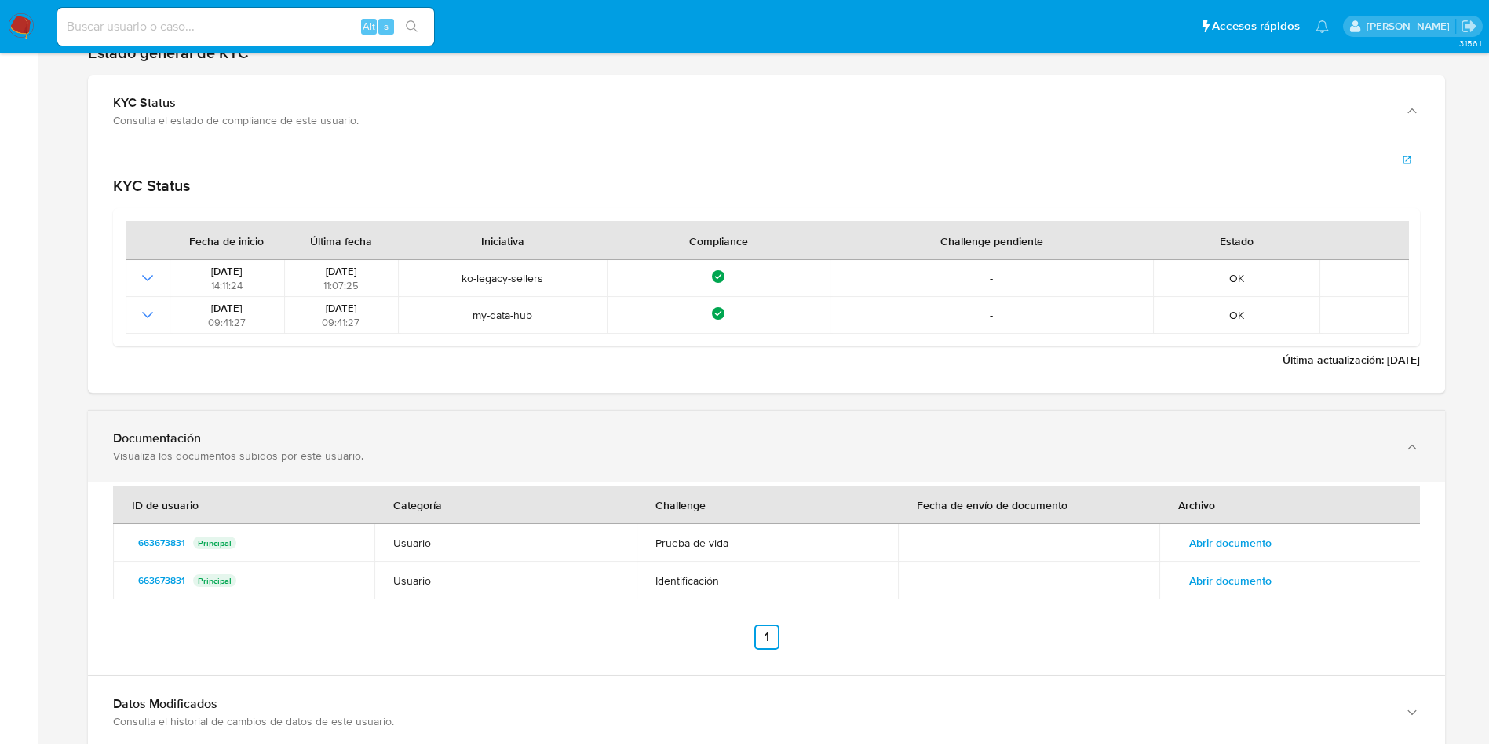
scroll to position [1649, 0]
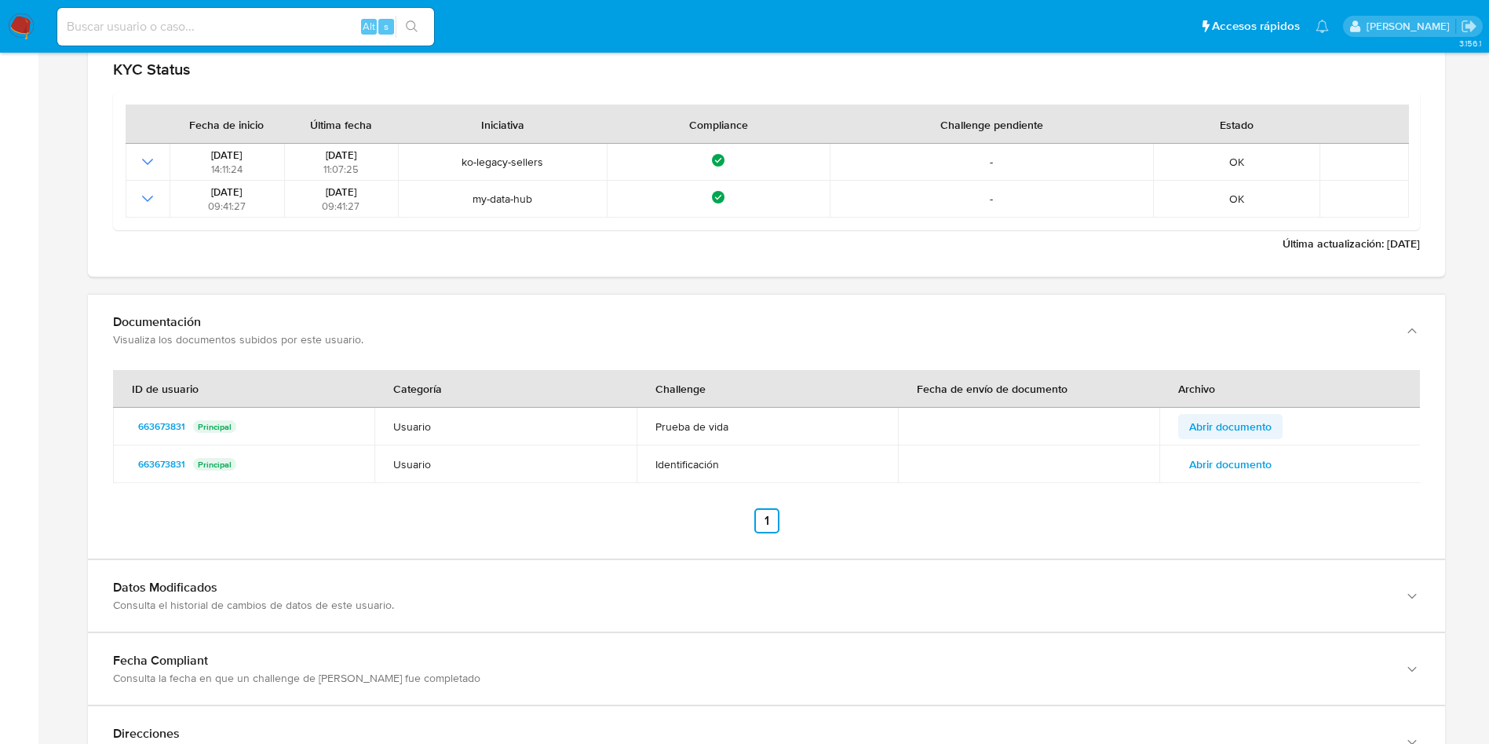
click at [1248, 416] on span "Abrir documento" at bounding box center [1230, 426] width 82 height 22
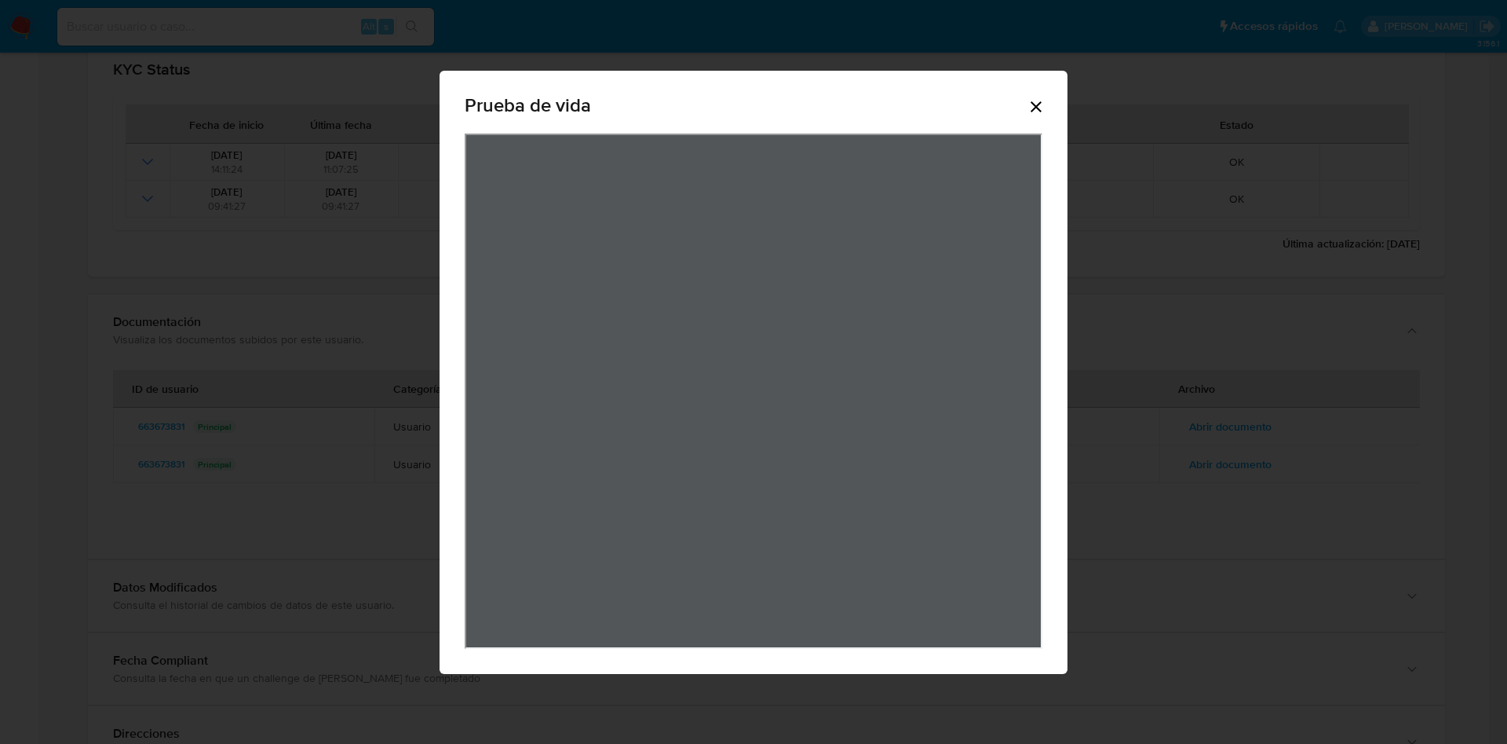
click at [1045, 104] on icon "Cerrar" at bounding box center [1036, 106] width 19 height 19
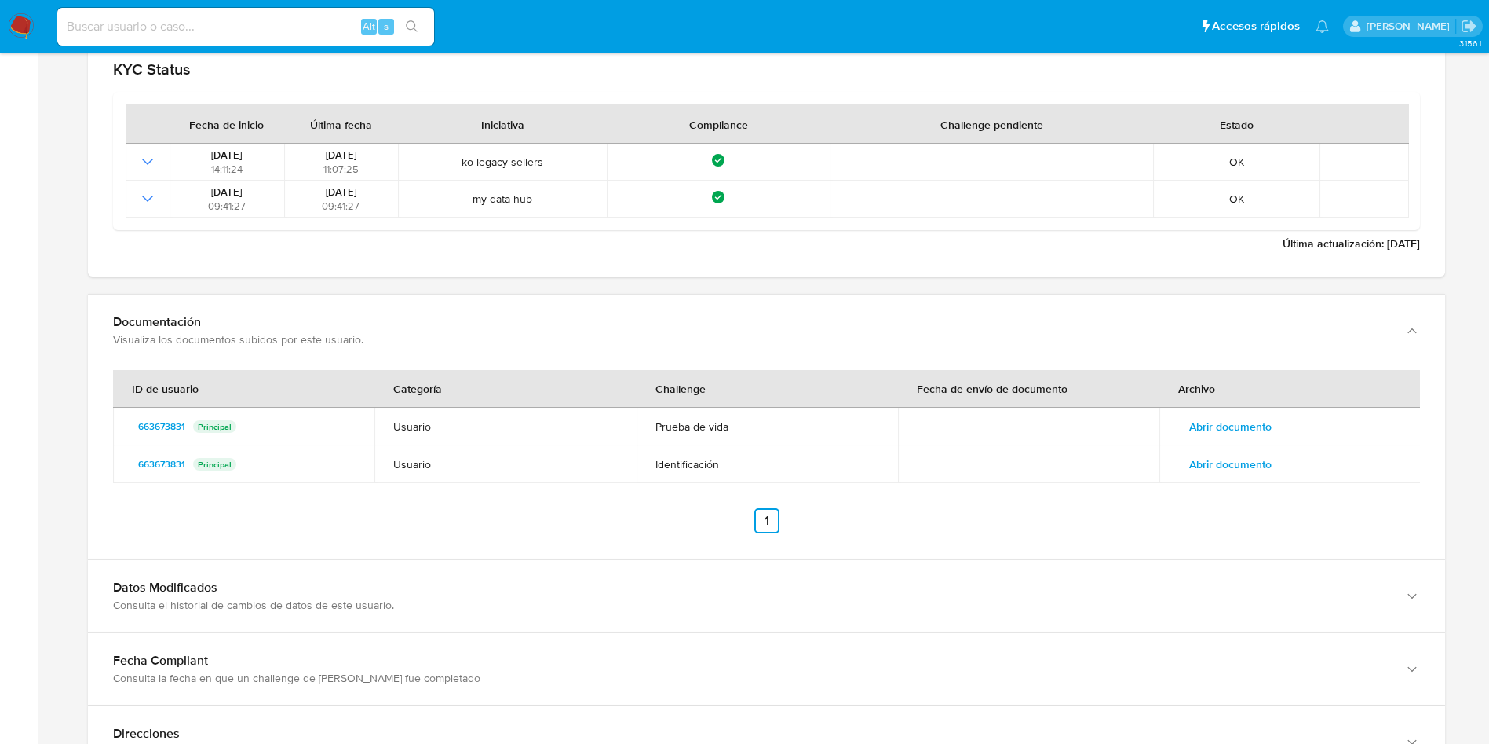
click at [1209, 470] on span "Abrir documento" at bounding box center [1230, 464] width 82 height 22
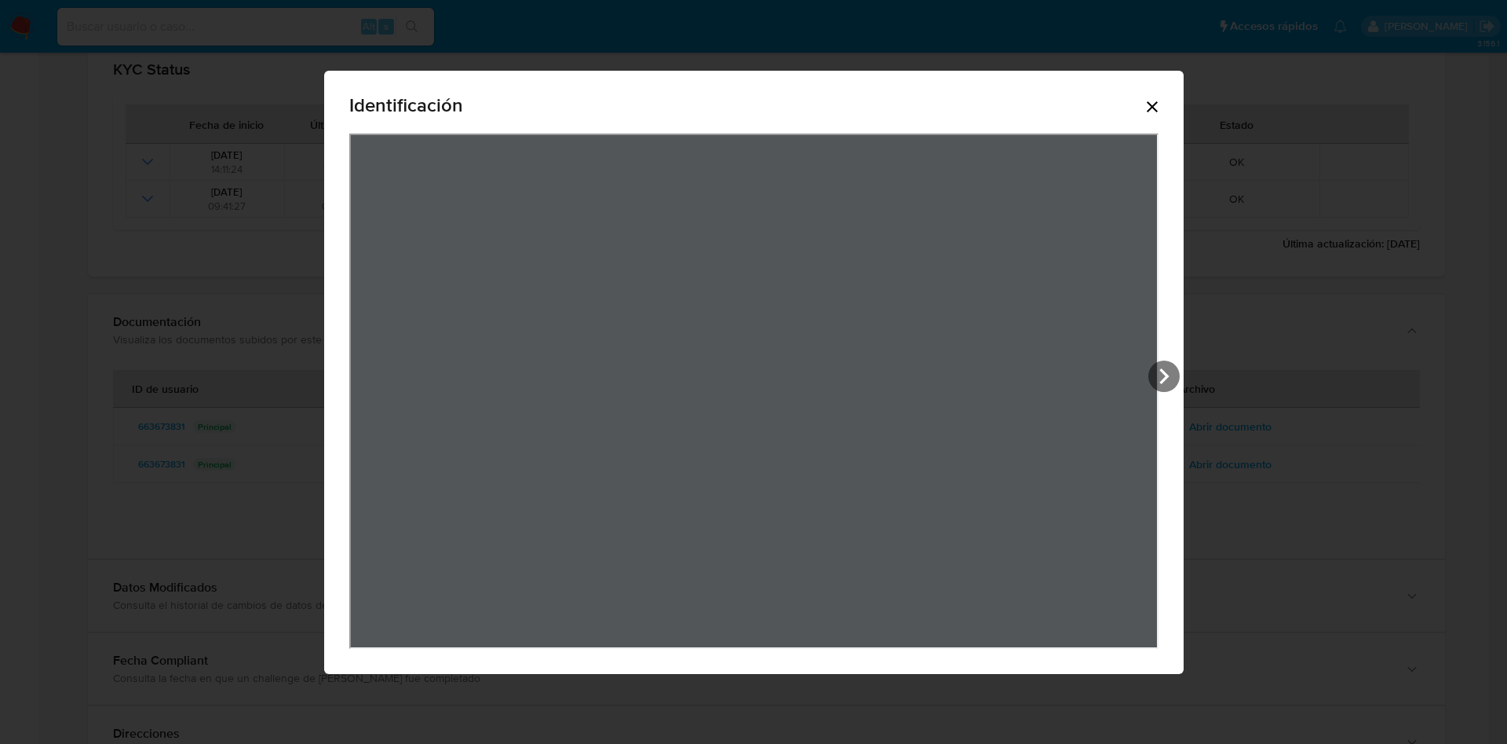
click at [1160, 102] on icon "Cerrar" at bounding box center [1152, 106] width 19 height 19
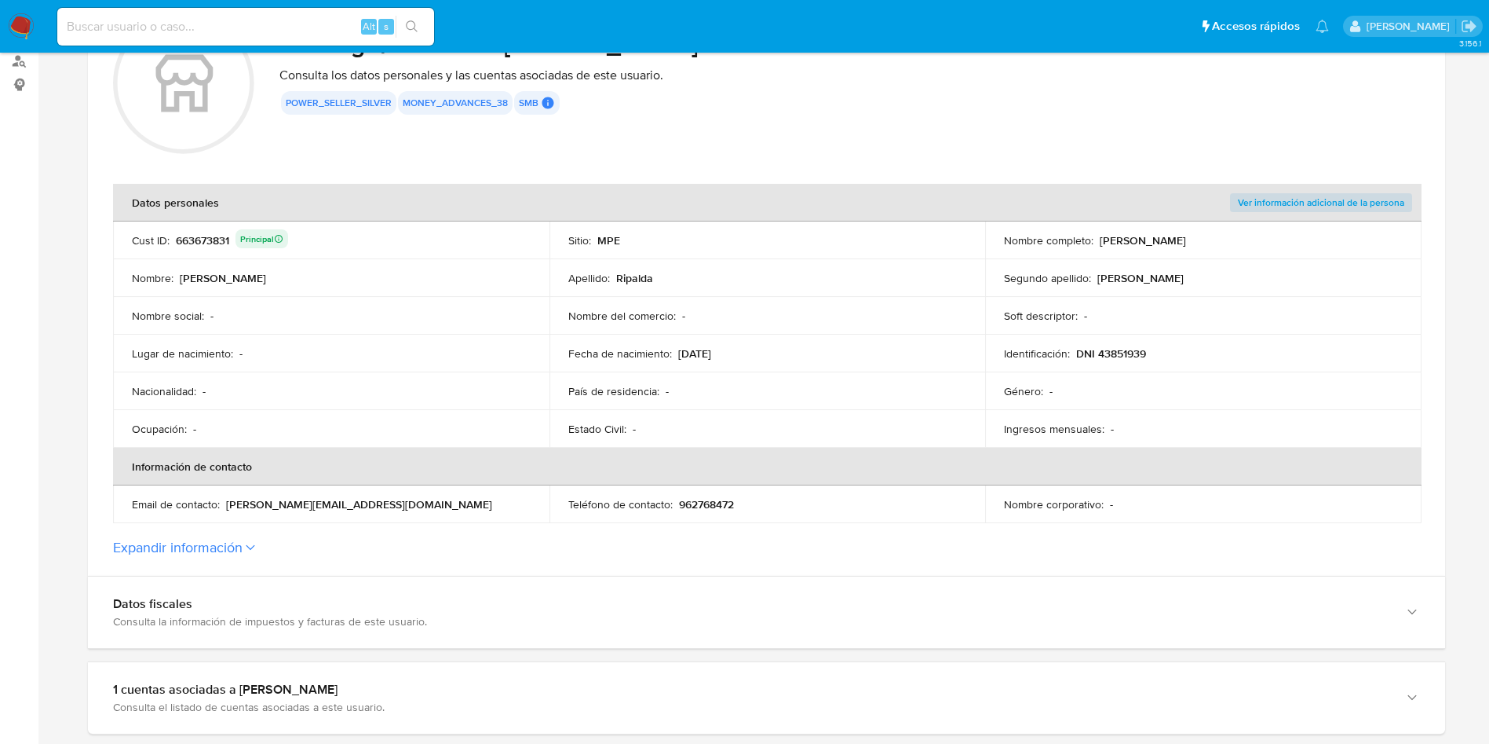
scroll to position [0, 0]
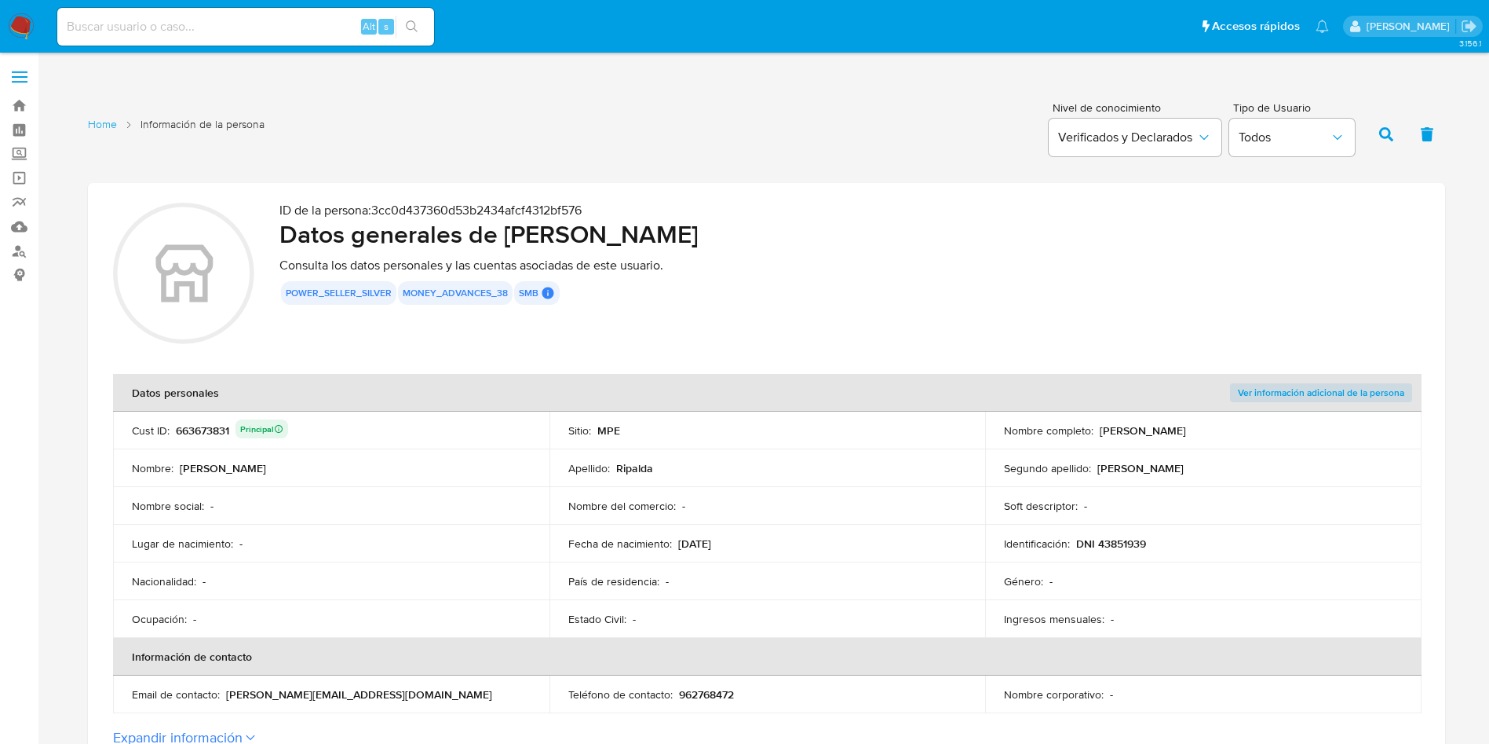
click at [851, 299] on div "power_seller_silver money_advances_38 smb SMB SMB User Id 663673831 Principal A…" at bounding box center [850, 293] width 1141 height 24
click at [962, 309] on div "ID de la persona : 3cc0d437360d53b2434afcf4312bf576 Datos generales de [PERSON_…" at bounding box center [850, 276] width 1141 height 146
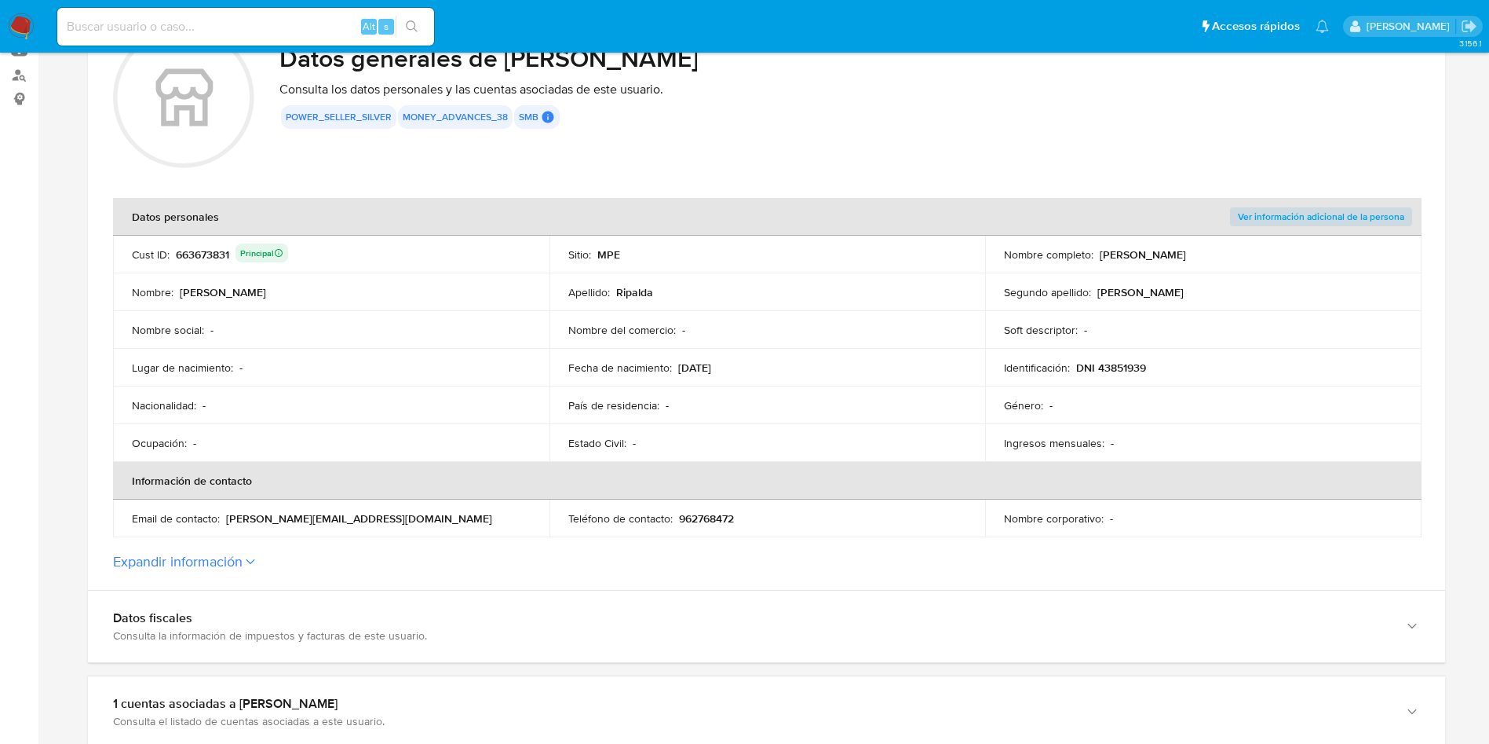
scroll to position [236, 0]
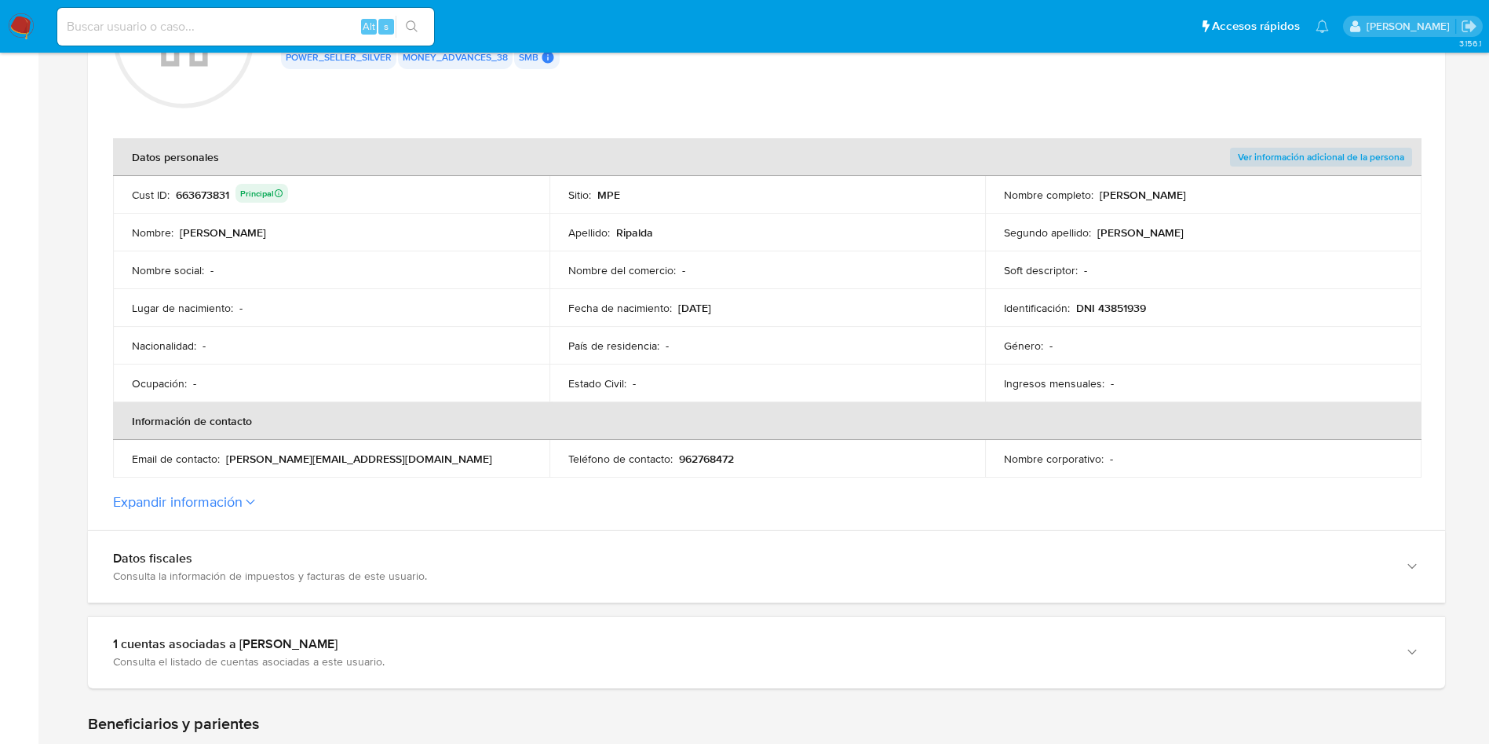
click at [823, 389] on div "Estado Civil : -" at bounding box center [767, 383] width 399 height 14
click at [542, 473] on td "Email de contacto : [PERSON_NAME][EMAIL_ADDRESS][DOMAIN_NAME]" at bounding box center [331, 459] width 437 height 38
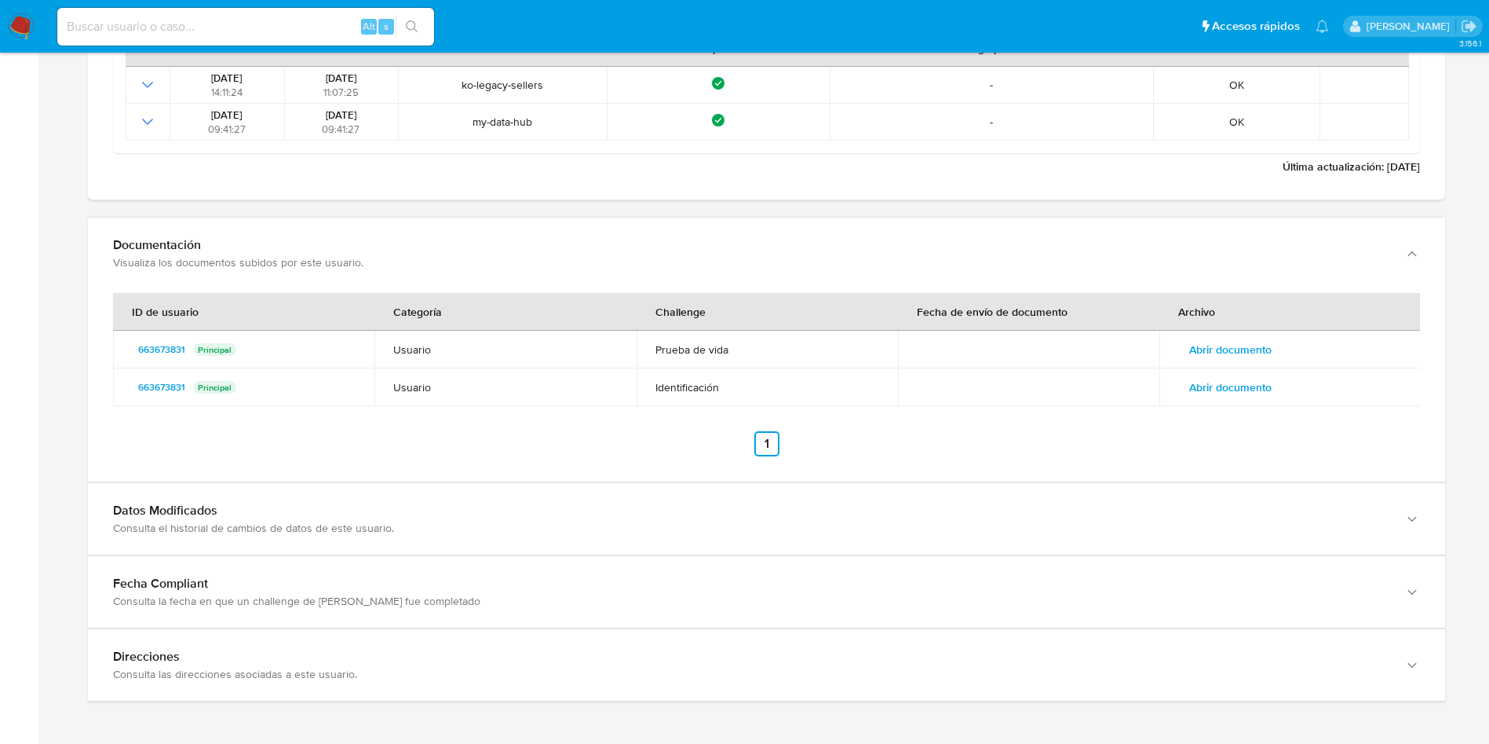
scroll to position [1731, 0]
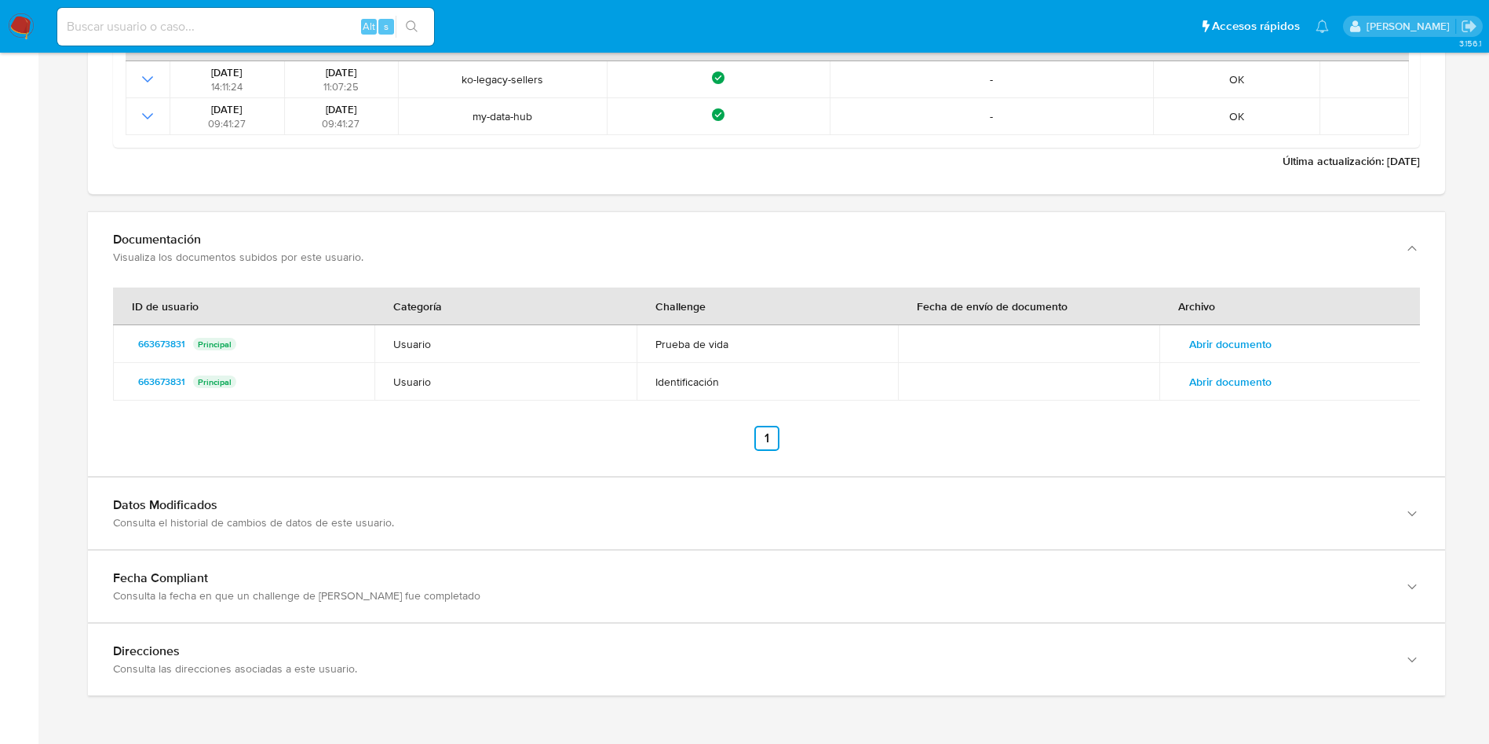
click at [1255, 344] on span "Abrir documento" at bounding box center [1230, 344] width 82 height 22
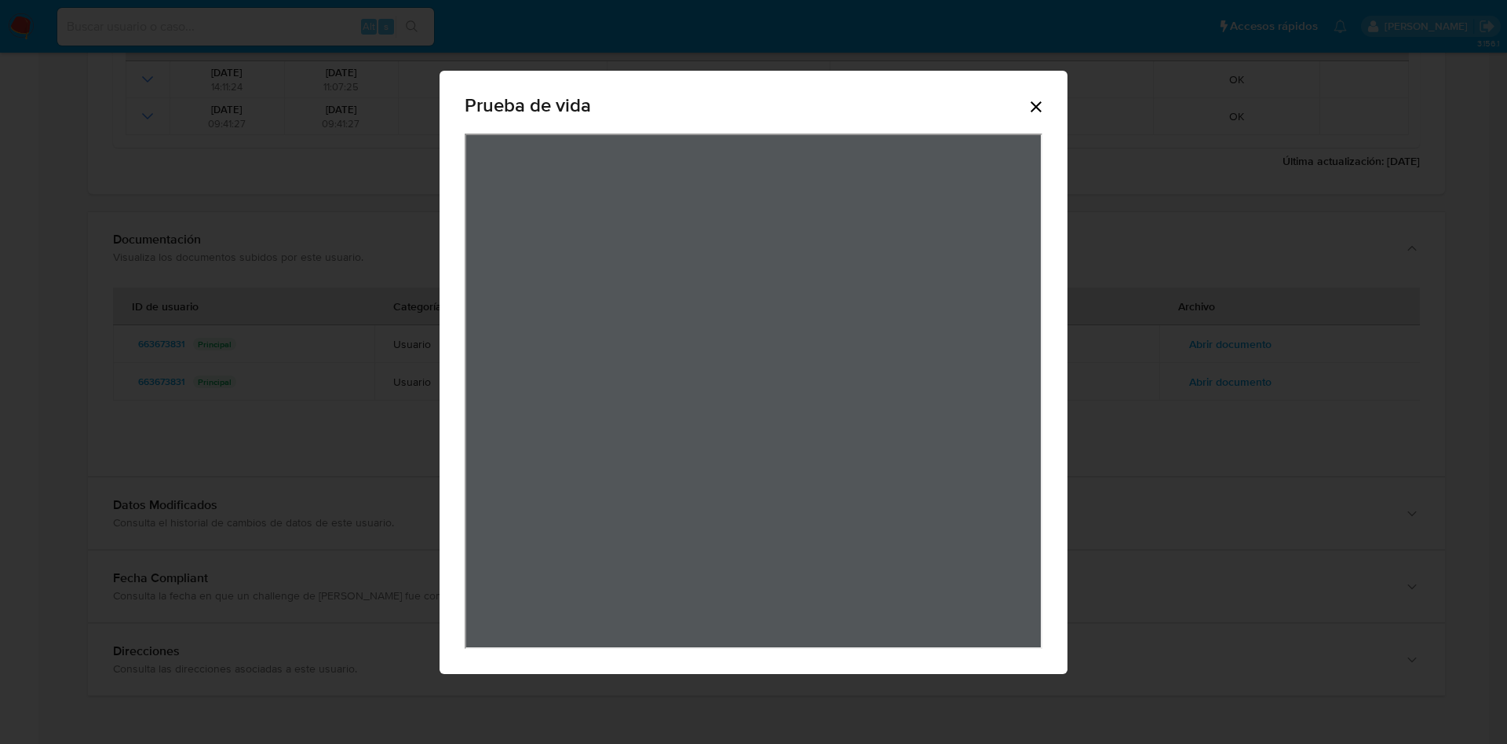
click at [1043, 106] on icon "Cerrar" at bounding box center [1036, 106] width 19 height 19
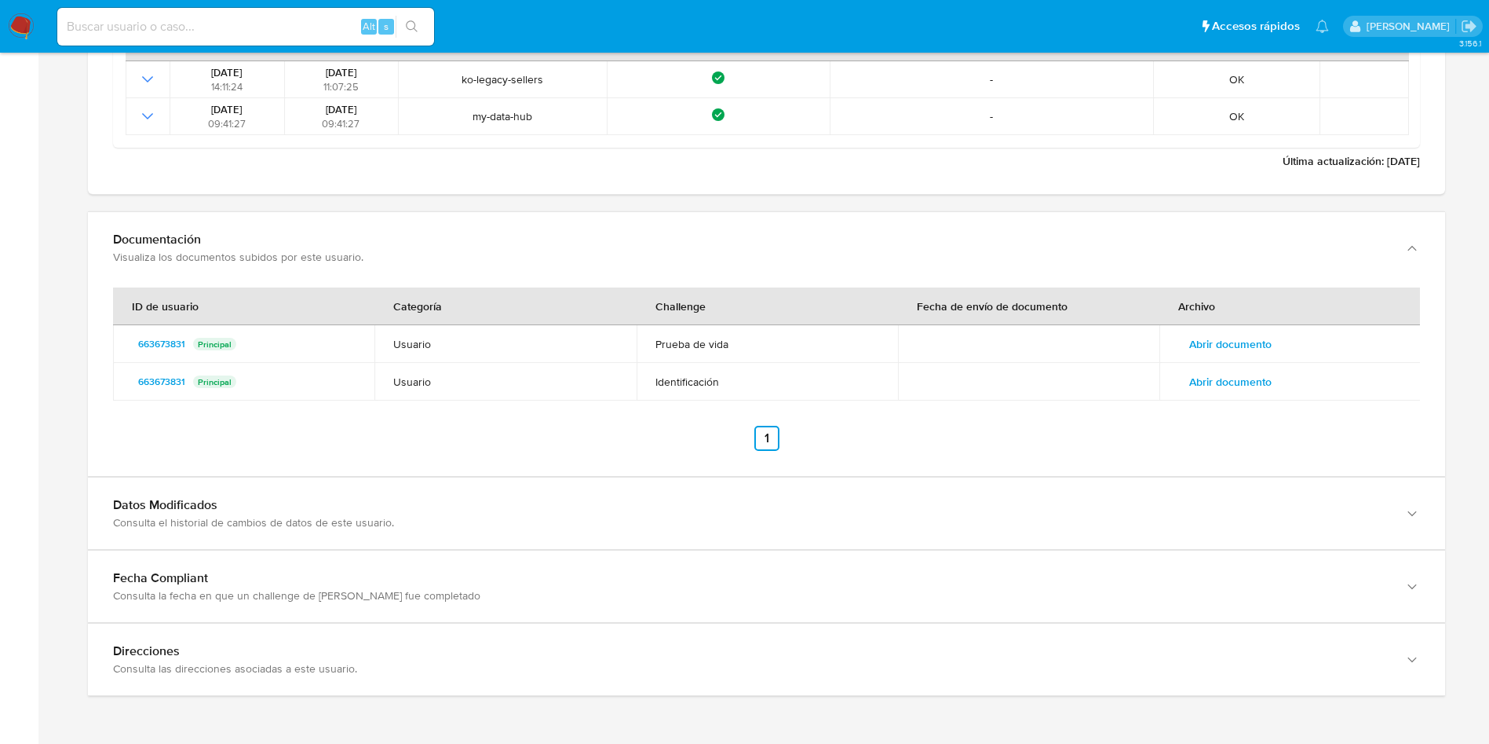
click at [1214, 378] on span "Abrir documento" at bounding box center [1230, 382] width 82 height 22
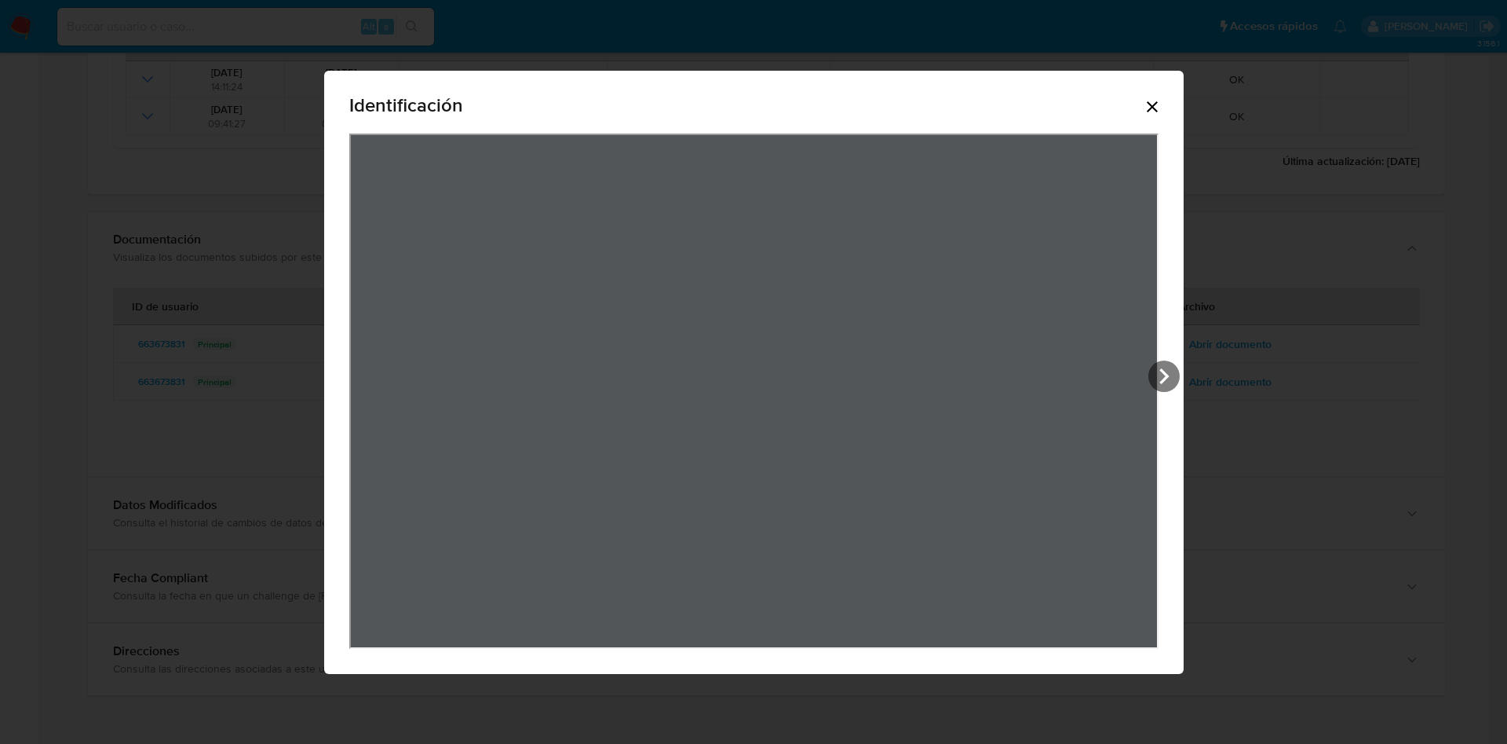
click at [1140, 100] on div "Identificación" at bounding box center [753, 108] width 809 height 50
click at [1159, 113] on icon "Cerrar" at bounding box center [1152, 106] width 19 height 19
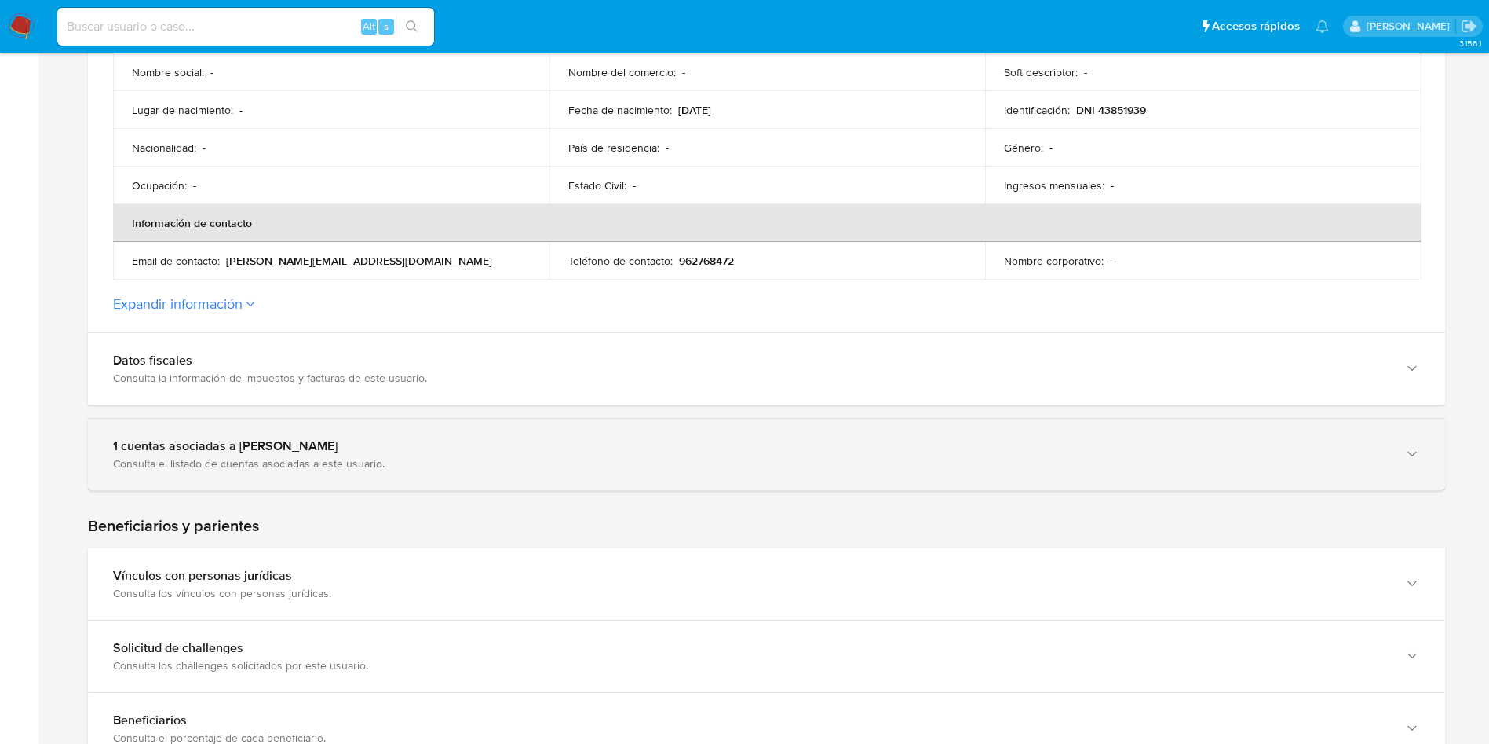
scroll to position [318, 0]
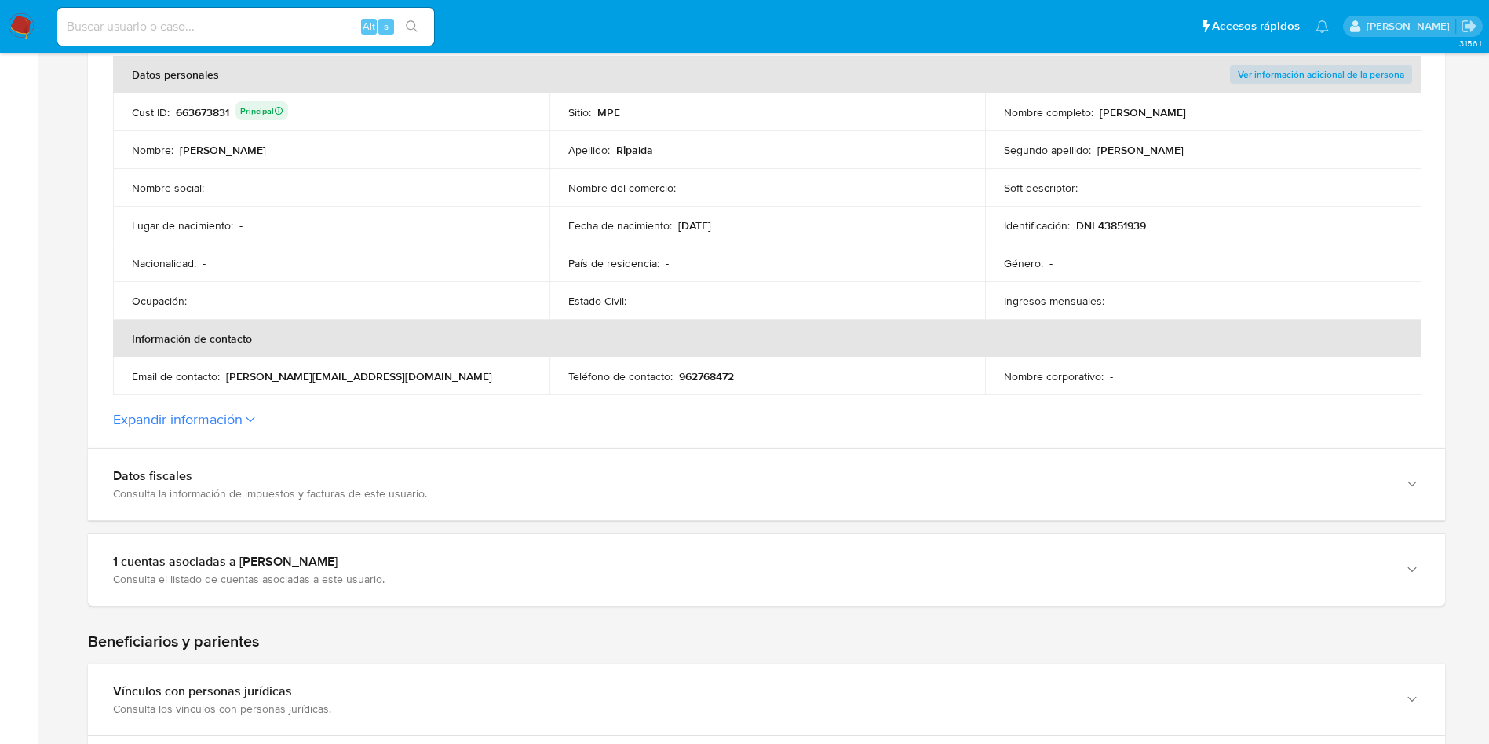
click at [725, 371] on p "962768472" at bounding box center [706, 376] width 55 height 14
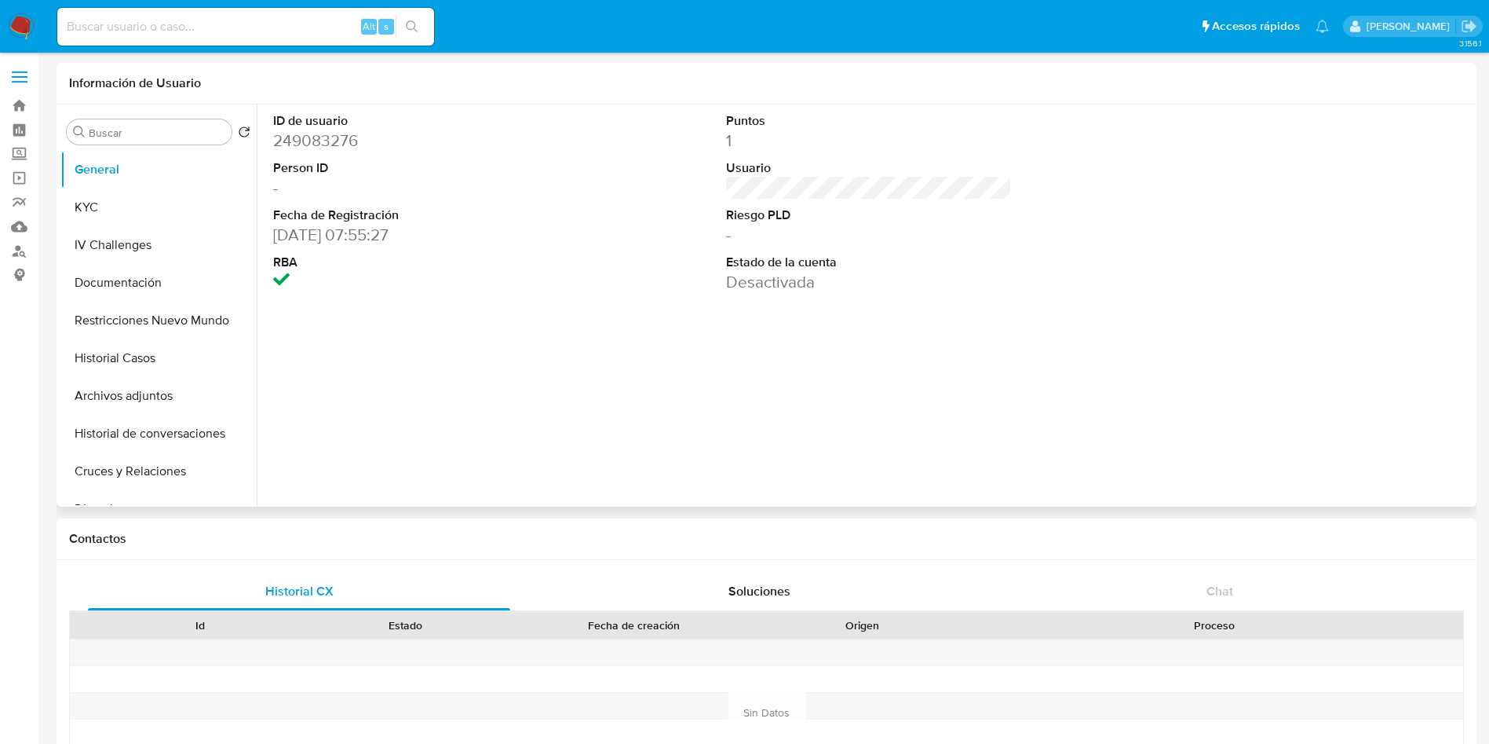
select select "10"
click at [970, 399] on div "ID de usuario 249083276 Person ID - Fecha de Registración [DATE] 07:55:27 RBA P…" at bounding box center [865, 305] width 1216 height 402
click at [139, 207] on button "KYC" at bounding box center [152, 207] width 184 height 38
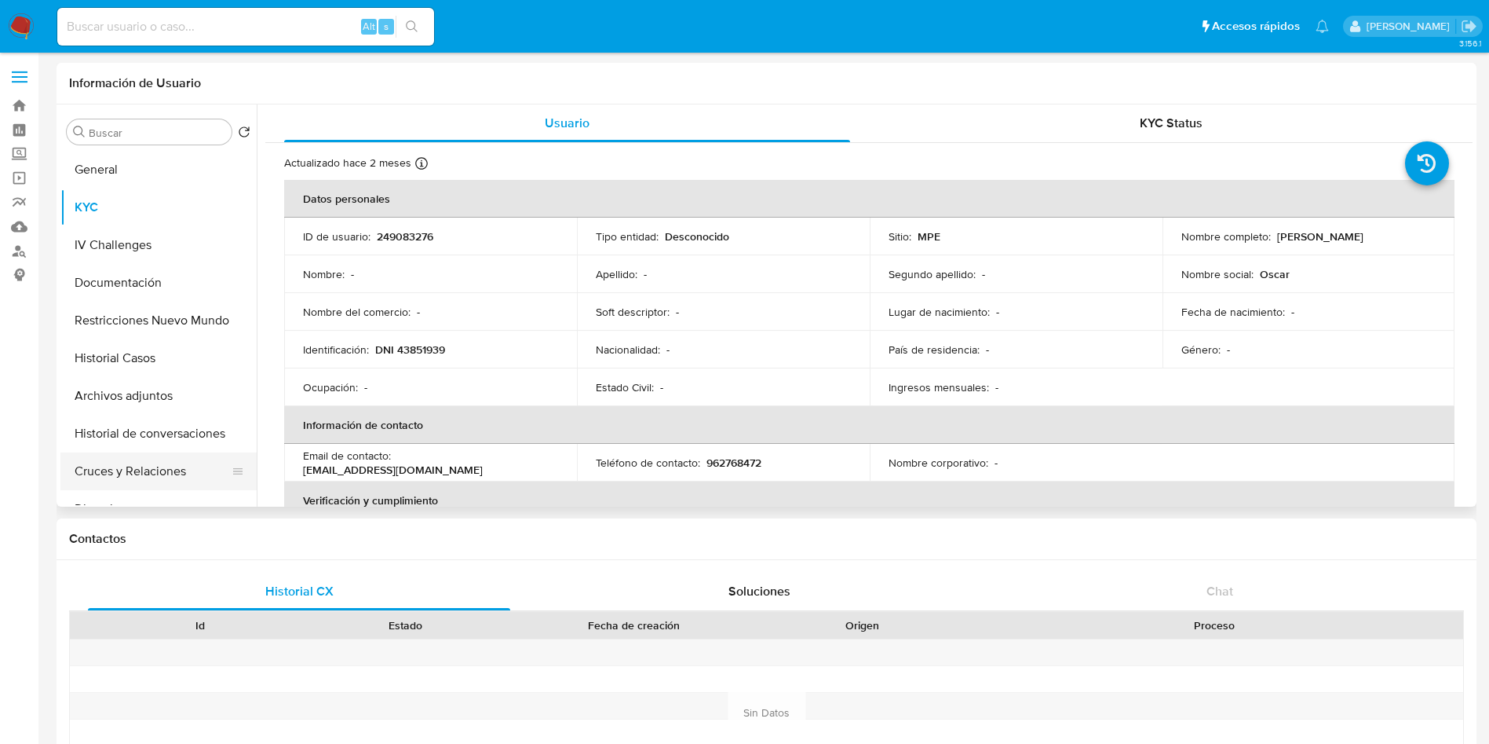
click at [173, 462] on button "Cruces y Relaciones" at bounding box center [152, 471] width 184 height 38
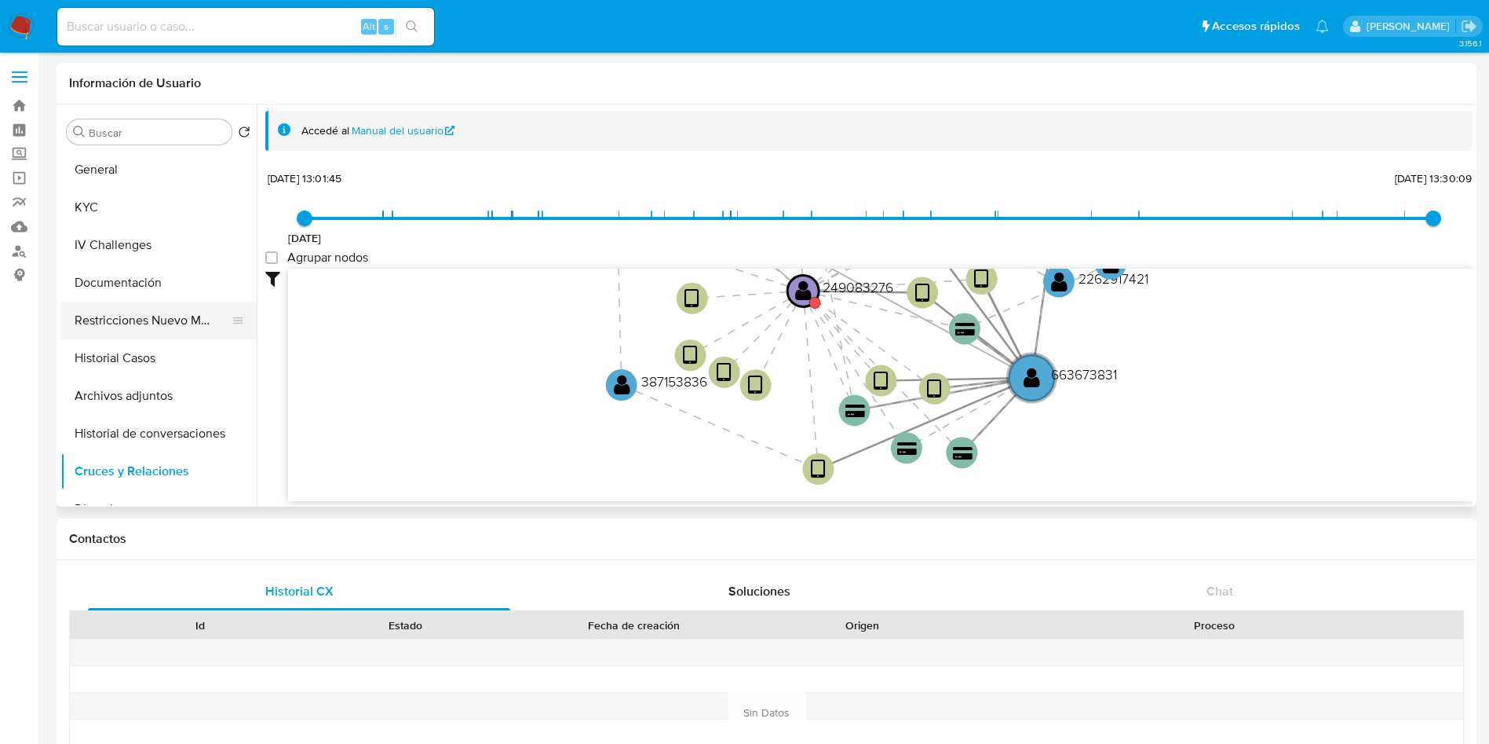
click at [125, 309] on button "Restricciones Nuevo Mundo" at bounding box center [152, 320] width 184 height 38
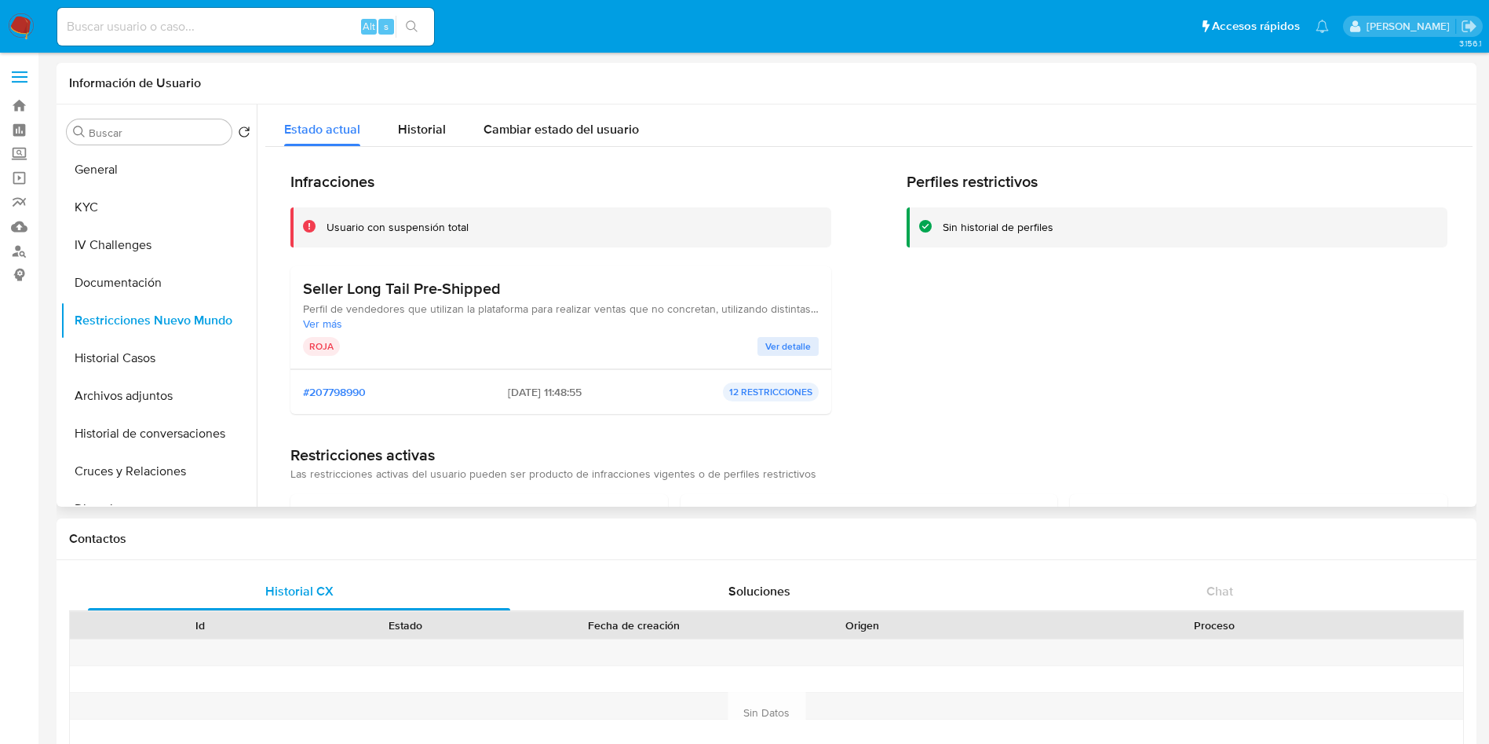
click at [810, 342] on button "Ver detalle" at bounding box center [788, 346] width 61 height 19
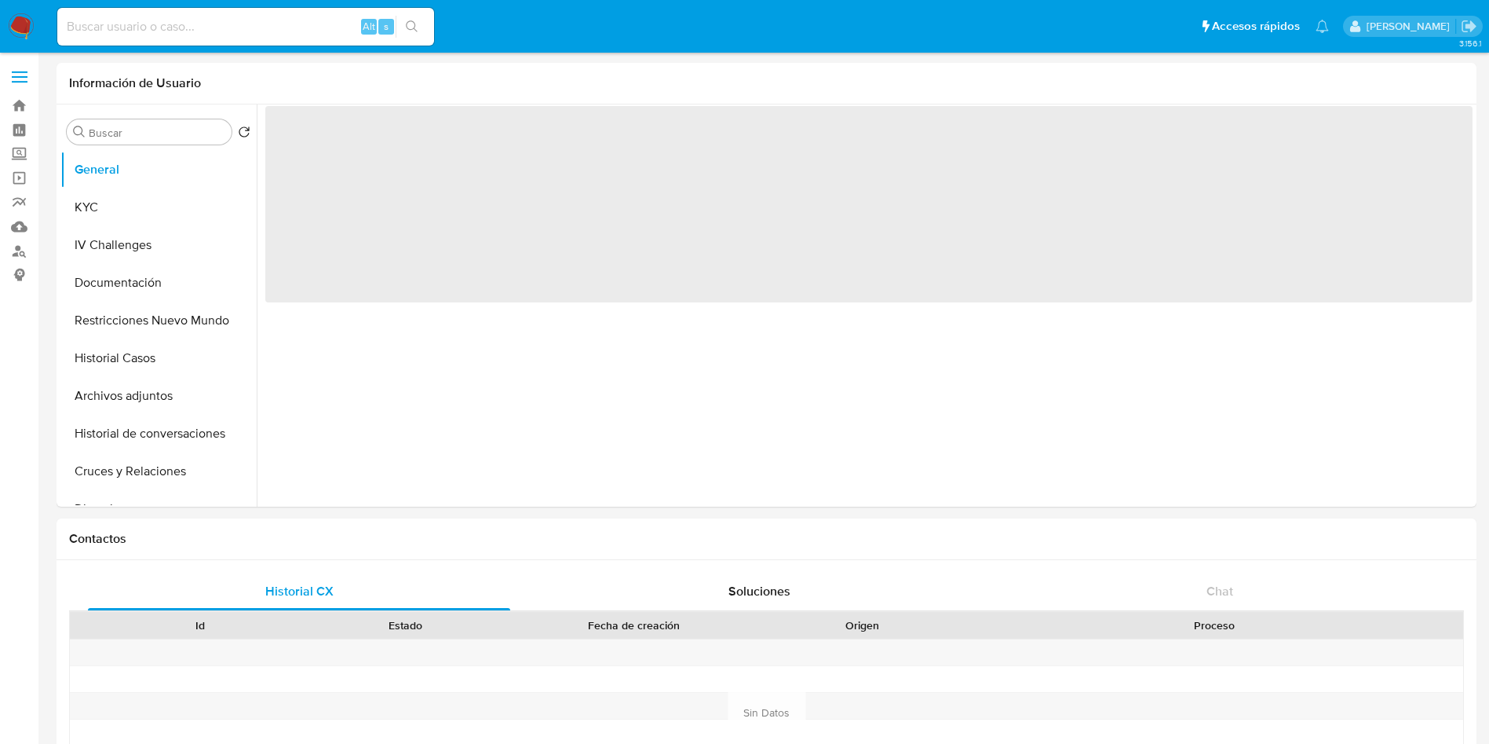
select select "10"
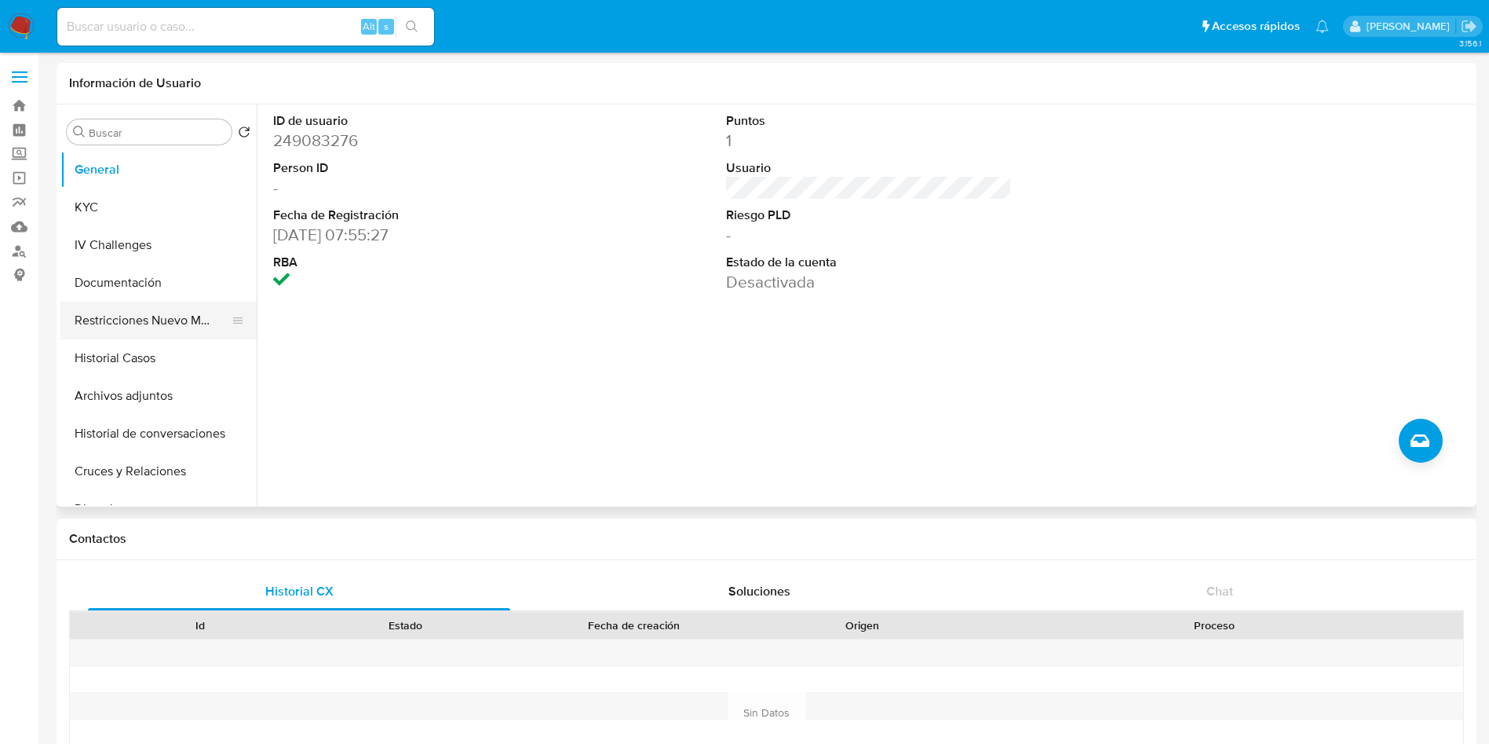
click at [154, 326] on button "Restricciones Nuevo Mundo" at bounding box center [152, 320] width 184 height 38
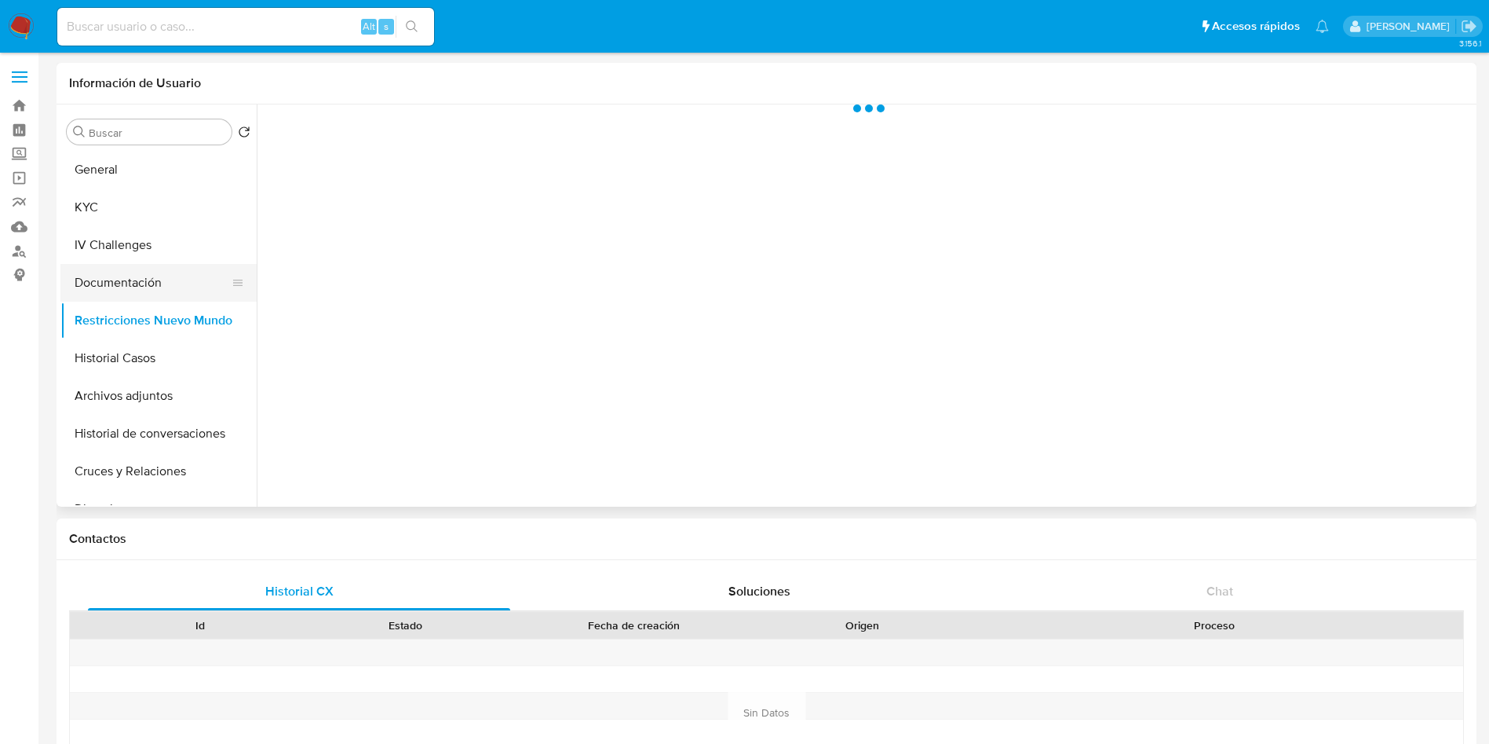
click at [188, 280] on button "Documentación" at bounding box center [152, 283] width 184 height 38
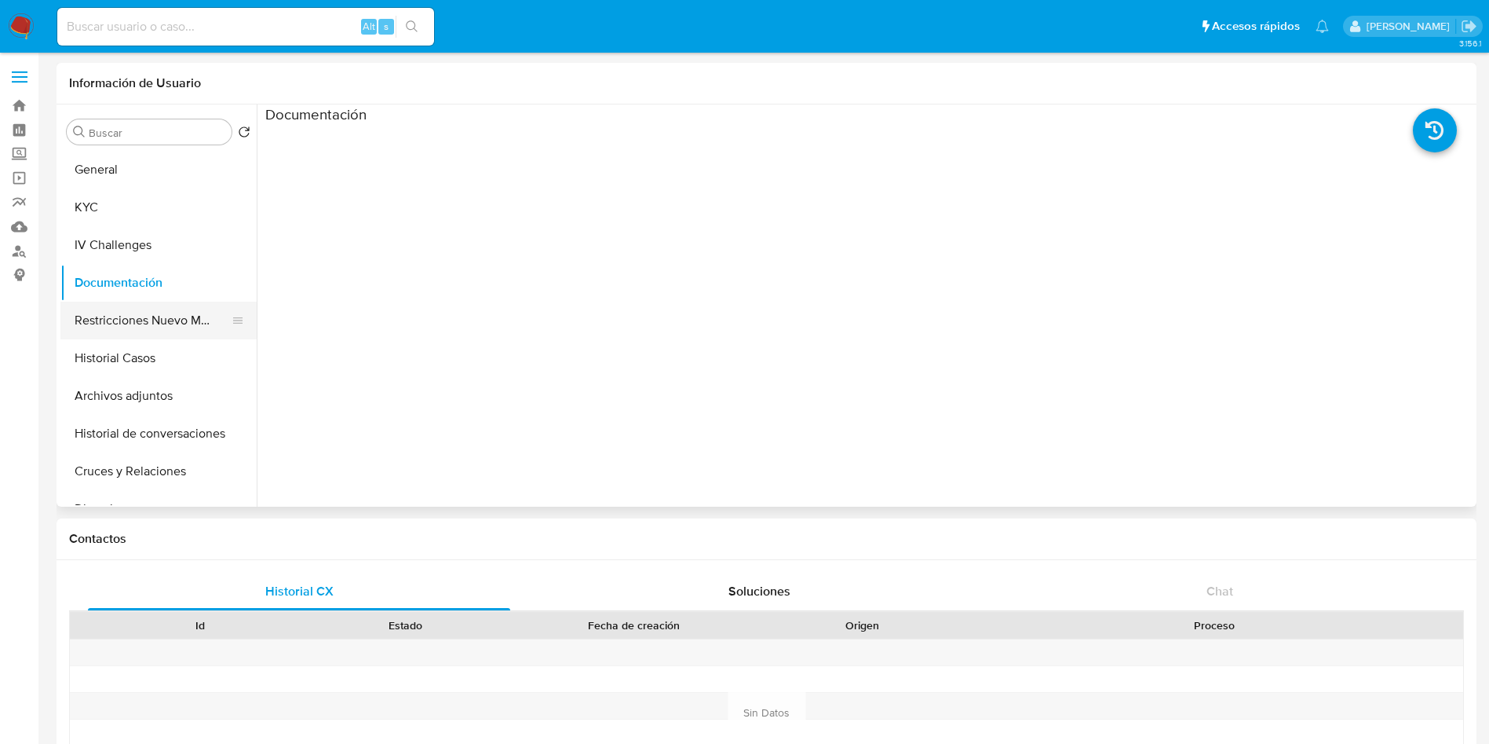
click at [183, 309] on button "Restricciones Nuevo Mundo" at bounding box center [152, 320] width 184 height 38
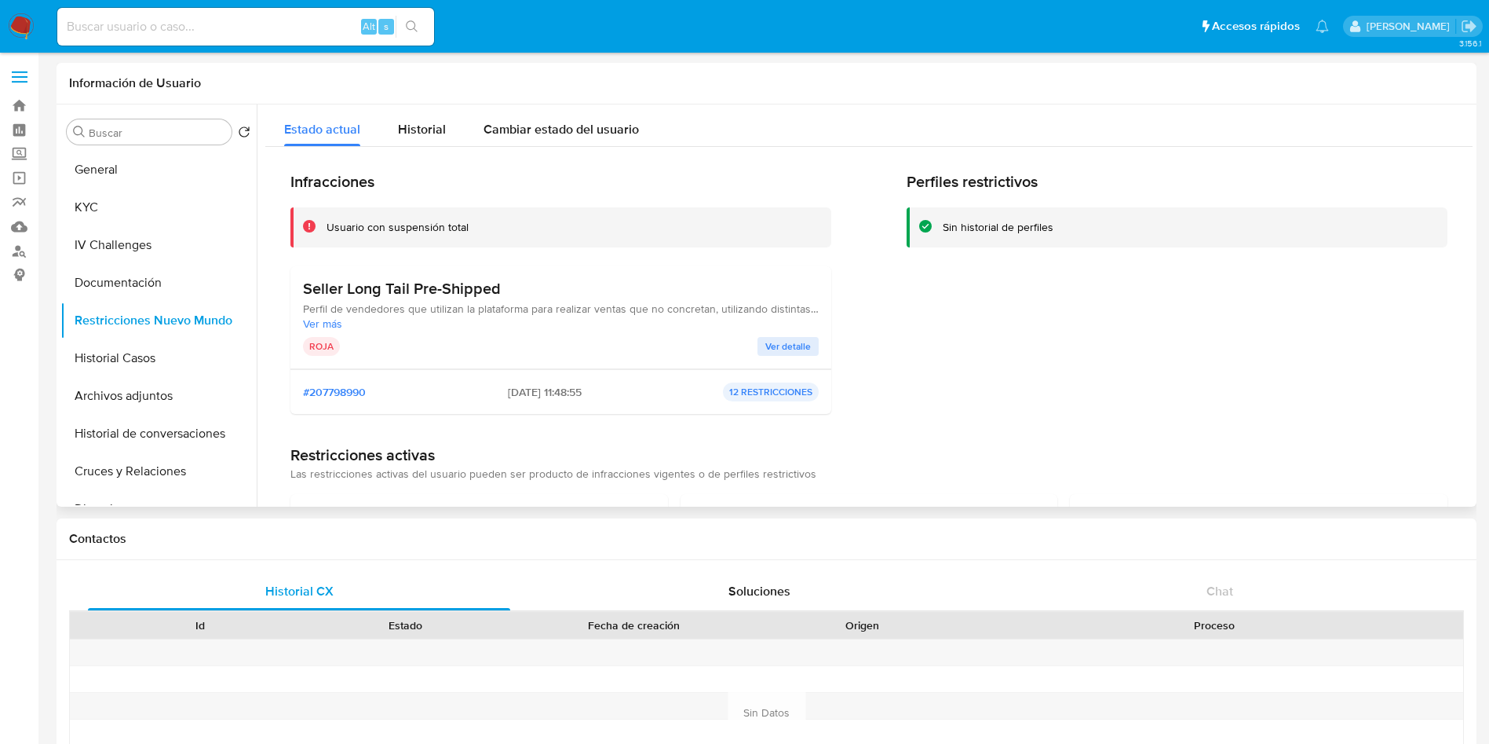
click at [798, 349] on span "Ver detalle" at bounding box center [789, 346] width 46 height 16
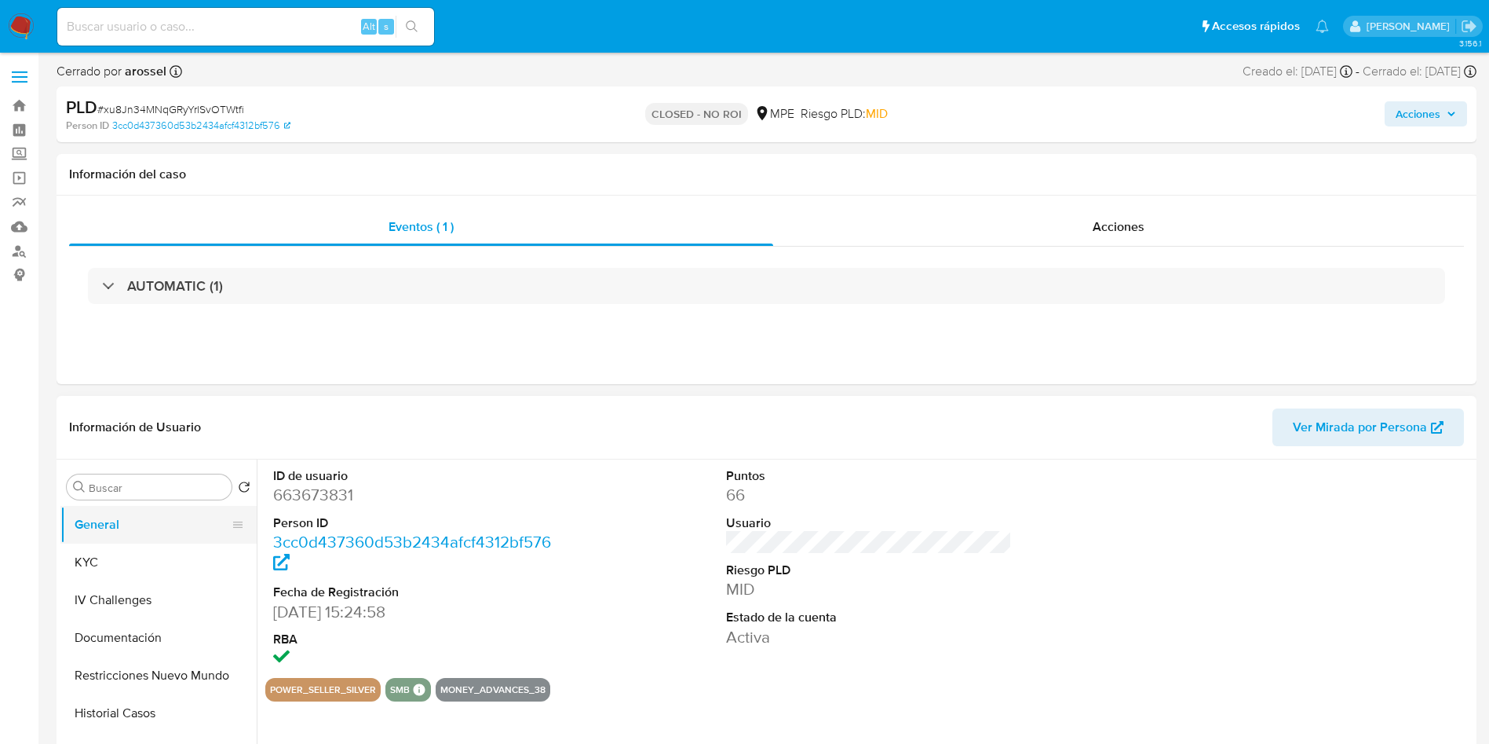
click at [152, 524] on button "General" at bounding box center [152, 525] width 184 height 38
click at [124, 581] on button "IV Challenges" at bounding box center [152, 600] width 184 height 38
select select "10"
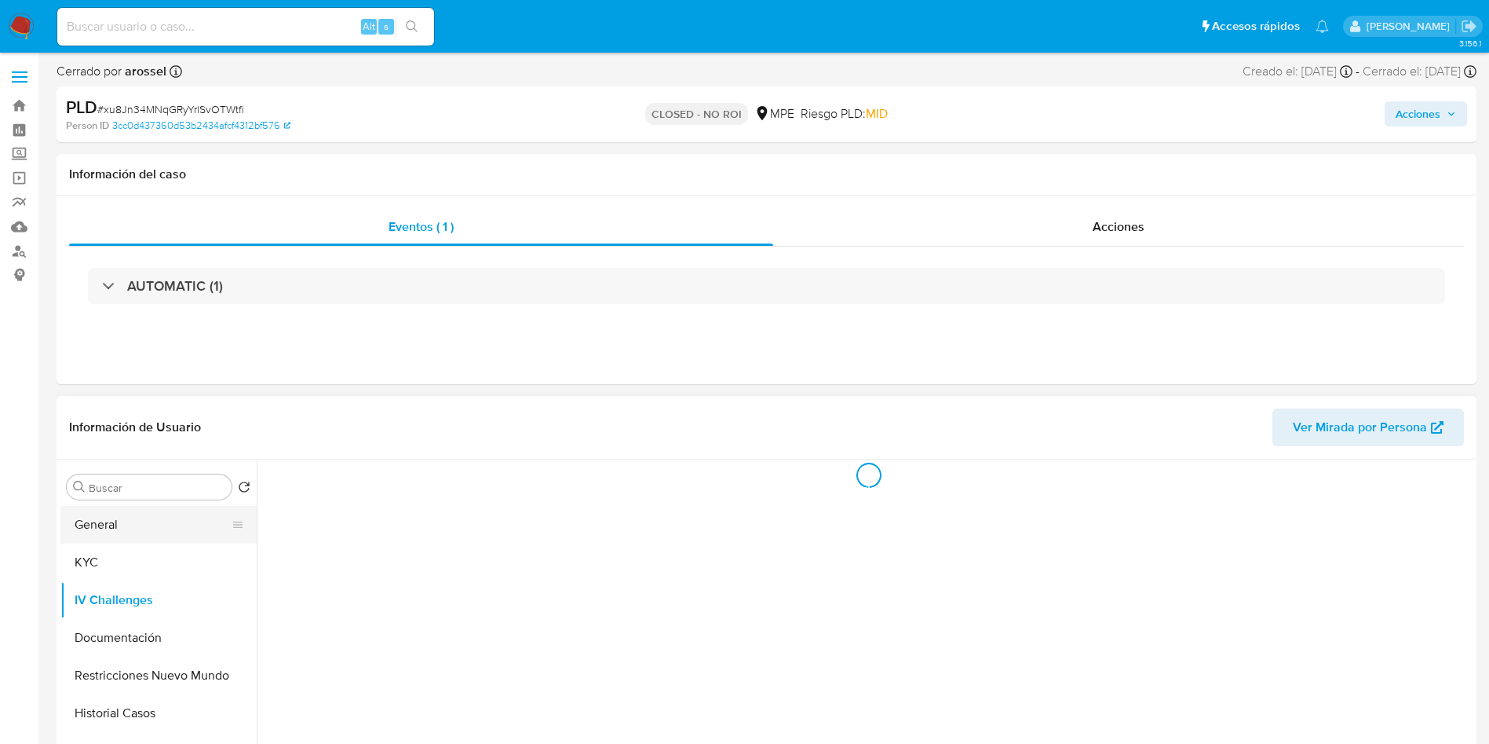
click at [133, 539] on button "General" at bounding box center [152, 525] width 184 height 38
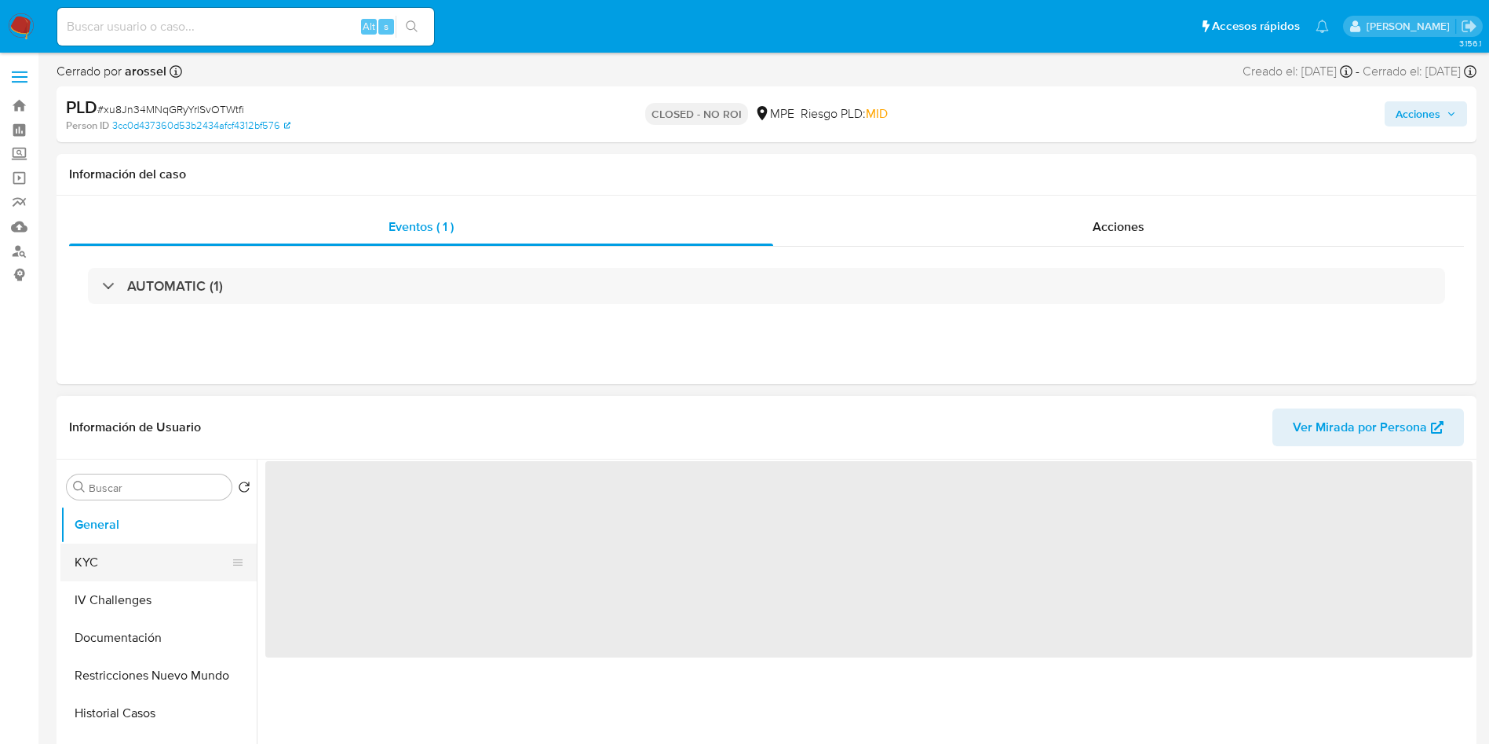
click at [125, 551] on button "KYC" at bounding box center [152, 562] width 184 height 38
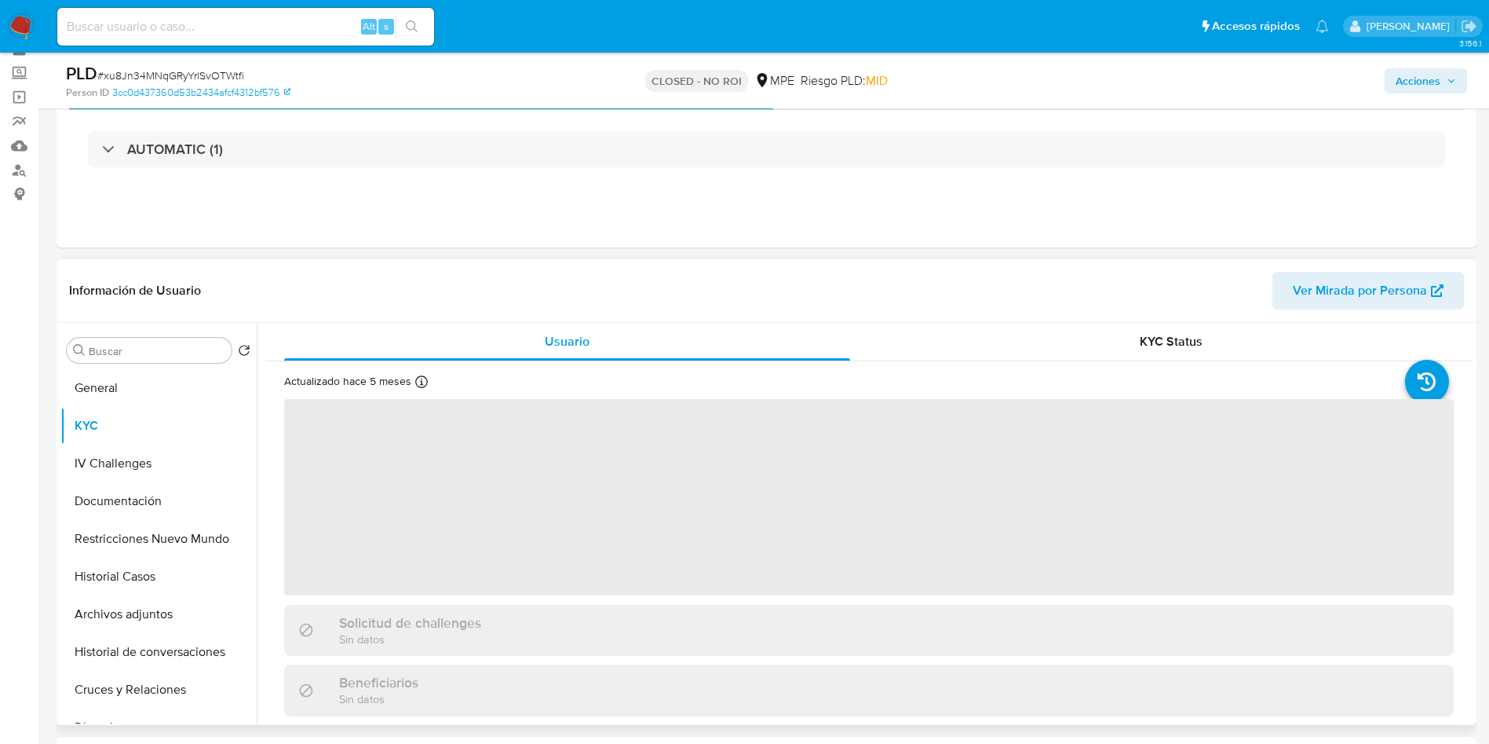
scroll to position [118, 0]
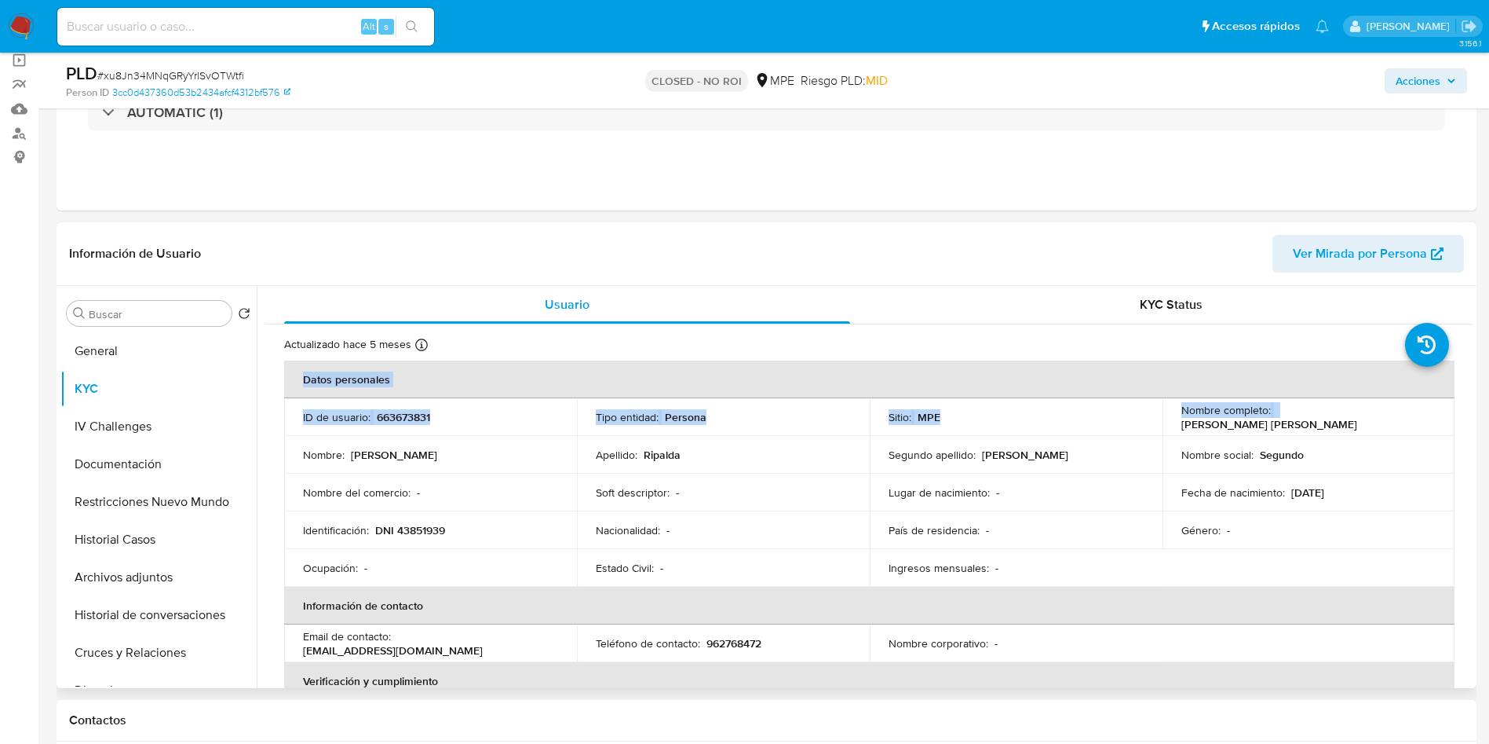
drag, startPoint x: 1274, startPoint y: 420, endPoint x: 1455, endPoint y: 429, distance: 181.6
click at [1241, 414] on p "Nombre completo :" at bounding box center [1227, 410] width 90 height 14
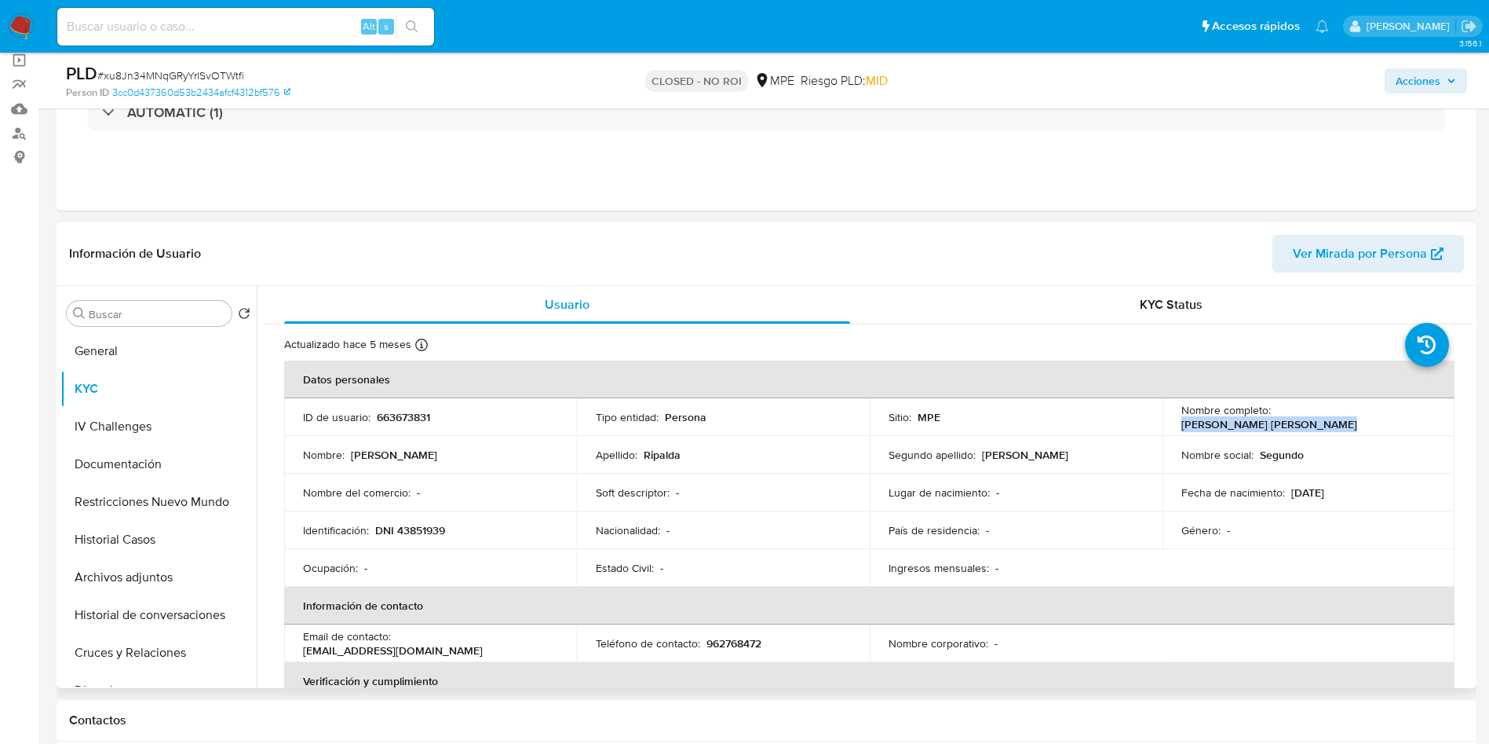
drag, startPoint x: 1271, startPoint y: 415, endPoint x: 1418, endPoint y: 416, distance: 146.8
click at [1358, 417] on p "Oscar Segundo Ripalda Burga" at bounding box center [1270, 424] width 176 height 14
copy p "Oscar Segundo Ripalda Burga"
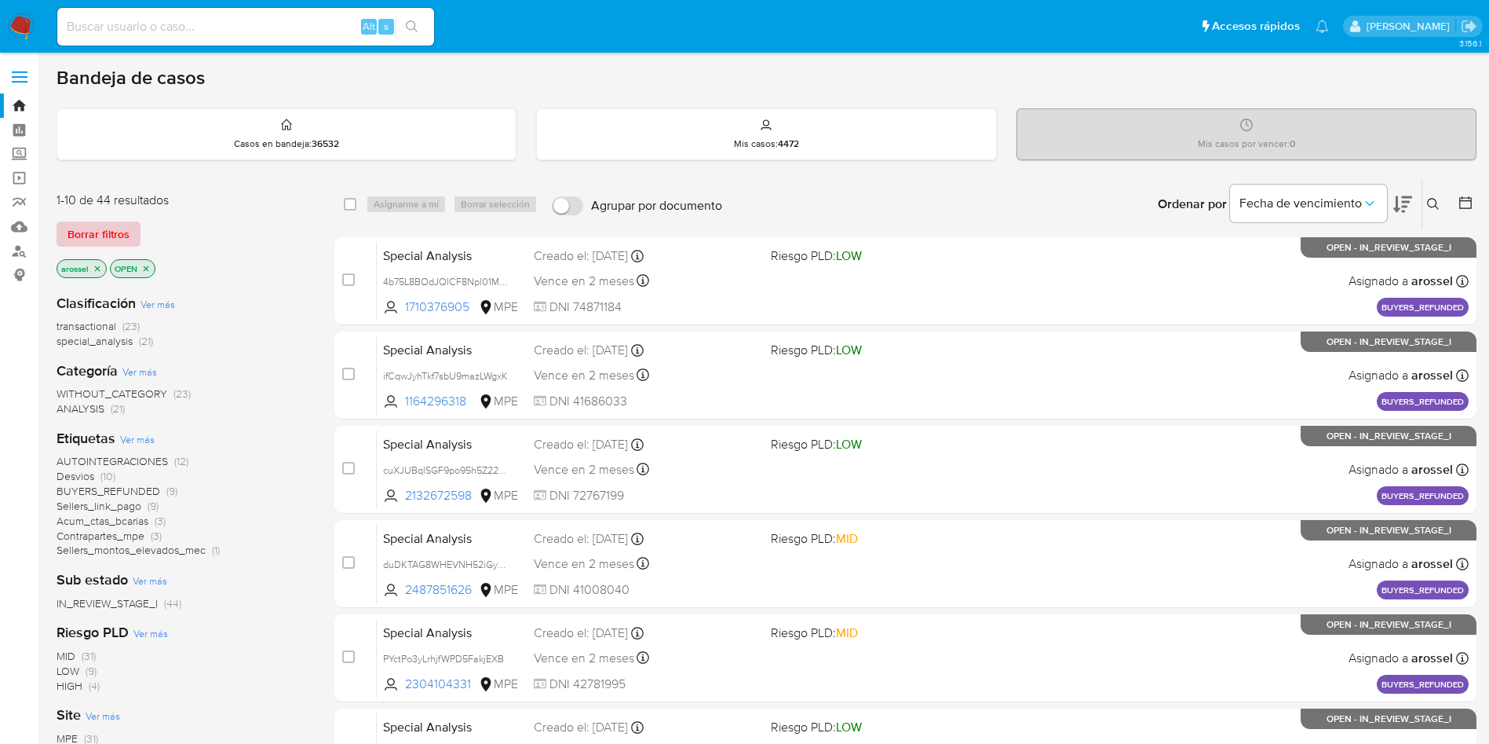
click at [117, 229] on span "Borrar filtros" at bounding box center [99, 234] width 62 height 22
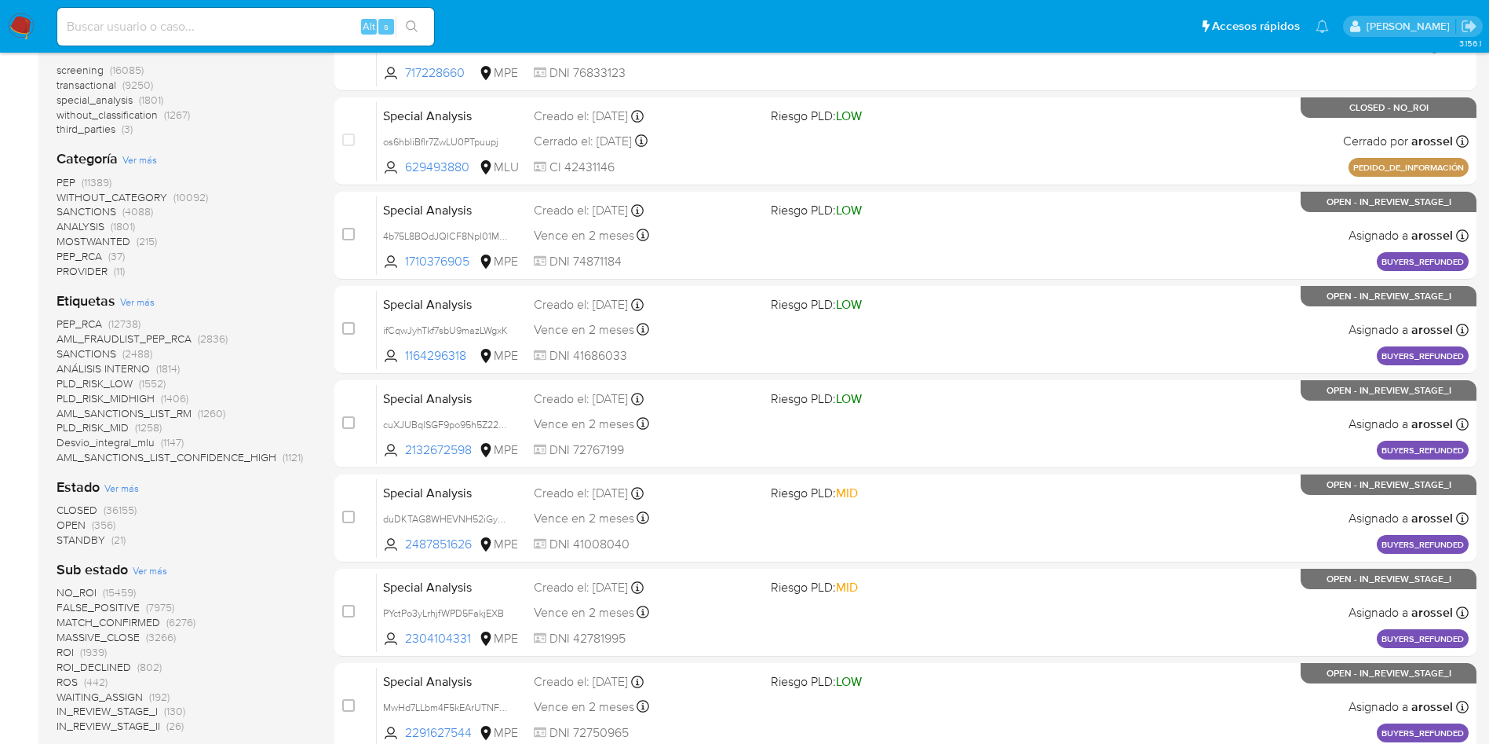
scroll to position [353, 0]
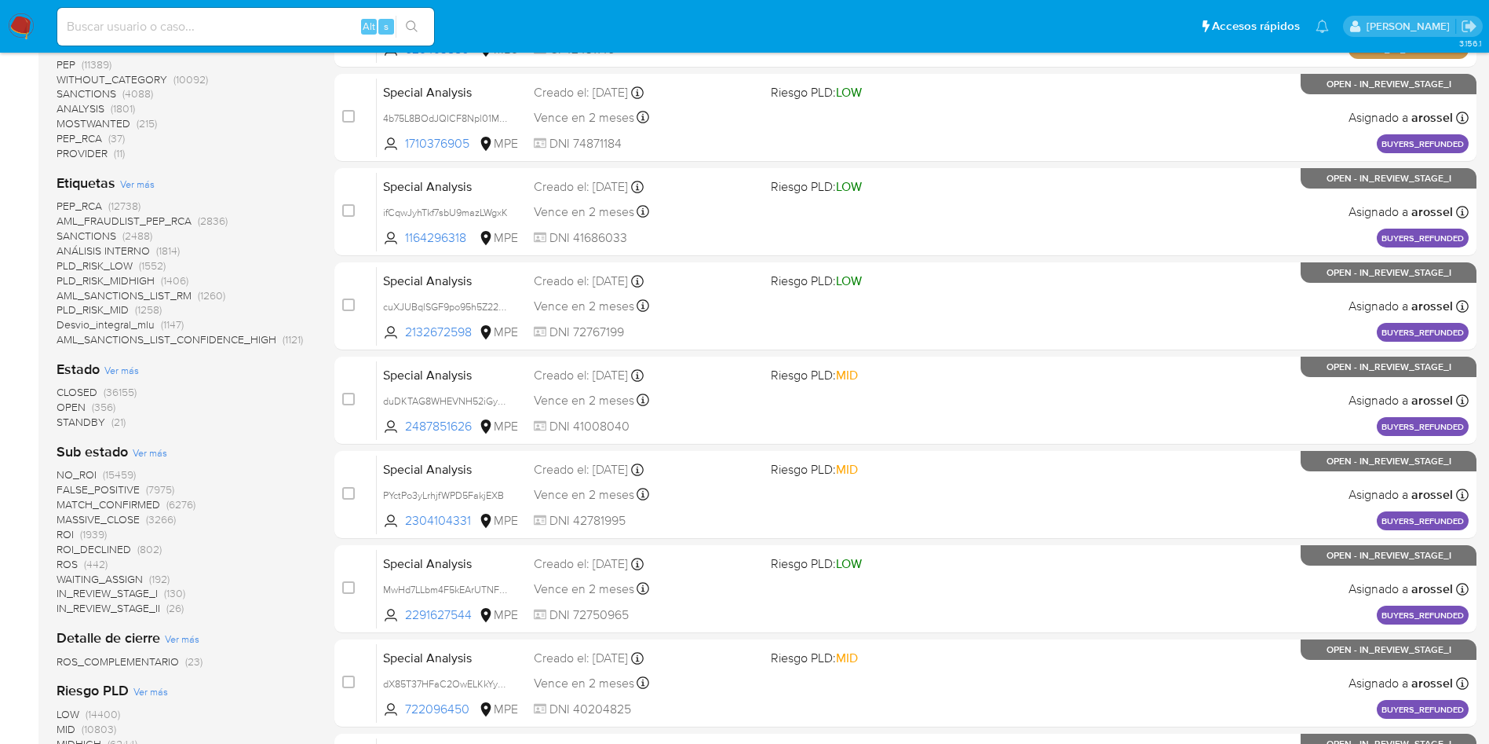
click at [157, 613] on span "IN_REVIEW_STAGE_II" at bounding box center [109, 608] width 104 height 16
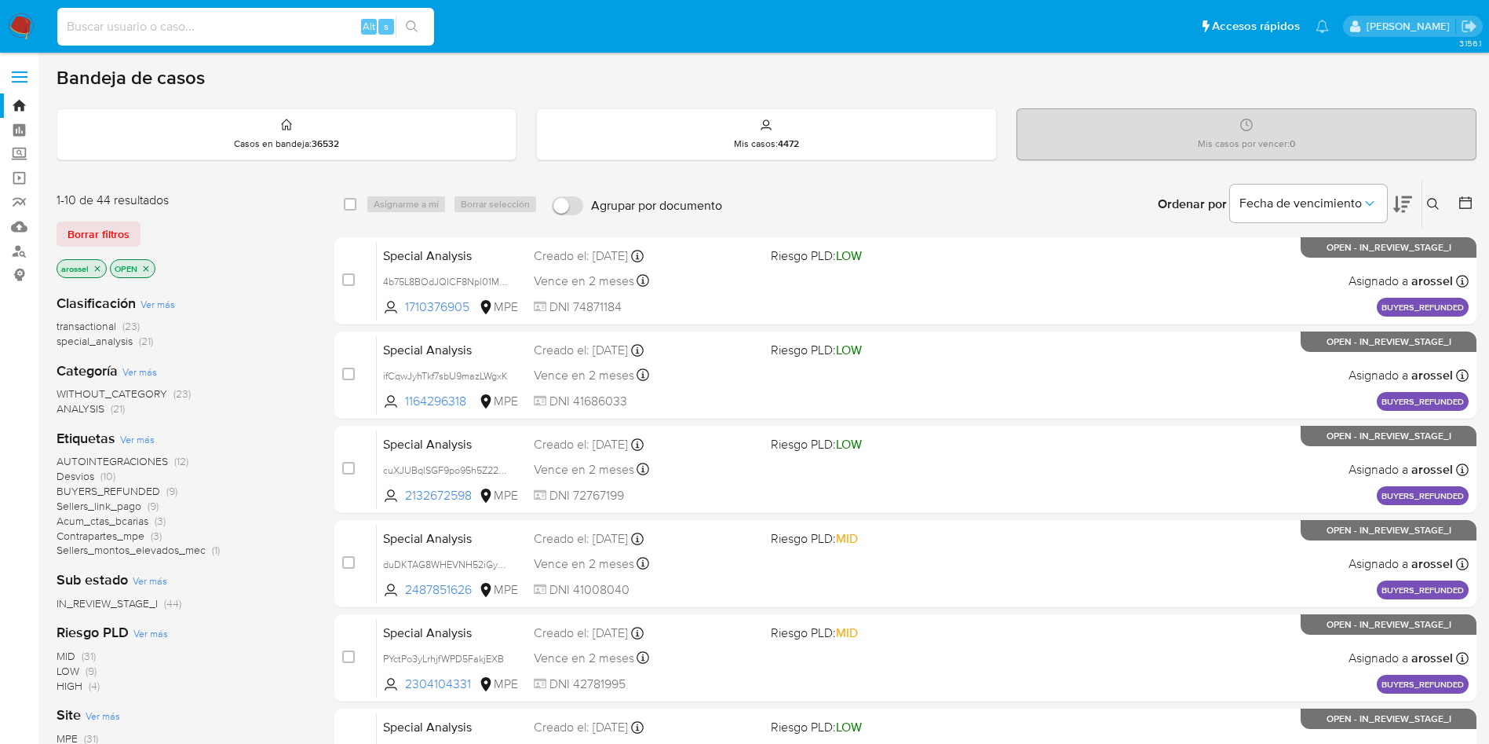
click at [215, 24] on input at bounding box center [245, 26] width 377 height 20
paste input "B0O3tEQKcJtcqkmIWHGzL88j"
type input "B0O3tEQKcJtcqkmIWHGzL88j"
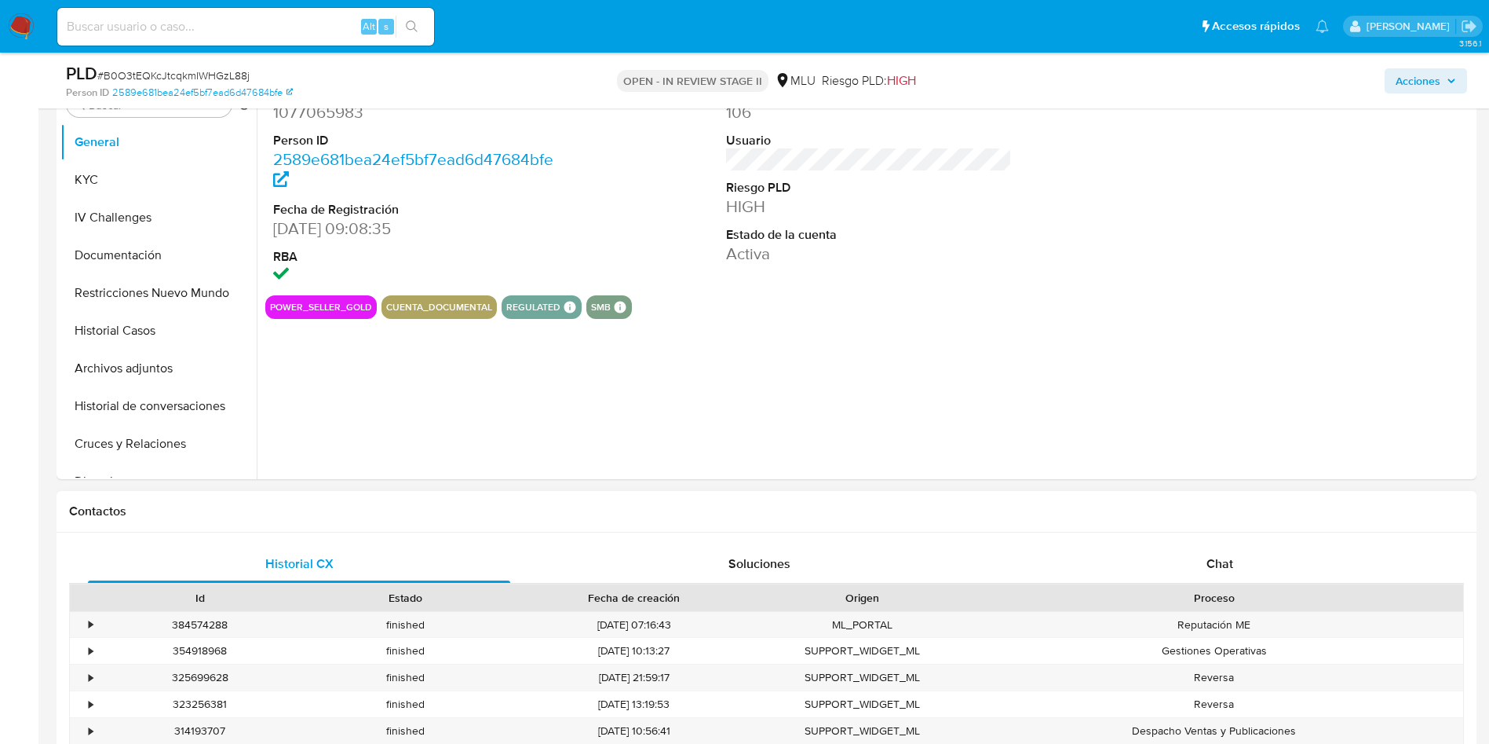
scroll to position [353, 0]
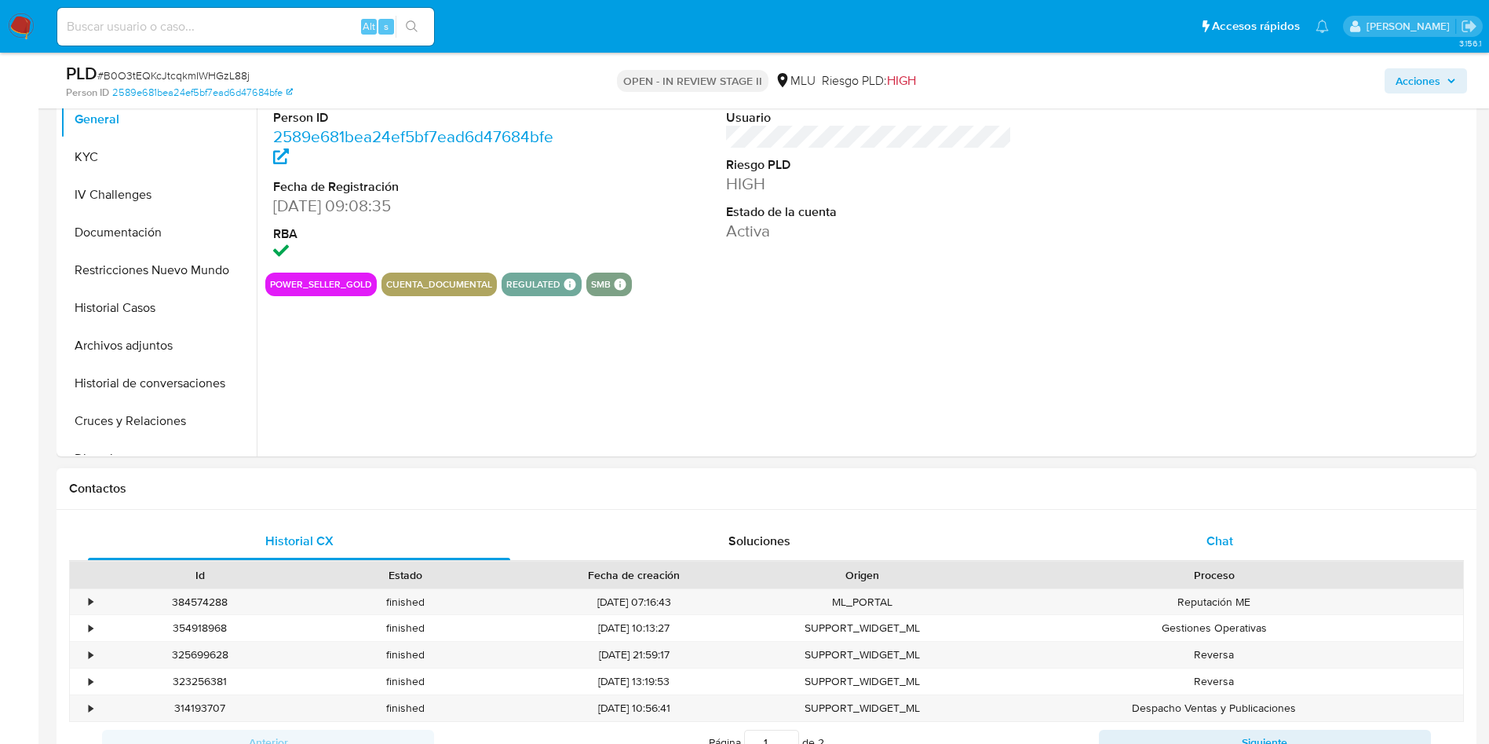
select select "10"
click at [1245, 546] on div "Chat" at bounding box center [1220, 541] width 422 height 38
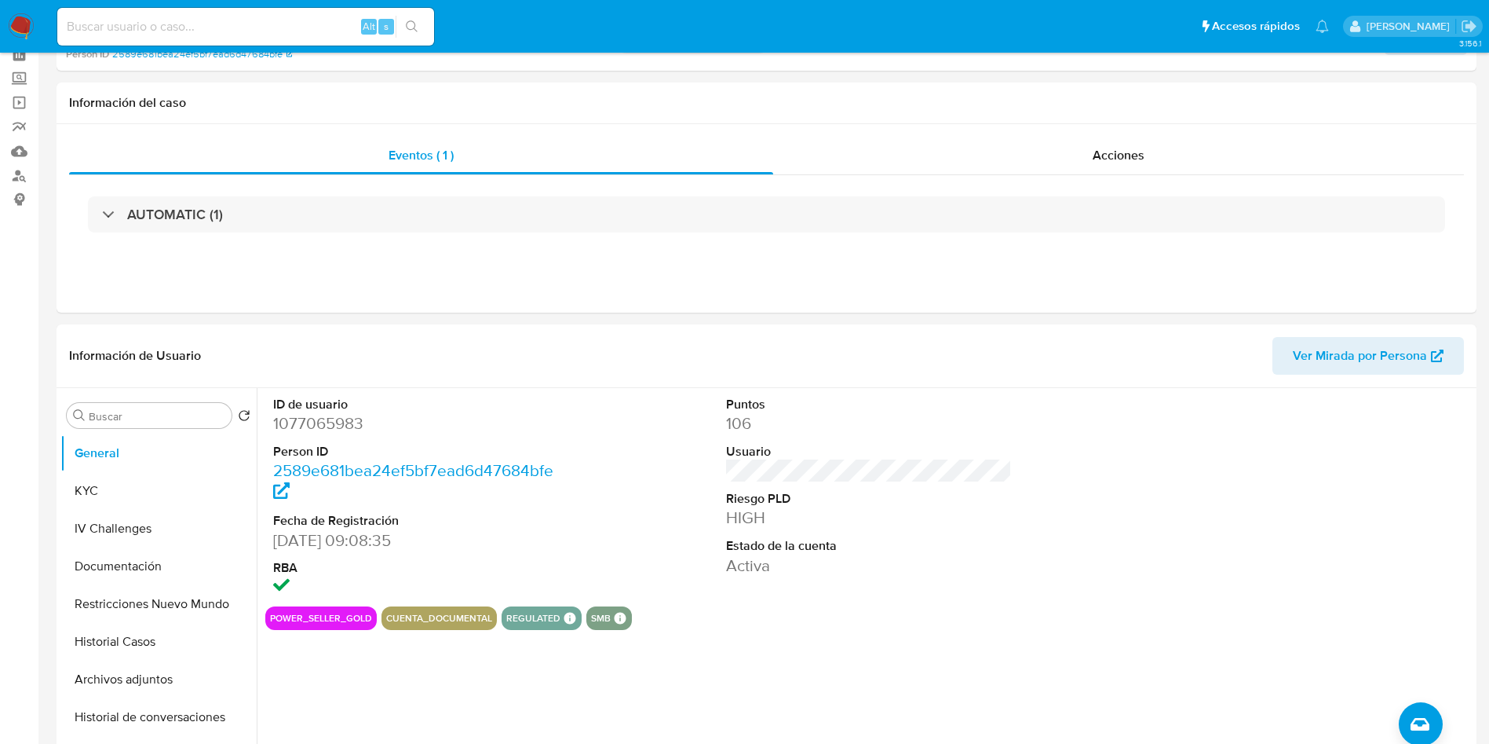
scroll to position [0, 0]
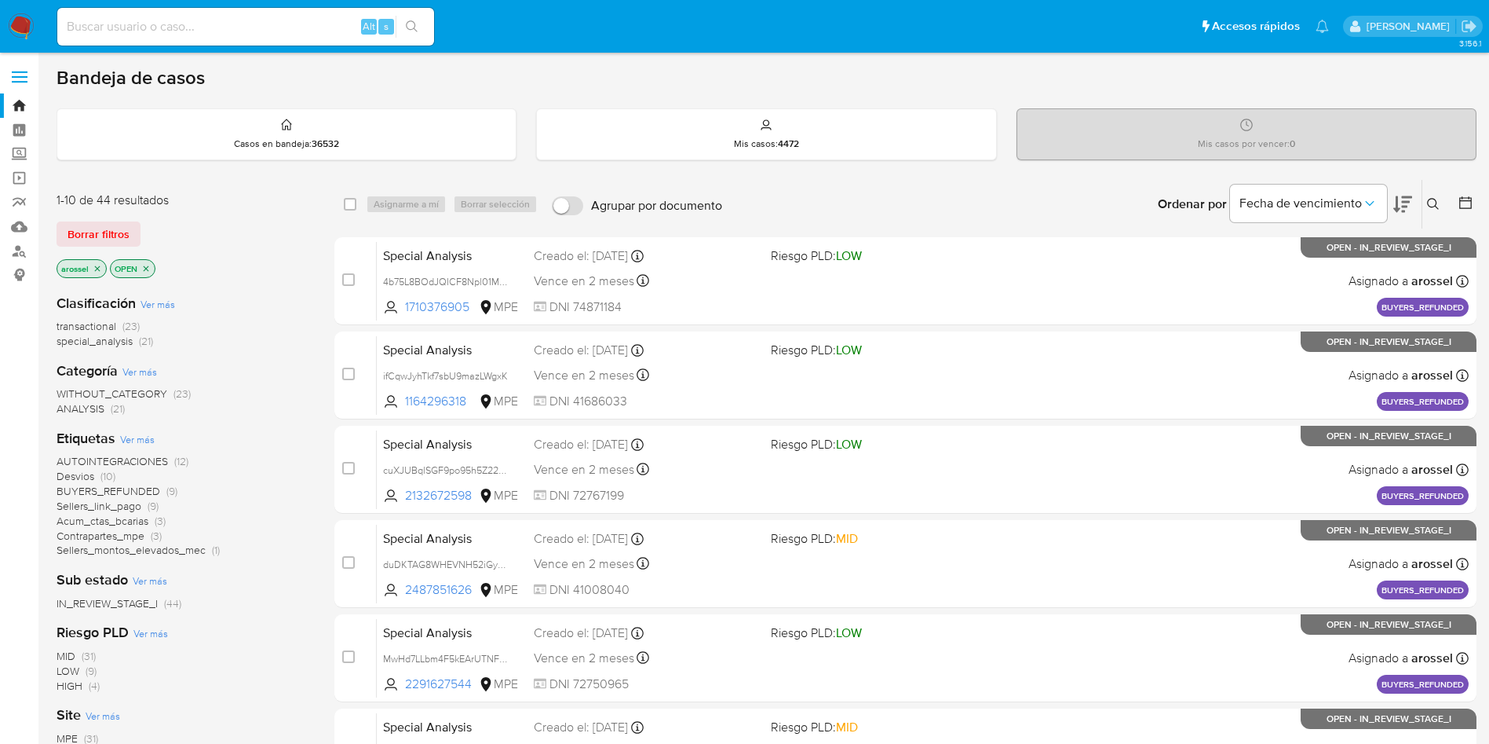
click at [239, 39] on div "Alt s" at bounding box center [245, 27] width 377 height 38
click at [232, 25] on input at bounding box center [245, 26] width 377 height 20
paste input "UAqP89yBV0q1xZSQpMZXj3vl"
type input "UAqP89yBV0q1xZSQpMZXj3vl"
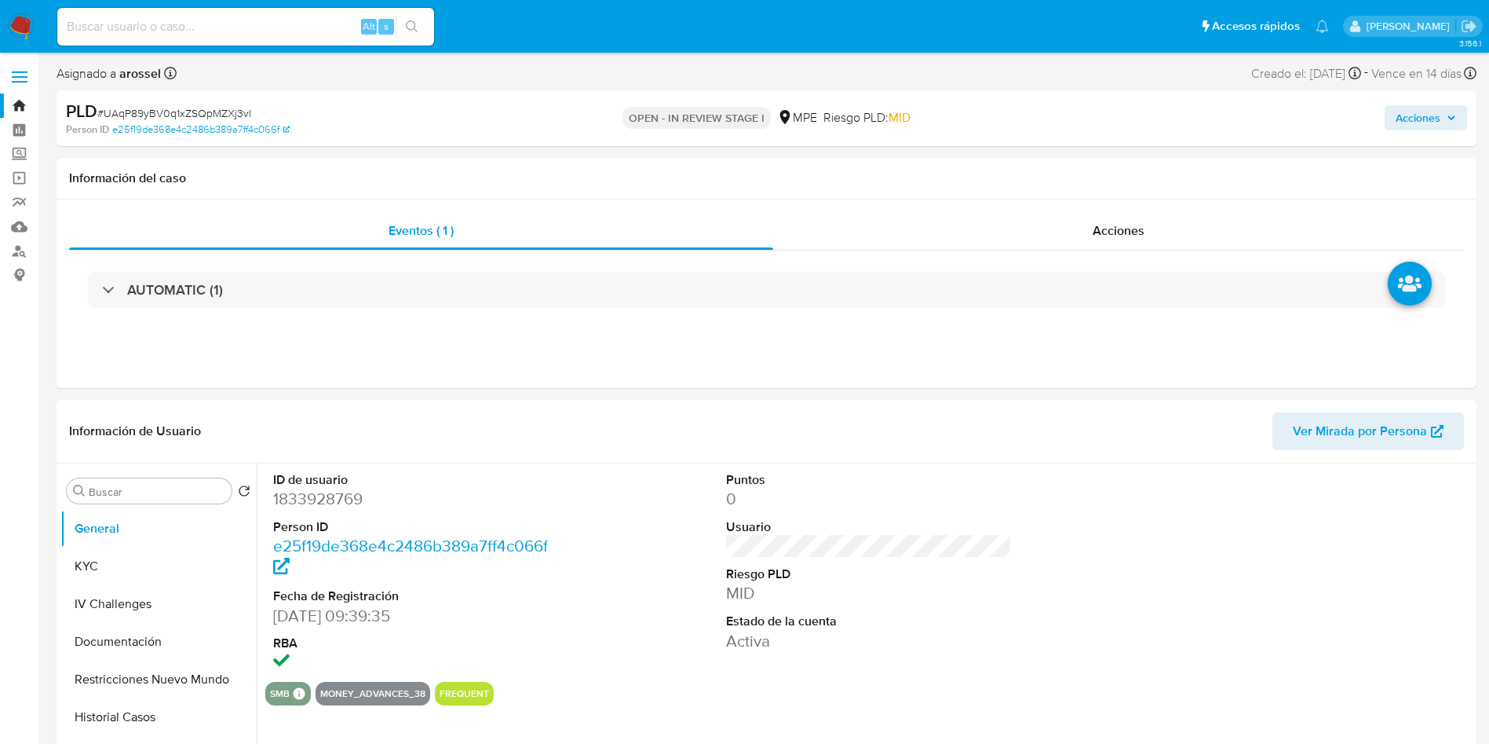
select select "10"
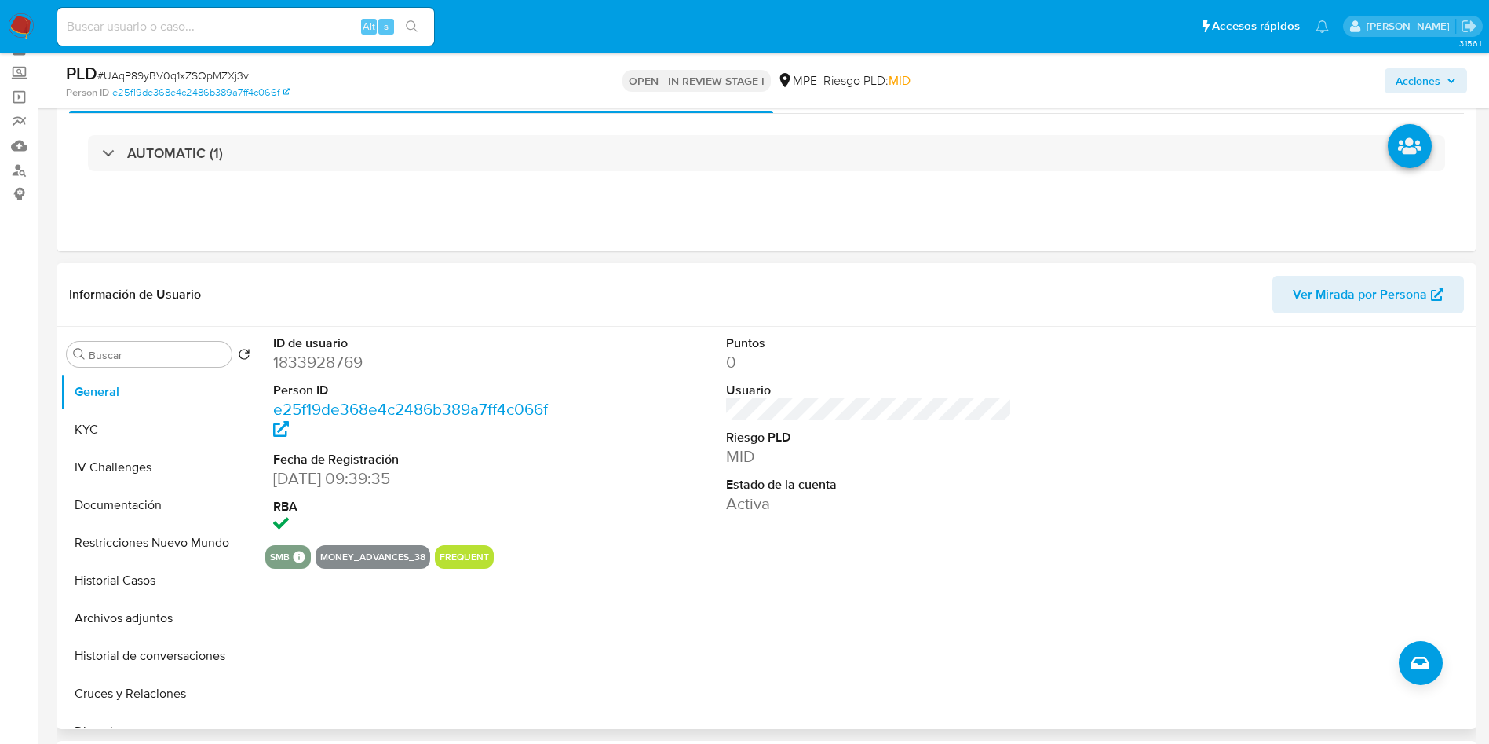
scroll to position [118, 0]
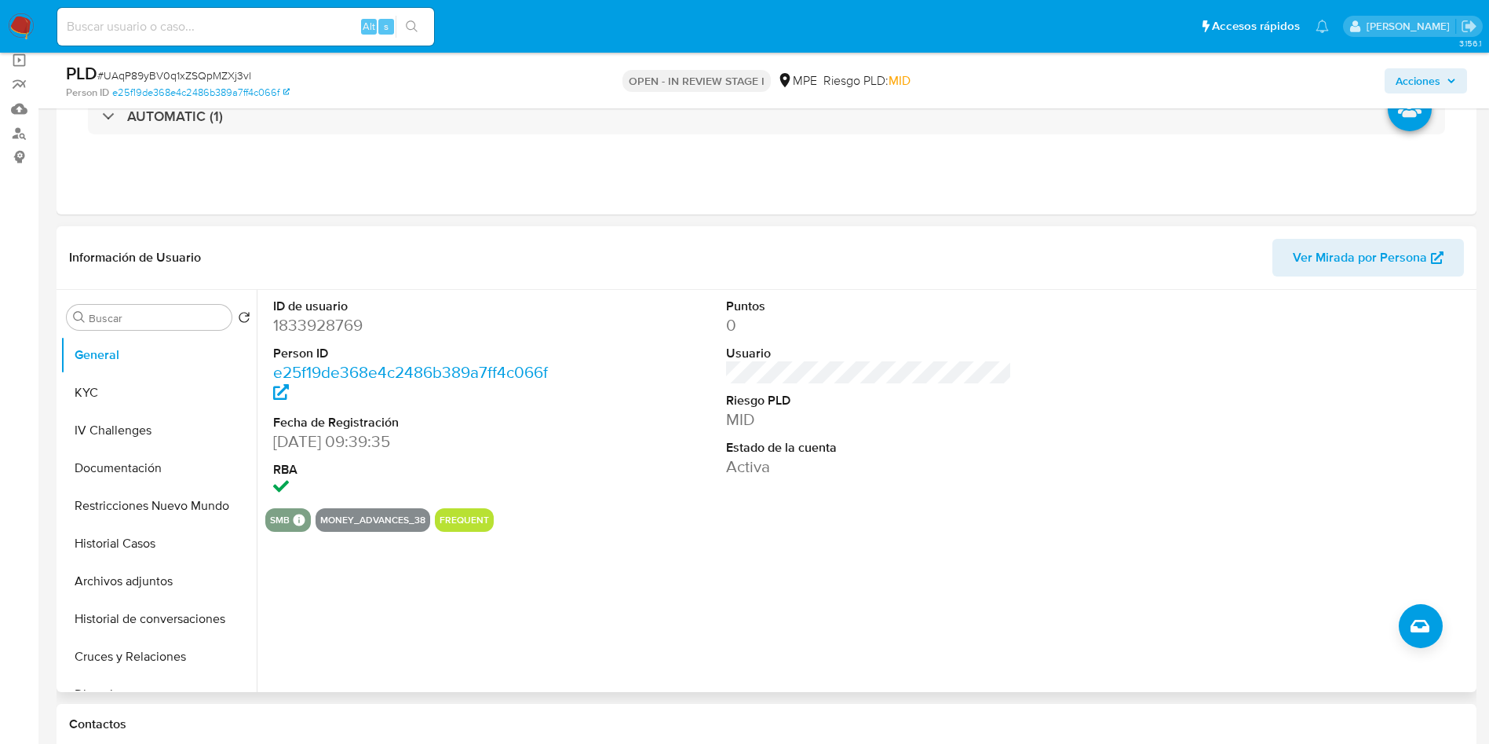
click at [1350, 266] on span "Ver Mirada por Persona" at bounding box center [1360, 258] width 134 height 38
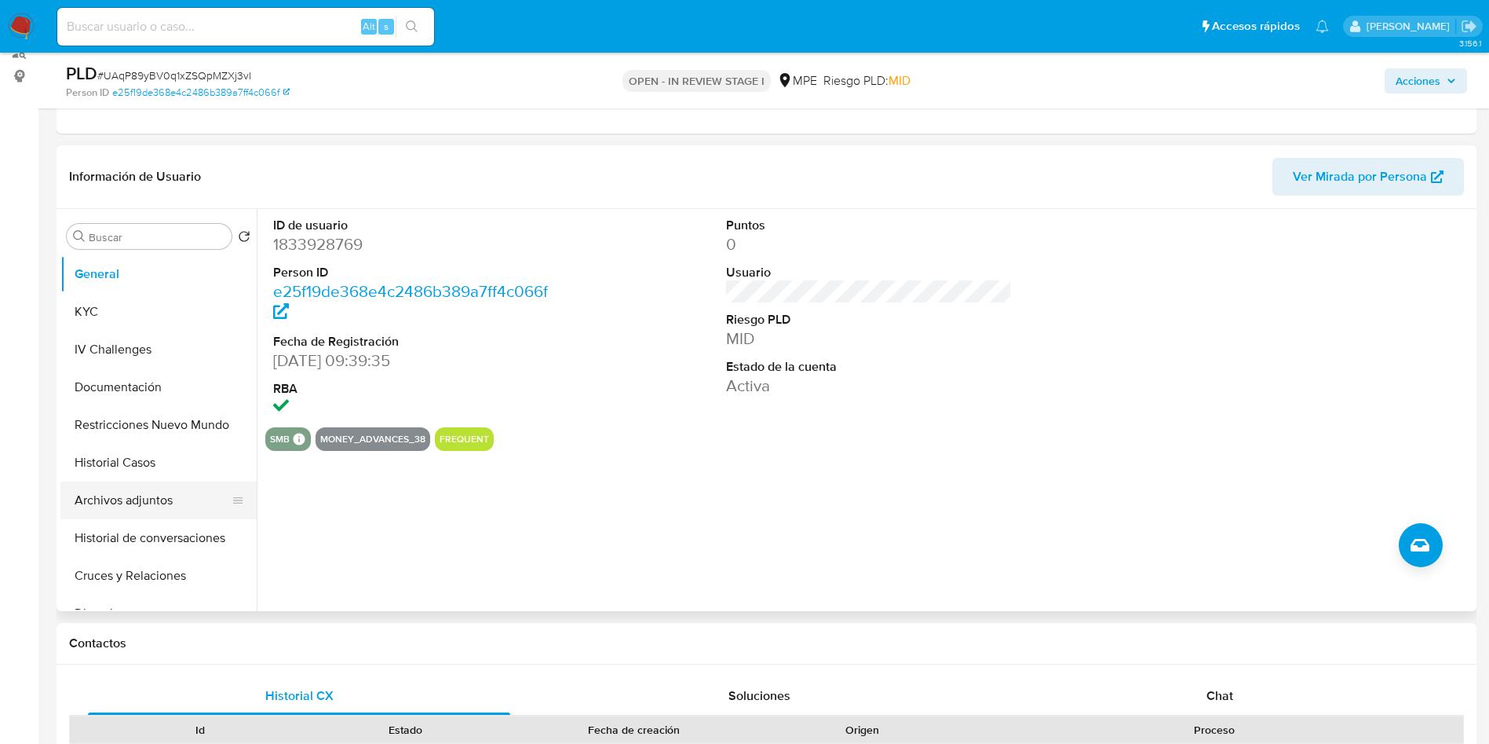
scroll to position [236, 0]
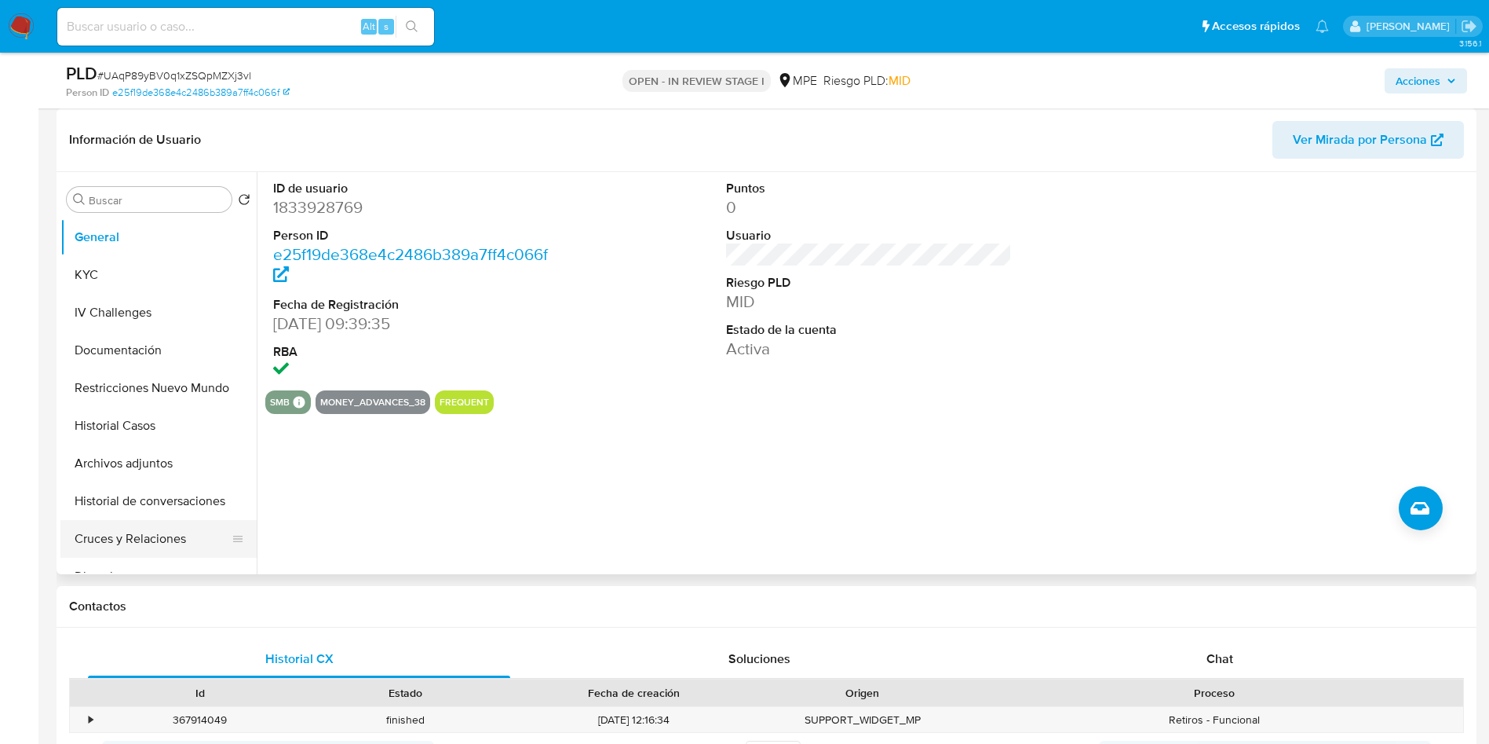
click at [117, 521] on button "Cruces y Relaciones" at bounding box center [152, 539] width 184 height 38
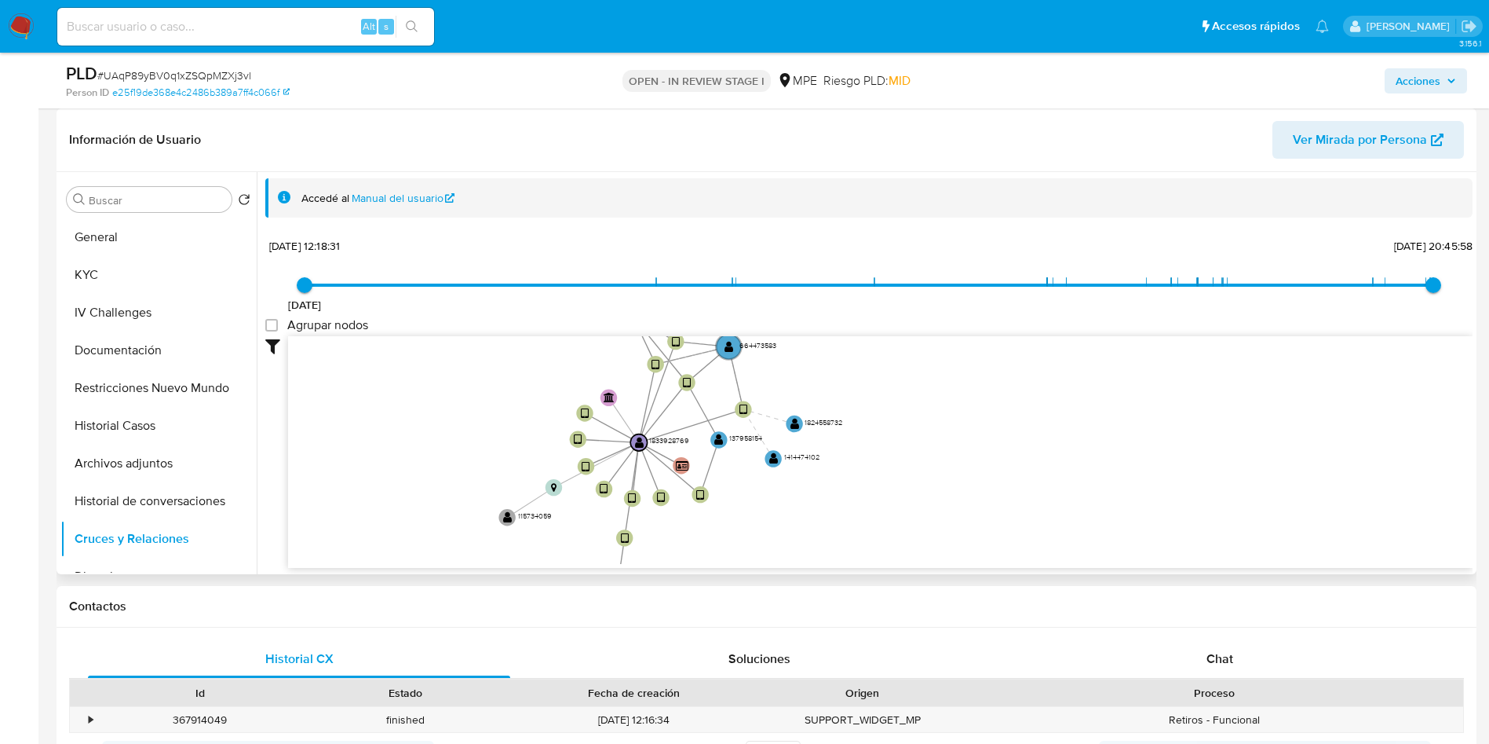
drag, startPoint x: 626, startPoint y: 433, endPoint x: 274, endPoint y: 399, distance: 353.4
click at [495, 447] on icon "device-66e39a9e7cc414fb00e585c8  device-66589367e803b63433773b6c  device-6706…" at bounding box center [880, 450] width 1185 height 228
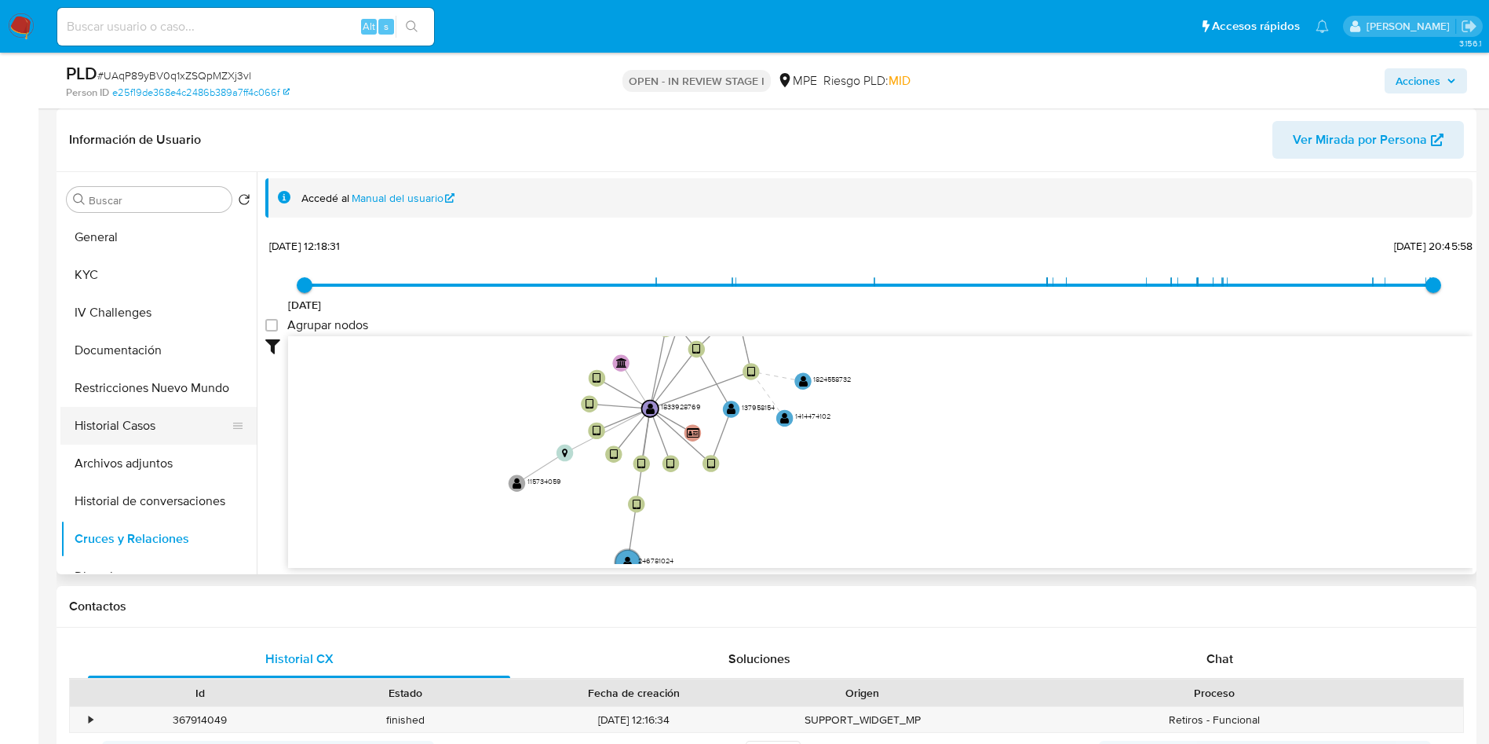
click at [154, 409] on button "Historial Casos" at bounding box center [152, 426] width 184 height 38
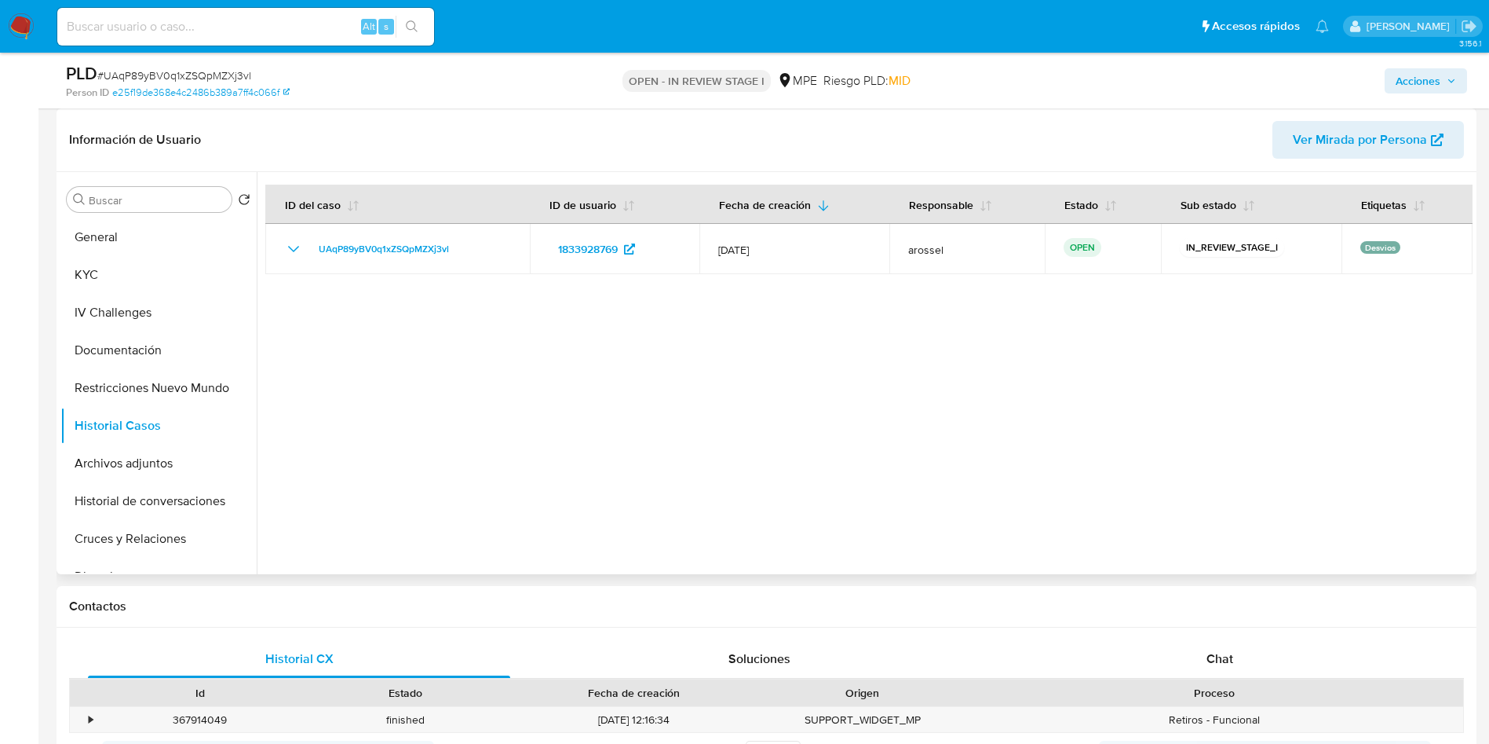
click at [149, 215] on div "Buscar Volver al orden por defecto General KYC IV Challenges Documentación Rest…" at bounding box center [158, 374] width 196 height 400
click at [151, 233] on button "General" at bounding box center [152, 237] width 184 height 38
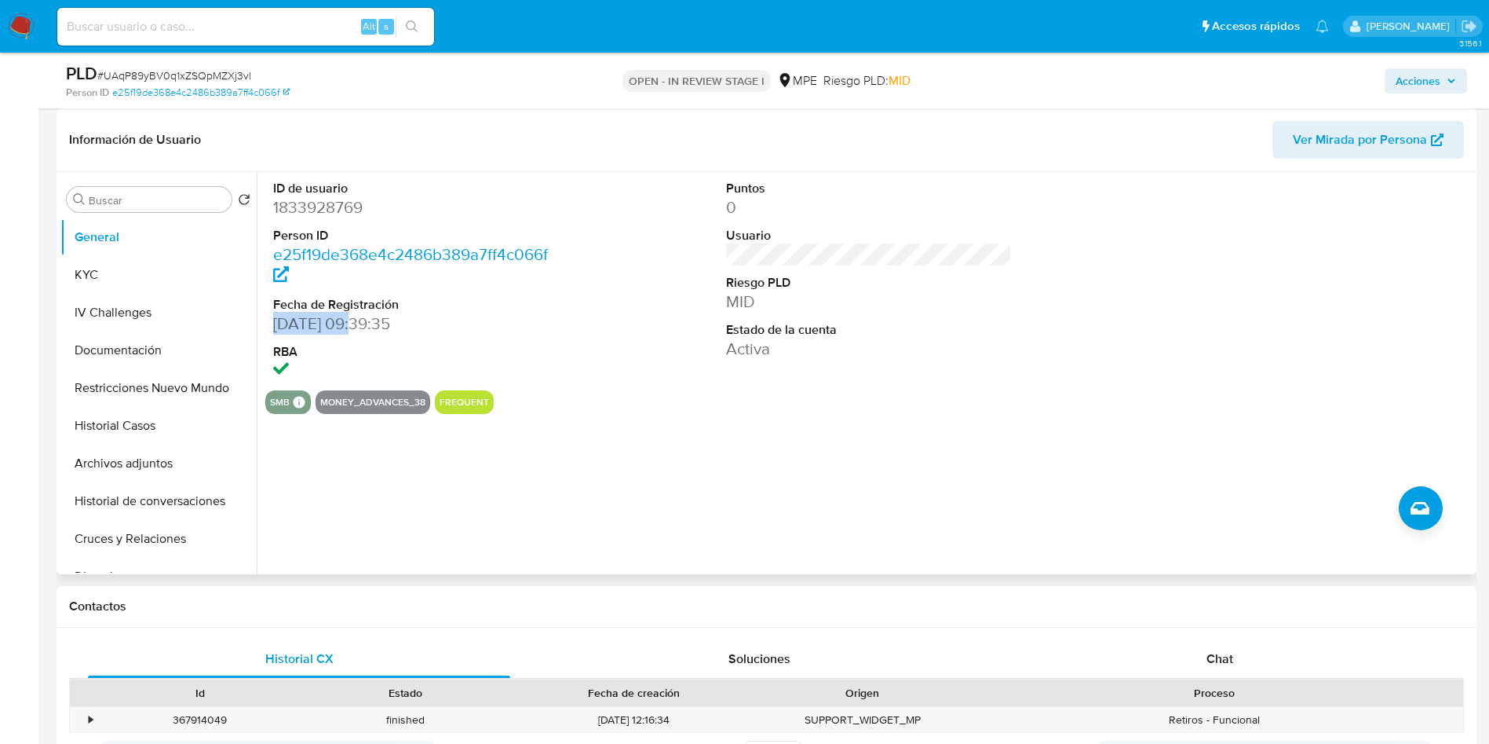
drag, startPoint x: 265, startPoint y: 323, endPoint x: 358, endPoint y: 318, distance: 93.6
click at [358, 318] on div "ID de usuario 1833928769 Person ID e25f19de368e4c2486b389a7ff4c066f Fecha de Re…" at bounding box center [865, 373] width 1216 height 402
copy dd "30/05/2024"
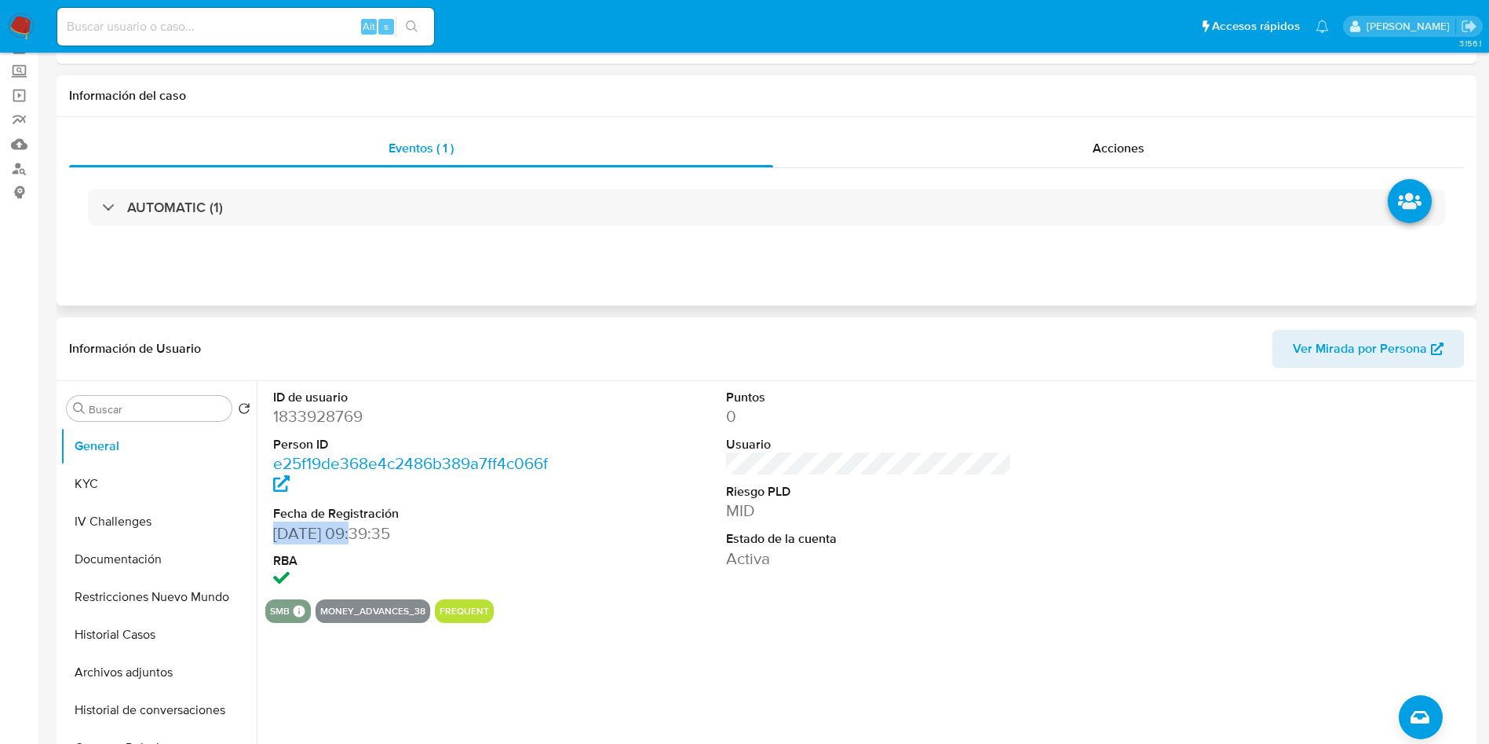
scroll to position [0, 0]
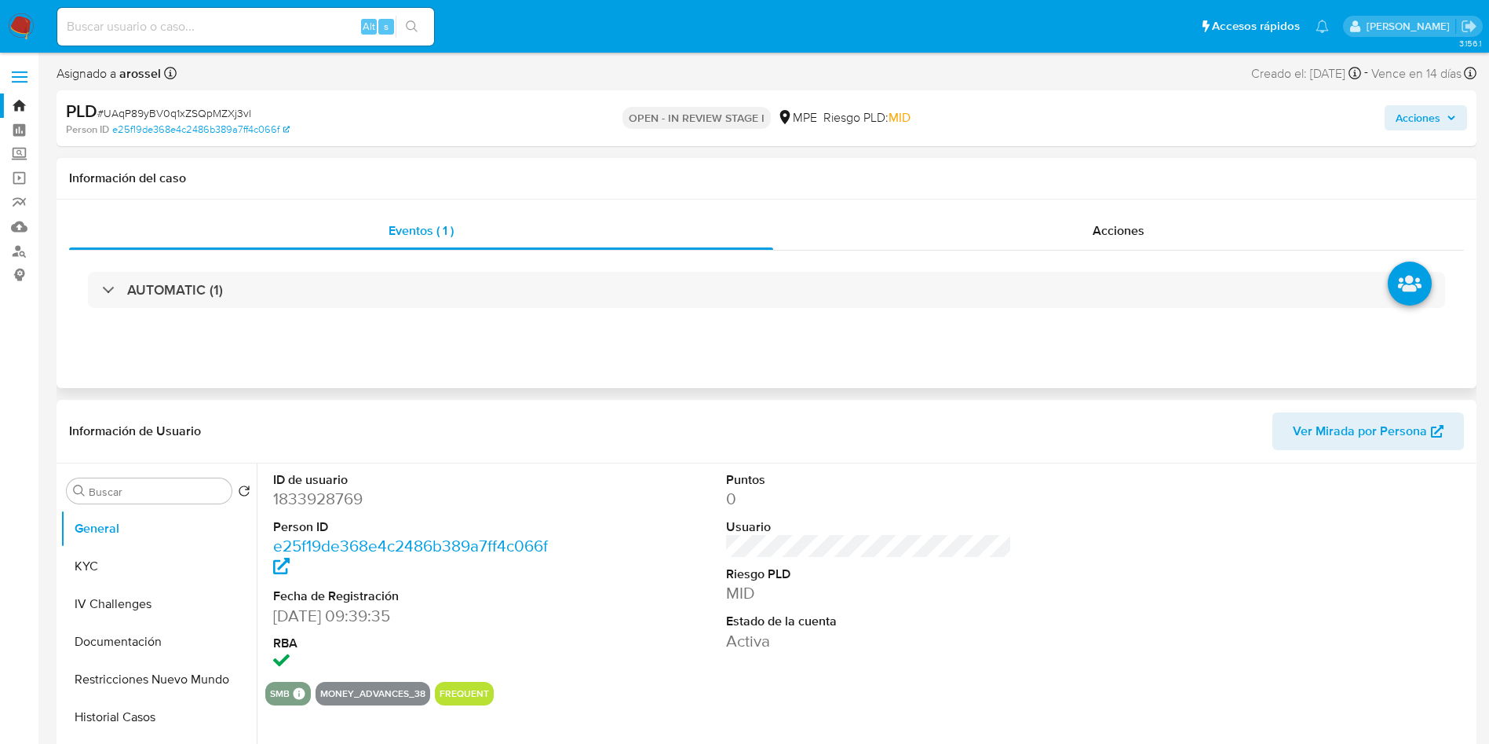
click at [346, 309] on div "AUTOMATIC (1)" at bounding box center [766, 289] width 1395 height 79
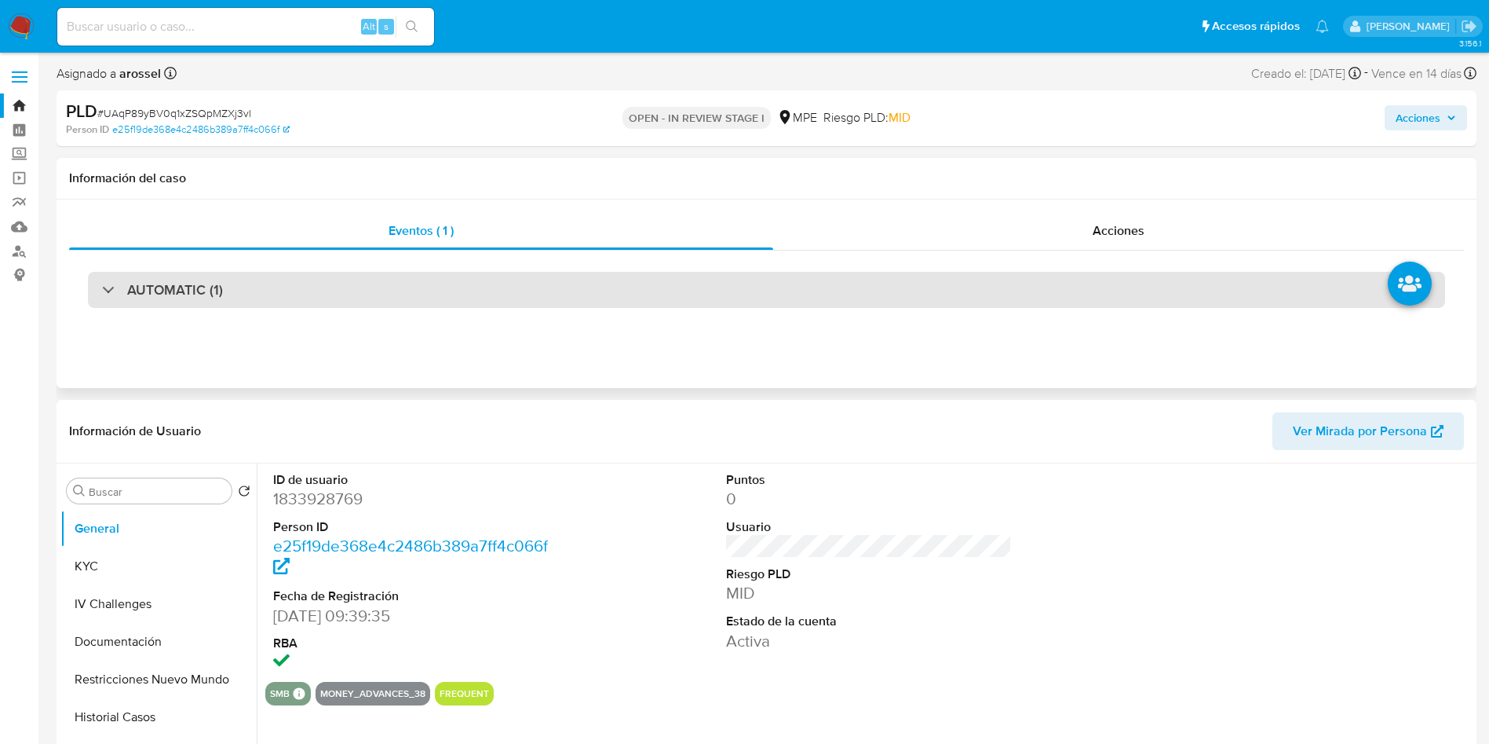
click at [334, 272] on div "AUTOMATIC (1)" at bounding box center [767, 290] width 1358 height 36
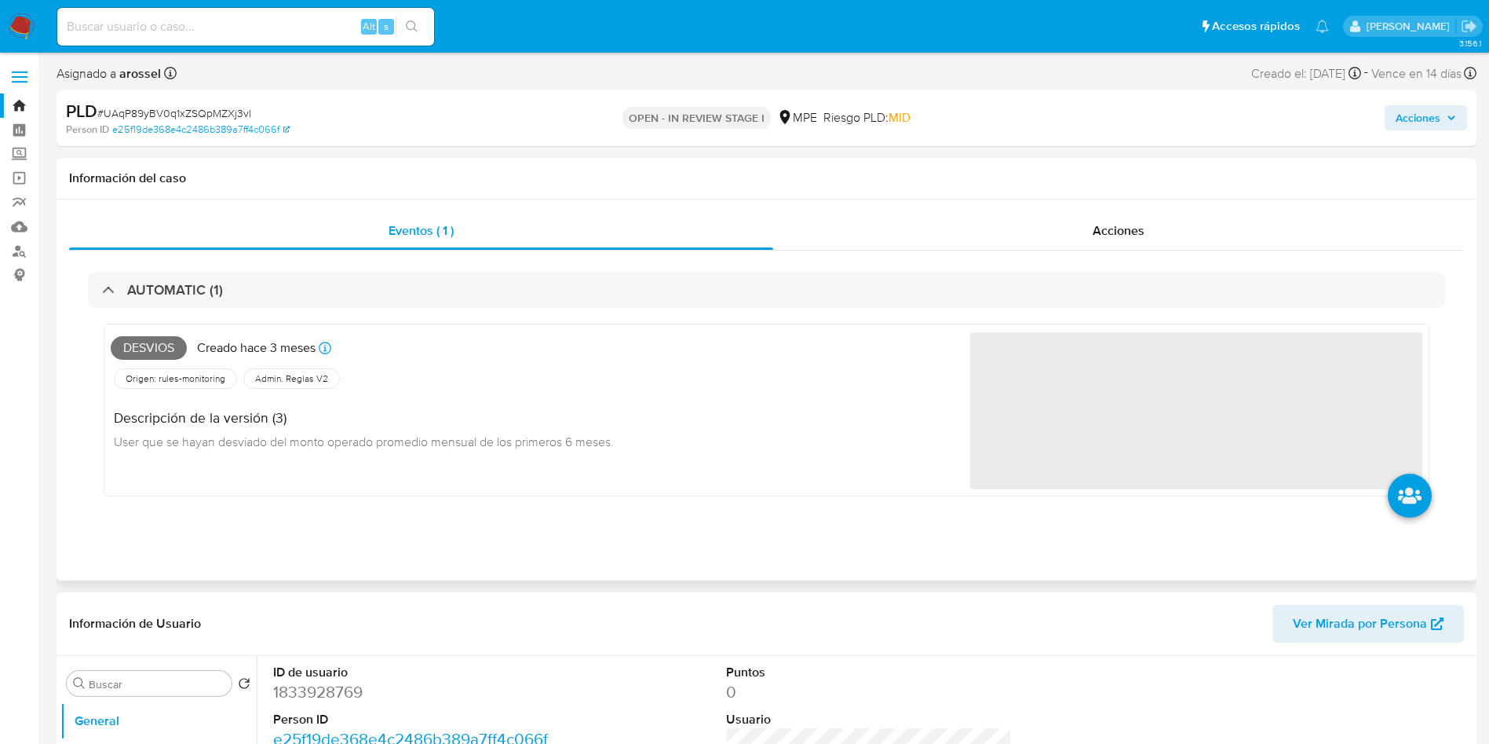
click at [130, 338] on span "Desvios" at bounding box center [149, 348] width 76 height 24
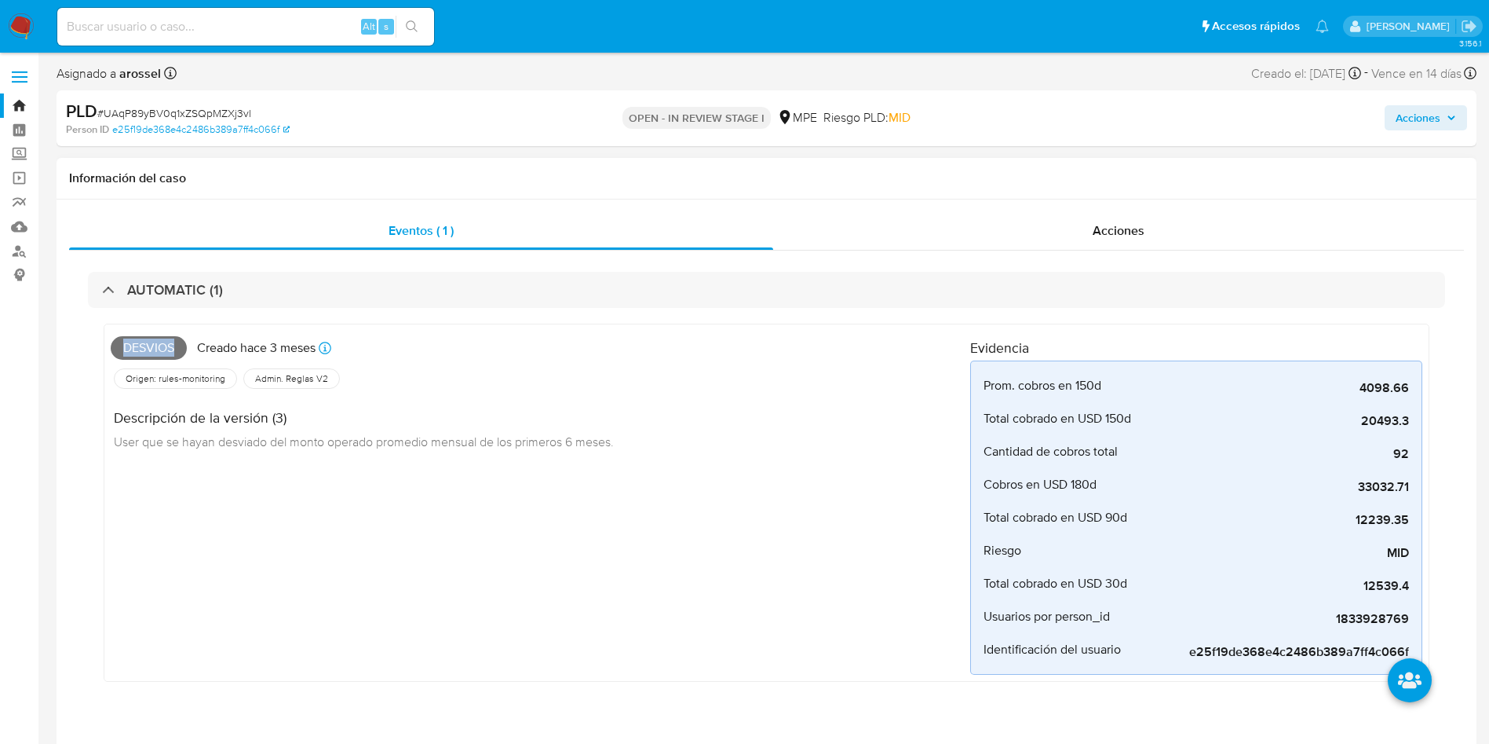
click at [130, 338] on span "Desvios" at bounding box center [149, 348] width 76 height 24
click at [144, 349] on span "Desvios" at bounding box center [149, 348] width 76 height 24
click at [226, 113] on span "# UAqP89yBV0q1xZSQpMZXj3vl" at bounding box center [174, 113] width 154 height 16
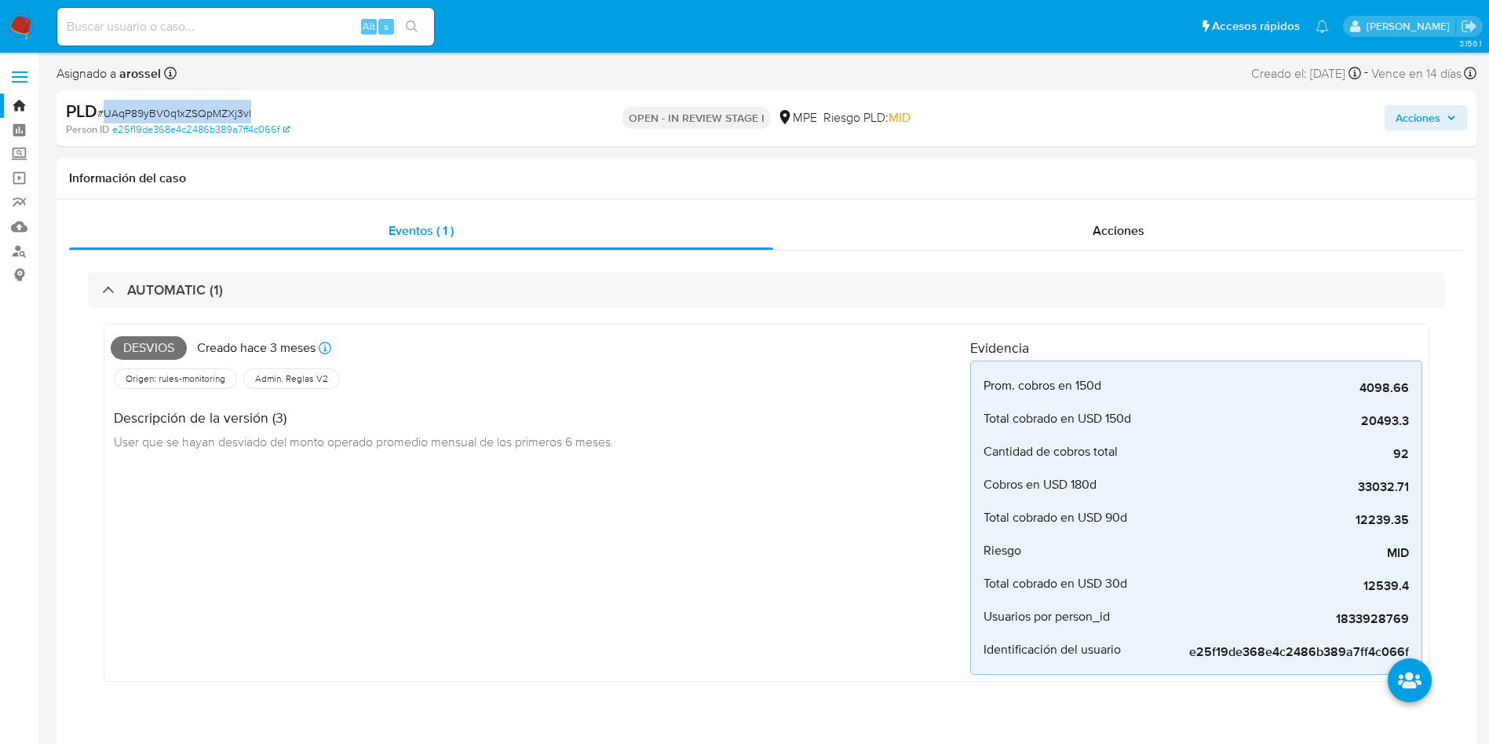
copy span "UAqP89yBV0q1xZSQpMZXj3vl"
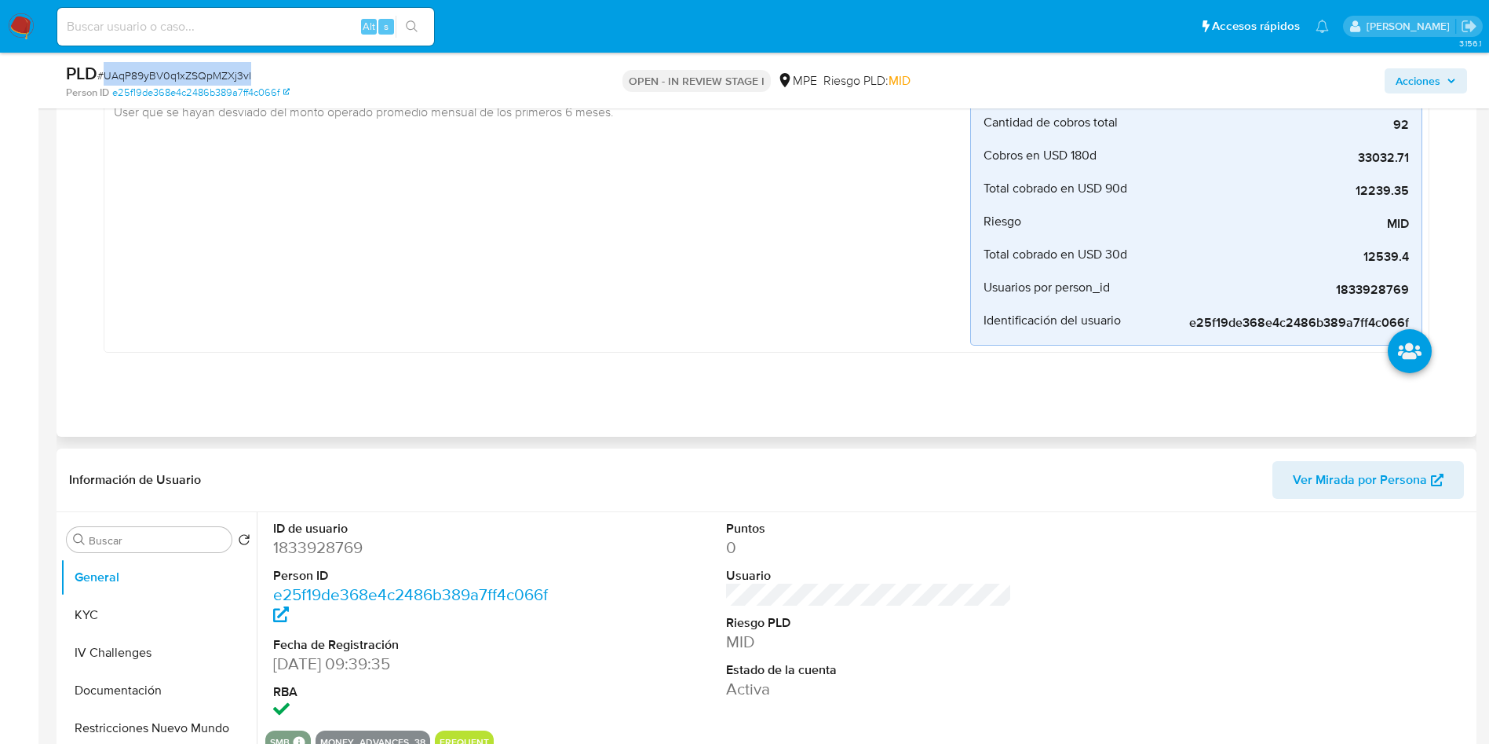
scroll to position [353, 0]
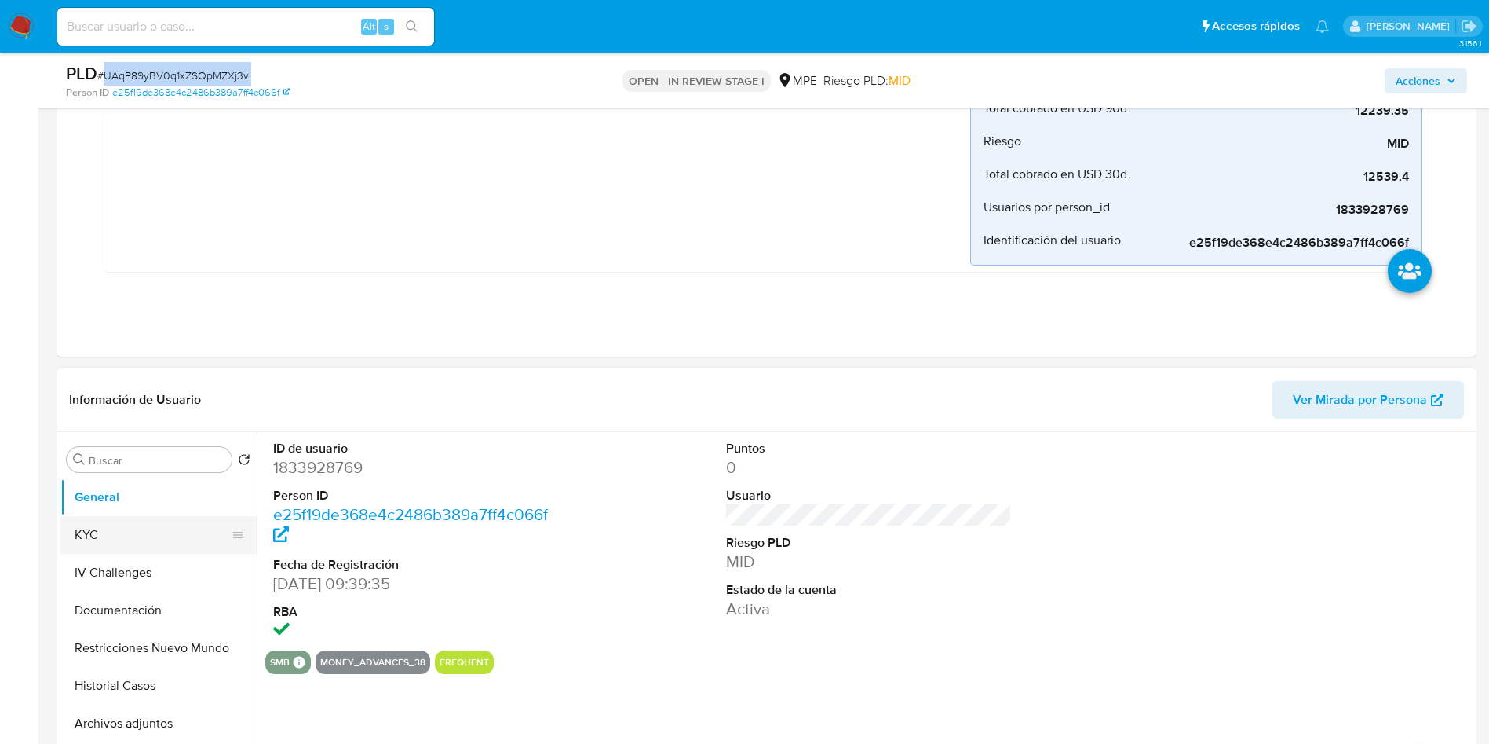
click at [161, 523] on button "KYC" at bounding box center [152, 535] width 184 height 38
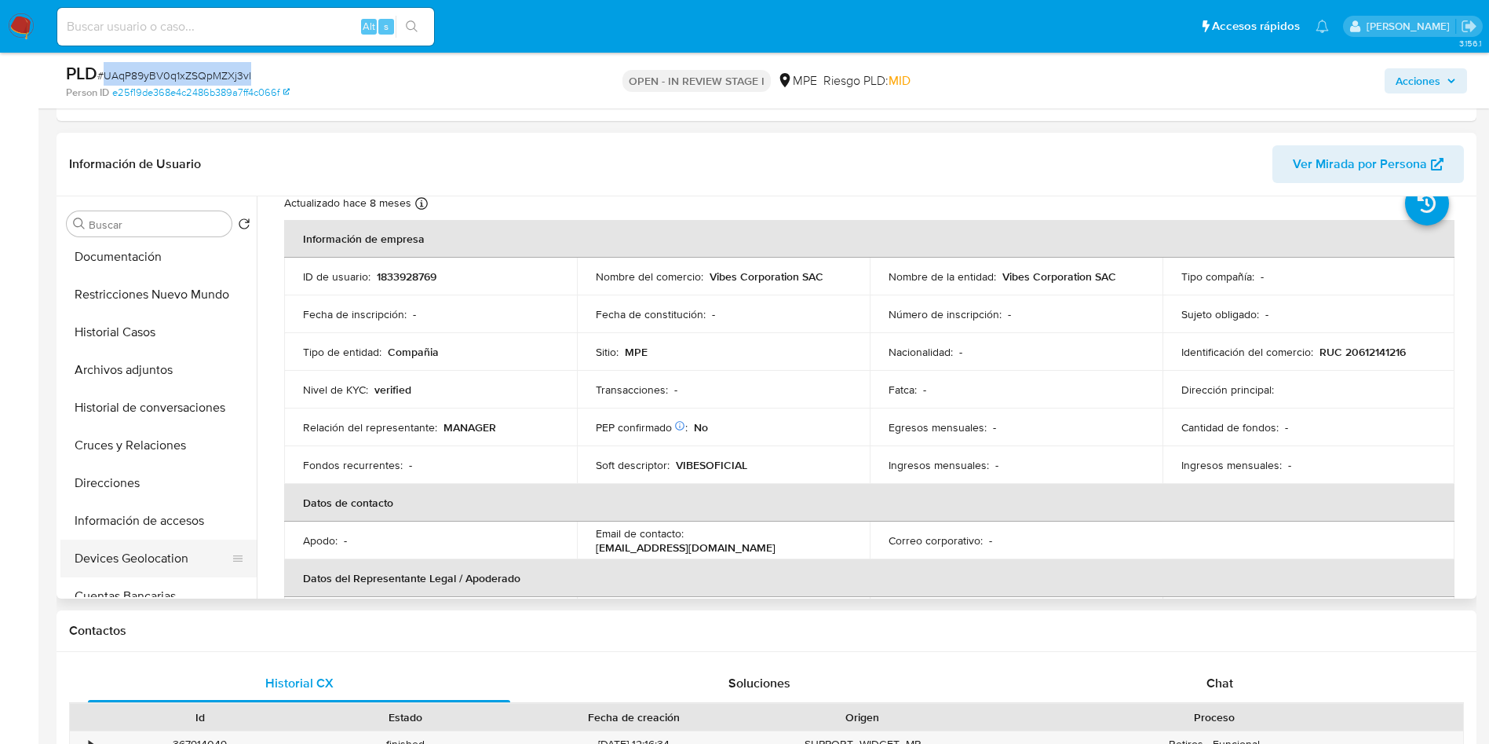
scroll to position [236, 0]
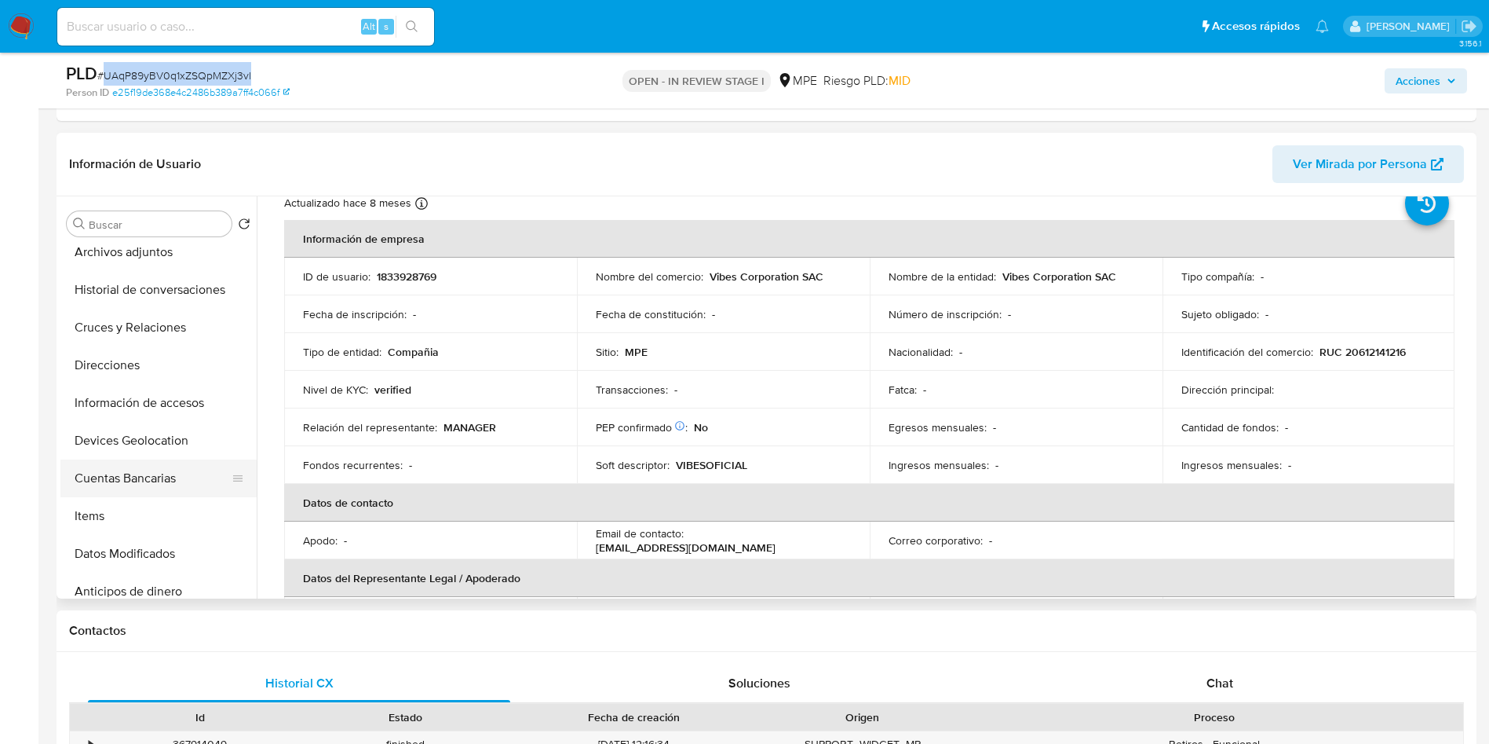
click at [159, 474] on button "Cuentas Bancarias" at bounding box center [152, 478] width 184 height 38
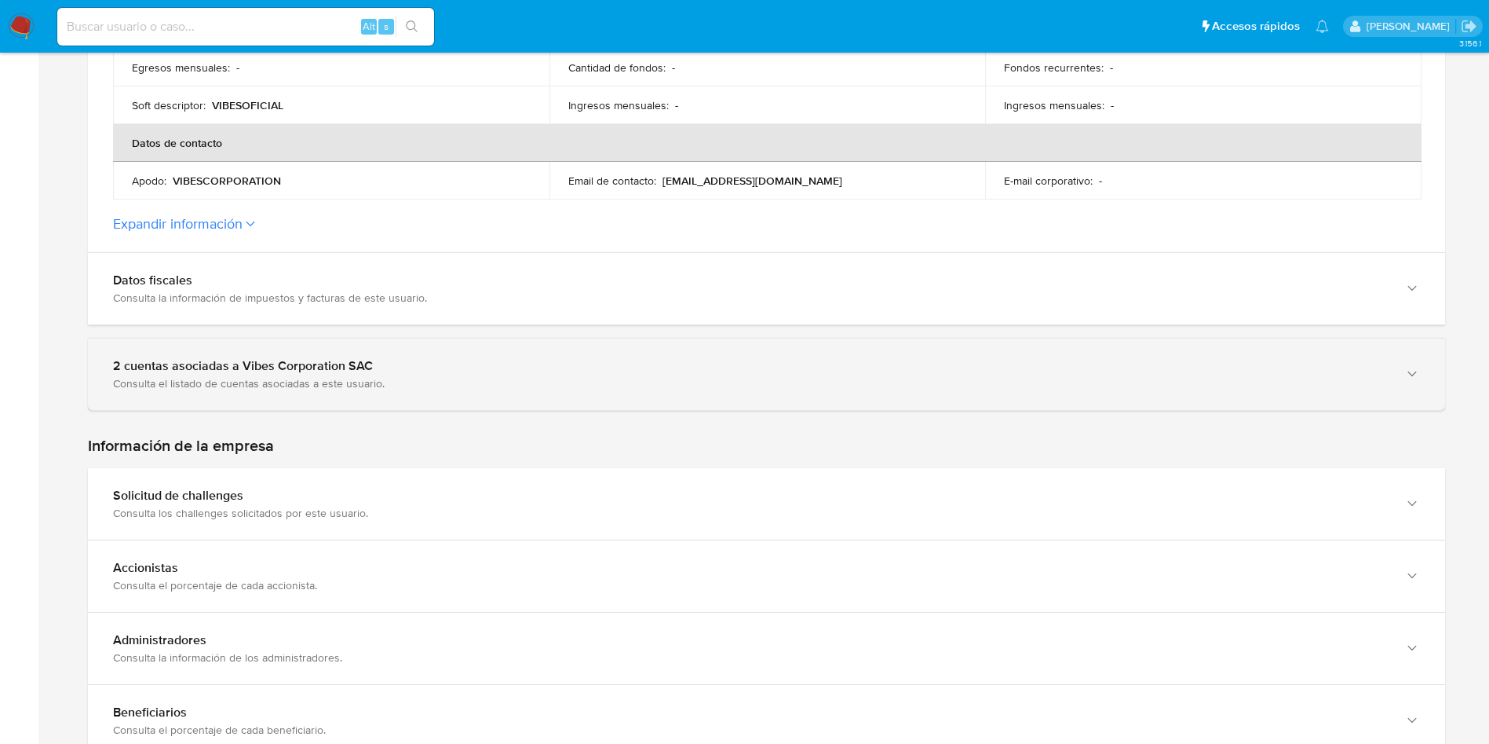
click at [356, 374] on div "2 cuentas asociadas a Vibes Corporation SAC" at bounding box center [751, 366] width 1276 height 16
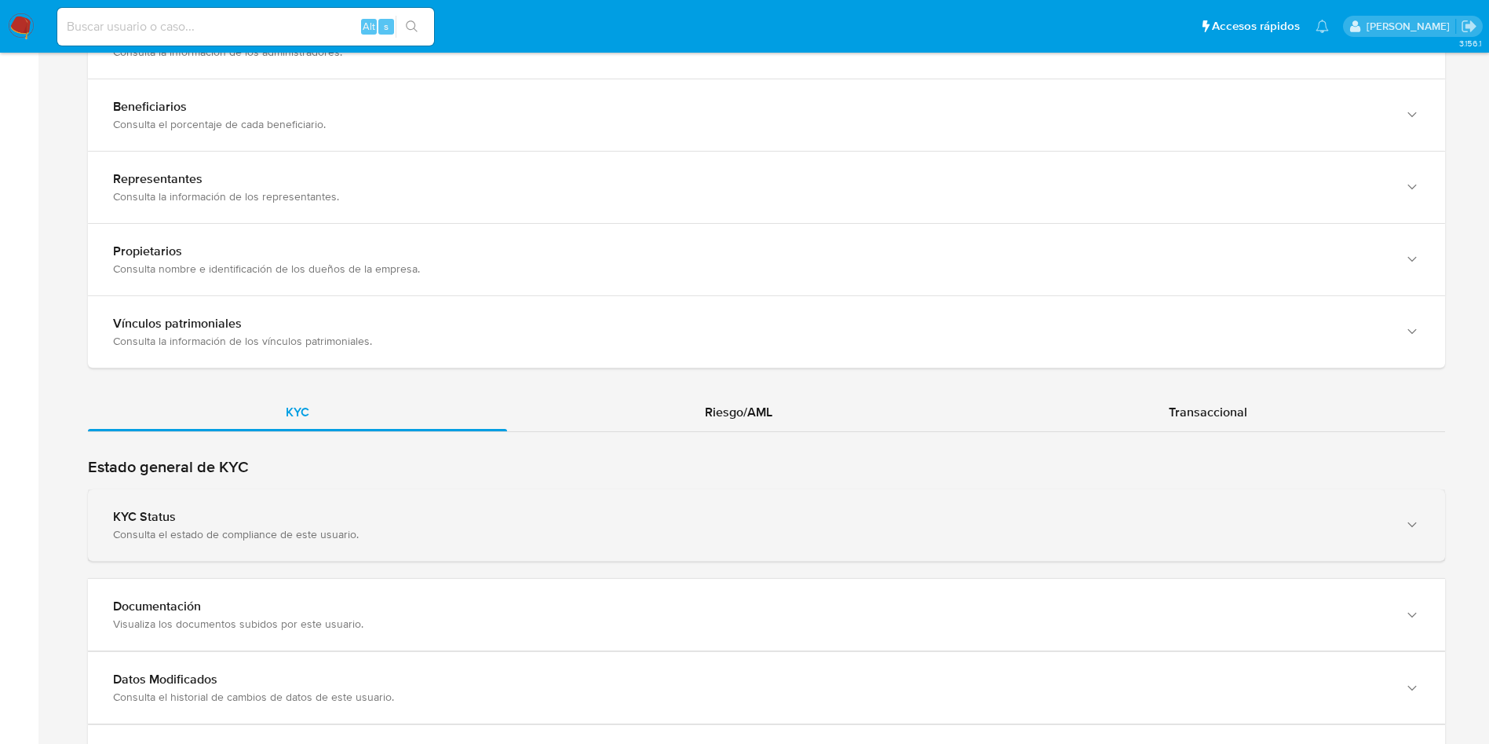
click at [391, 549] on div "KYC Status Consulta el estado de compliance de este usuario." at bounding box center [767, 524] width 1358 height 71
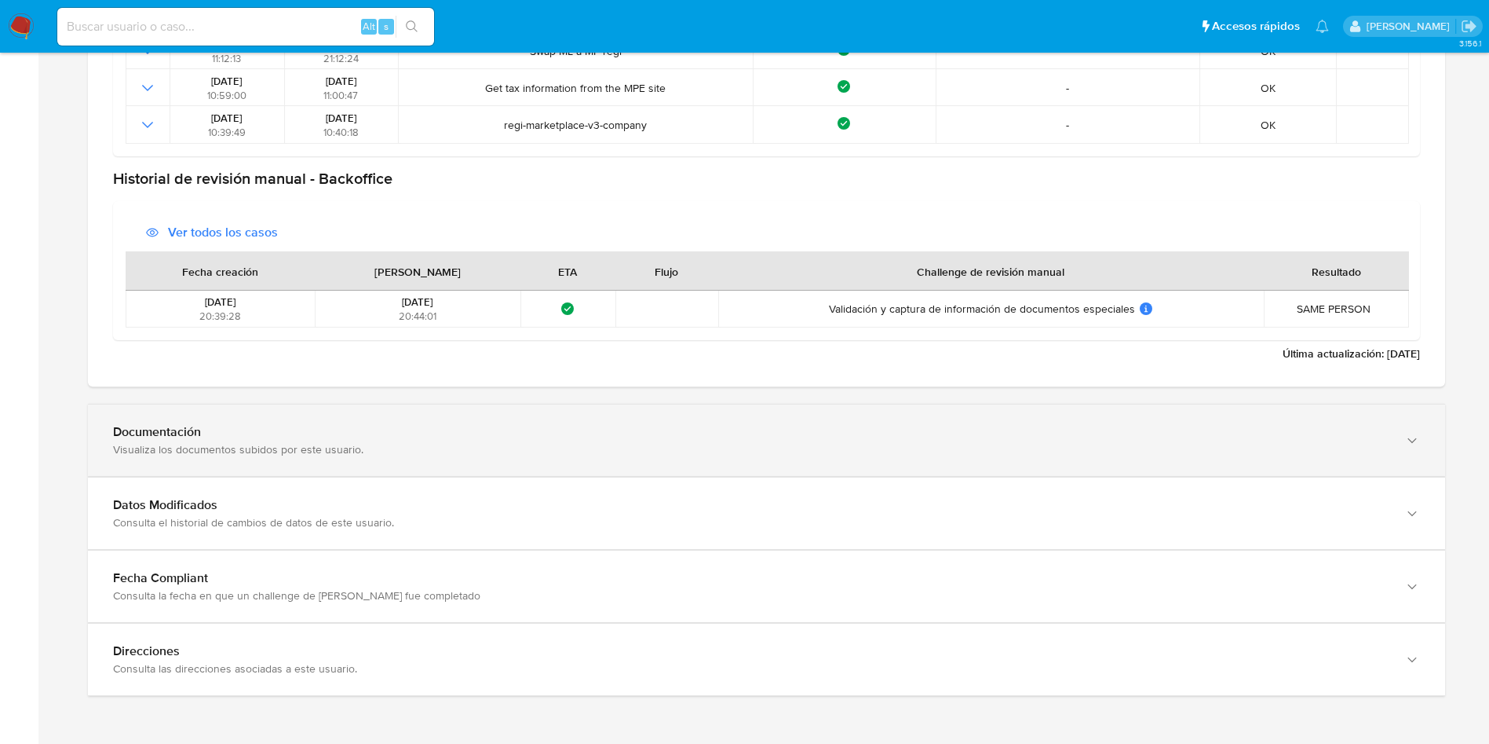
click at [336, 446] on div "Visualiza los documentos subidos por este usuario." at bounding box center [751, 449] width 1276 height 14
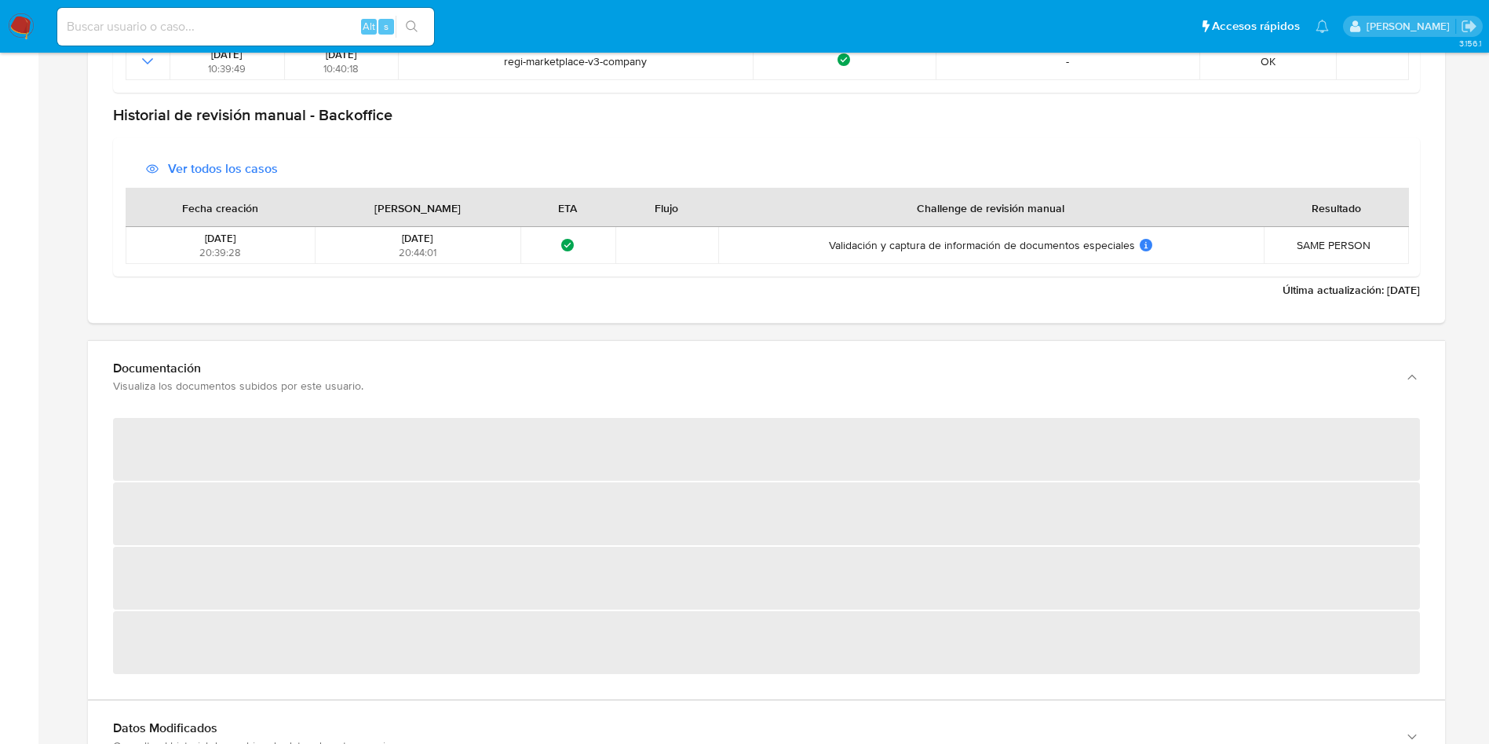
scroll to position [2246, 0]
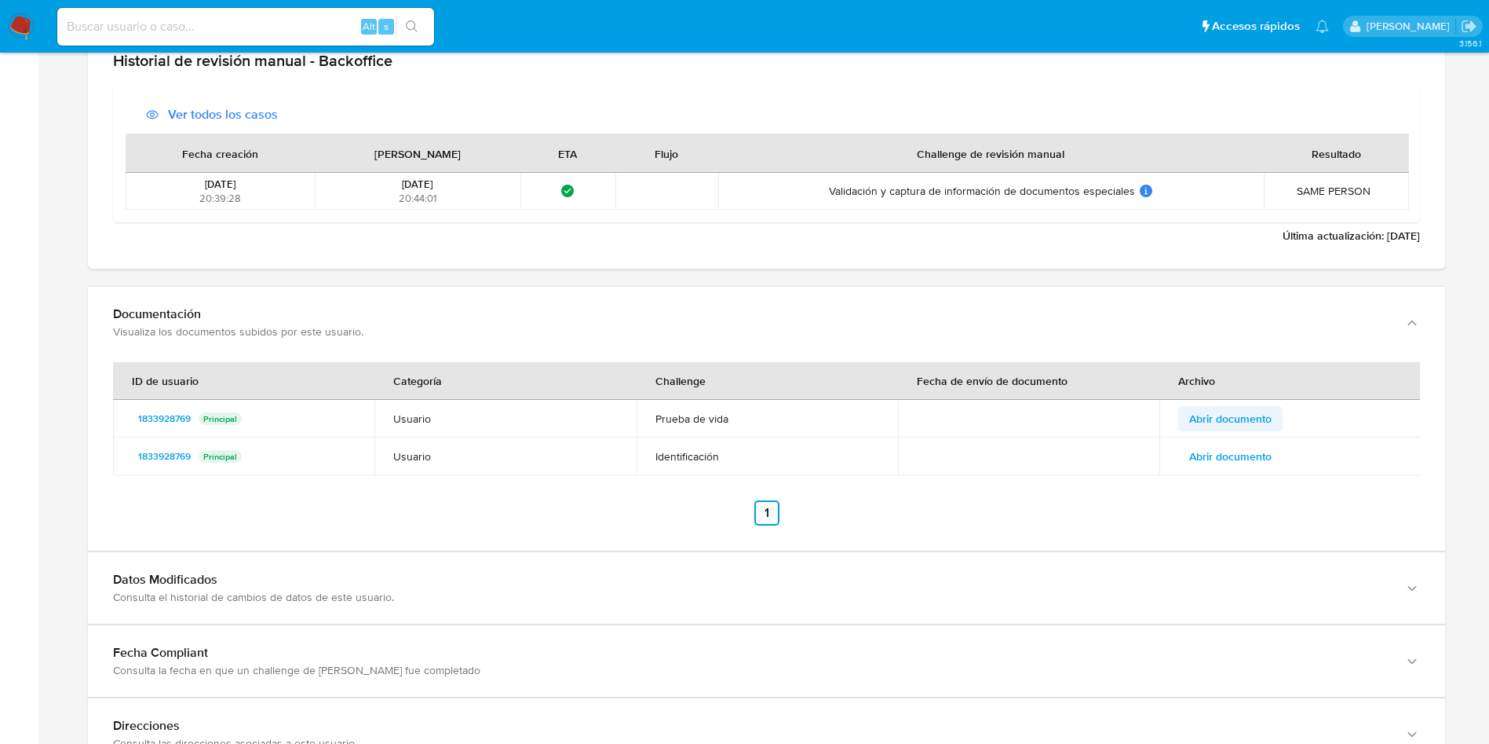
click at [1223, 420] on span "Abrir documento" at bounding box center [1230, 418] width 82 height 22
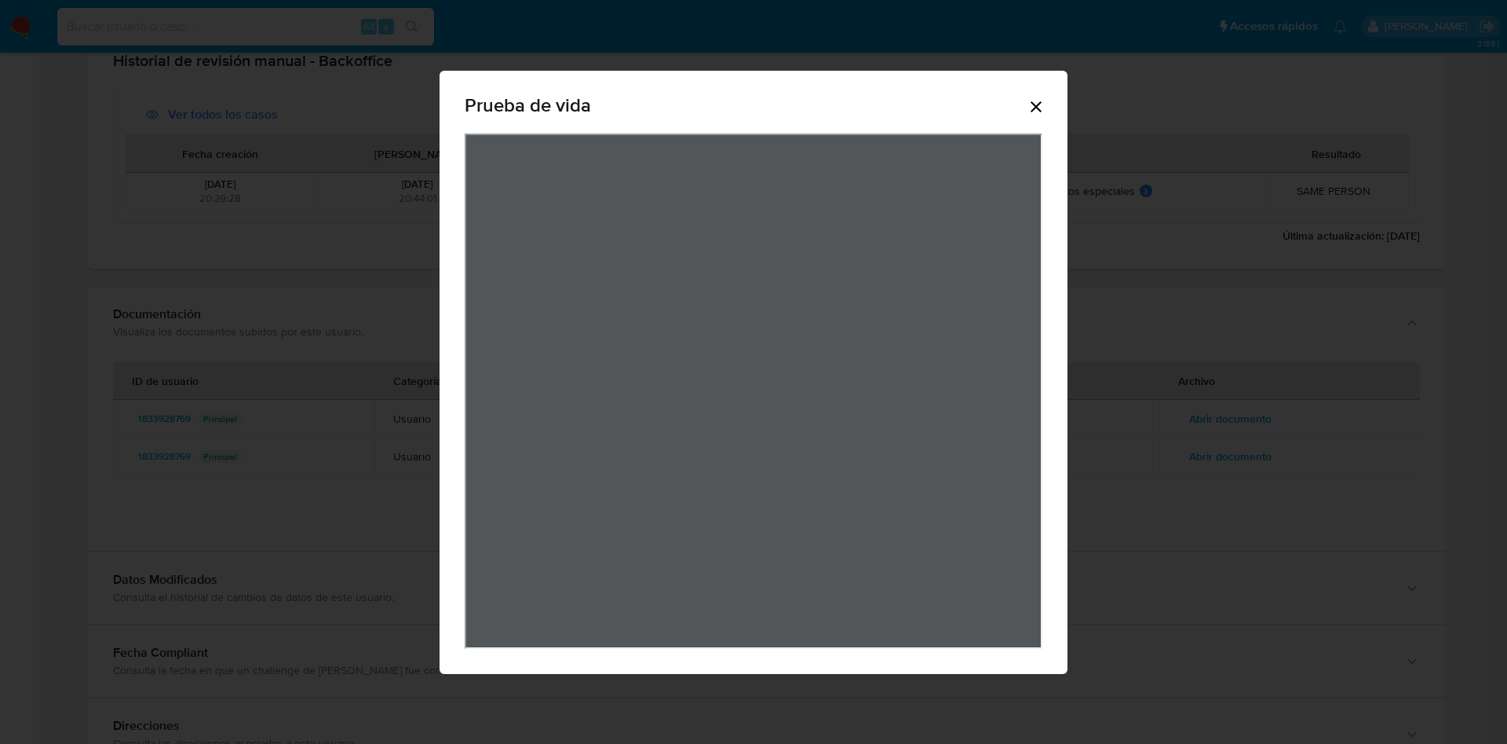
click at [1034, 103] on icon "Cerrar" at bounding box center [1036, 106] width 11 height 11
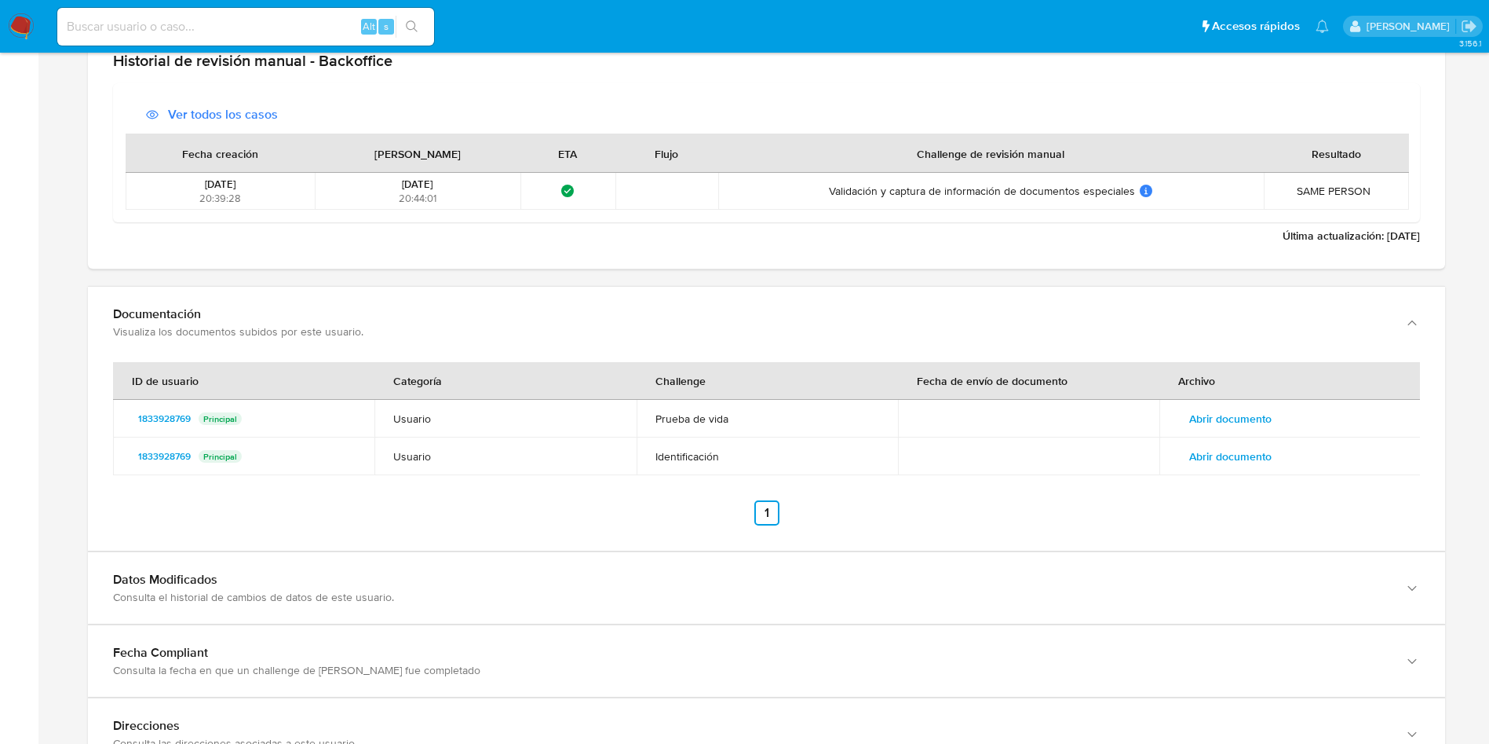
click at [1220, 462] on span "Abrir documento" at bounding box center [1230, 456] width 82 height 22
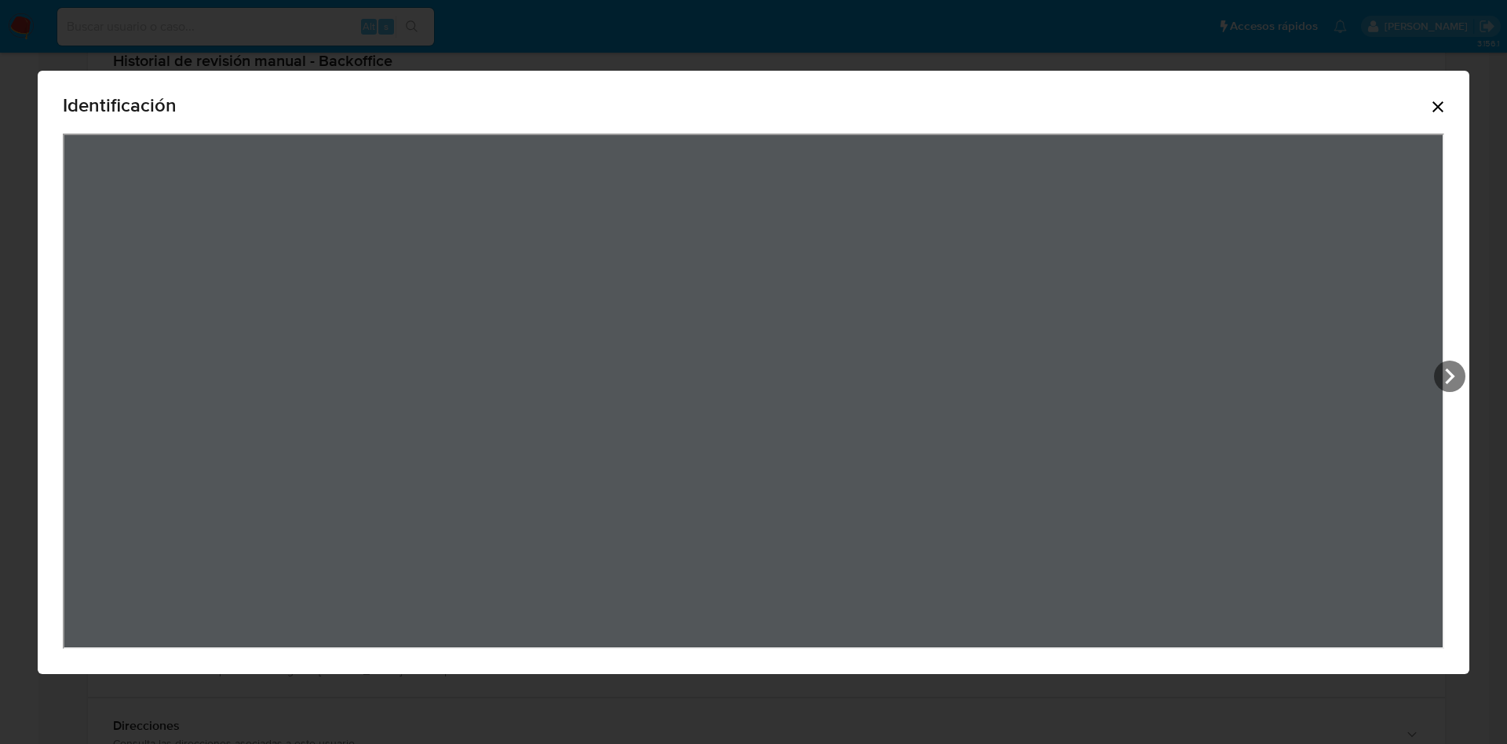
click at [1434, 106] on icon "Cerrar" at bounding box center [1438, 106] width 19 height 19
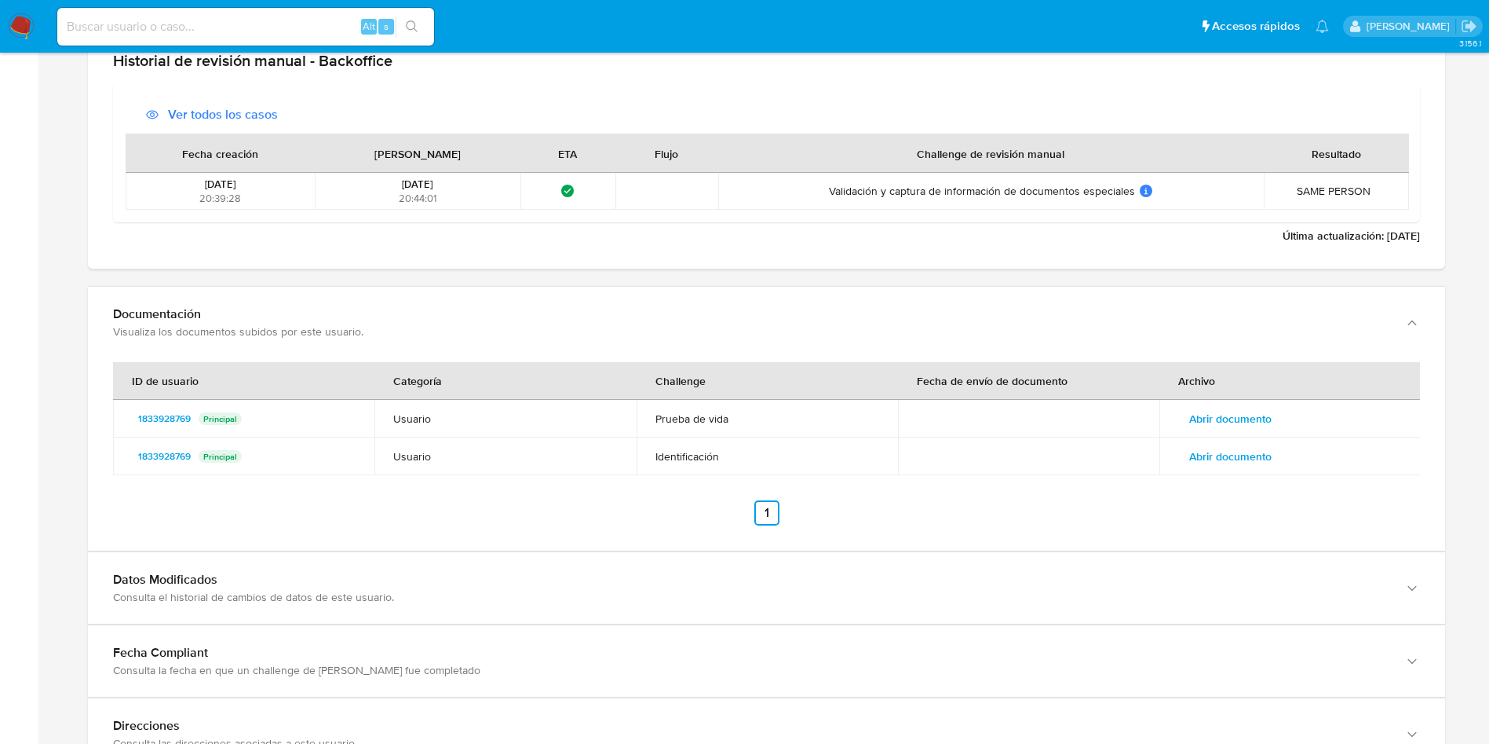
click at [1243, 452] on span "Abrir documento" at bounding box center [1230, 456] width 82 height 22
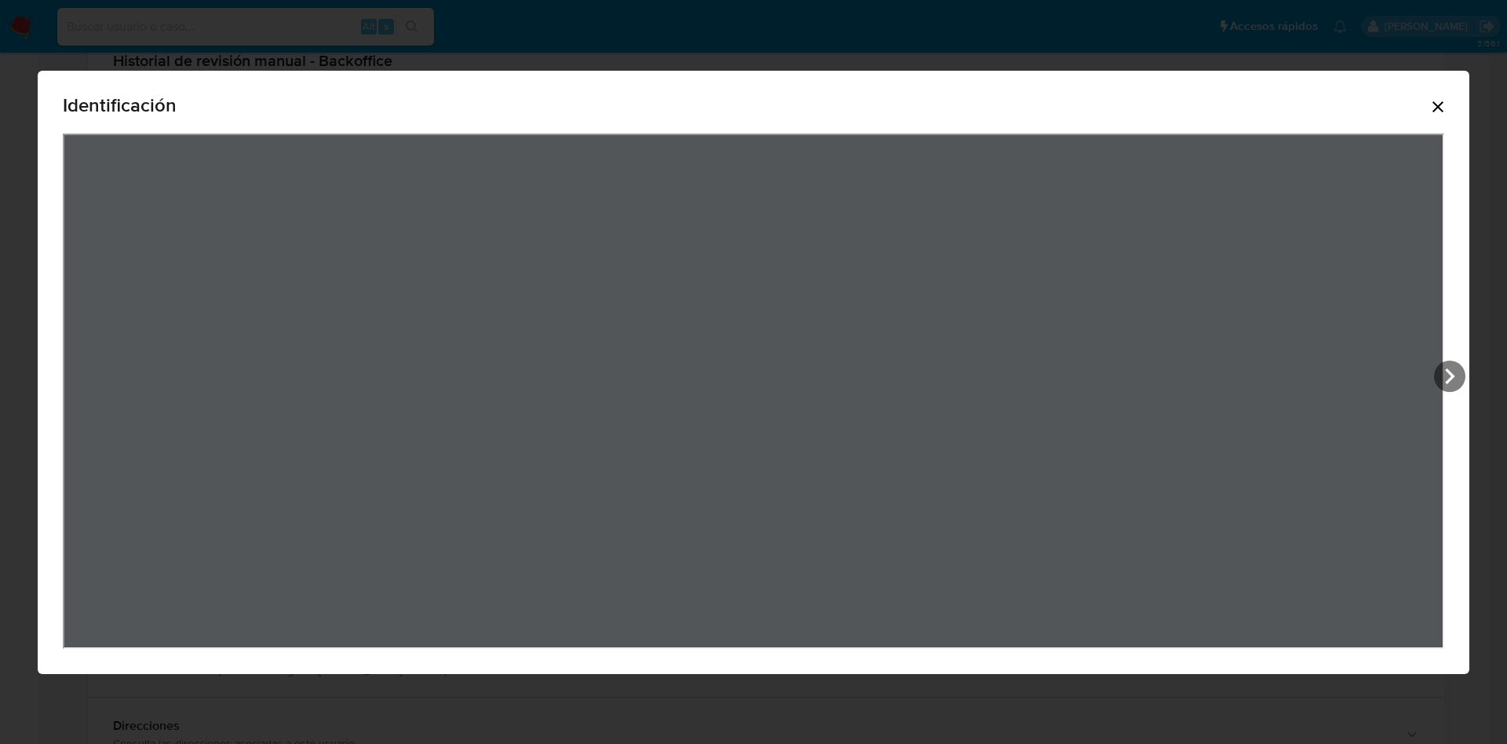
click at [1444, 109] on icon "Cerrar" at bounding box center [1438, 106] width 19 height 19
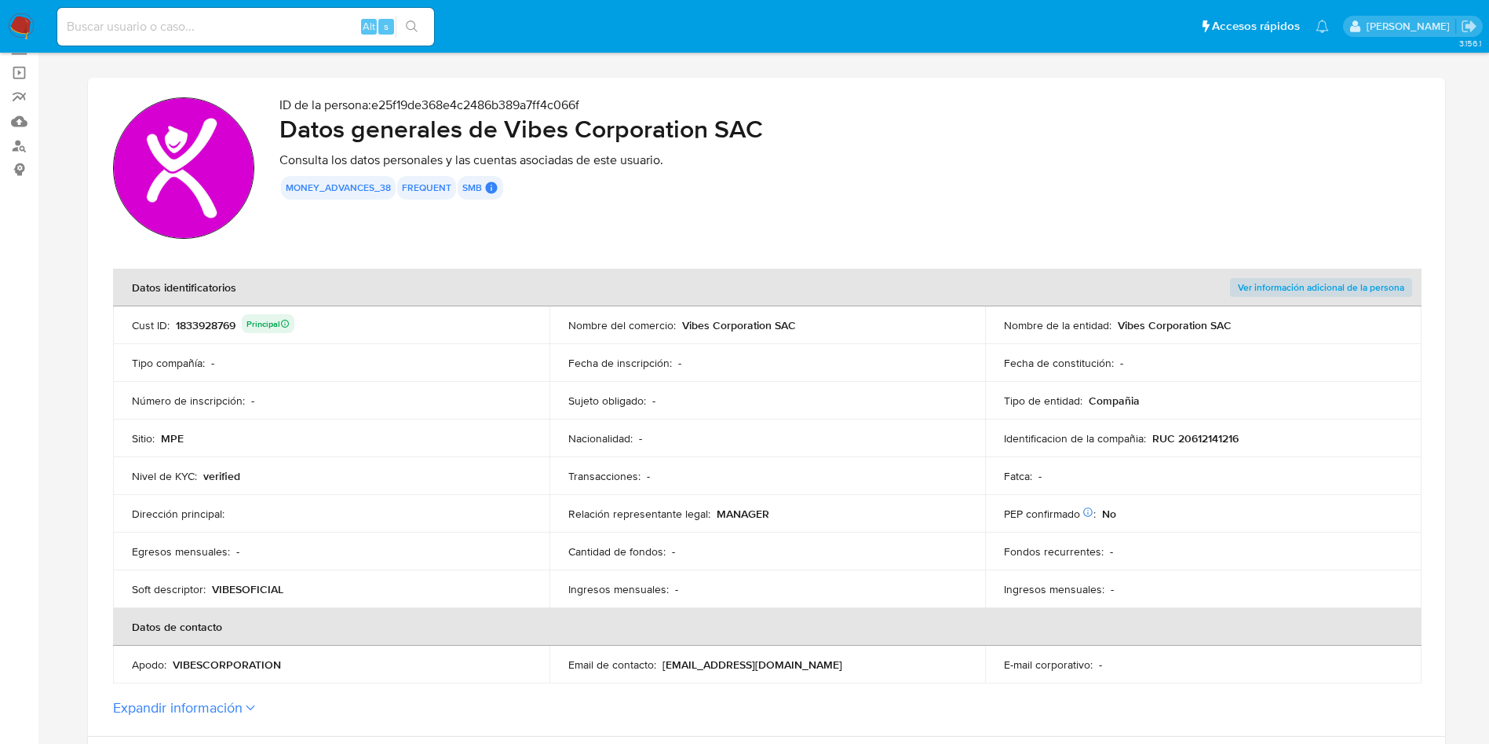
scroll to position [0, 0]
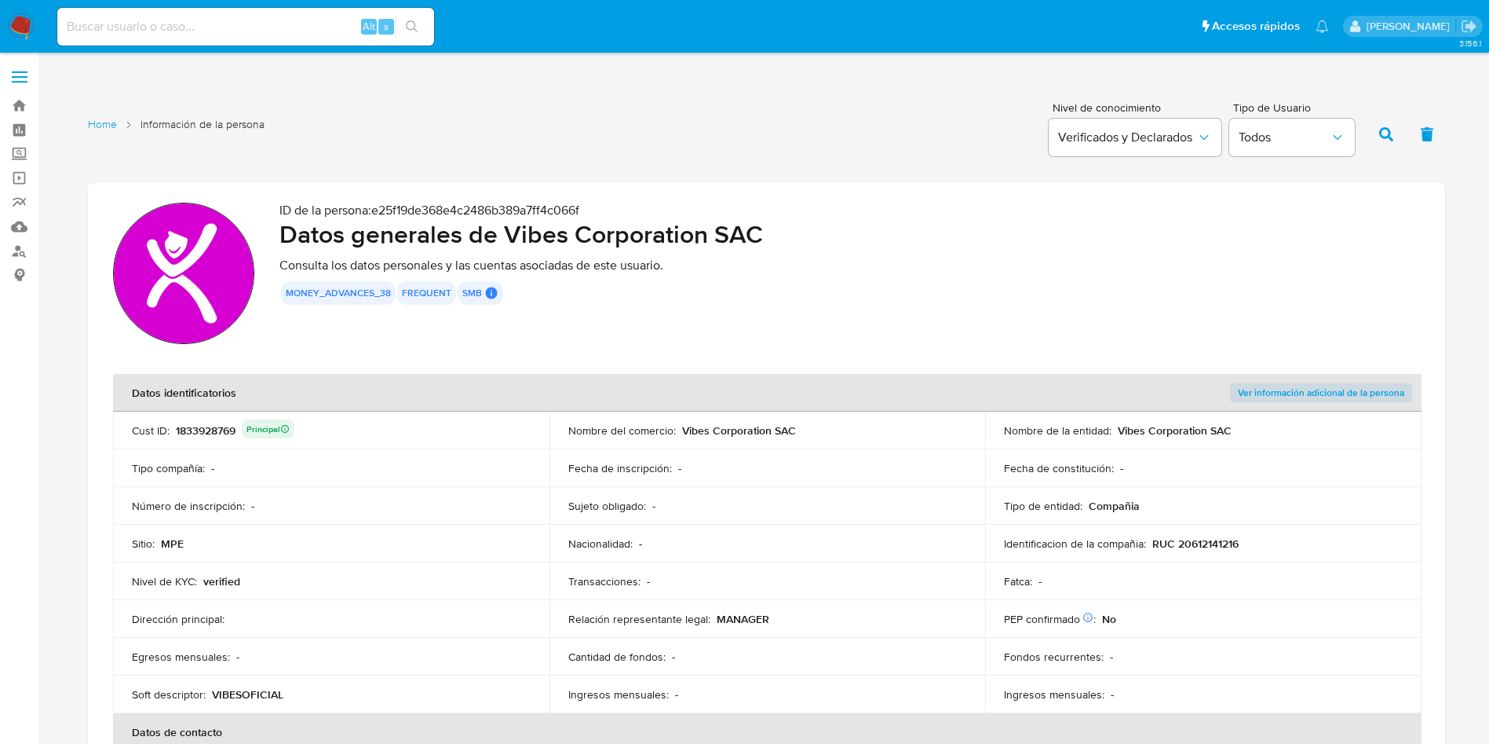
click at [221, 426] on div "1833928769 Principal" at bounding box center [235, 430] width 119 height 22
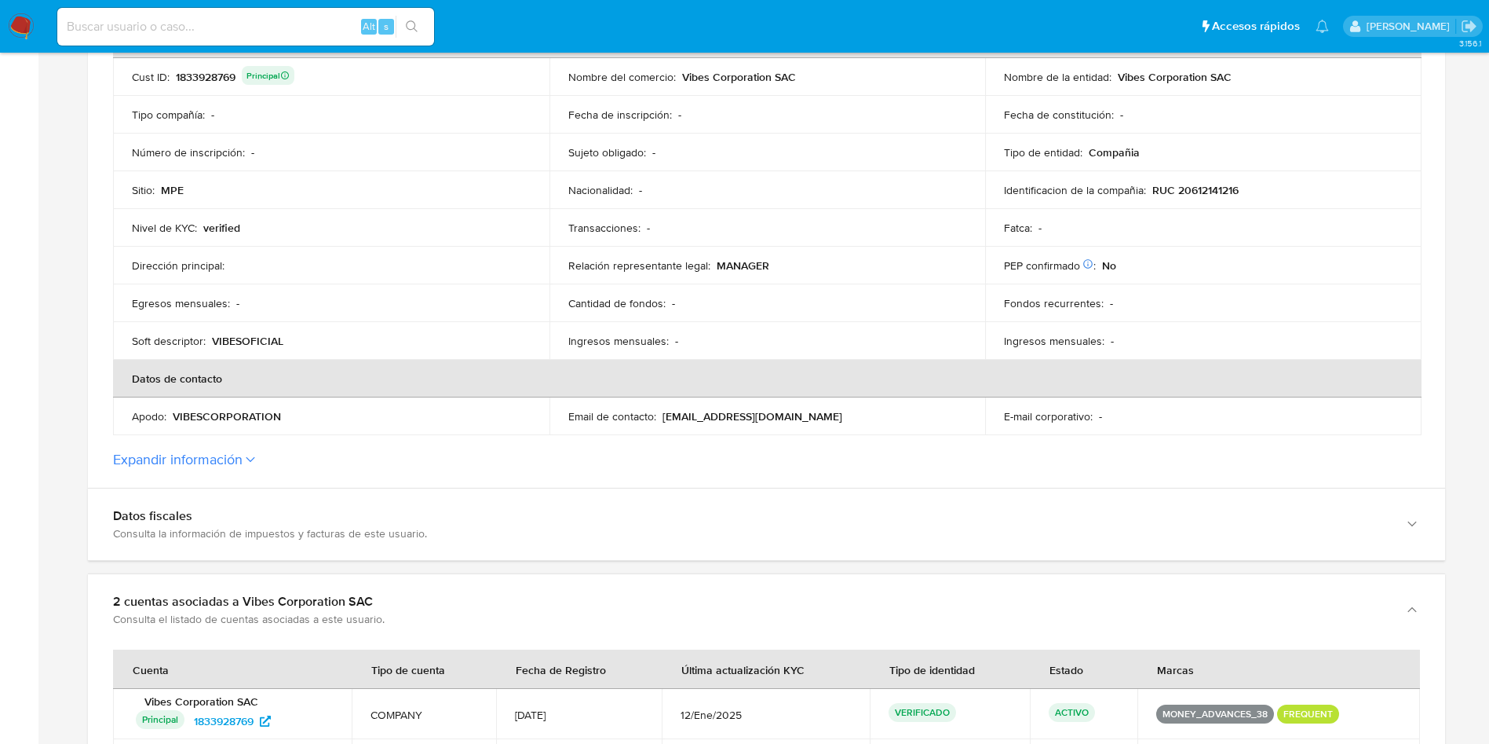
scroll to position [589, 0]
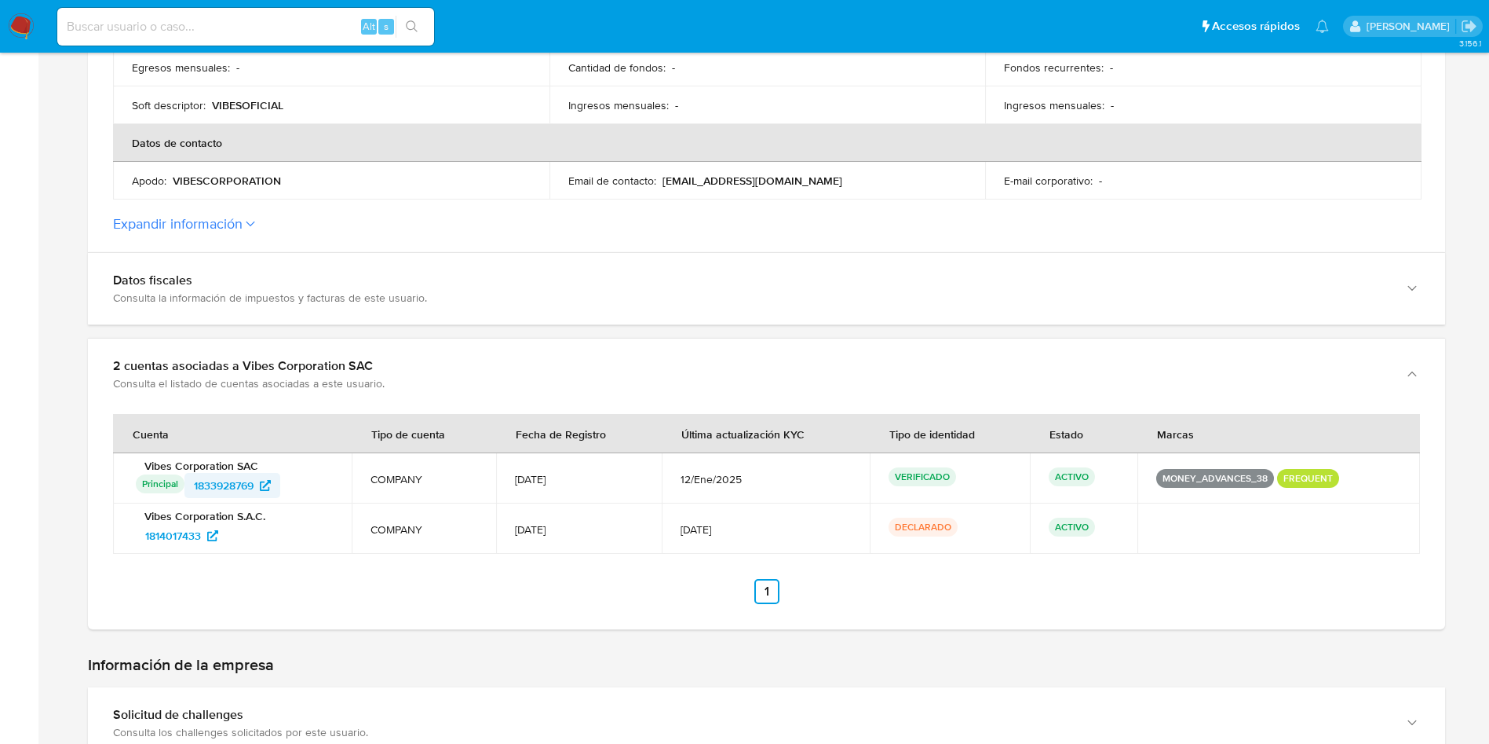
drag, startPoint x: 295, startPoint y: 492, endPoint x: 192, endPoint y: 485, distance: 103.9
click at [192, 485] on div "Principal Identificado como usuario principal 1833928769" at bounding box center [234, 485] width 197 height 25
drag, startPoint x: 232, startPoint y: 539, endPoint x: 141, endPoint y: 544, distance: 92.0
click at [141, 544] on div "1814017433" at bounding box center [234, 535] width 197 height 25
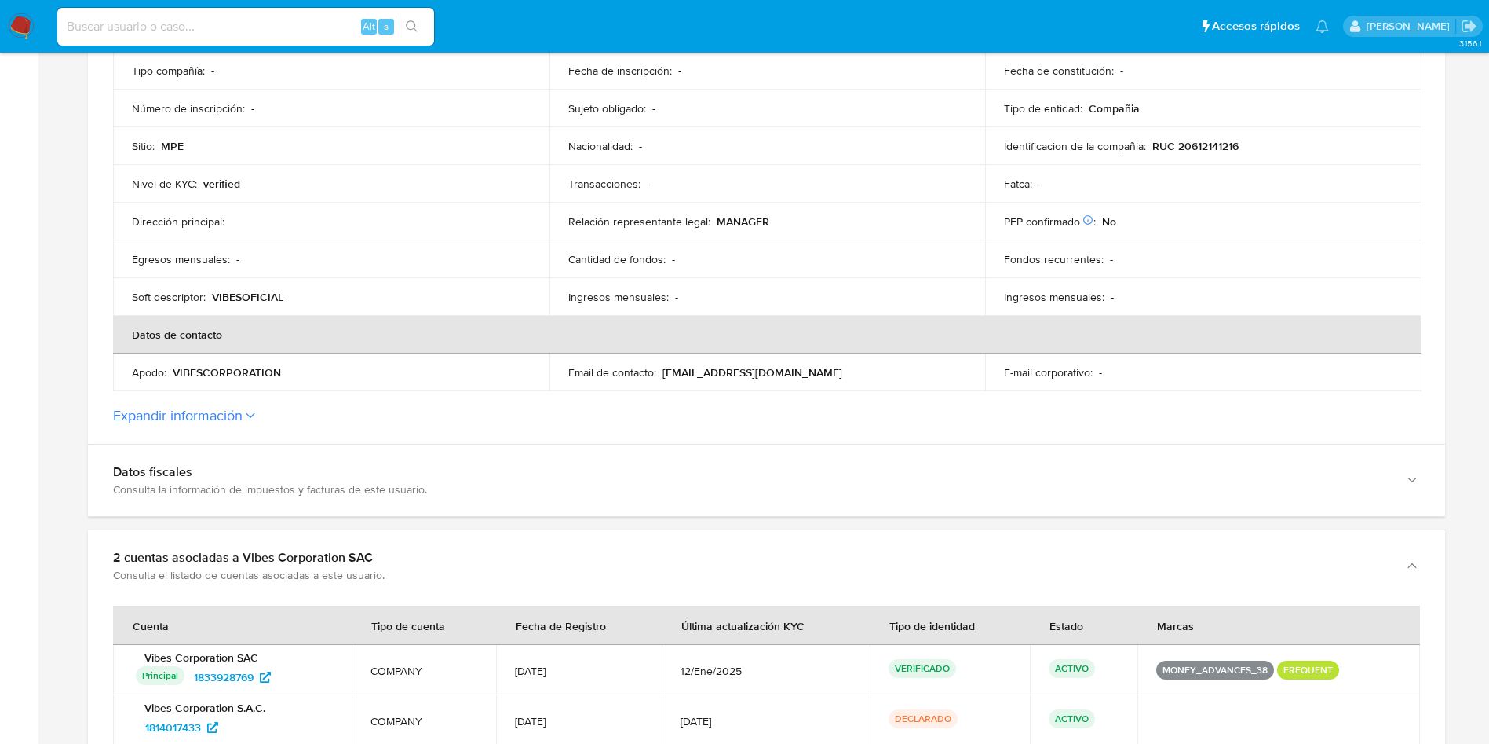
scroll to position [236, 0]
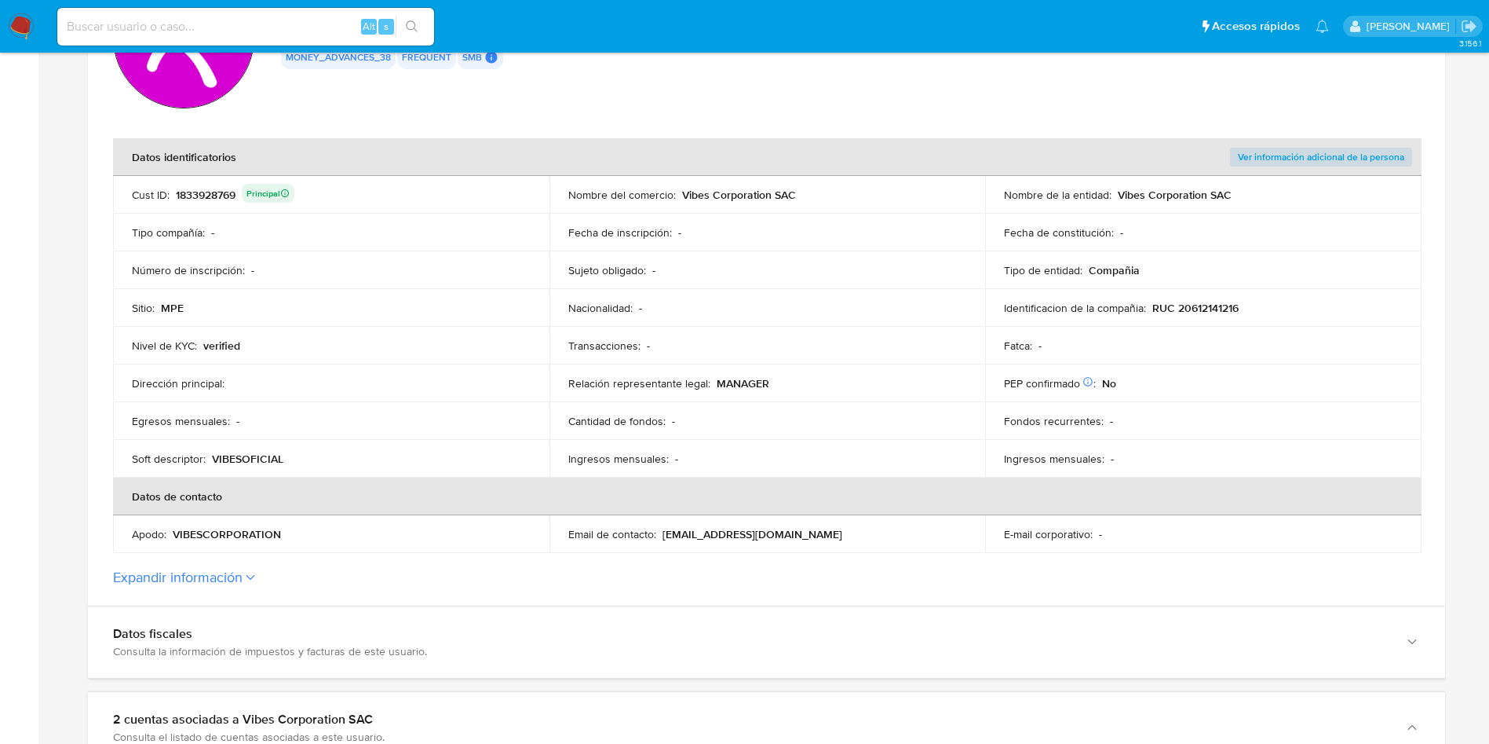
drag, startPoint x: 681, startPoint y: 194, endPoint x: 663, endPoint y: 6, distance: 188.5
click at [821, 203] on td "Nombre del comercio : Vibes Corporation SAC" at bounding box center [768, 195] width 437 height 38
drag, startPoint x: 1150, startPoint y: 311, endPoint x: 1252, endPoint y: 312, distance: 102.1
click at [1252, 312] on div "Identificacion de la compañia : RUC 20612141216" at bounding box center [1203, 308] width 399 height 14
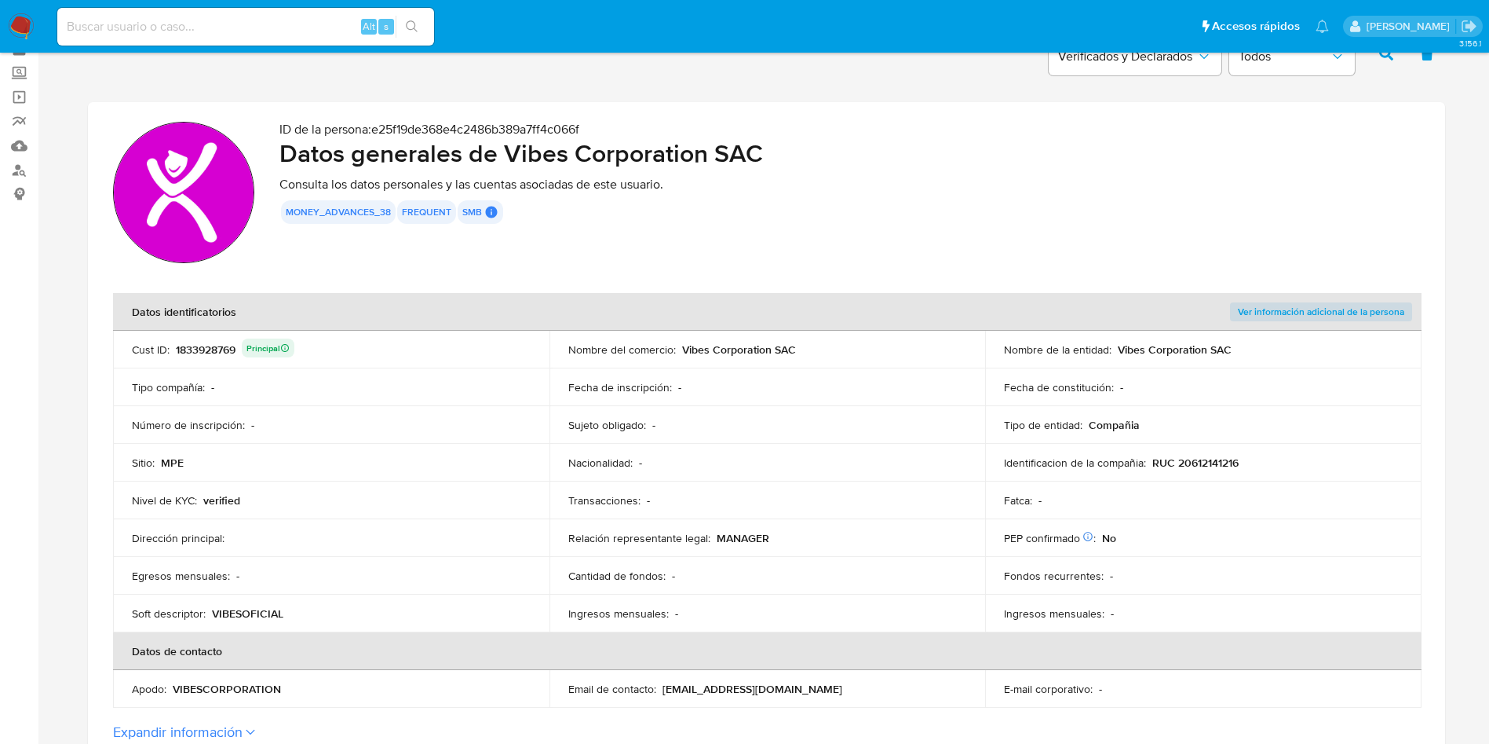
scroll to position [118, 0]
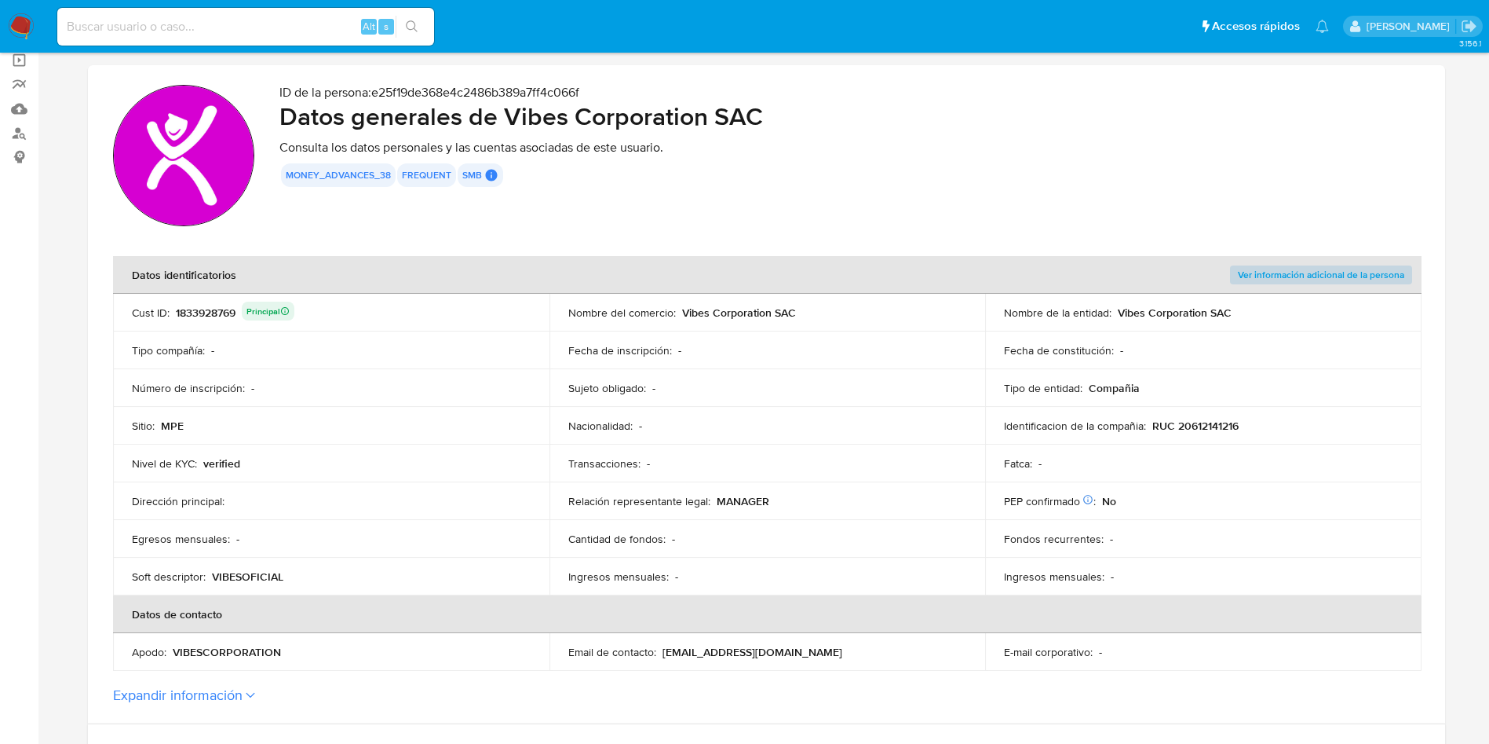
drag, startPoint x: 1390, startPoint y: 214, endPoint x: 1403, endPoint y: 277, distance: 65.0
click at [1403, 277] on section "ID de la persona : e25f19de368e4c2486b389a7ff4c066f Datos generales de Vibes Co…" at bounding box center [767, 394] width 1358 height 658
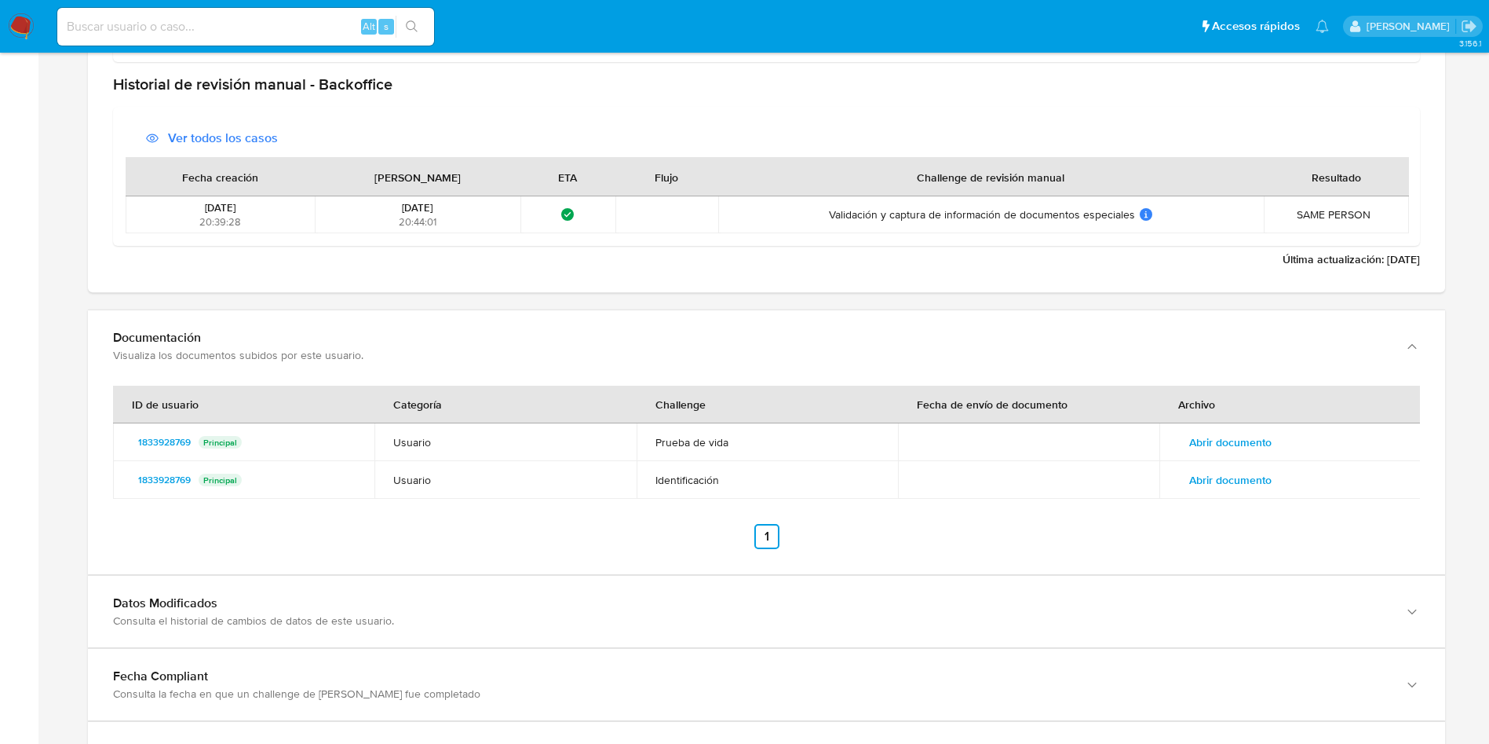
scroll to position [2238, 0]
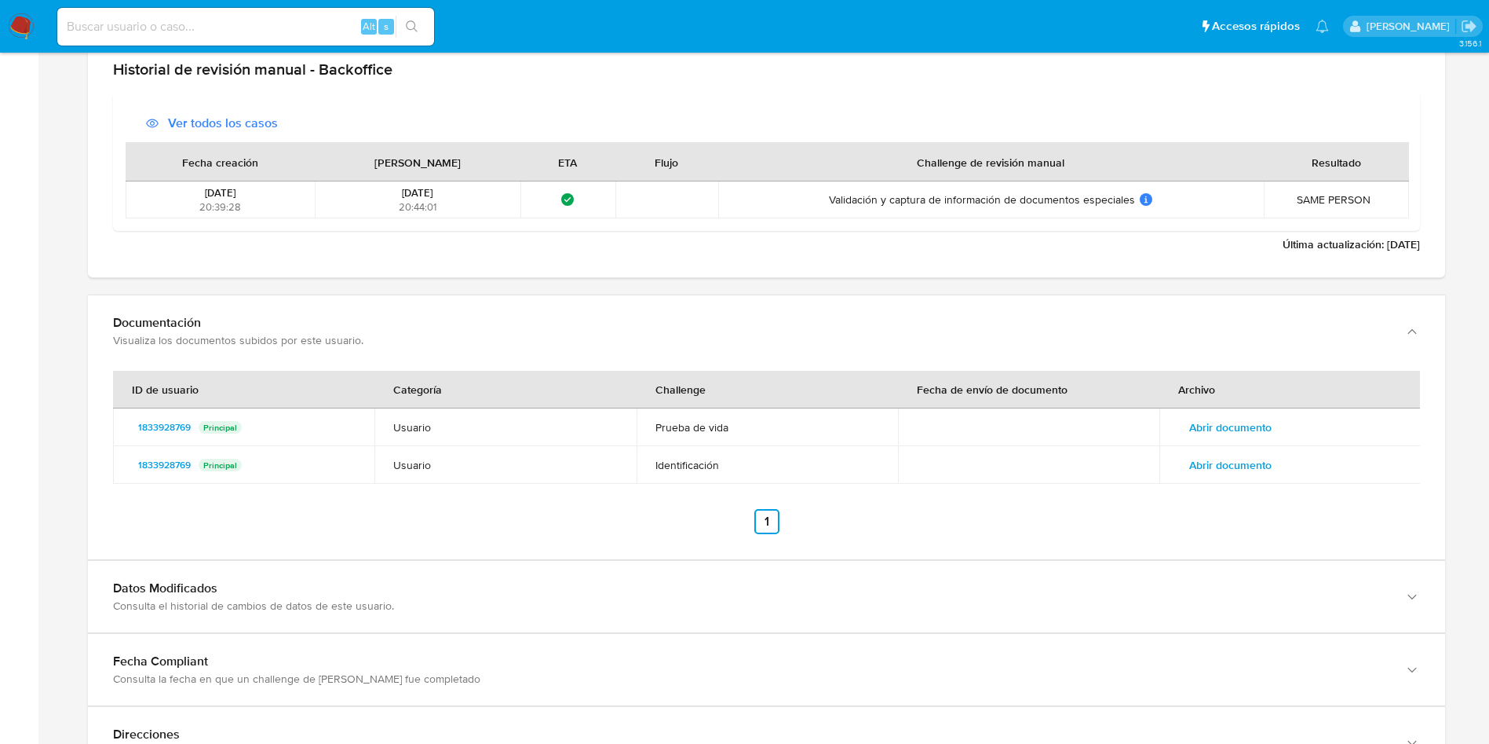
click at [1248, 470] on span "Abrir documento" at bounding box center [1230, 465] width 82 height 22
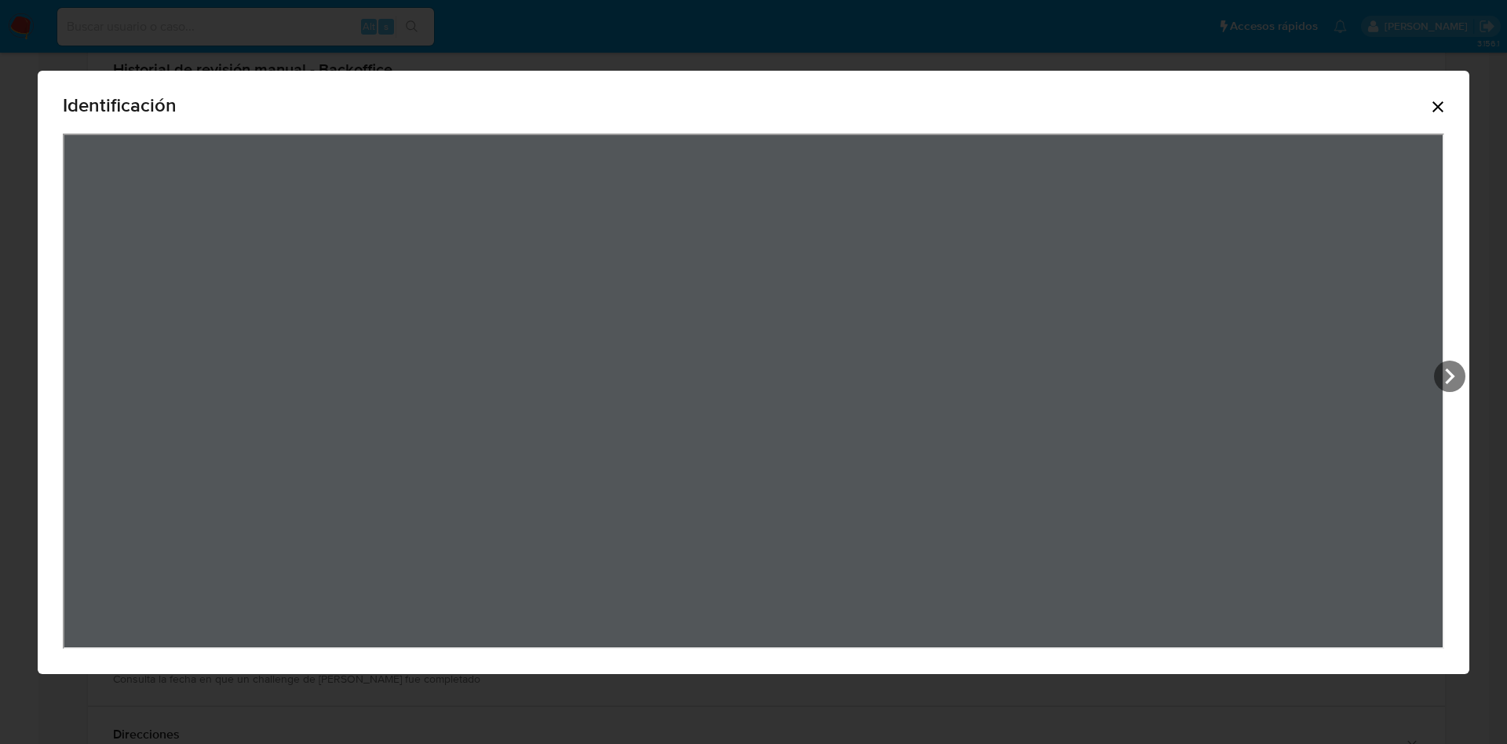
click at [1227, 44] on div "Identificación" at bounding box center [753, 372] width 1507 height 744
click at [1446, 103] on icon "Cerrar" at bounding box center [1438, 106] width 19 height 19
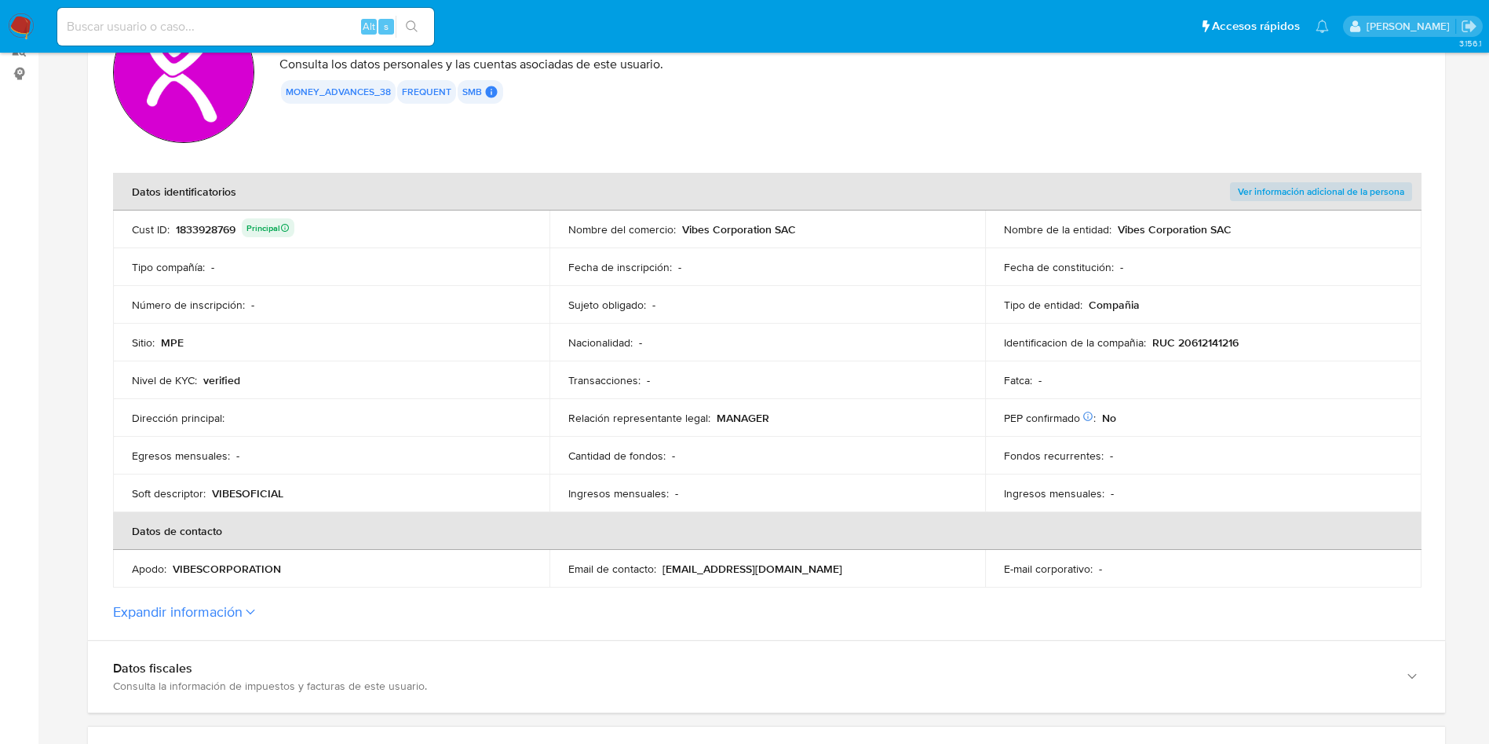
scroll to position [672, 0]
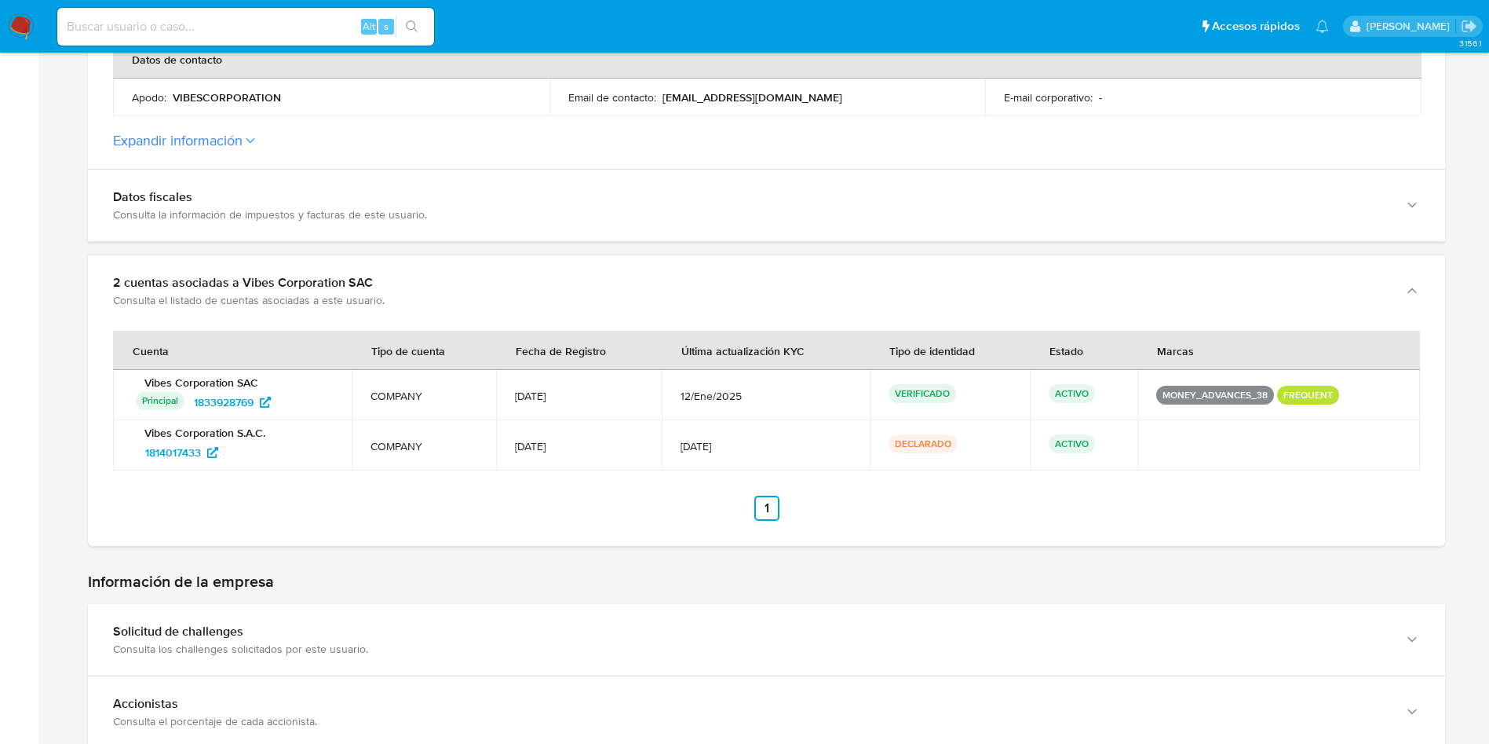
click at [247, 145] on label "Expandir información" at bounding box center [766, 140] width 1307 height 17
click at [243, 145] on button "Expandir información" at bounding box center [178, 140] width 130 height 17
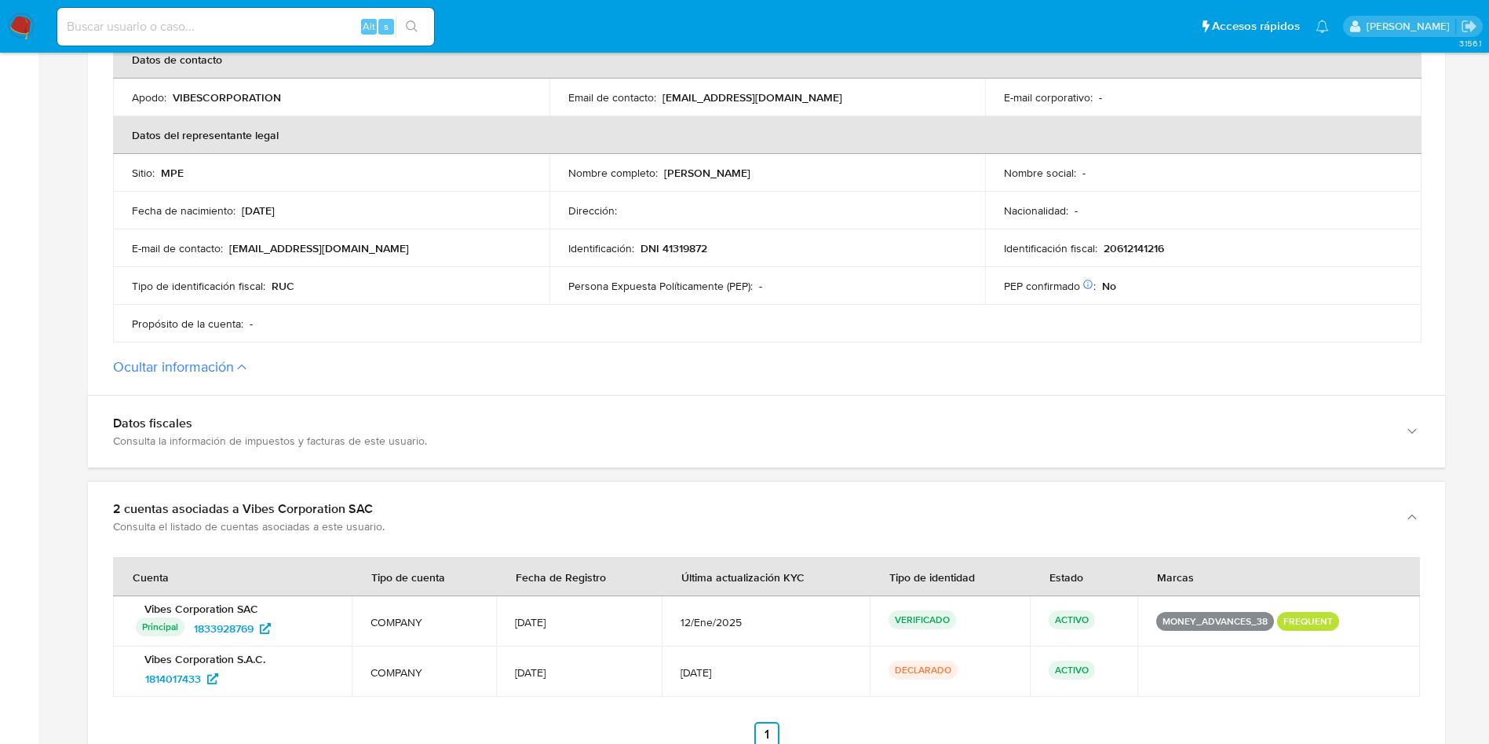
drag, startPoint x: 666, startPoint y: 174, endPoint x: 853, endPoint y: 177, distance: 187.7
click at [853, 177] on div "Nombre completo : Larissa Lorena Padilla Perez" at bounding box center [767, 173] width 399 height 14
click at [1370, 250] on div "Identificación fiscal : 20612141216" at bounding box center [1203, 248] width 399 height 14
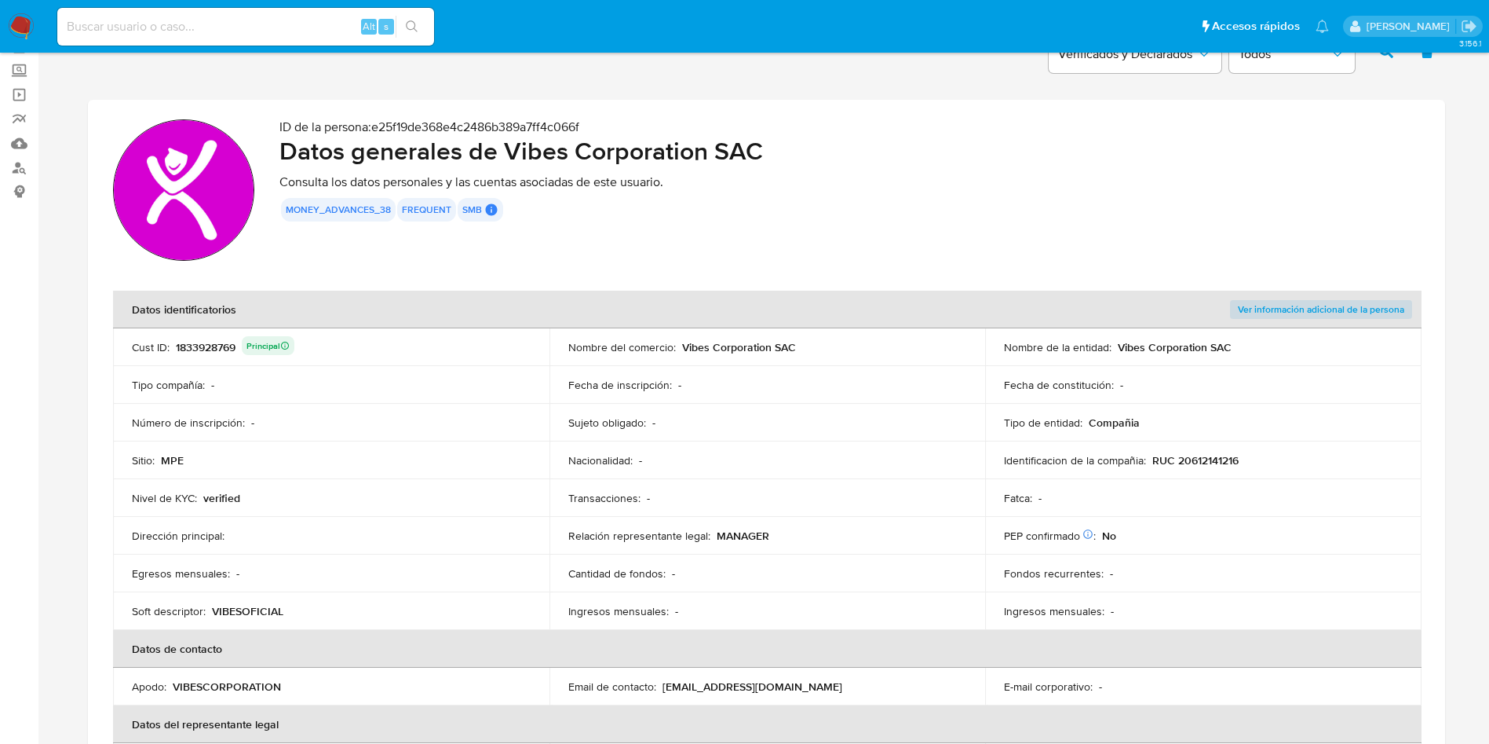
click at [221, 339] on div "1833928769 Principal" at bounding box center [235, 347] width 119 height 22
drag, startPoint x: 504, startPoint y: 154, endPoint x: 775, endPoint y: 144, distance: 271.0
click at [775, 144] on h2 "Datos generales de Vibes Corporation SAC" at bounding box center [850, 150] width 1141 height 31
click at [1189, 448] on td "Identificacion de la compañia : RUC 20612141216" at bounding box center [1203, 460] width 437 height 38
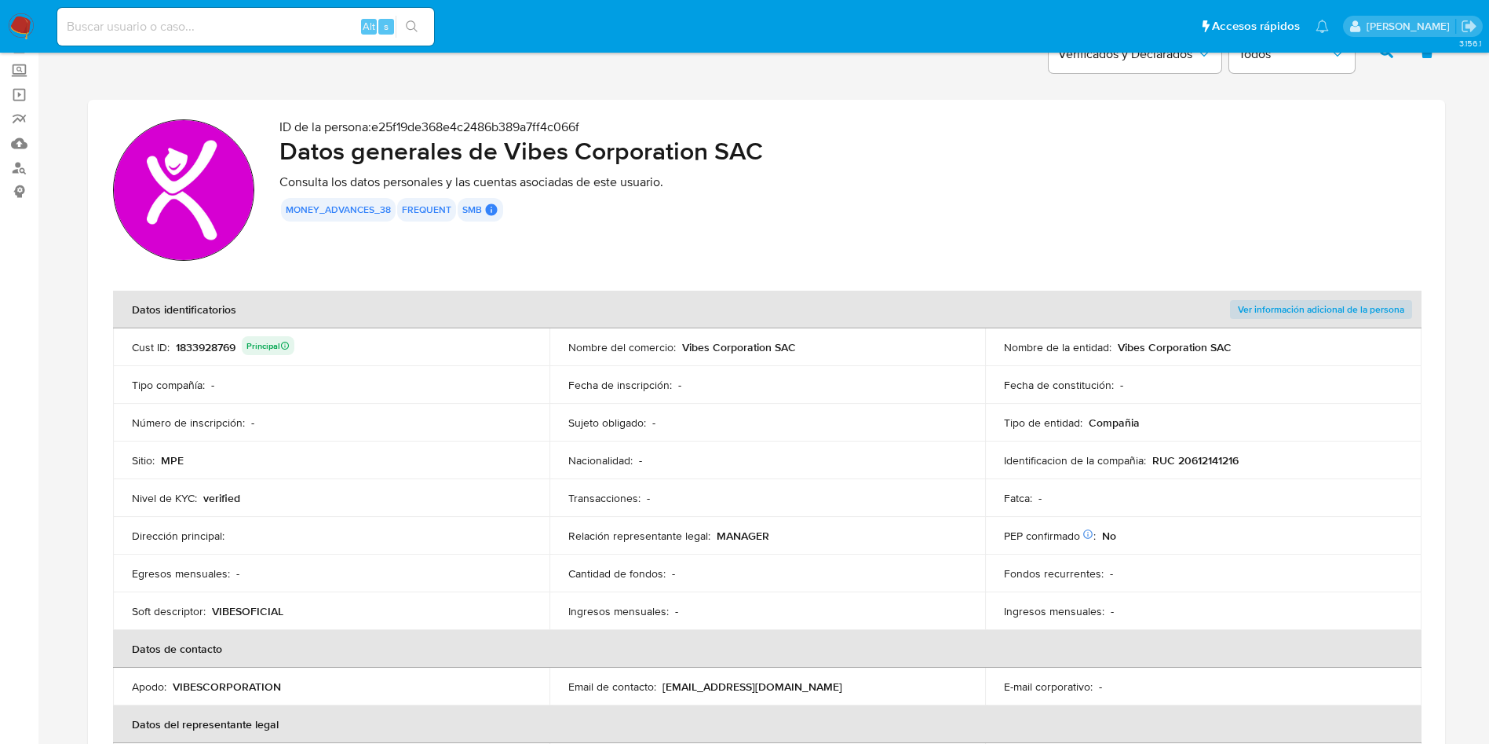
click at [1196, 473] on td "Identificacion de la compañia : RUC 20612141216" at bounding box center [1203, 460] width 437 height 38
click at [1204, 470] on td "Identificacion de la compañia : RUC 20612141216" at bounding box center [1203, 460] width 437 height 38
click at [1207, 466] on p "RUC 20612141216" at bounding box center [1196, 460] width 86 height 14
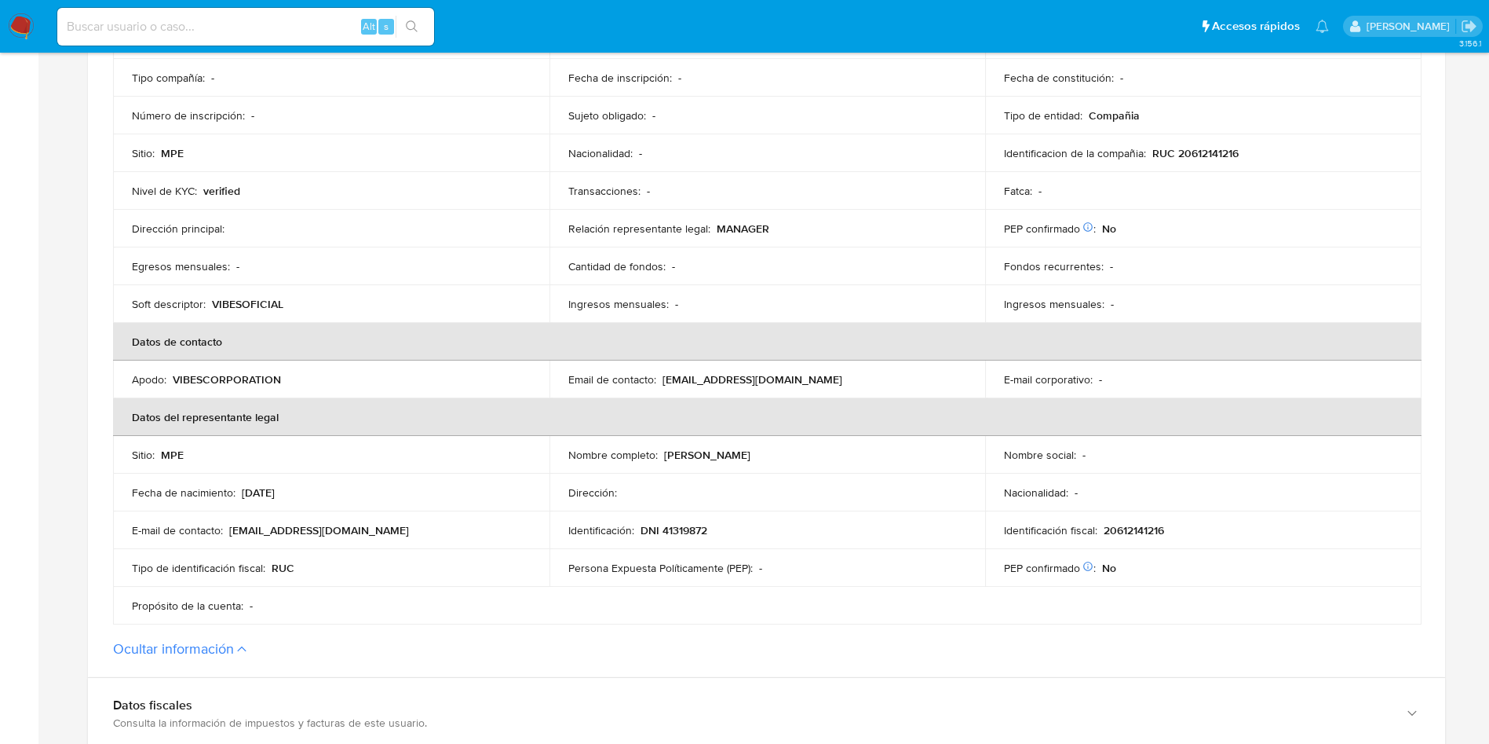
scroll to position [437, 0]
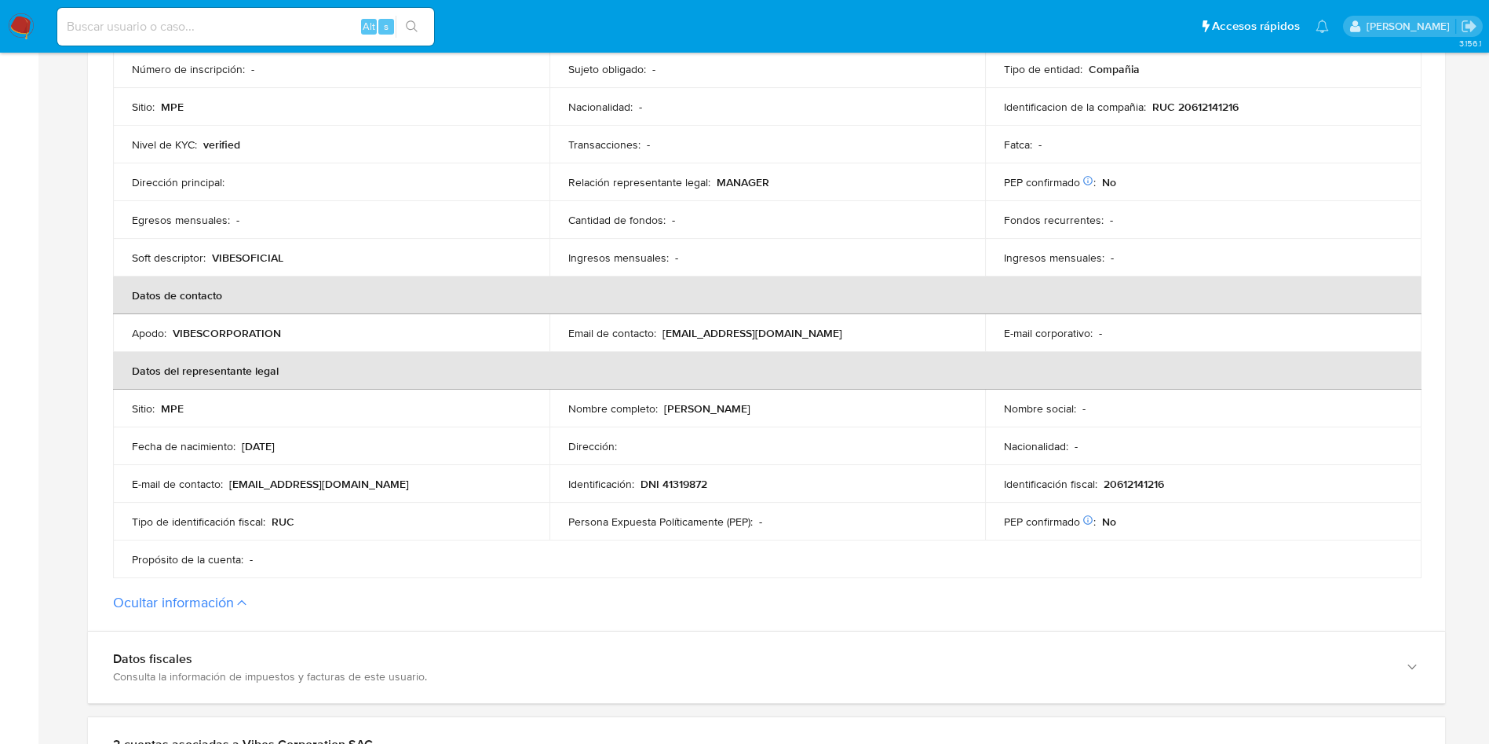
drag, startPoint x: 731, startPoint y: 331, endPoint x: 809, endPoint y: 332, distance: 77.7
click at [809, 332] on div "Email de contacto : mercadolibre@vibes.group" at bounding box center [767, 333] width 399 height 14
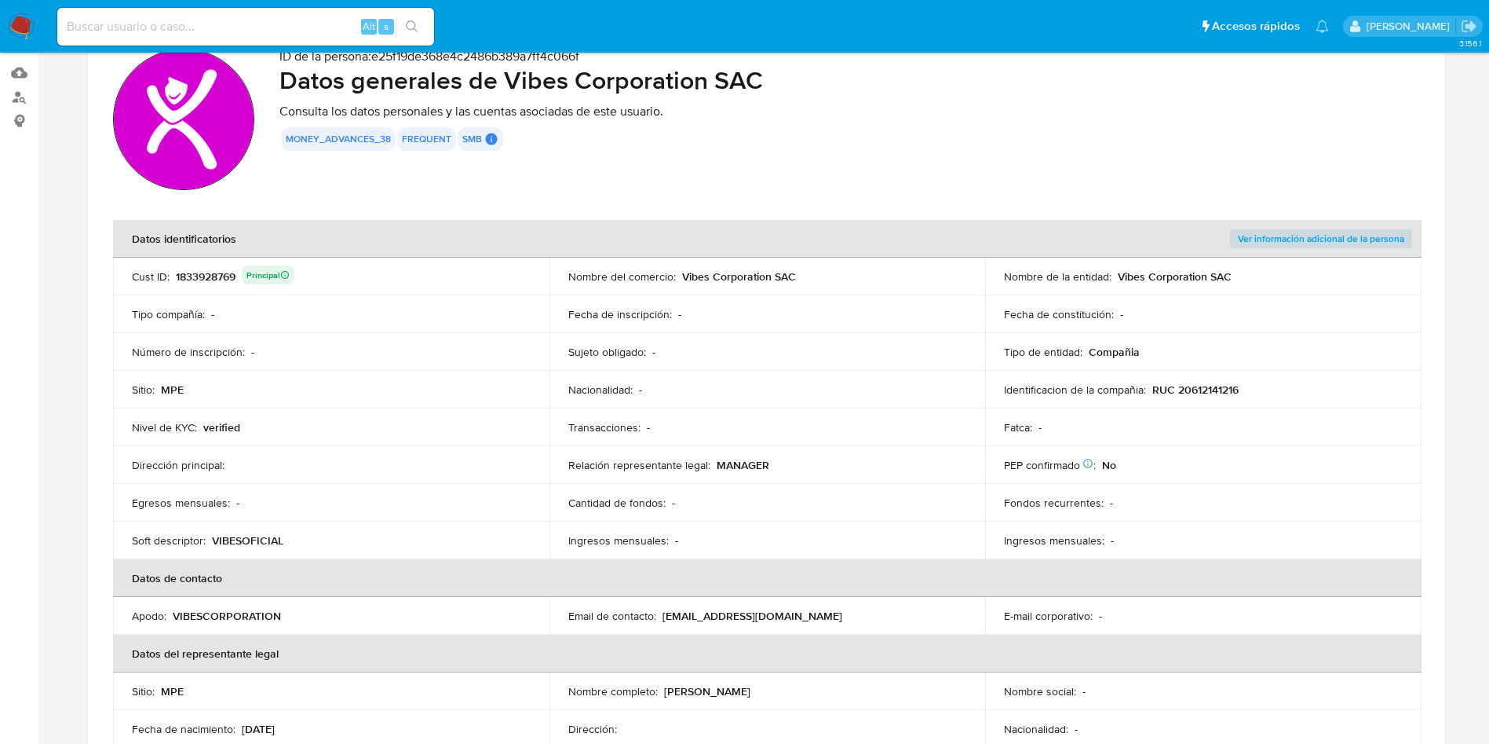
scroll to position [0, 0]
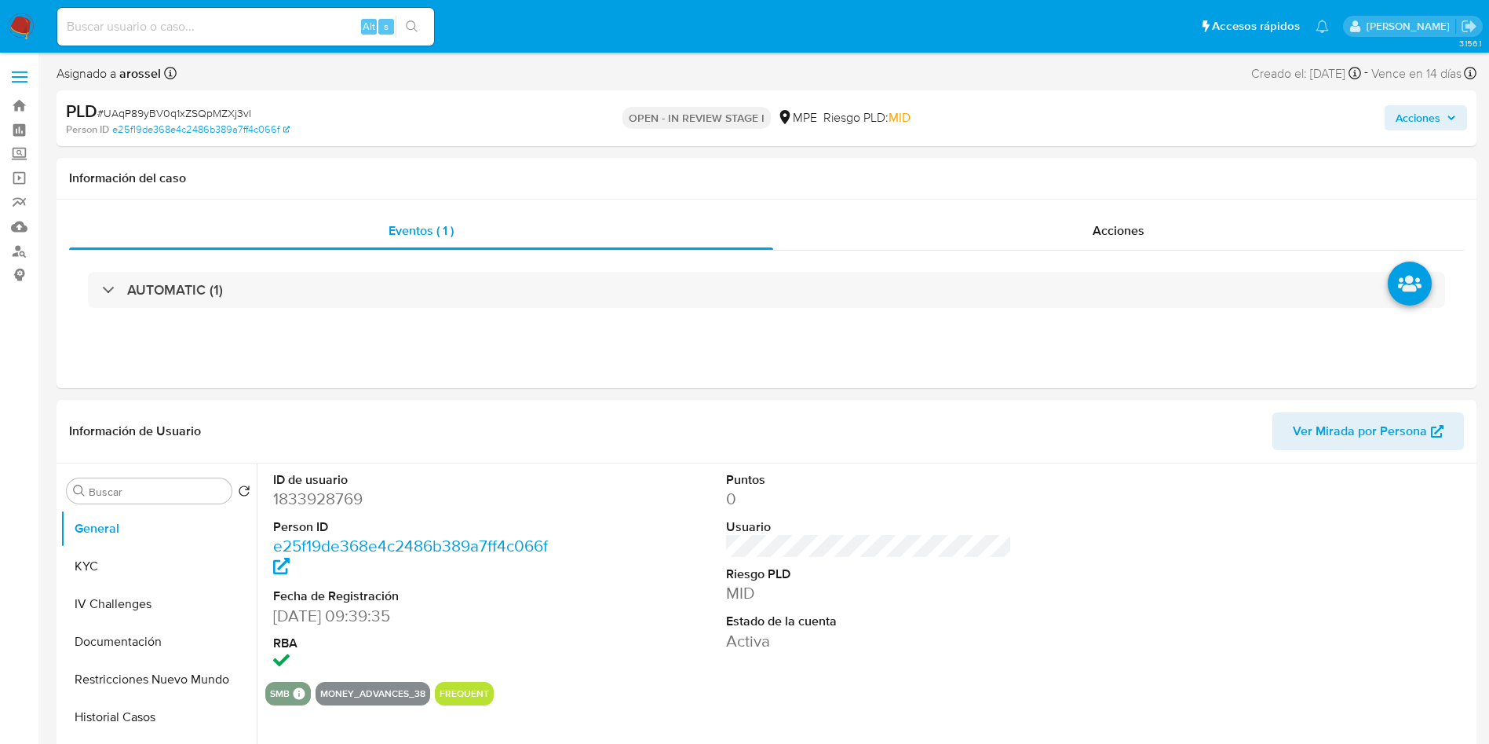
select select "10"
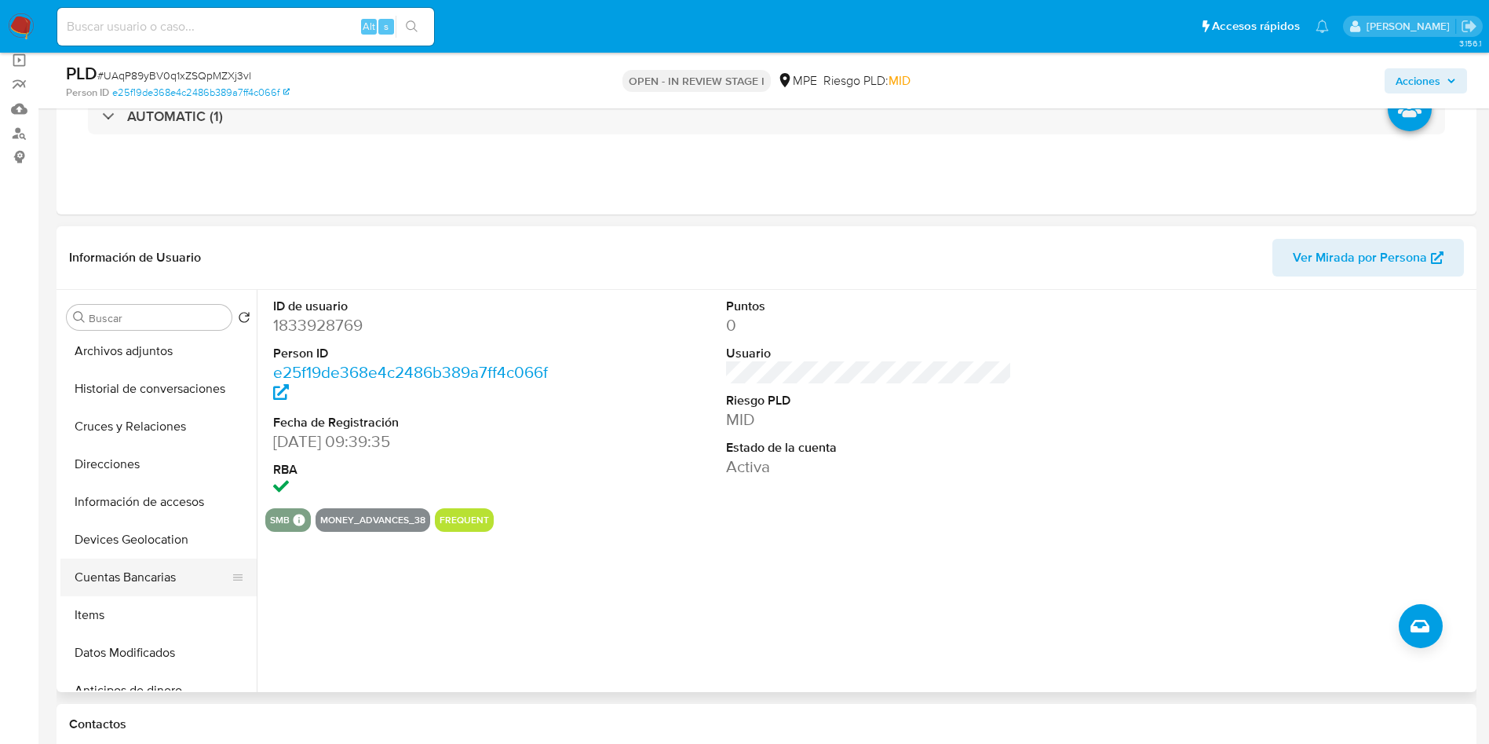
scroll to position [236, 0]
drag, startPoint x: 155, startPoint y: 557, endPoint x: 159, endPoint y: 581, distance: 24.5
click at [155, 557] on button "Cuentas Bancarias" at bounding box center [152, 572] width 184 height 38
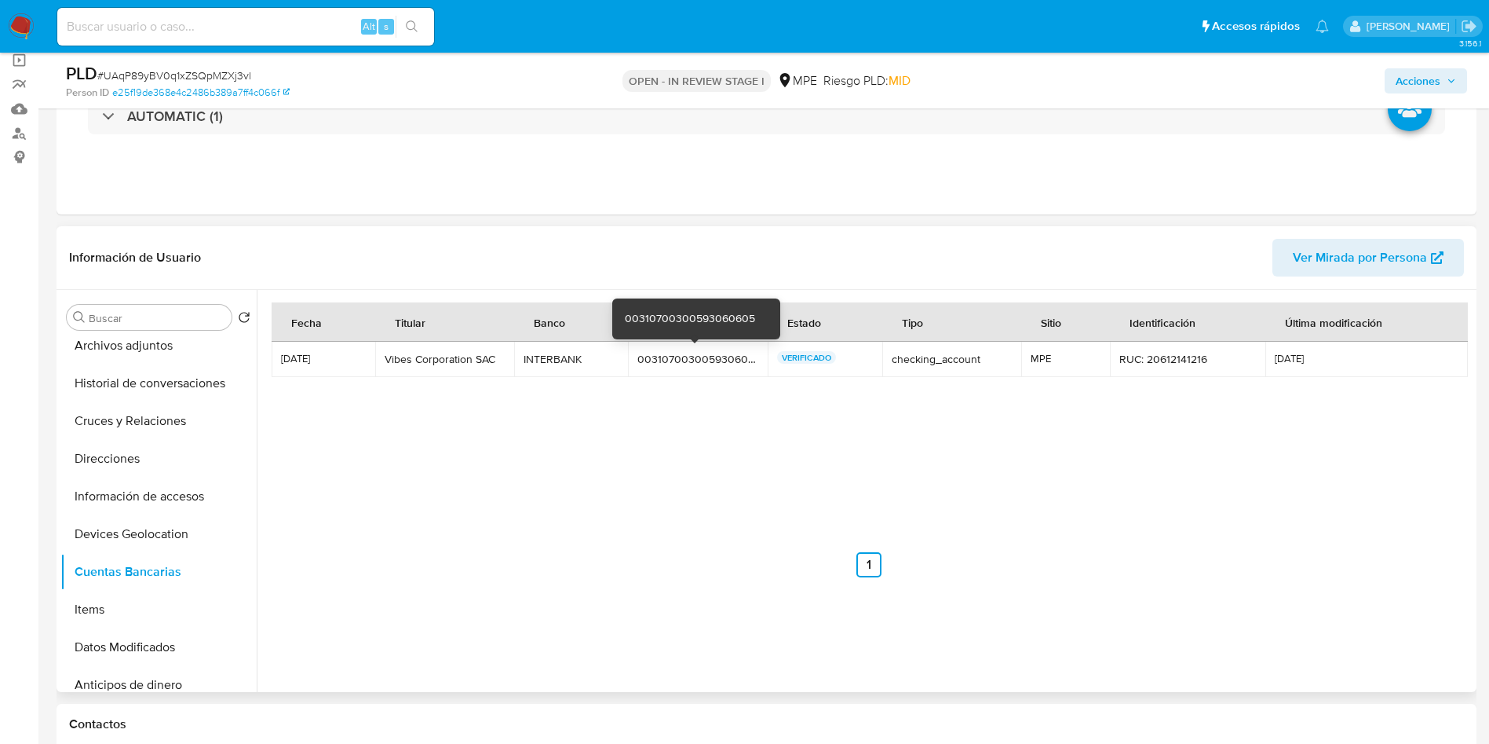
click at [694, 355] on div "00310700300593060605" at bounding box center [698, 359] width 120 height 14
click at [690, 362] on div "00310700300593060605" at bounding box center [698, 359] width 120 height 14
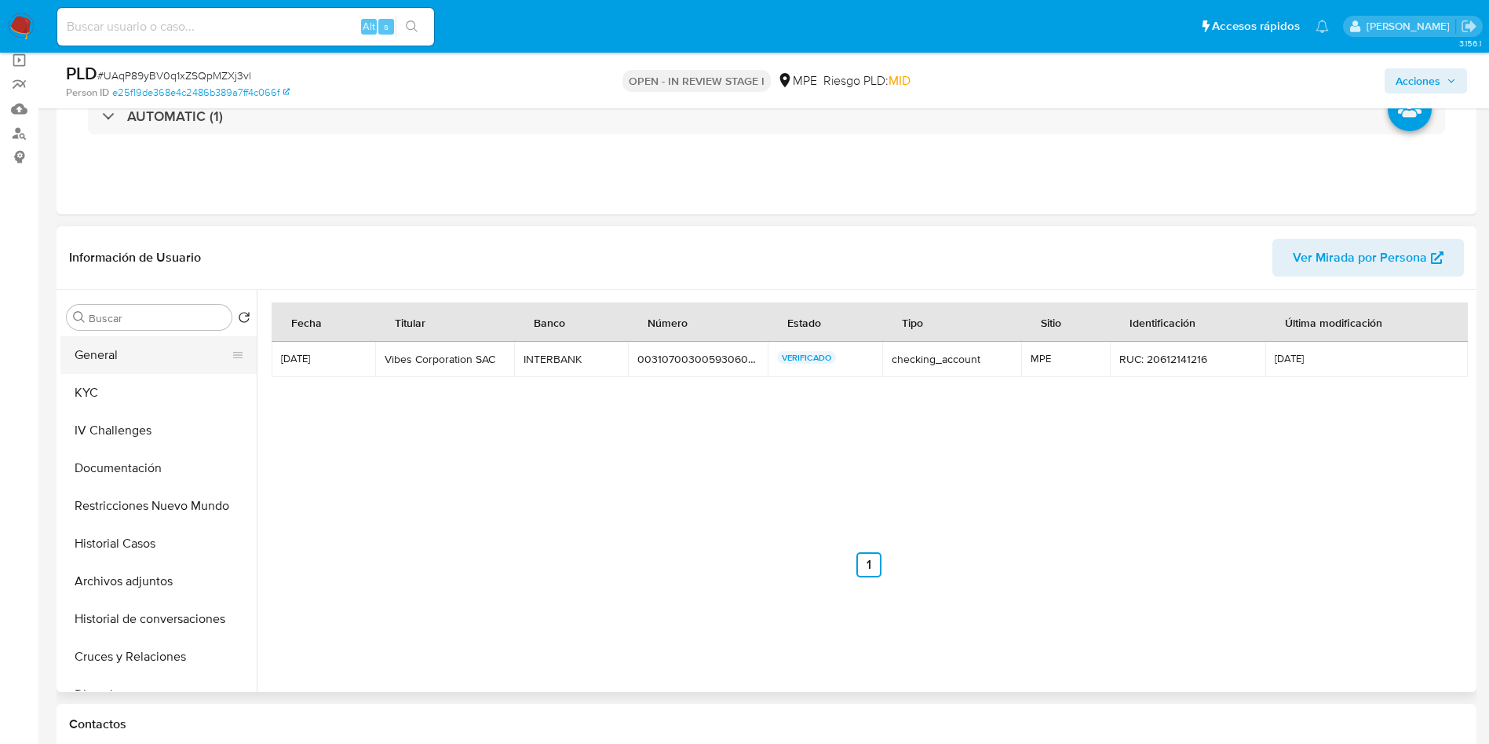
click at [123, 337] on button "General" at bounding box center [152, 355] width 184 height 38
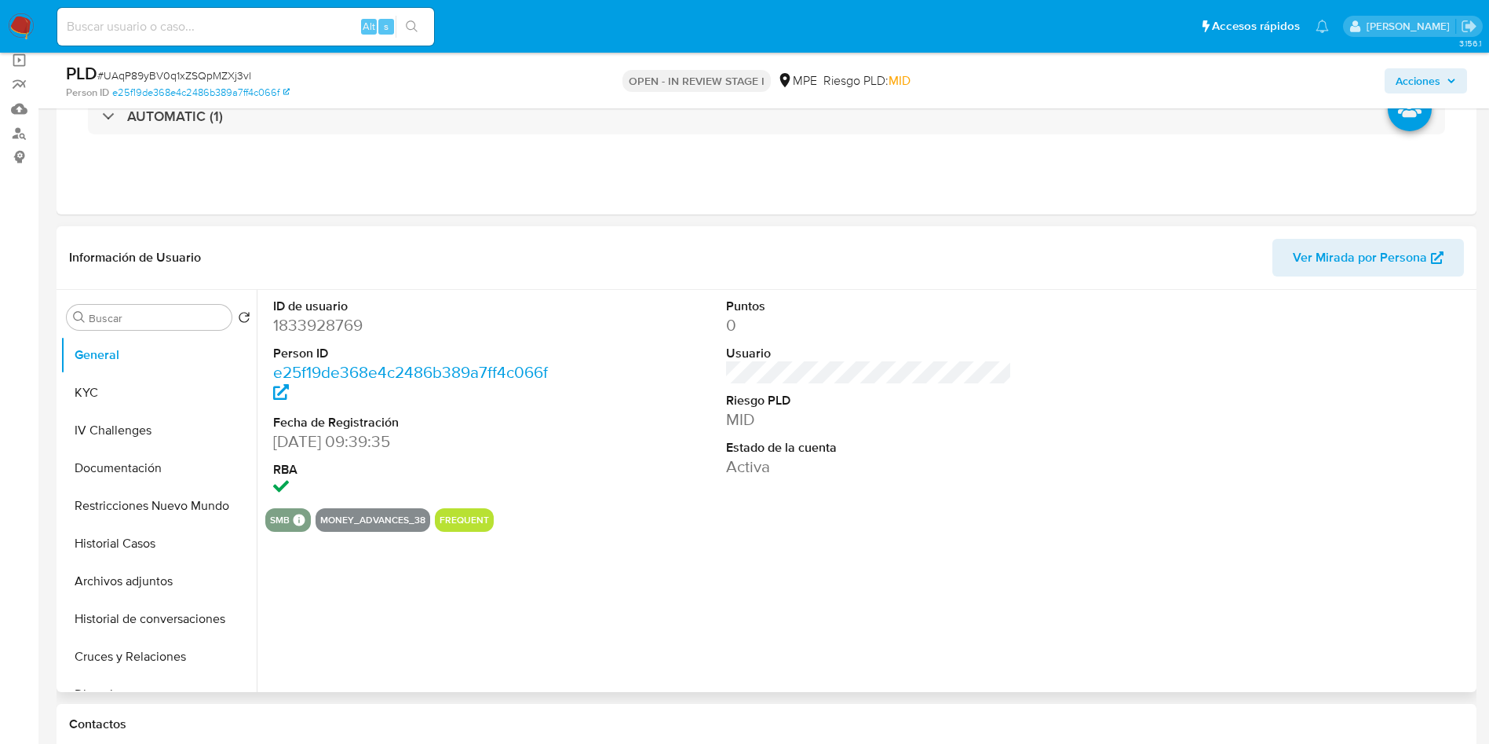
click at [301, 316] on dd "1833928769" at bounding box center [416, 325] width 287 height 22
click at [321, 316] on dd "1833928769" at bounding box center [416, 325] width 287 height 22
click at [307, 329] on dd "1833928769" at bounding box center [416, 325] width 287 height 22
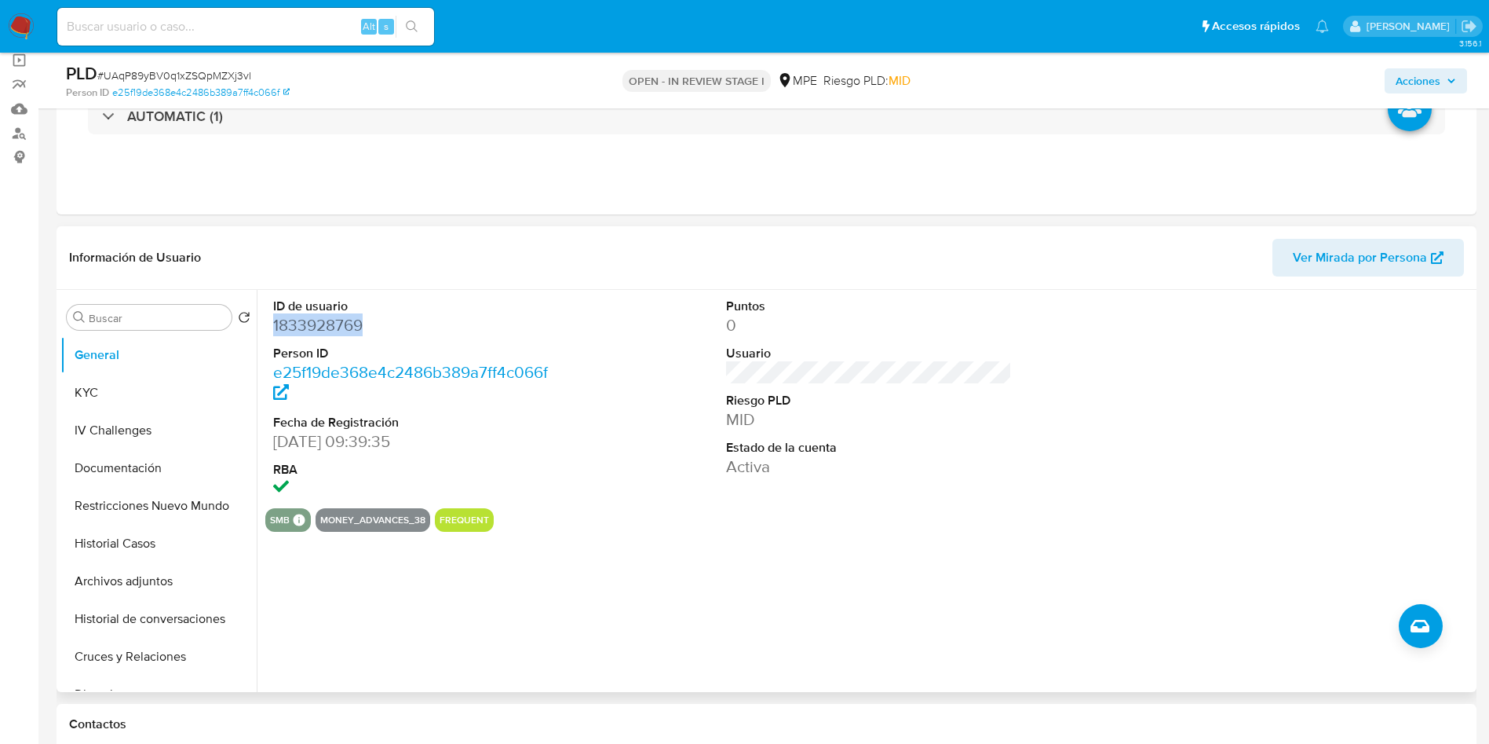
copy dd "1833928769"
click at [100, 403] on button "KYC" at bounding box center [152, 393] width 184 height 38
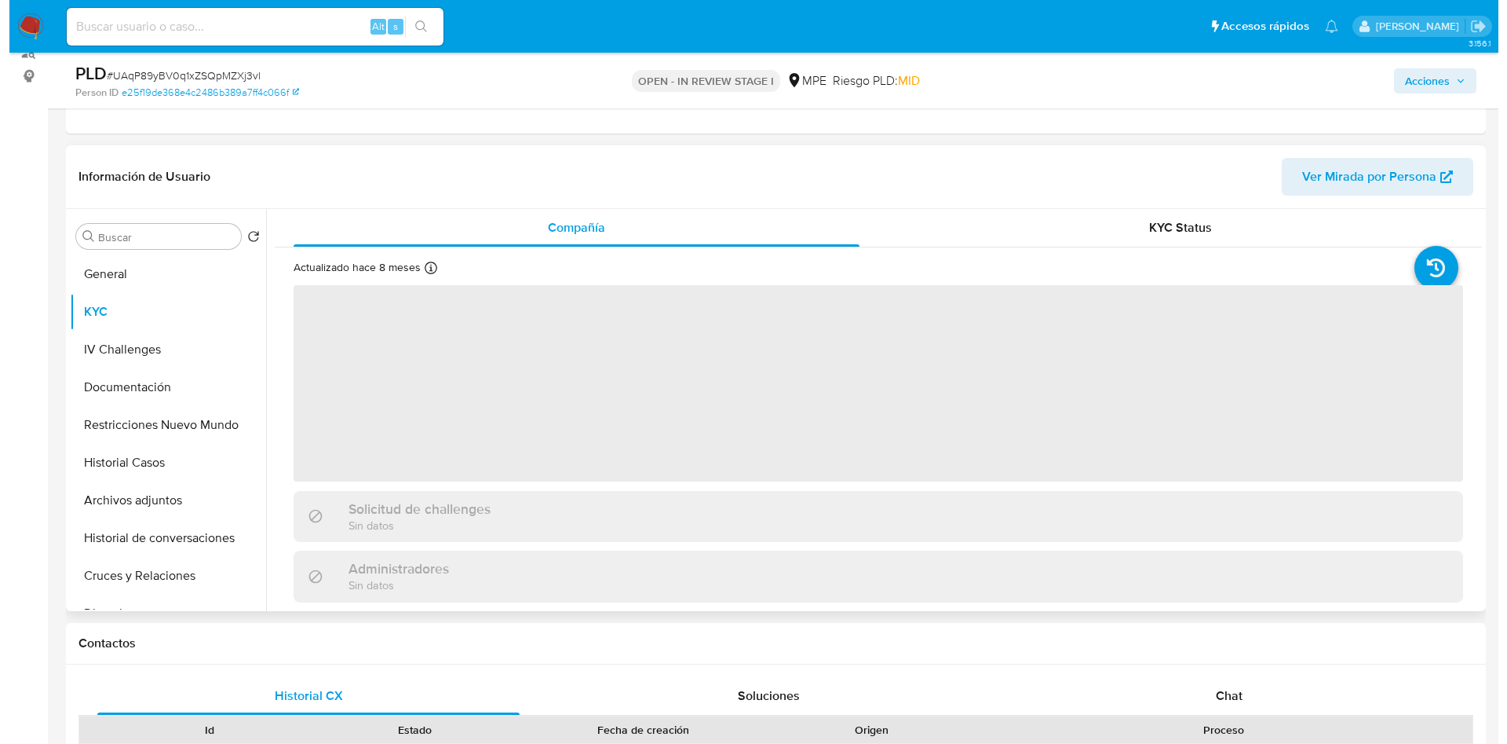
scroll to position [236, 0]
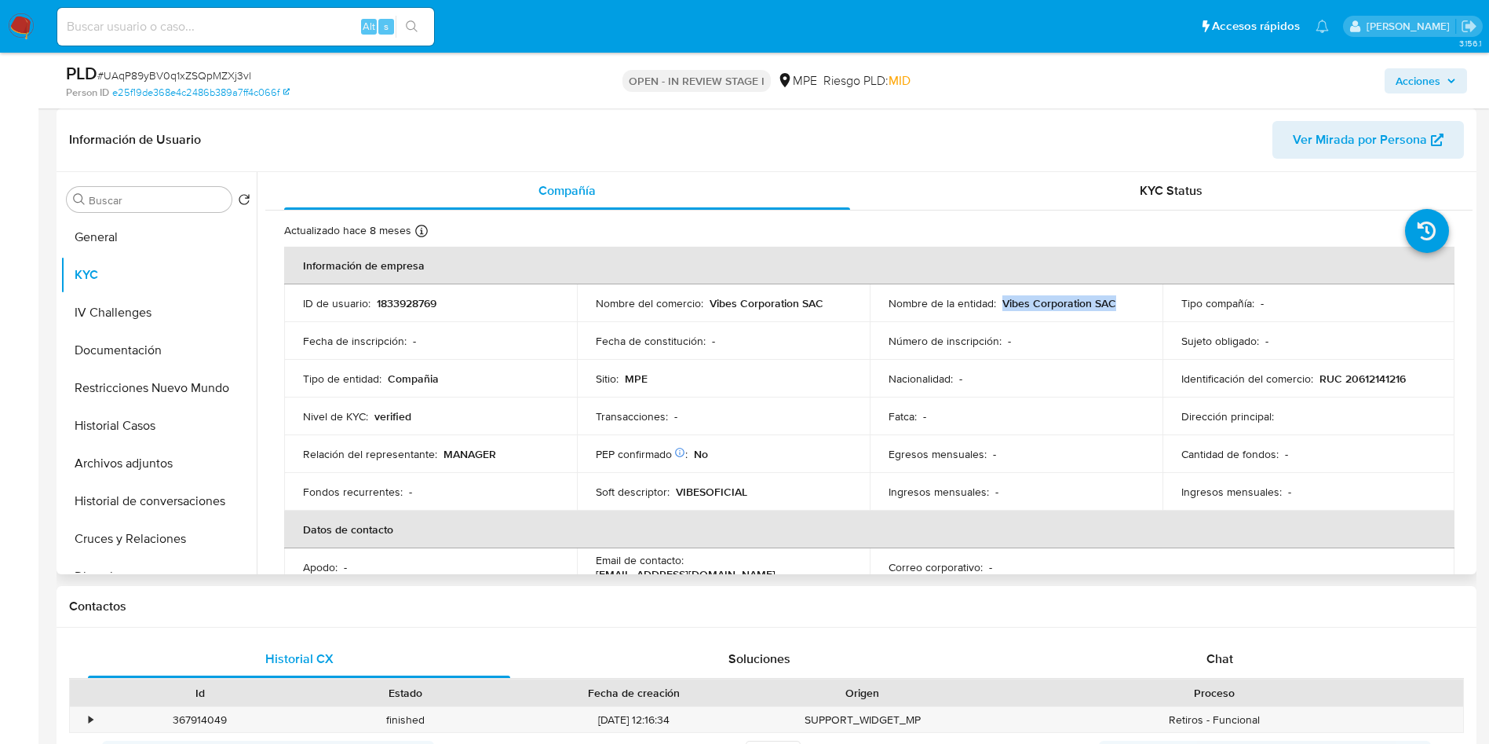
drag, startPoint x: 1000, startPoint y: 303, endPoint x: 1108, endPoint y: 300, distance: 107.6
click at [1108, 300] on p "Vibes Corporation SAC" at bounding box center [1060, 303] width 114 height 14
copy p "Vibes Corporation SAC"
click at [776, 496] on div "Soft descriptor : VIBESOFICIAL" at bounding box center [723, 491] width 255 height 14
click at [416, 299] on p "1833928769" at bounding box center [407, 303] width 60 height 14
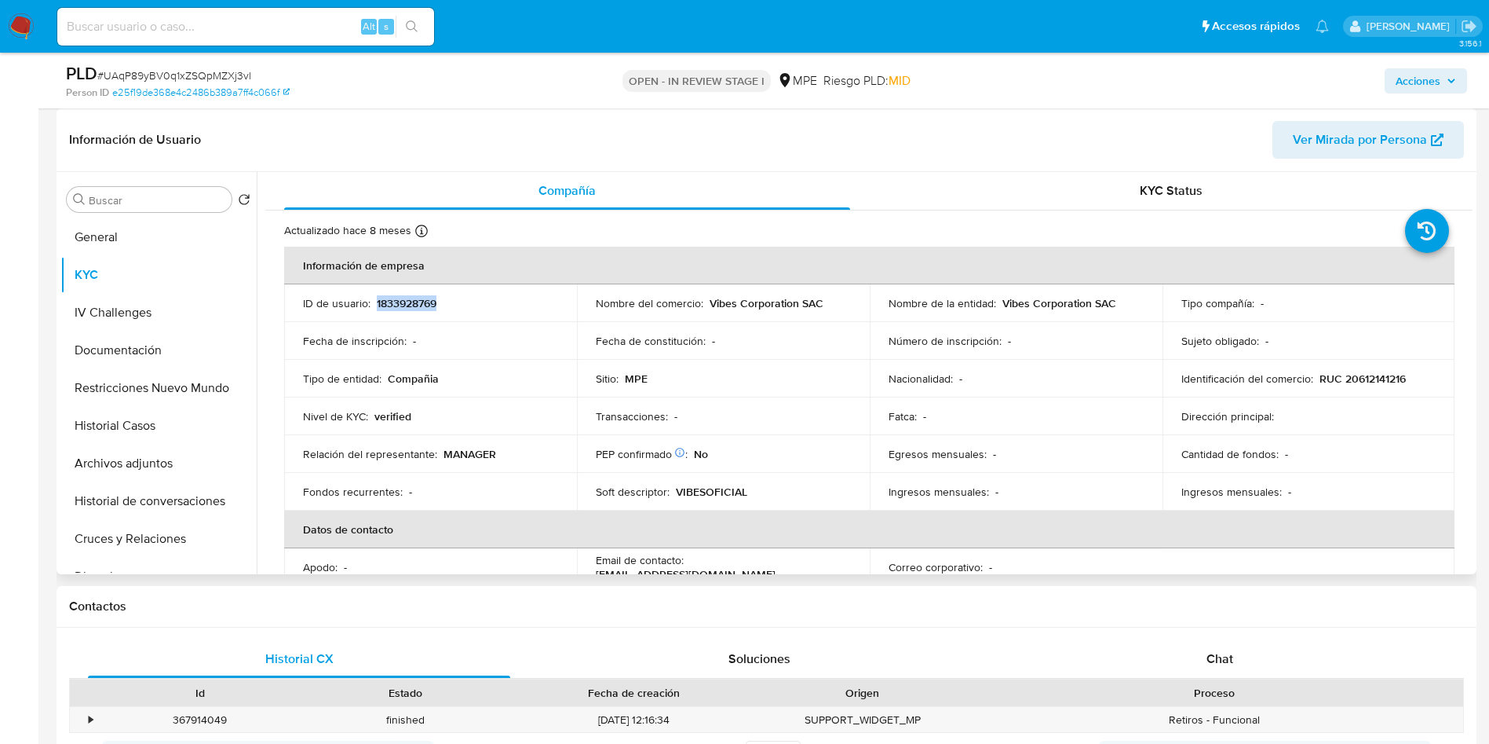
click at [416, 301] on p "1833928769" at bounding box center [407, 303] width 60 height 14
copy p "1833928769"
drag, startPoint x: 994, startPoint y: 305, endPoint x: 1125, endPoint y: 302, distance: 131.2
click at [1125, 302] on div "Nombre de la entidad : Vibes Corporation SAC" at bounding box center [1016, 303] width 255 height 14
copy div "Vibes Corporation SAC"
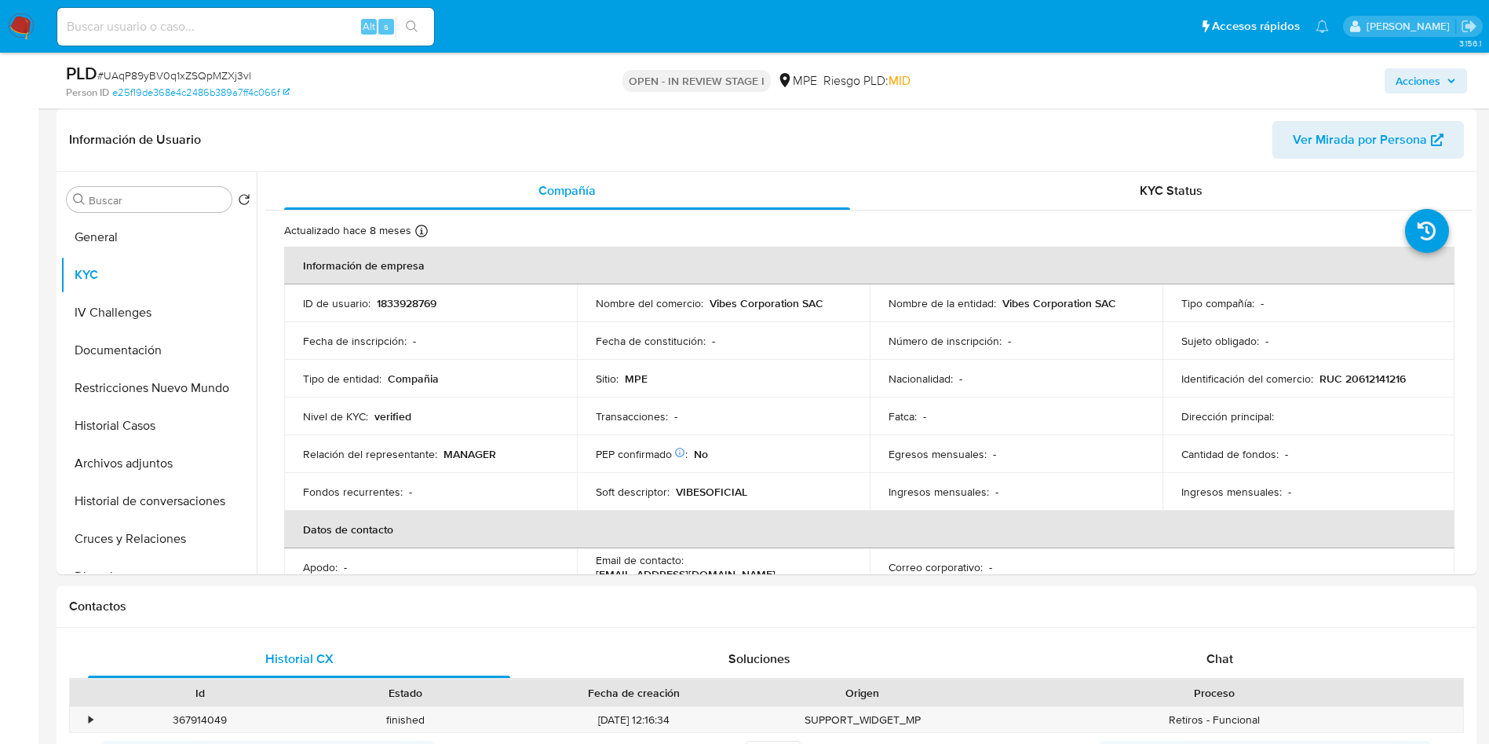
click at [1369, 92] on div "Acciones" at bounding box center [1235, 80] width 463 height 37
click at [148, 465] on button "Archivos adjuntos" at bounding box center [152, 463] width 184 height 38
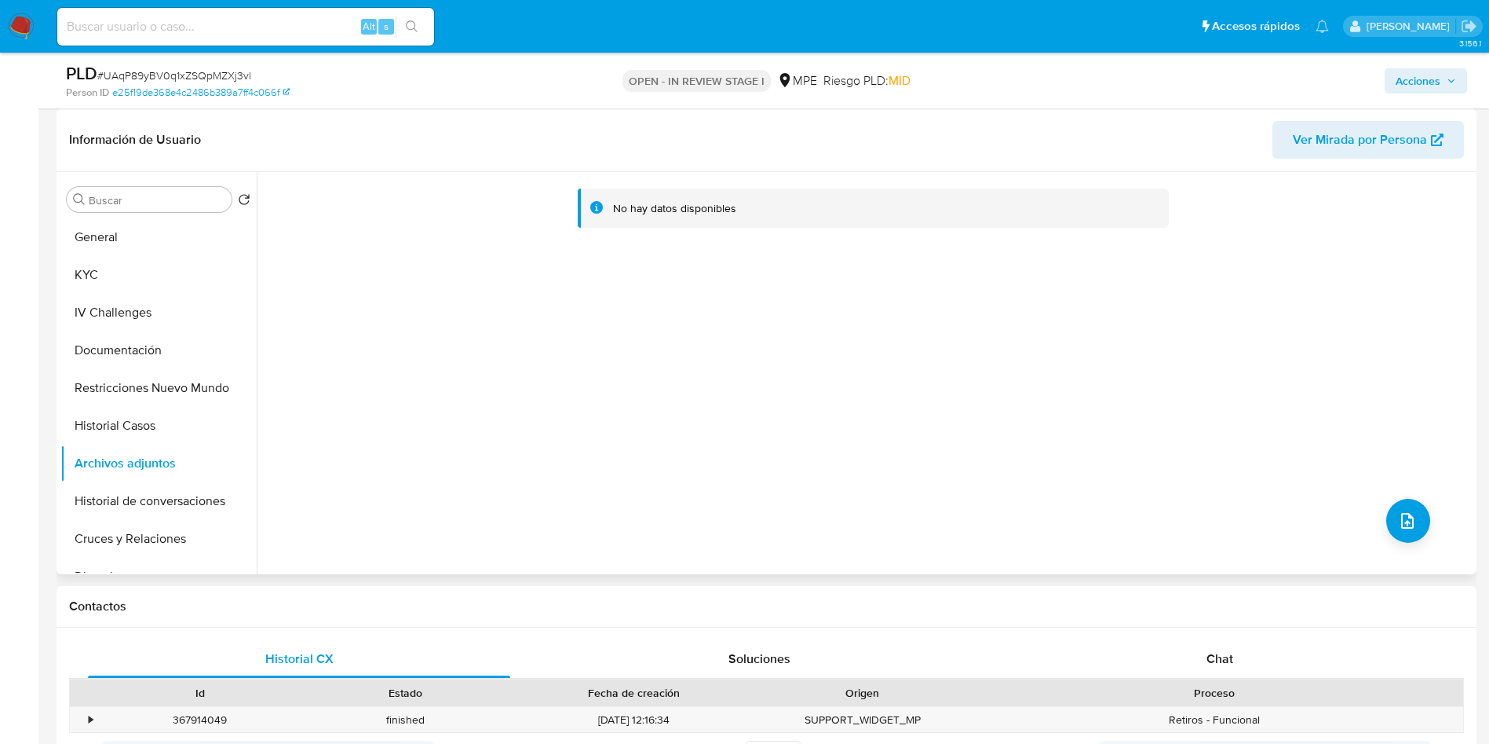
click at [1429, 524] on div "No hay datos disponibles" at bounding box center [865, 373] width 1216 height 402
click at [1402, 517] on icon "upload-file" at bounding box center [1407, 520] width 19 height 19
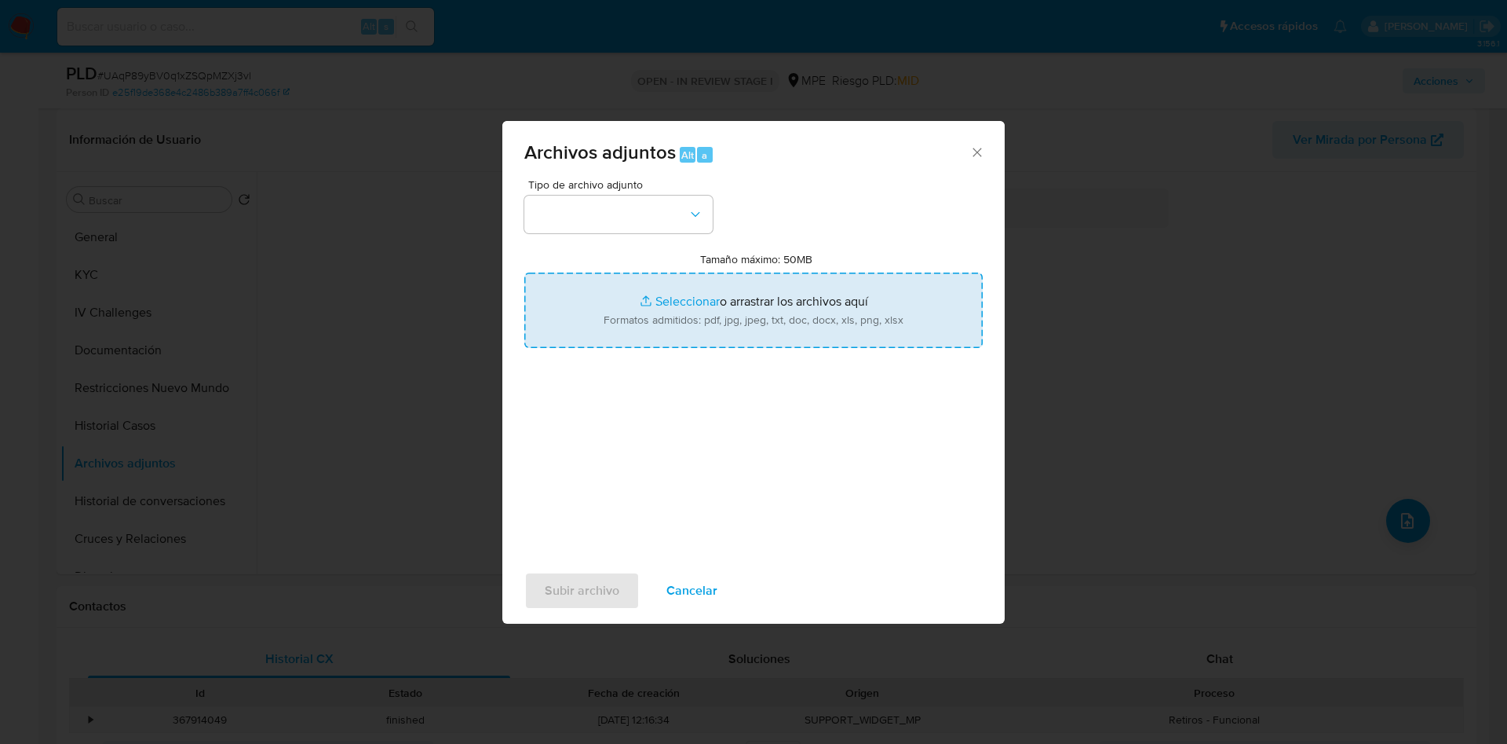
click at [751, 328] on input "Tamaño máximo: 50MB Seleccionar archivos" at bounding box center [753, 309] width 459 height 75
type input "C:\fakepath\Case Log 1833928769 - 27_08_2025.pdf"
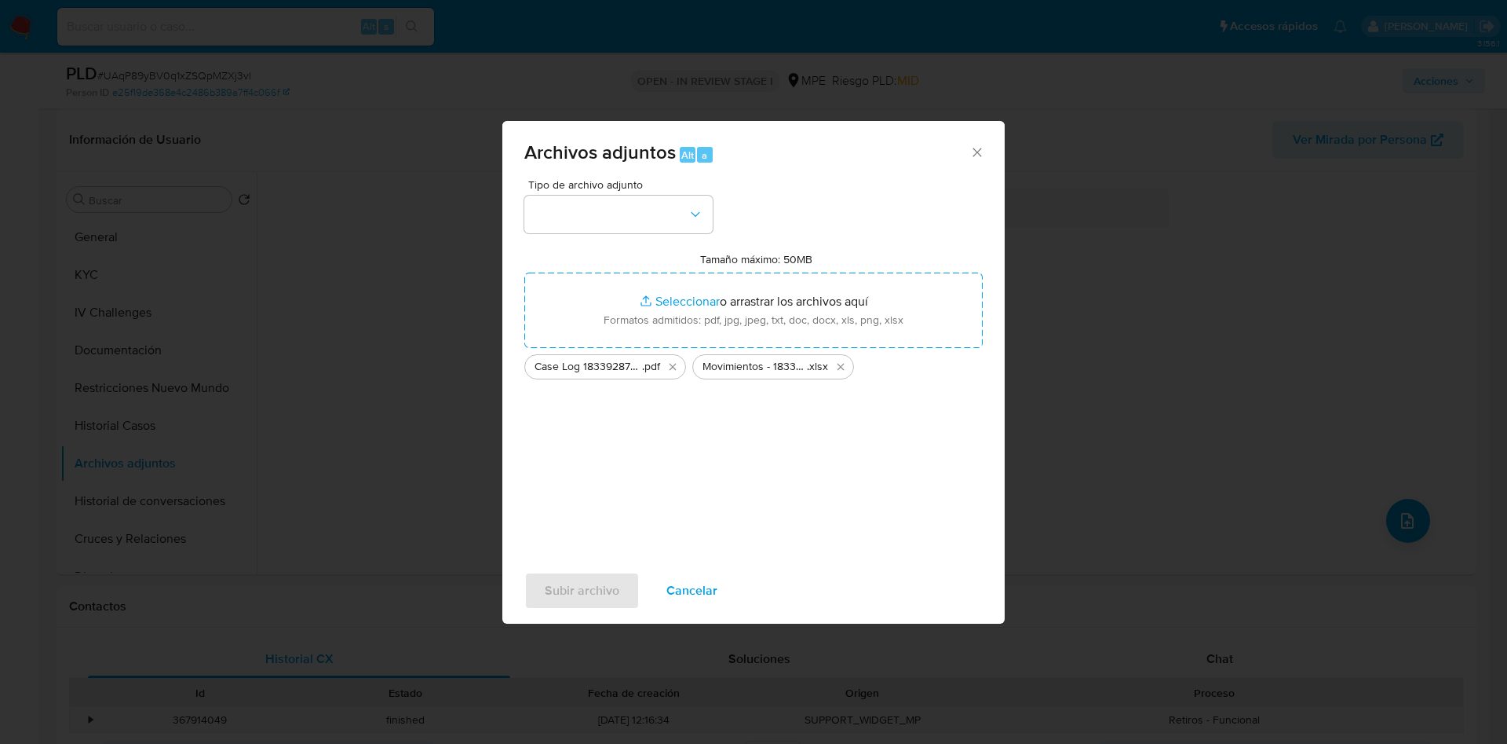
click at [699, 588] on span "Cancelar" at bounding box center [692, 590] width 51 height 35
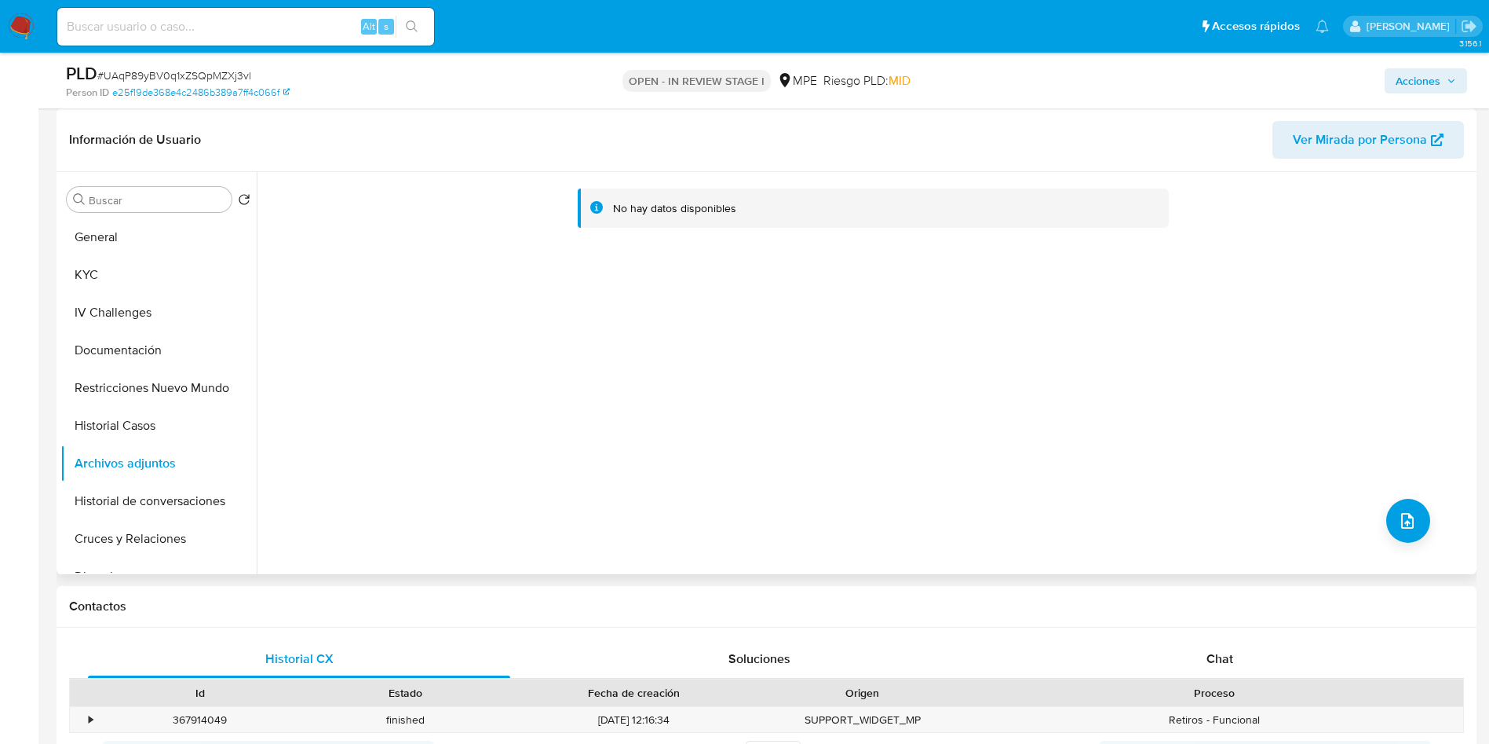
drag, startPoint x: 373, startPoint y: 440, endPoint x: 753, endPoint y: 177, distance: 462.2
click at [373, 440] on div "No hay datos disponibles" at bounding box center [865, 373] width 1216 height 402
click at [129, 267] on button "KYC" at bounding box center [152, 275] width 184 height 38
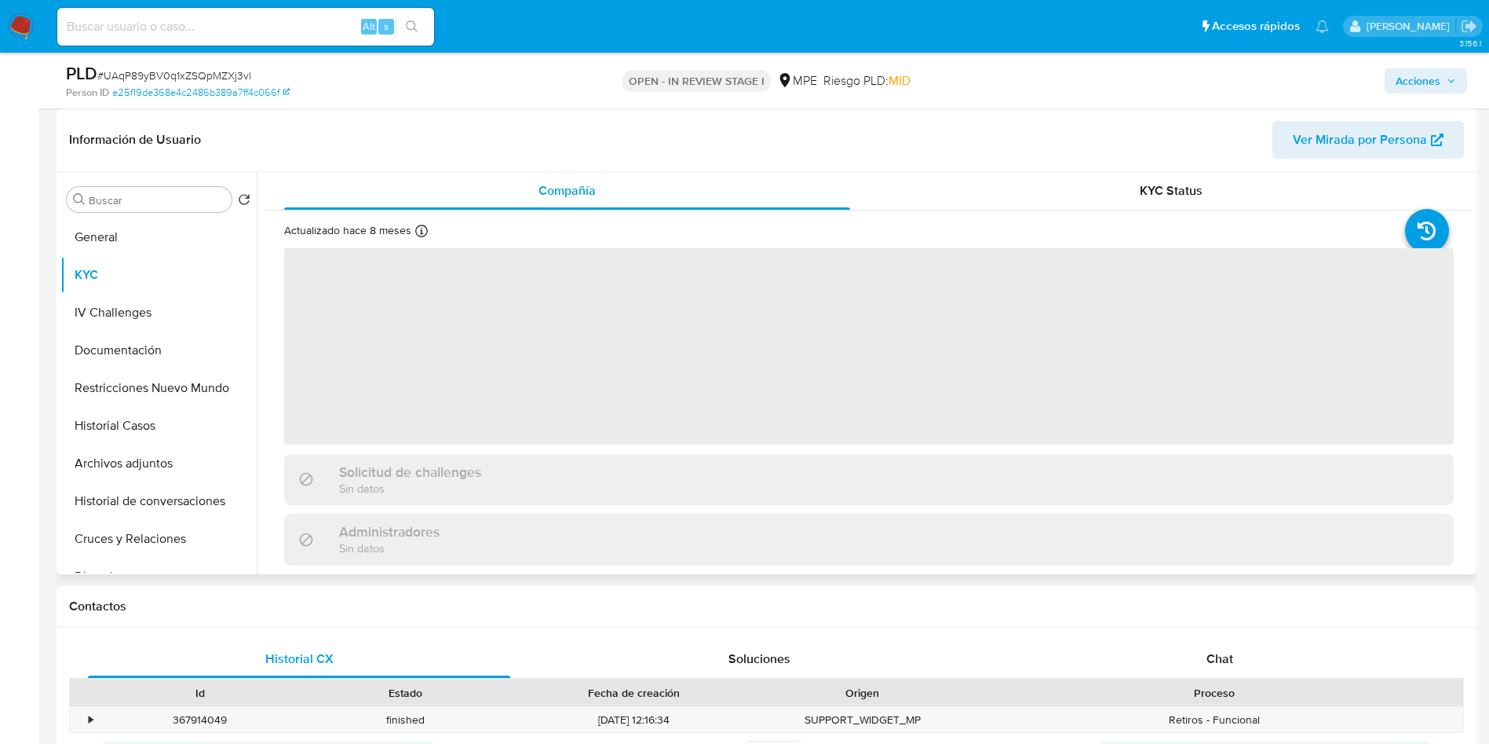
click at [576, 338] on span "‌" at bounding box center [869, 346] width 1170 height 196
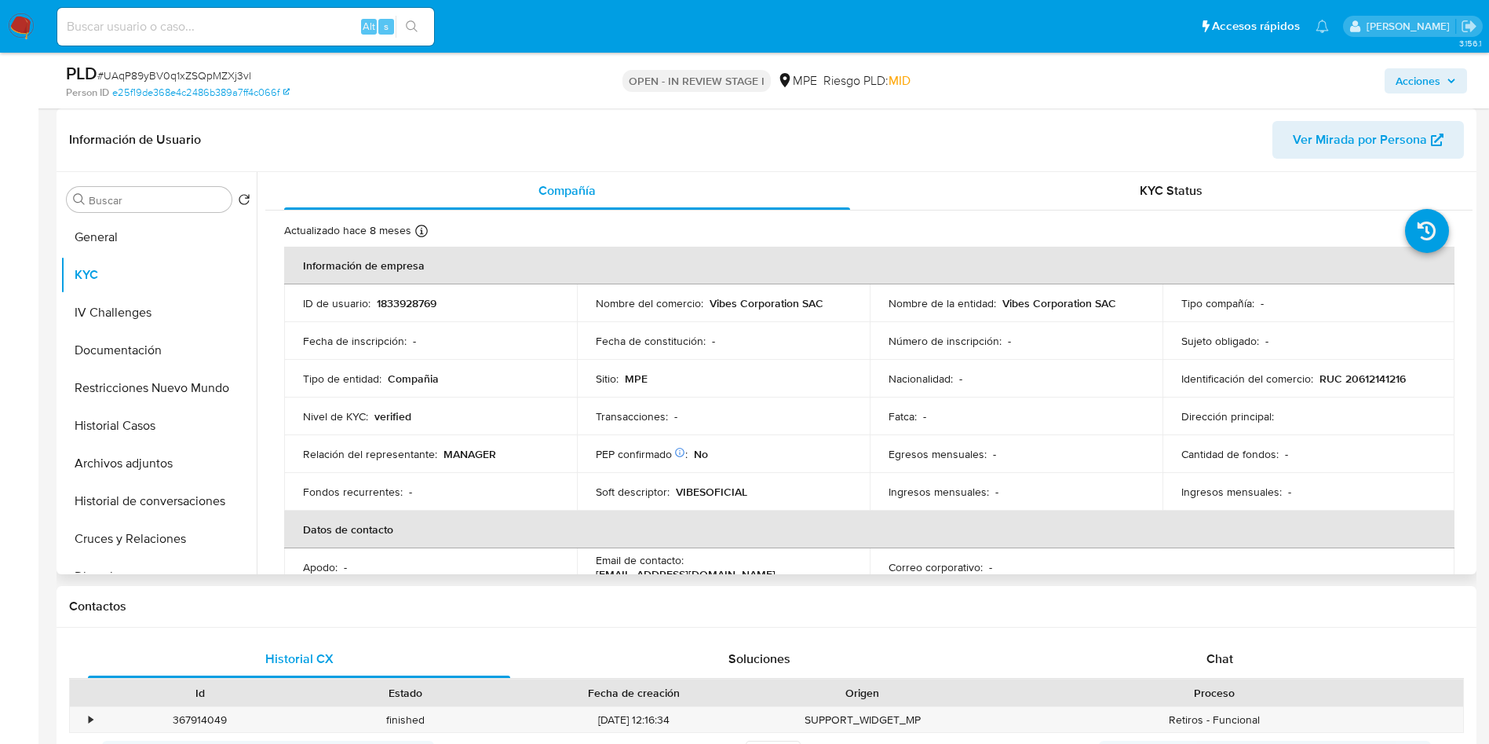
click at [1345, 371] on p "RUC 20612141216" at bounding box center [1363, 378] width 86 height 14
click at [1367, 378] on p "RUC 20612141216" at bounding box center [1363, 378] width 86 height 14
copy p "20612141216"
click at [138, 473] on button "Archivos adjuntos" at bounding box center [152, 463] width 184 height 38
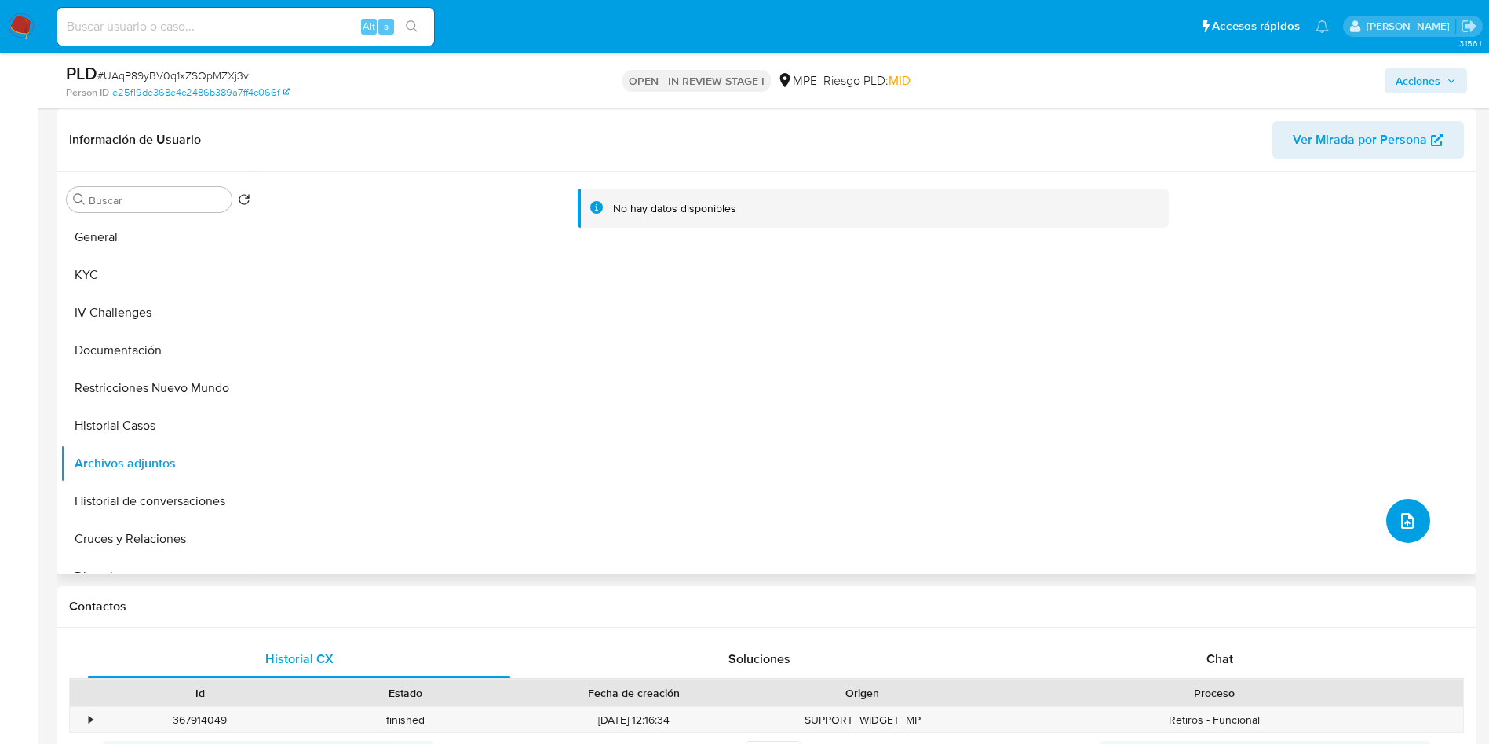
click at [1412, 502] on button "upload-file" at bounding box center [1409, 521] width 44 height 44
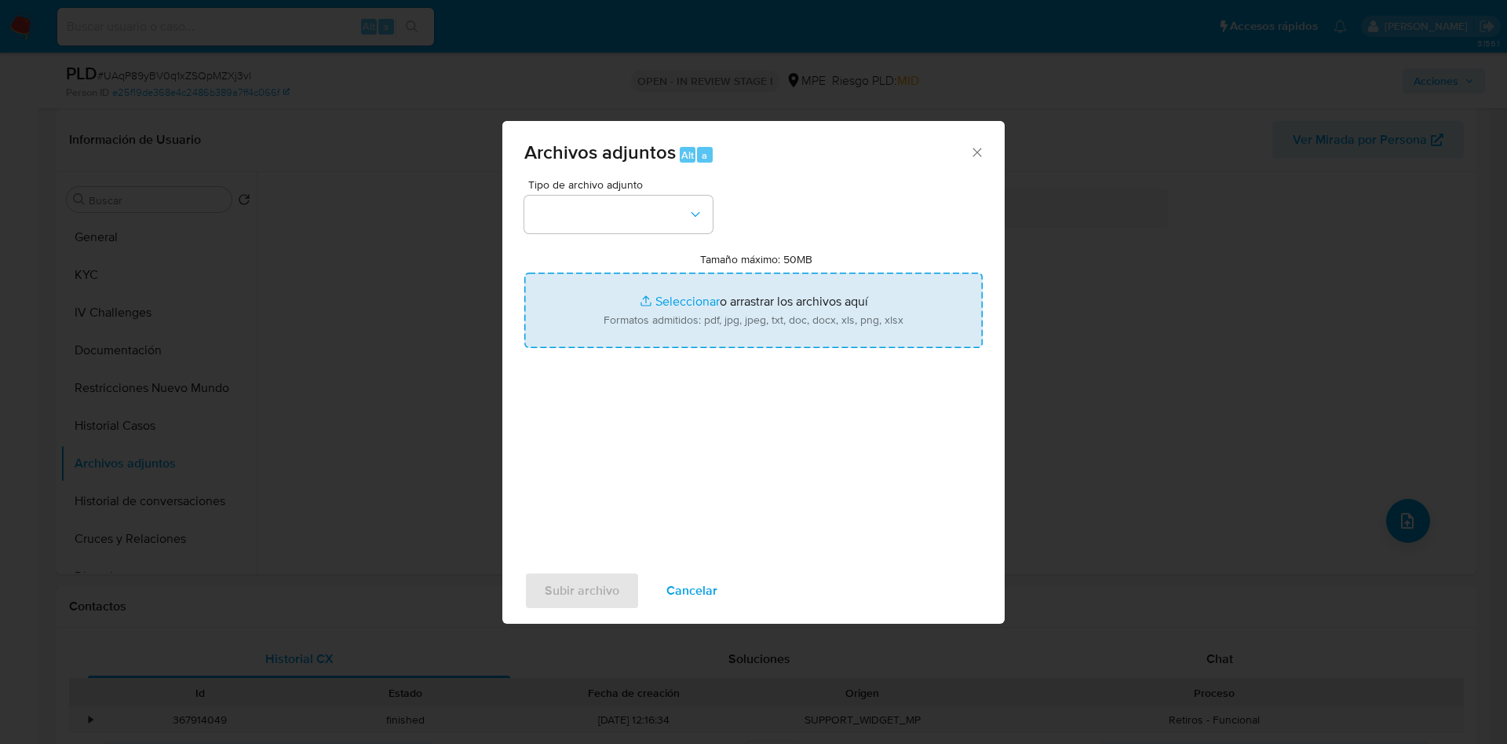
click at [744, 342] on input "Tamaño máximo: 50MB Seleccionar archivos" at bounding box center [753, 309] width 459 height 75
type input "C:\fakepath\Case Log 1833928769 - 27_08_2025.pdf"
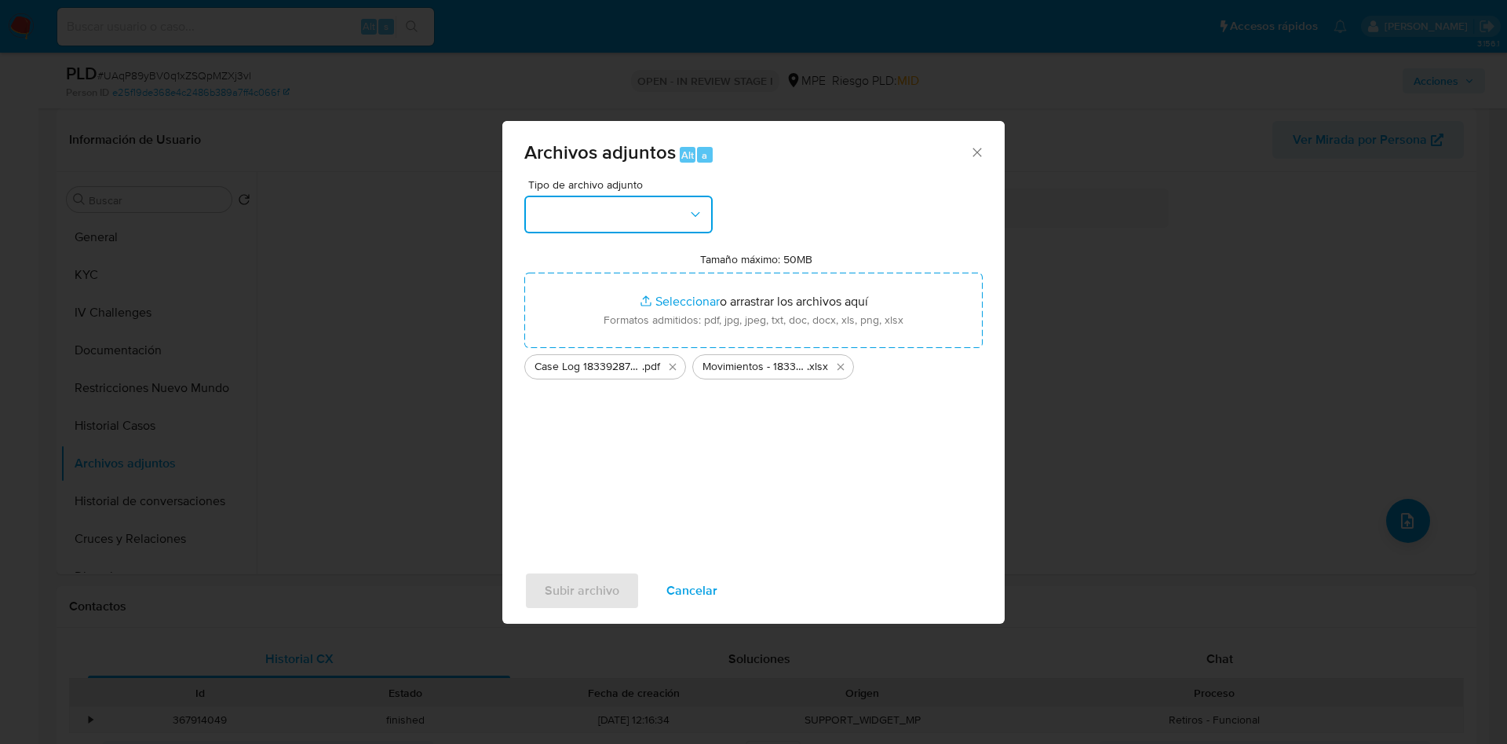
click at [570, 217] on button "button" at bounding box center [618, 215] width 188 height 38
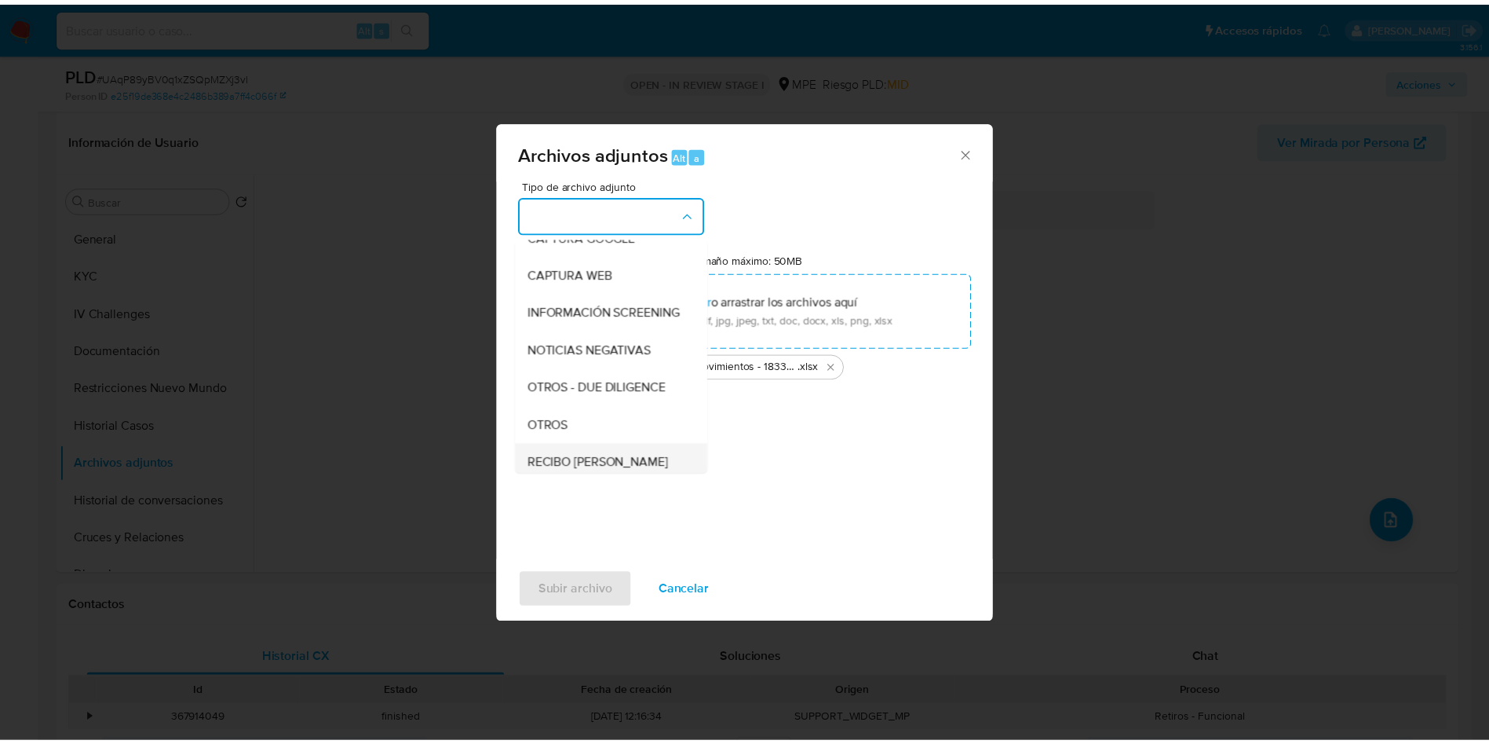
scroll to position [118, 0]
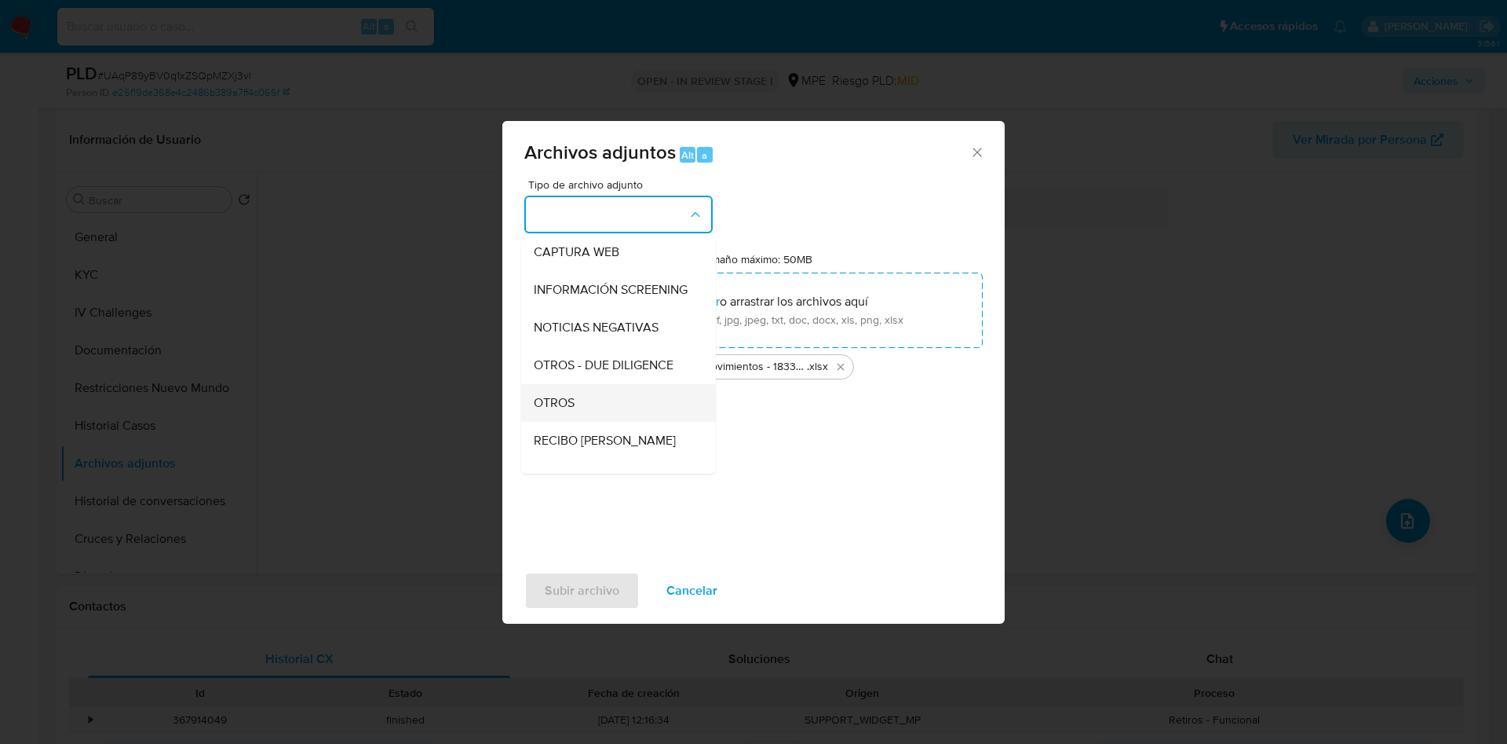
click at [616, 417] on div "OTROS" at bounding box center [614, 403] width 160 height 38
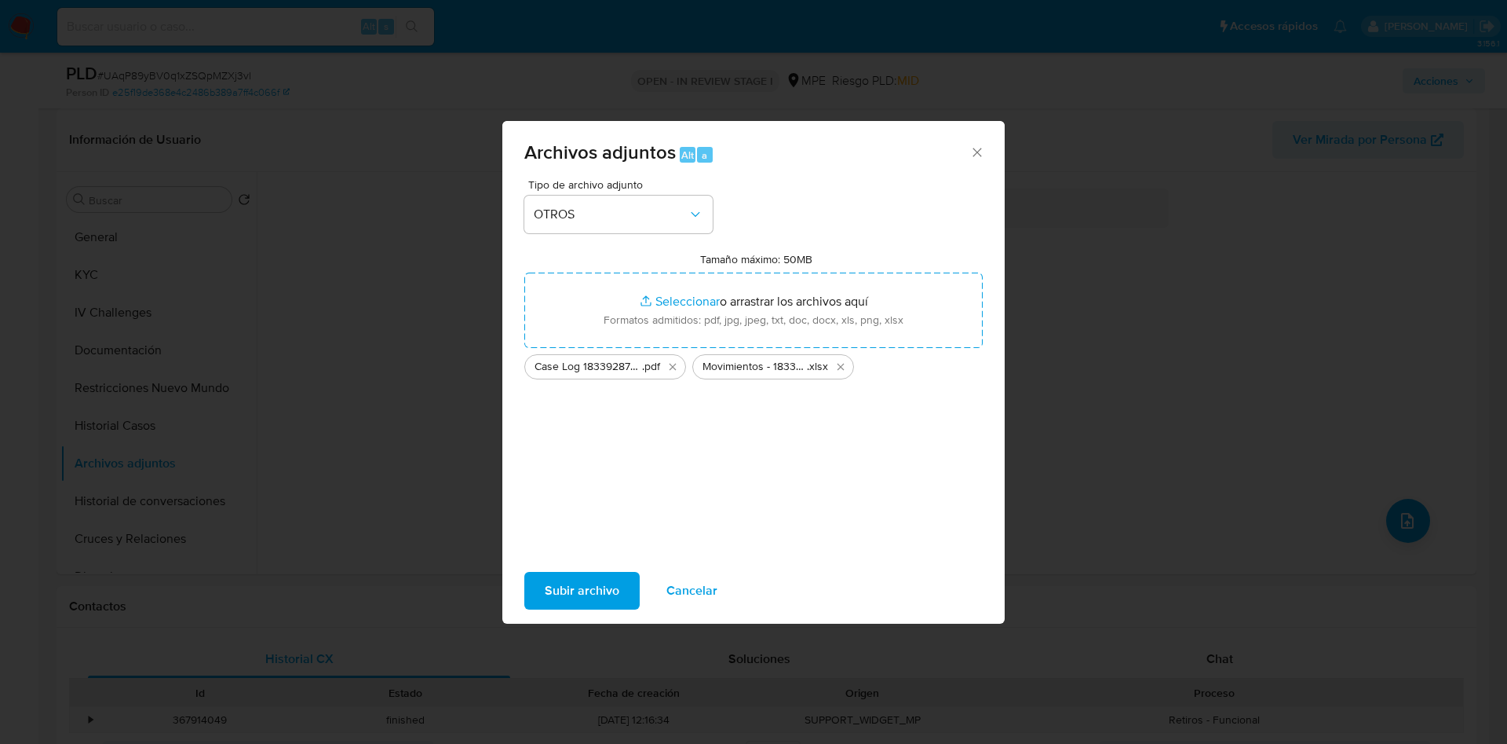
click at [586, 601] on span "Subir archivo" at bounding box center [582, 590] width 75 height 35
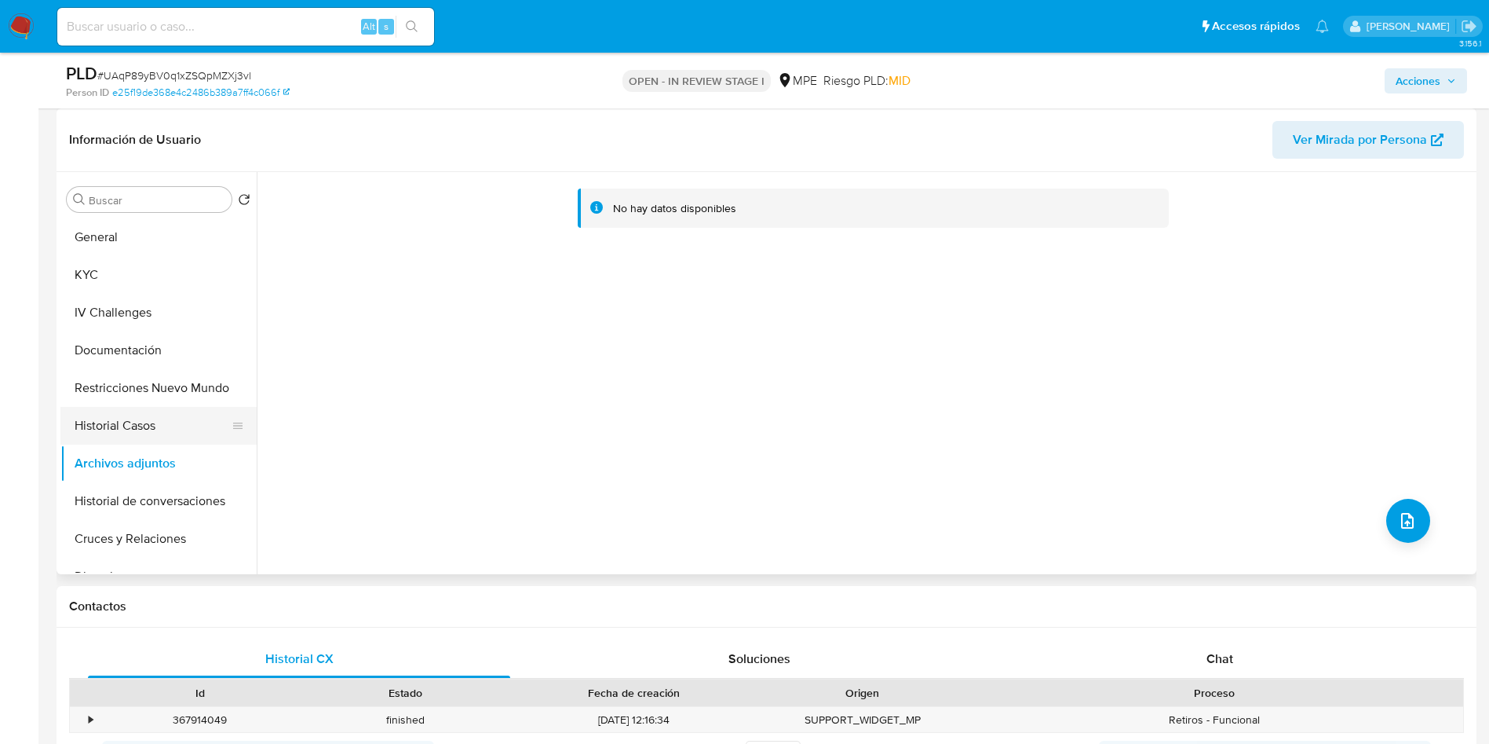
click at [136, 429] on button "Historial Casos" at bounding box center [152, 426] width 184 height 38
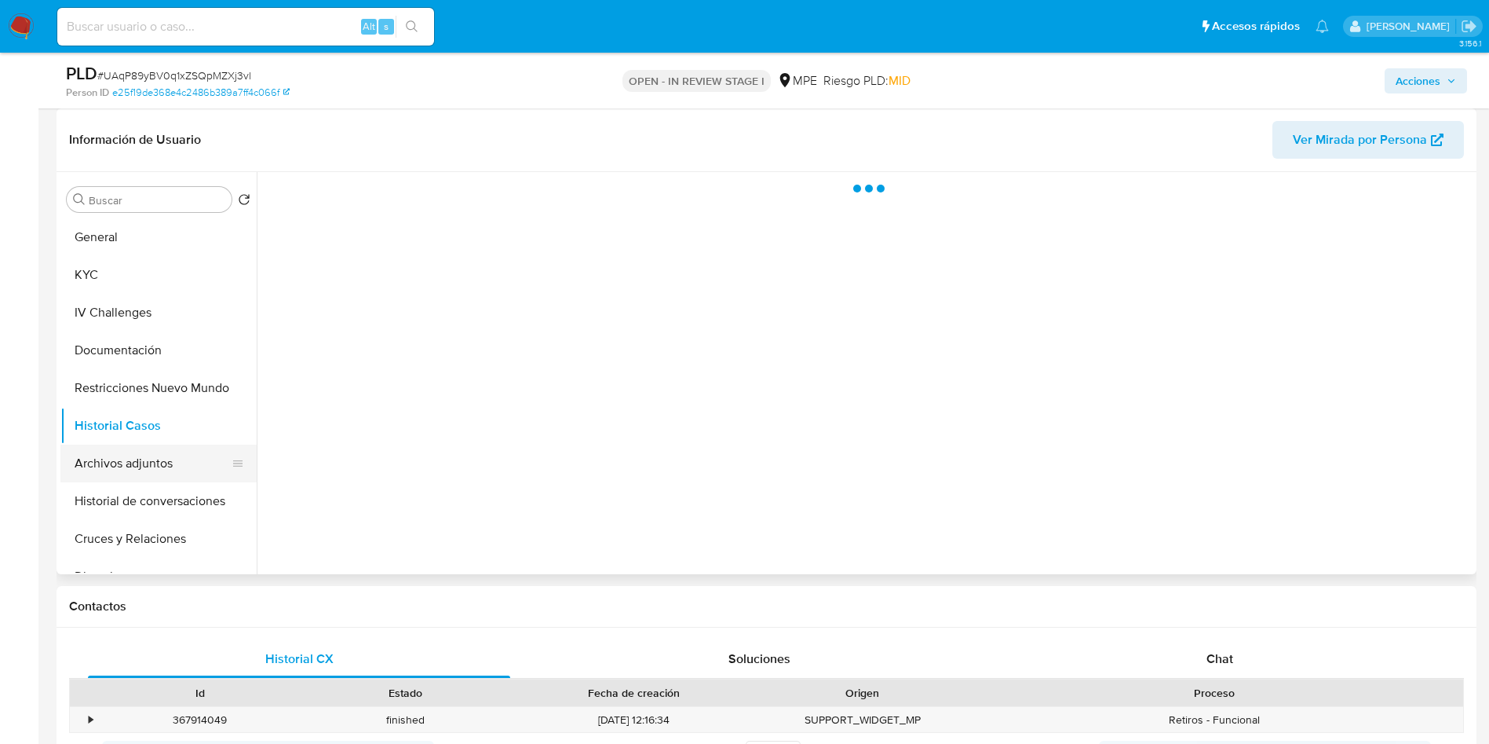
click at [146, 458] on button "Archivos adjuntos" at bounding box center [152, 463] width 184 height 38
click at [1445, 86] on span "Acciones" at bounding box center [1426, 81] width 60 height 22
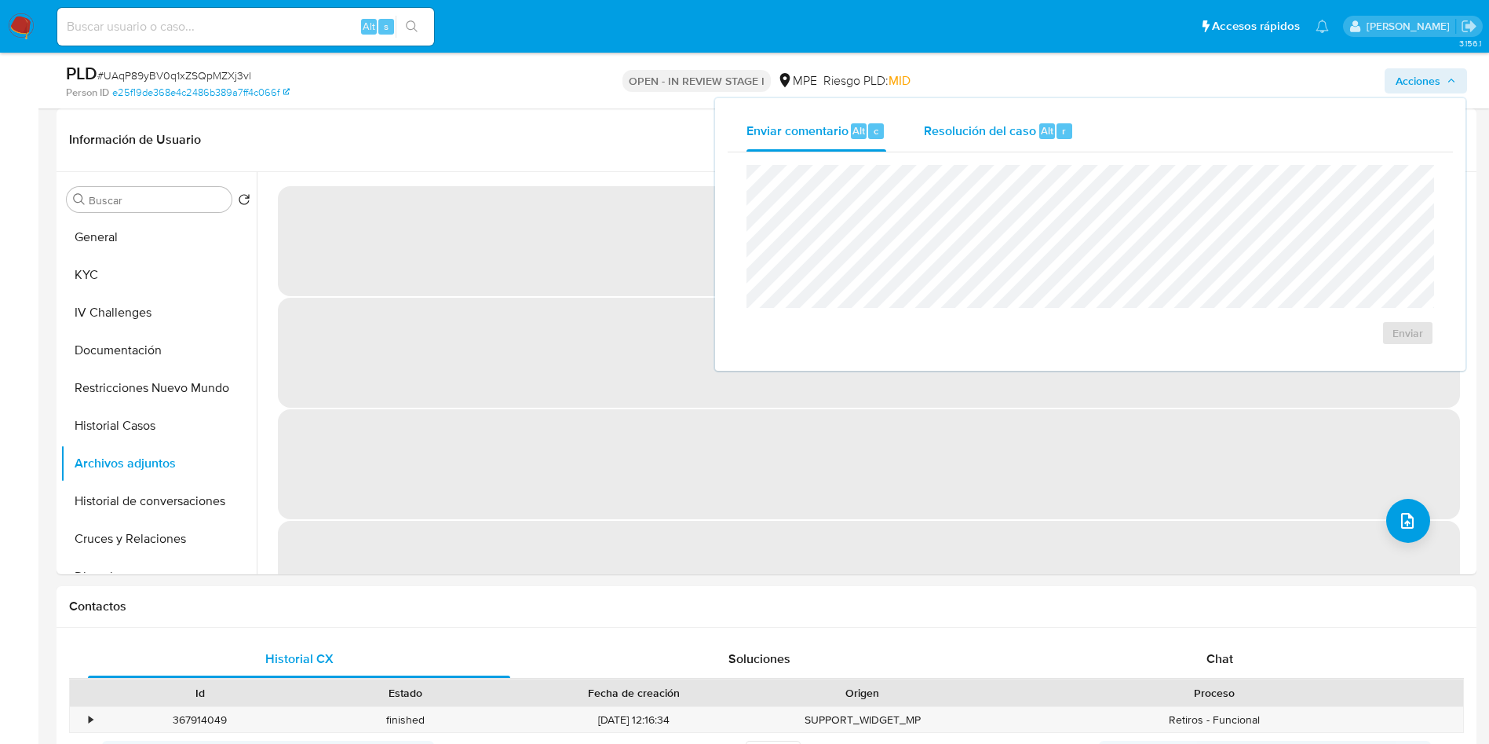
click at [971, 133] on span "Resolución del caso" at bounding box center [980, 130] width 112 height 18
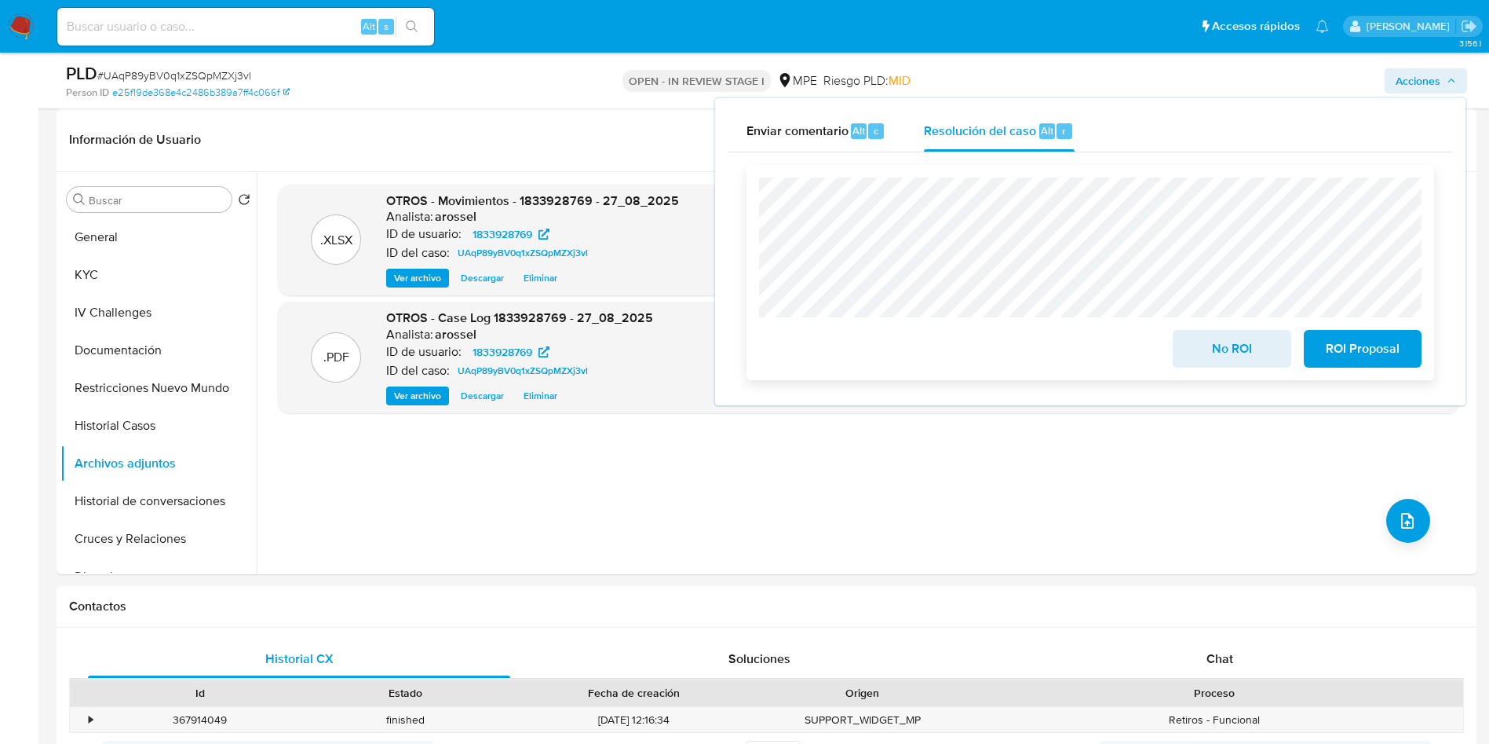
click at [1214, 349] on span "No ROI" at bounding box center [1231, 348] width 77 height 35
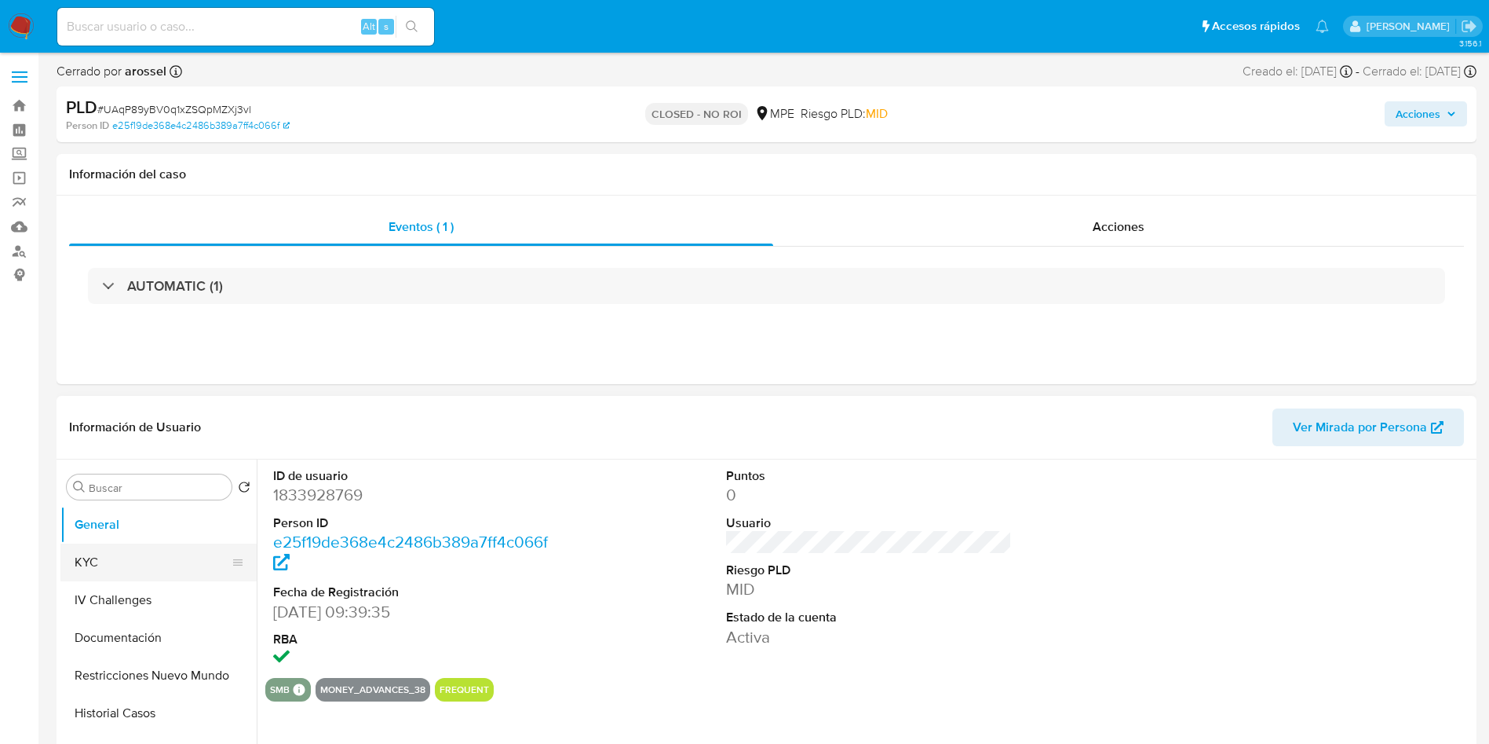
click at [140, 561] on button "KYC" at bounding box center [152, 562] width 184 height 38
select select "10"
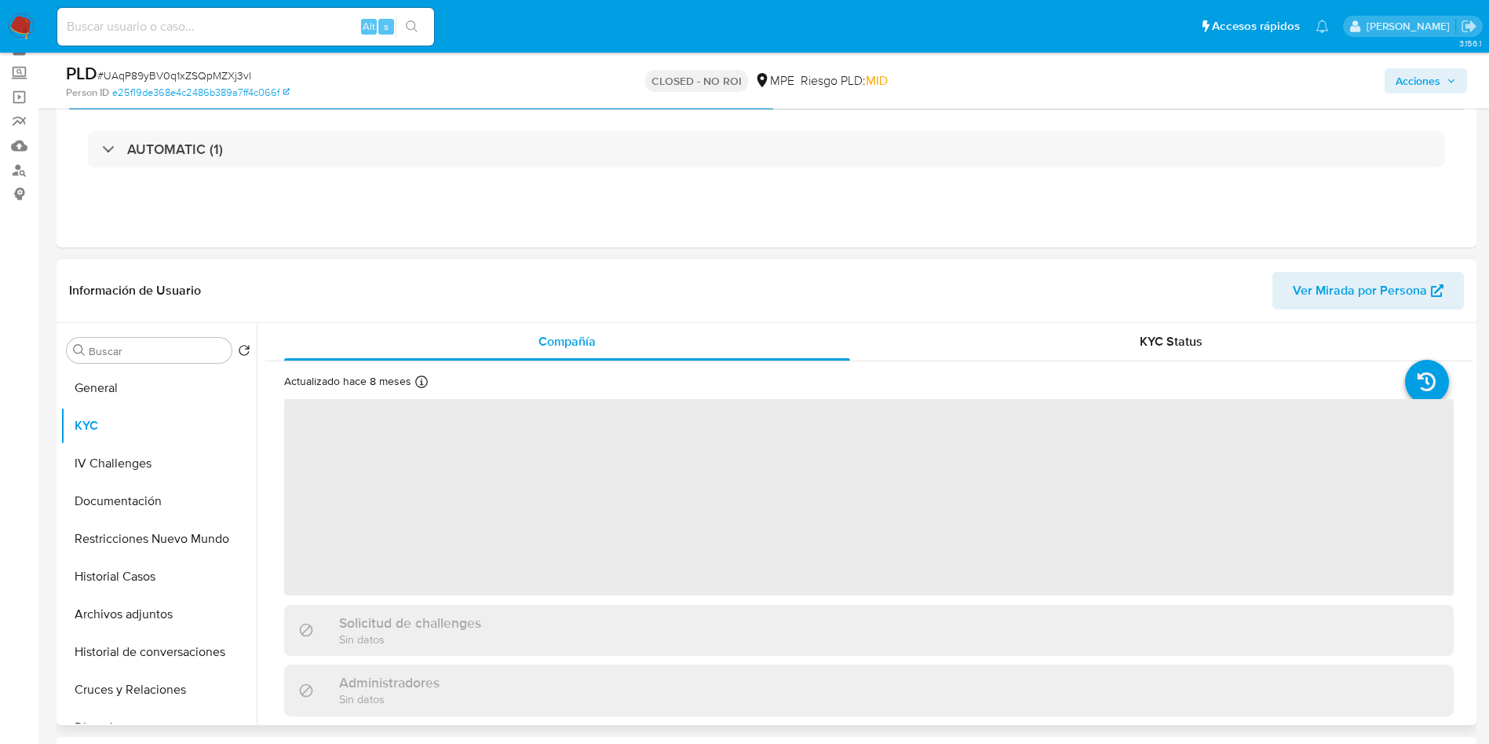
scroll to position [118, 0]
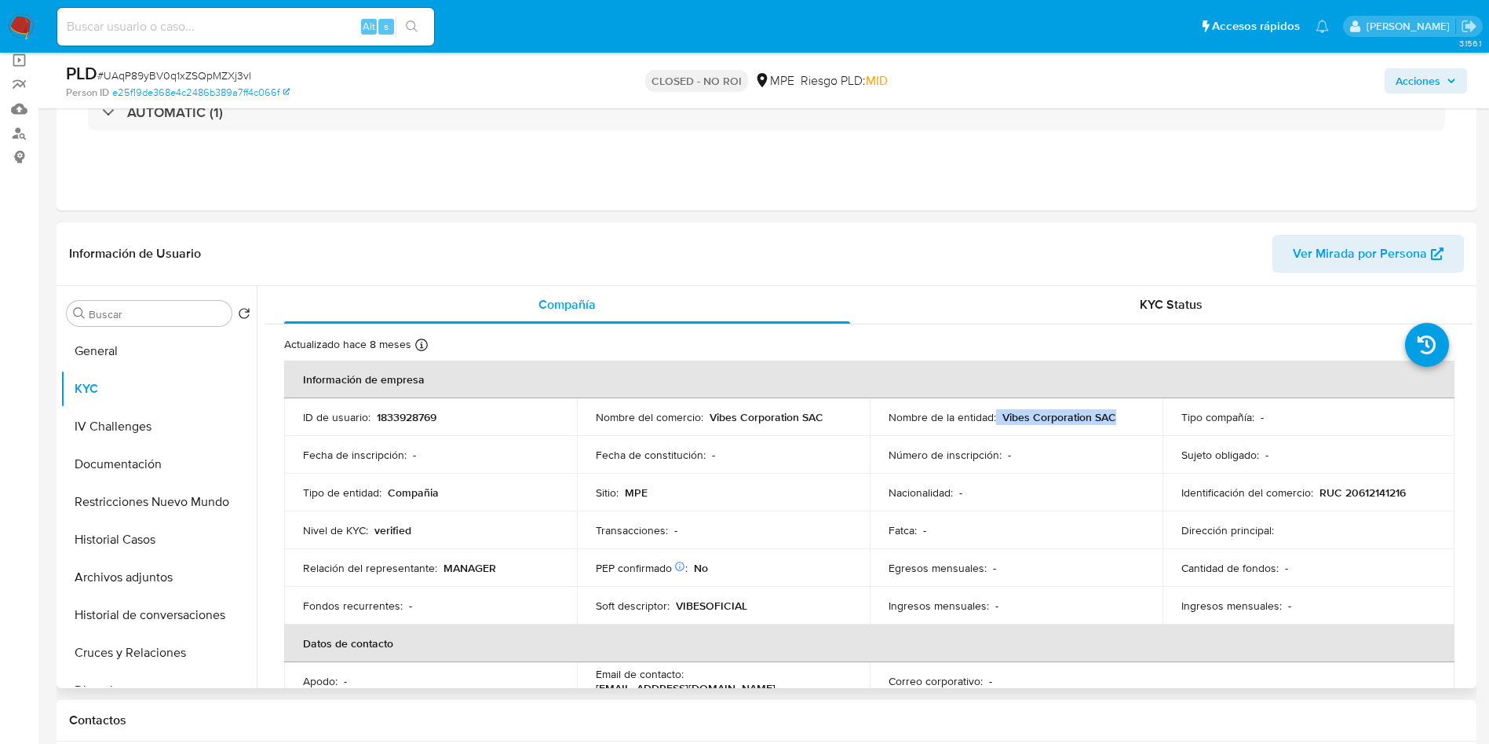
drag, startPoint x: 993, startPoint y: 417, endPoint x: 1113, endPoint y: 415, distance: 120.1
click at [1113, 415] on div "Nombre de la entidad : Vibes Corporation SAC" at bounding box center [1016, 417] width 255 height 14
copy div "Vibes Corporation SAC"
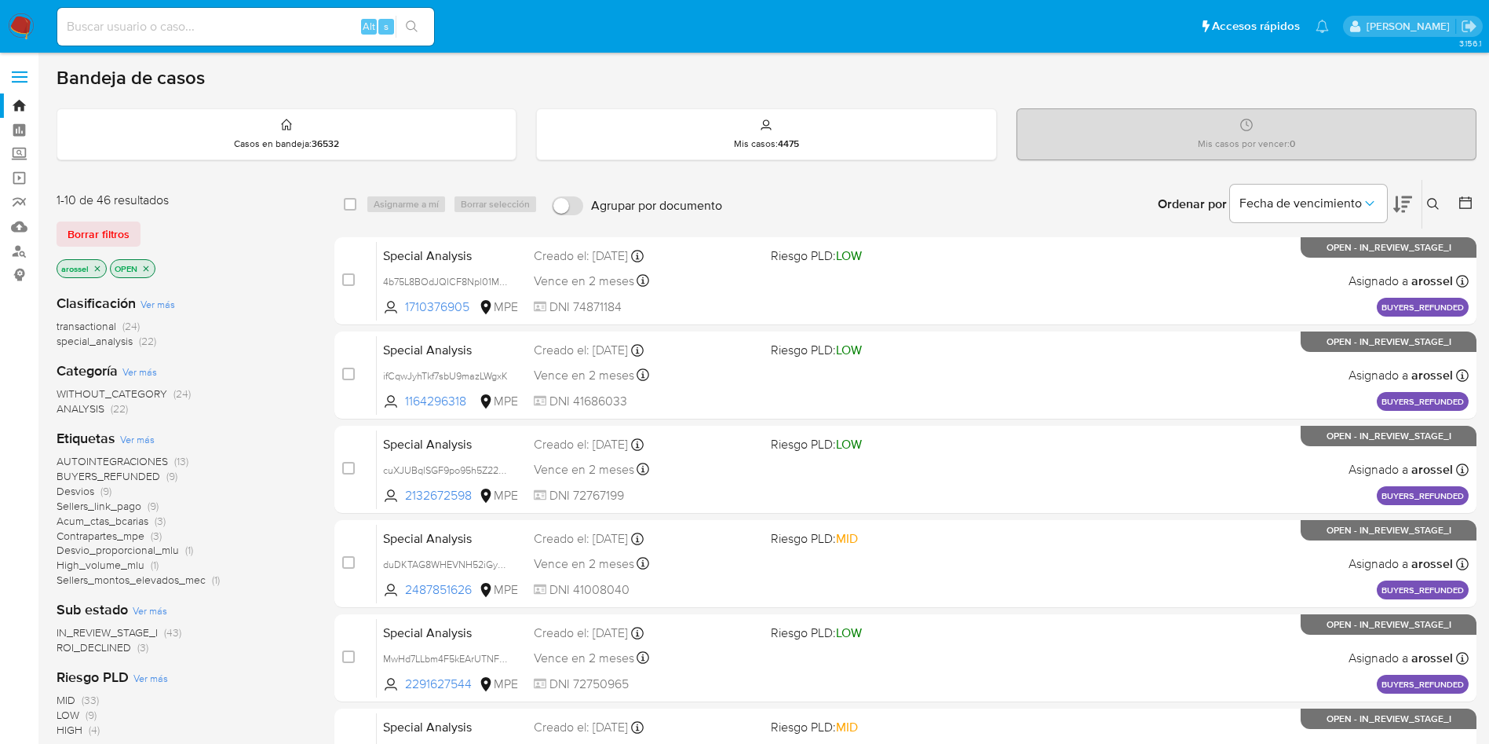
click at [109, 645] on span "ROI_DECLINED" at bounding box center [94, 647] width 75 height 16
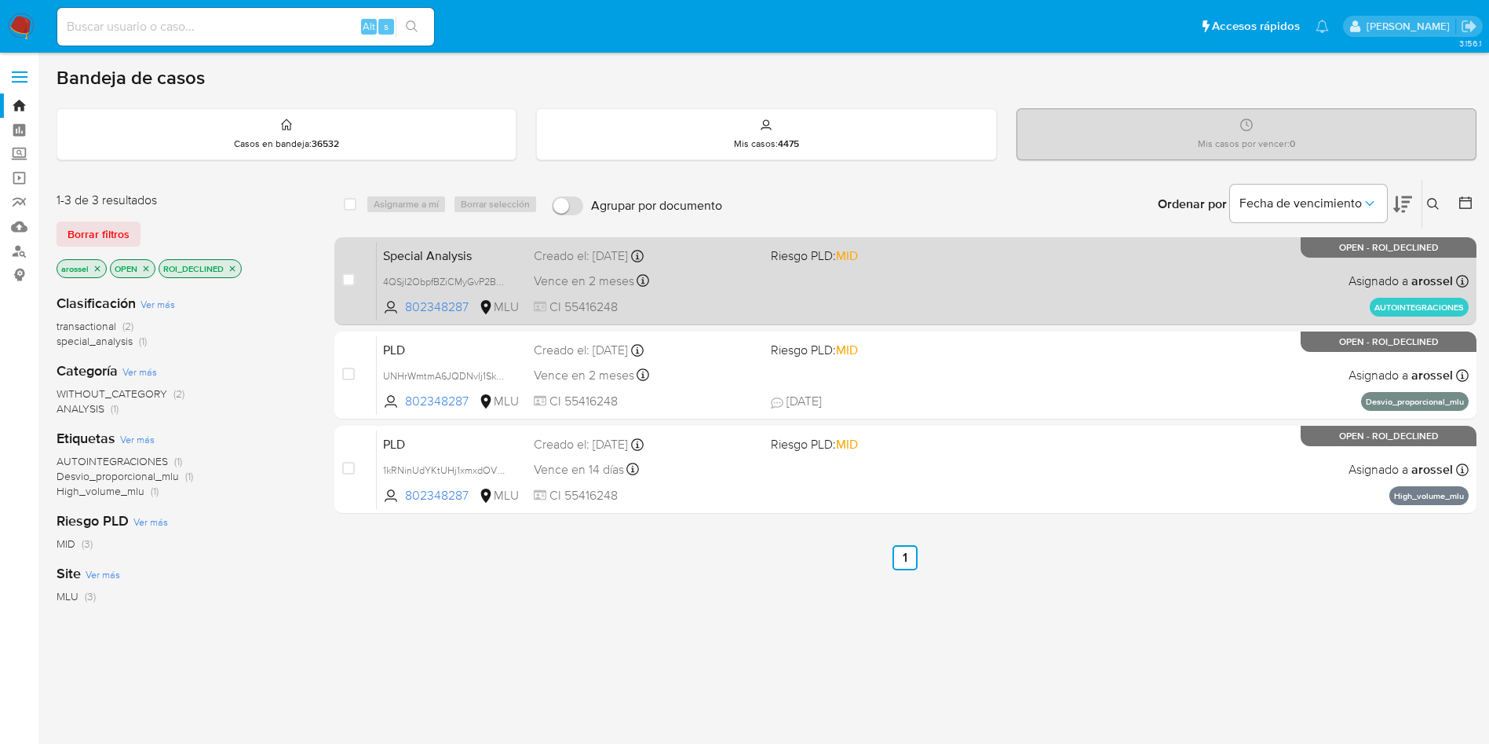
click at [897, 289] on div "Special Analysis 4QSjI2ObpfBZiCMyGvP2BTQl 802348287 MLU Riesgo PLD: MID Creado …" at bounding box center [923, 280] width 1092 height 79
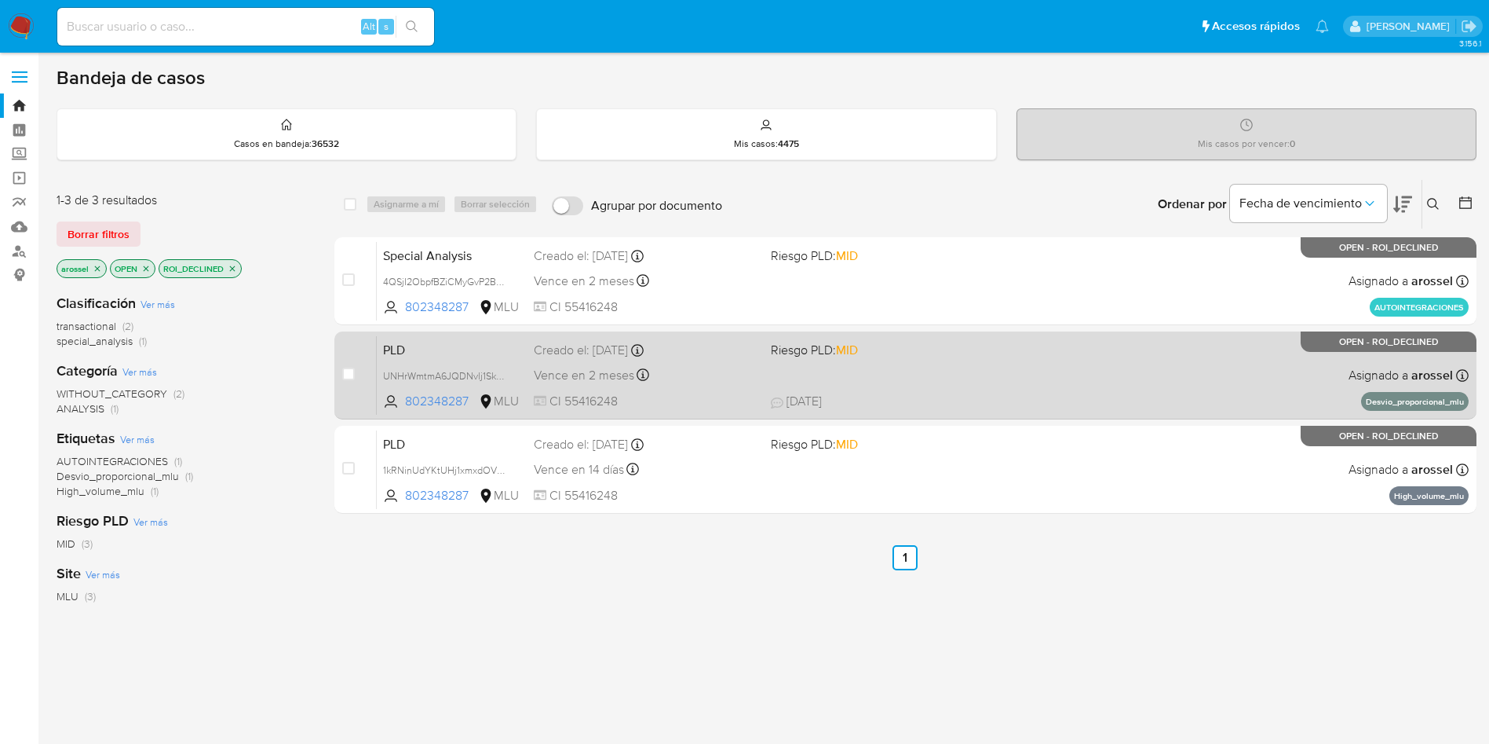
click at [888, 367] on div "PLD UNHrWmtmA6JQDNvlj1SkLL1V 802348287 MLU Riesgo PLD: MID Creado el: 12/08/202…" at bounding box center [923, 374] width 1092 height 79
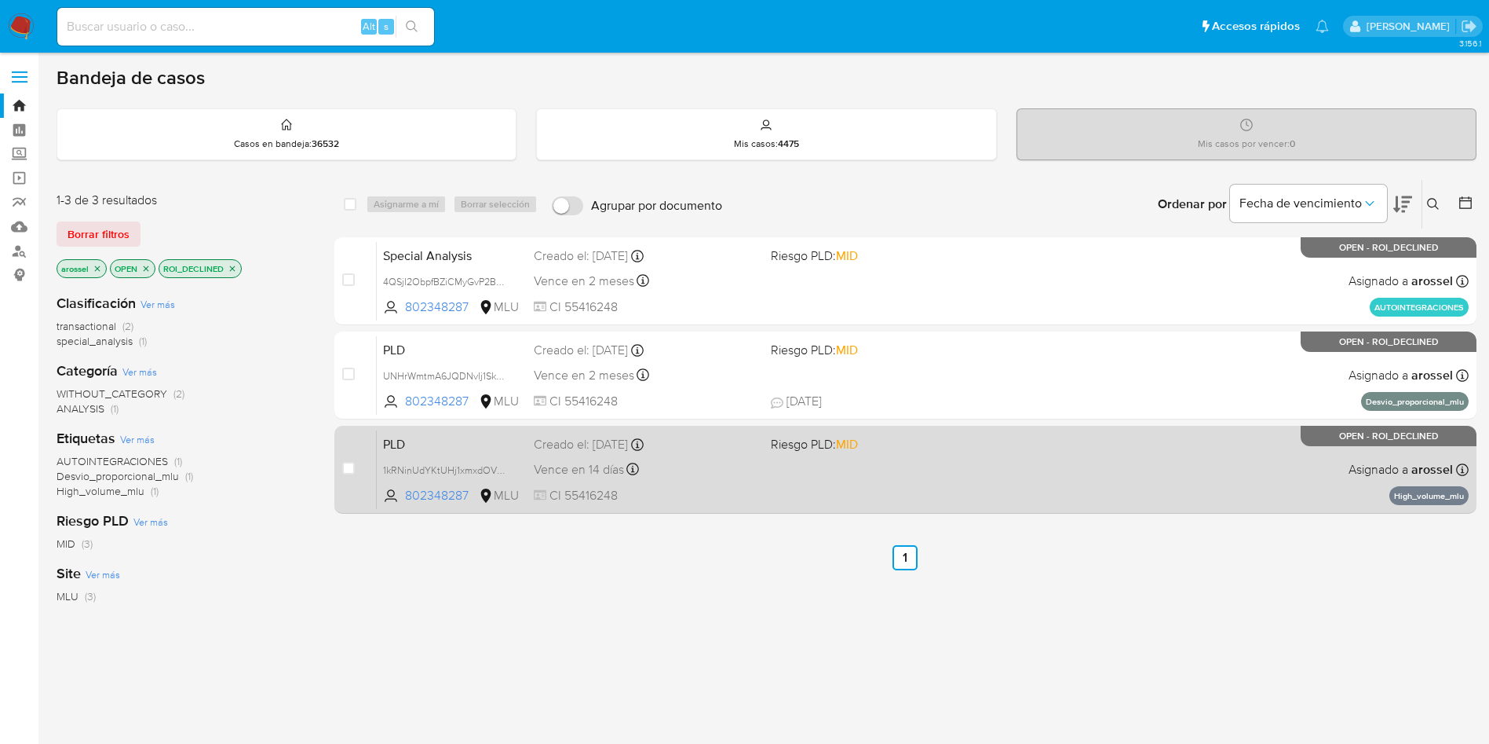
click at [875, 486] on div "PLD 1kRNinUdYKtUHj1xmxdOVhAd 802348287 MLU Riesgo PLD: MID Creado el: 12/06/202…" at bounding box center [923, 468] width 1092 height 79
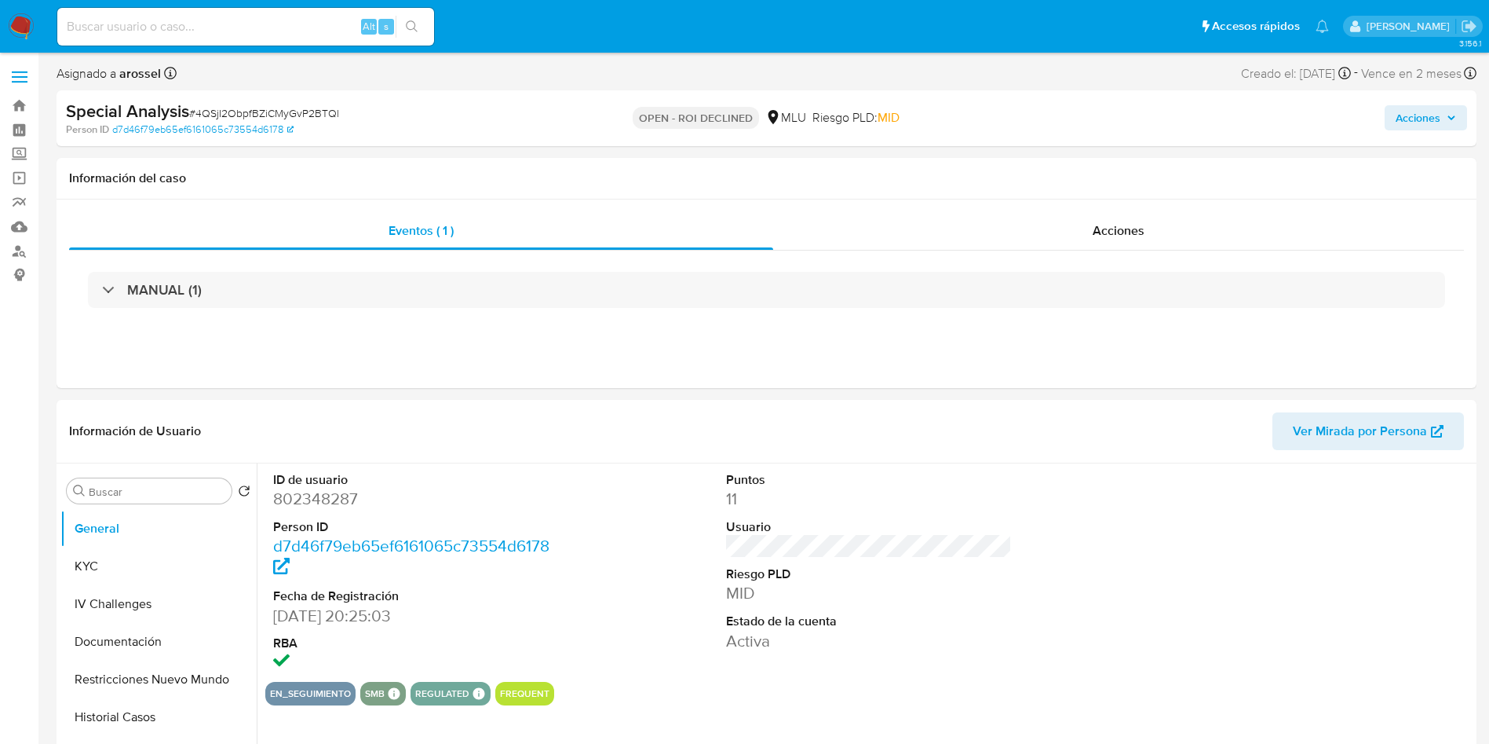
select select "10"
click at [1161, 228] on div "Acciones" at bounding box center [1118, 231] width 691 height 38
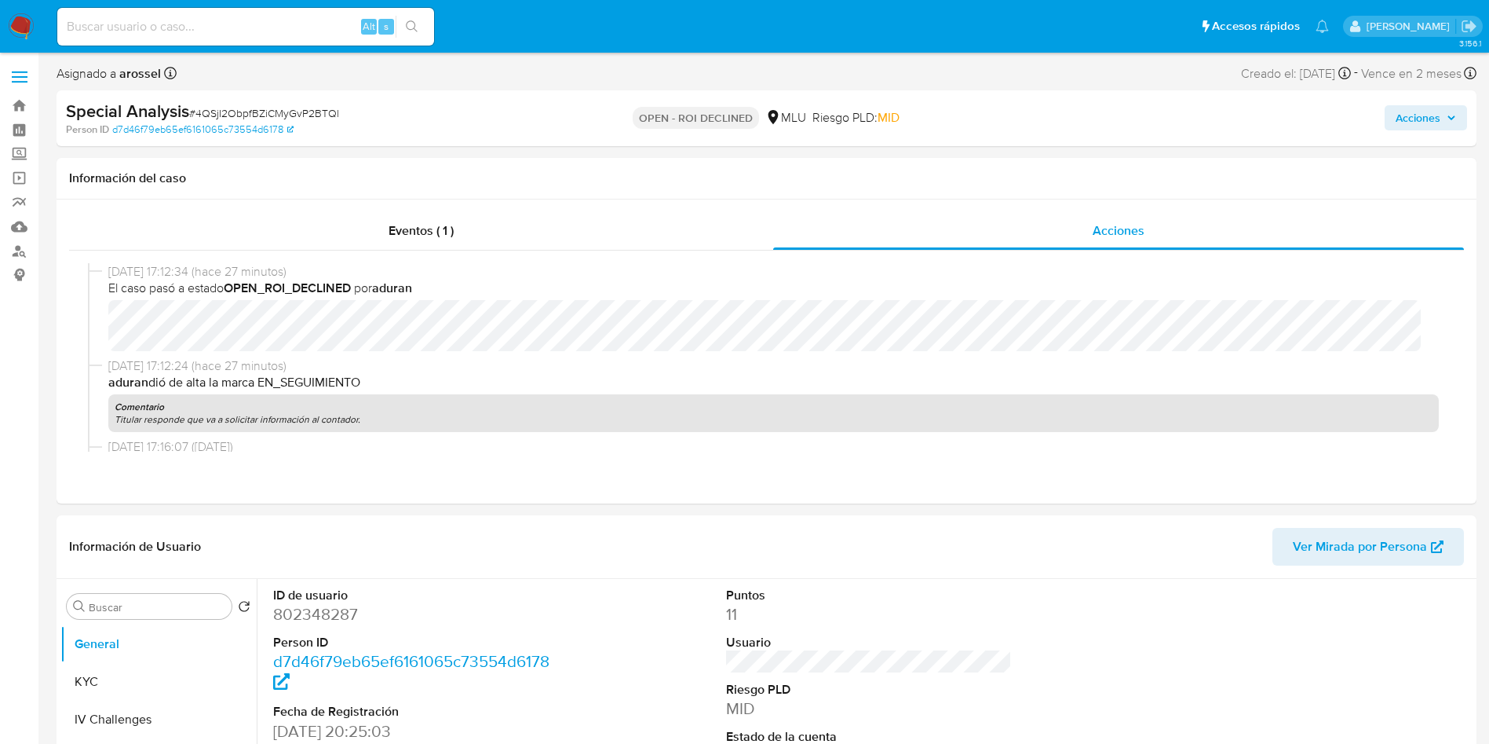
click at [1436, 115] on span "Acciones" at bounding box center [1418, 117] width 45 height 25
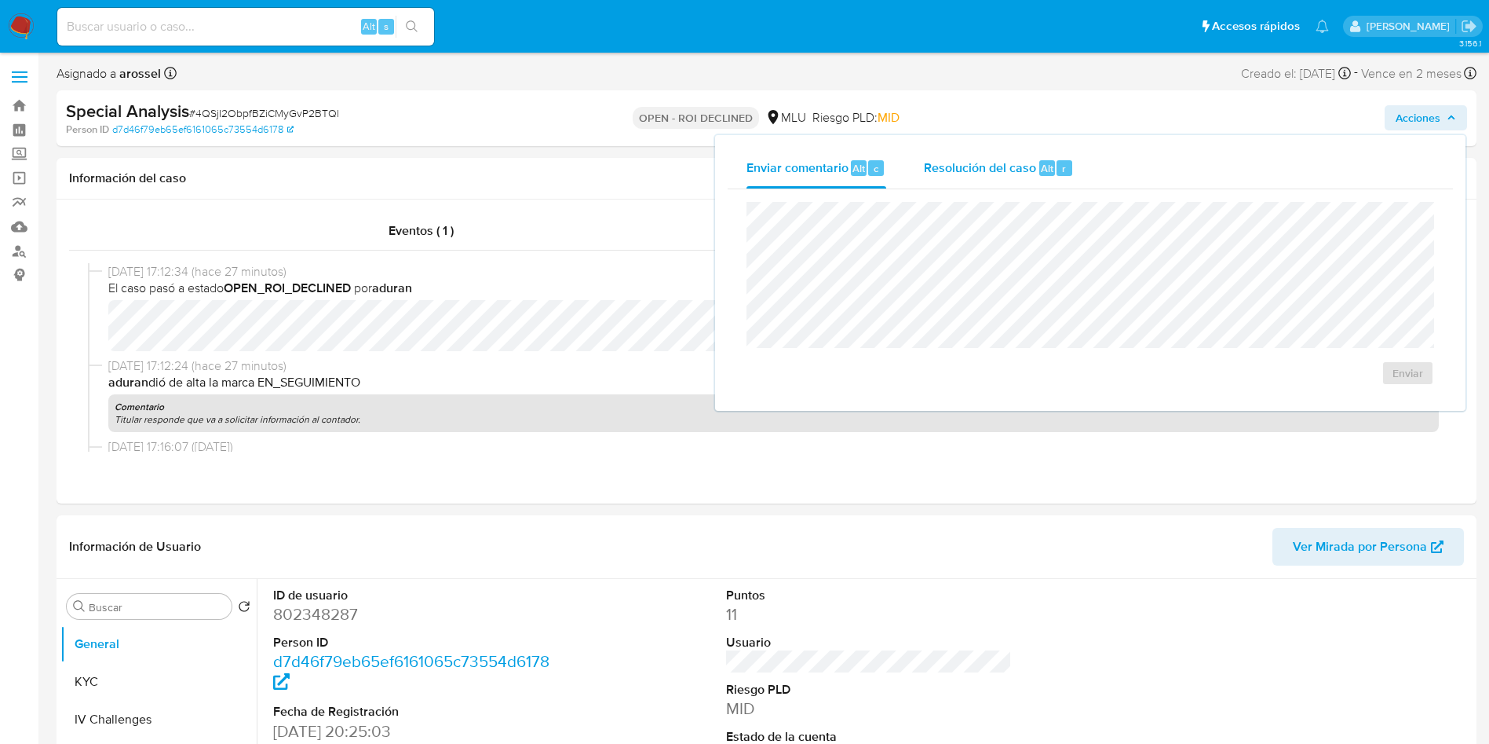
click at [980, 176] on span "Resolución del caso" at bounding box center [980, 168] width 112 height 18
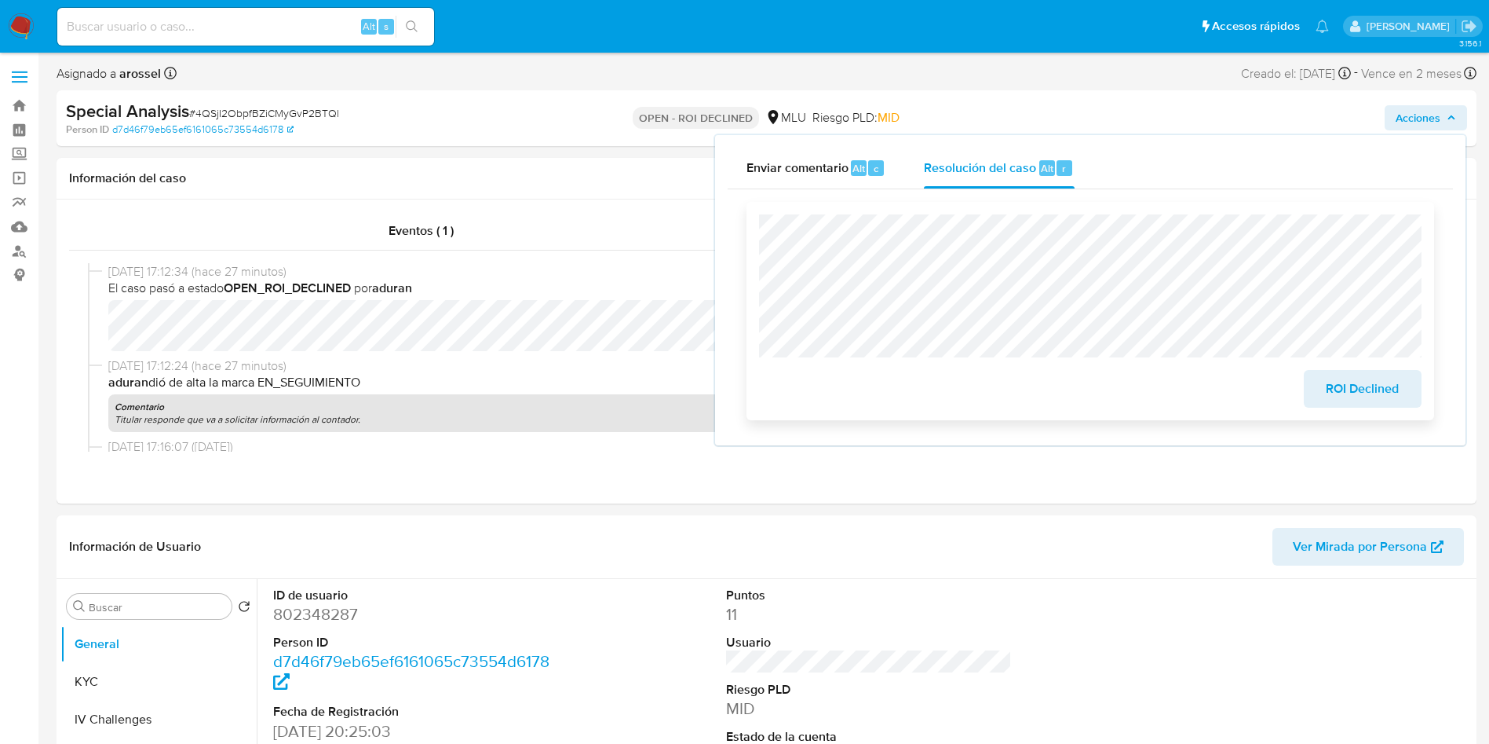
click at [1336, 390] on span "ROI Declined" at bounding box center [1363, 388] width 77 height 35
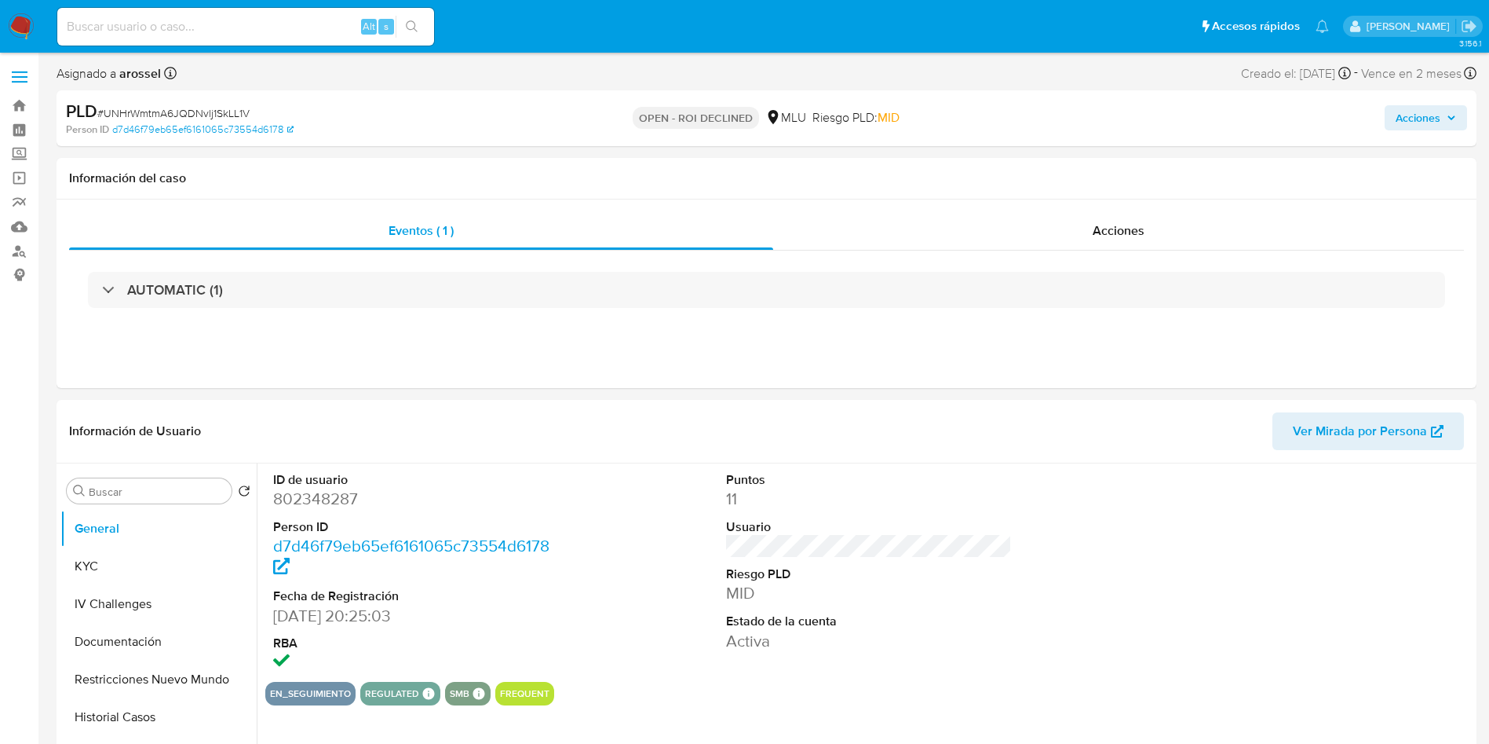
select select "10"
click at [1004, 247] on div "Acciones" at bounding box center [1118, 231] width 691 height 38
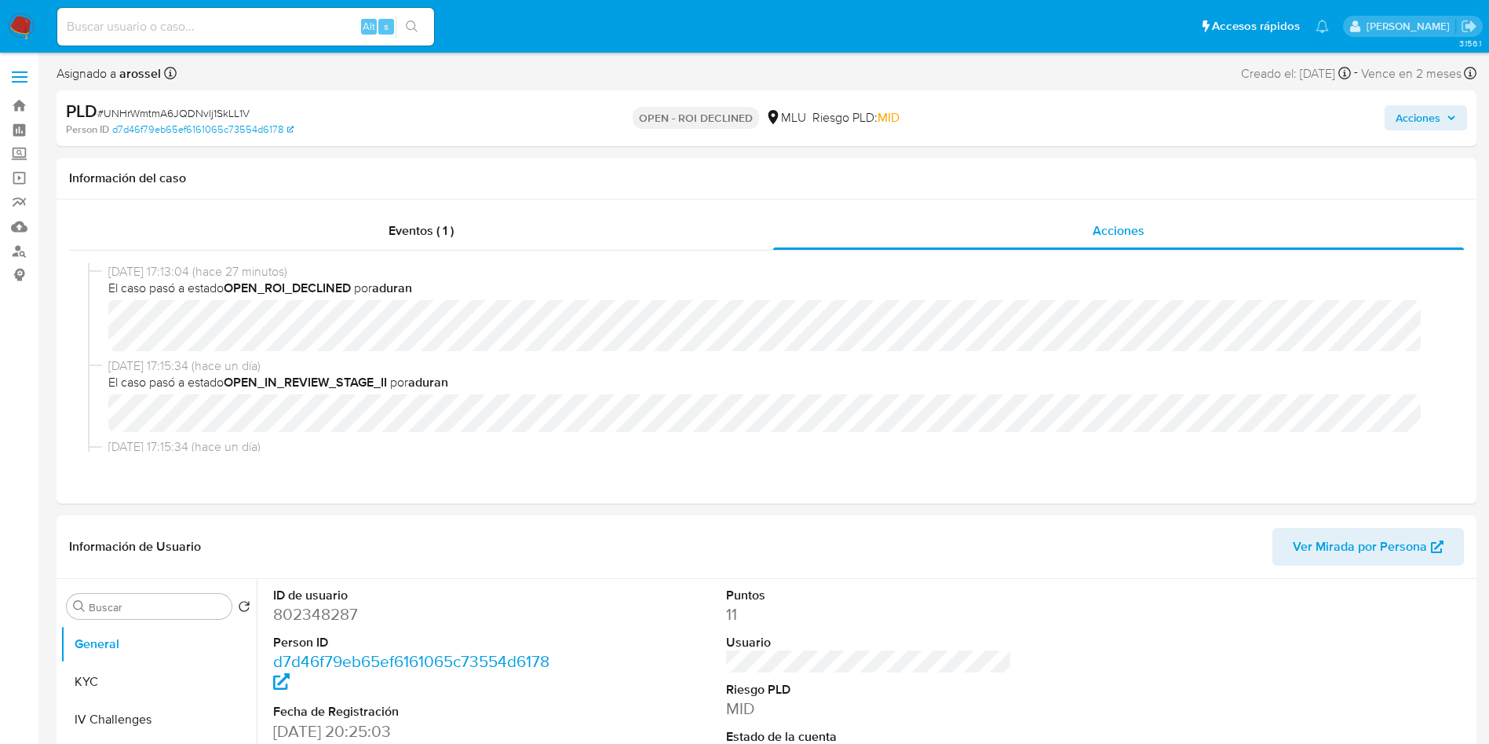
click at [1004, 120] on icon "button" at bounding box center [1451, 117] width 9 height 9
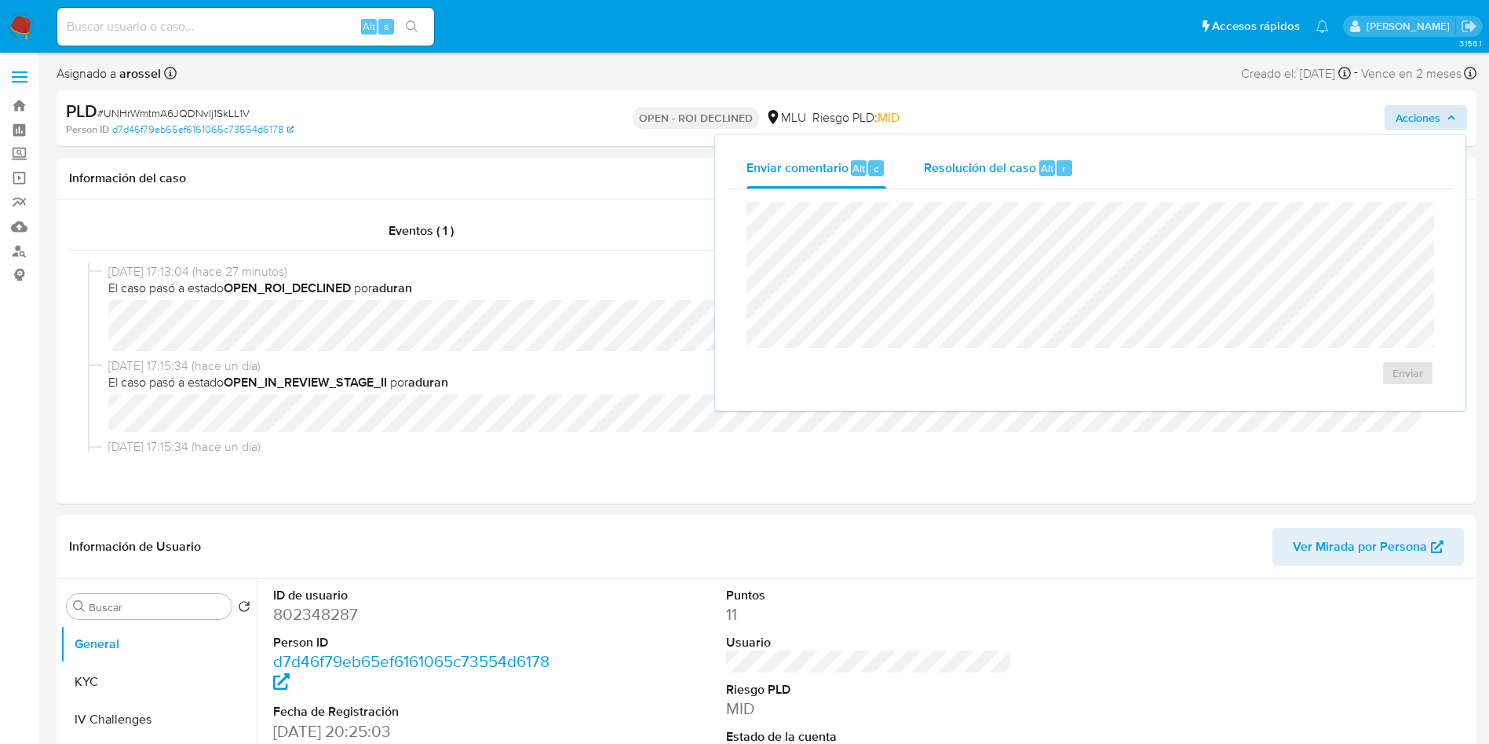
click at [1004, 170] on span "Alt" at bounding box center [1047, 168] width 13 height 15
click at [1004, 400] on span "ROI Declined" at bounding box center [1363, 388] width 77 height 35
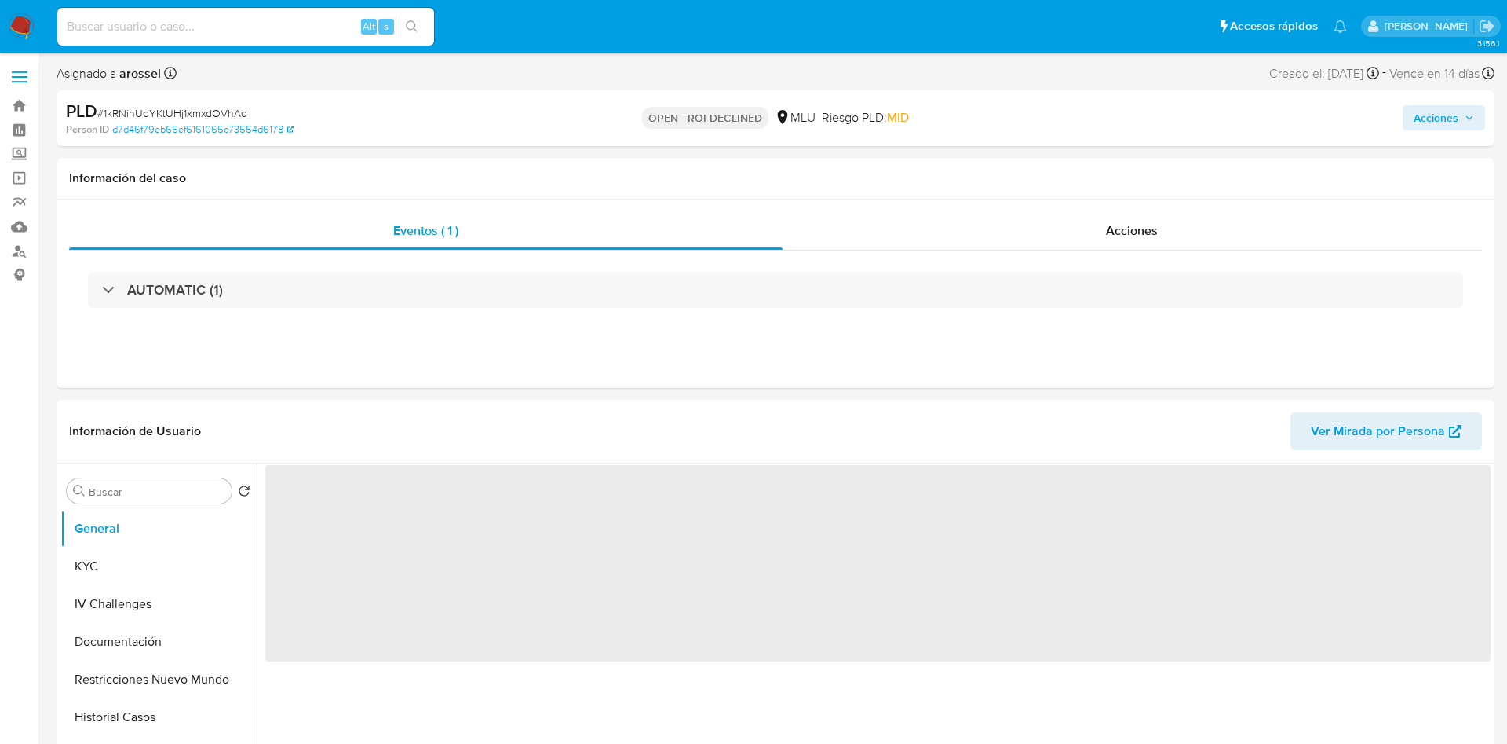
select select "10"
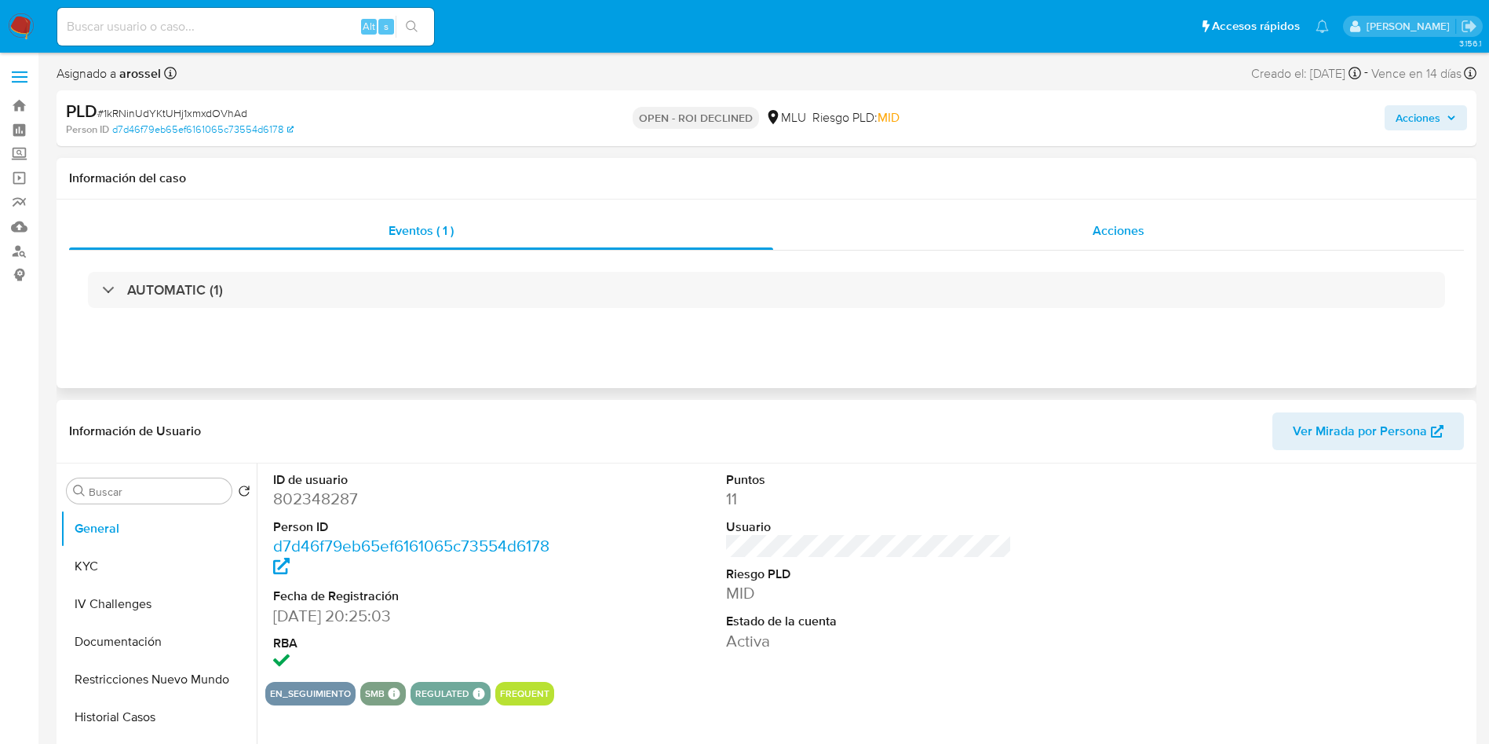
click at [1166, 223] on div "Acciones" at bounding box center [1118, 231] width 691 height 38
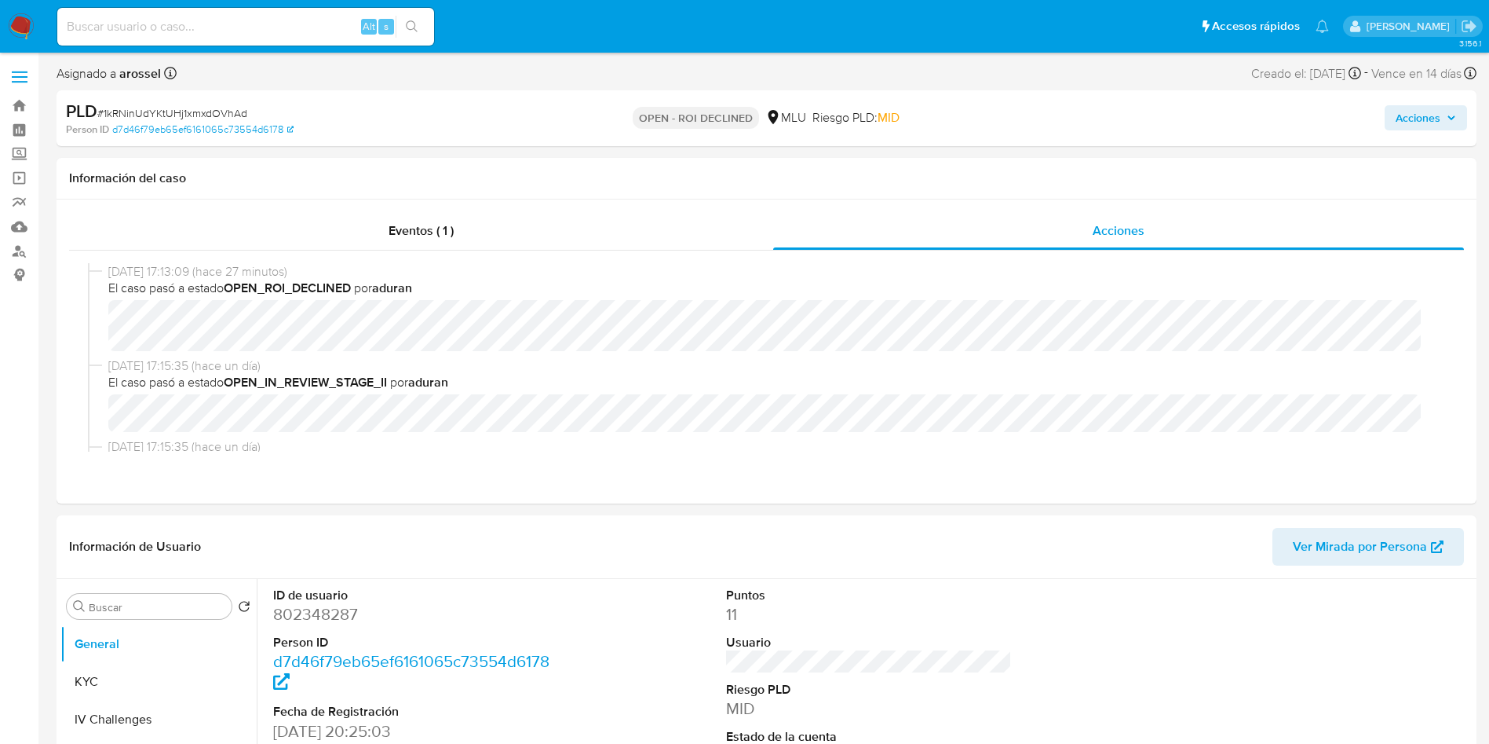
click at [1434, 124] on span "Acciones" at bounding box center [1418, 117] width 45 height 25
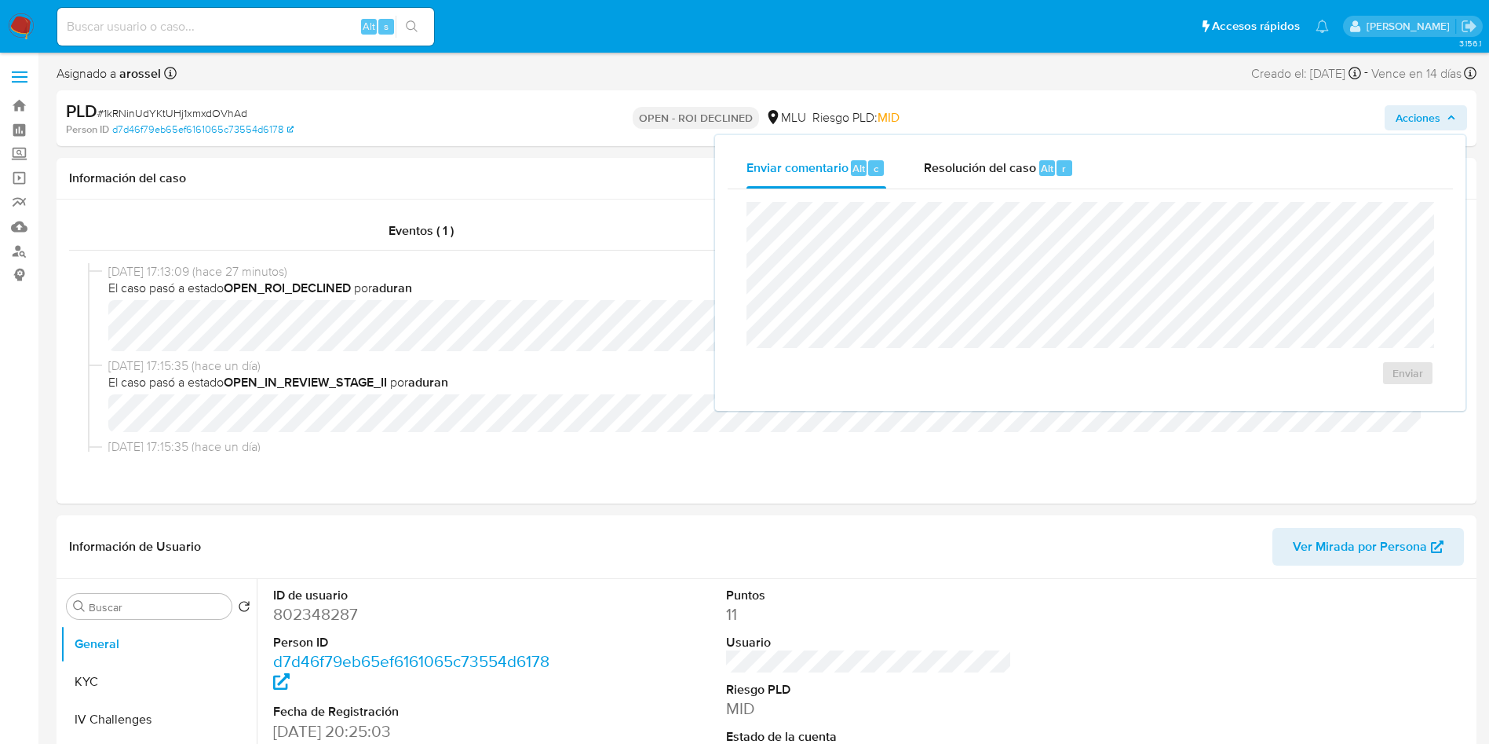
click at [1011, 170] on span "Resolución del caso" at bounding box center [980, 168] width 112 height 18
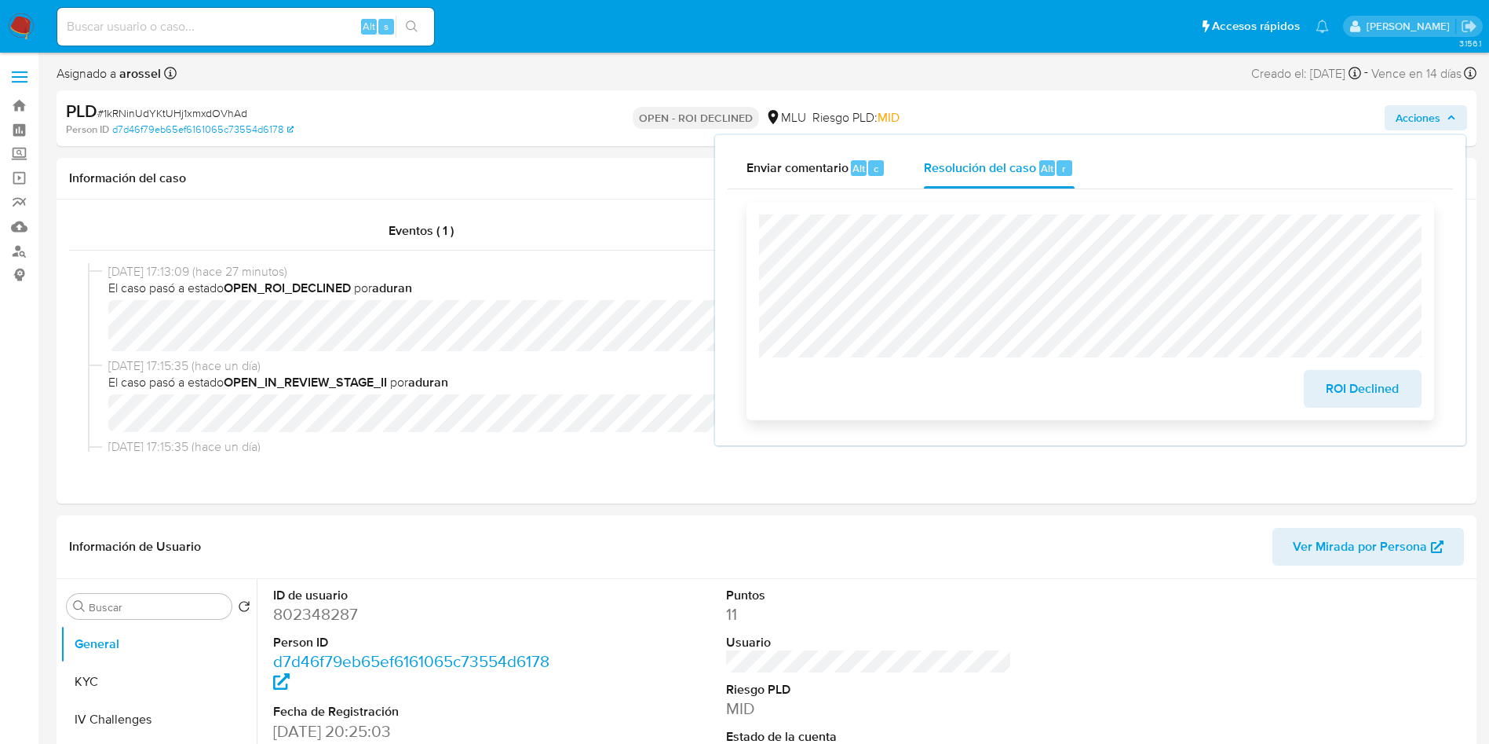
click at [1354, 383] on span "ROI Declined" at bounding box center [1363, 388] width 77 height 35
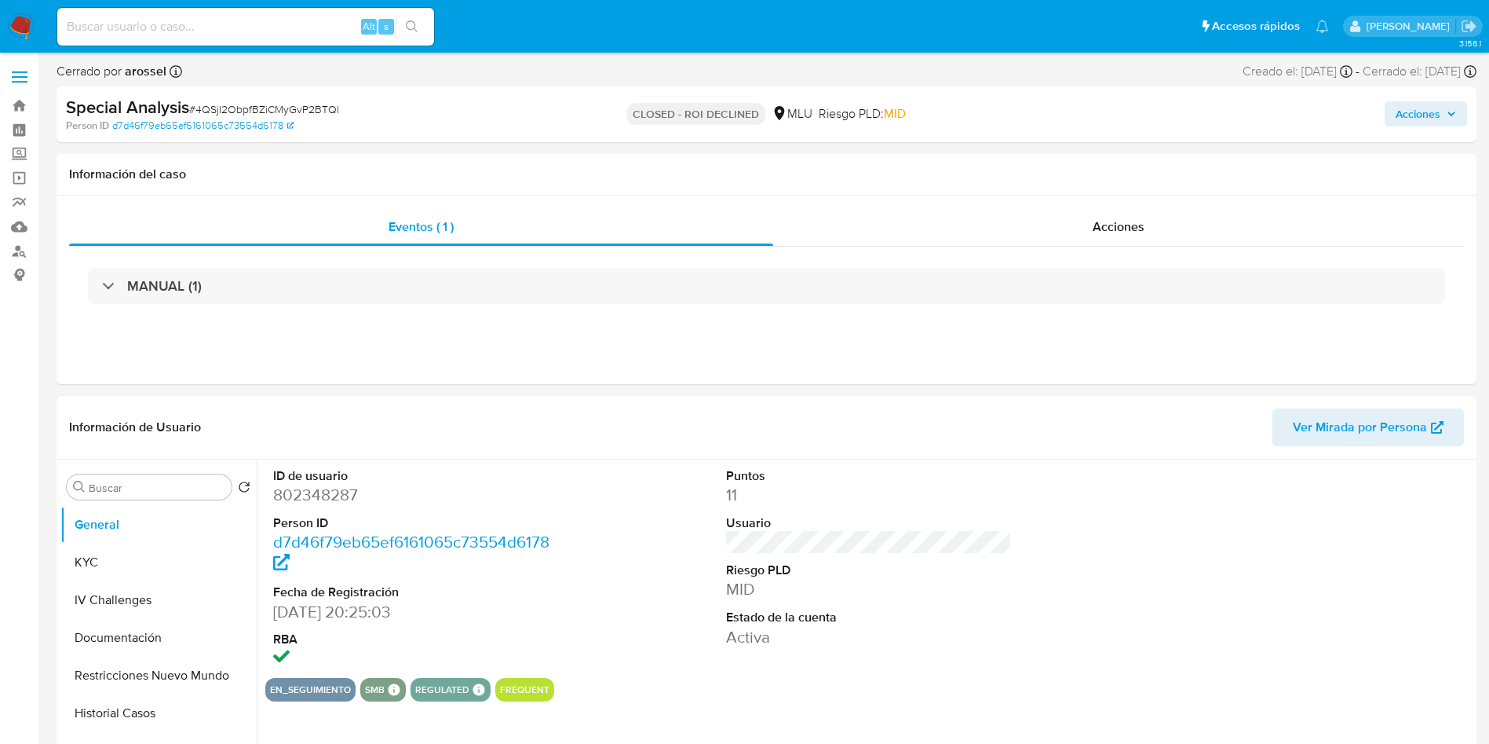
click at [274, 113] on span "# 4QSjI2ObpfBZiCMyGvP2BTQl" at bounding box center [264, 109] width 150 height 16
select select "10"
copy span "4QSjI2ObpfBZiCMyGvP2BTQl"
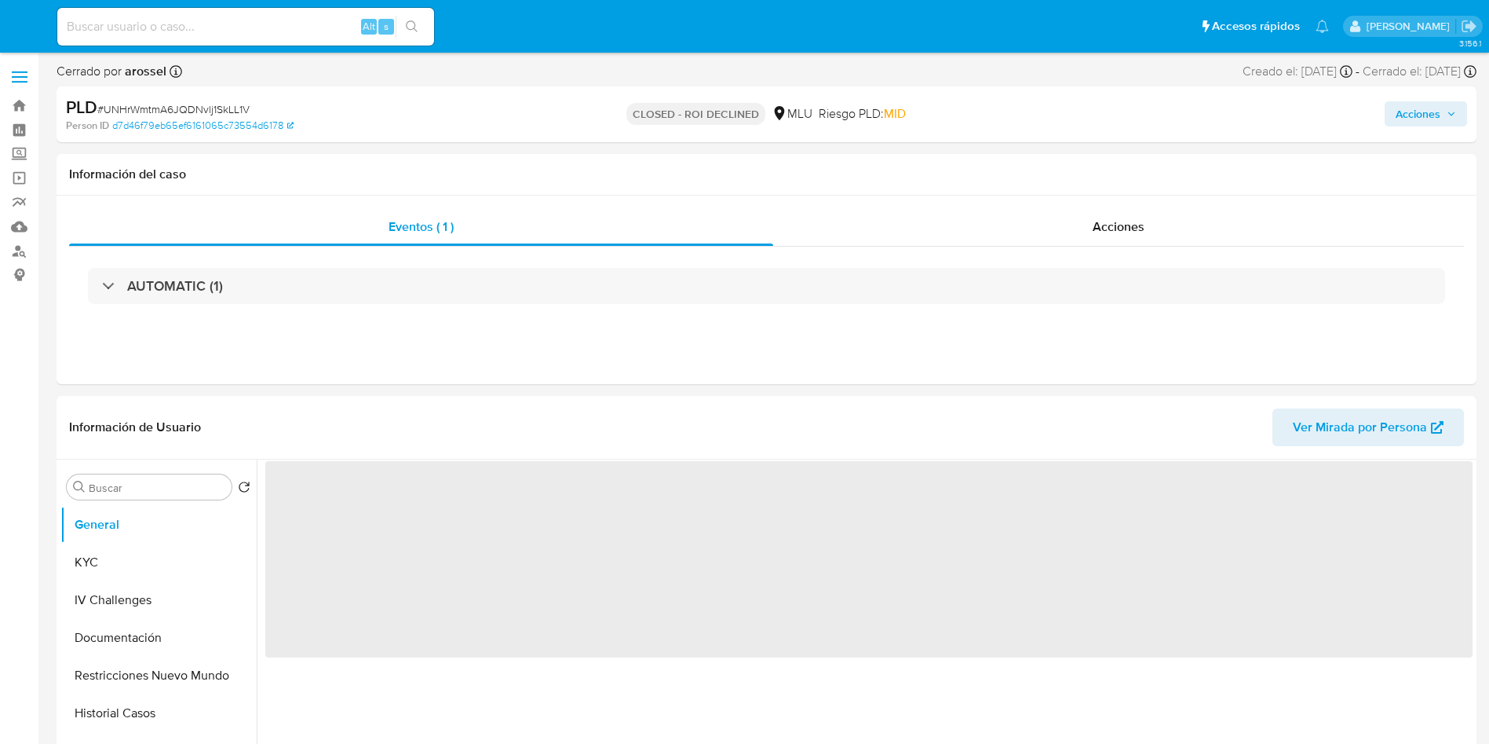
select select "10"
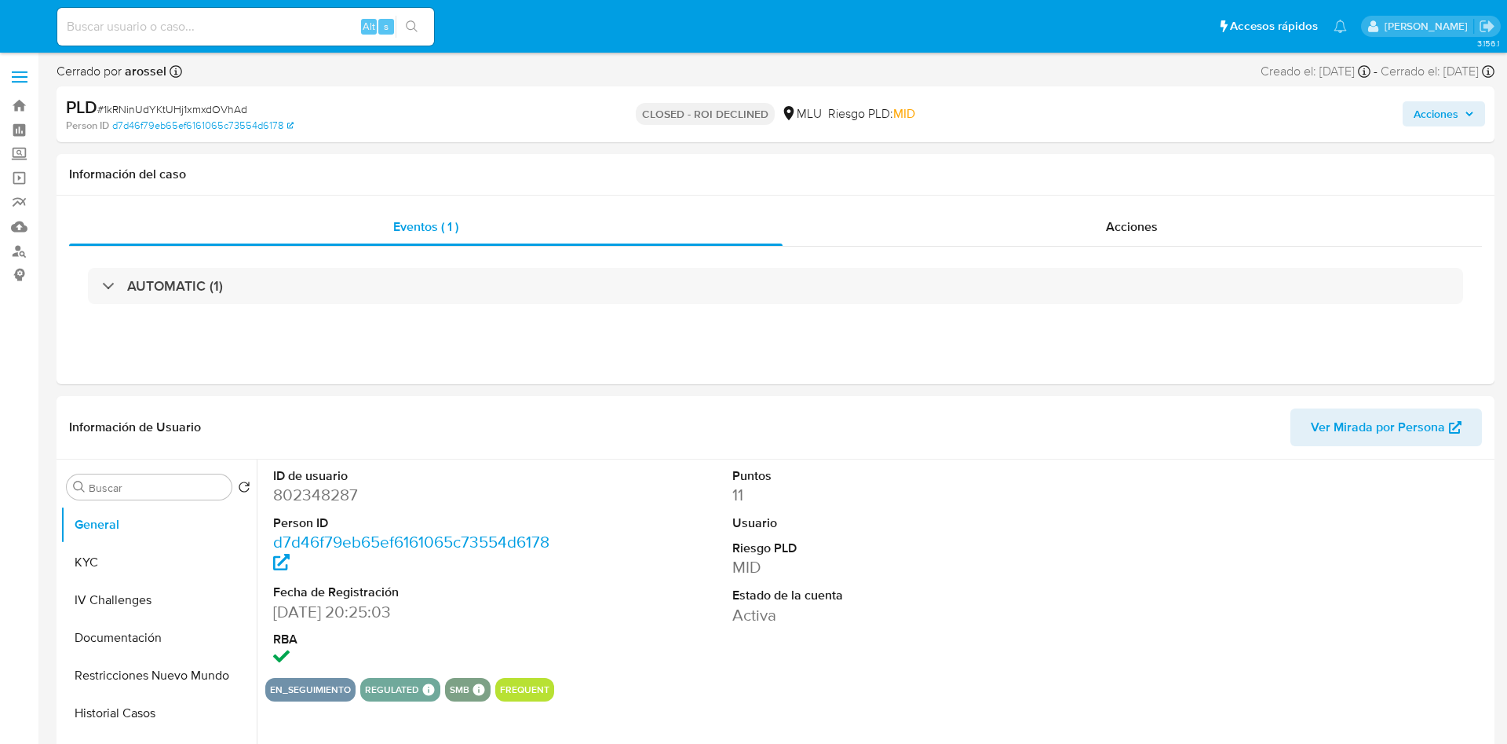
select select "10"
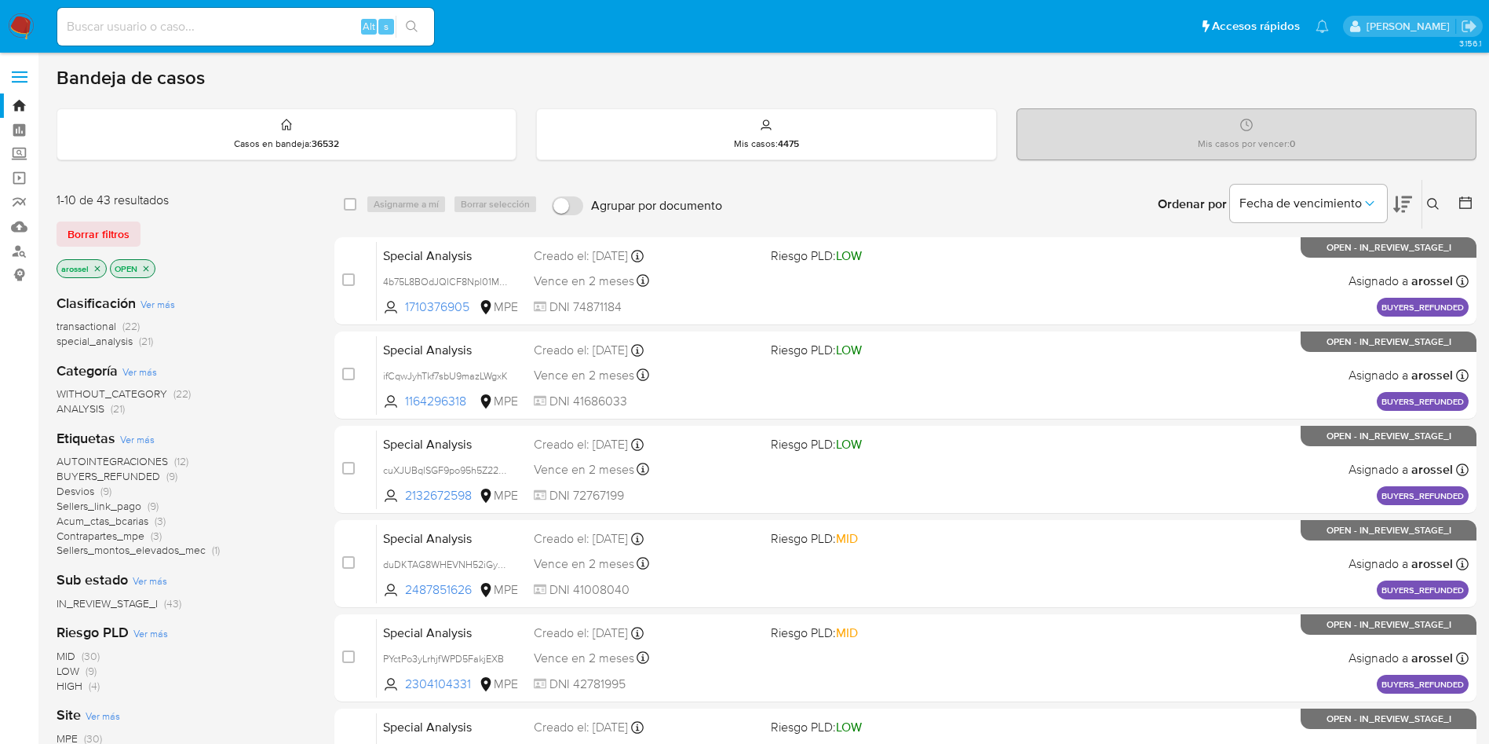
click at [1477, 199] on main "3.156.1" at bounding box center [744, 620] width 1489 height 1240
click at [1460, 200] on icon at bounding box center [1466, 203] width 16 height 16
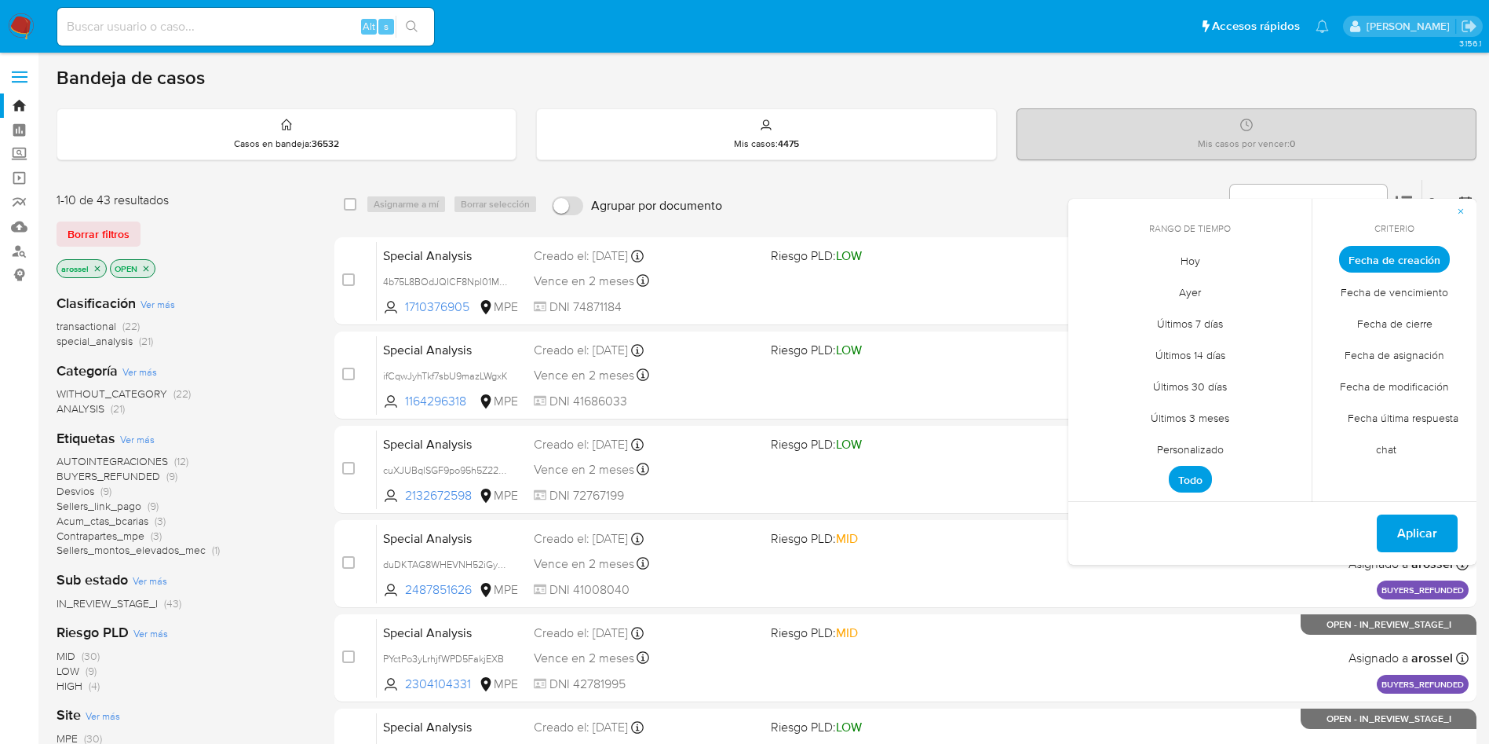
click at [1189, 260] on span "Hoy" at bounding box center [1190, 260] width 53 height 32
click at [1396, 320] on span "Fecha de cierre" at bounding box center [1395, 323] width 108 height 32
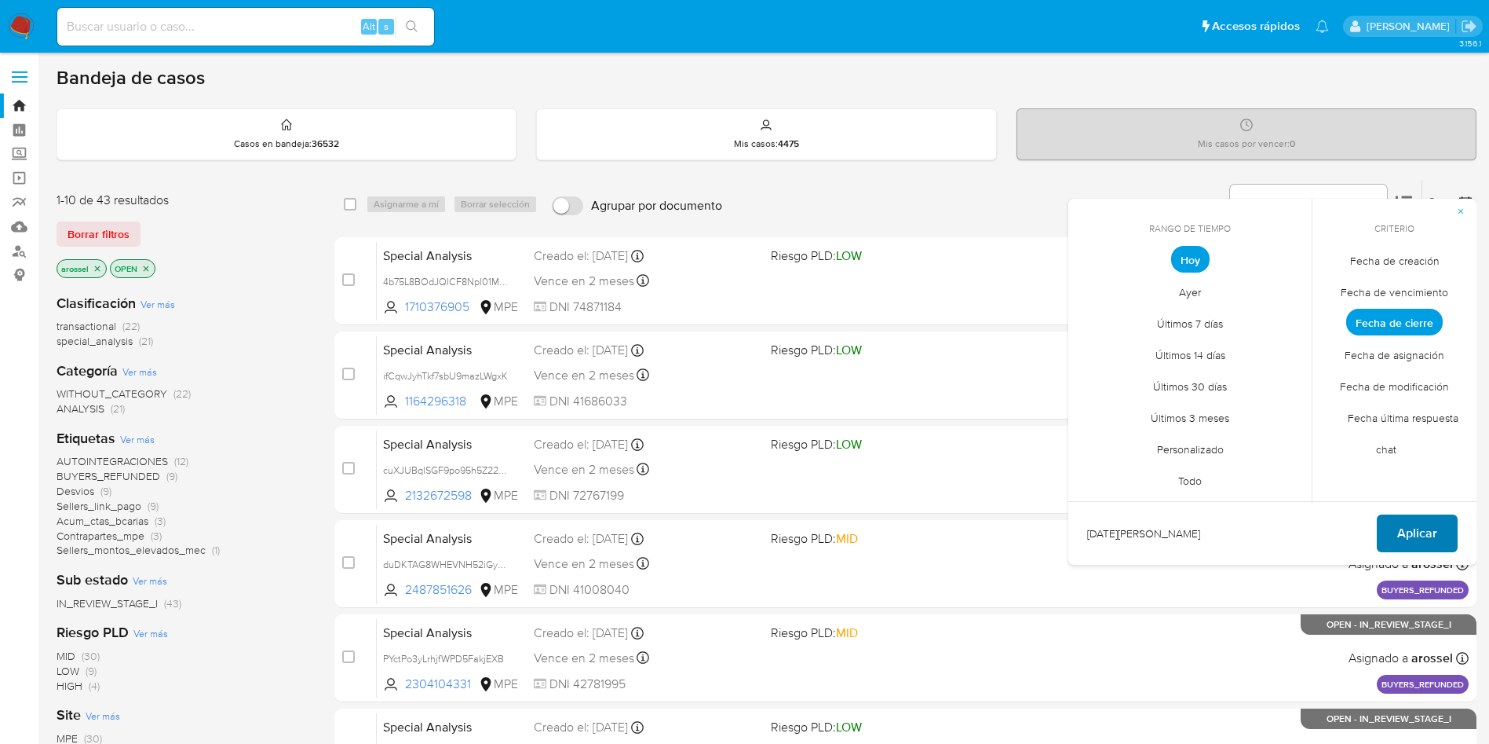
click at [1421, 526] on span "Aplicar" at bounding box center [1418, 533] width 40 height 35
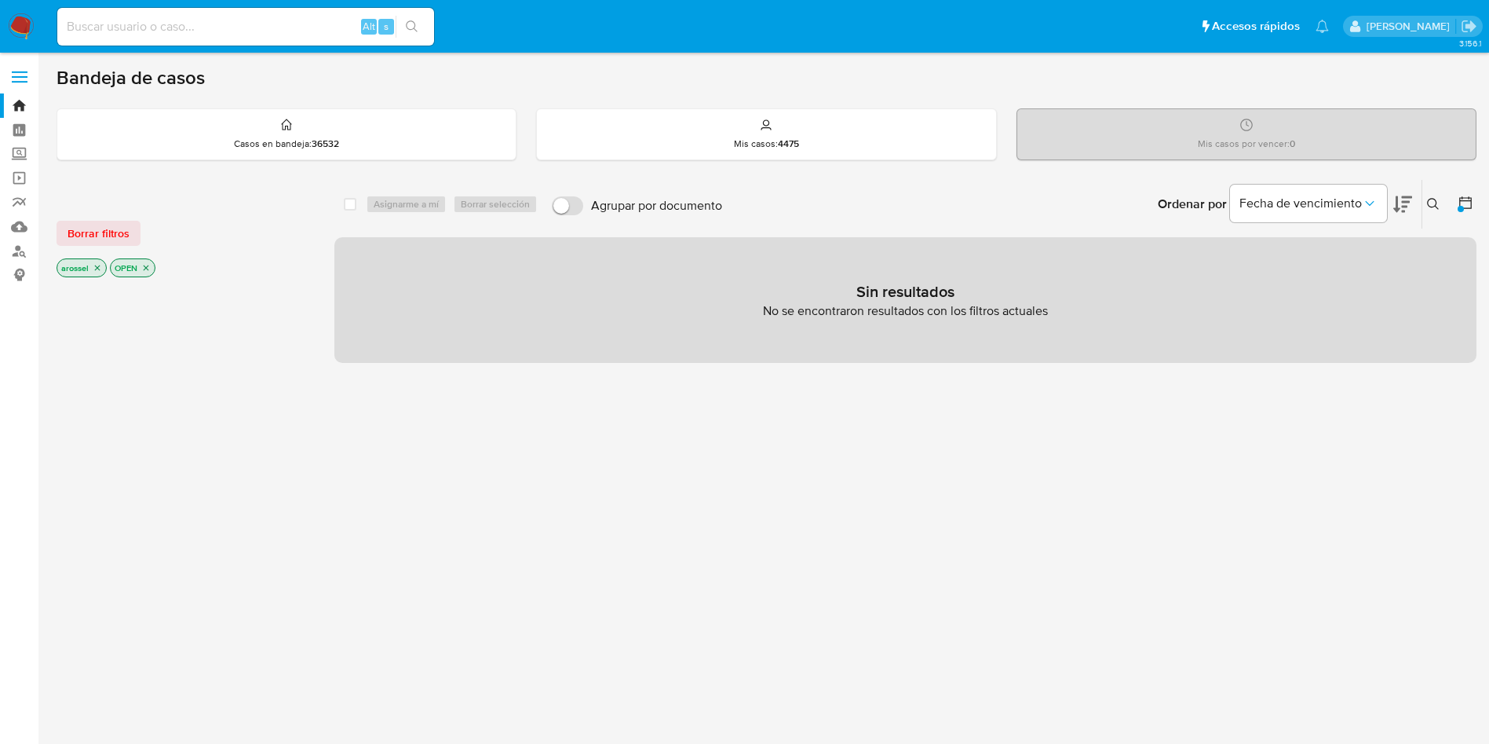
click at [146, 270] on icon "close-filter" at bounding box center [145, 267] width 9 height 9
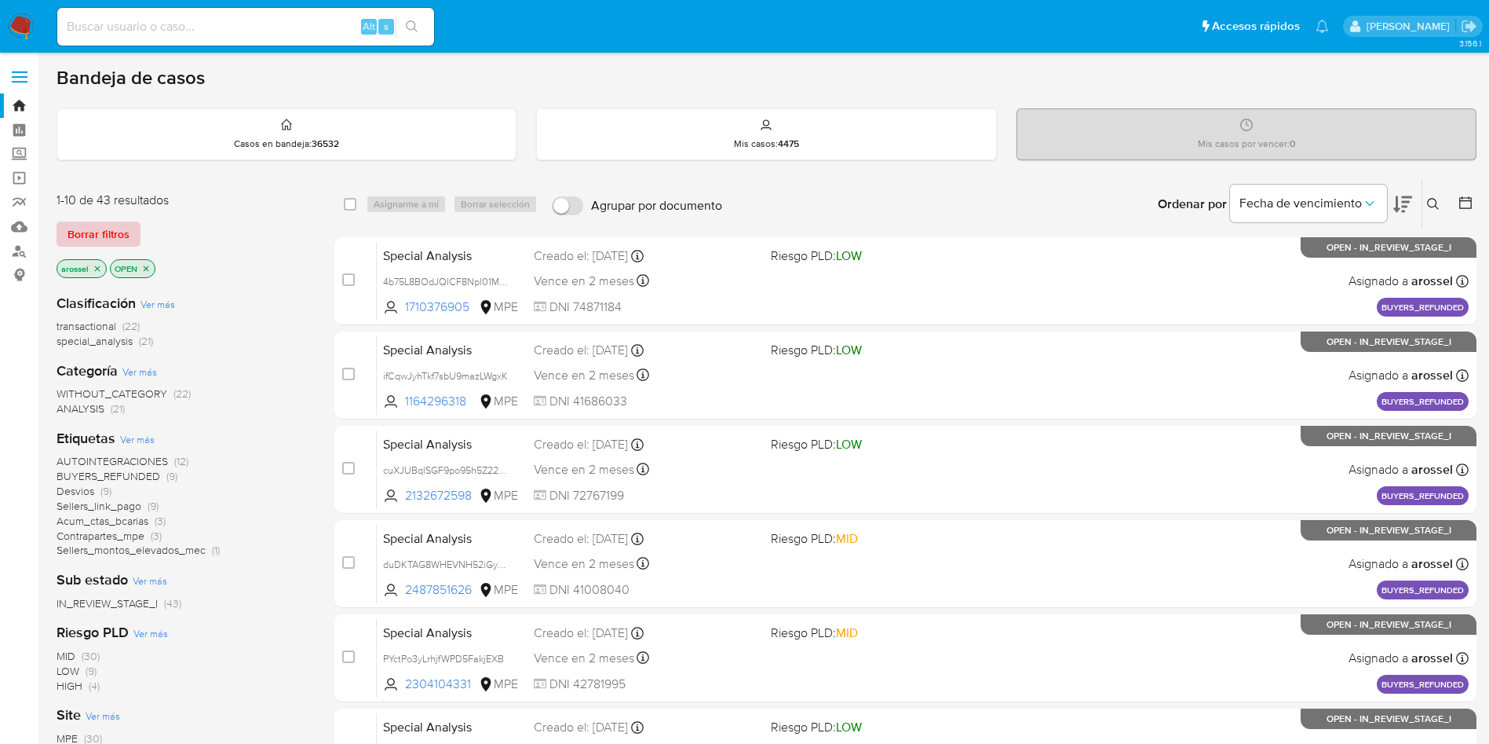
drag, startPoint x: 126, startPoint y: 221, endPoint x: 130, endPoint y: 243, distance: 22.3
click at [120, 223] on span "Borrar filtros" at bounding box center [99, 234] width 62 height 22
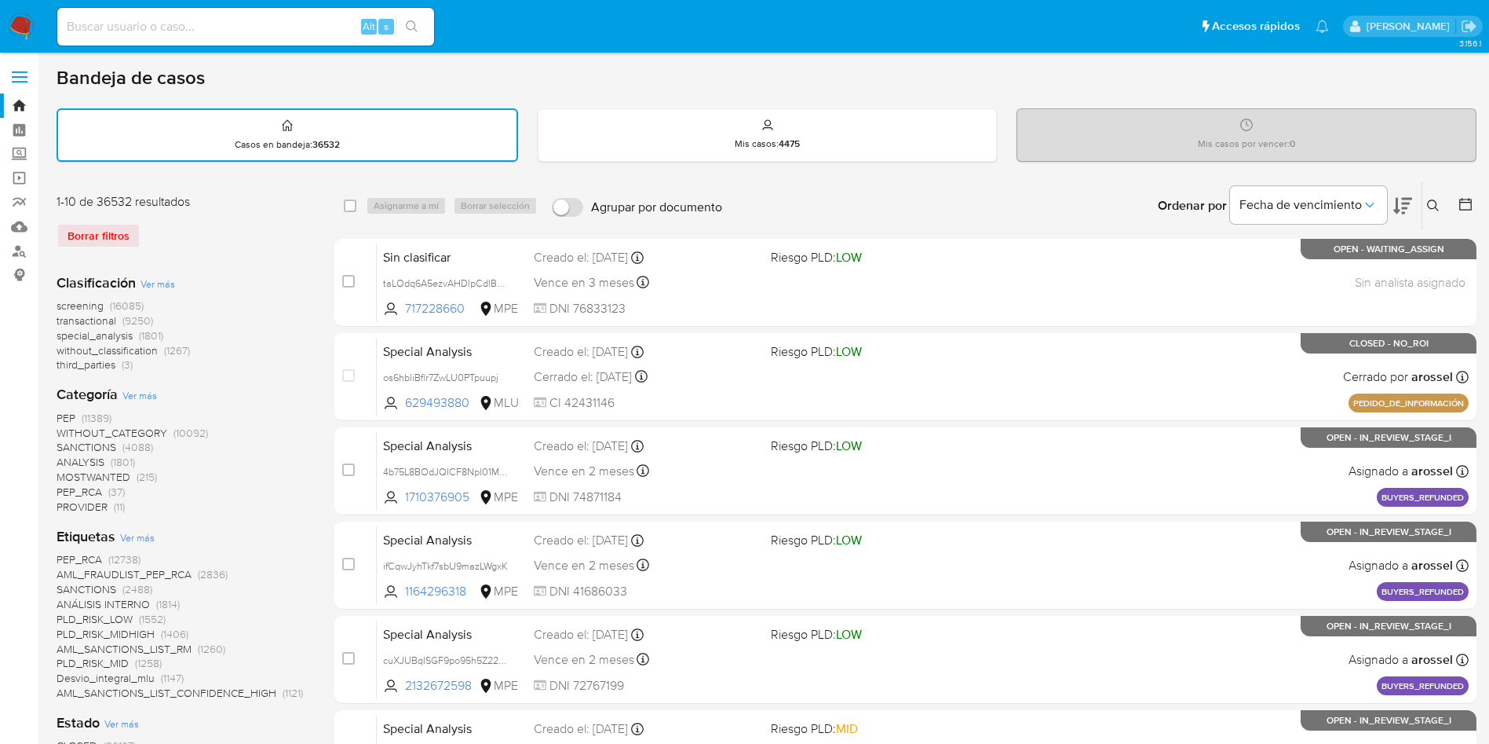
click at [1465, 194] on div at bounding box center [1463, 205] width 28 height 49
click at [1469, 202] on icon at bounding box center [1466, 204] width 13 height 13
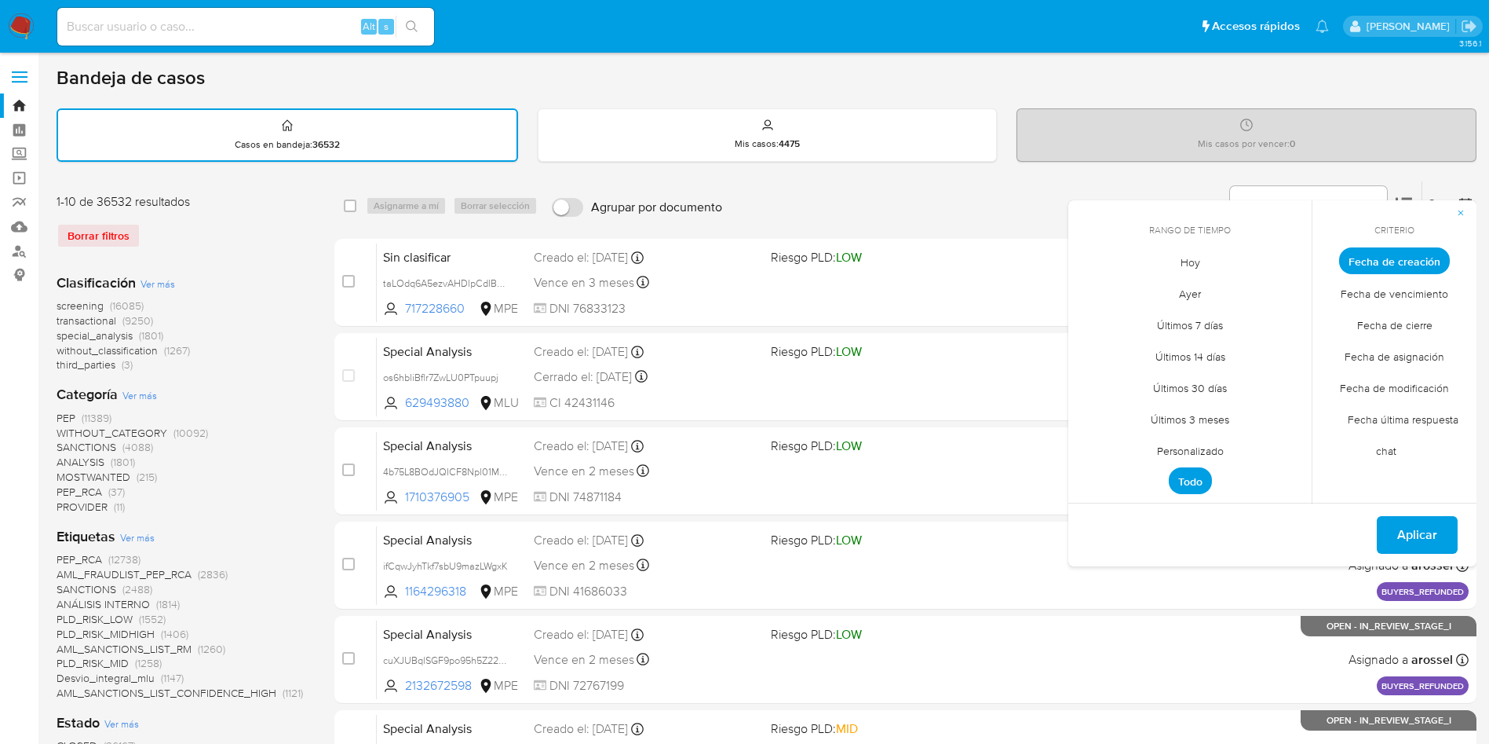
click at [1201, 255] on span "Hoy" at bounding box center [1190, 262] width 53 height 32
click at [1375, 342] on span "Fecha de asignación" at bounding box center [1394, 356] width 133 height 32
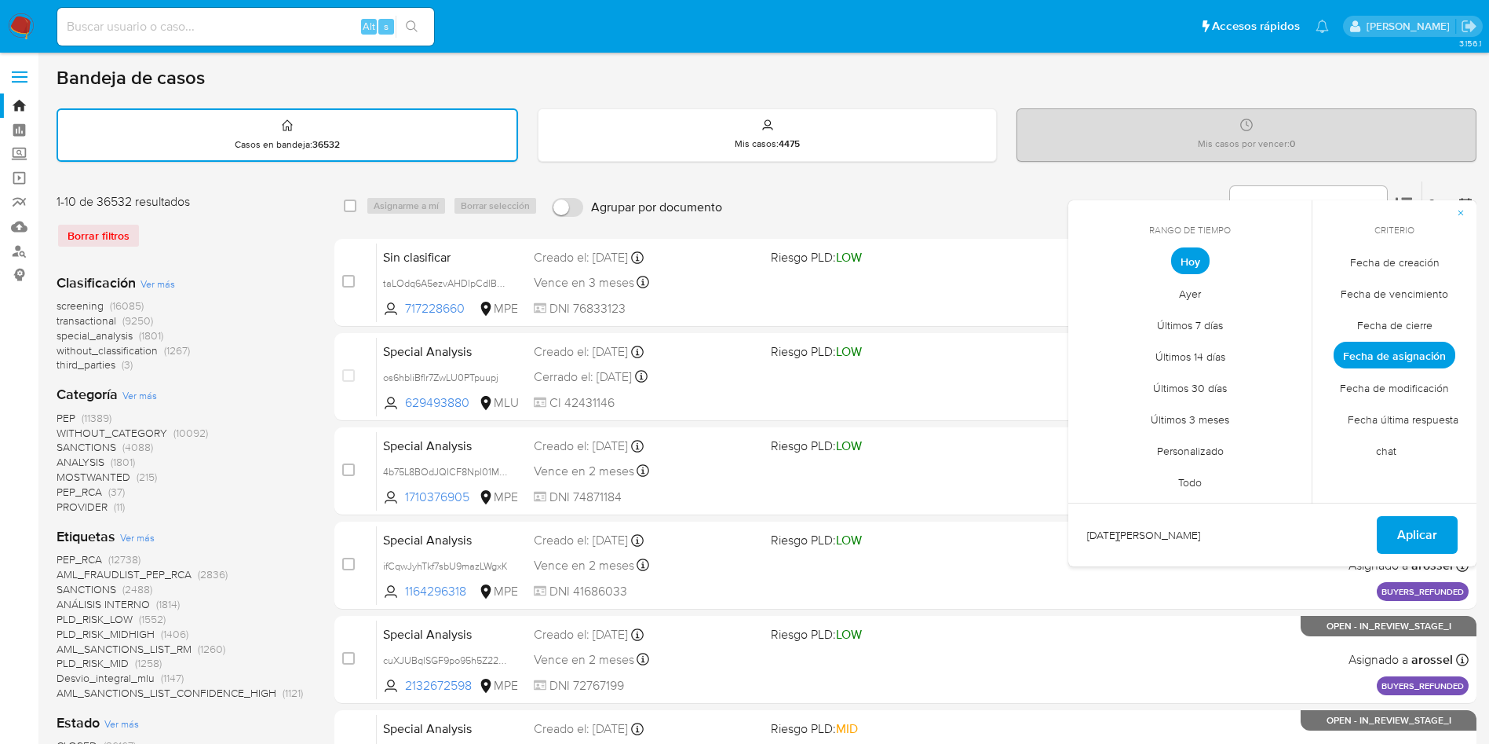
click at [1378, 327] on span "Fecha de cierre" at bounding box center [1395, 325] width 108 height 32
click at [1415, 536] on span "Aplicar" at bounding box center [1418, 534] width 40 height 35
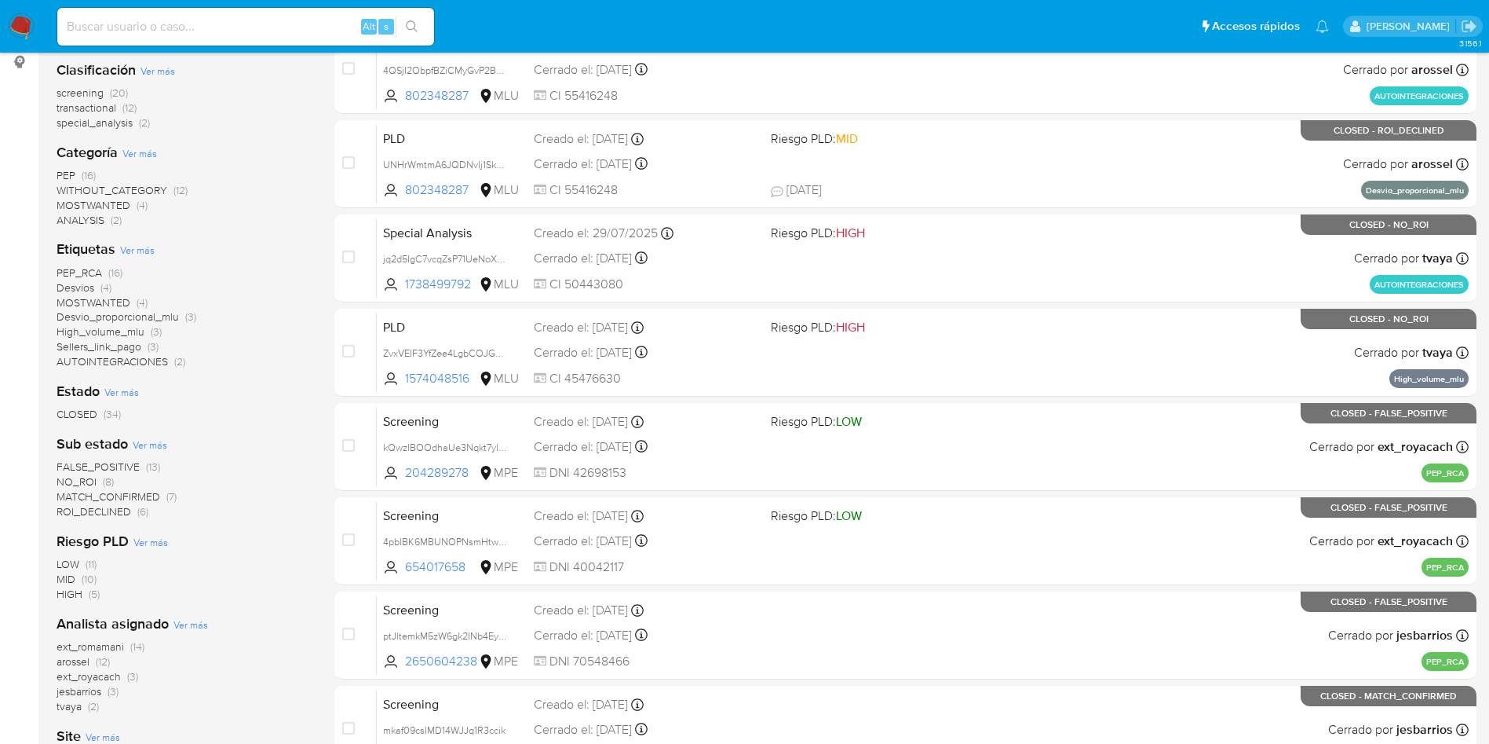
scroll to position [353, 0]
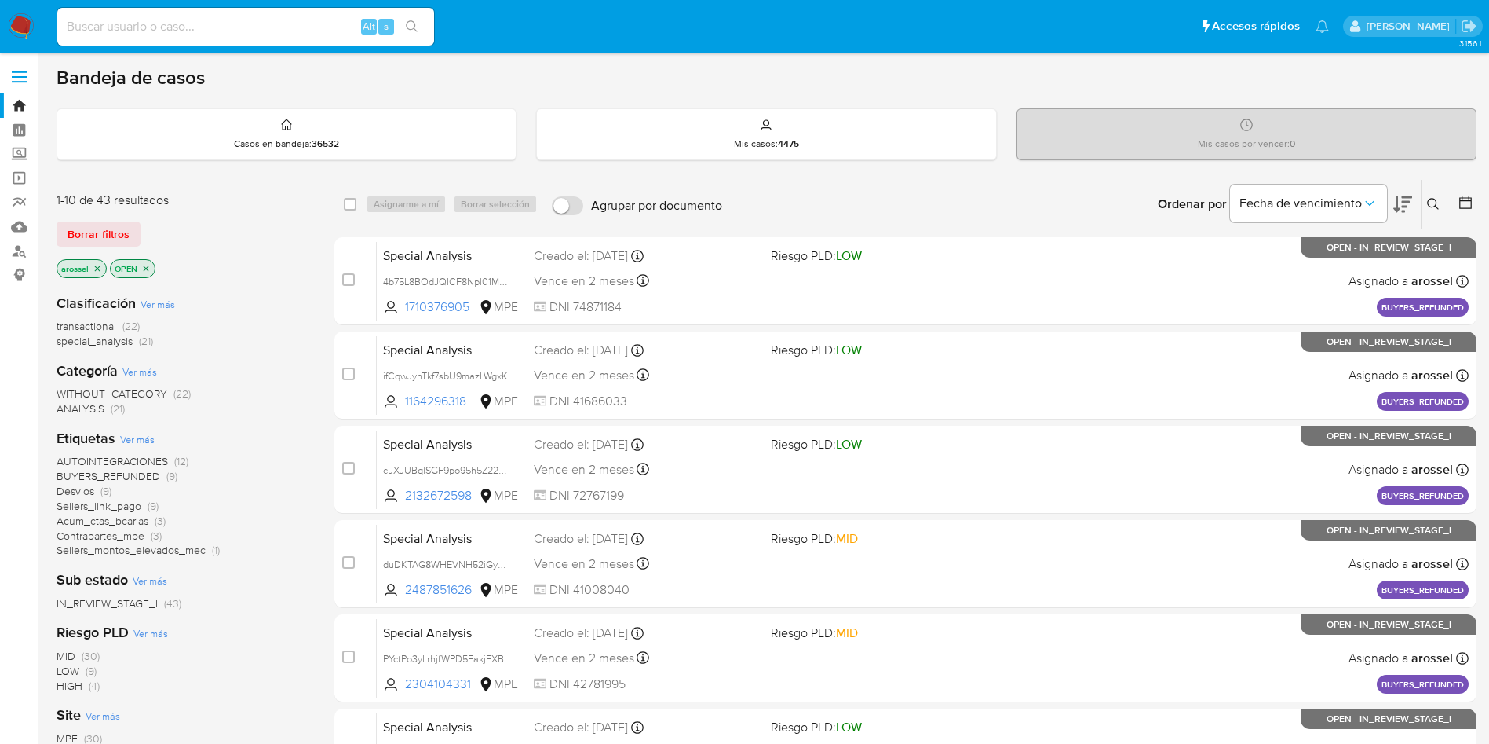
click at [1369, 83] on div "Bandeja de casos" at bounding box center [767, 78] width 1420 height 24
